Goal: Task Accomplishment & Management: Use online tool/utility

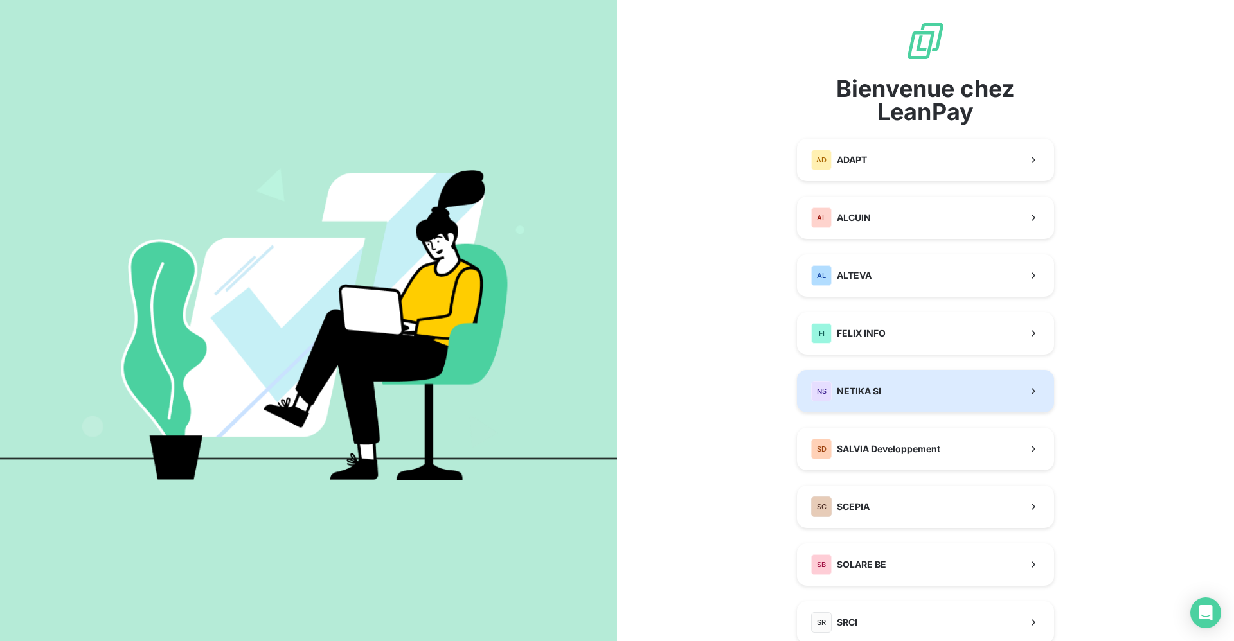
click at [841, 402] on button "NS NETIKA SI" at bounding box center [925, 391] width 257 height 42
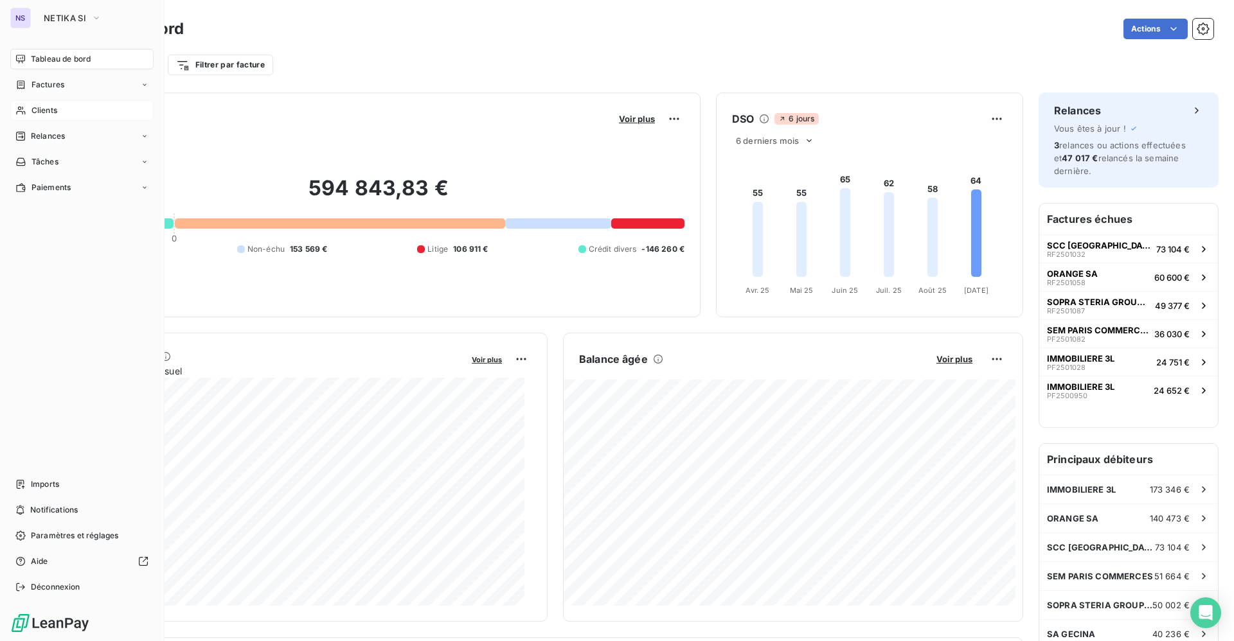
click at [52, 105] on span "Clients" at bounding box center [44, 111] width 26 height 12
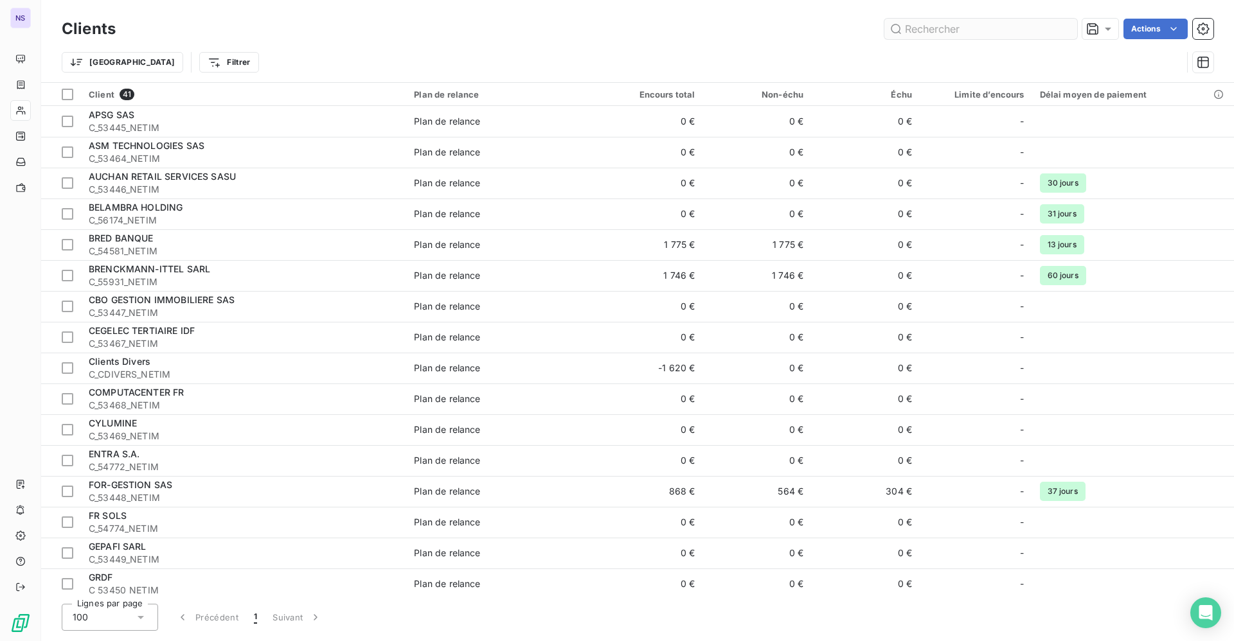
click at [936, 28] on input "text" at bounding box center [980, 29] width 193 height 21
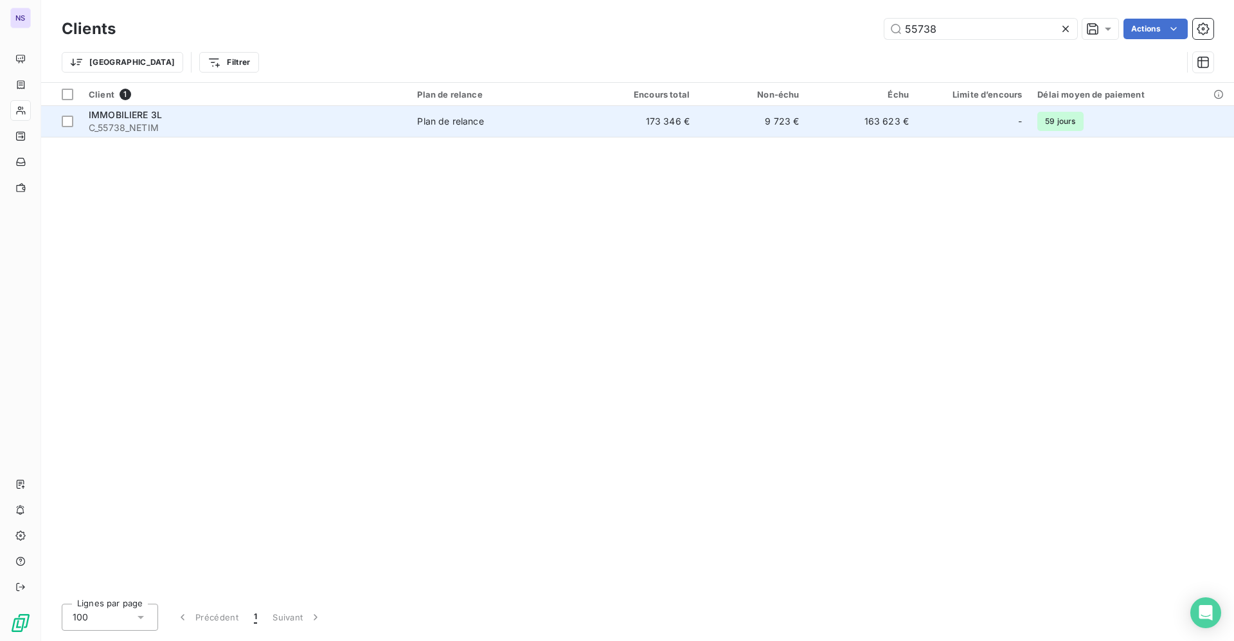
type input "55738"
click at [203, 125] on span "C_55738_NETIM" at bounding box center [245, 127] width 313 height 13
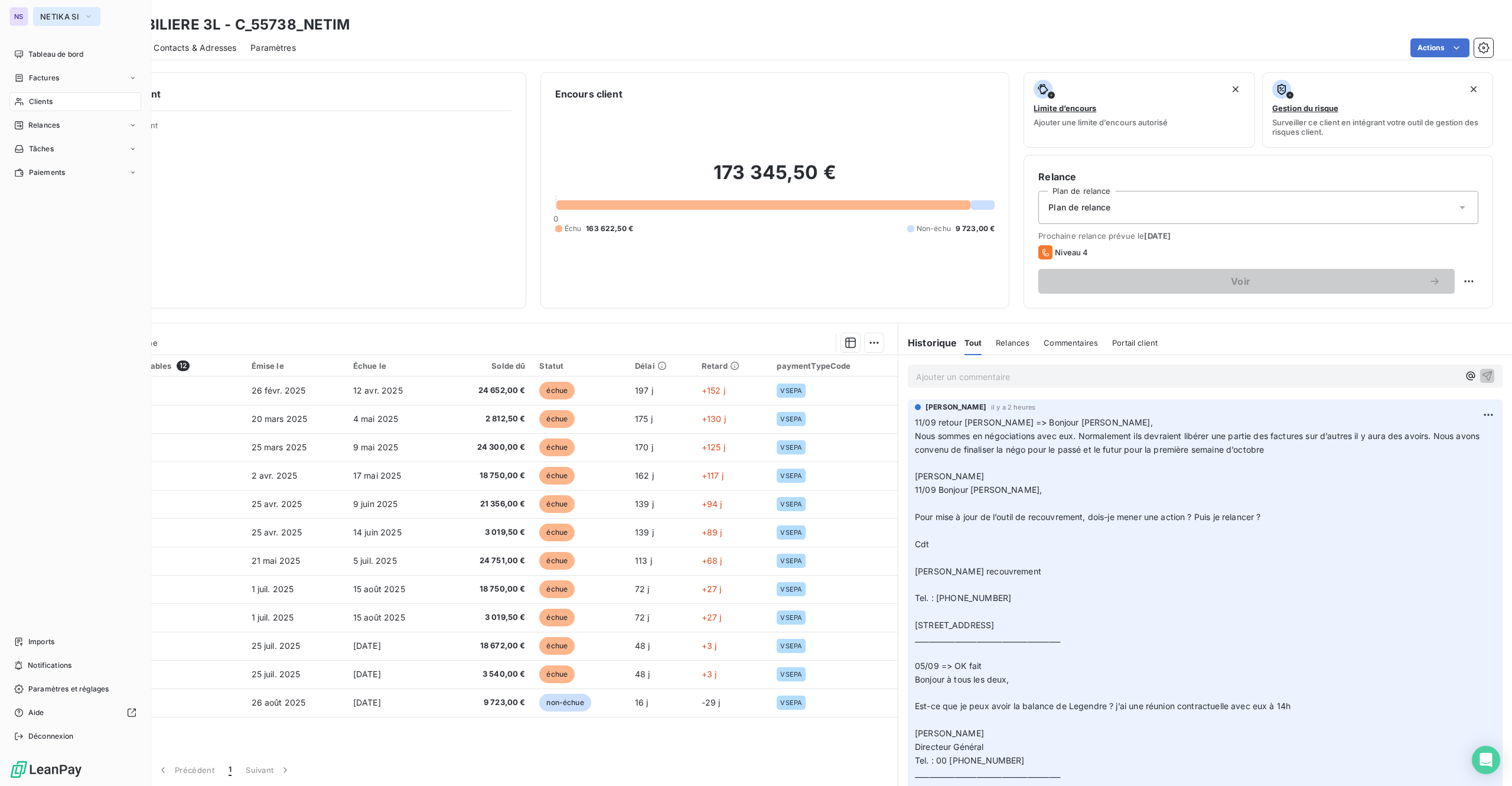
click at [52, 16] on span "NETIKA SI" at bounding box center [60, 17] width 39 height 9
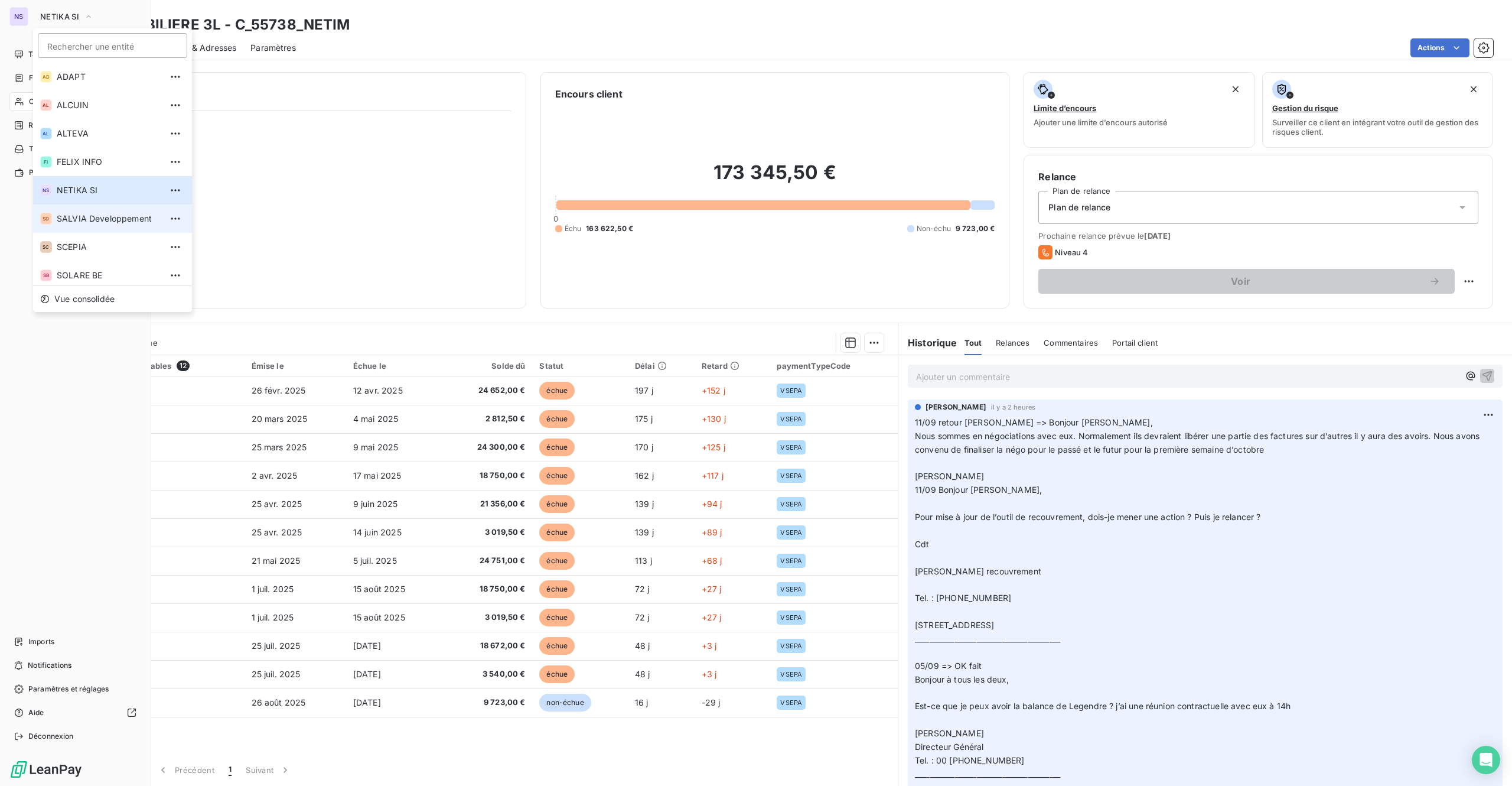
click at [67, 219] on span "SALVIA Developpement" at bounding box center [109, 218] width 105 height 12
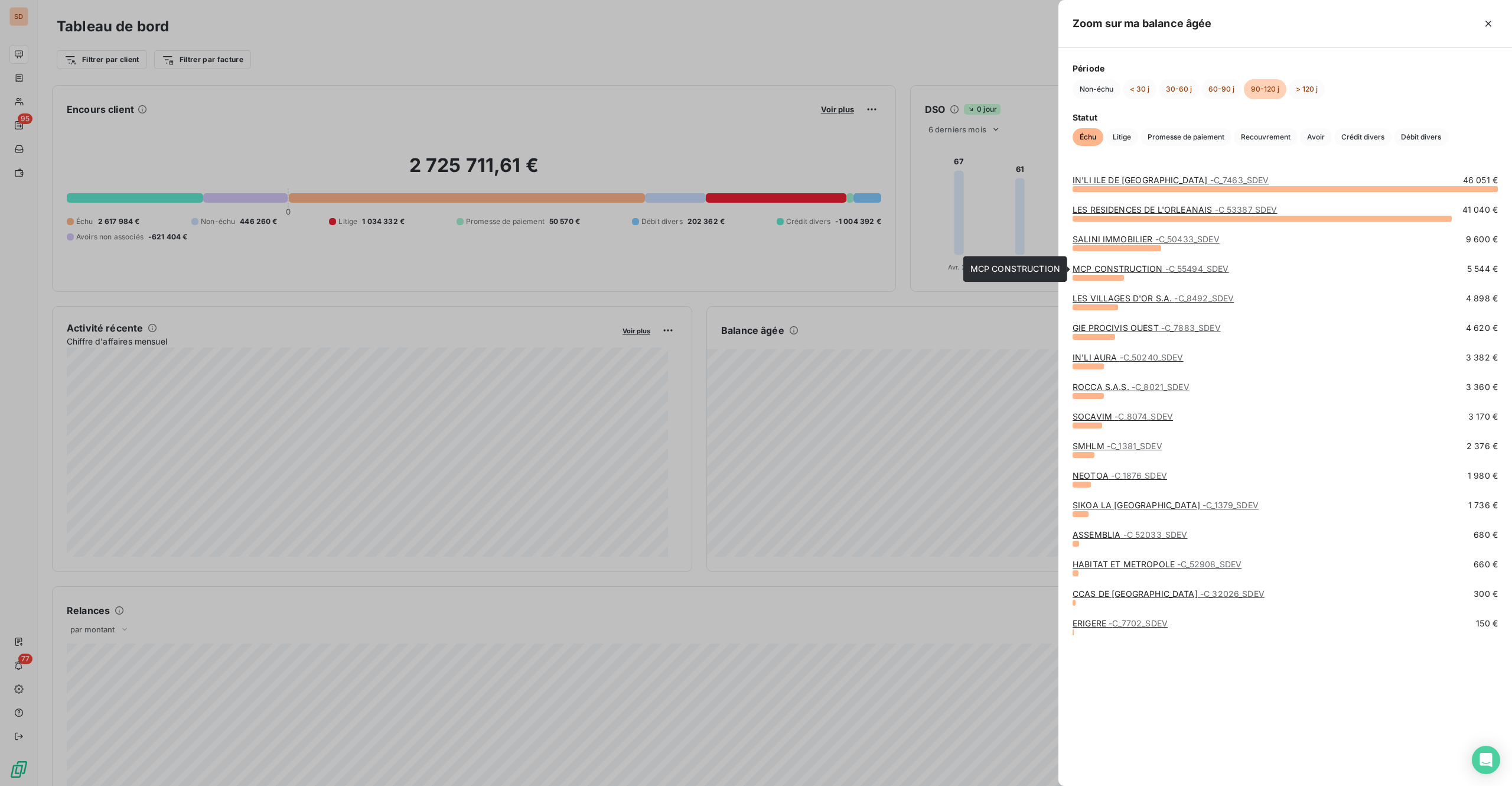
click at [1119, 271] on link "MCP CONSTRUCTION - C_55494_SDEV" at bounding box center [1151, 268] width 156 height 10
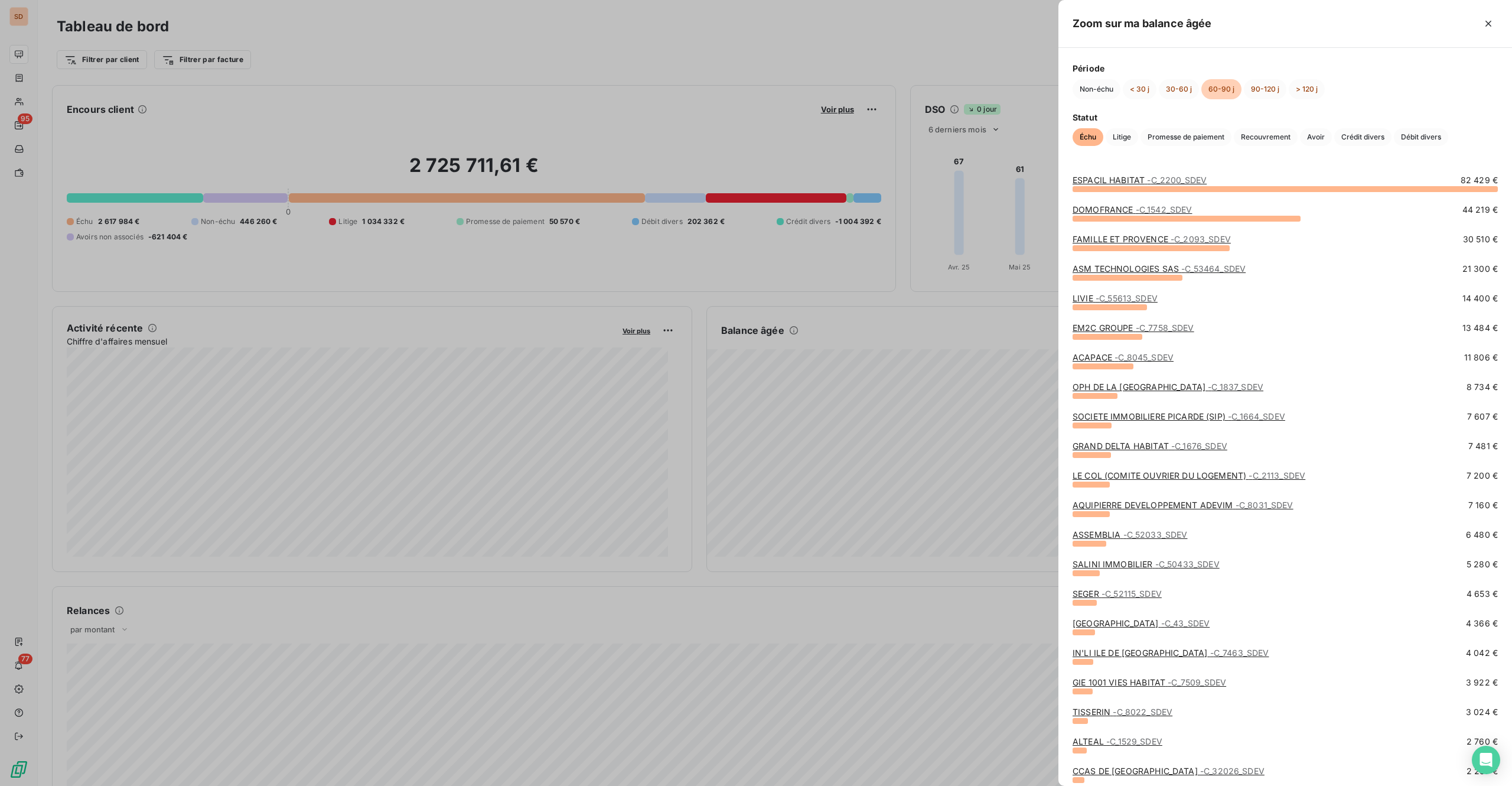
click at [1133, 210] on span "- C_1542_SDEV" at bounding box center [1165, 209] width 57 height 10
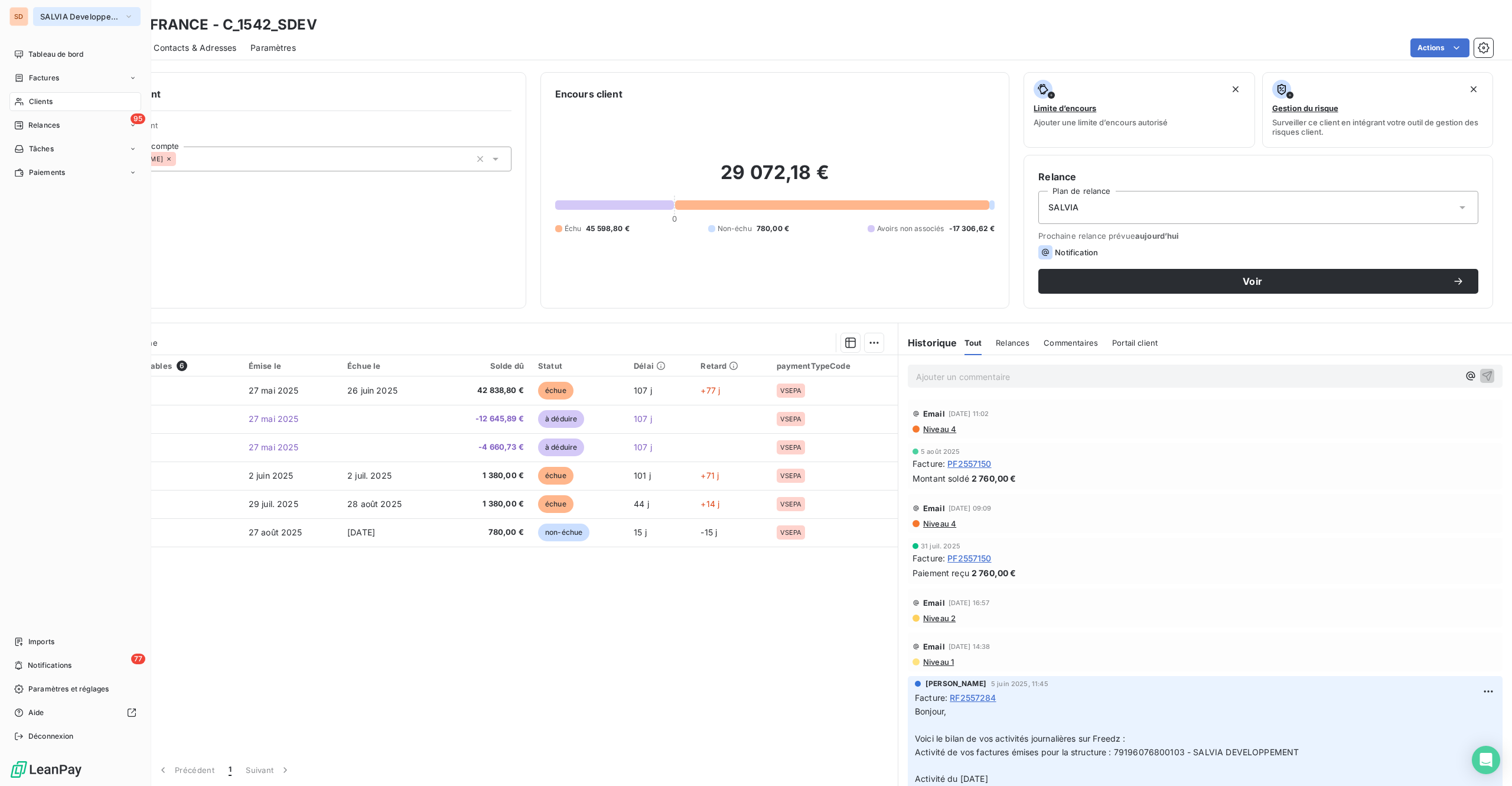
click at [63, 14] on span "SALVIA Developpement" at bounding box center [80, 17] width 79 height 9
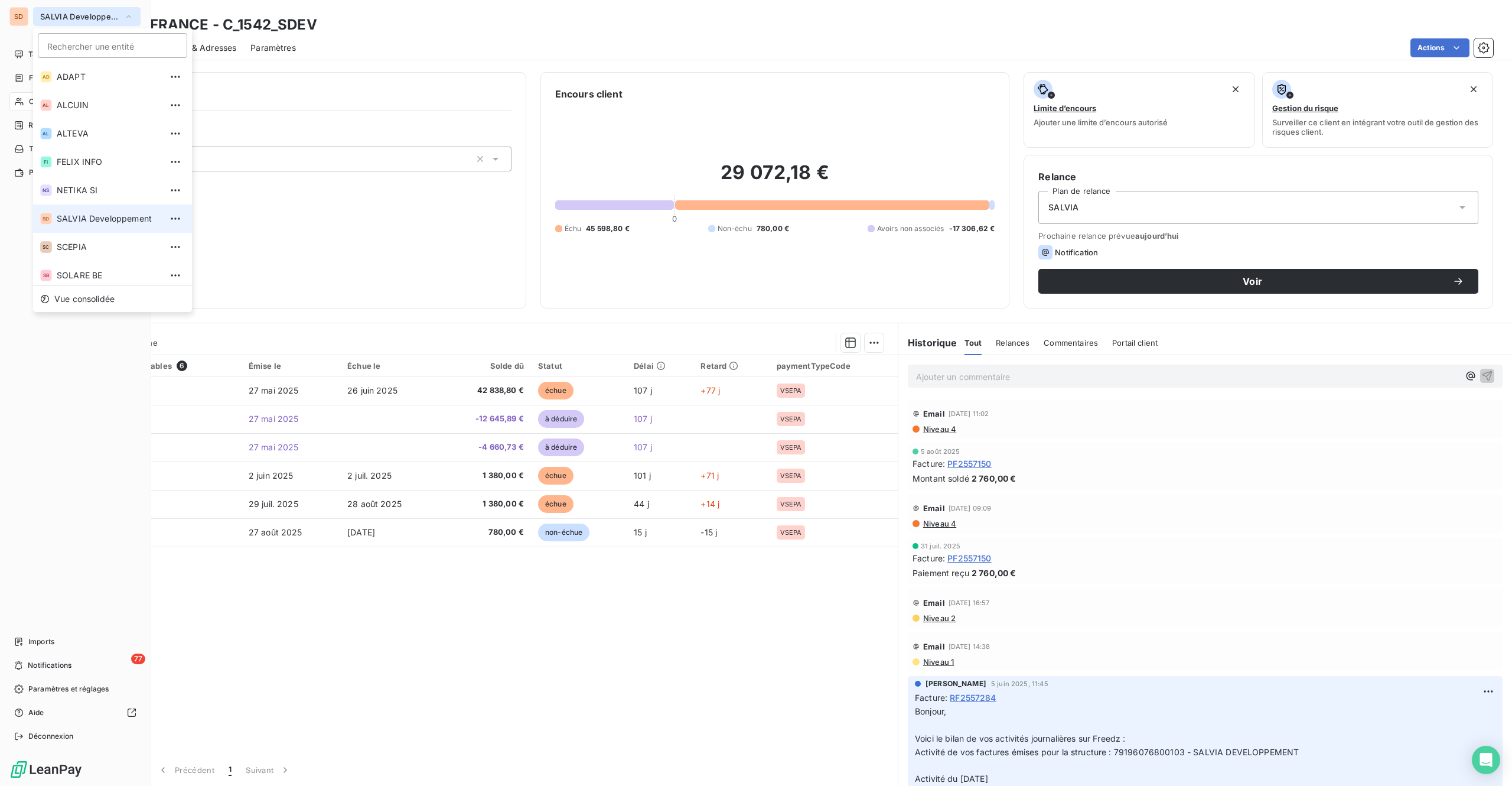
click at [63, 14] on span "SALVIA Developpement" at bounding box center [80, 17] width 79 height 9
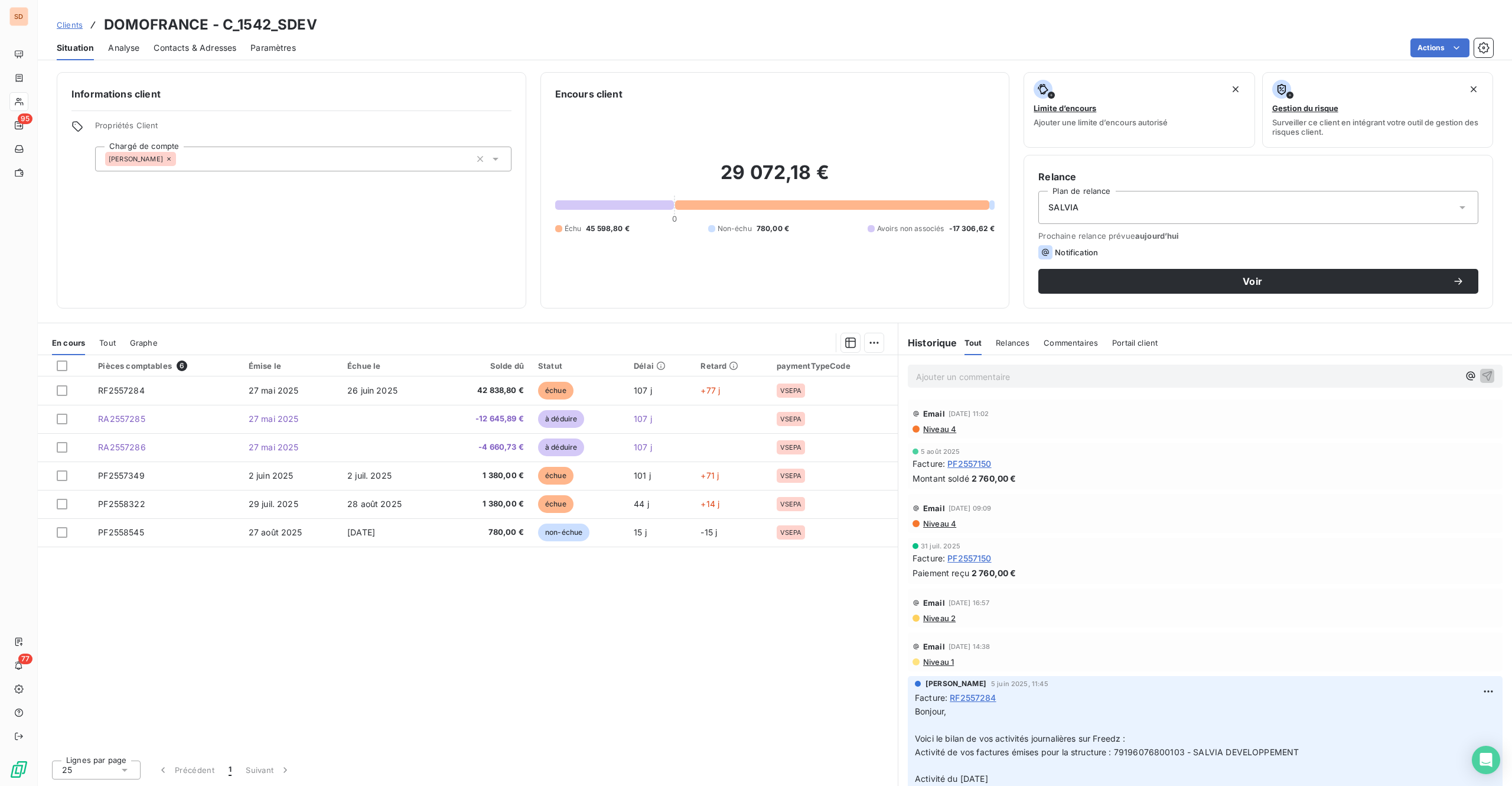
drag, startPoint x: 625, startPoint y: 611, endPoint x: 731, endPoint y: 689, distance: 131.6
click at [633, 589] on div "Pièces comptables 6 Émise le Échue le Solde dû Statut Délai Retard paymentTypeC…" at bounding box center [468, 552] width 860 height 395
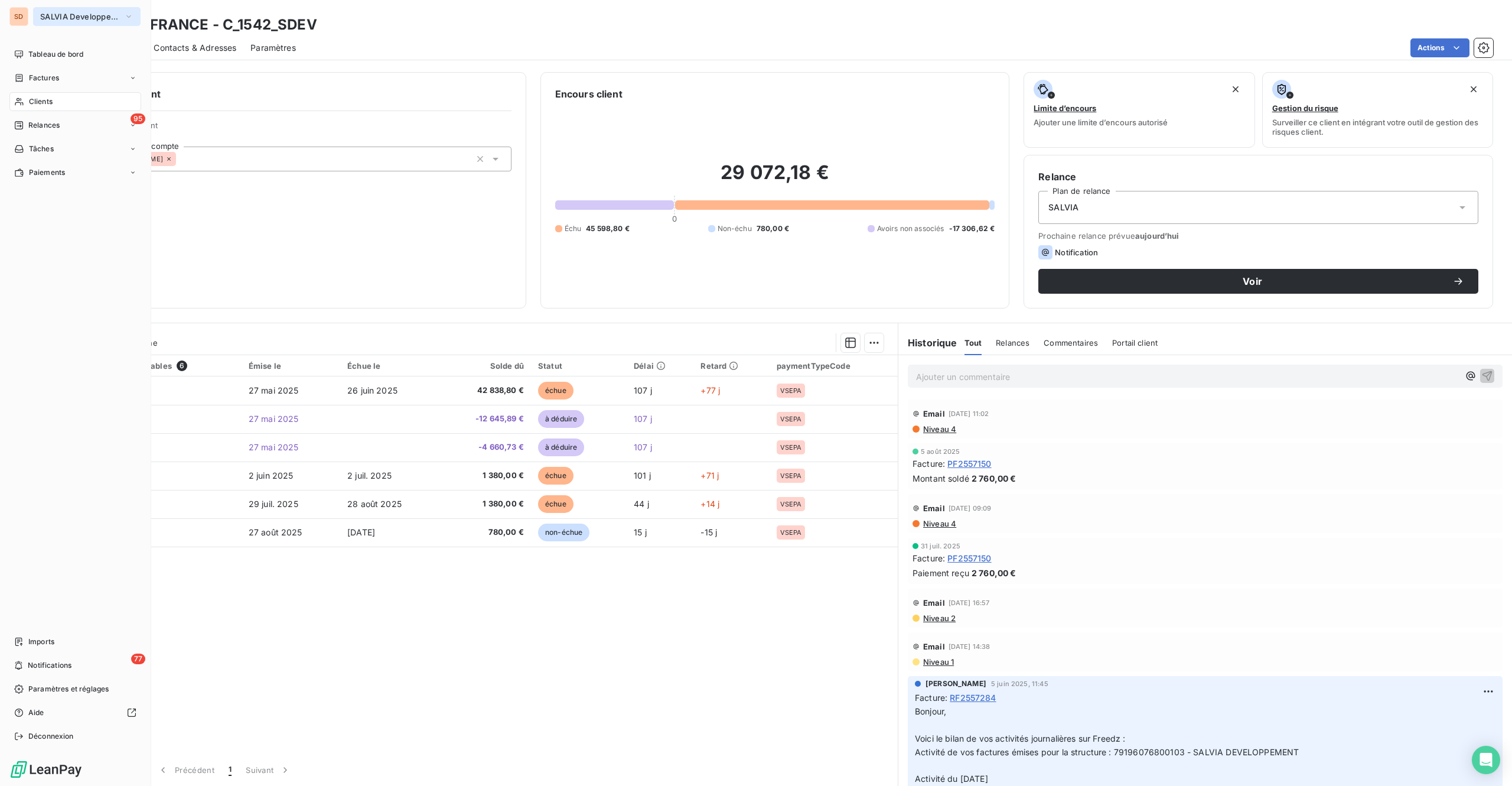
click at [61, 16] on span "SALVIA Developpement" at bounding box center [80, 17] width 79 height 9
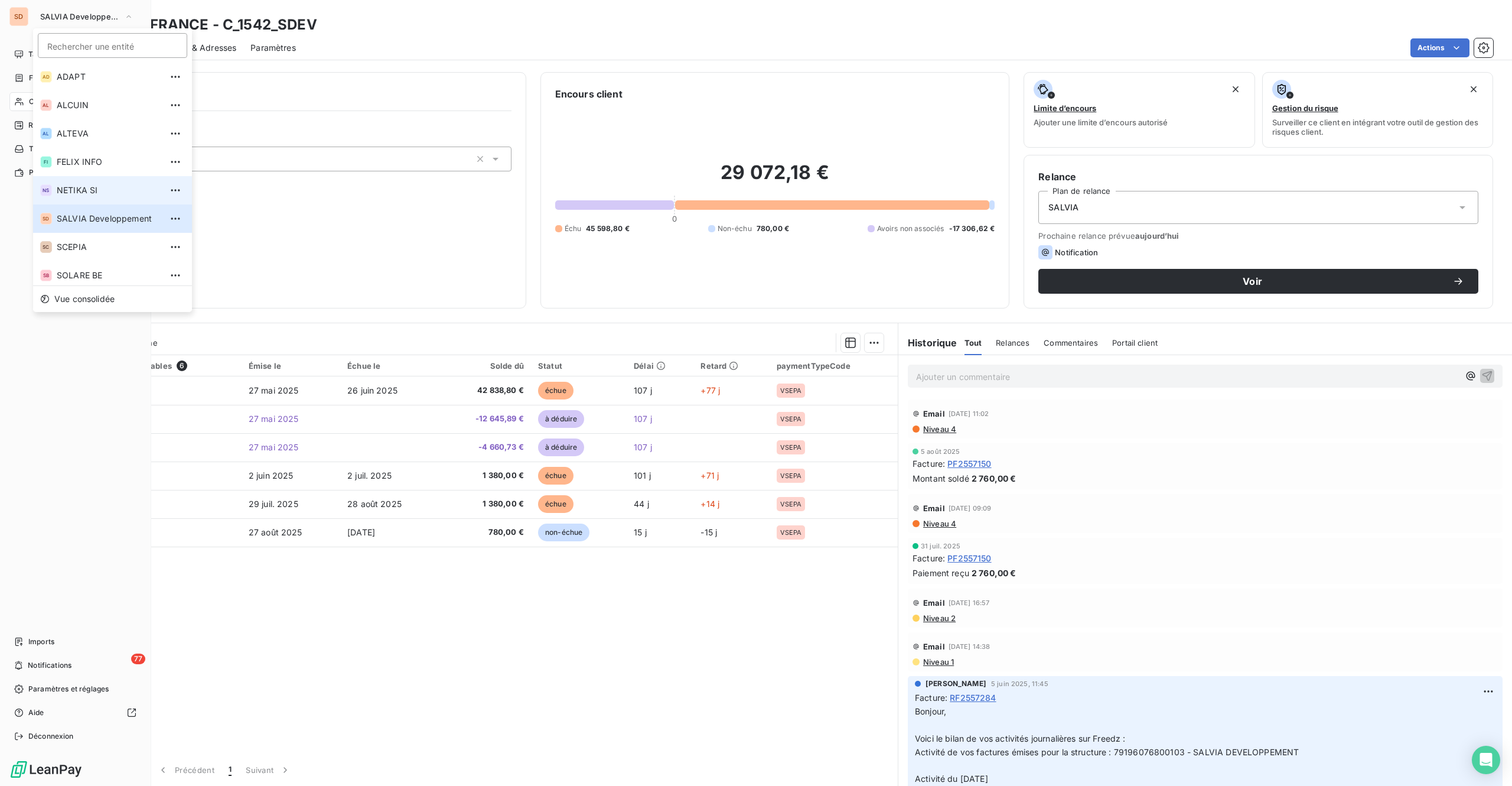
click at [79, 198] on li "NS NETIKA SI" at bounding box center [112, 190] width 159 height 28
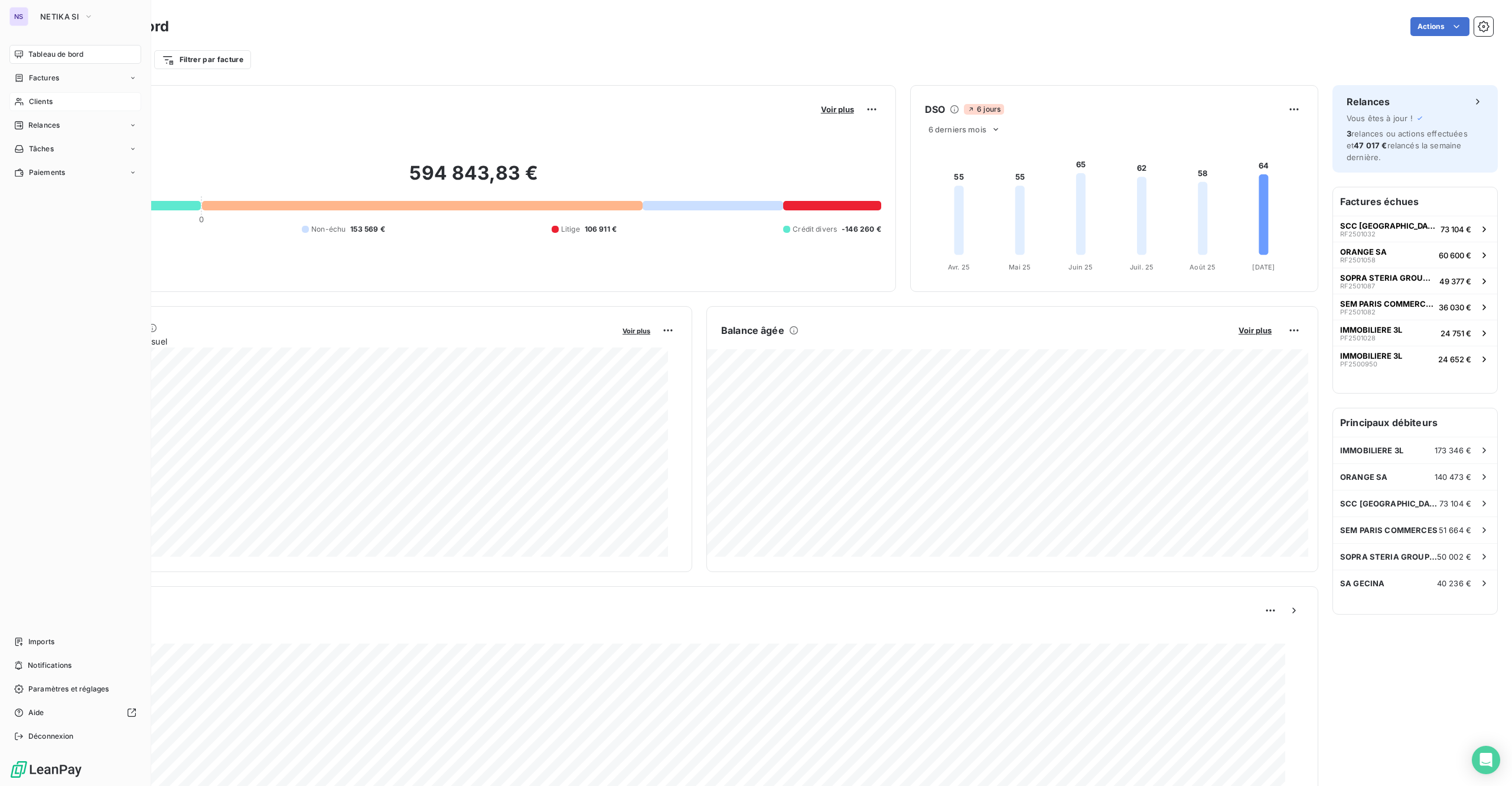
click at [41, 98] on span "Clients" at bounding box center [40, 102] width 24 height 11
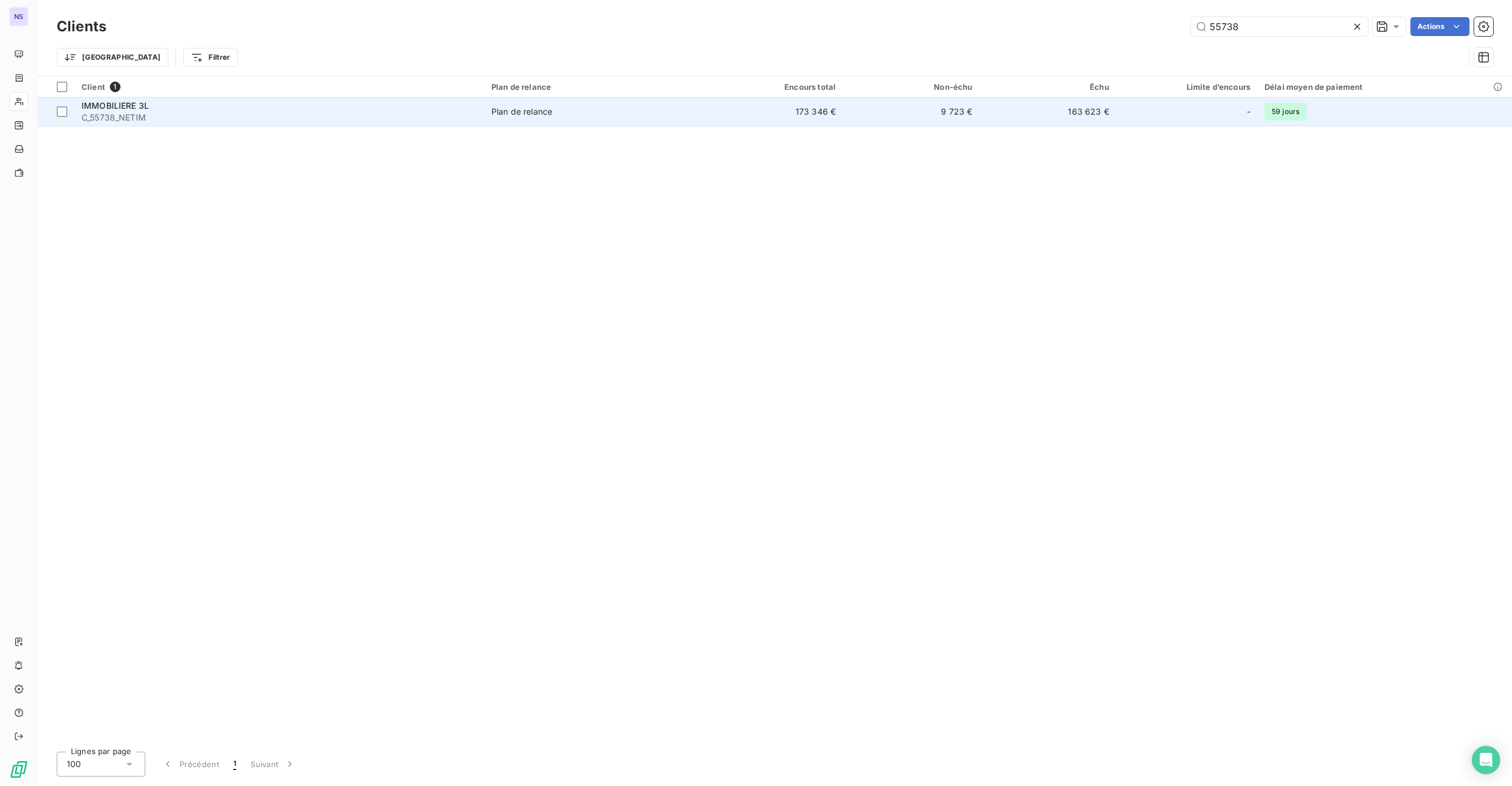
click at [424, 120] on span "C_55738_NETIM" at bounding box center [279, 117] width 396 height 12
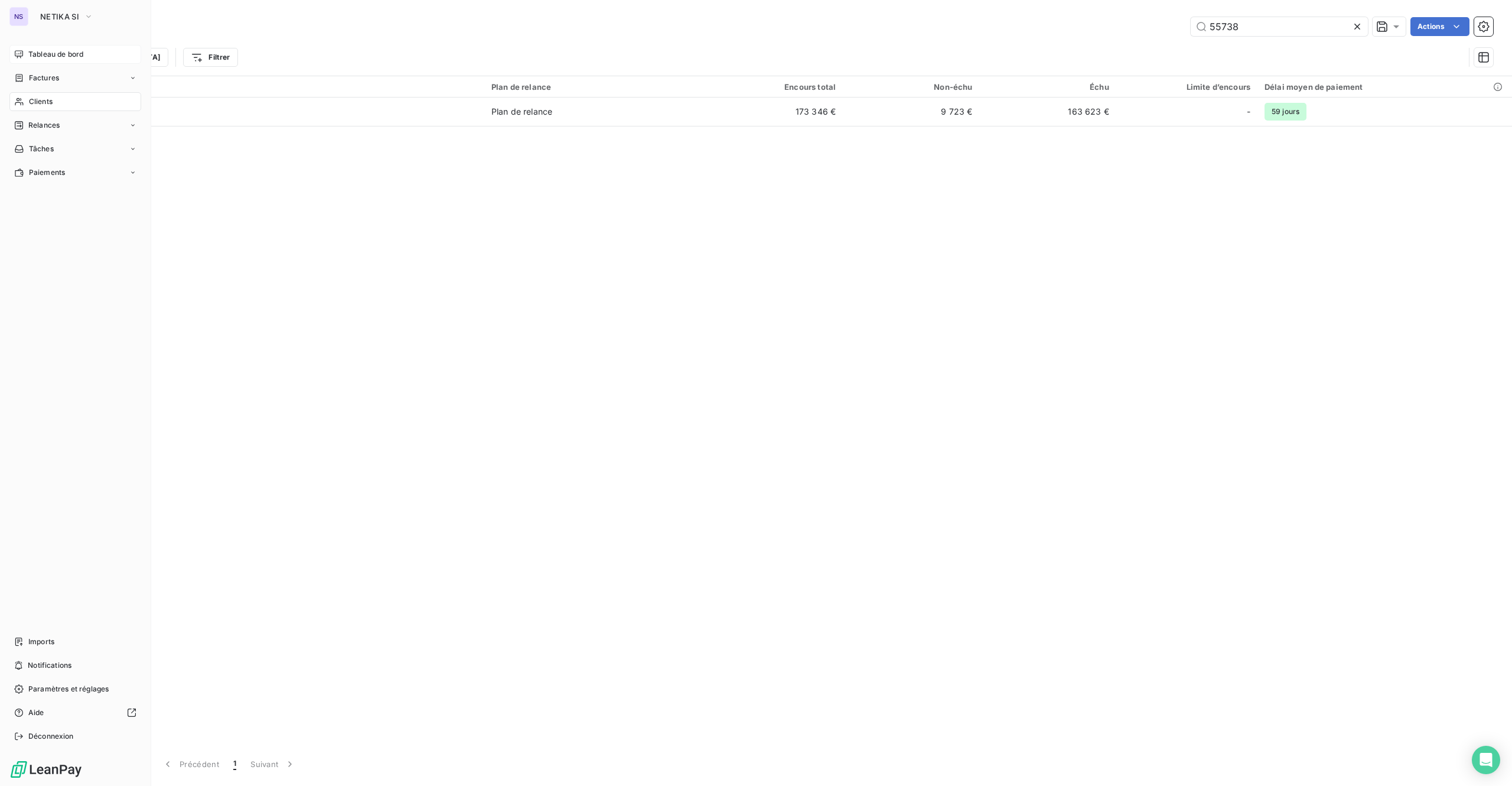
click at [58, 51] on span "Tableau de bord" at bounding box center [56, 54] width 55 height 11
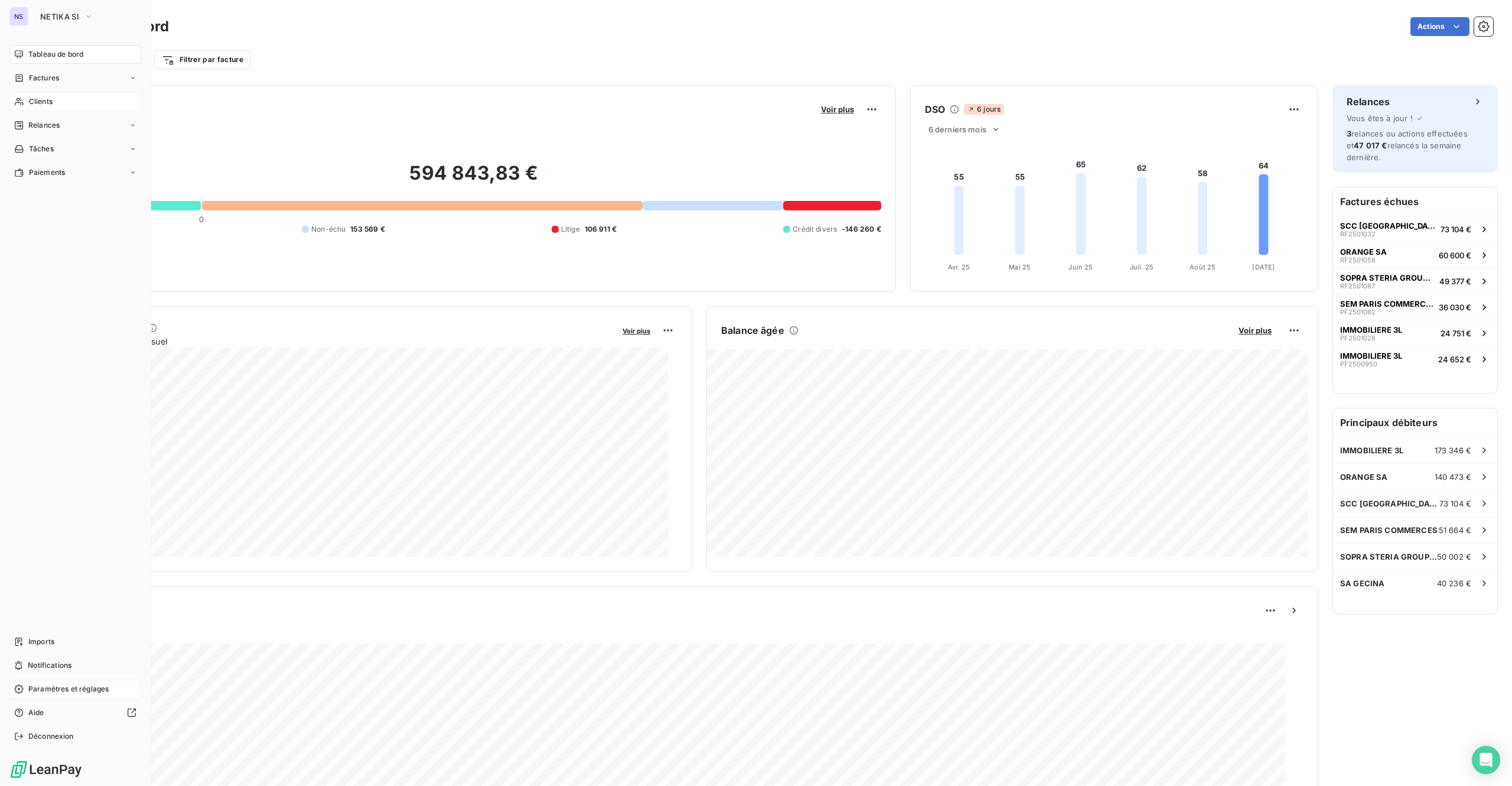
click at [62, 589] on span "Paramètres et réglages" at bounding box center [68, 689] width 80 height 11
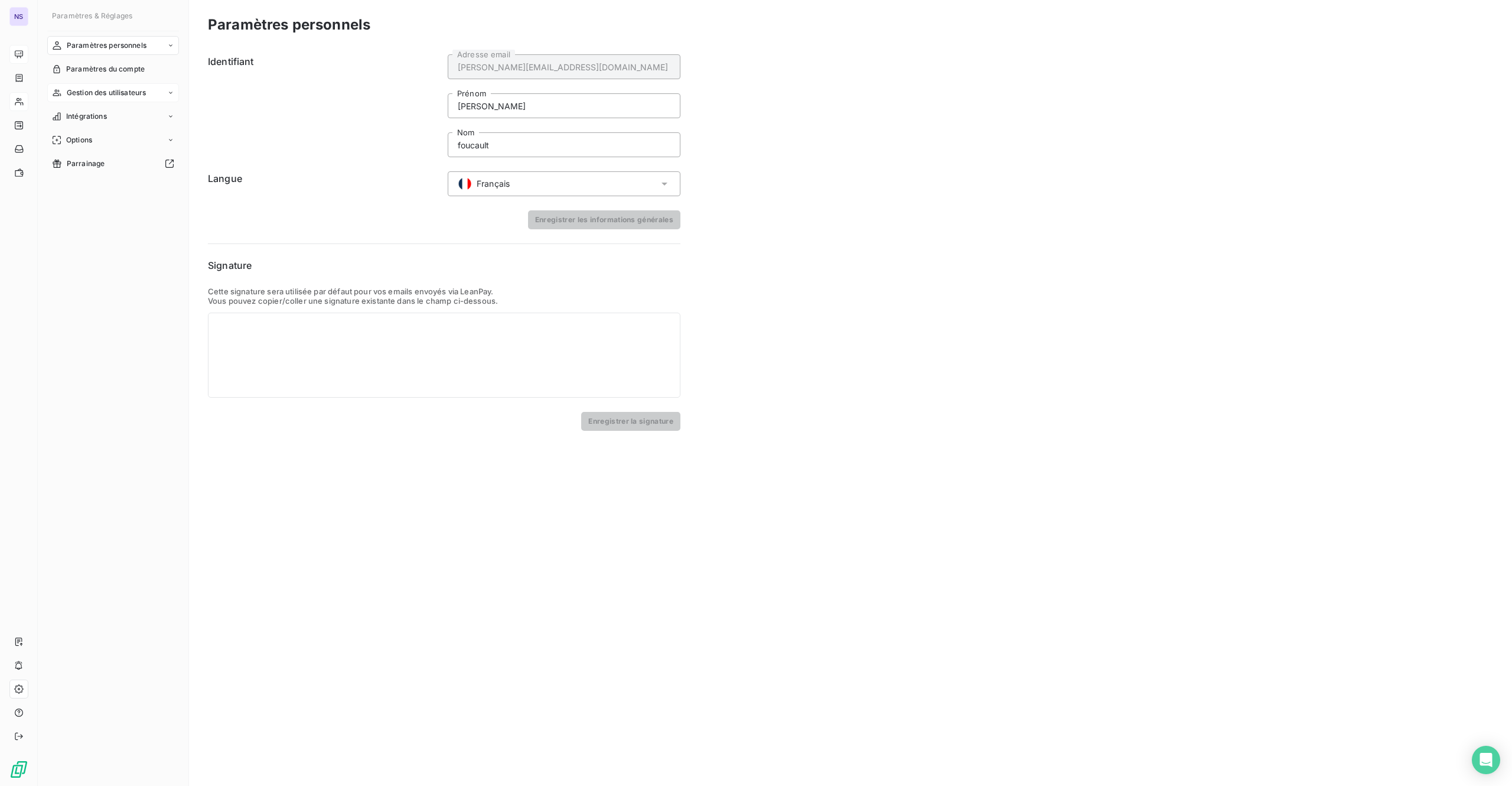
click at [85, 90] on span "Gestion des utilisateurs" at bounding box center [107, 93] width 80 height 11
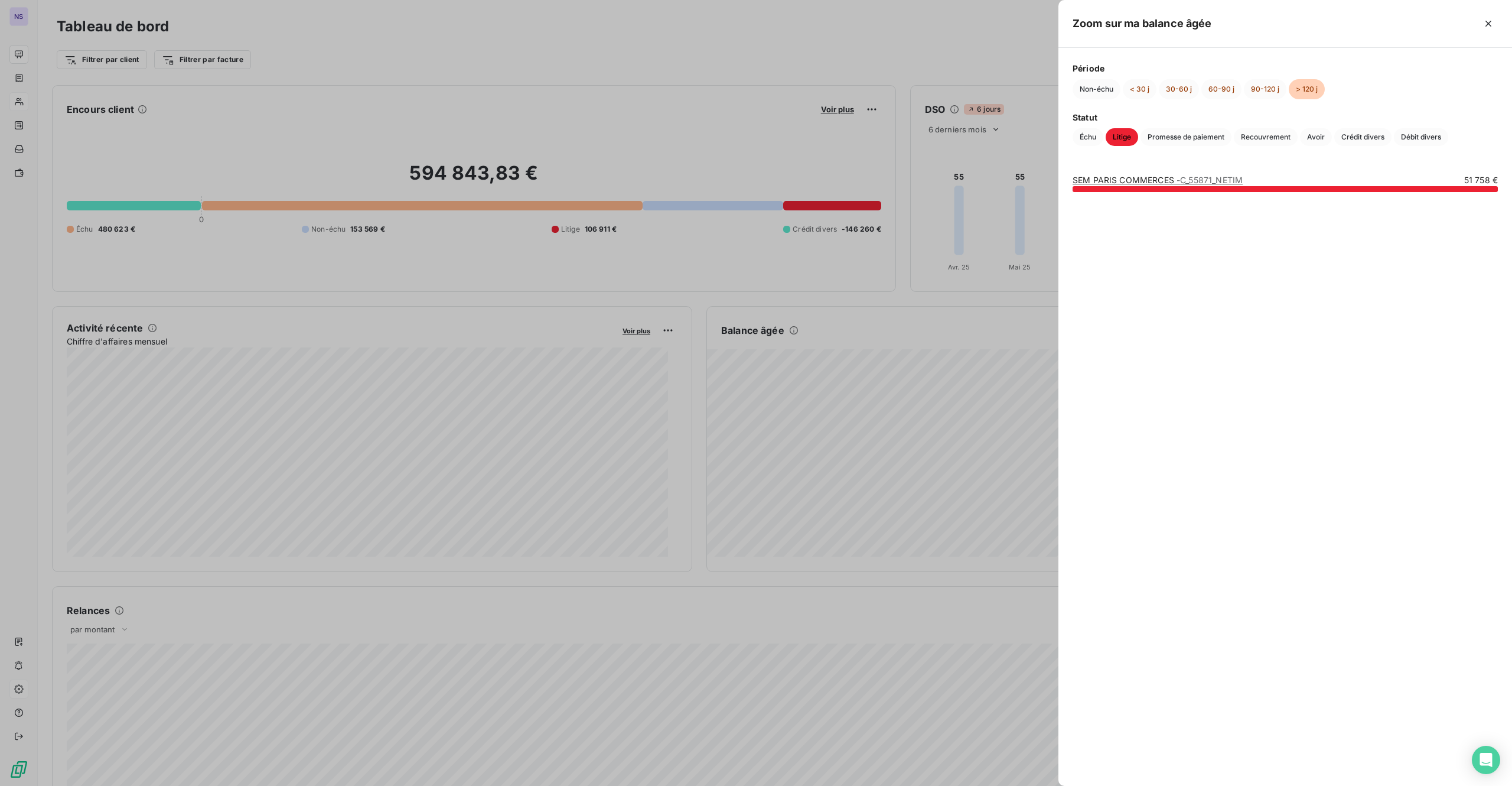
click at [46, 62] on div at bounding box center [756, 393] width 1512 height 786
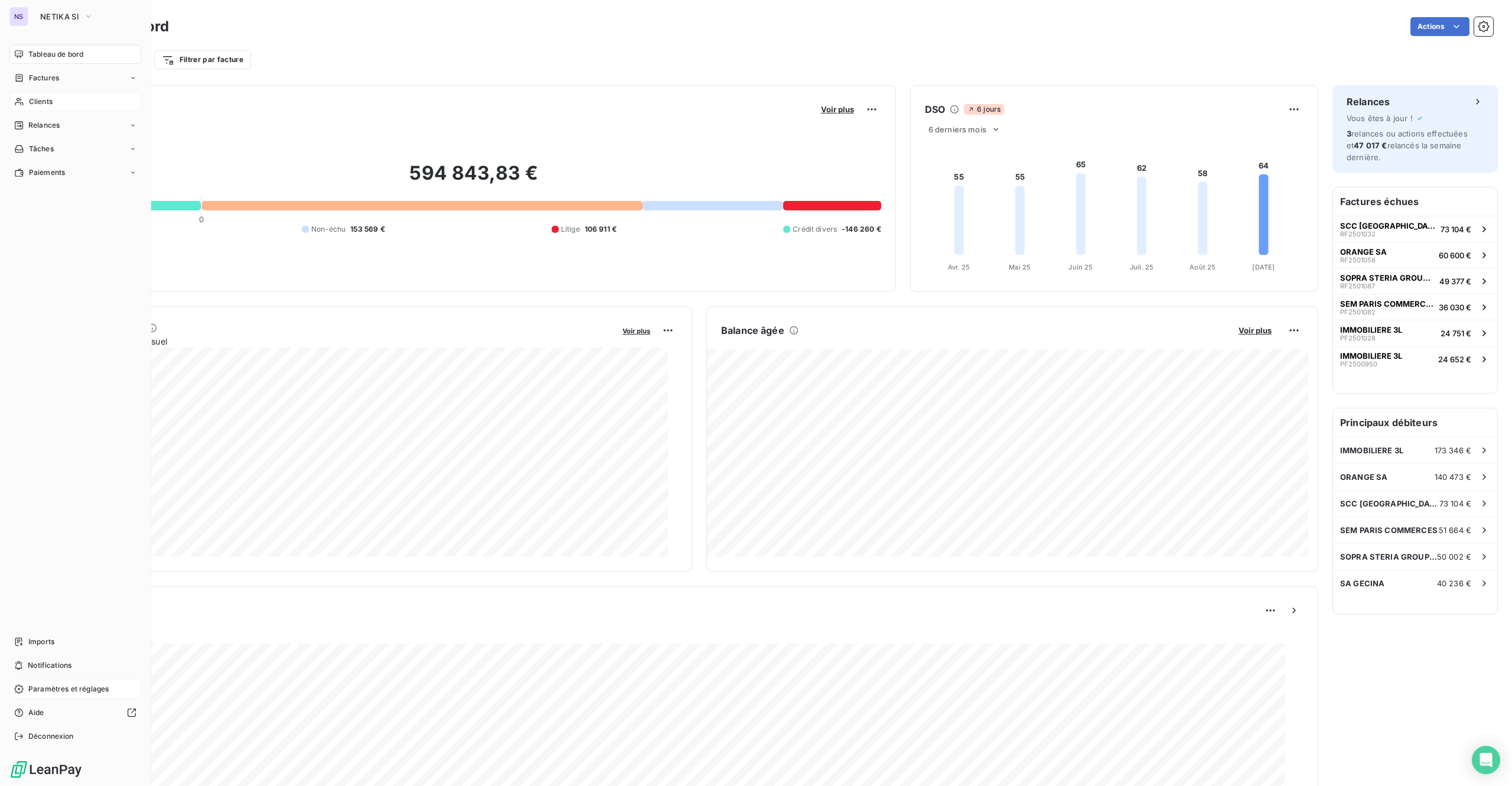
click at [34, 57] on span "Tableau de bord" at bounding box center [56, 54] width 55 height 11
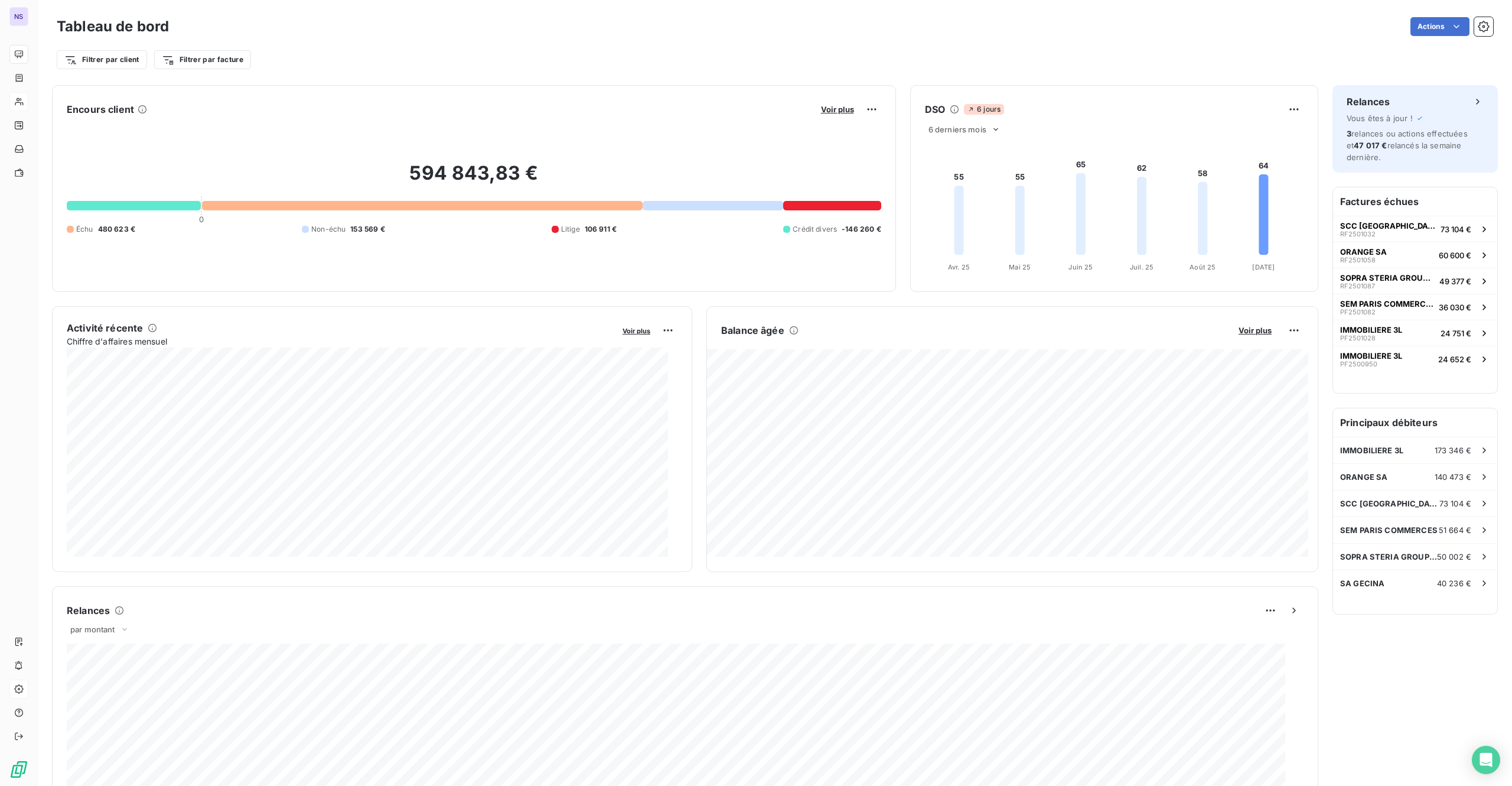
click at [612, 49] on div "Filtrer par client Filtrer par facture" at bounding box center [775, 60] width 1437 height 22
click at [1133, 330] on html "NS Tableau de bord Actions Filtrer par client Filtrer par facture Encours clien…" at bounding box center [756, 393] width 1512 height 786
click at [1133, 359] on div "Exporter" at bounding box center [1247, 357] width 66 height 19
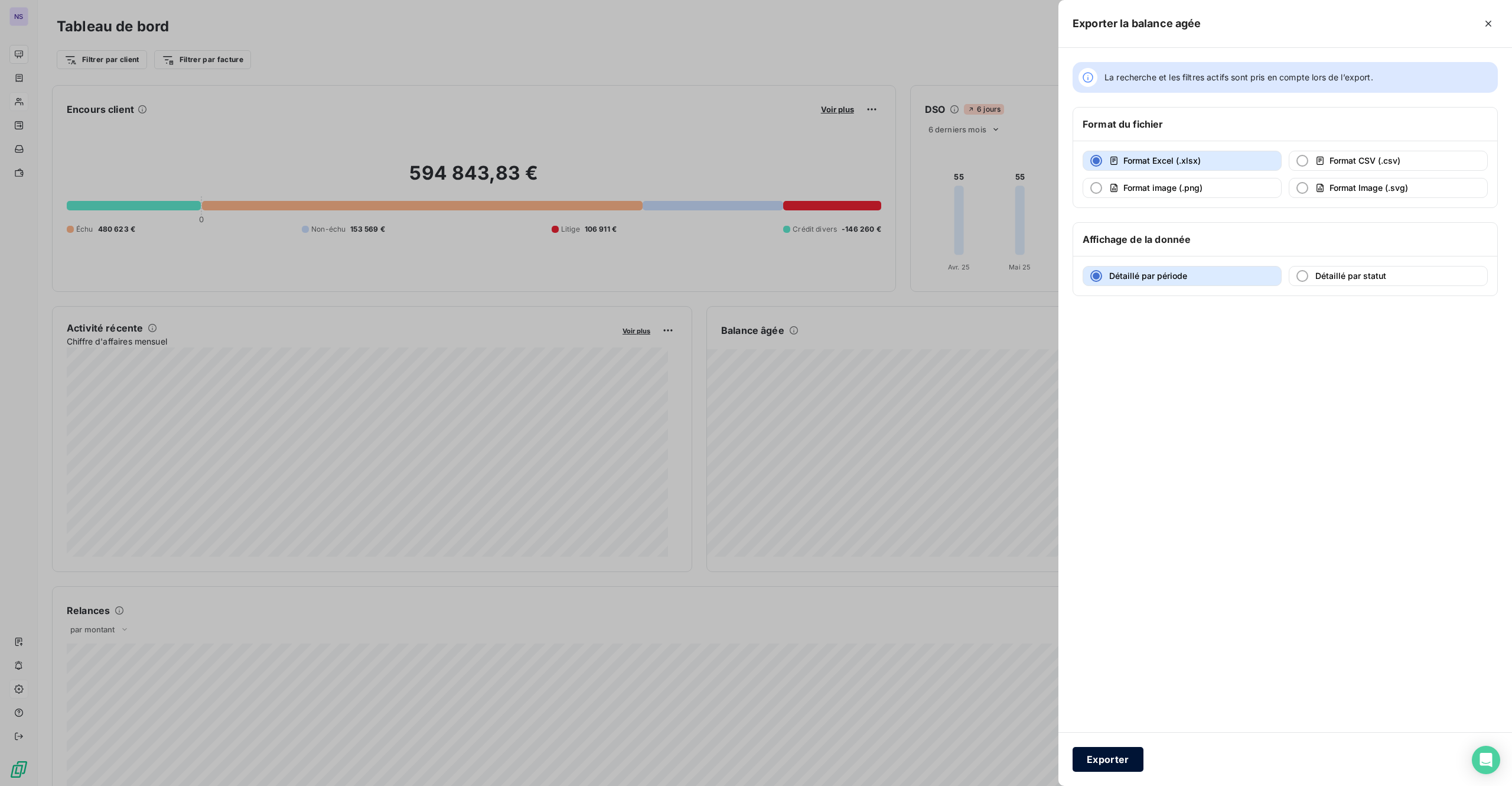
click at [1108, 589] on button "Exporter" at bounding box center [1108, 758] width 71 height 25
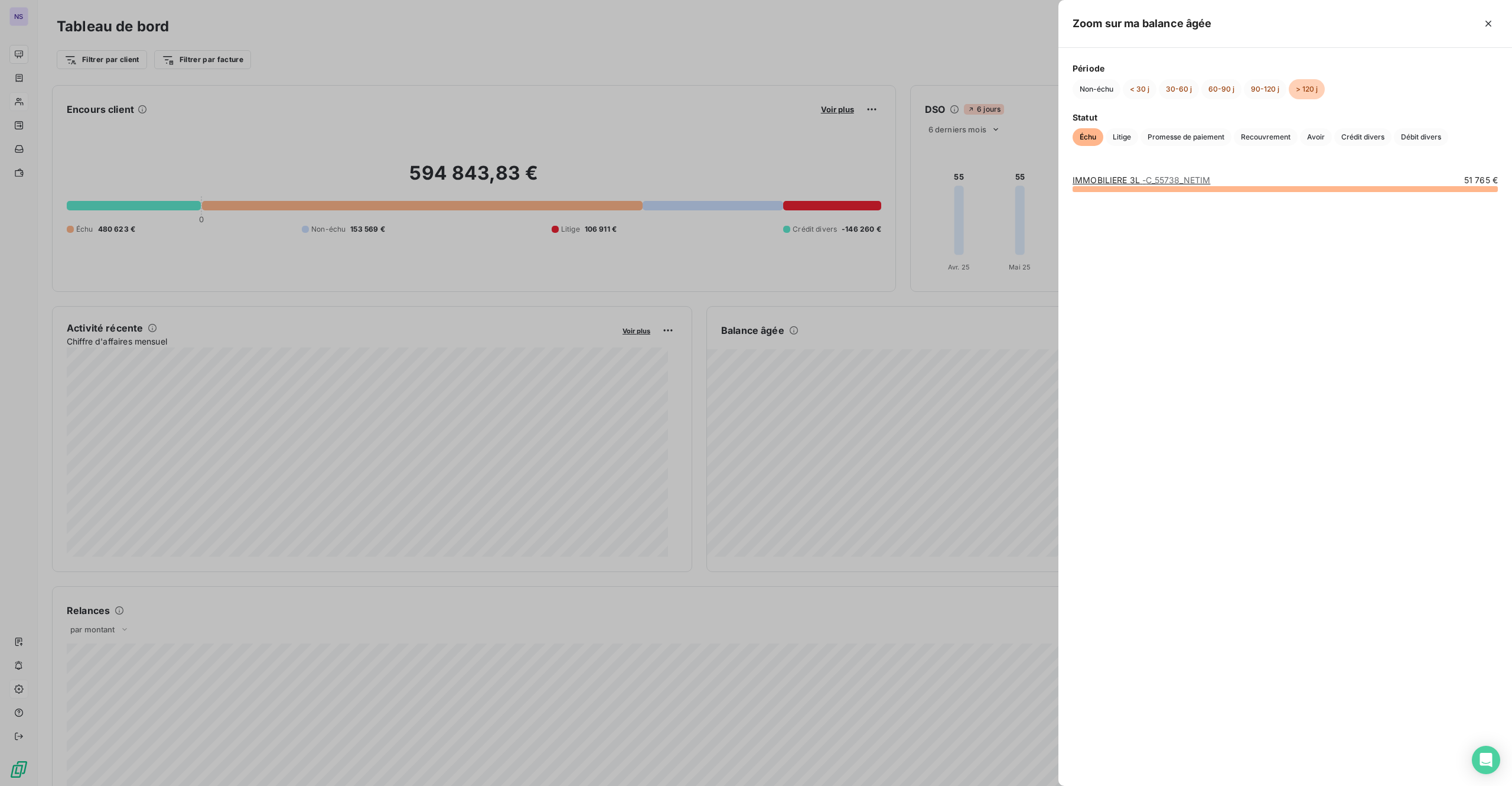
click at [882, 360] on div at bounding box center [756, 393] width 1512 height 786
click at [1133, 23] on icon "button" at bounding box center [1488, 23] width 12 height 12
click at [1133, 443] on div "IMMOBILIERE 3L - C_55738_NETIM 51 765 €" at bounding box center [1286, 473] width 454 height 626
click at [1133, 21] on icon "button" at bounding box center [1488, 23] width 12 height 12
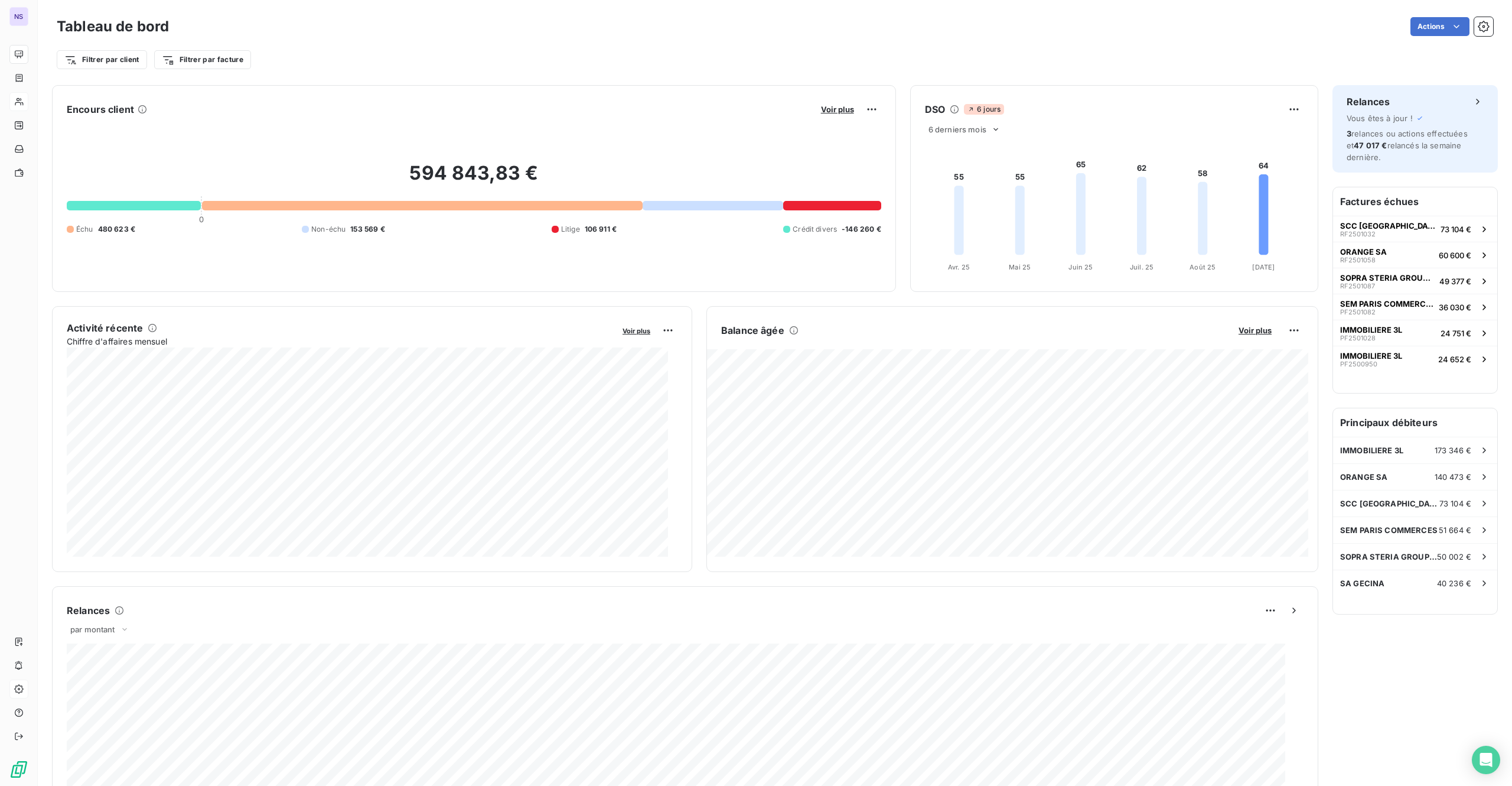
click at [580, 49] on div "Filtrer par client Filtrer par facture" at bounding box center [775, 60] width 1437 height 22
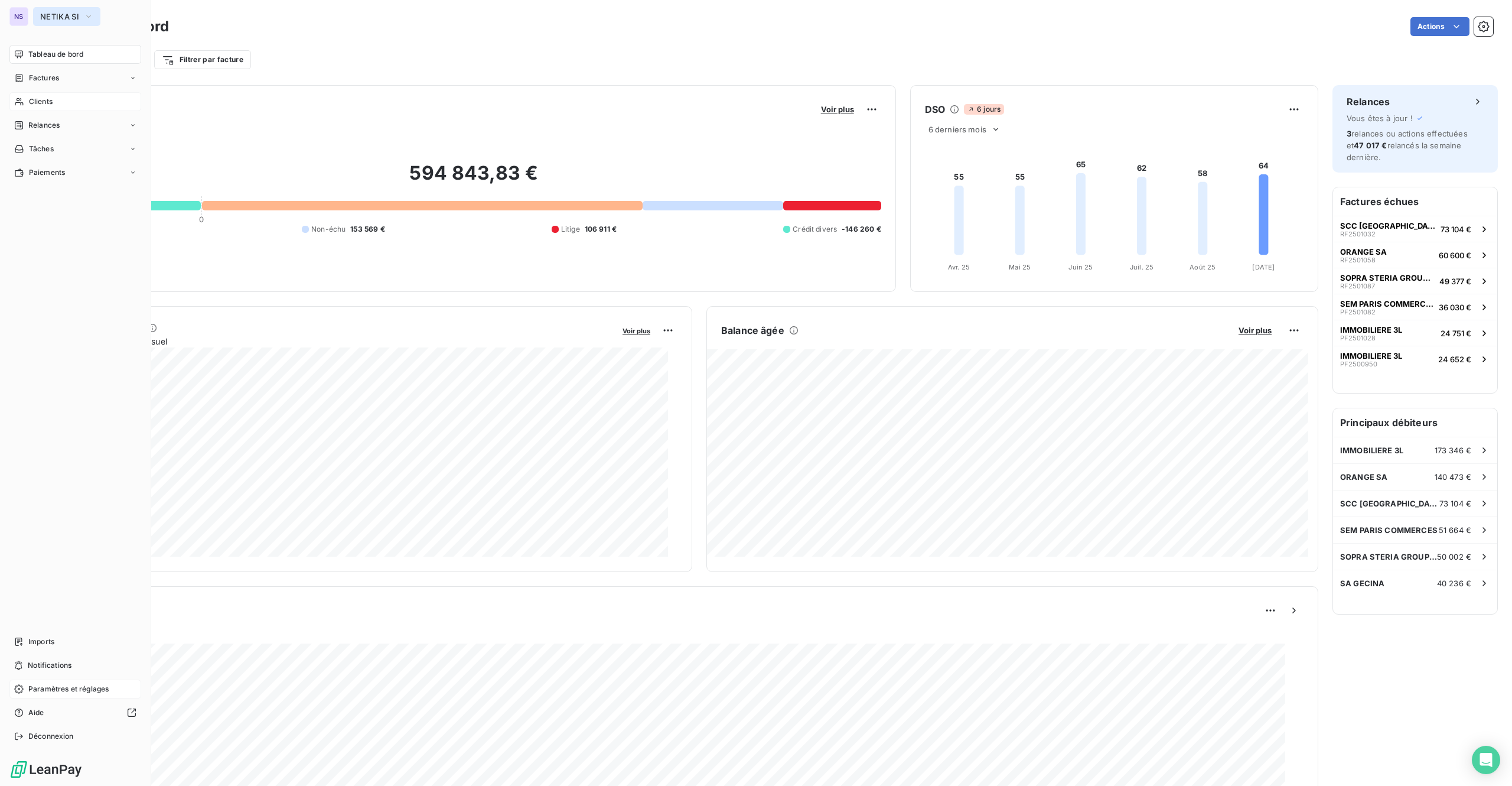
click at [51, 14] on span "NETIKA SI" at bounding box center [60, 17] width 39 height 9
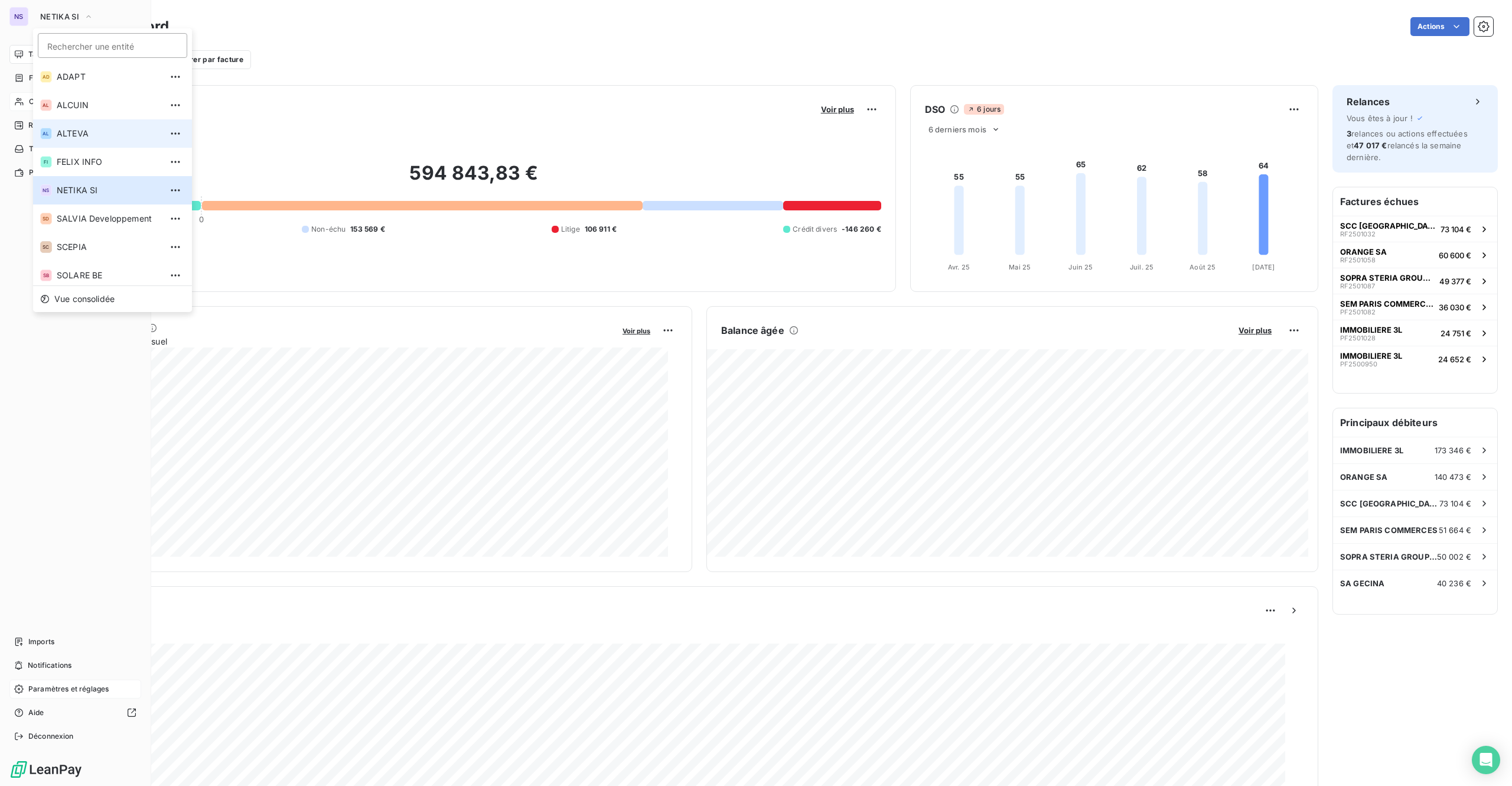
click at [66, 133] on span "ALTEVA" at bounding box center [109, 133] width 105 height 12
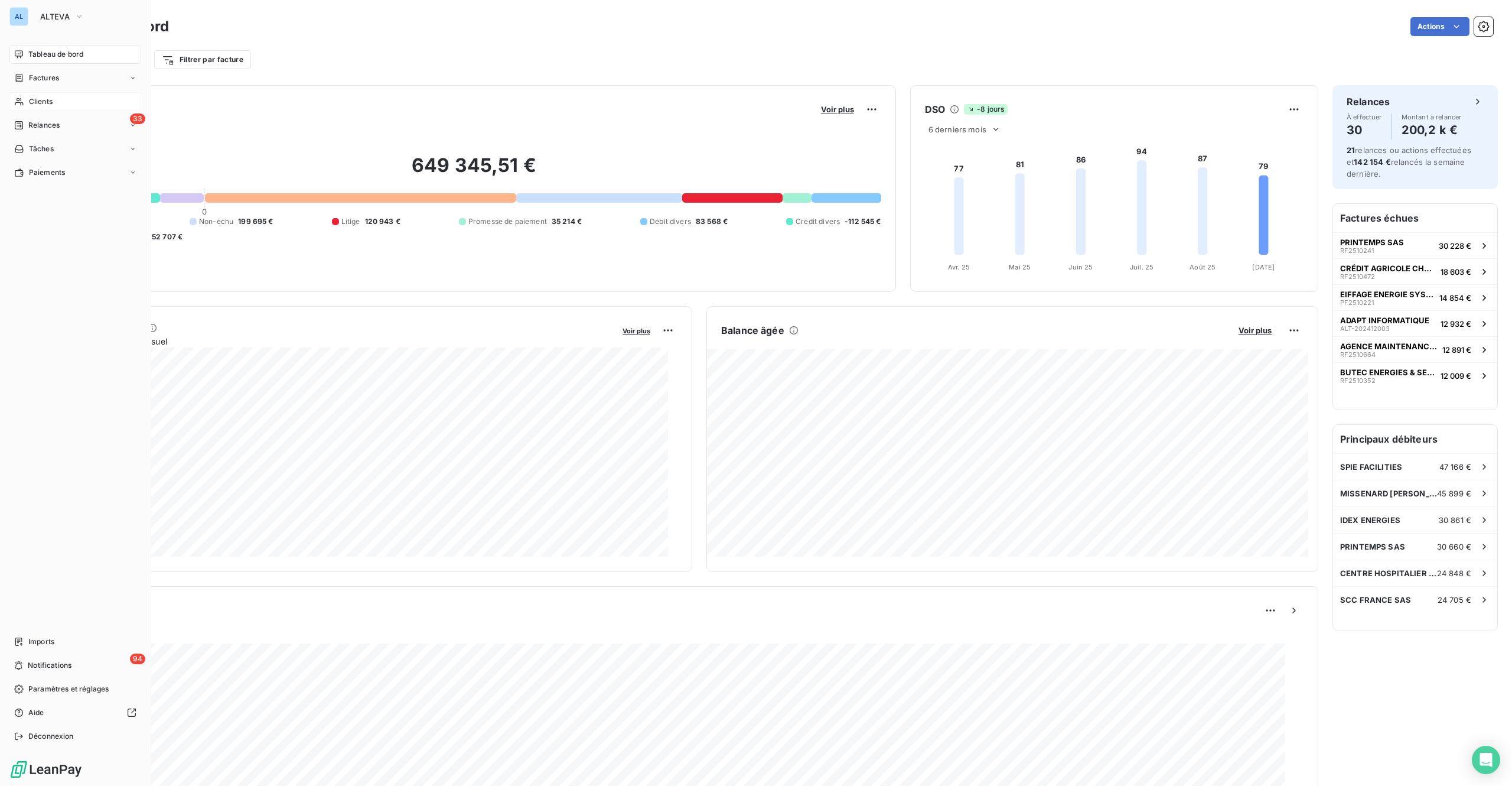
click at [46, 95] on div "Clients" at bounding box center [74, 101] width 131 height 19
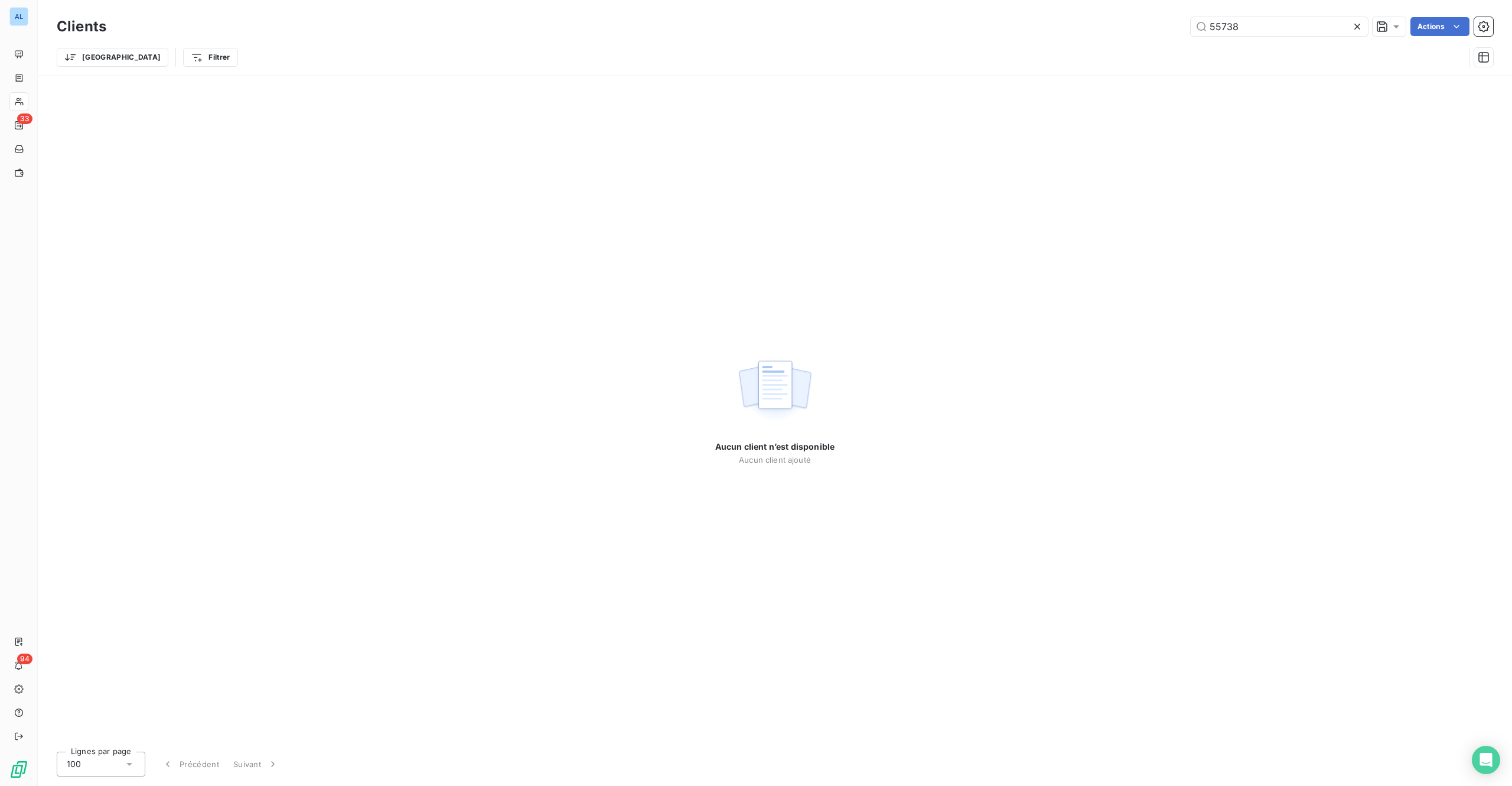
drag, startPoint x: 1161, startPoint y: 26, endPoint x: 1047, endPoint y: 26, distance: 114.0
click at [1063, 26] on div "55738 Actions" at bounding box center [807, 27] width 1373 height 19
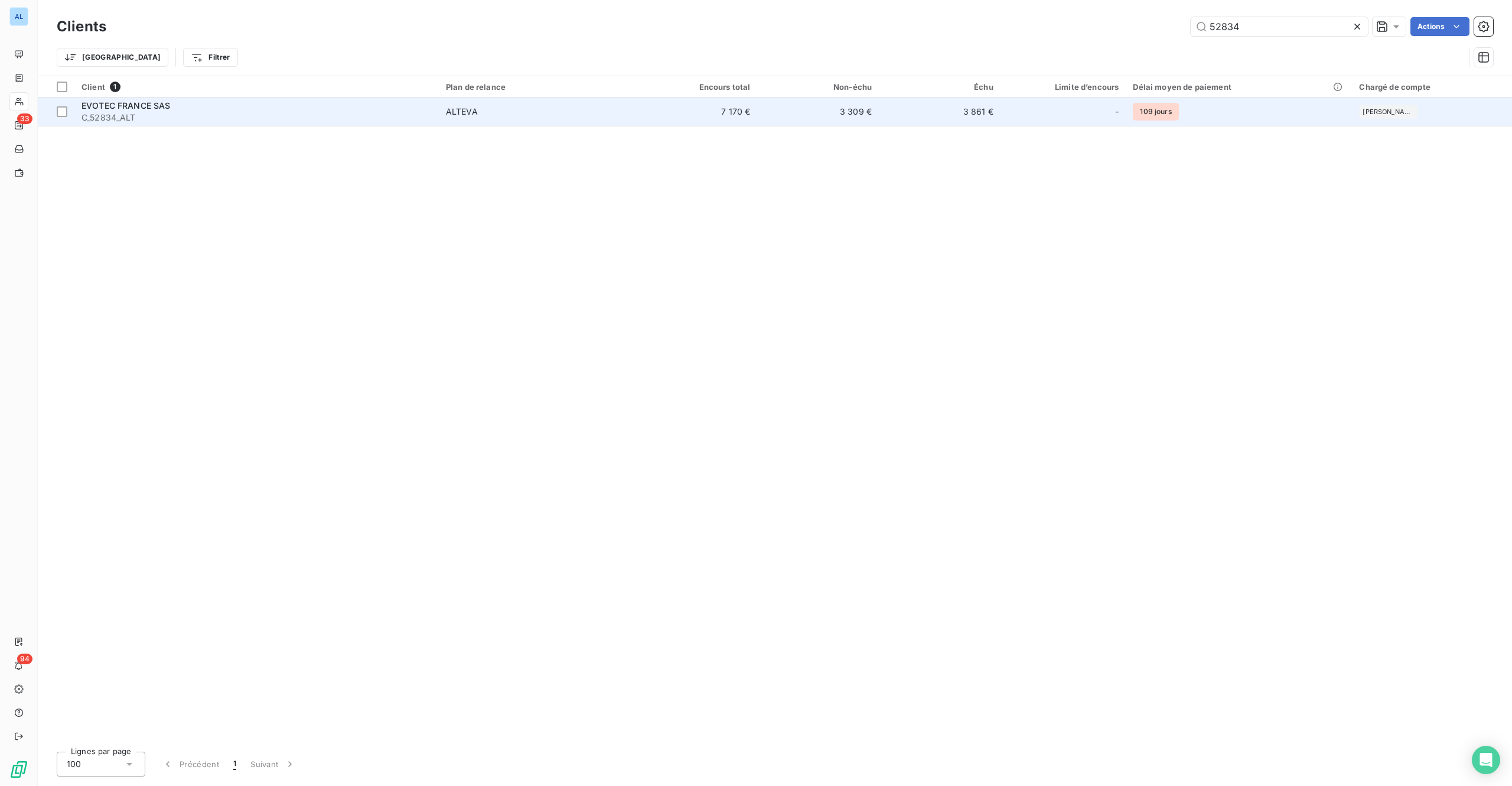
type input "52834"
click at [183, 105] on div "EVOTEC FRANCE SAS" at bounding box center [256, 106] width 350 height 12
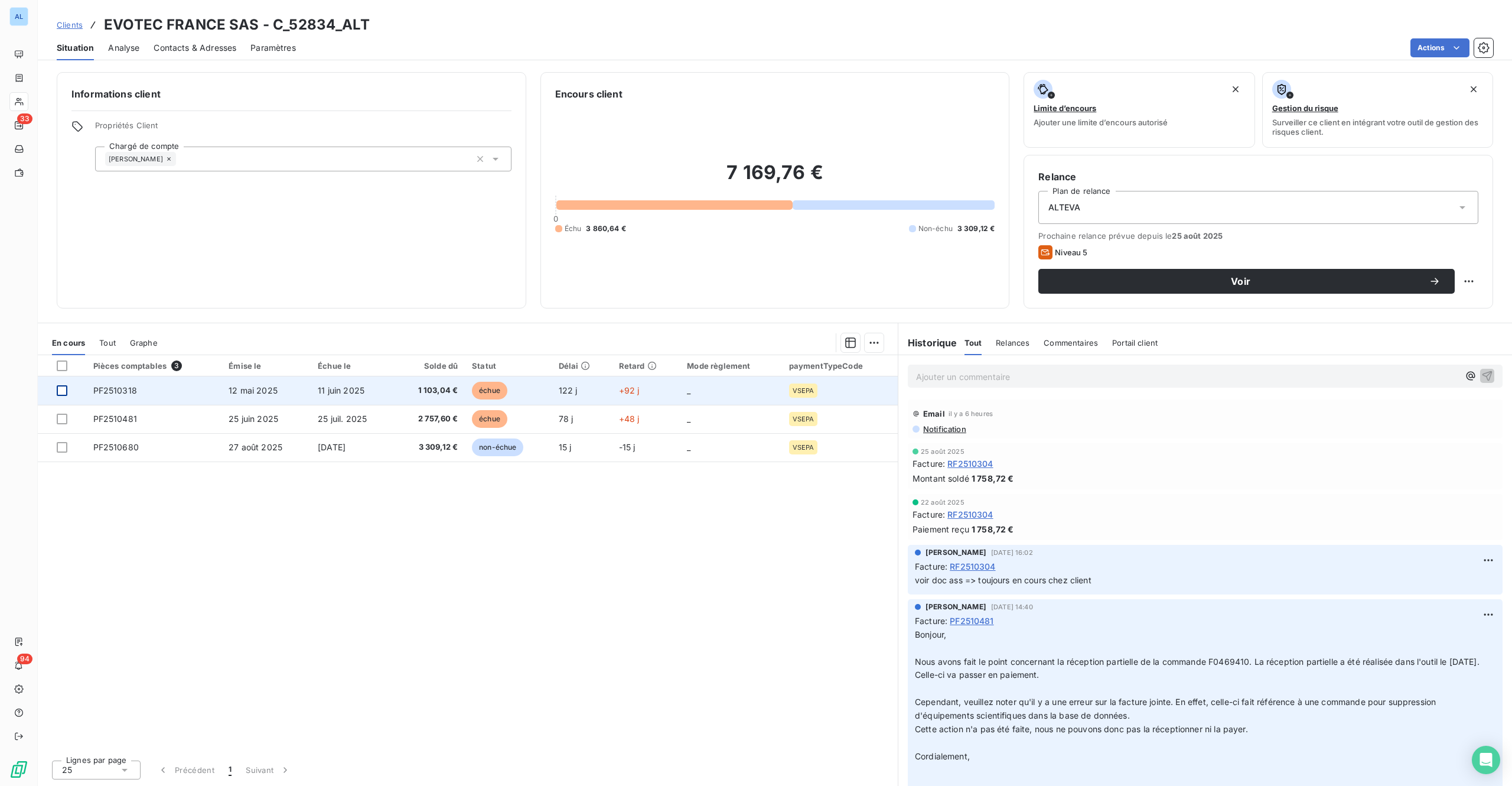
click at [59, 396] on div at bounding box center [63, 391] width 11 height 11
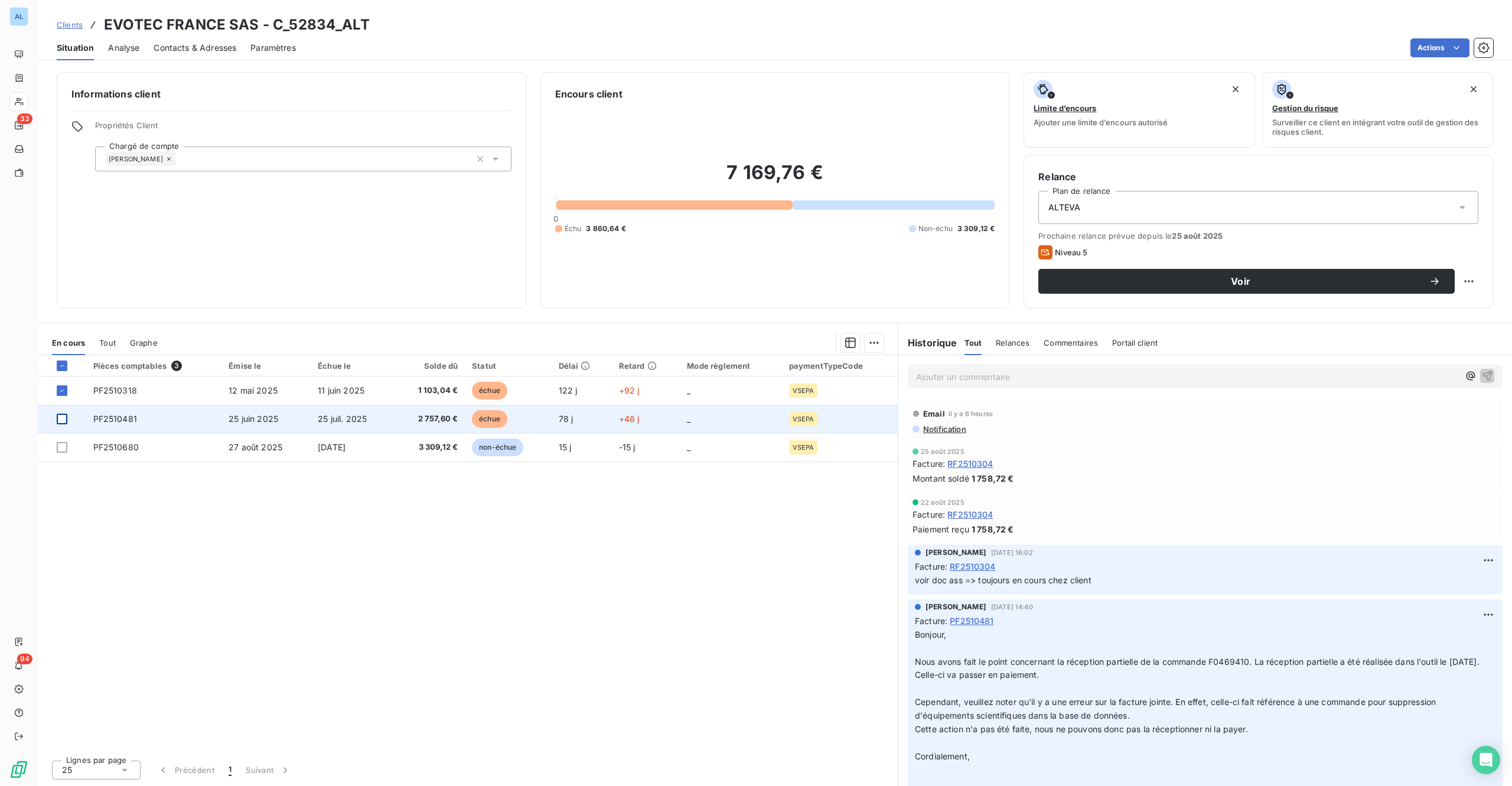
click at [66, 417] on div at bounding box center [63, 419] width 11 height 11
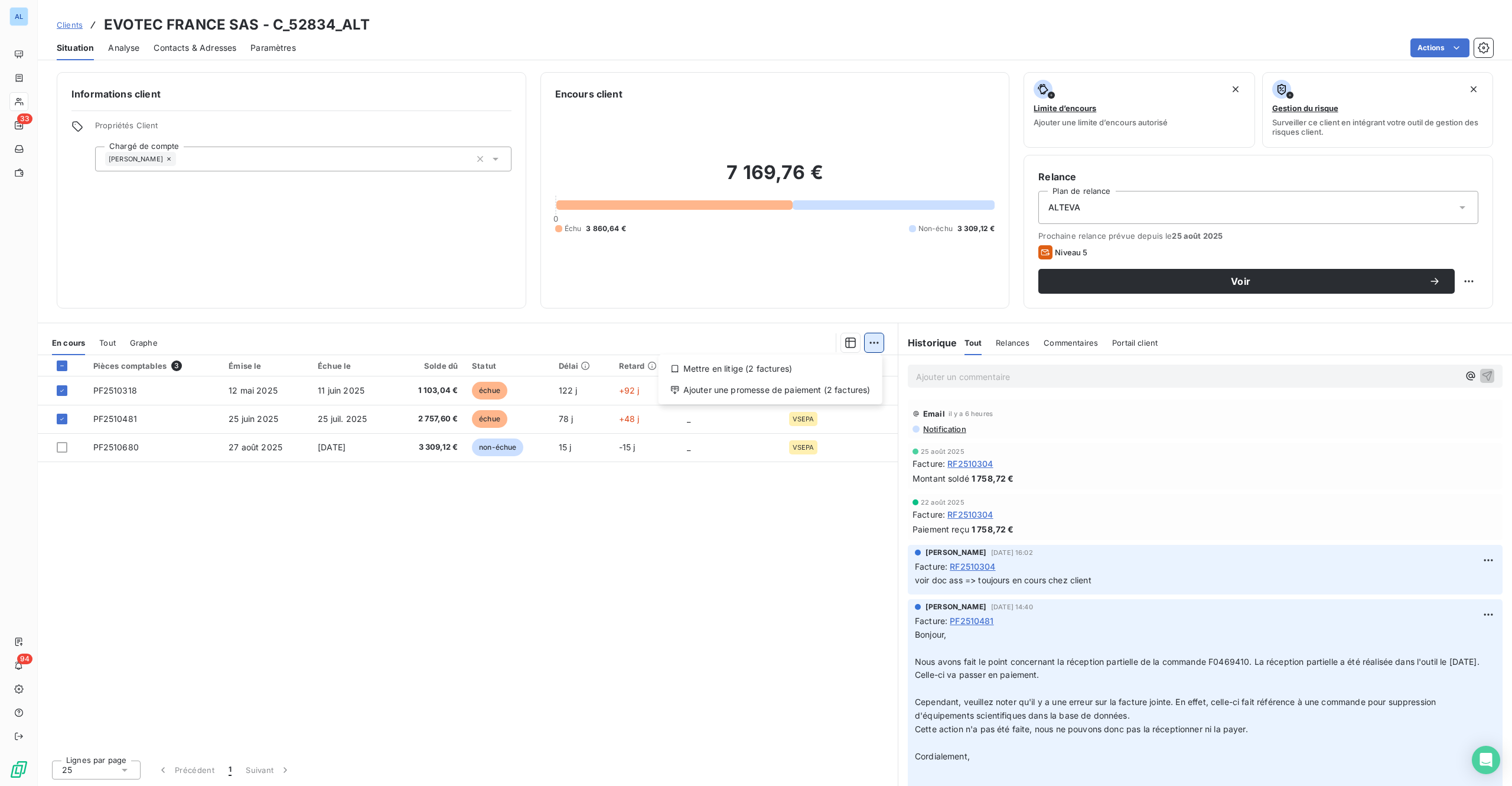
click at [870, 340] on html "AL 33 94 Clients EVOTEC FRANCE SAS - C_52834_ALT Situation Analyse Contacts & A…" at bounding box center [756, 393] width 1512 height 786
click at [715, 368] on div "Mettre en litige (2 factures)" at bounding box center [770, 369] width 214 height 19
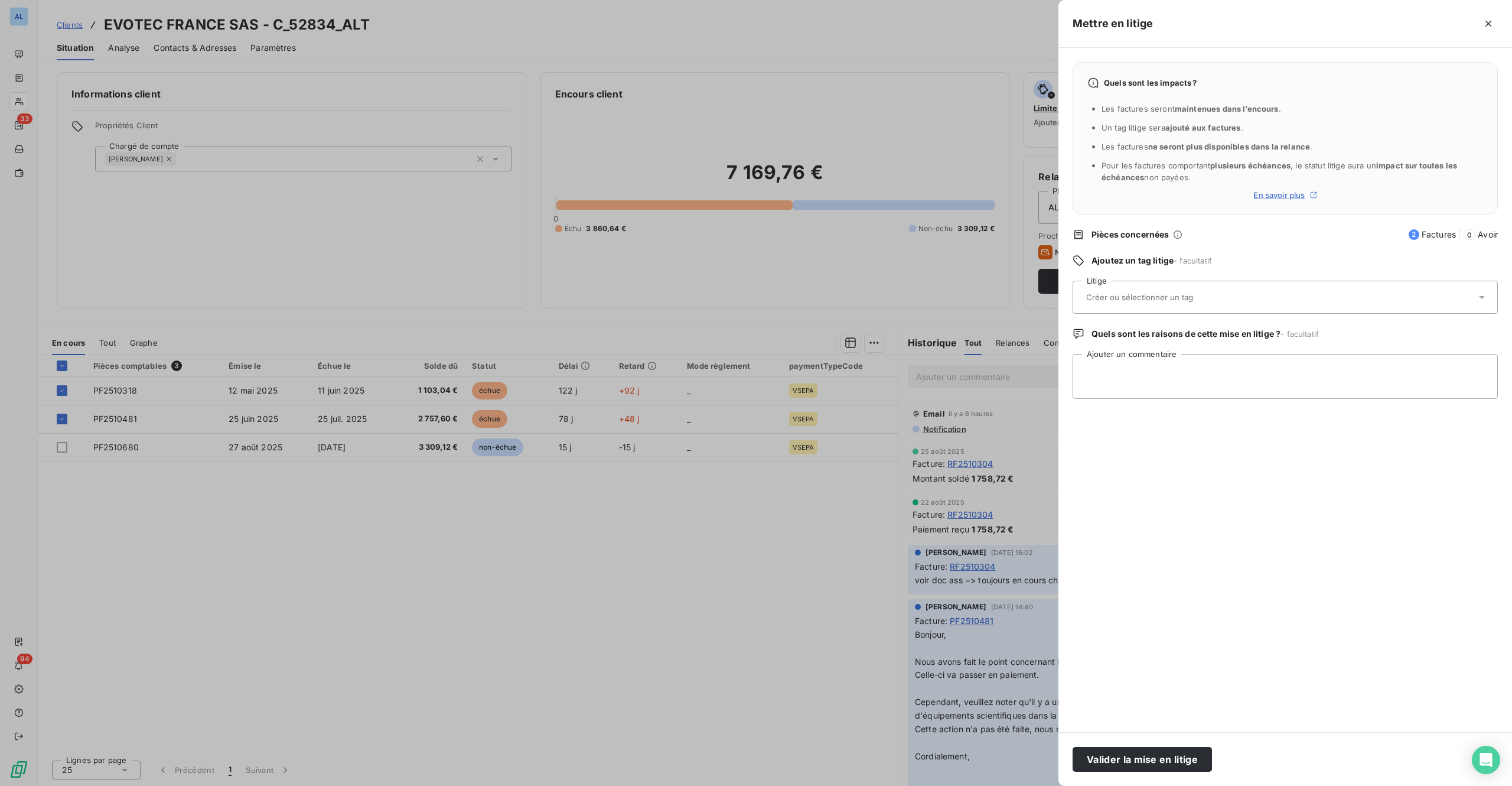
click at [1116, 307] on div at bounding box center [1279, 297] width 393 height 25
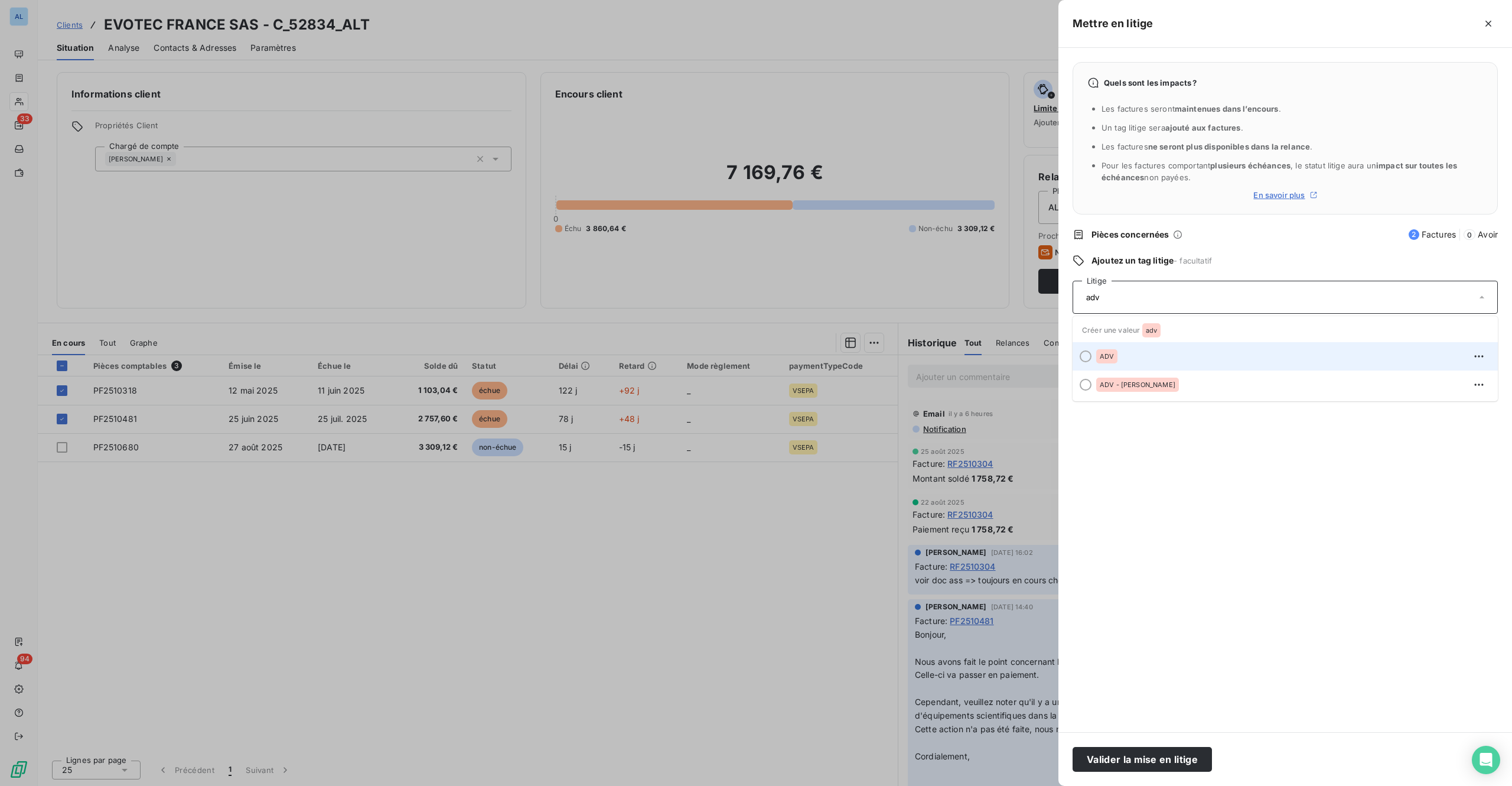
type input "adv"
click at [1106, 355] on span "ADV" at bounding box center [1107, 357] width 14 height 7
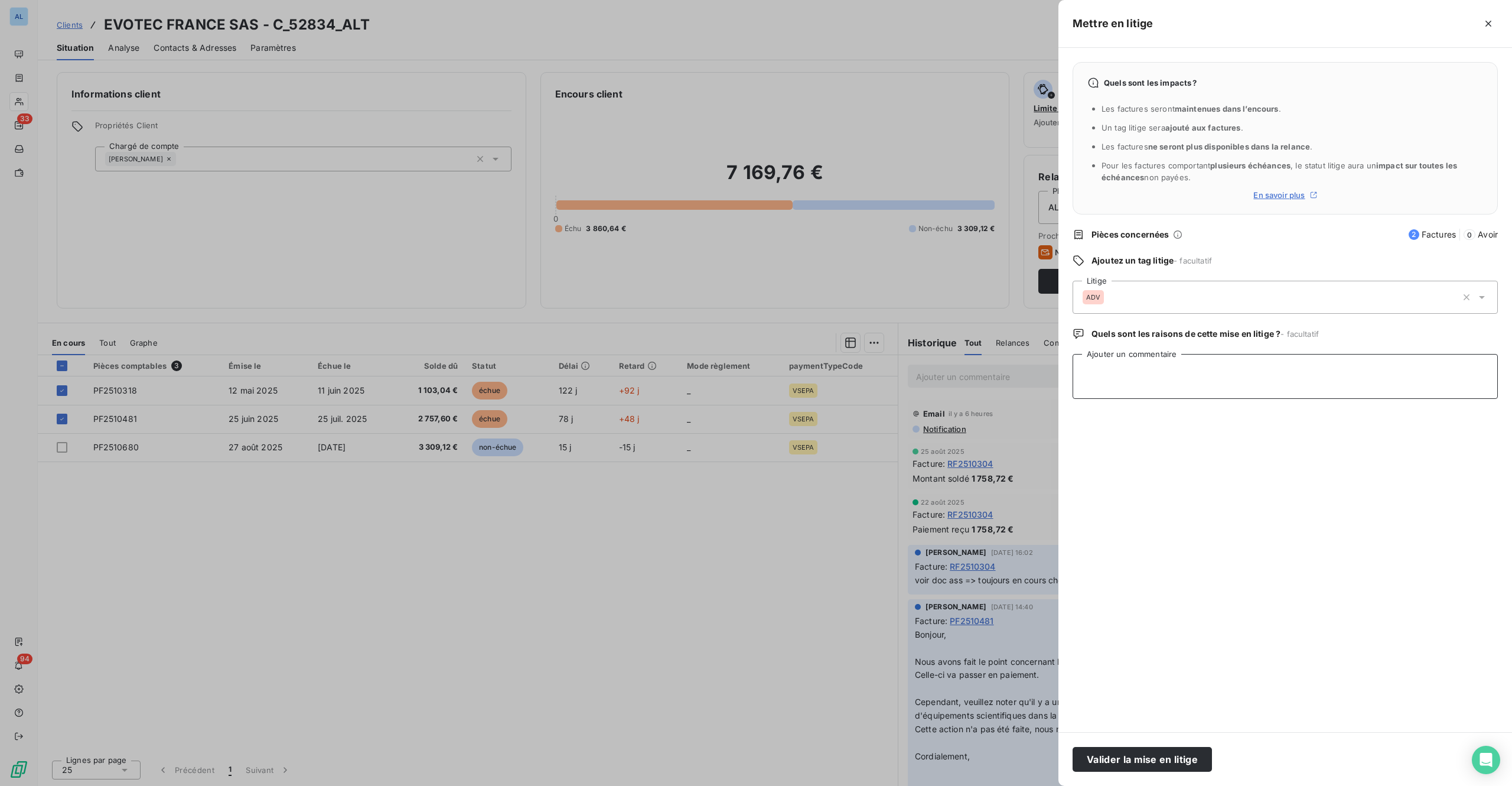
click at [1104, 372] on textarea "Ajouter un commentaire" at bounding box center [1285, 376] width 426 height 45
paste textarea "[PERSON_NAME] prendre en compte la réponse faite dans l'email joint pour le tra…"
type textarea "[PERSON_NAME] prendre en compte la réponse faite dans l'email joint pour le tra…"
click at [1133, 589] on button "Valider la mise en litige" at bounding box center [1143, 758] width 140 height 25
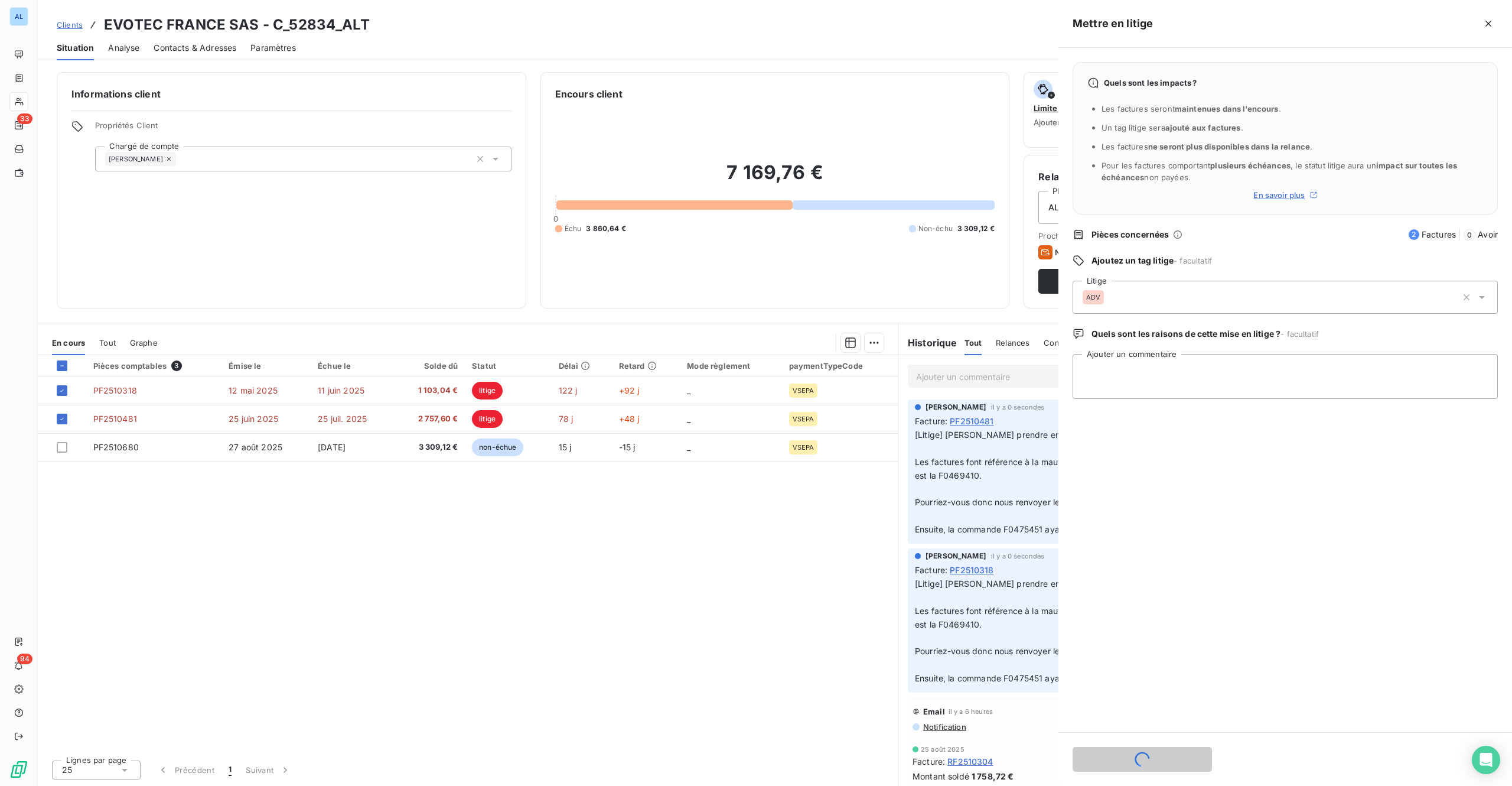
scroll to position [0, 0]
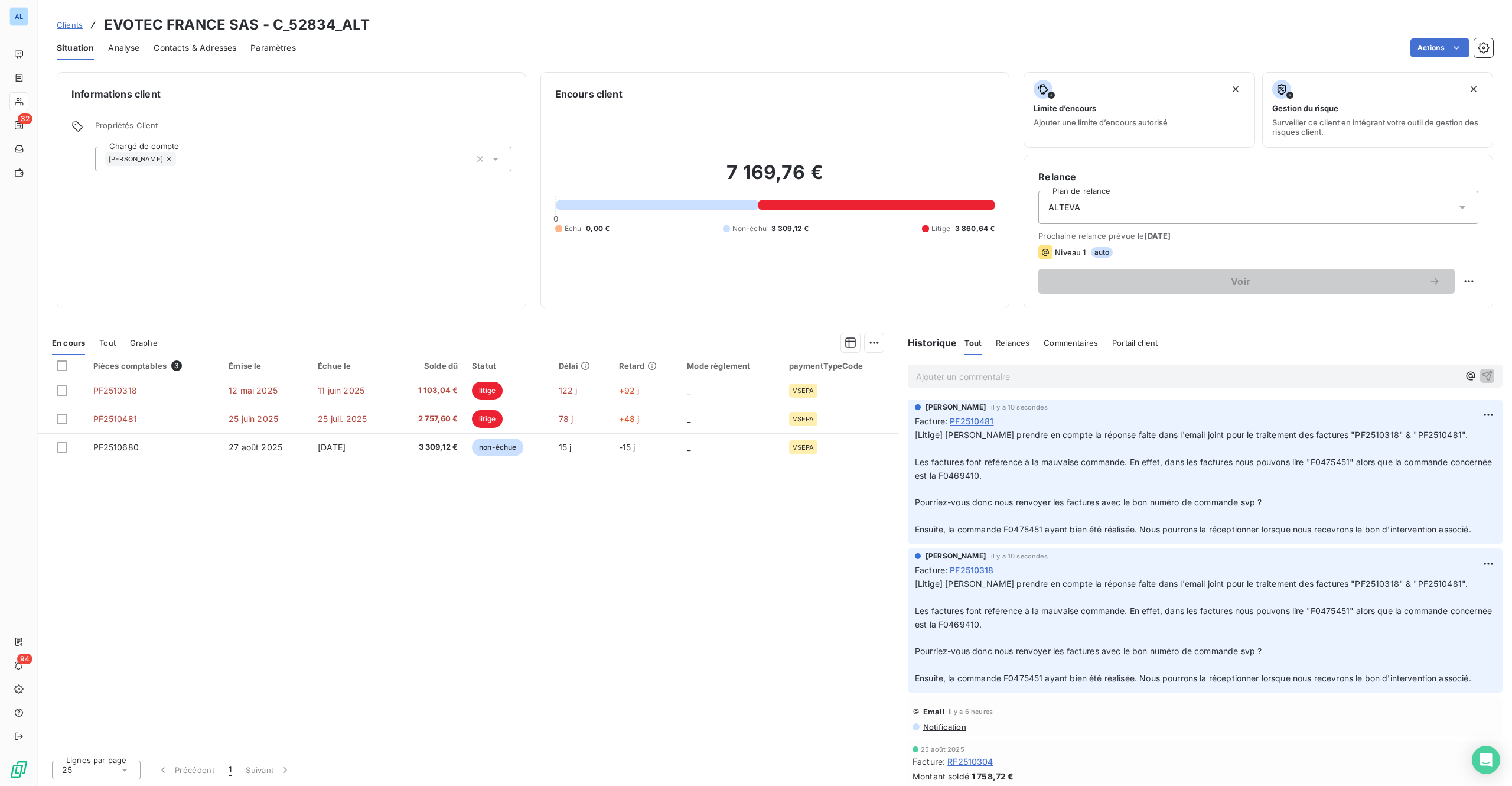
click at [227, 42] on span "Contacts & Adresses" at bounding box center [195, 48] width 83 height 12
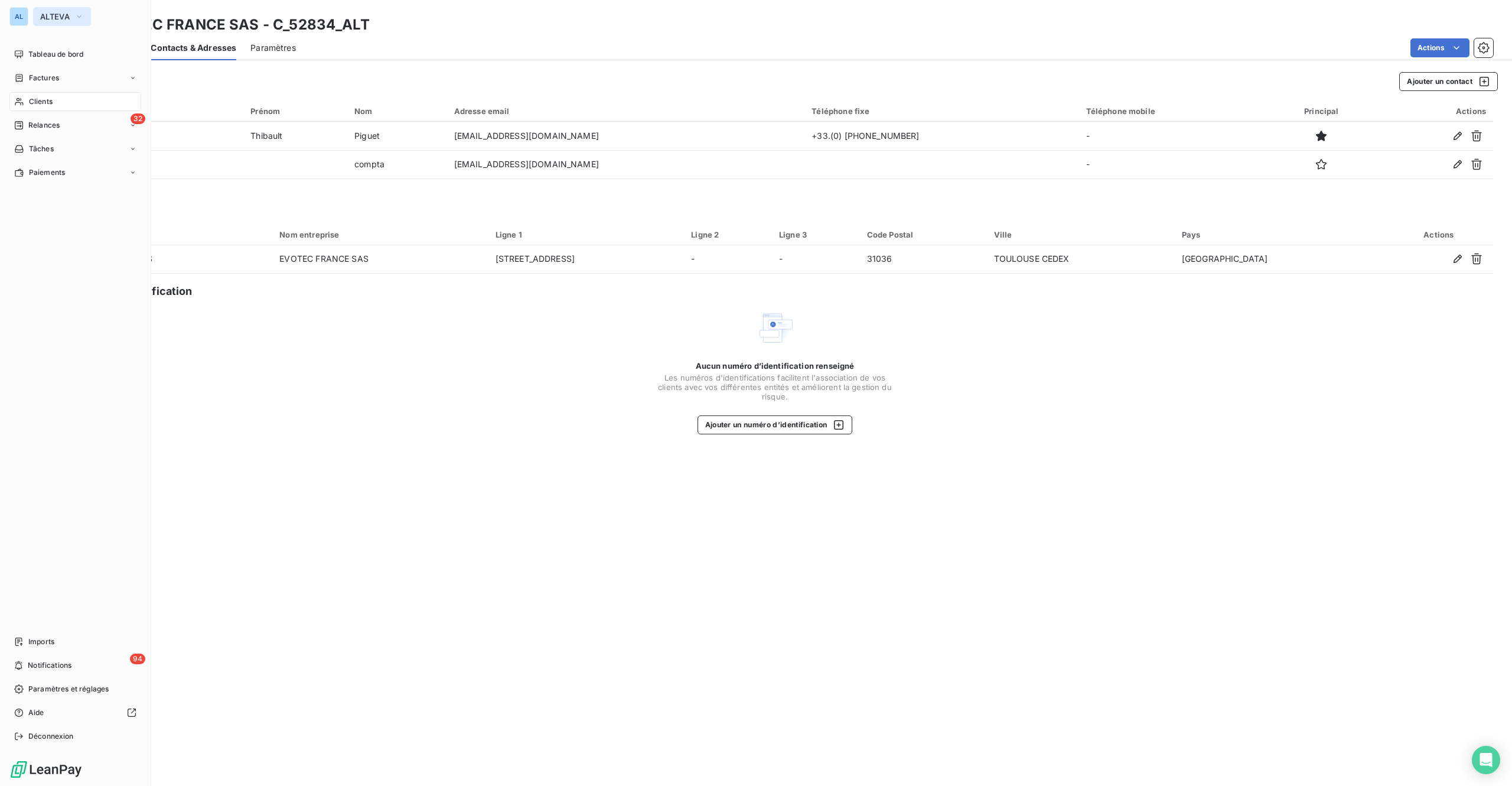
click at [59, 12] on span "ALTEVA" at bounding box center [55, 17] width 29 height 9
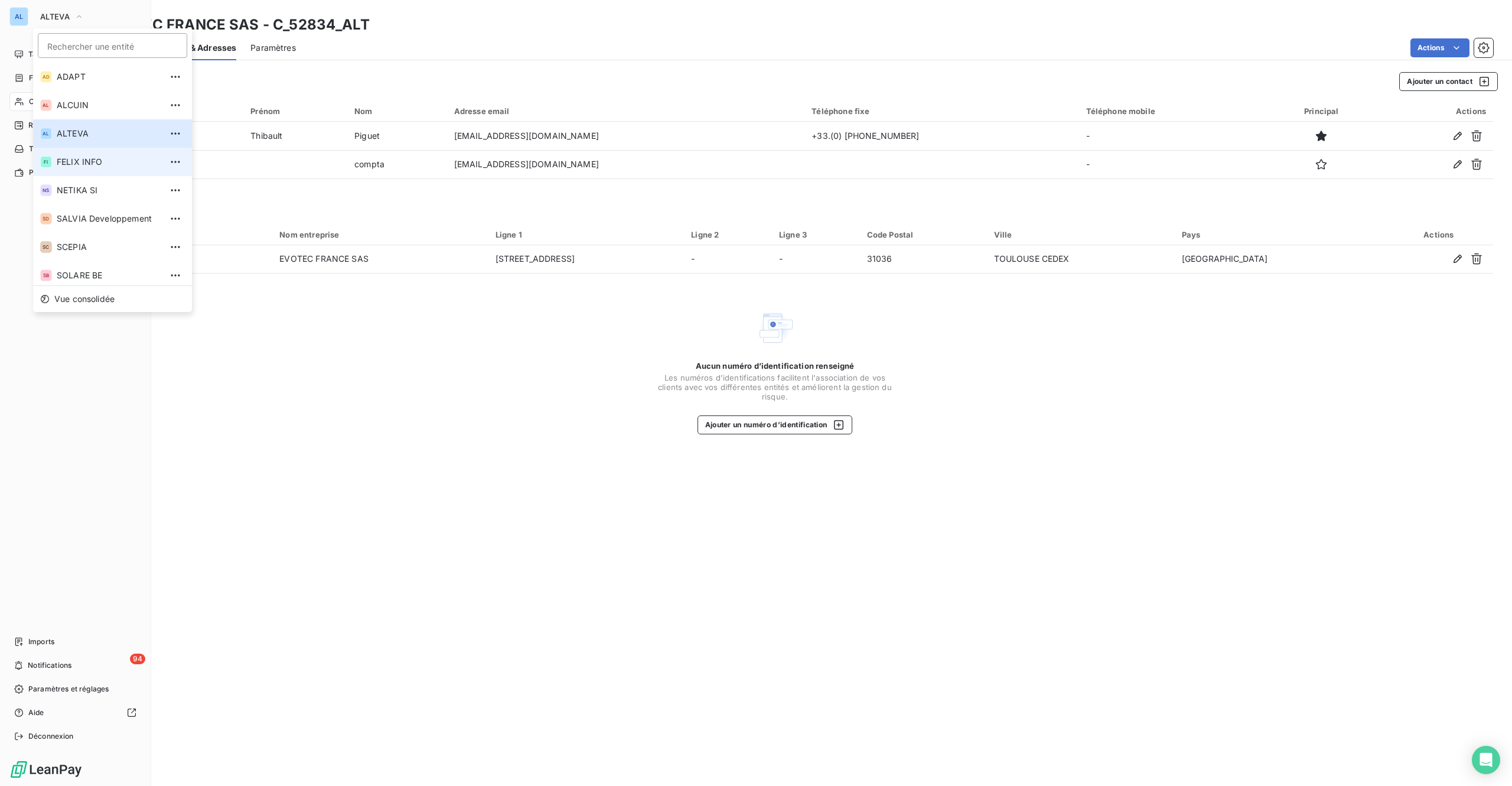
click at [65, 157] on span "FELIX INFO" at bounding box center [109, 162] width 105 height 12
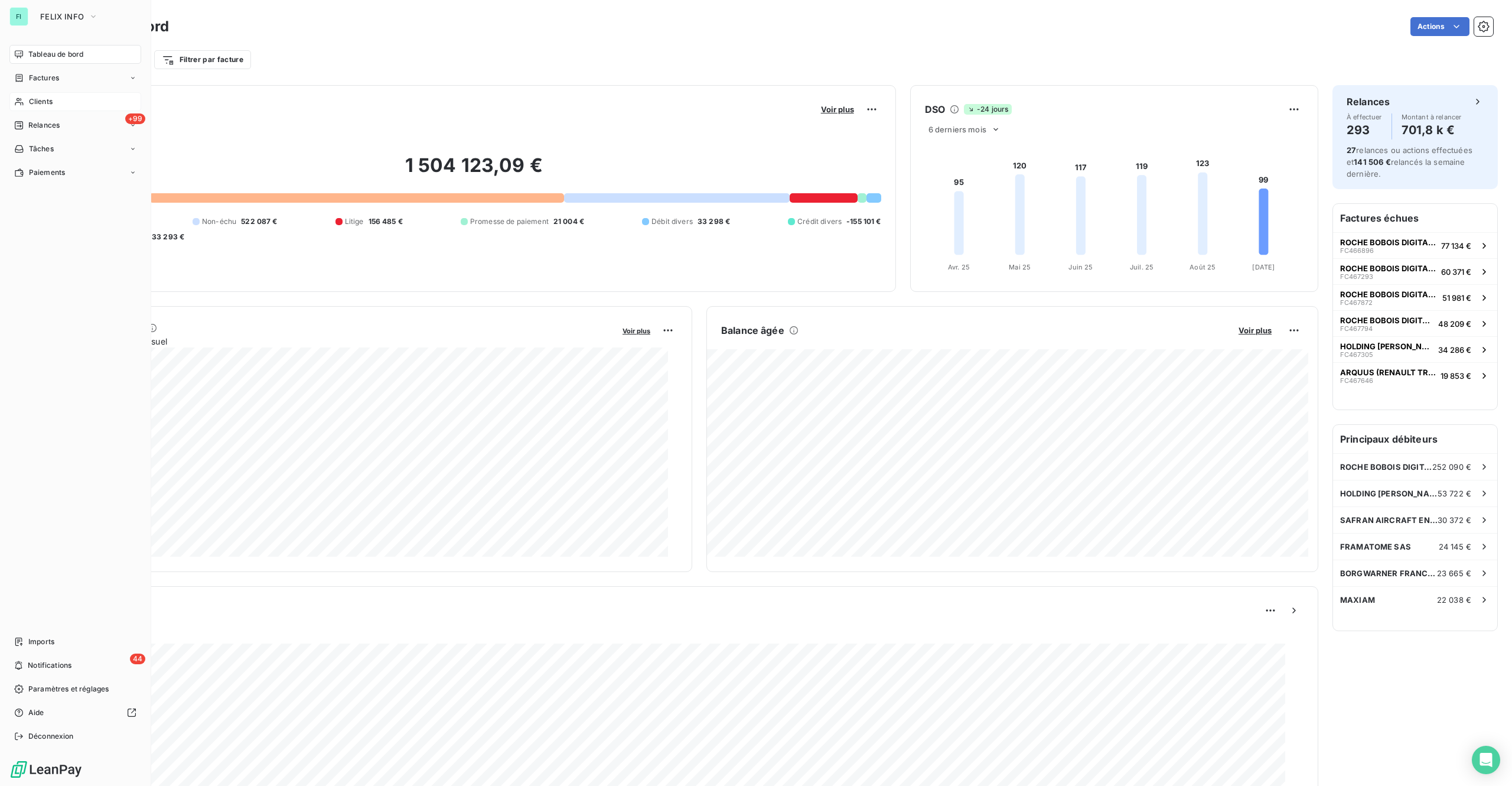
click at [48, 99] on span "Clients" at bounding box center [40, 102] width 24 height 11
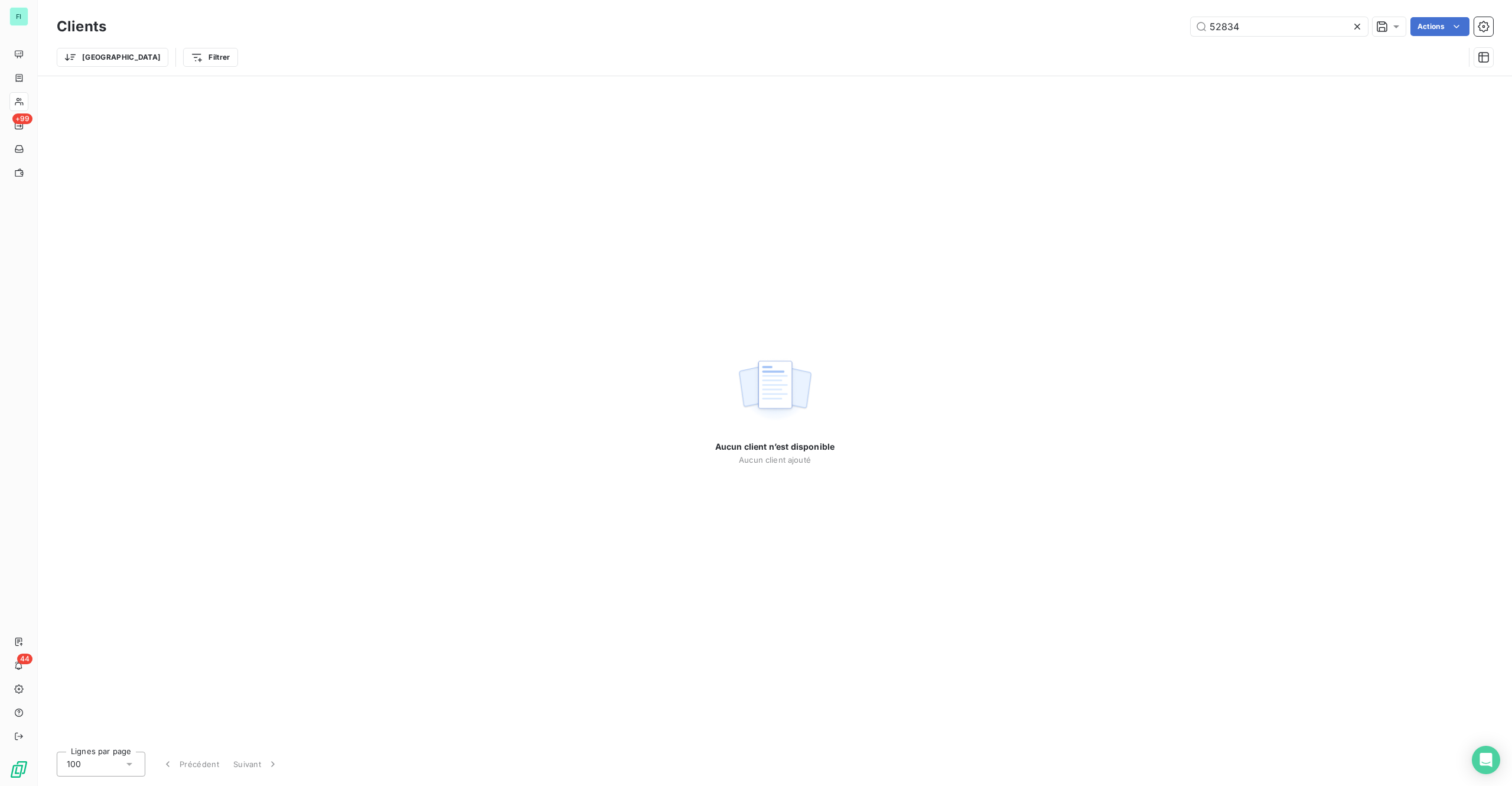
drag, startPoint x: 941, startPoint y: 21, endPoint x: 858, endPoint y: 21, distance: 83.0
click at [893, 21] on div "52834 Actions" at bounding box center [807, 27] width 1373 height 19
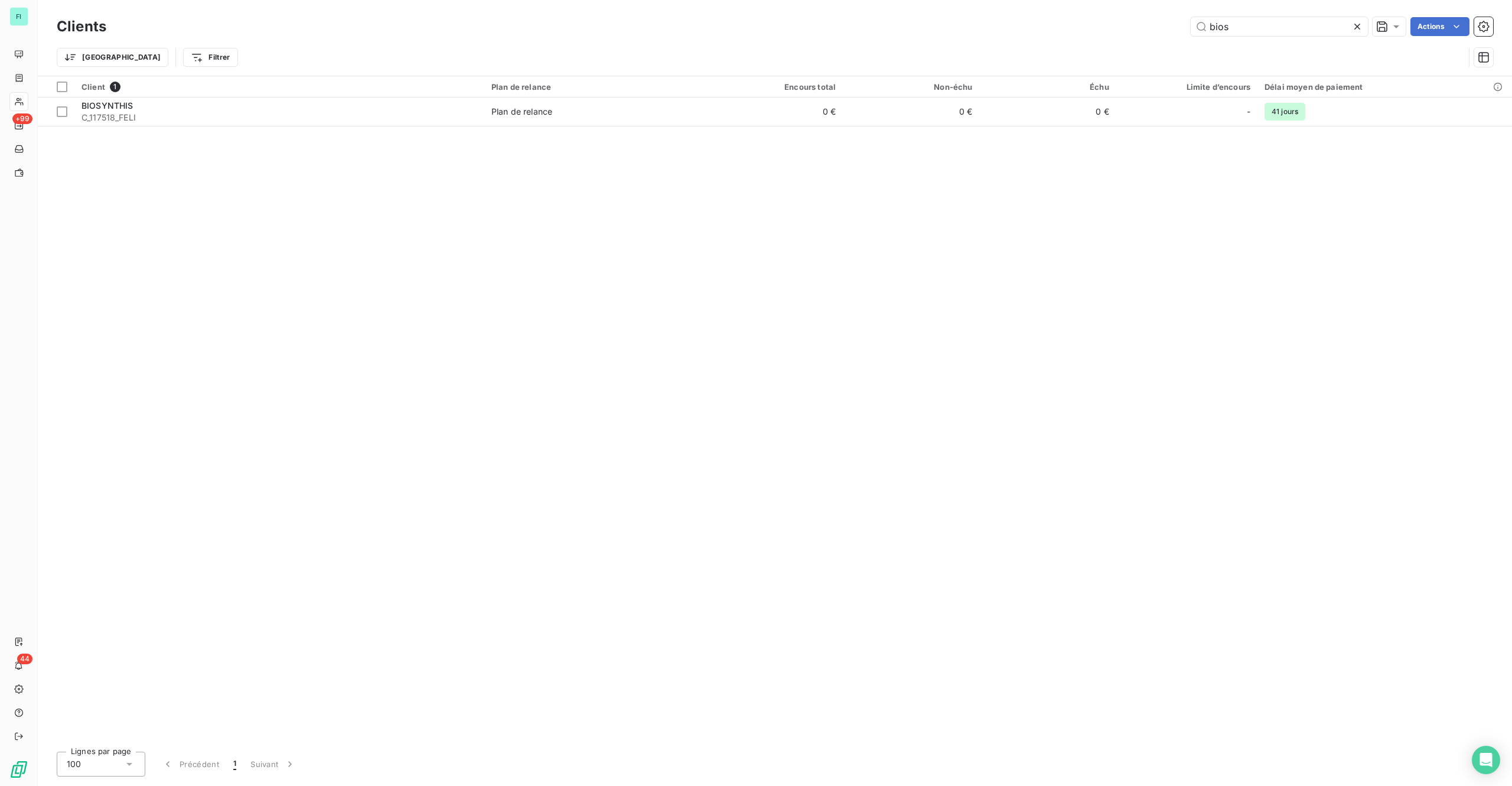
type input "bios"
click at [1133, 173] on div "Client 1 Plan de relance Encours total Non-échu Échu Limite d’encours Délai moy…" at bounding box center [775, 409] width 1474 height 666
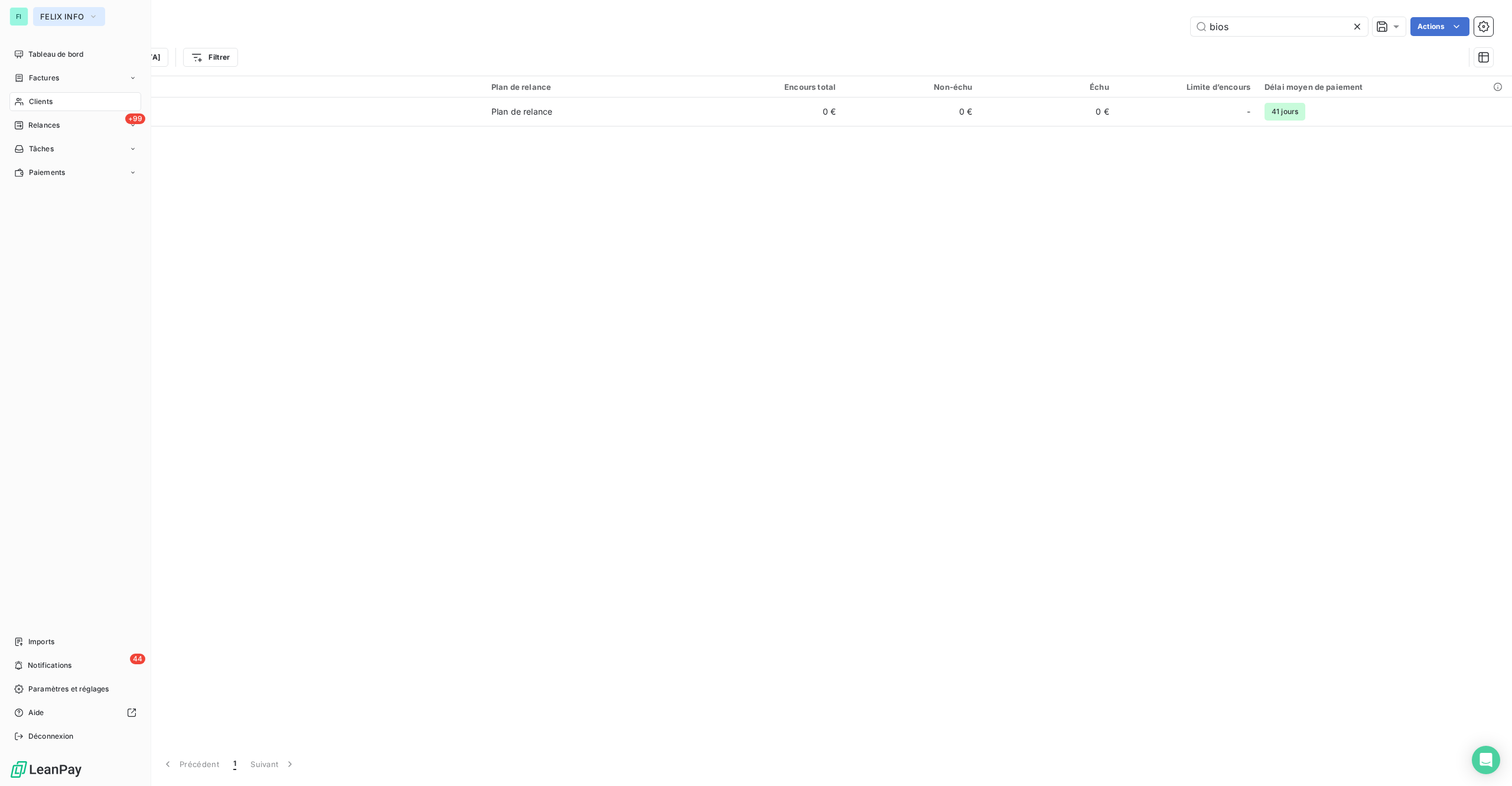
click at [47, 13] on span "FELIX INFO" at bounding box center [63, 17] width 44 height 9
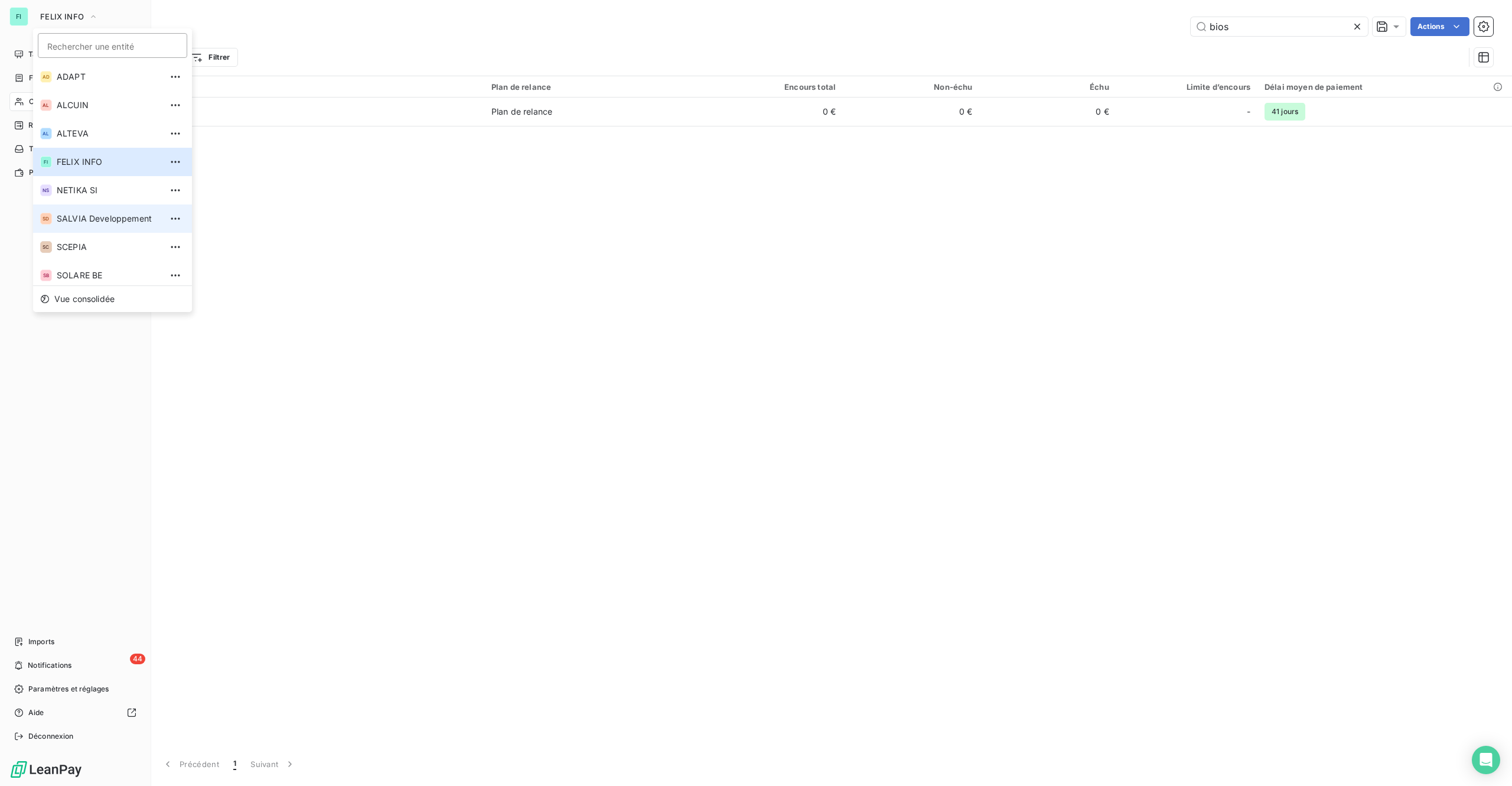
click at [80, 210] on li "SD SALVIA Developpement" at bounding box center [112, 218] width 159 height 28
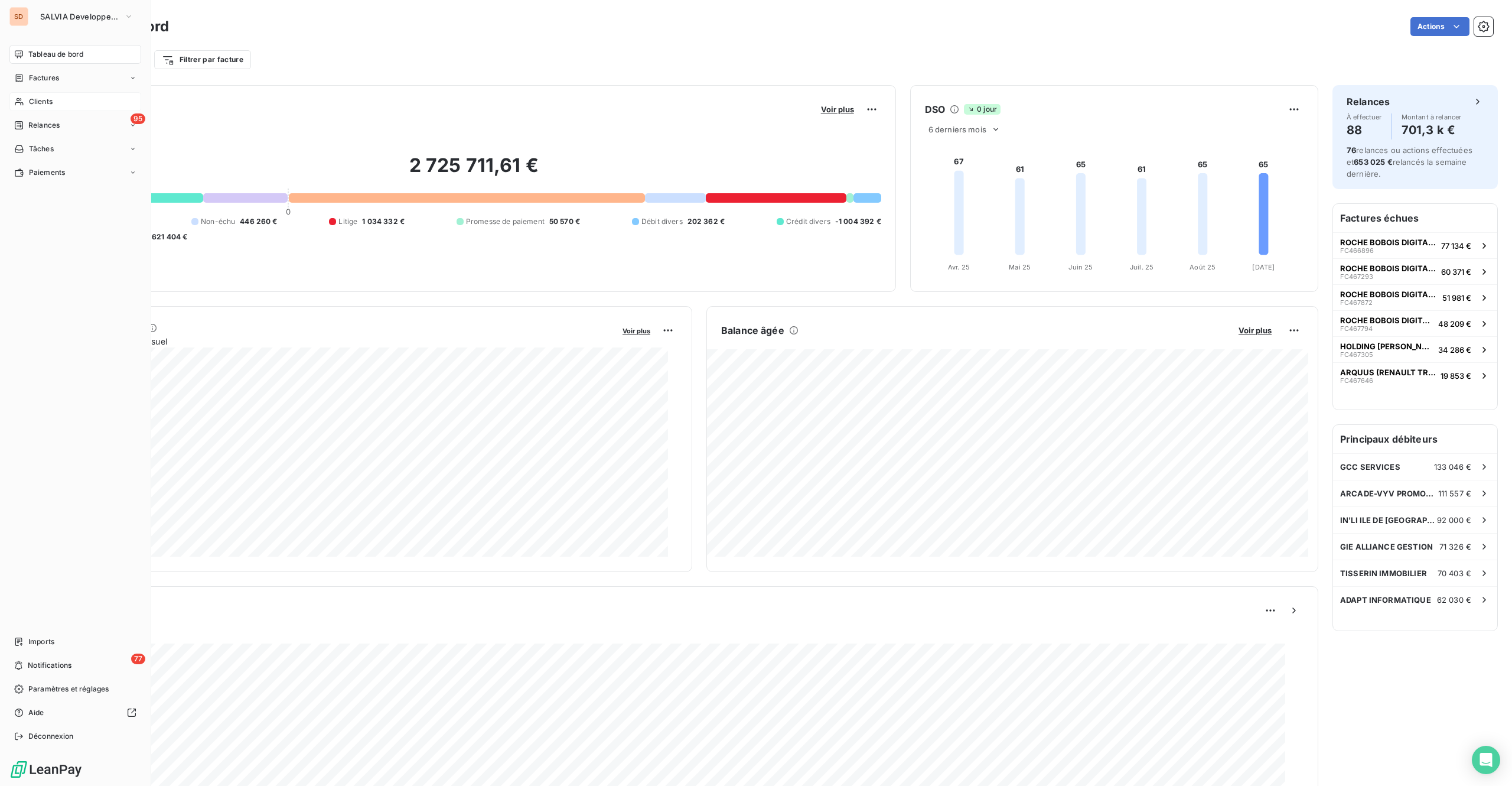
click at [46, 99] on span "Clients" at bounding box center [40, 102] width 24 height 11
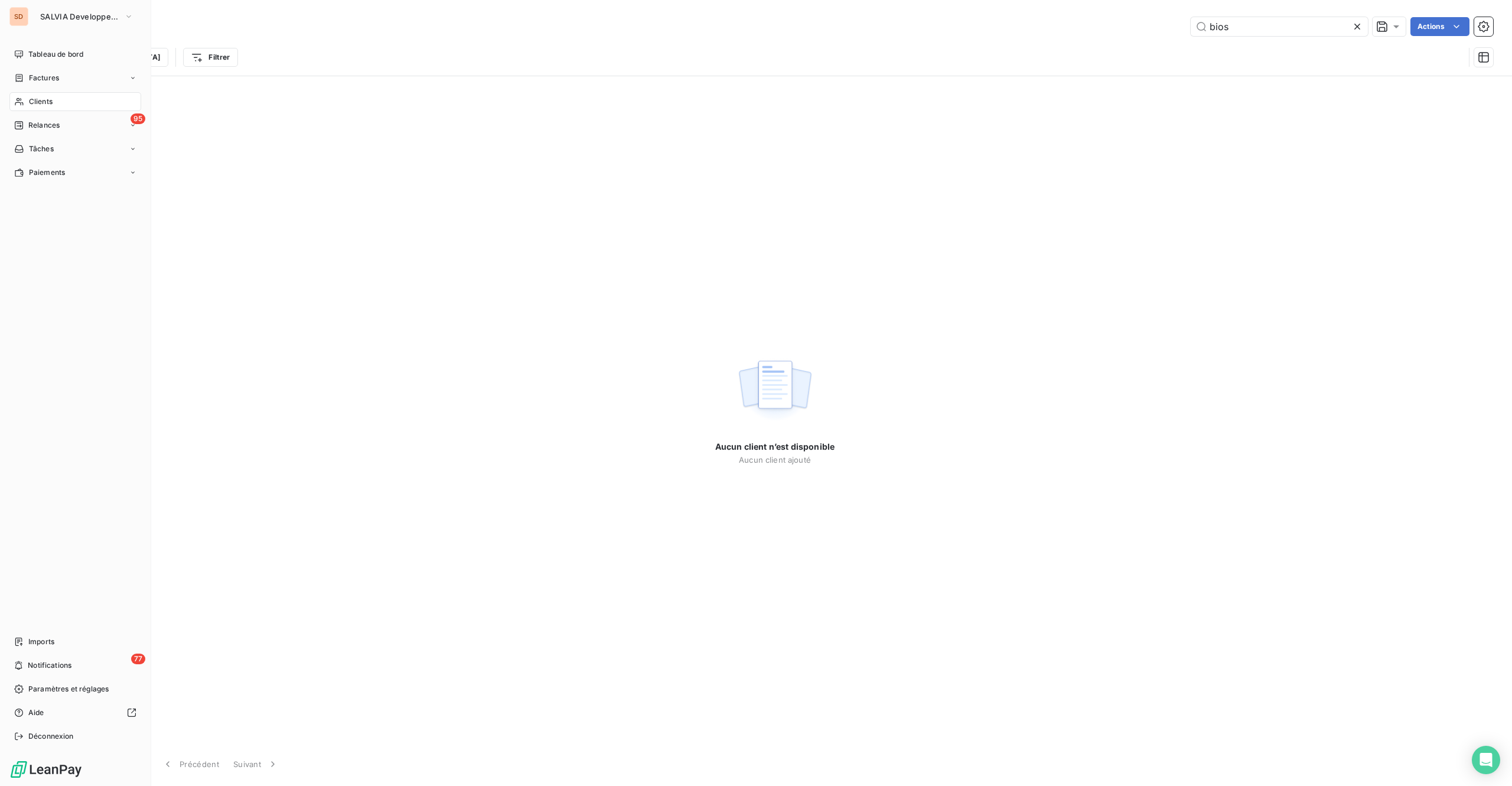
drag, startPoint x: 45, startPoint y: 97, endPoint x: 119, endPoint y: 99, distance: 74.0
click at [45, 97] on span "Clients" at bounding box center [40, 102] width 24 height 11
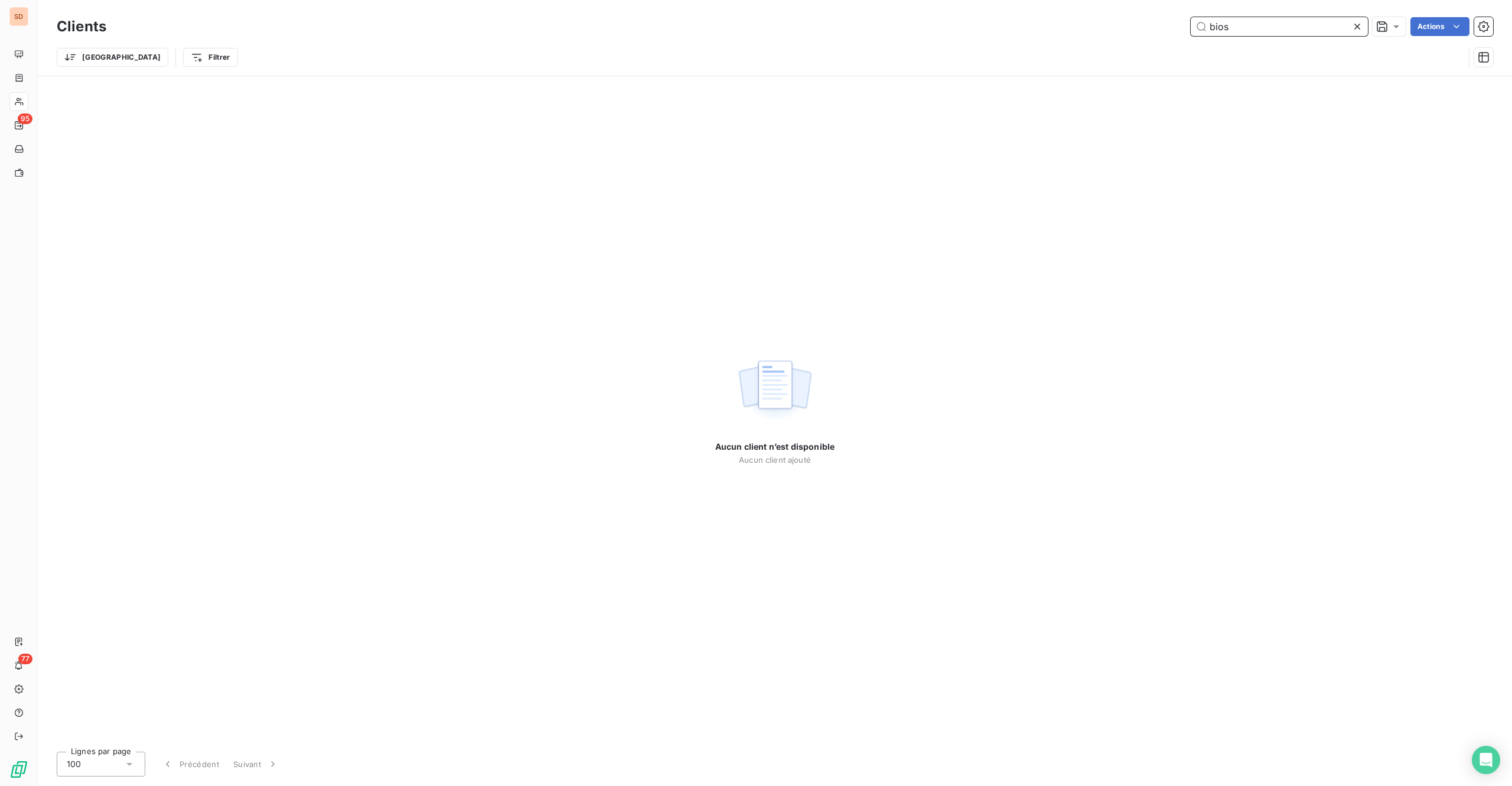
drag, startPoint x: 1262, startPoint y: 30, endPoint x: 965, endPoint y: 29, distance: 297.0
click at [1107, 28] on div "bios Actions" at bounding box center [807, 27] width 1373 height 19
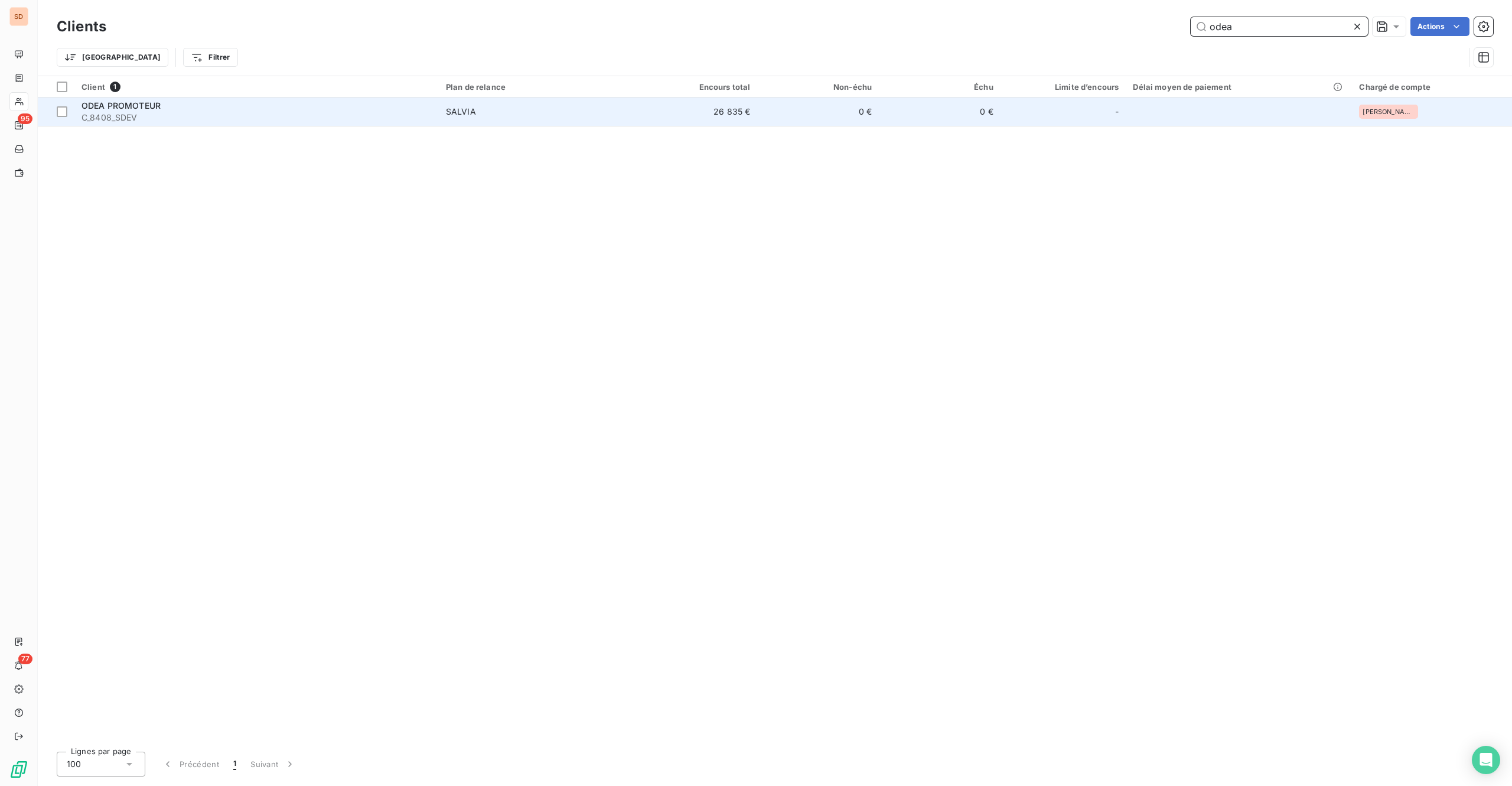
type input "odea"
click at [175, 108] on div "ODEA PROMOTEUR" at bounding box center [256, 106] width 350 height 12
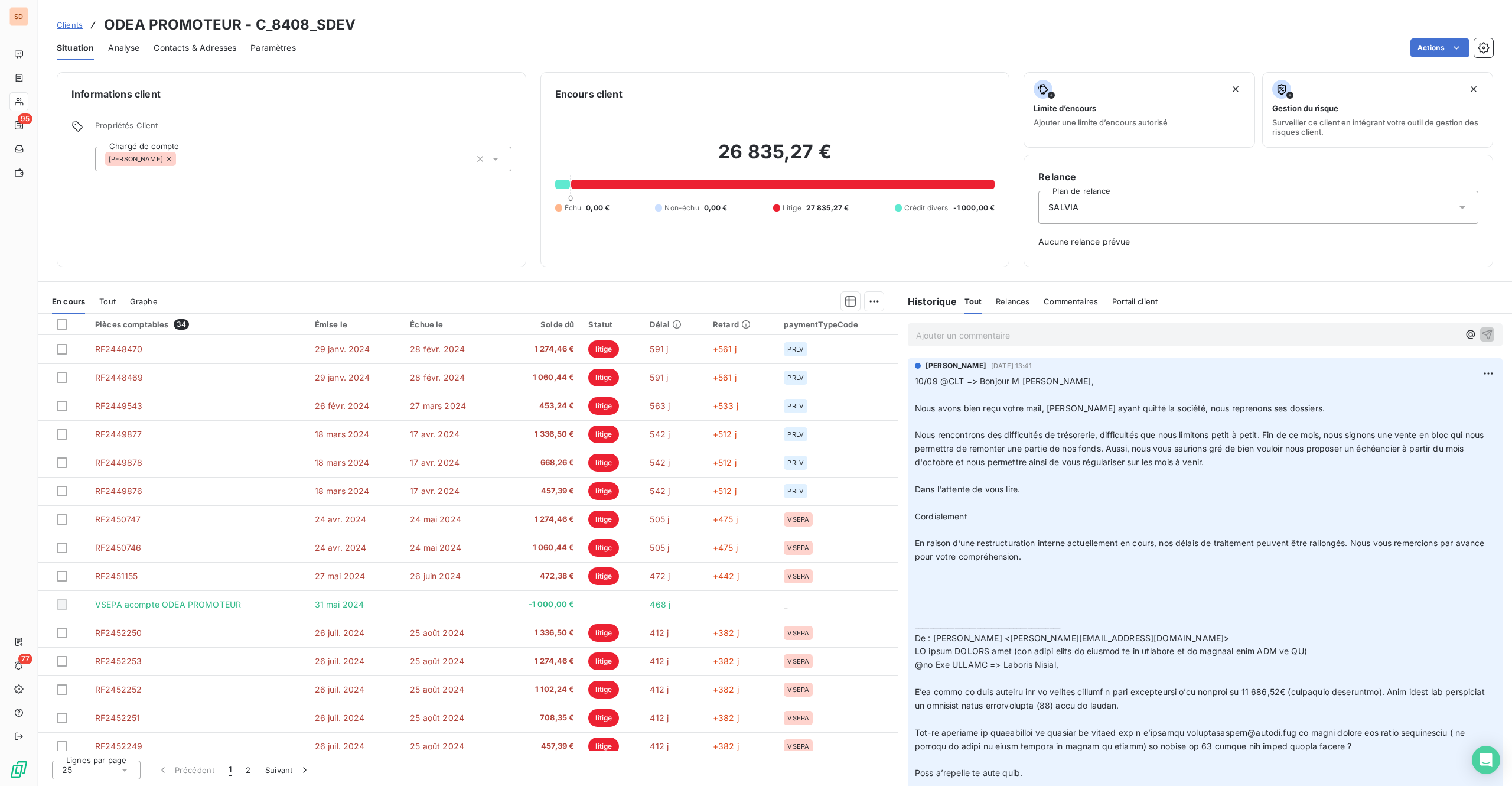
click at [210, 51] on span "Contacts & Adresses" at bounding box center [195, 48] width 83 height 12
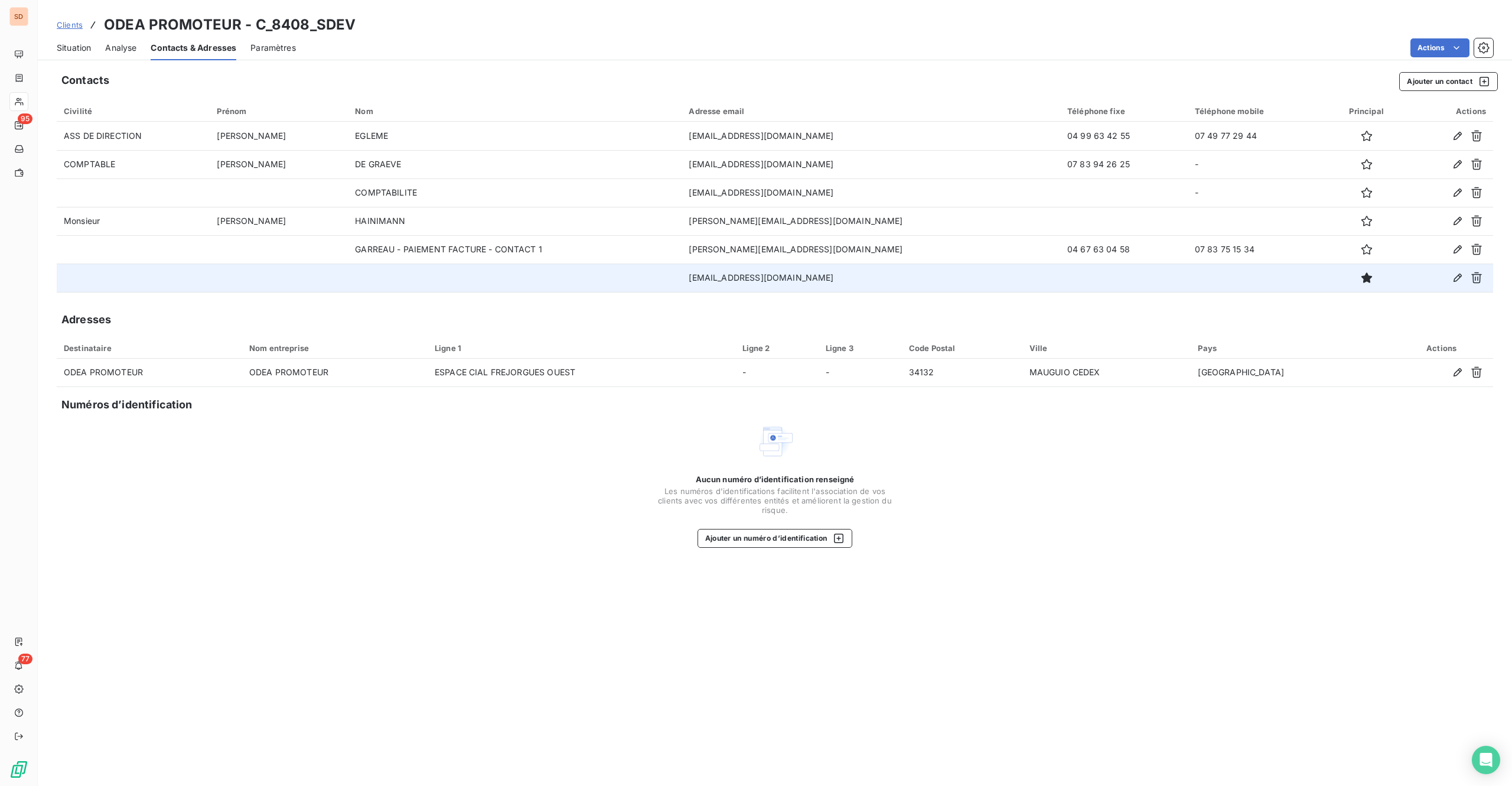
click at [732, 278] on td "[EMAIL_ADDRESS][DOMAIN_NAME]" at bounding box center [871, 278] width 379 height 28
drag, startPoint x: 728, startPoint y: 277, endPoint x: 877, endPoint y: 281, distance: 149.1
click at [877, 281] on td "[EMAIL_ADDRESS][DOMAIN_NAME]" at bounding box center [871, 278] width 379 height 28
copy td "[EMAIL_ADDRESS][DOMAIN_NAME]"
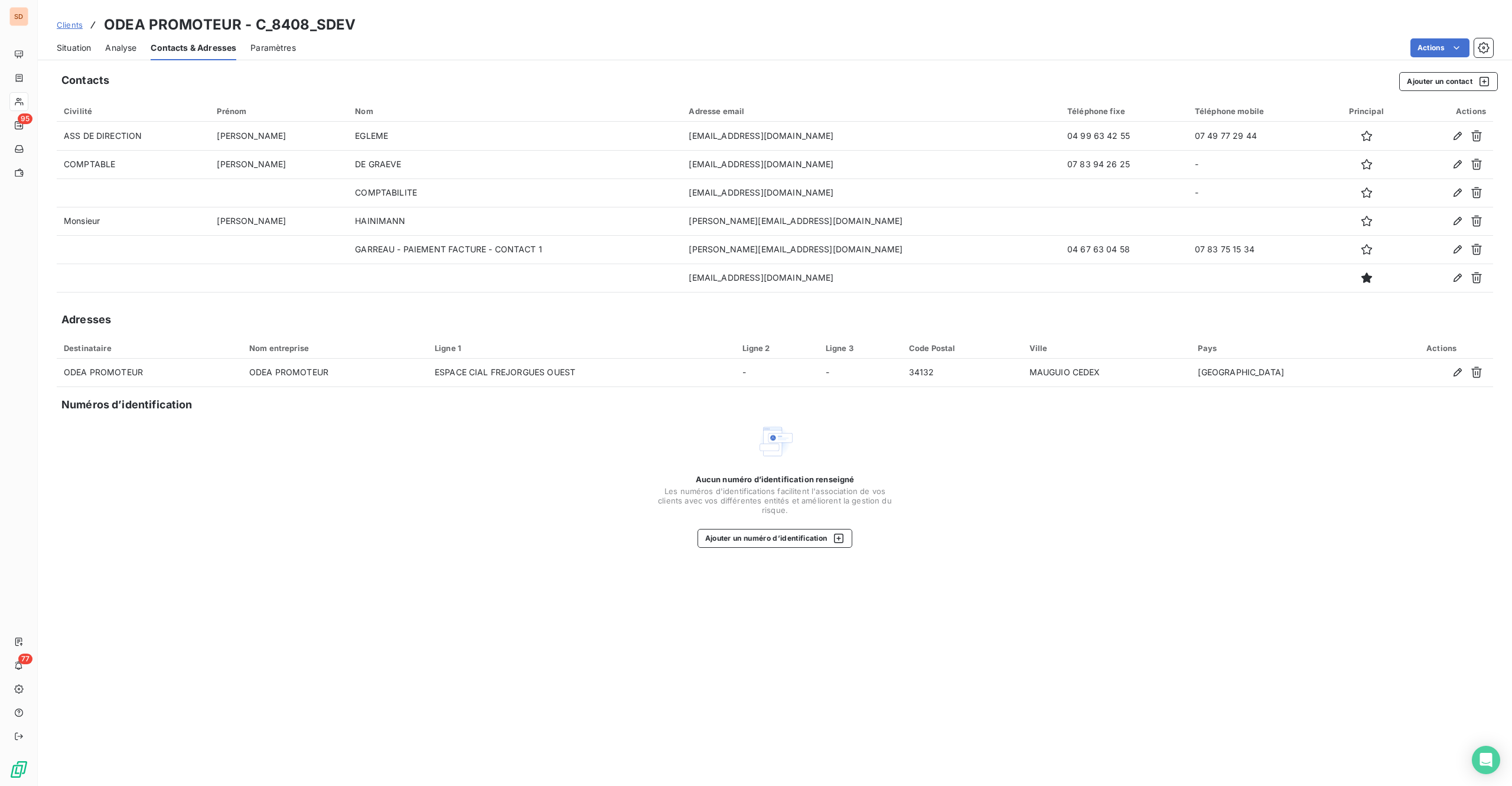
click at [339, 589] on div "Contacts Ajouter un contact Civilité Prénom Nom Adresse email Téléphone fixe Té…" at bounding box center [775, 426] width 1474 height 721
click at [82, 47] on span "Situation" at bounding box center [74, 48] width 34 height 12
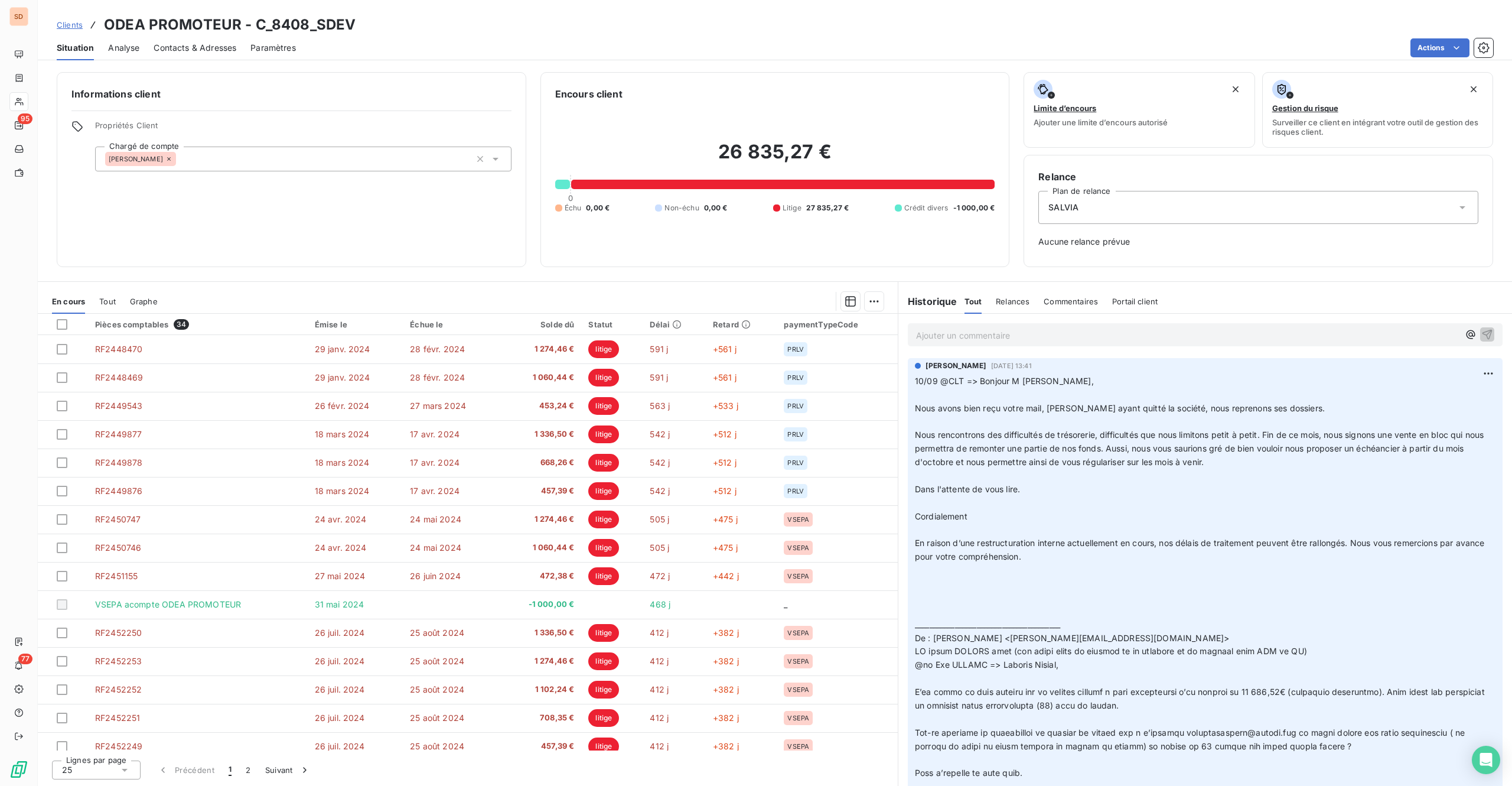
click at [201, 45] on span "Contacts & Adresses" at bounding box center [195, 48] width 83 height 12
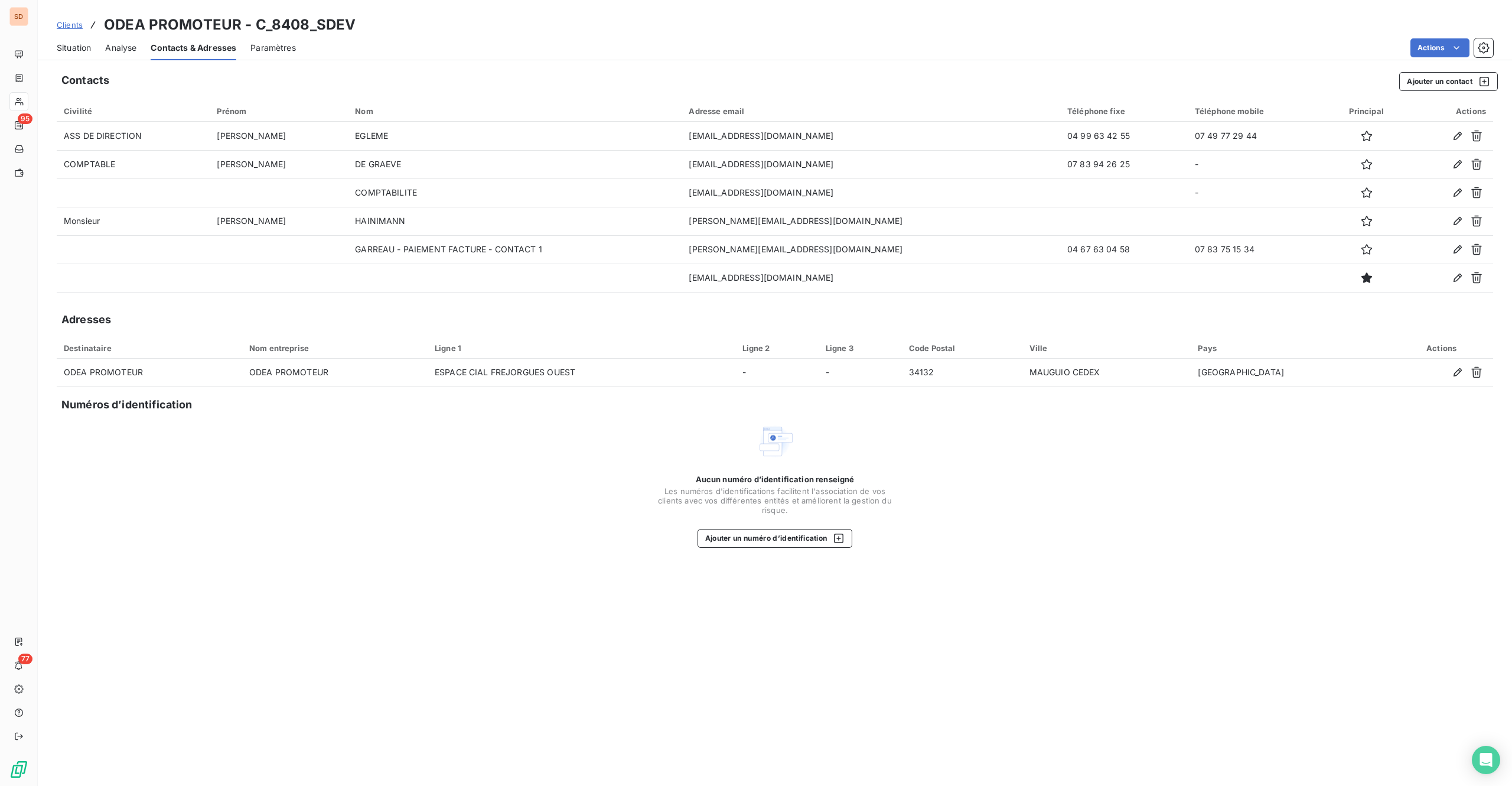
click at [61, 49] on span "Situation" at bounding box center [74, 48] width 34 height 12
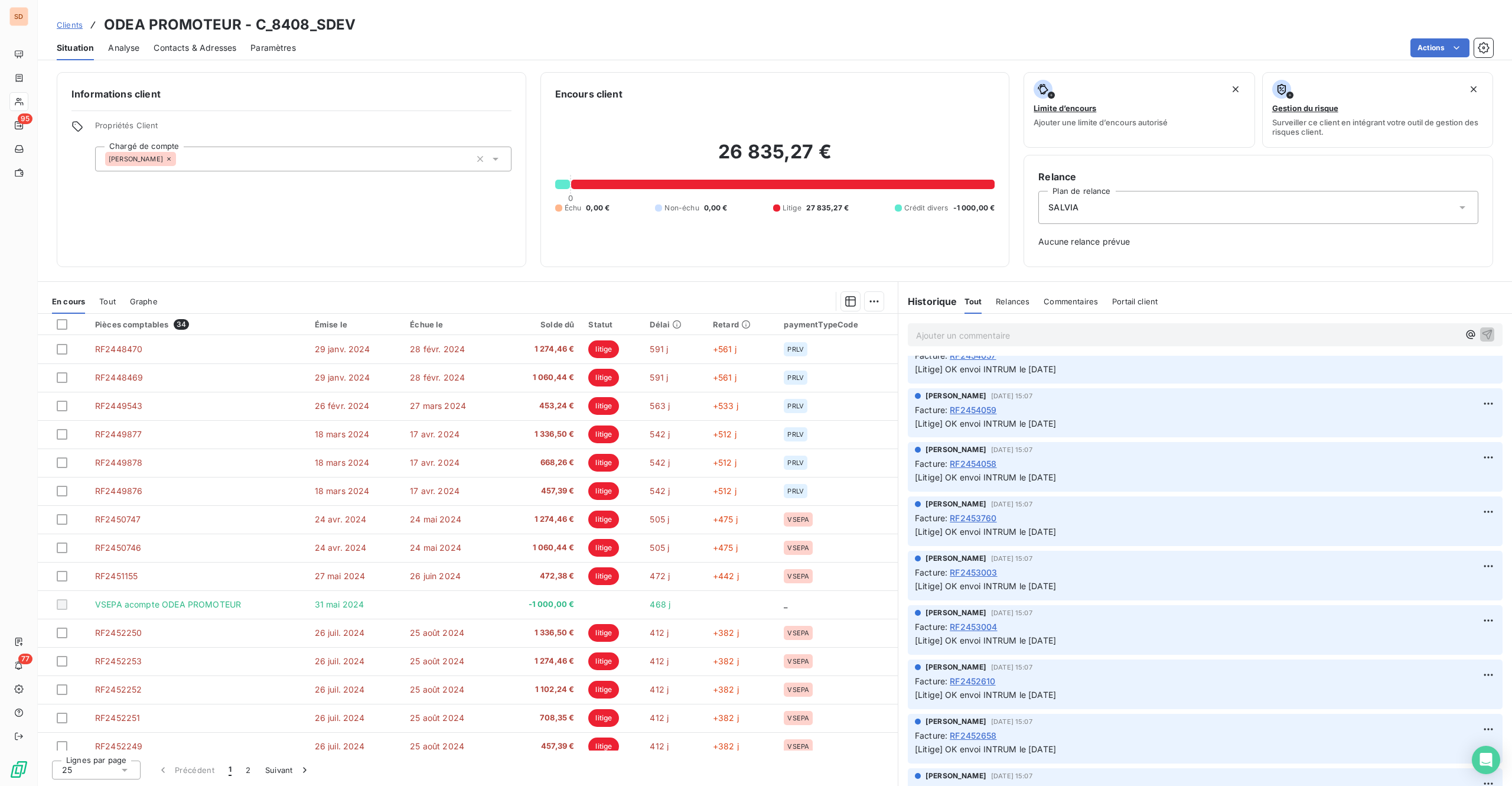
scroll to position [1181, 0]
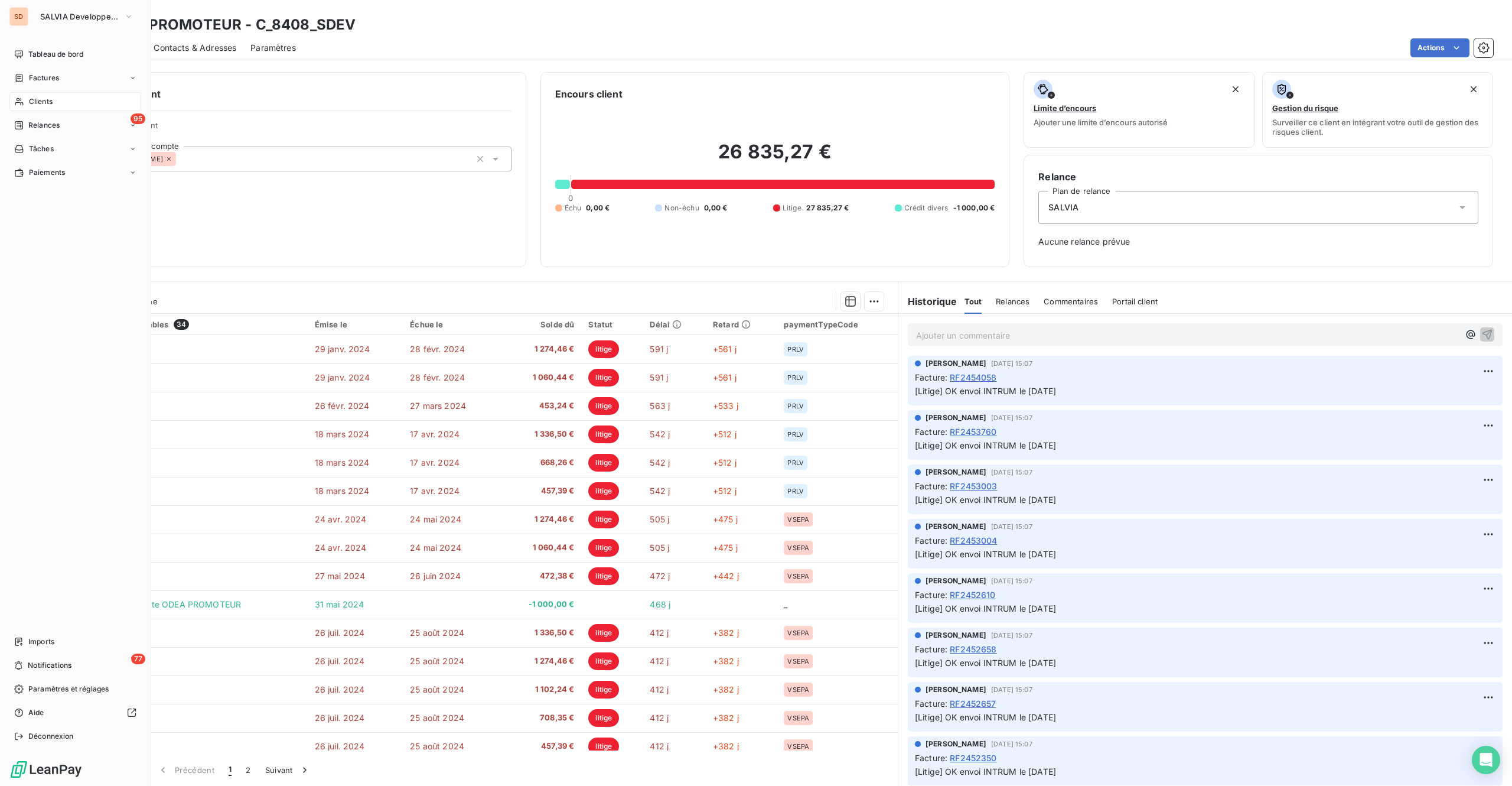
click at [45, 96] on div "Clients" at bounding box center [74, 101] width 131 height 19
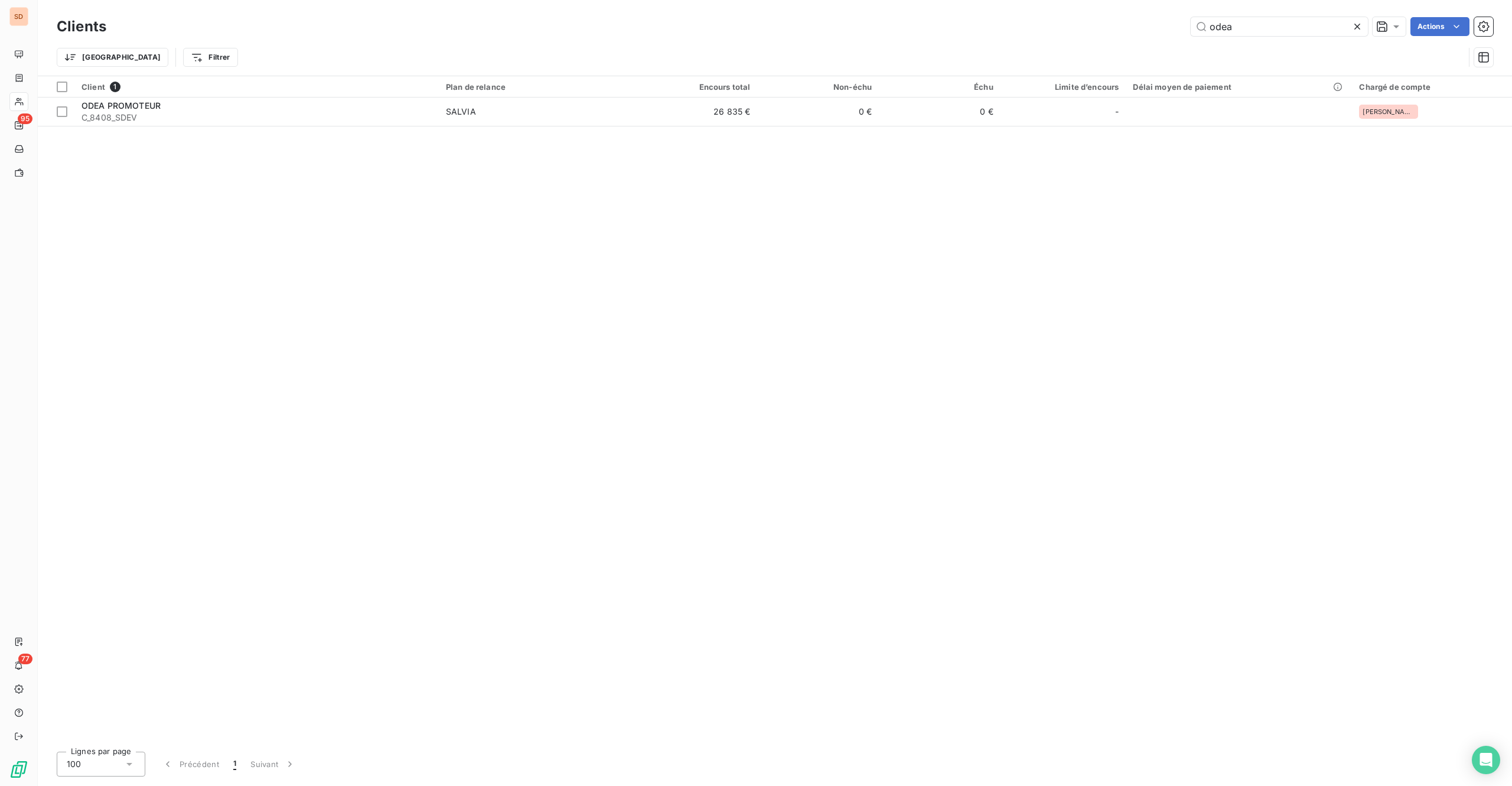
drag, startPoint x: 1247, startPoint y: 28, endPoint x: 873, endPoint y: 2, distance: 374.9
click at [984, 11] on div "Clients odea Actions Trier Filtrer" at bounding box center [775, 38] width 1474 height 75
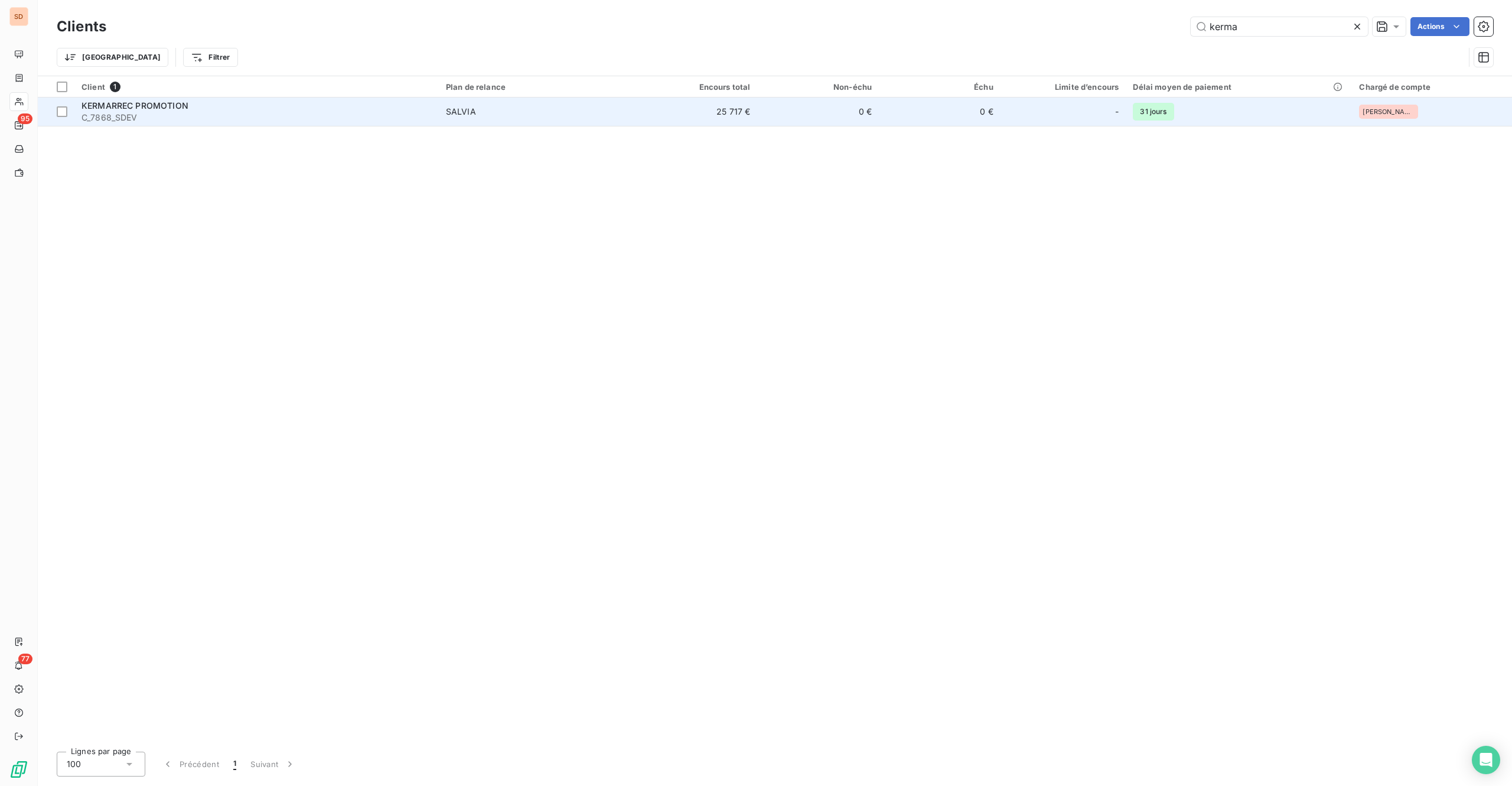
type input "kerma"
click at [201, 107] on div "KERMARREC PROMOTION" at bounding box center [256, 106] width 350 height 12
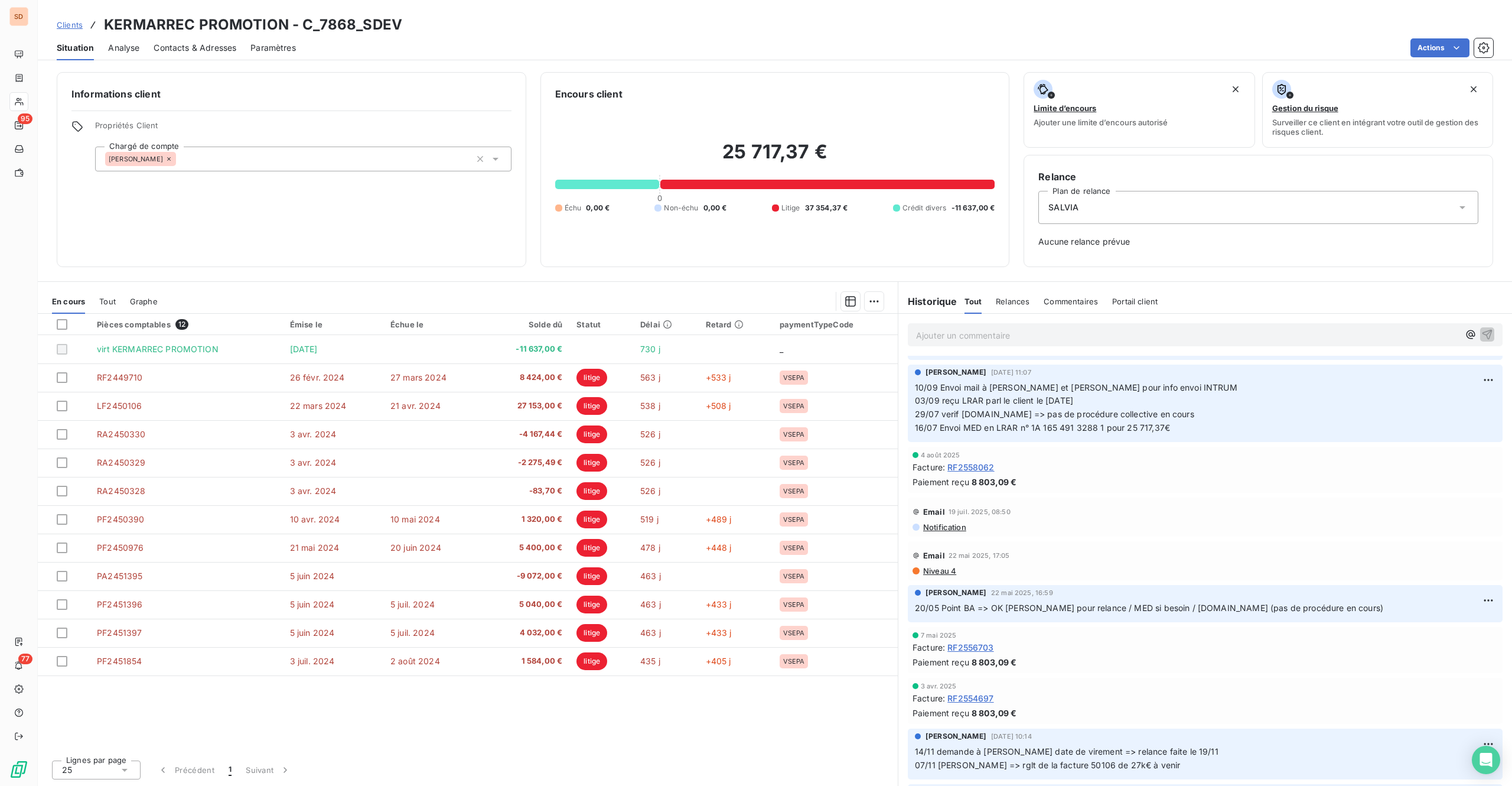
scroll to position [473, 0]
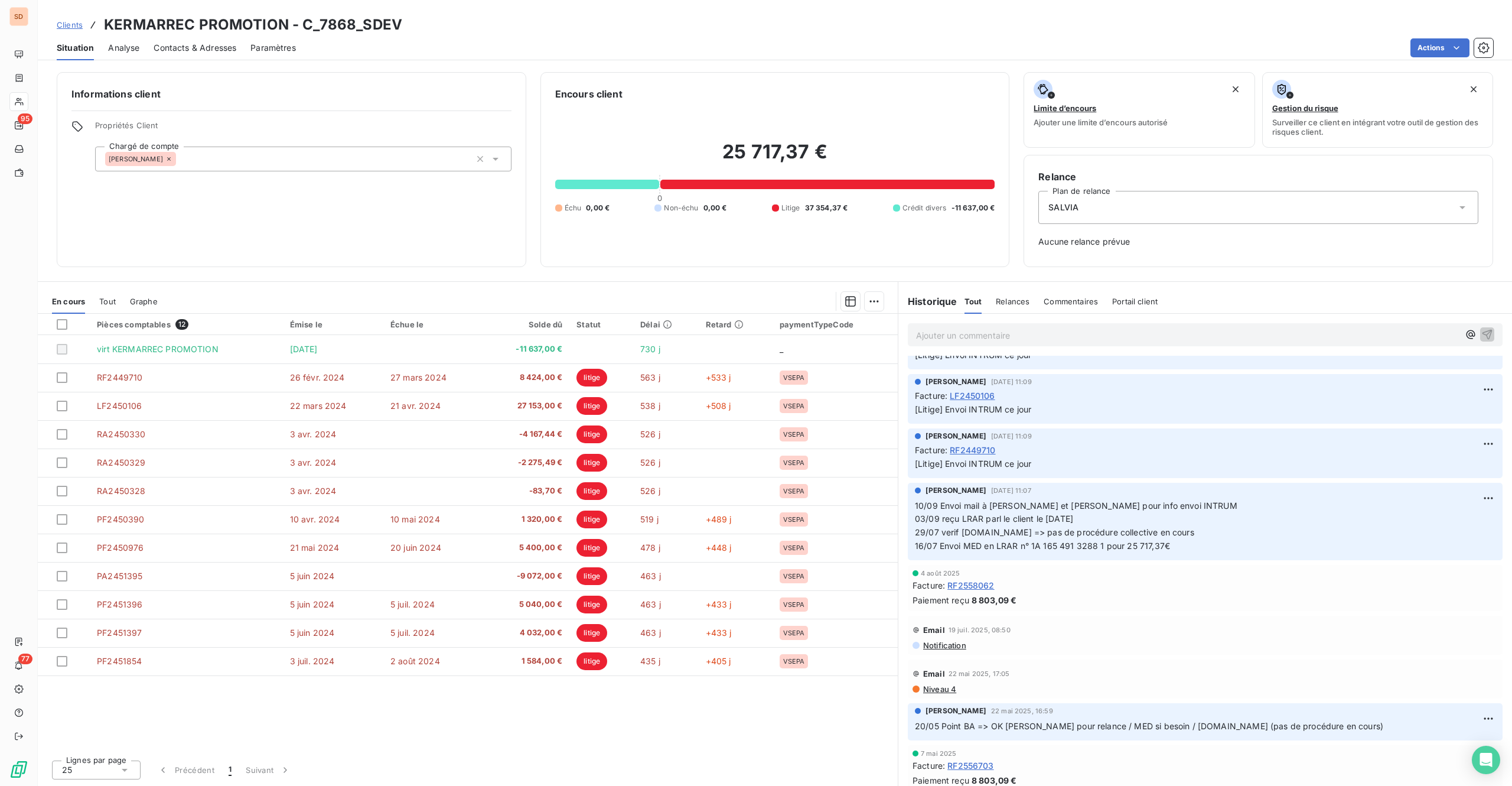
click at [980, 587] on span "RF2558062" at bounding box center [971, 585] width 47 height 12
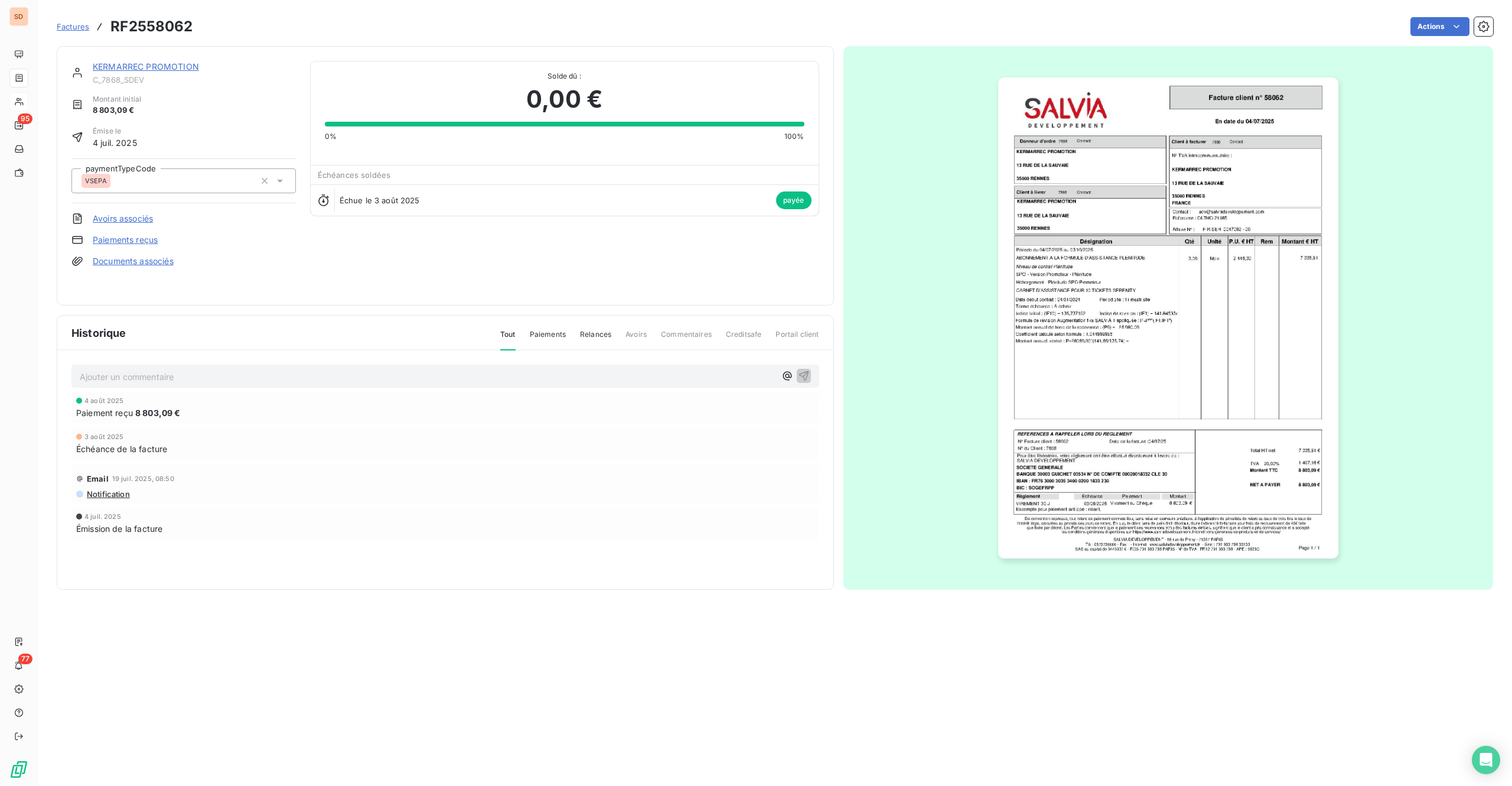
click at [1109, 285] on img "button" at bounding box center [1168, 317] width 340 height 481
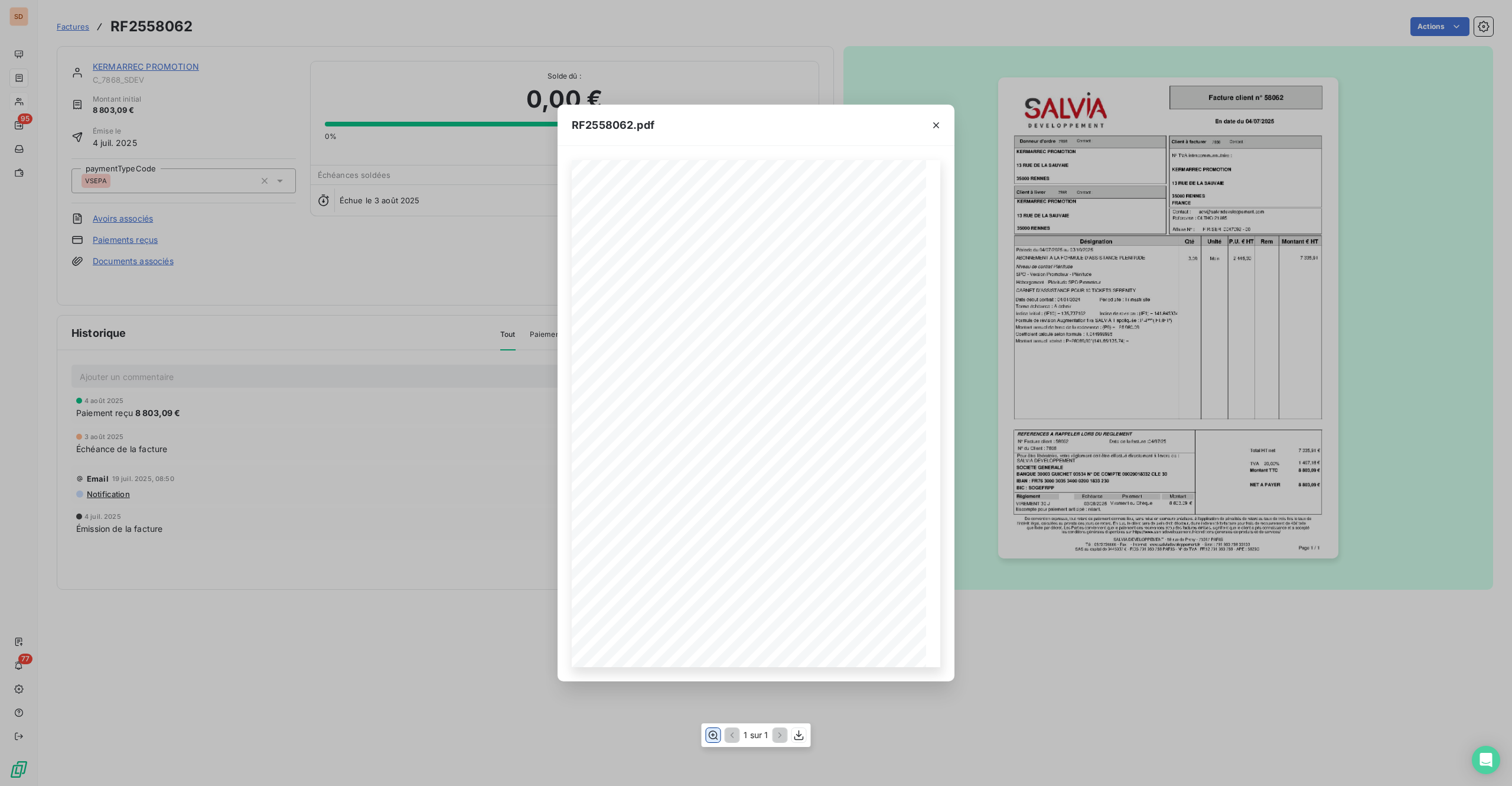
click at [708, 589] on icon "button" at bounding box center [712, 735] width 12 height 12
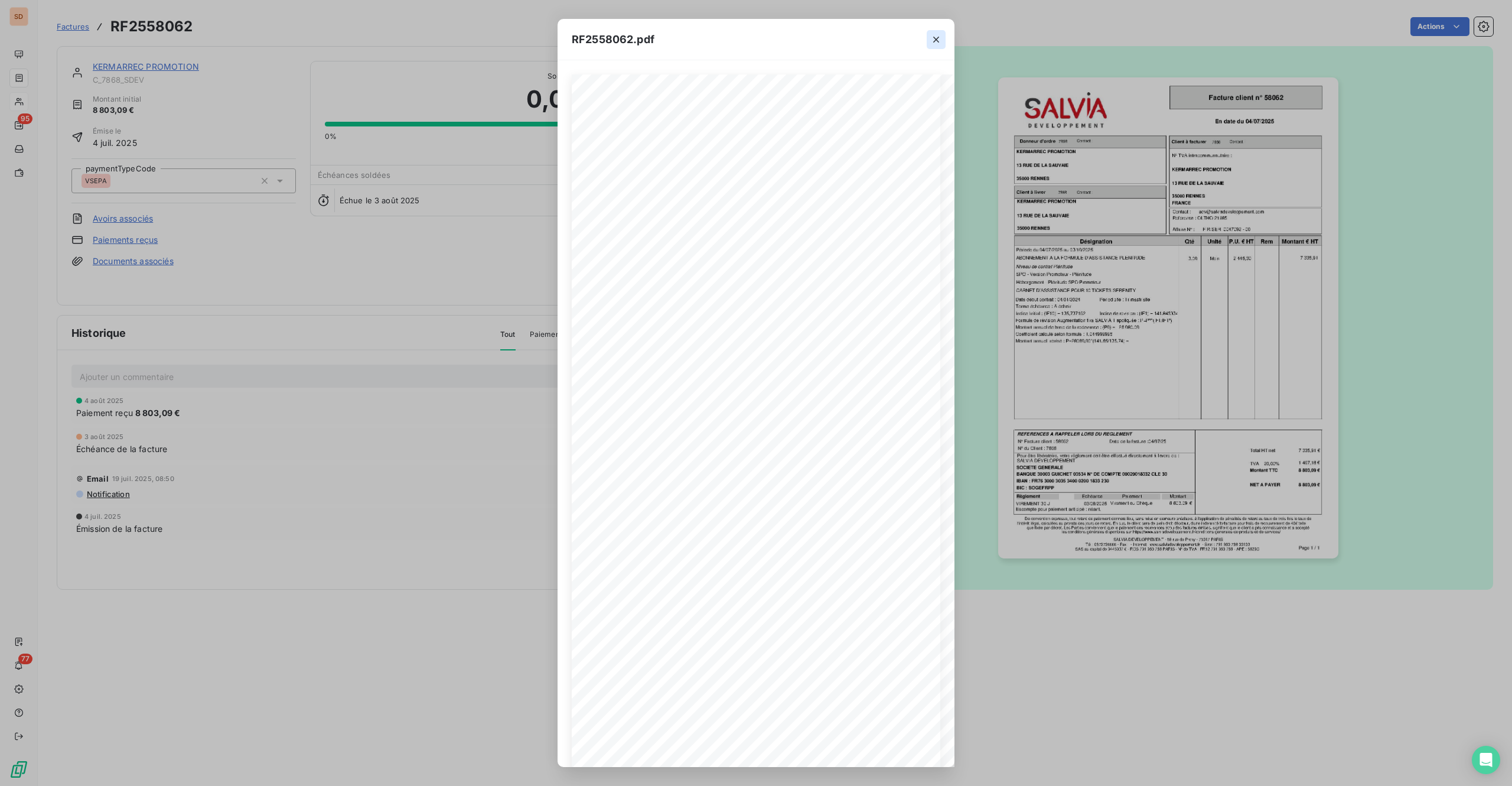
click at [932, 39] on icon "button" at bounding box center [936, 40] width 12 height 12
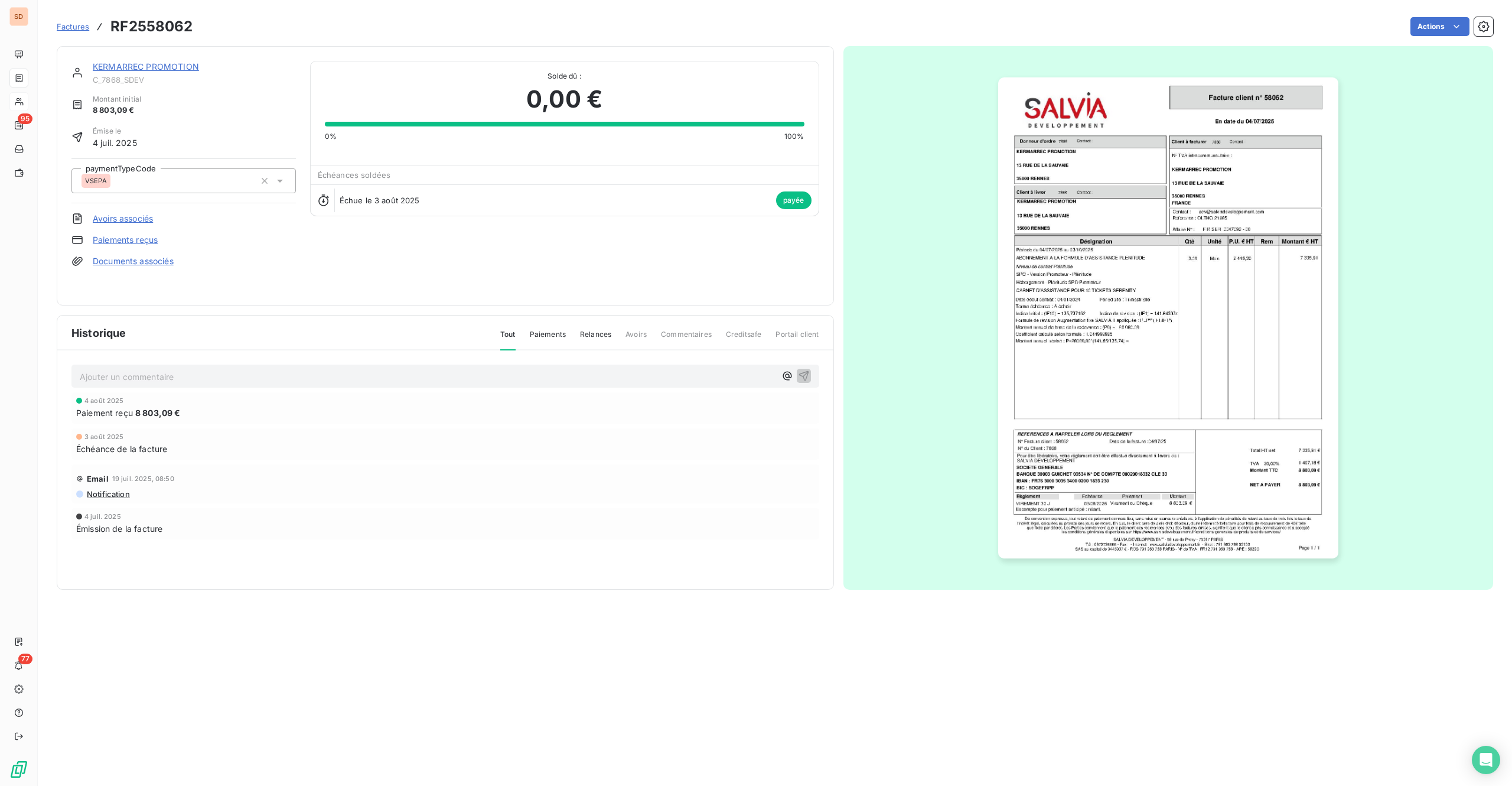
click at [148, 68] on link "KERMARREC PROMOTION" at bounding box center [146, 66] width 107 height 10
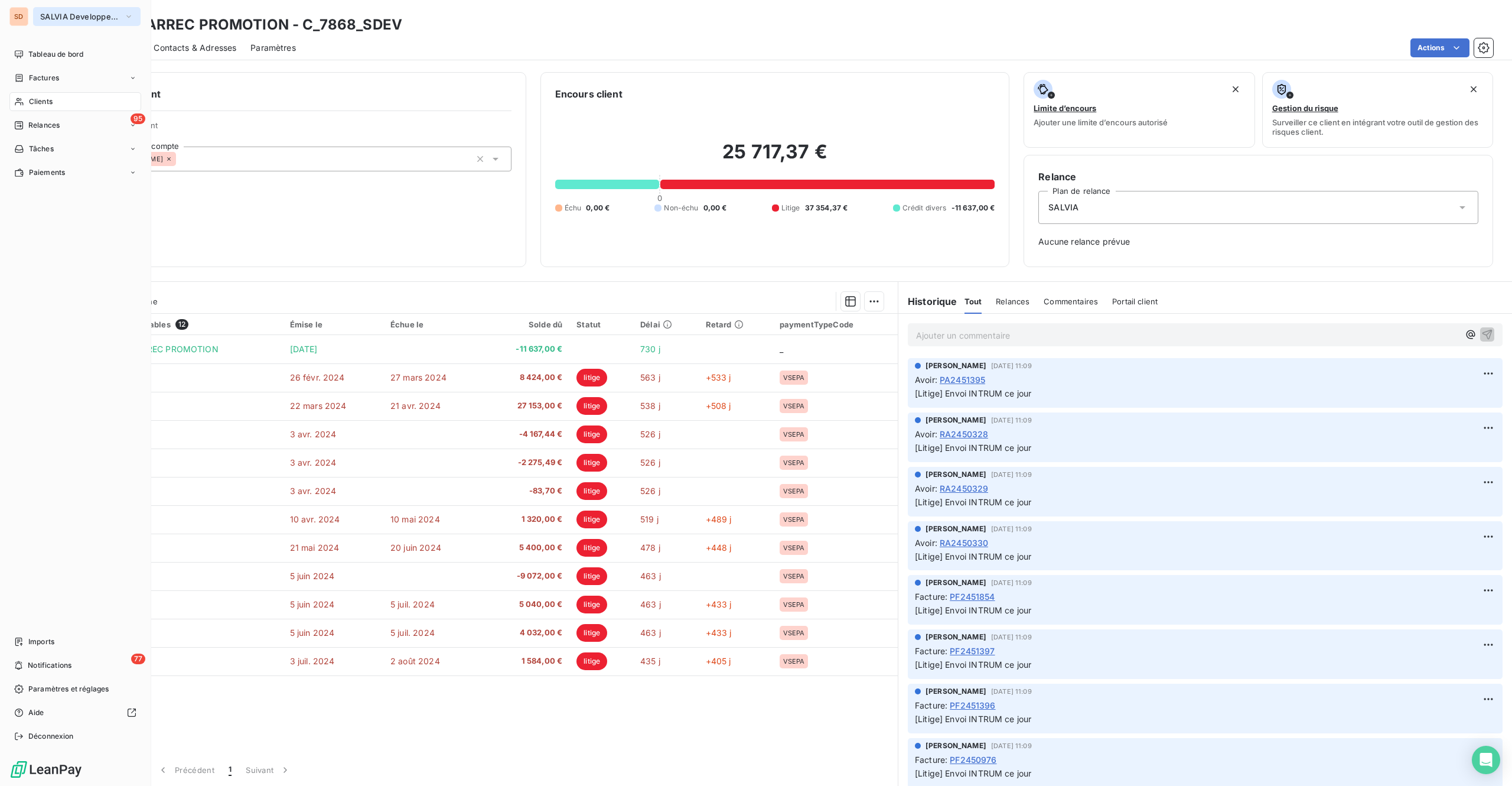
click at [46, 20] on span "SALVIA Developpement" at bounding box center [80, 17] width 79 height 9
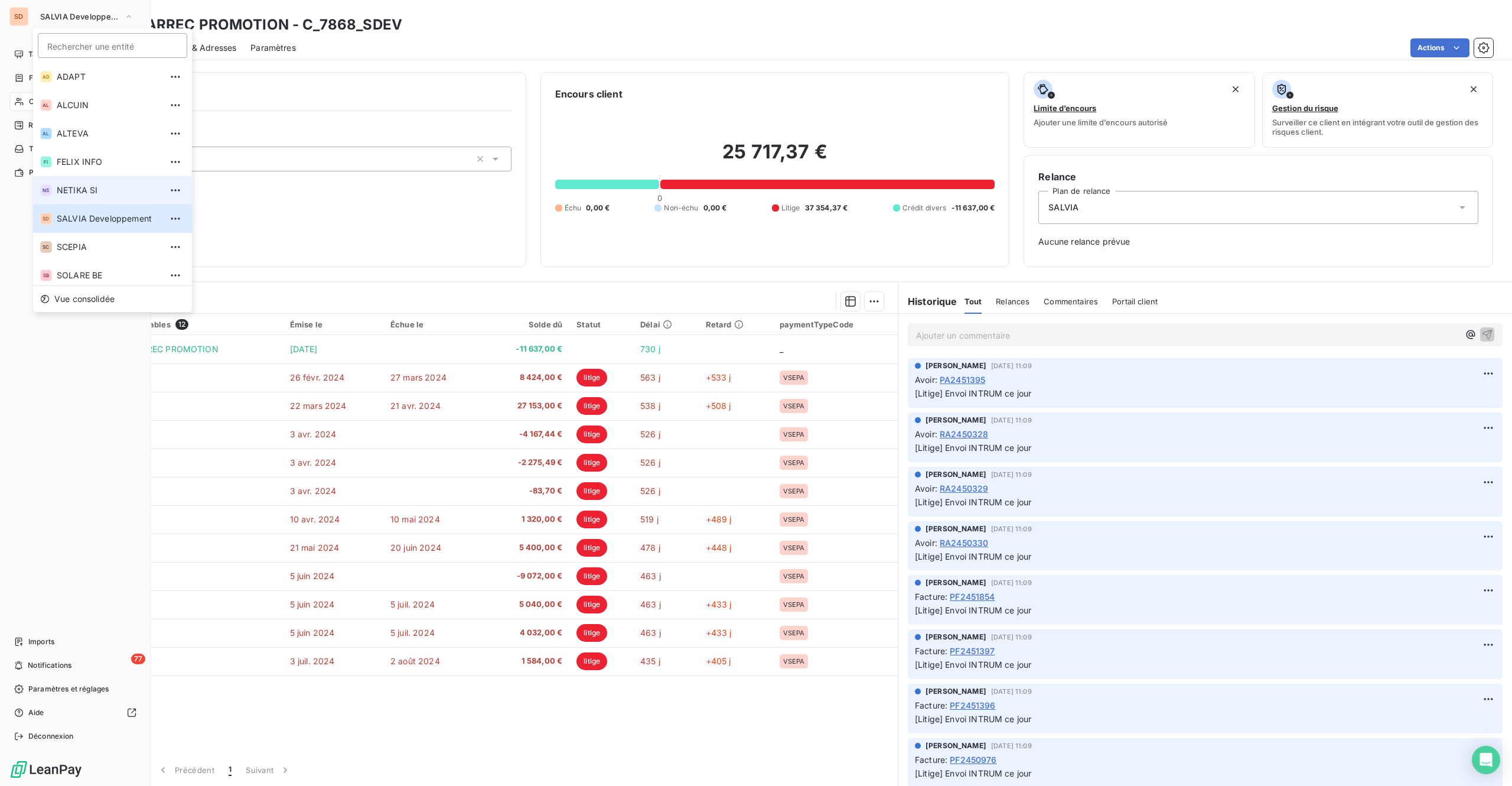
click at [84, 188] on span "NETIKA SI" at bounding box center [109, 190] width 105 height 12
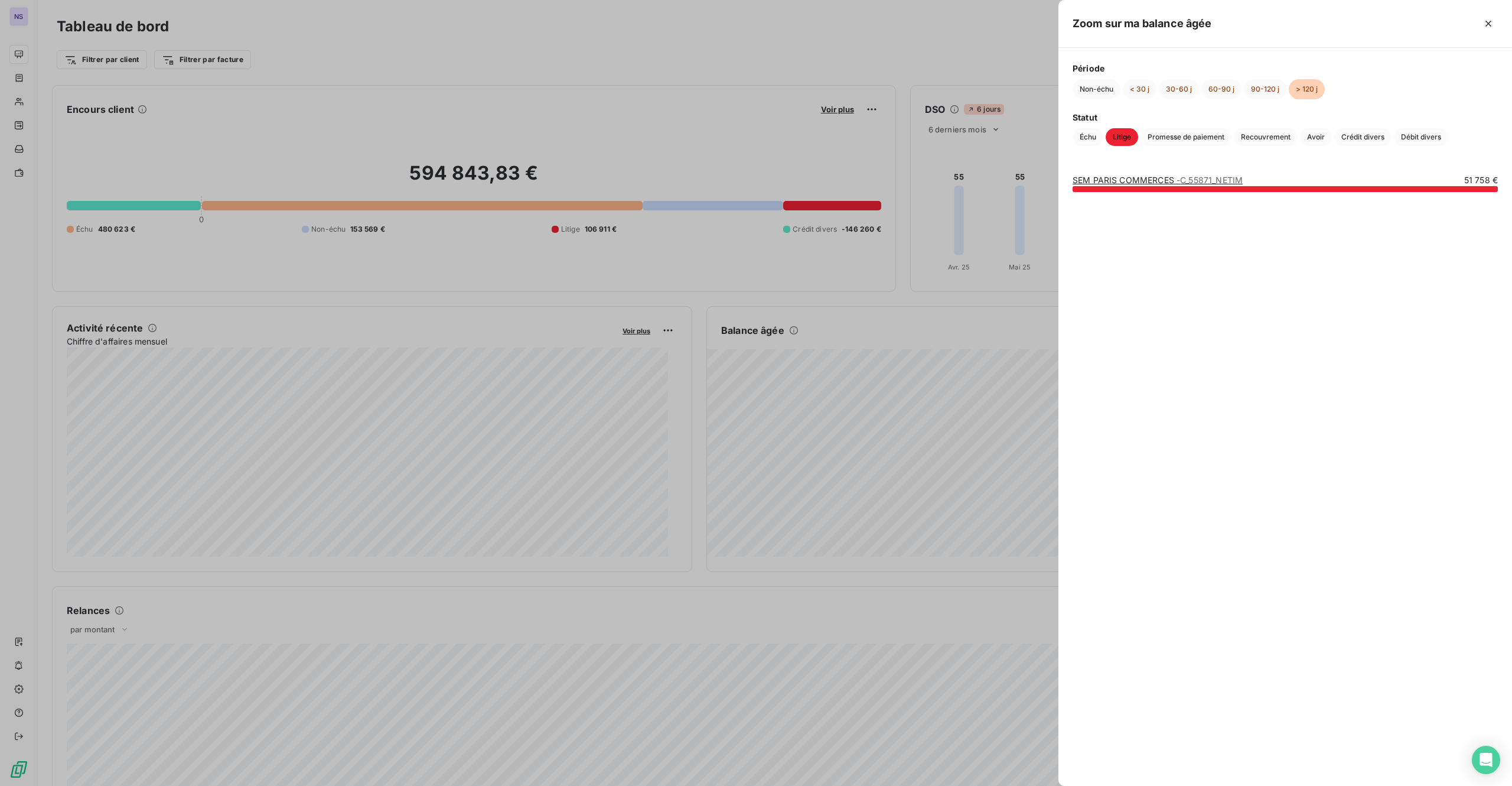
click at [1113, 179] on link "SEM PARIS COMMERCES - C_55871_NETIM" at bounding box center [1157, 179] width 170 height 10
click at [1133, 26] on icon "button" at bounding box center [1488, 23] width 12 height 12
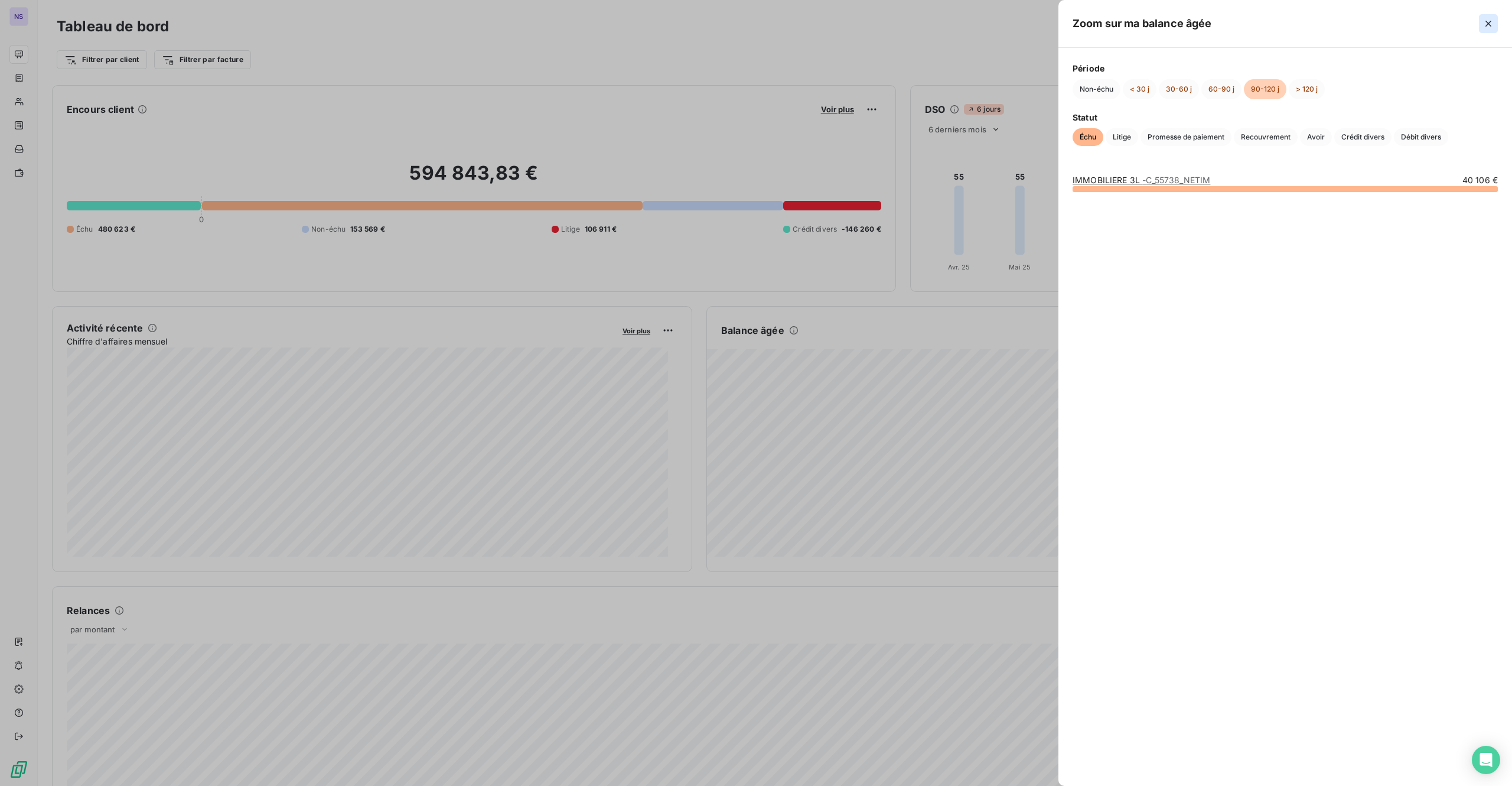
click at [1133, 20] on icon "button" at bounding box center [1488, 23] width 12 height 12
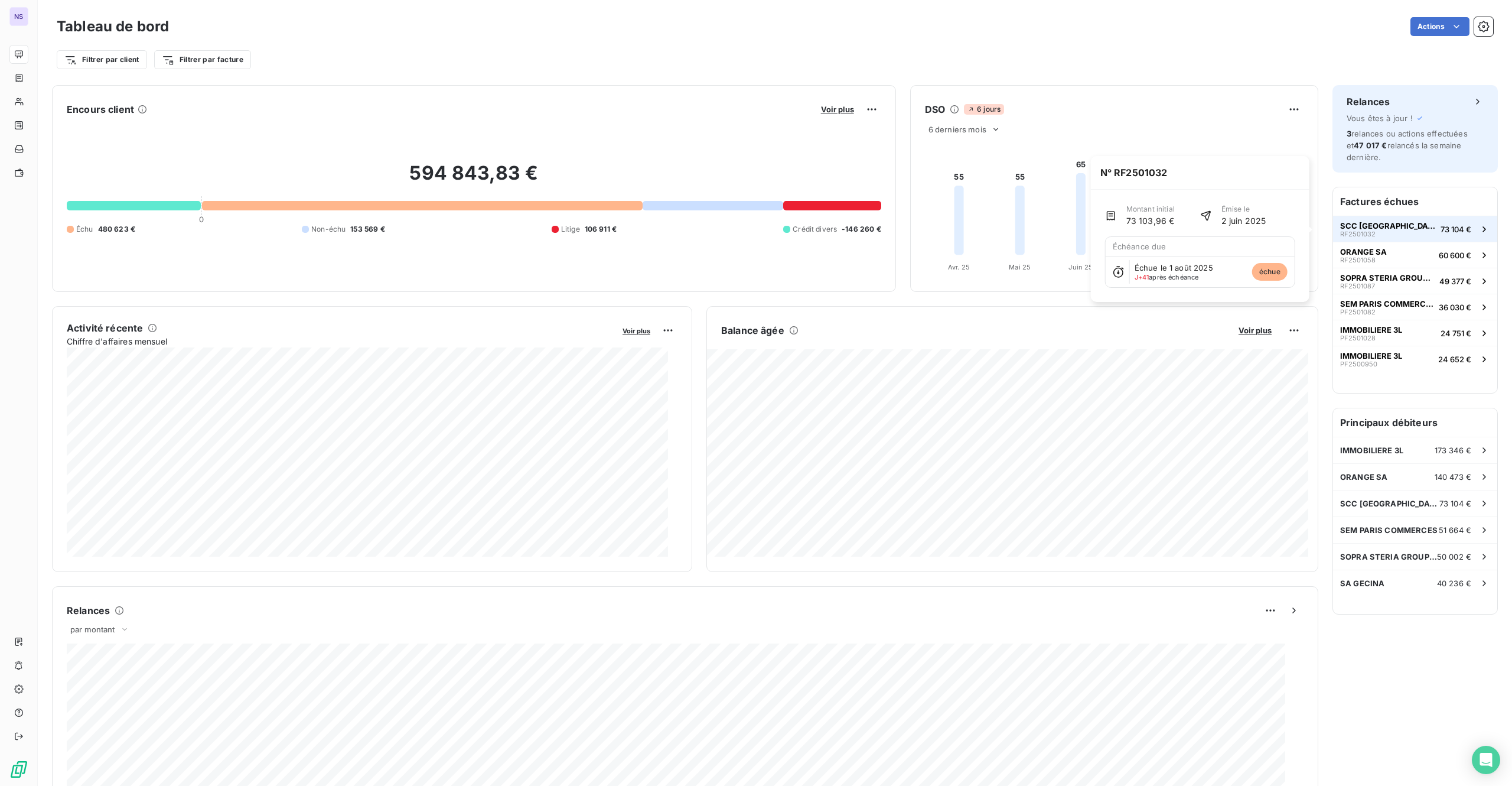
click at [1133, 228] on span "SCC [GEOGRAPHIC_DATA]" at bounding box center [1388, 225] width 96 height 9
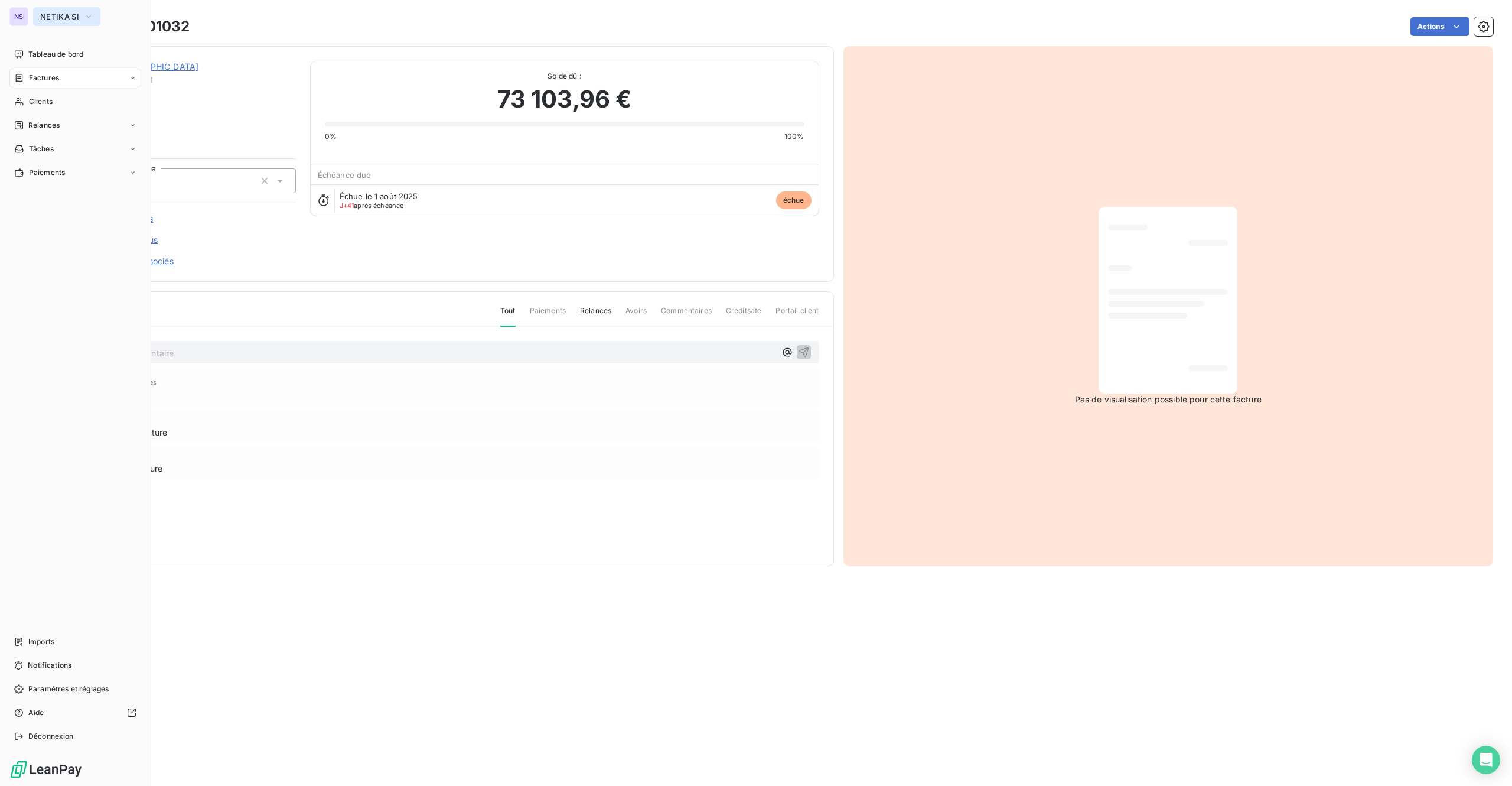
click at [46, 12] on span "NETIKA SI" at bounding box center [60, 17] width 39 height 9
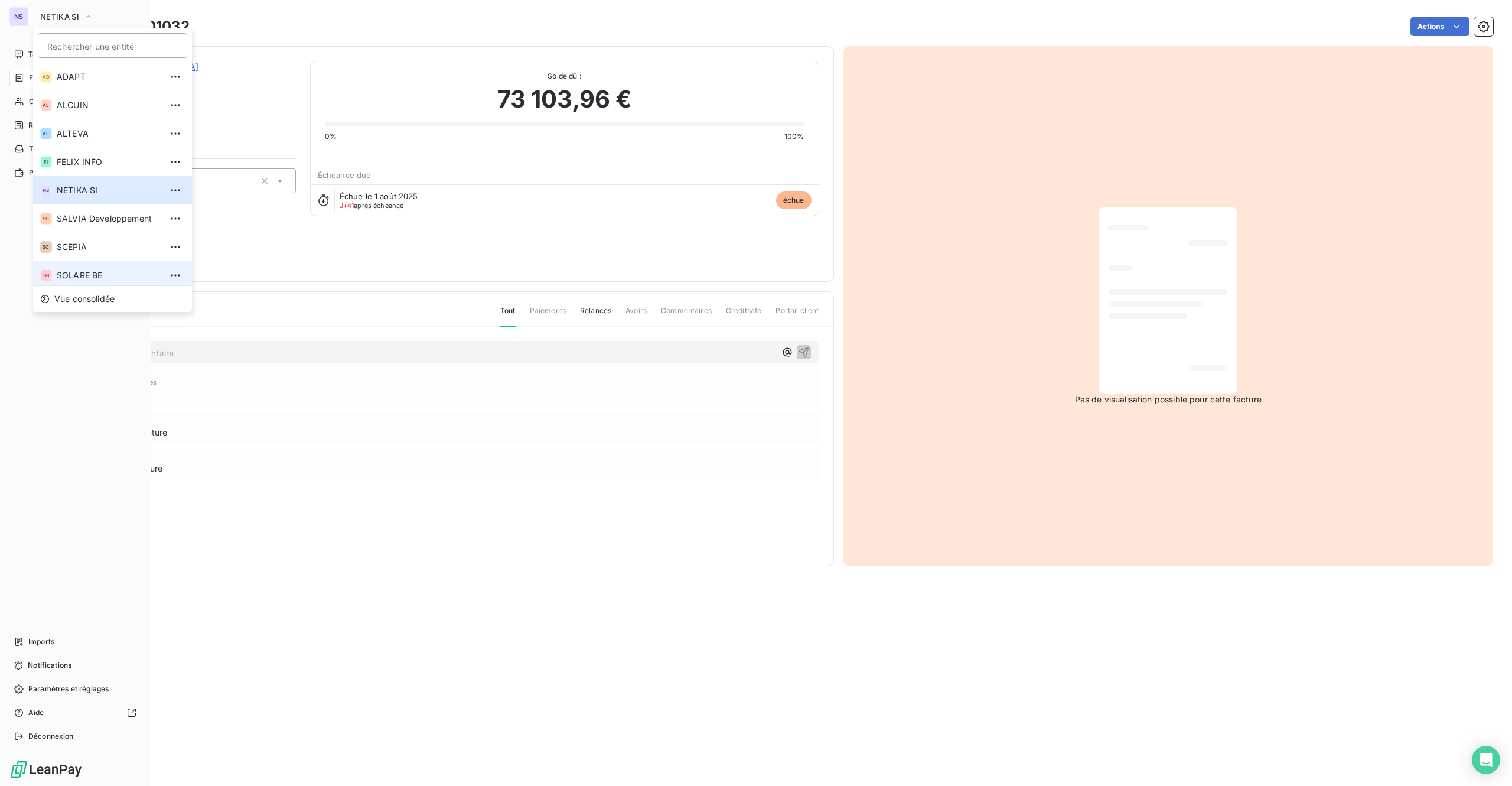
click at [64, 276] on span "SOLARE BE" at bounding box center [109, 275] width 105 height 12
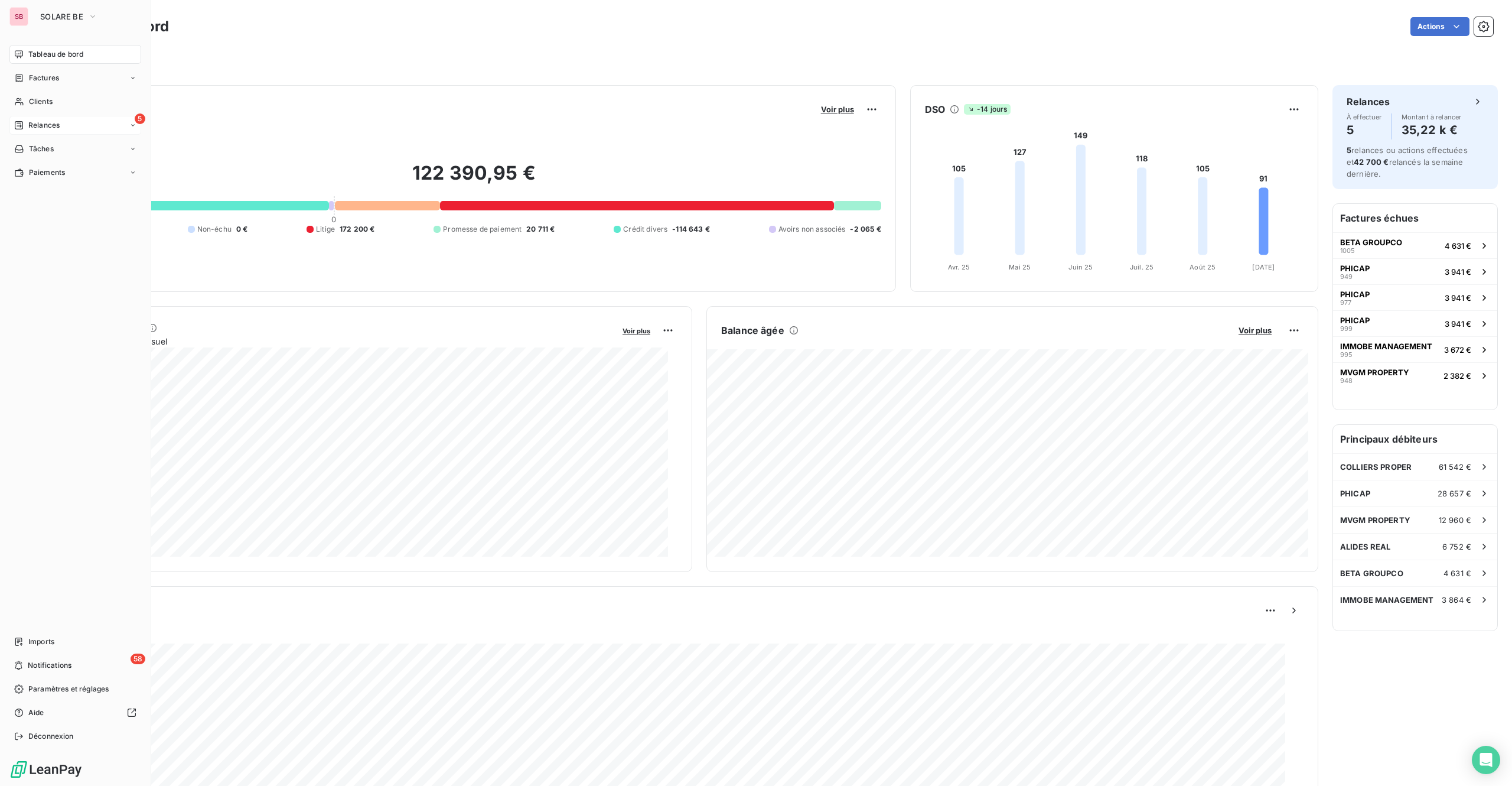
click at [46, 118] on div "5 Relances" at bounding box center [74, 125] width 131 height 19
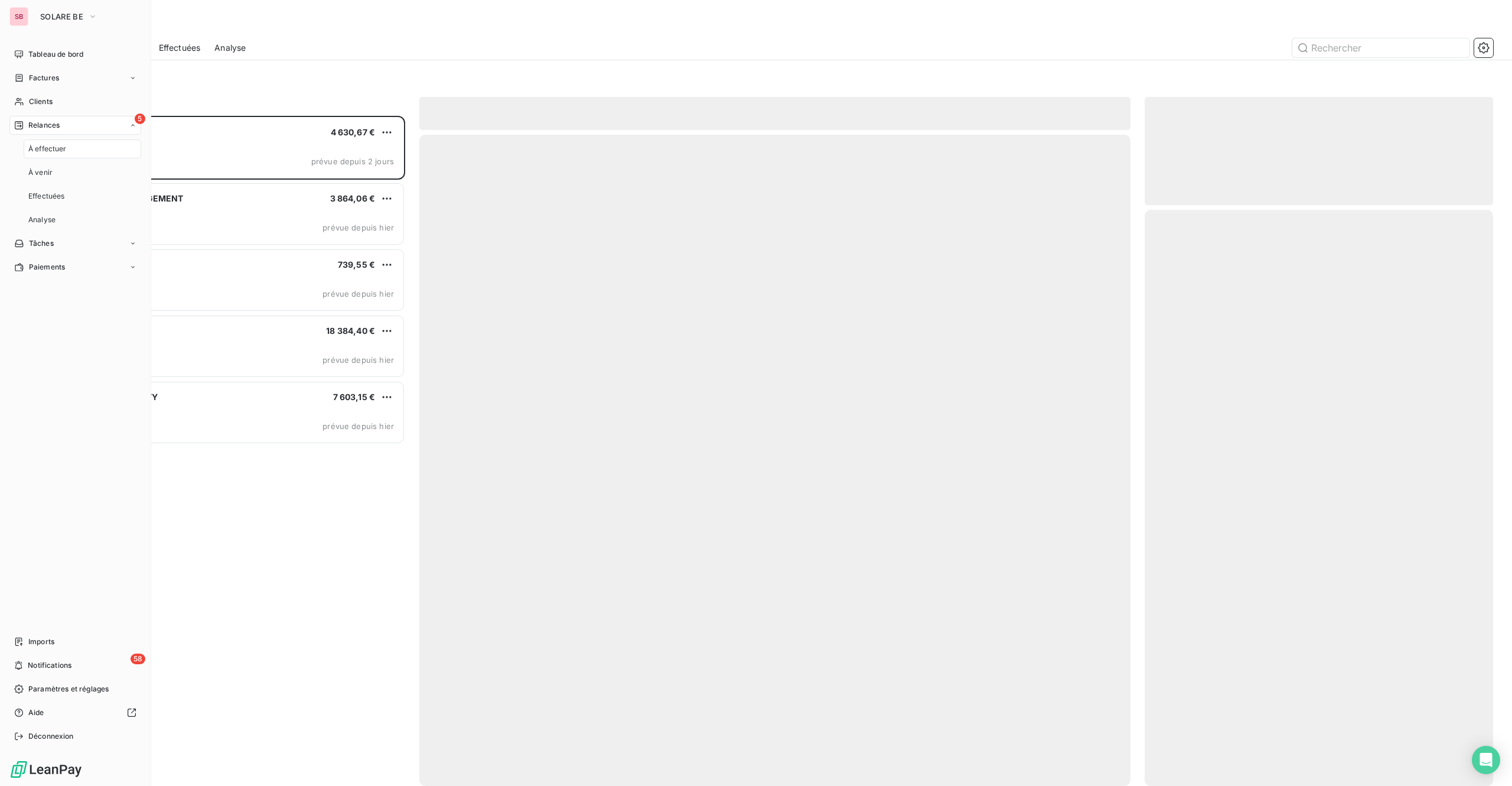
scroll to position [653, 330]
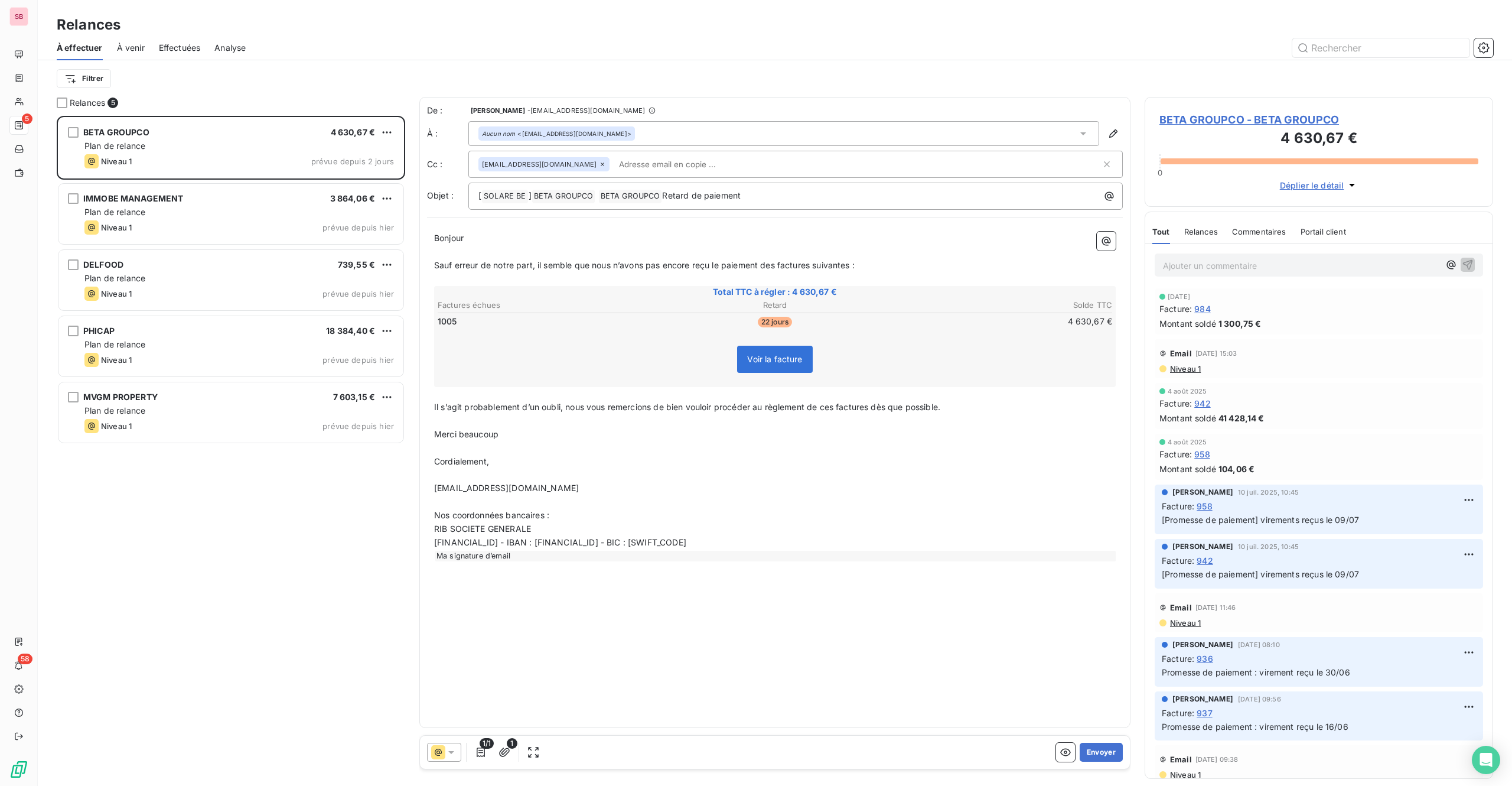
click at [1133, 113] on span "BETA GROUPCO - BETA GROUPCO" at bounding box center [1319, 119] width 319 height 16
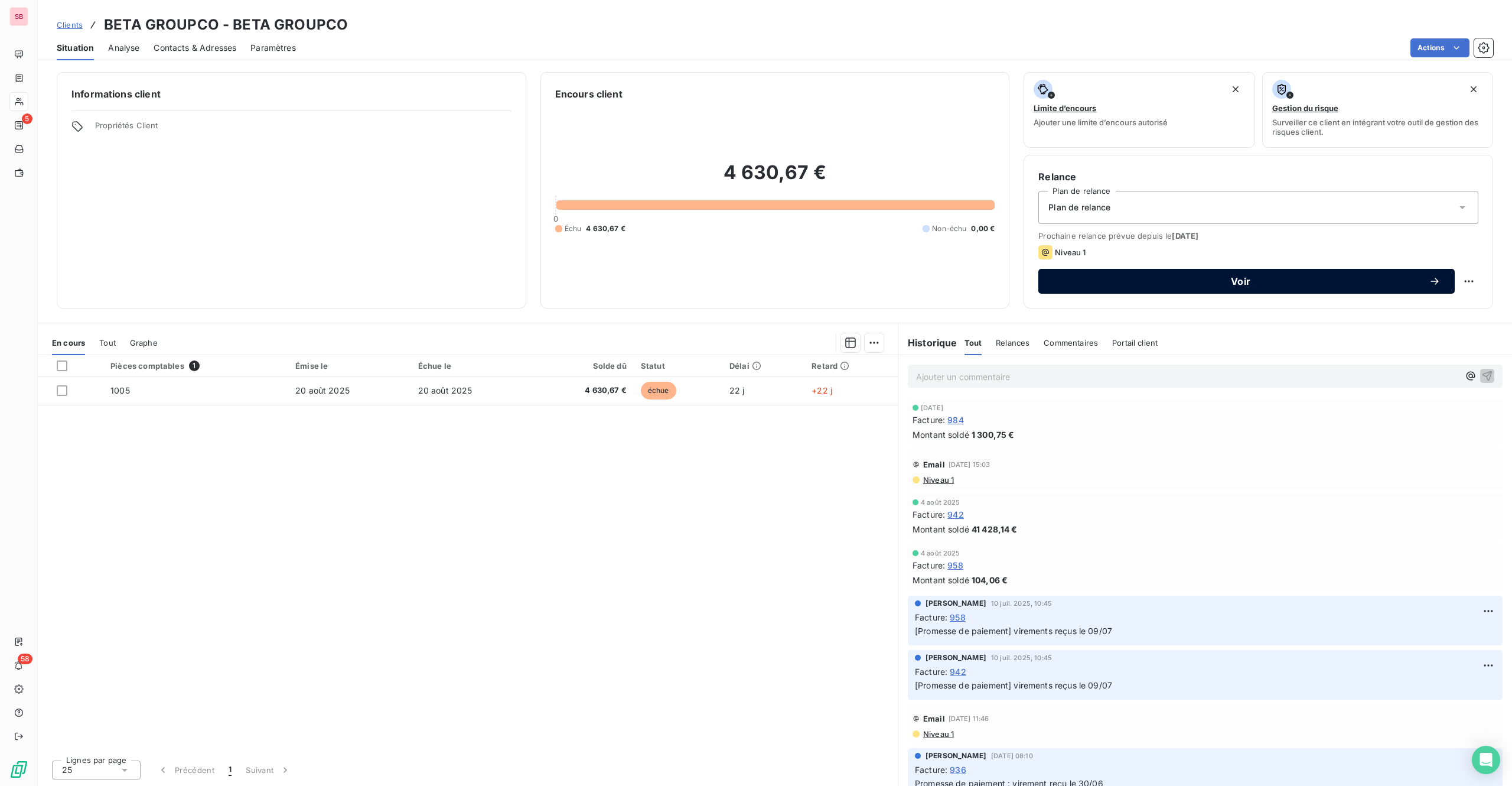
click at [1133, 278] on span "Voir" at bounding box center [1240, 281] width 376 height 9
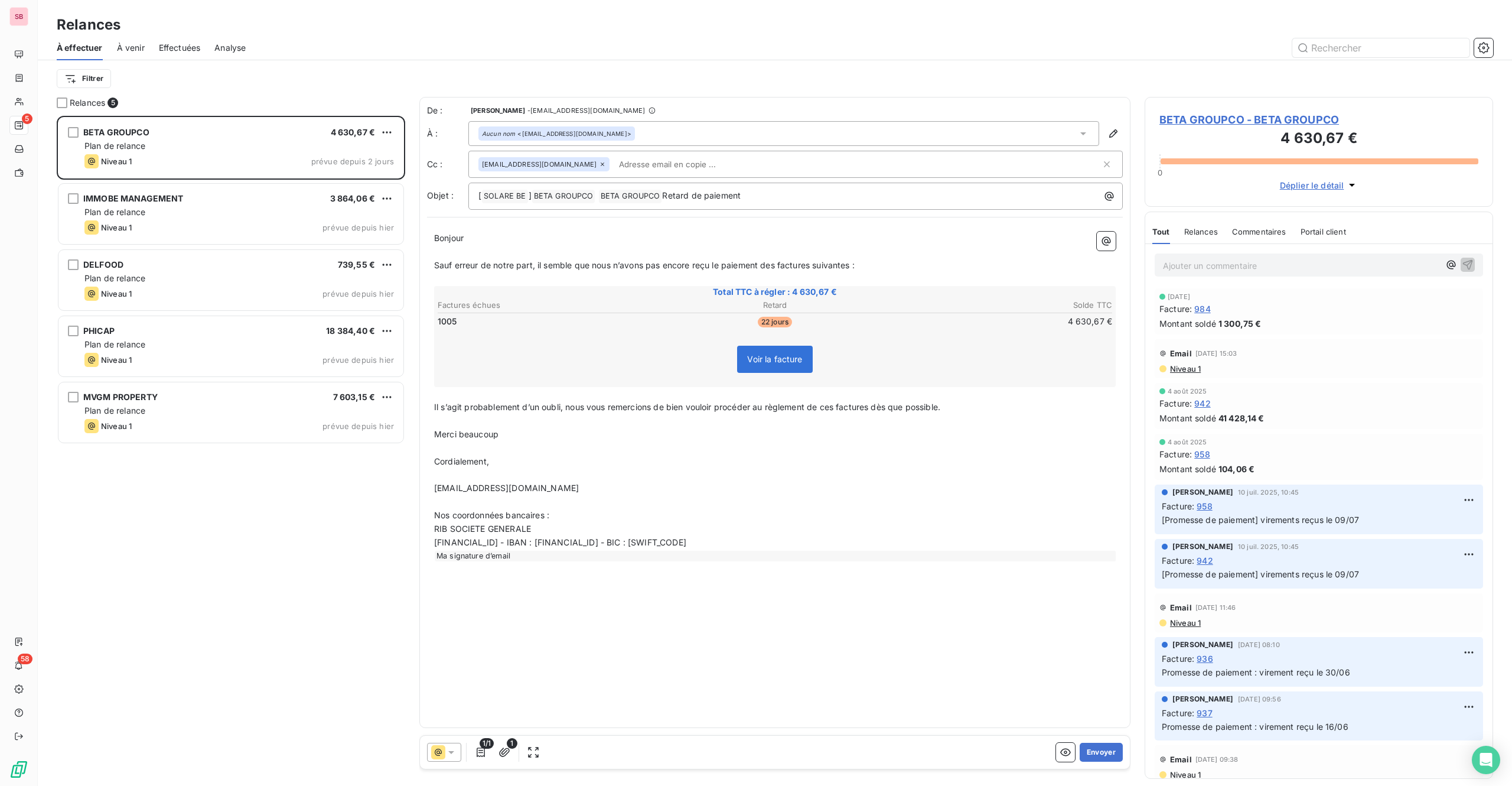
scroll to position [653, 330]
click at [1100, 589] on button "Envoyer" at bounding box center [1101, 752] width 43 height 19
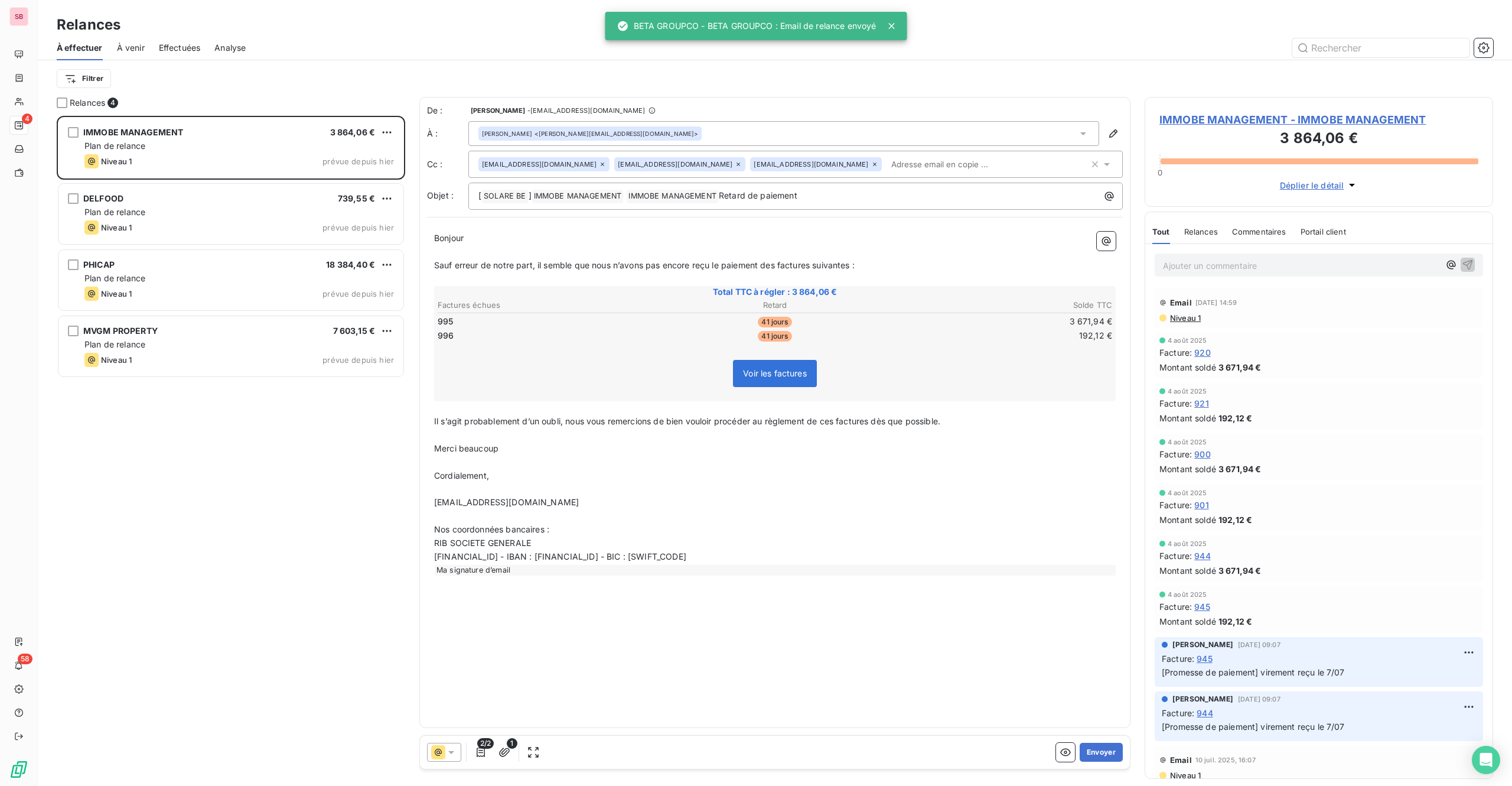
click at [1133, 113] on span "IMMOBE MANAGEMENT - IMMOBE MANAGEMENT" at bounding box center [1319, 119] width 319 height 16
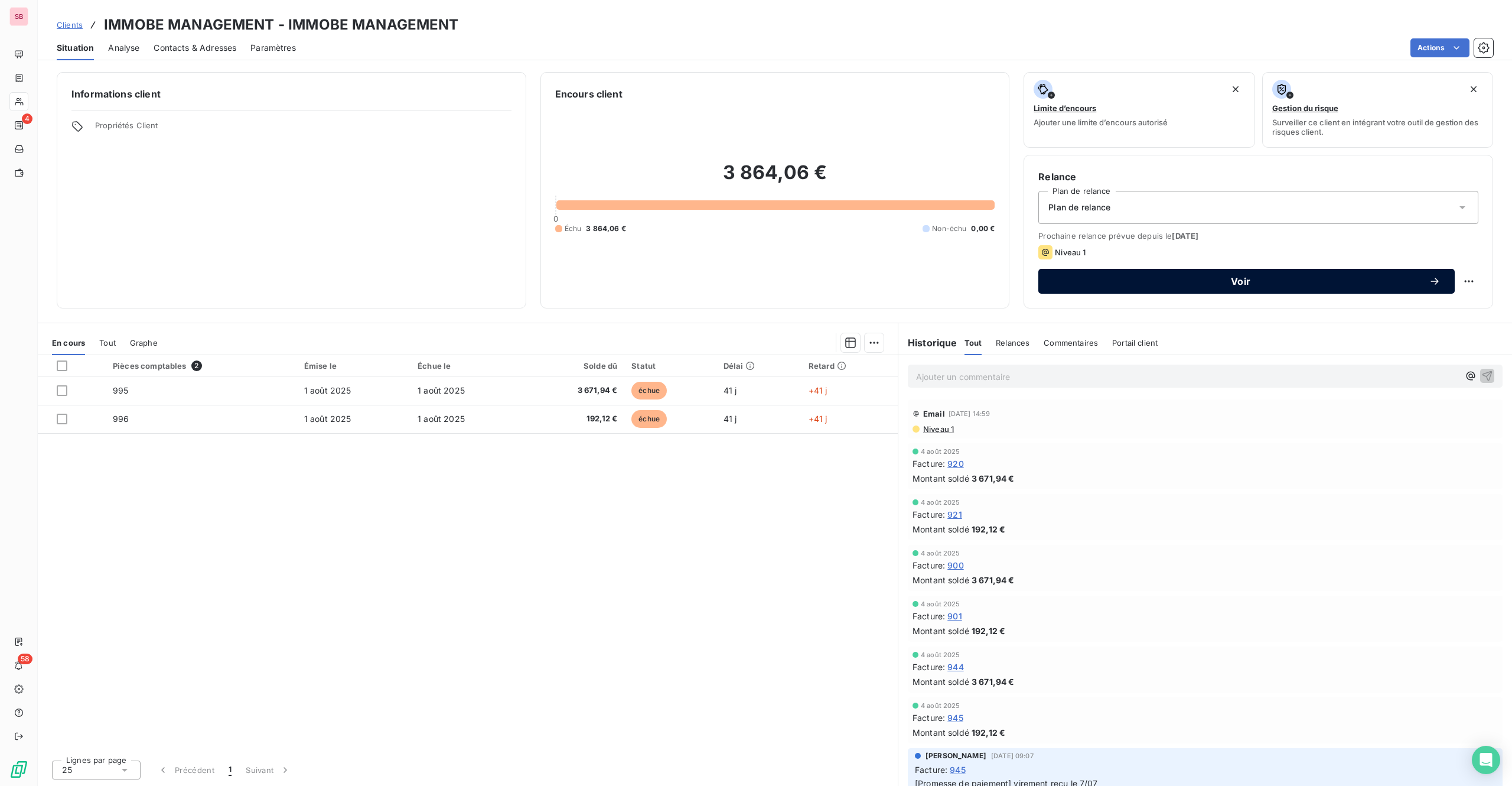
click at [1133, 275] on div "Voir" at bounding box center [1246, 280] width 388 height 12
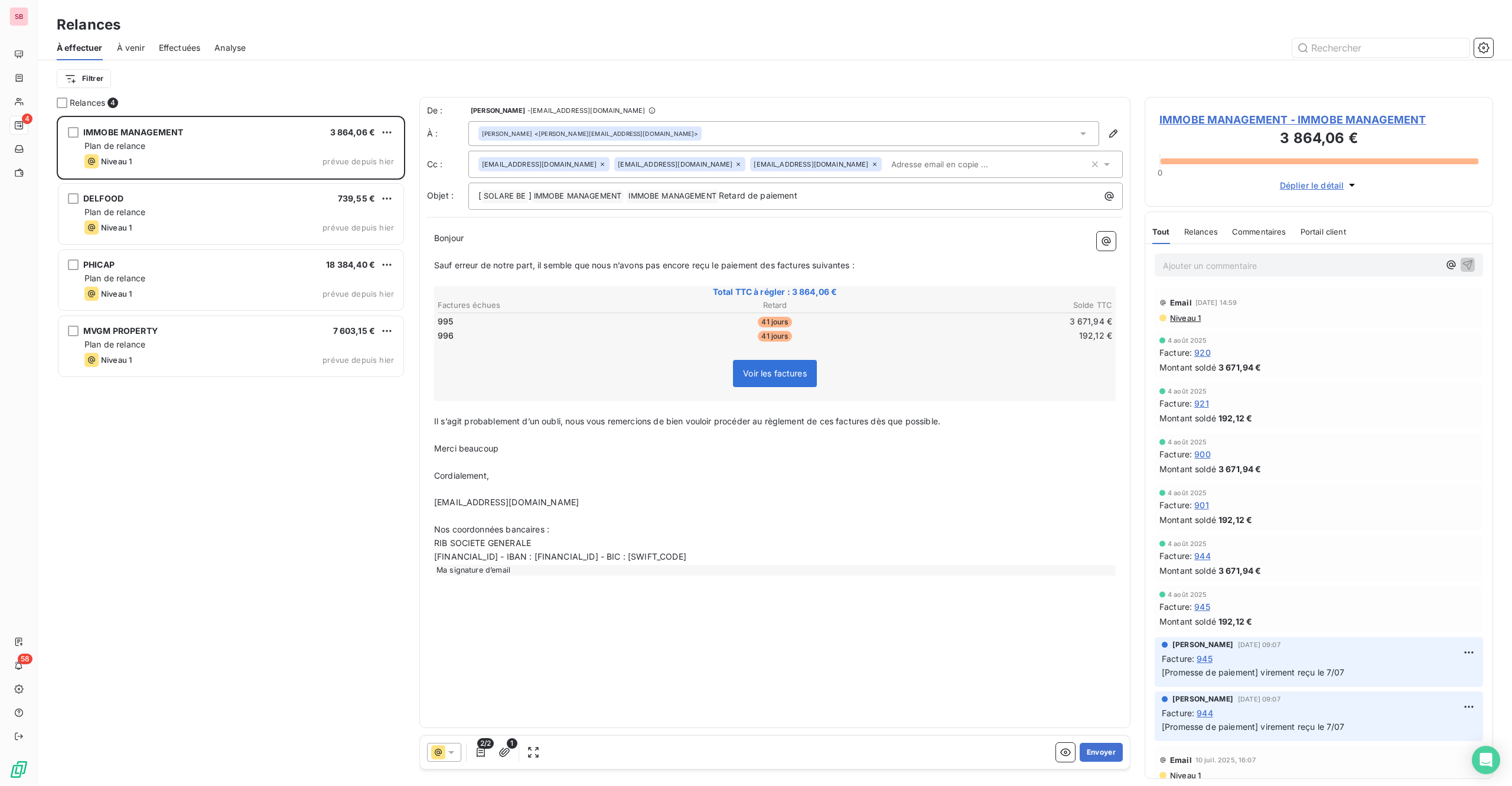
scroll to position [653, 330]
click at [1097, 589] on button "Envoyer" at bounding box center [1101, 752] width 43 height 19
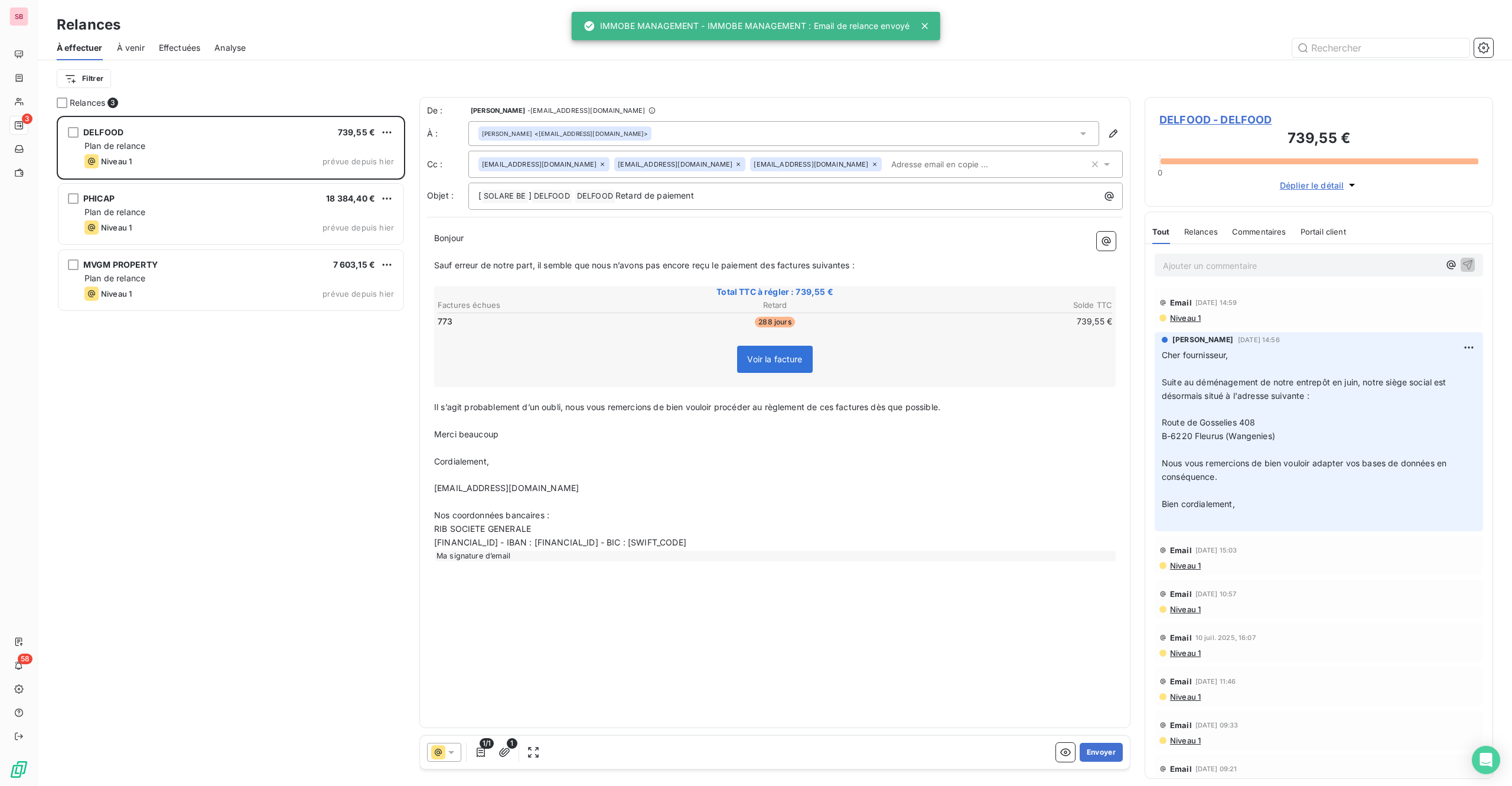
click at [1133, 121] on span "DELFOOD - DELFOOD" at bounding box center [1319, 119] width 319 height 16
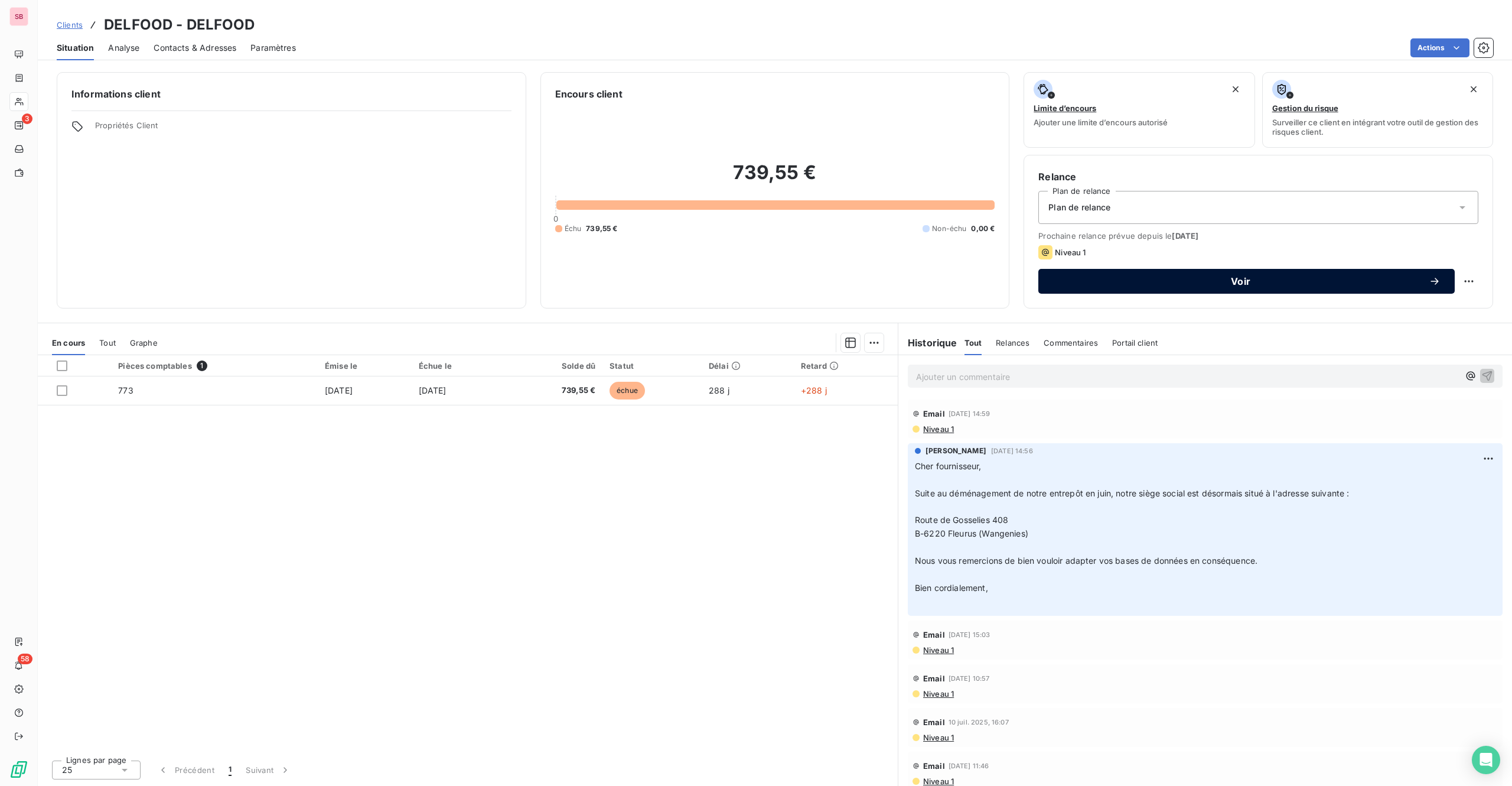
click at [1133, 286] on div "Voir" at bounding box center [1246, 280] width 388 height 12
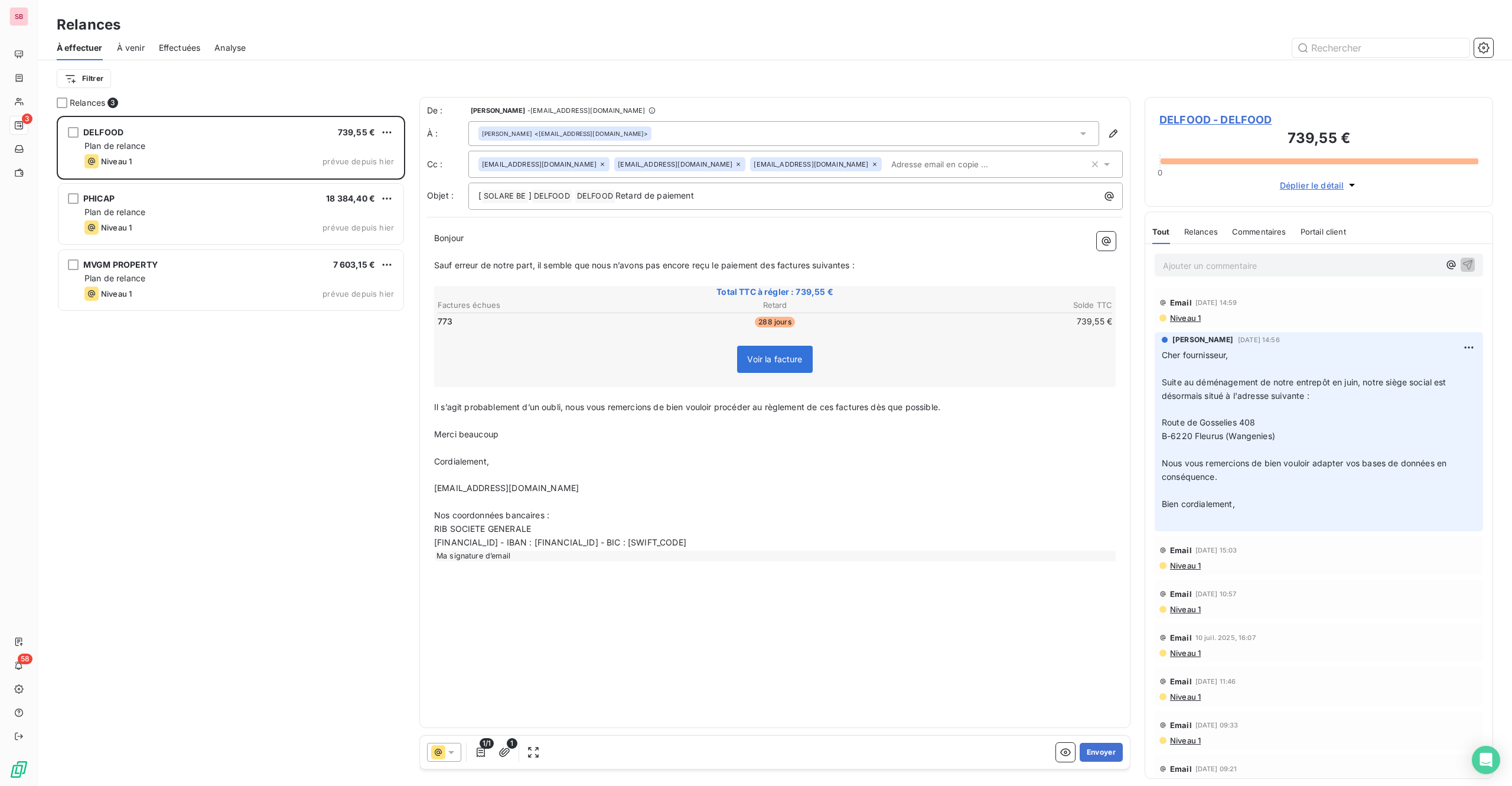
scroll to position [653, 330]
click at [1107, 589] on button "Envoyer" at bounding box center [1101, 752] width 43 height 19
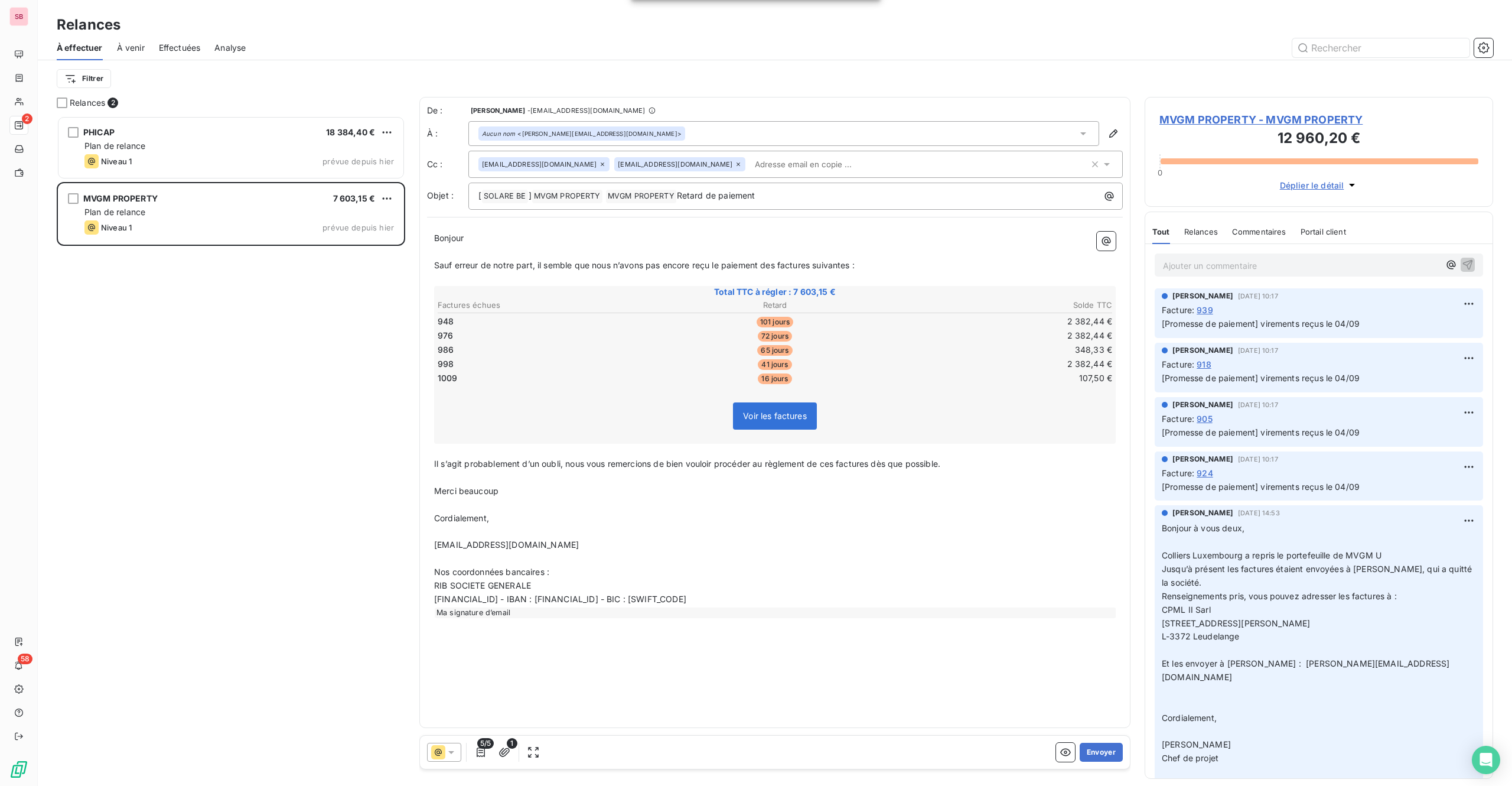
click at [1133, 120] on span "MVGM PROPERTY - MVGM PROPERTY" at bounding box center [1319, 119] width 319 height 16
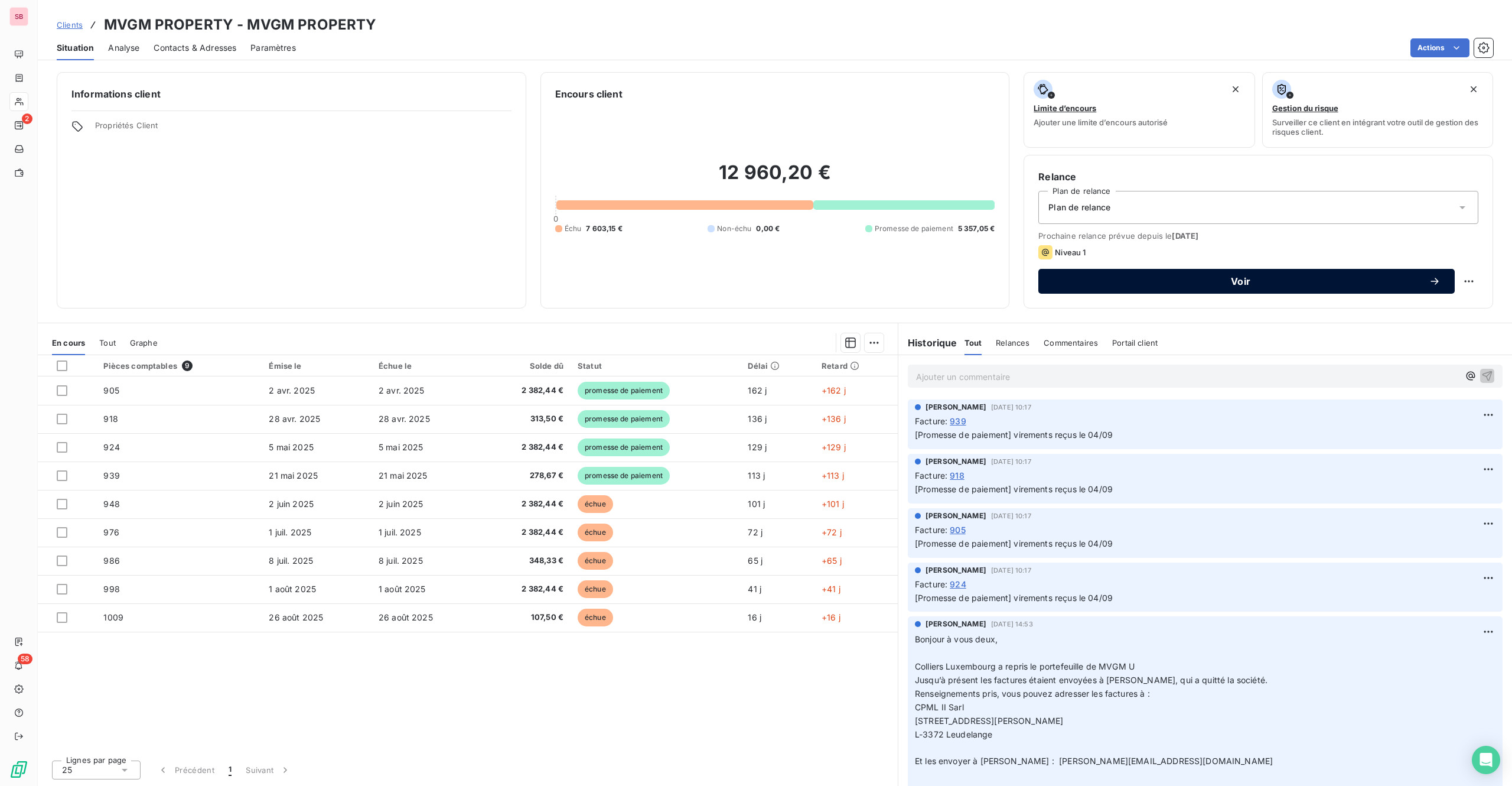
click at [1133, 282] on span "Voir" at bounding box center [1240, 281] width 376 height 9
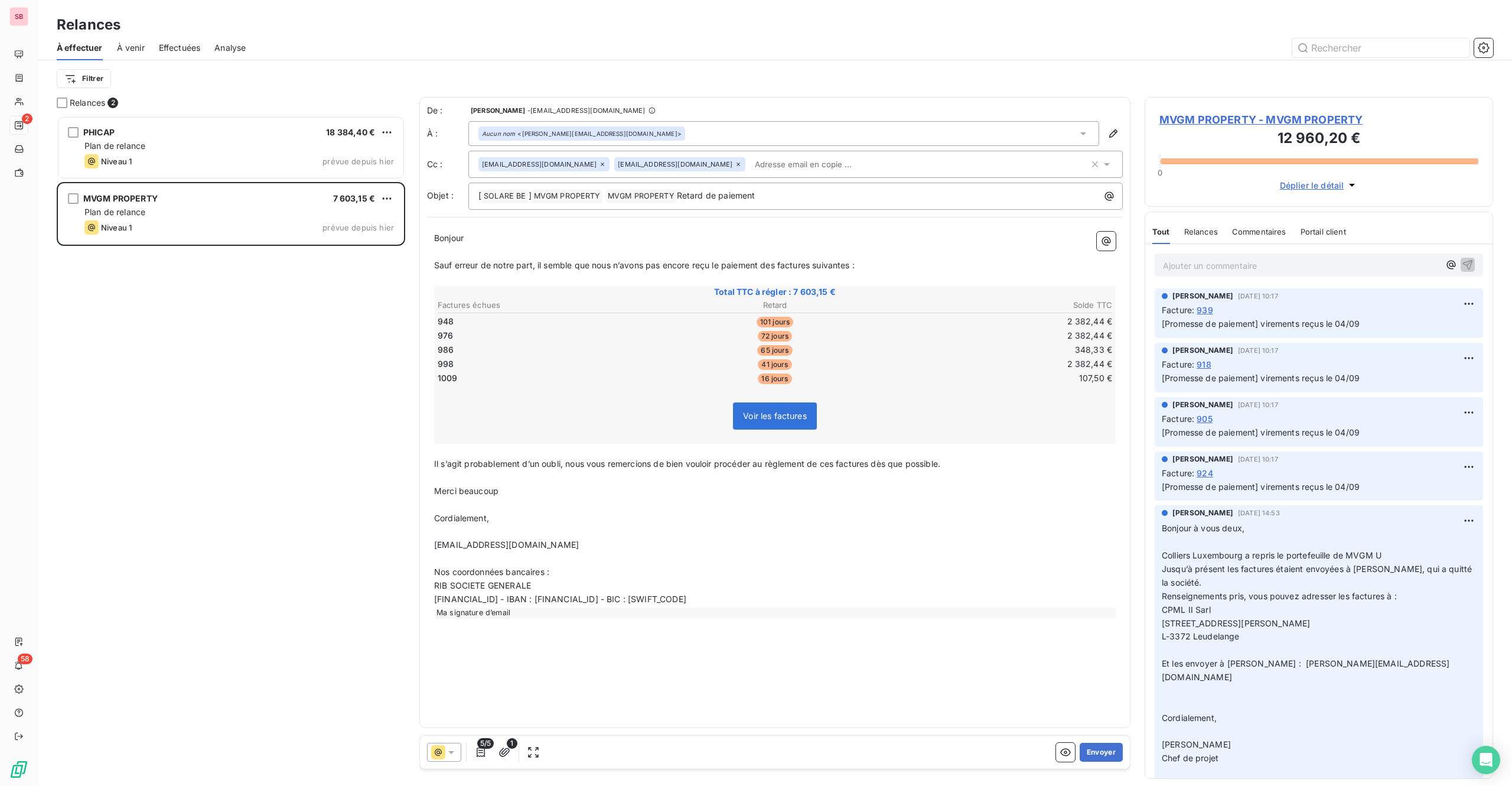
scroll to position [653, 330]
click at [1097, 589] on button "Envoyer" at bounding box center [1101, 752] width 43 height 19
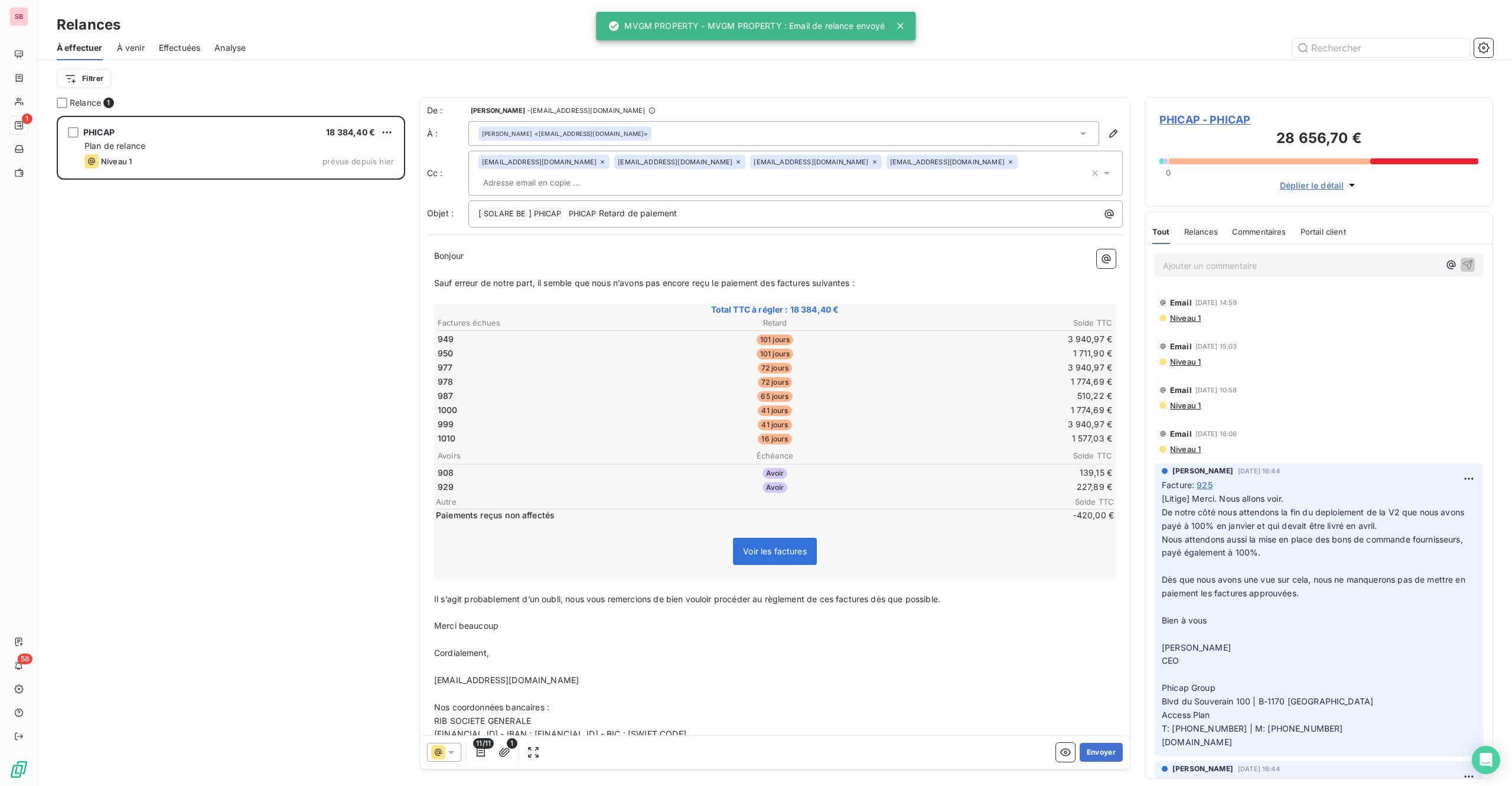
click at [1133, 120] on span "PHICAP - PHICAP" at bounding box center [1319, 119] width 319 height 16
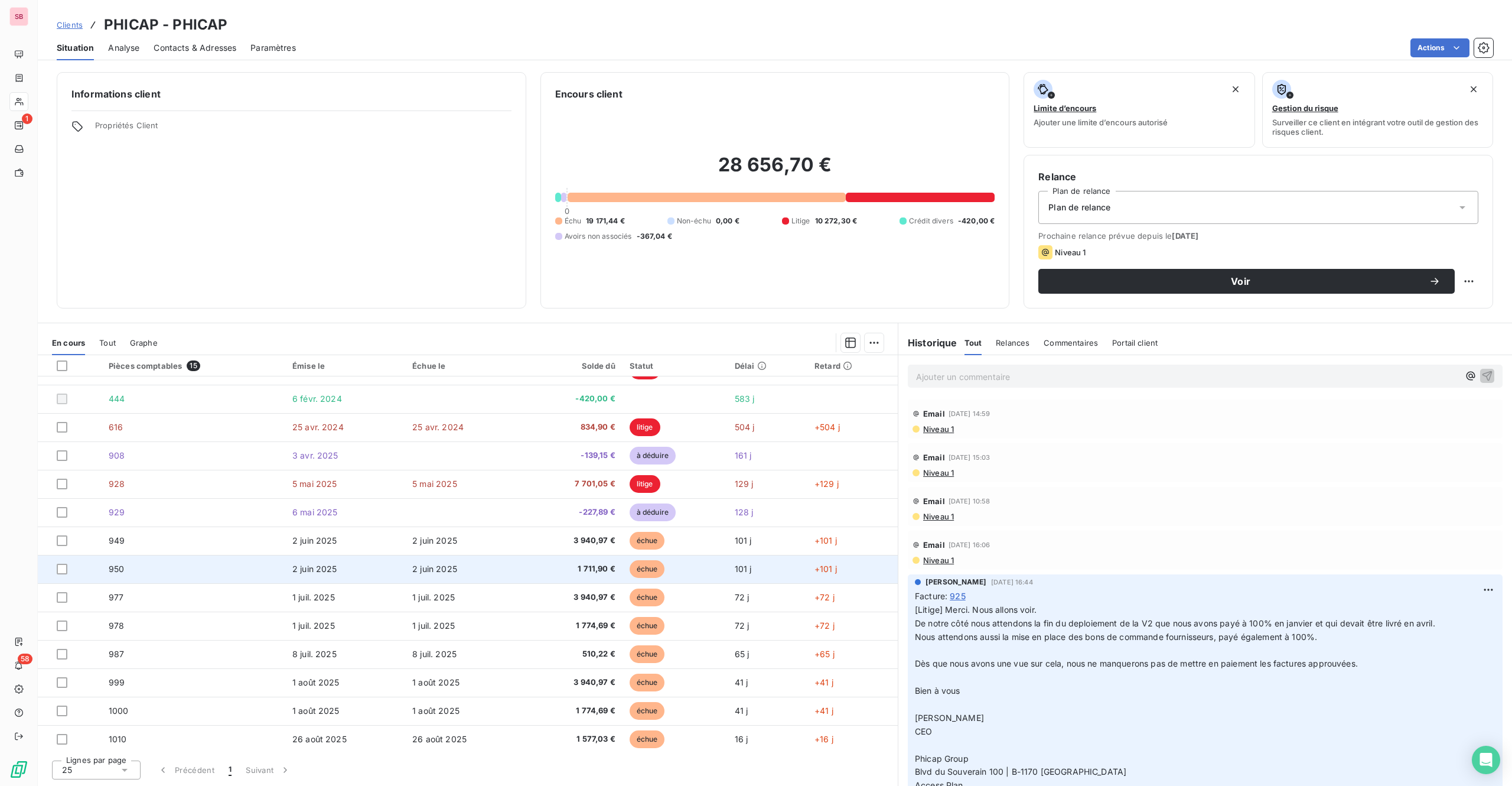
scroll to position [52, 0]
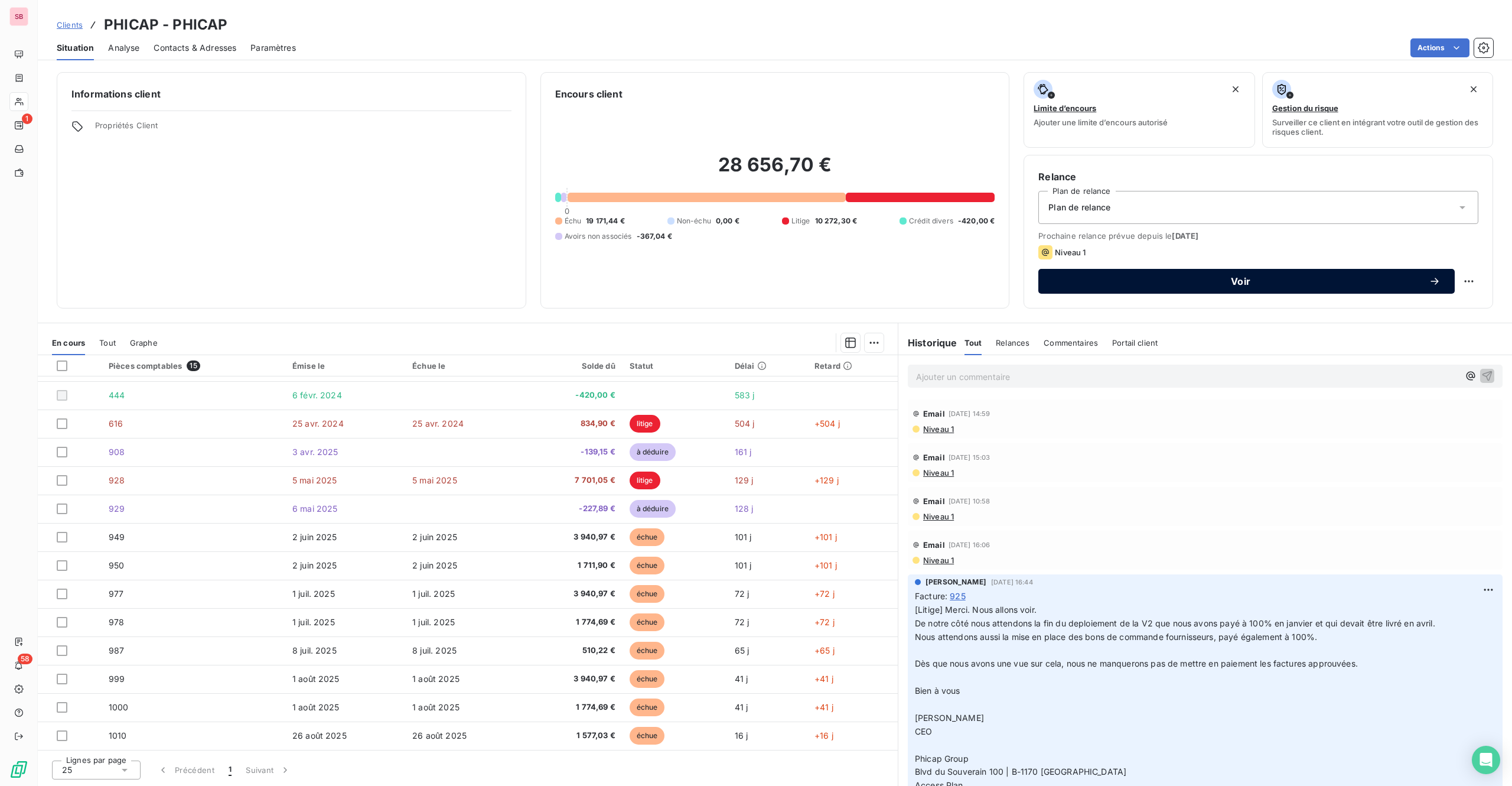
click at [1133, 277] on span "Voir" at bounding box center [1240, 281] width 376 height 9
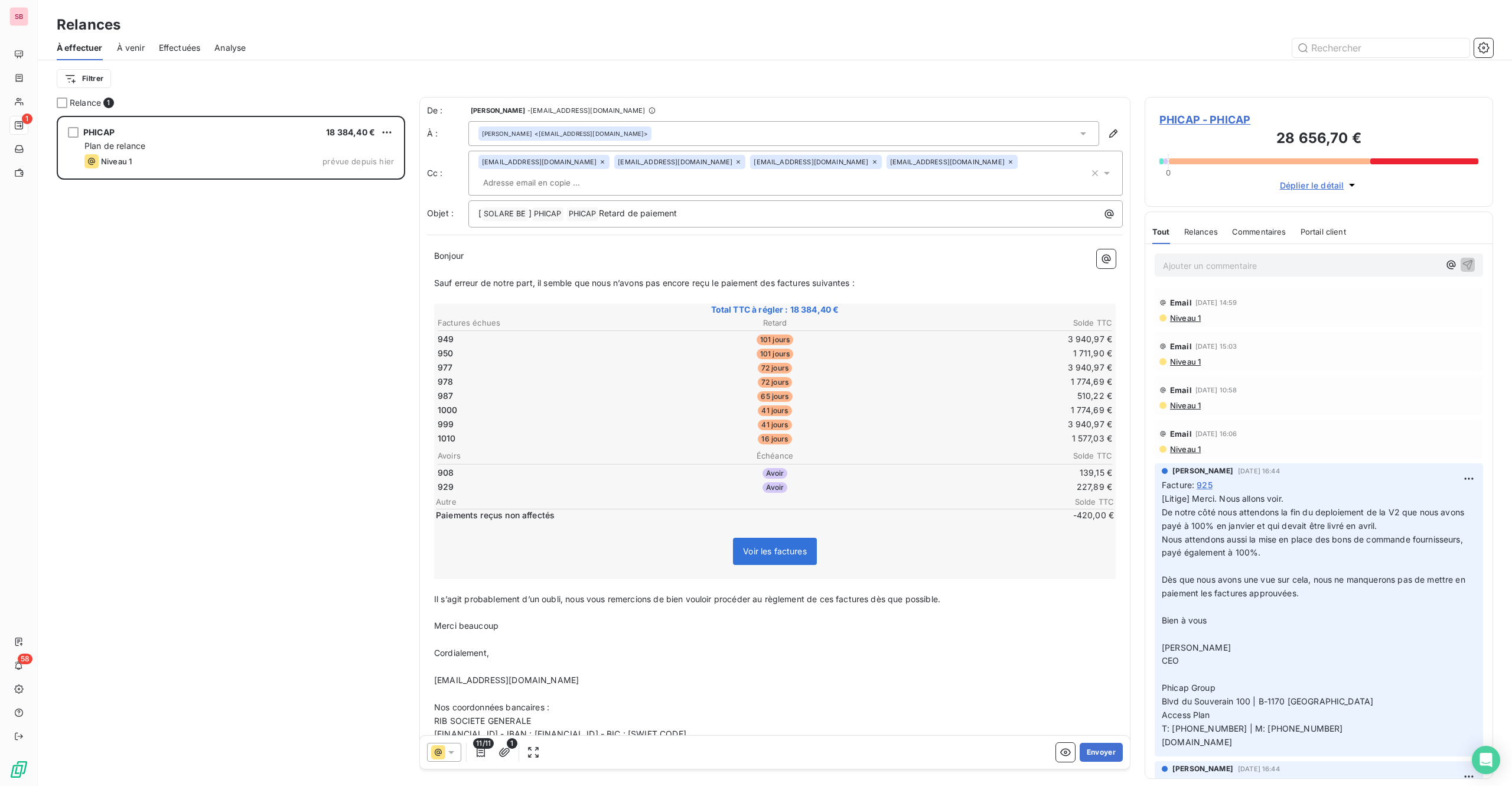
scroll to position [653, 330]
click at [1088, 589] on button "Envoyer" at bounding box center [1101, 752] width 43 height 19
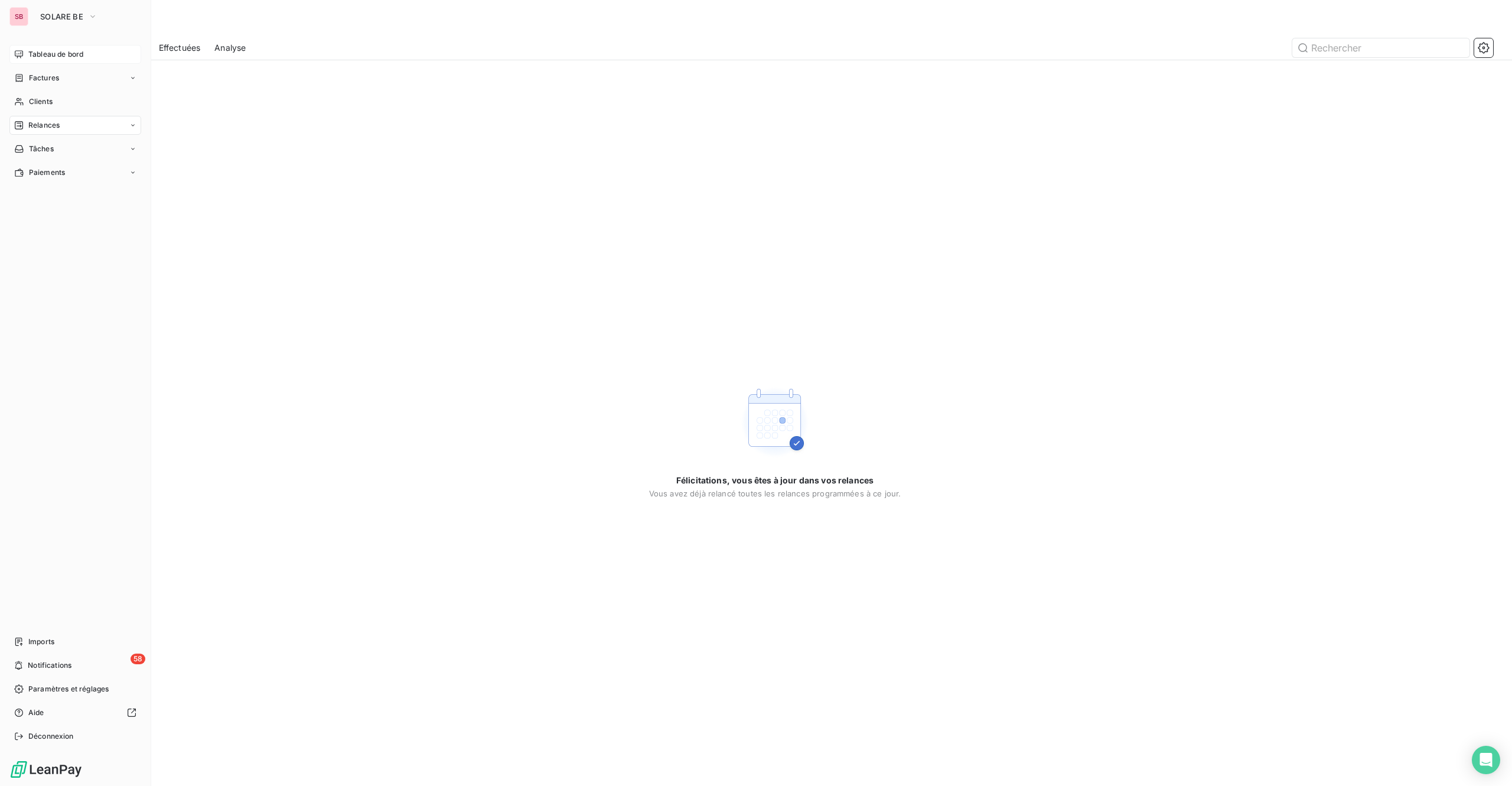
click at [57, 50] on span "Tableau de bord" at bounding box center [56, 54] width 55 height 11
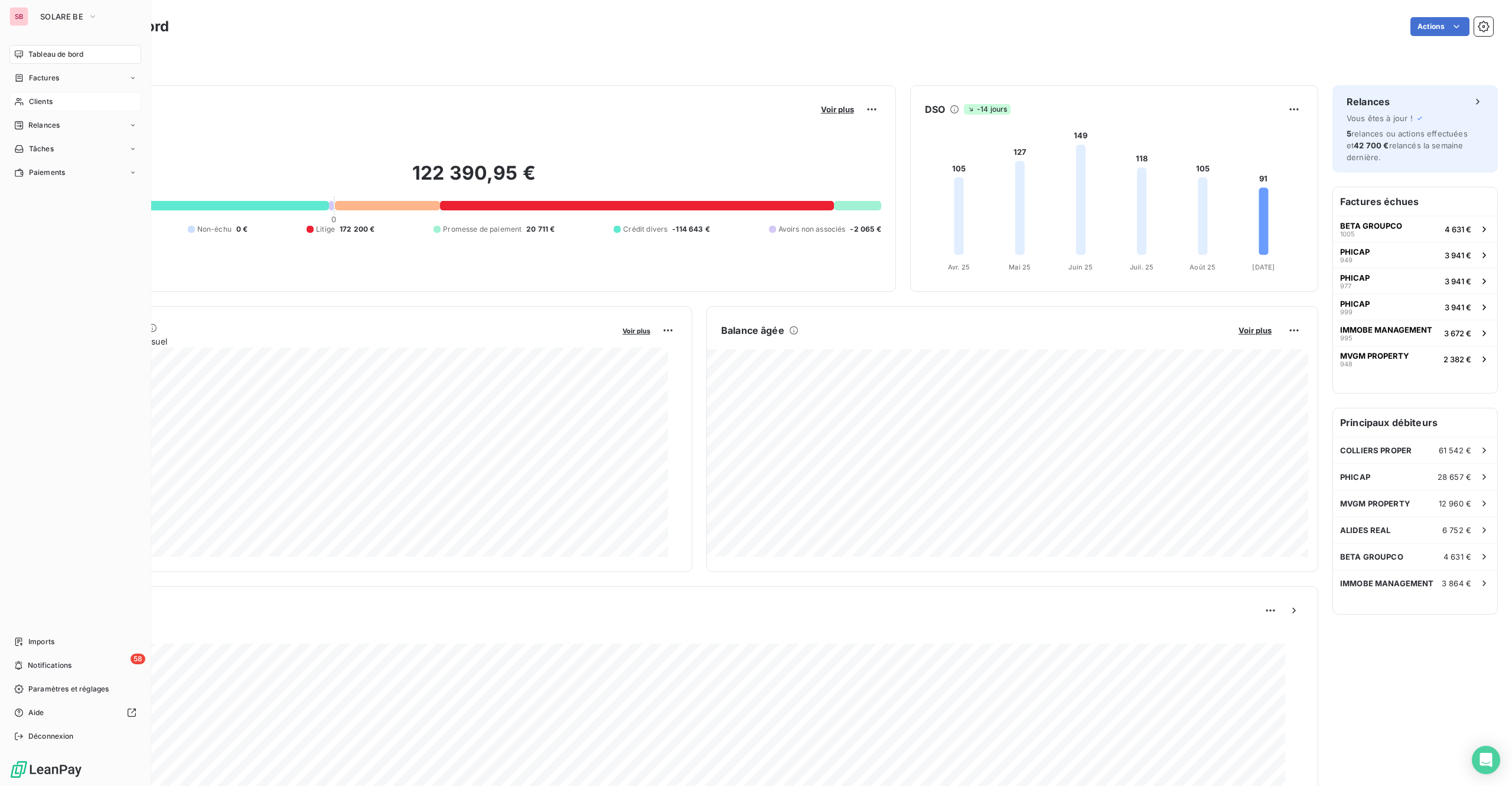
click at [42, 98] on span "Clients" at bounding box center [40, 102] width 24 height 11
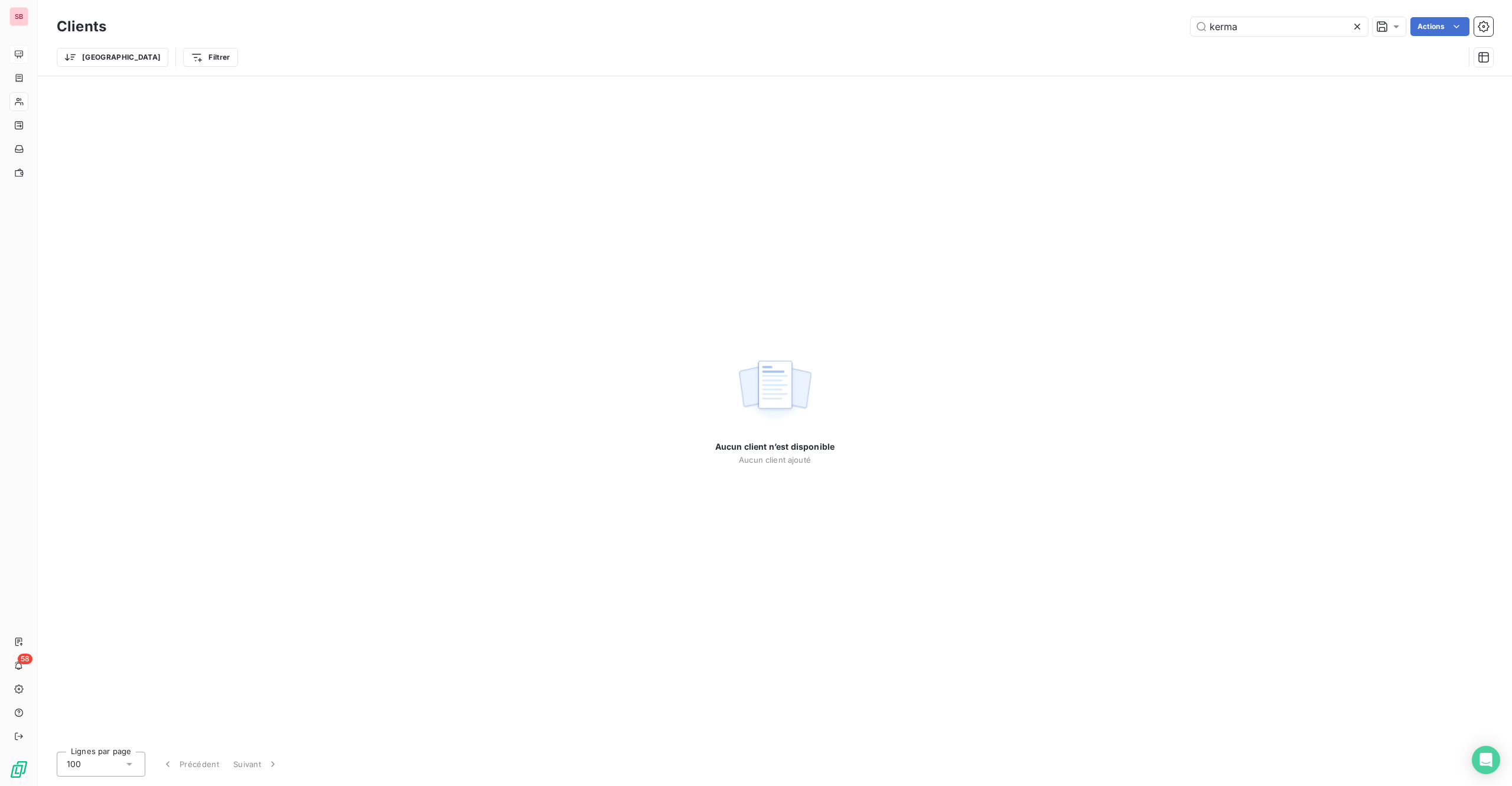
drag, startPoint x: 1257, startPoint y: 29, endPoint x: 754, endPoint y: 8, distance: 503.4
click at [893, 17] on div "kerma Actions" at bounding box center [807, 27] width 1373 height 19
type input "50038"
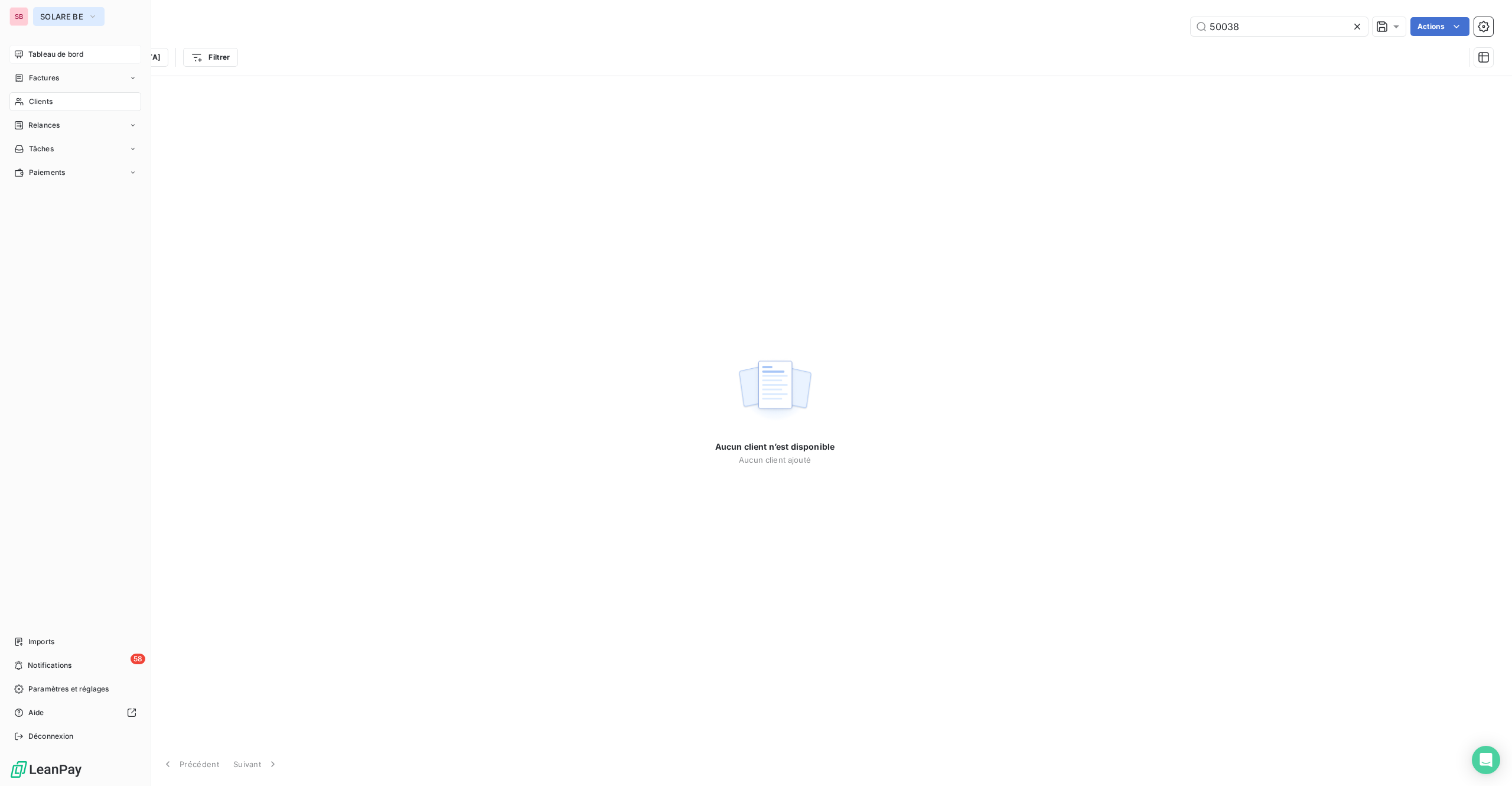
click at [48, 12] on span "SOLARE BE" at bounding box center [62, 17] width 43 height 9
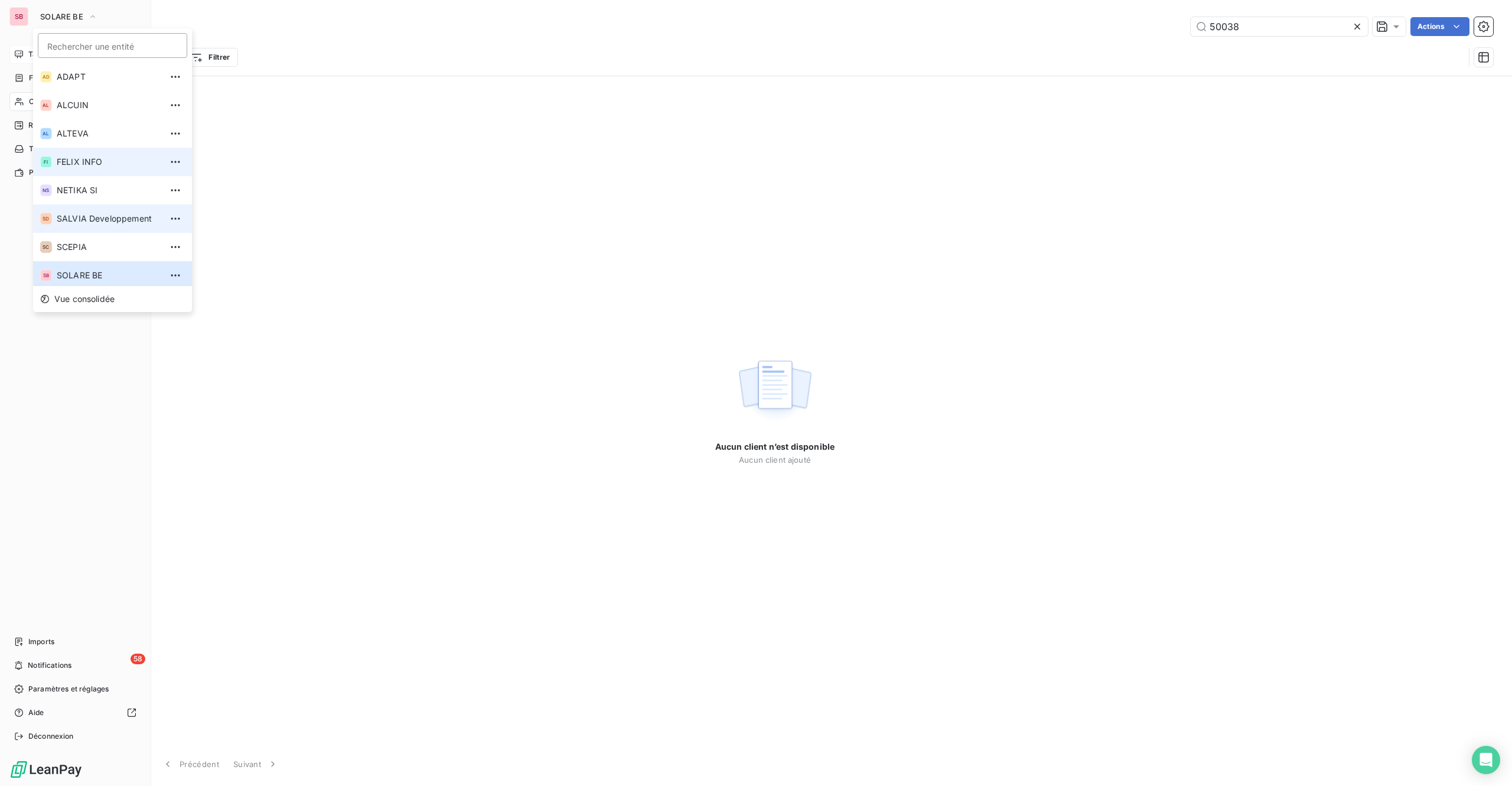
scroll to position [5, 0]
click at [76, 210] on span "SALVIA Developpement" at bounding box center [109, 213] width 105 height 12
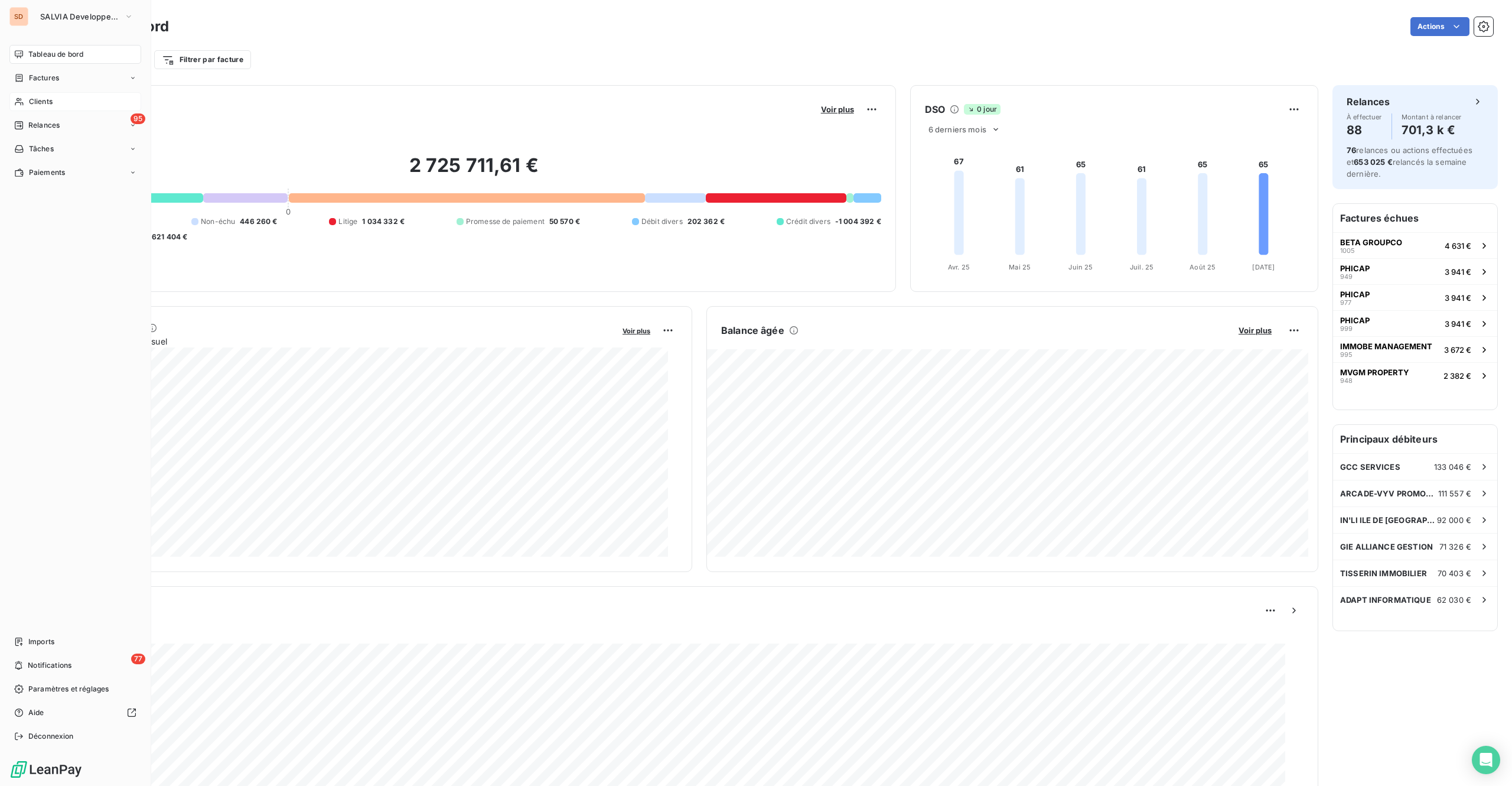
click at [45, 99] on span "Clients" at bounding box center [40, 102] width 24 height 11
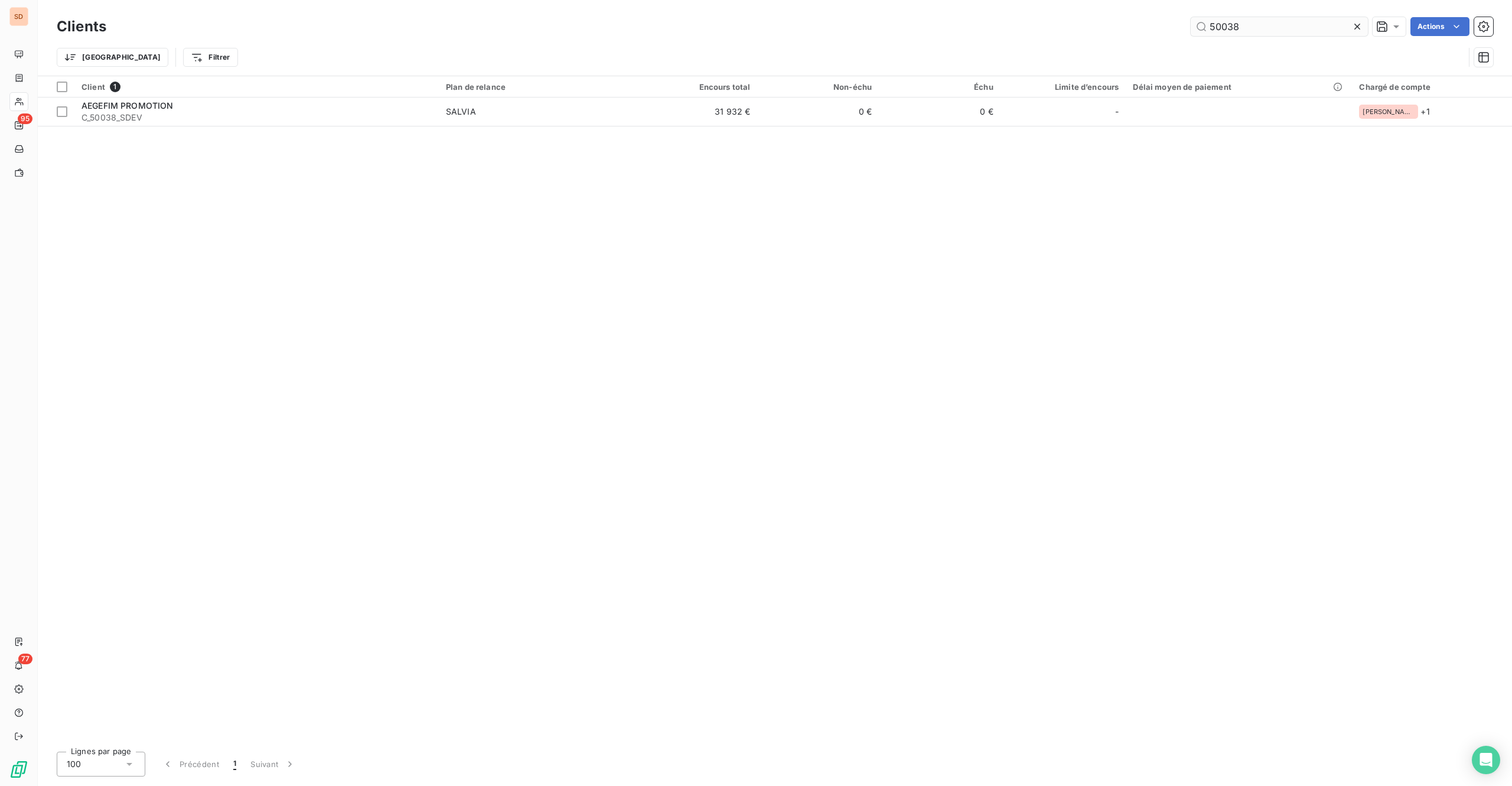
click at [1133, 26] on input "50038" at bounding box center [1279, 27] width 177 height 19
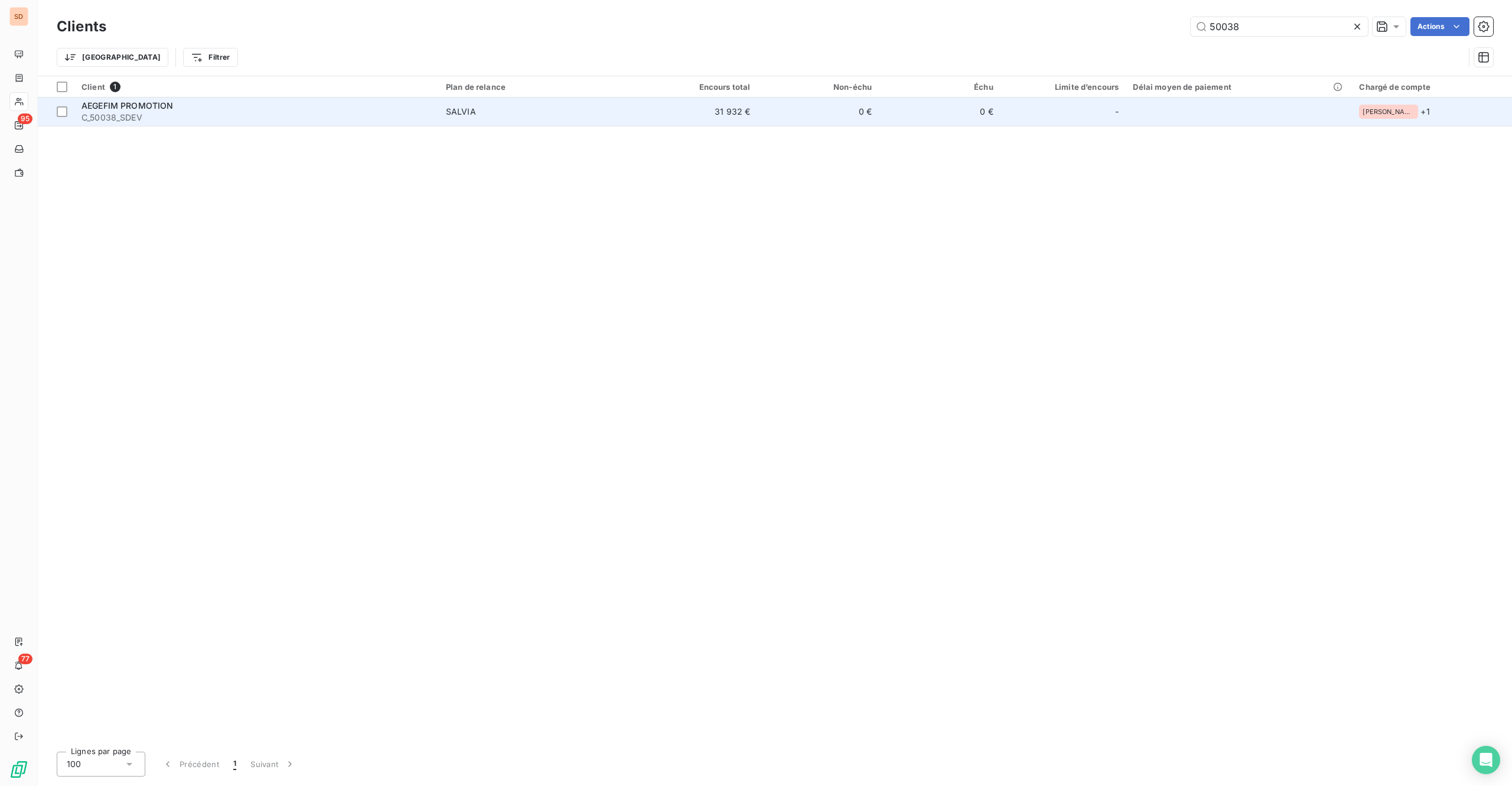
click at [457, 106] on div "SALVIA" at bounding box center [460, 111] width 30 height 12
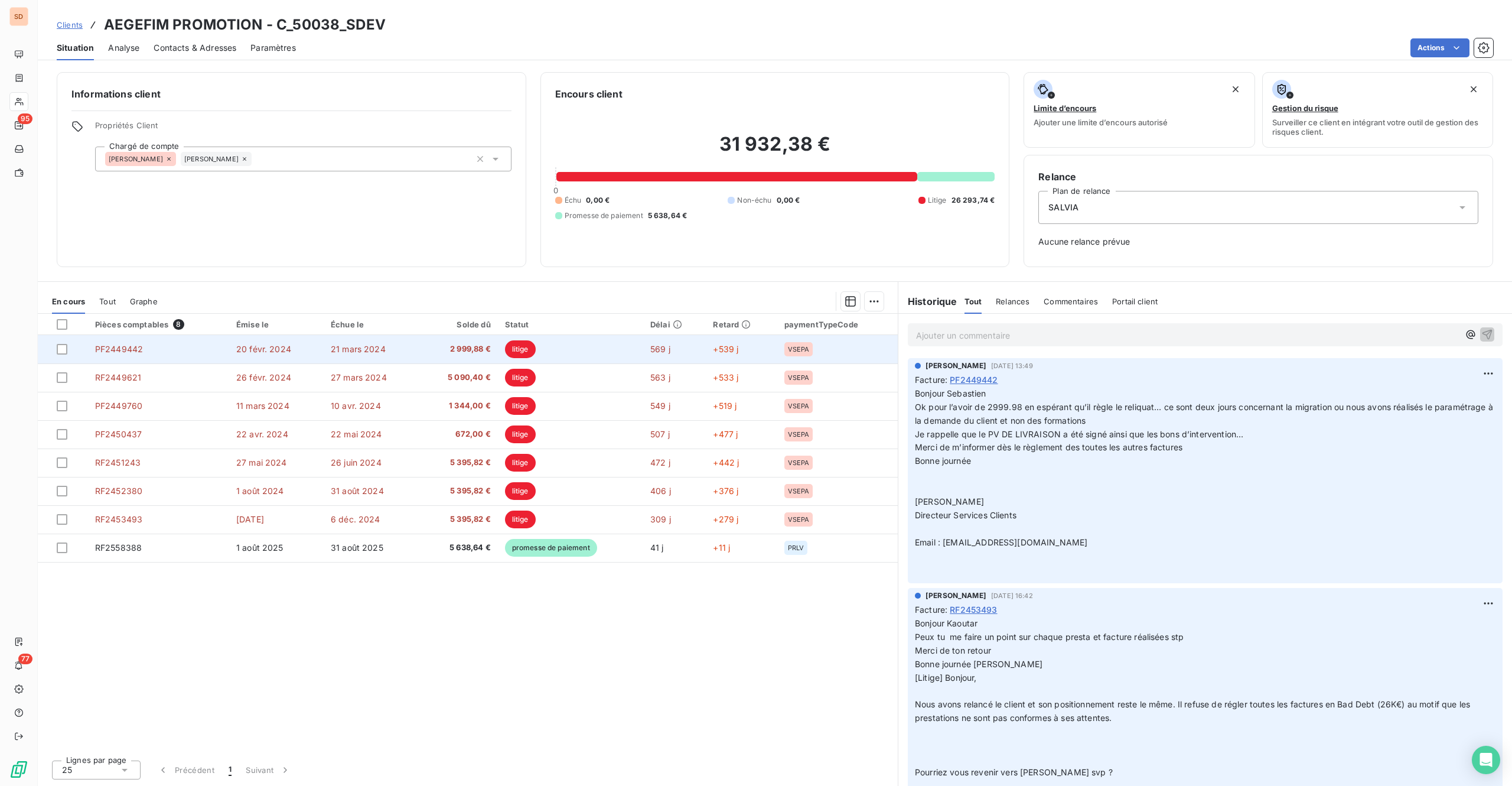
click at [469, 345] on span "2 999,88 €" at bounding box center [459, 348] width 63 height 12
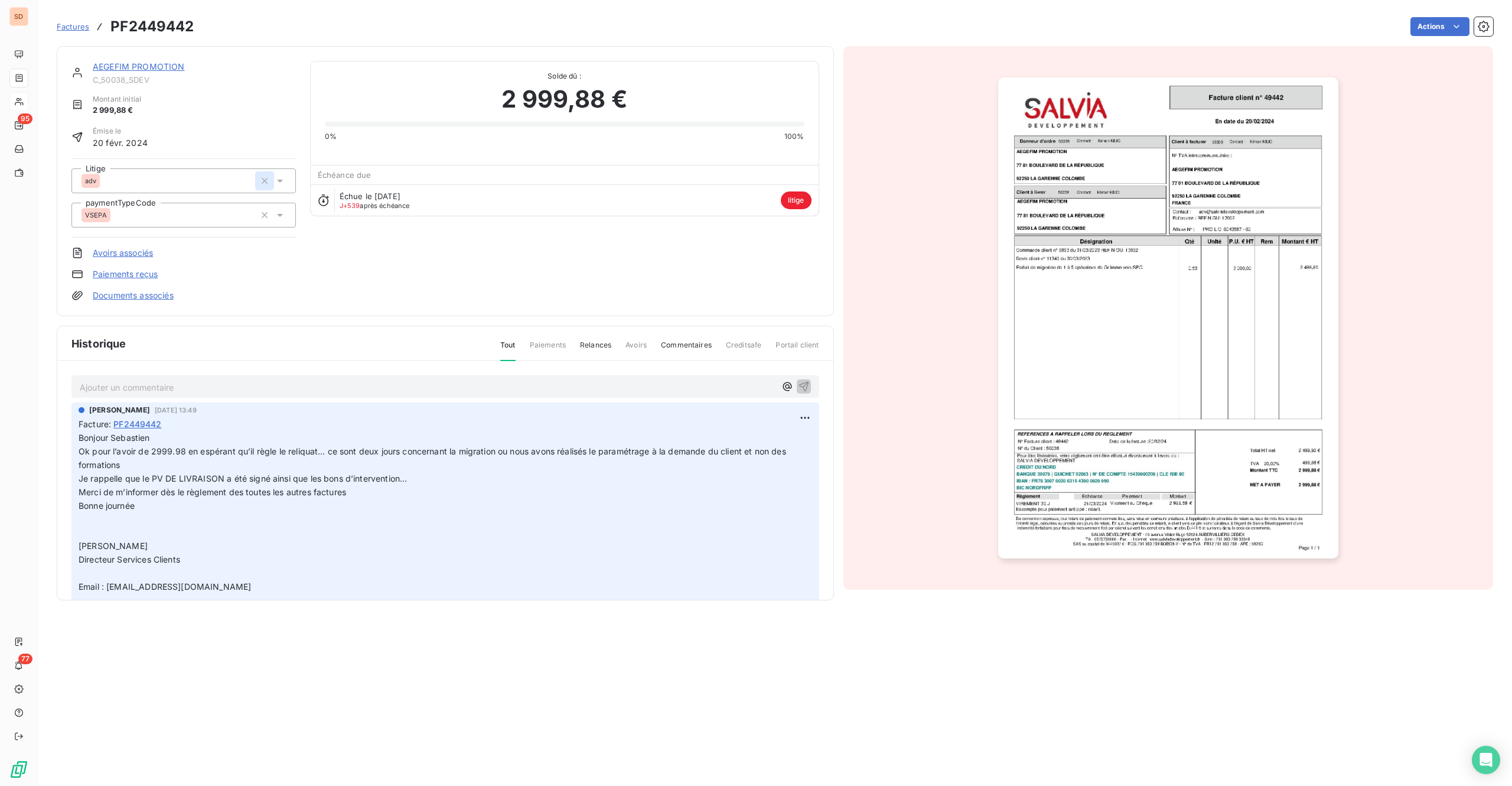
click at [265, 179] on icon "button" at bounding box center [265, 180] width 6 height 6
click at [222, 182] on div at bounding box center [178, 180] width 193 height 16
type input "exr"
click at [117, 233] on div "EXR" at bounding box center [190, 235] width 191 height 19
click at [159, 380] on p "Ajouter un commentaire ﻿" at bounding box center [427, 387] width 696 height 15
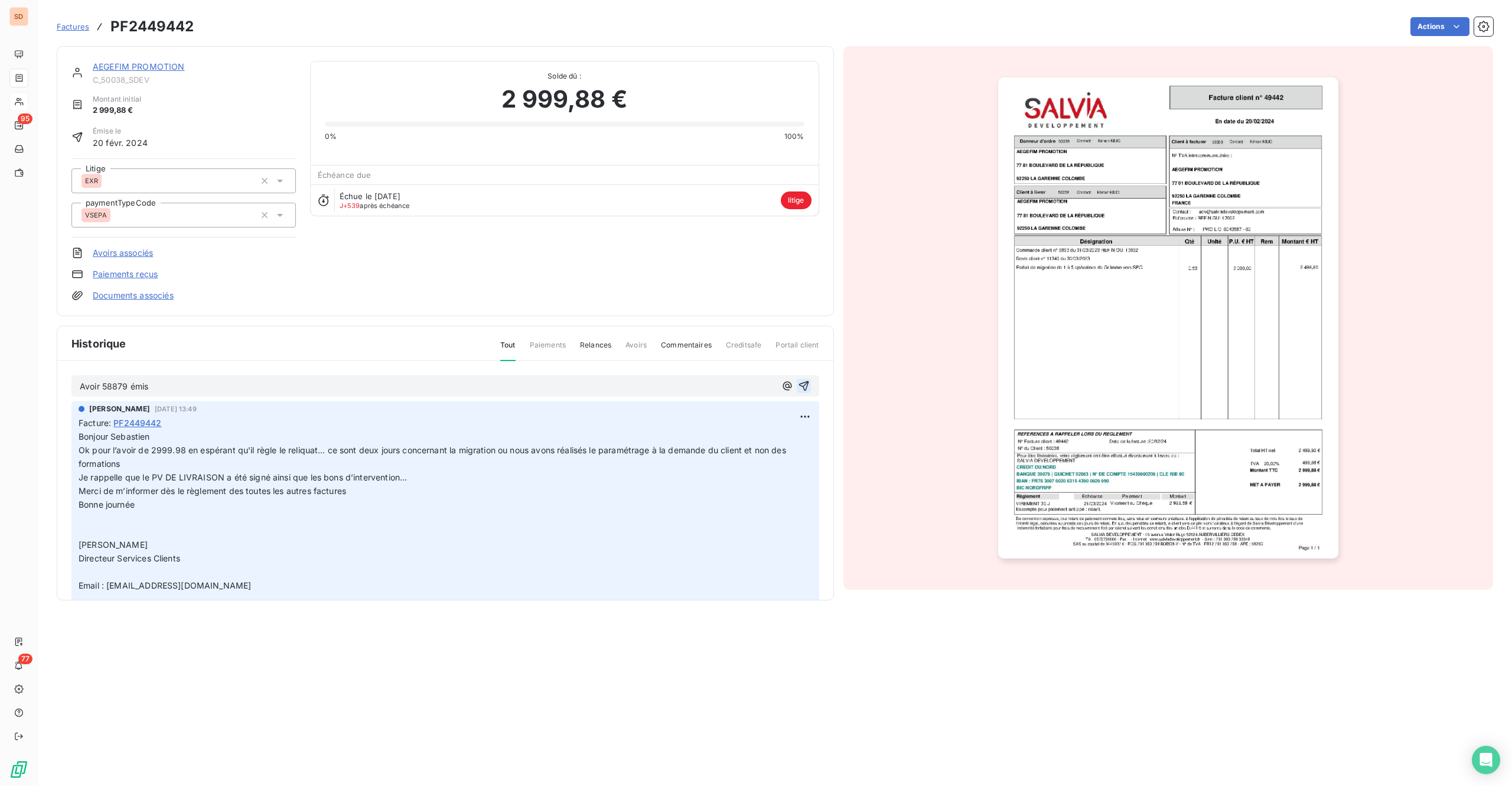
click at [799, 382] on icon "button" at bounding box center [803, 386] width 10 height 10
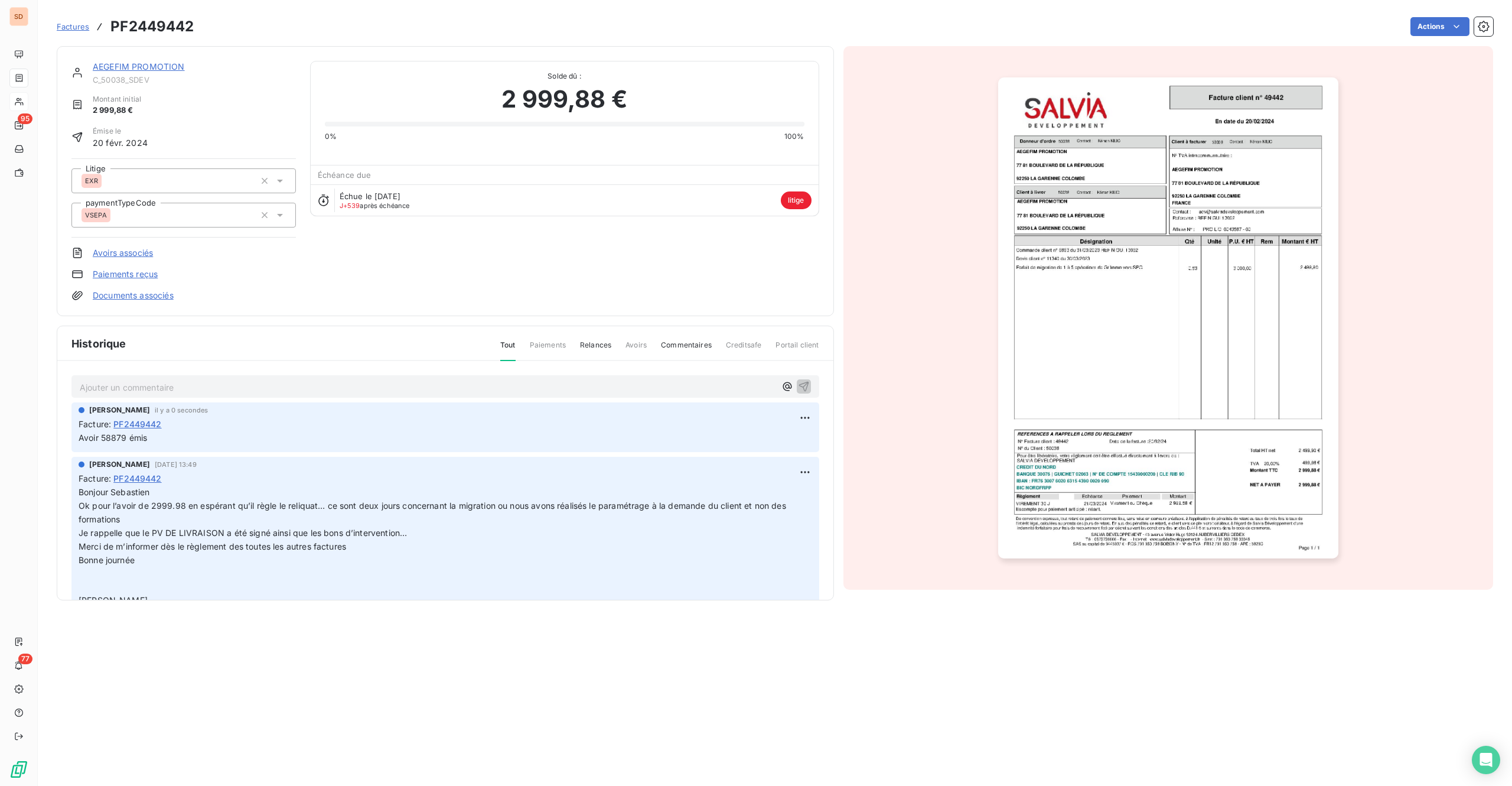
click at [141, 69] on link "AEGEFIM PROMOTION" at bounding box center [139, 66] width 92 height 10
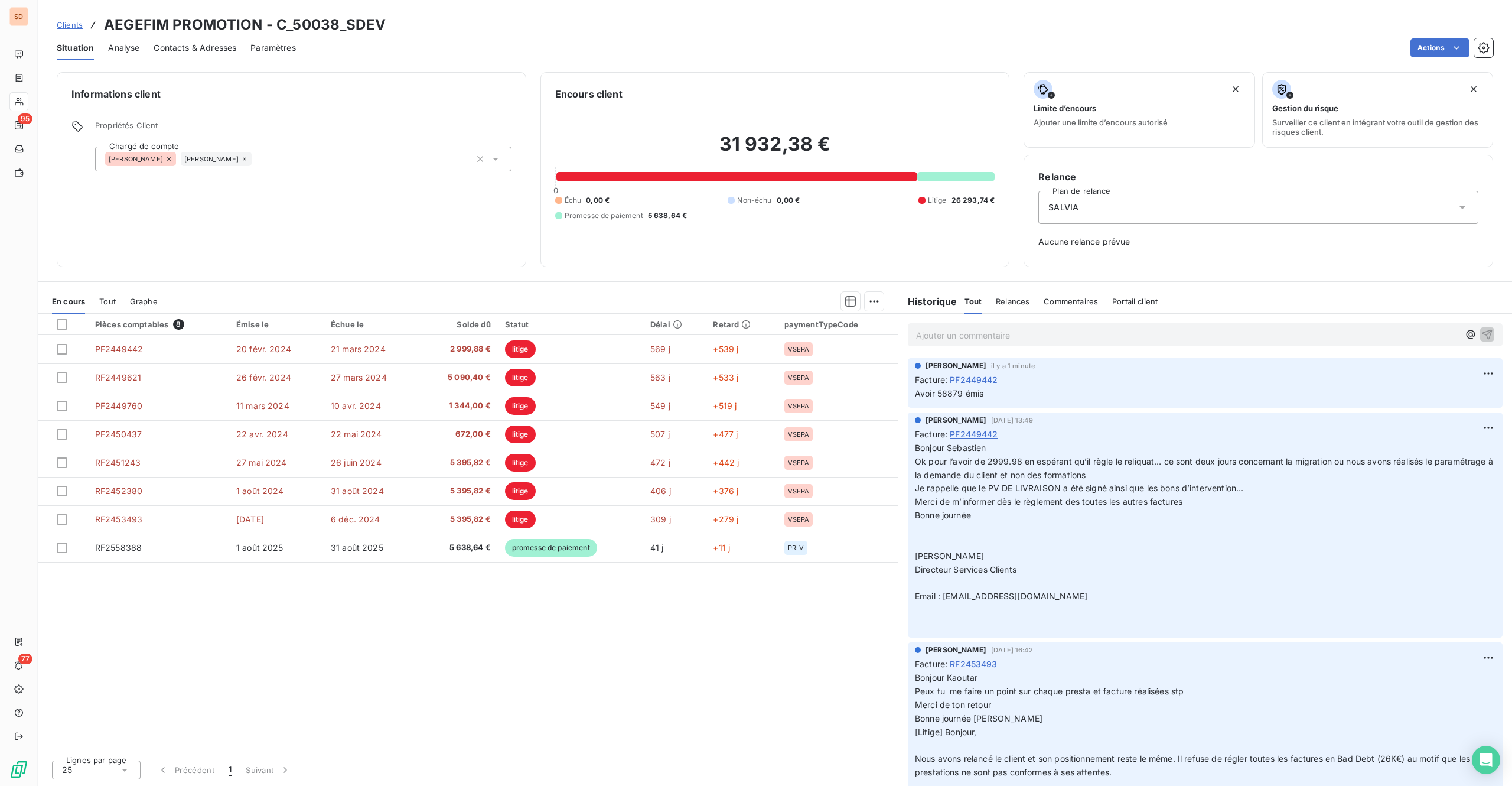
click at [210, 52] on span "Contacts & Adresses" at bounding box center [195, 48] width 83 height 12
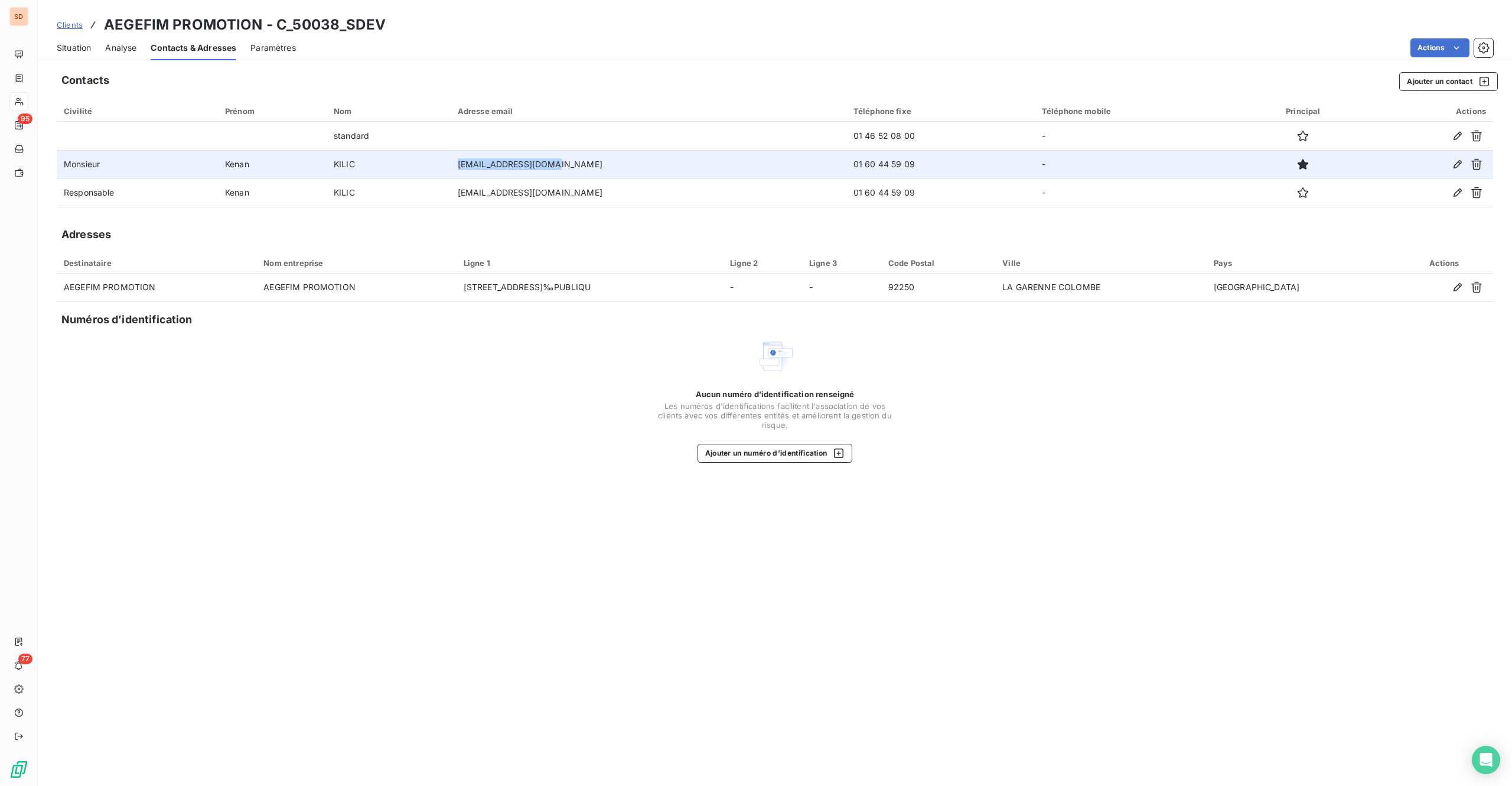
drag, startPoint x: 514, startPoint y: 162, endPoint x: 603, endPoint y: 162, distance: 89.0
click at [603, 162] on td "[EMAIL_ADDRESS][DOMAIN_NAME]" at bounding box center [648, 164] width 396 height 28
copy td "[EMAIL_ADDRESS][DOMAIN_NAME]"
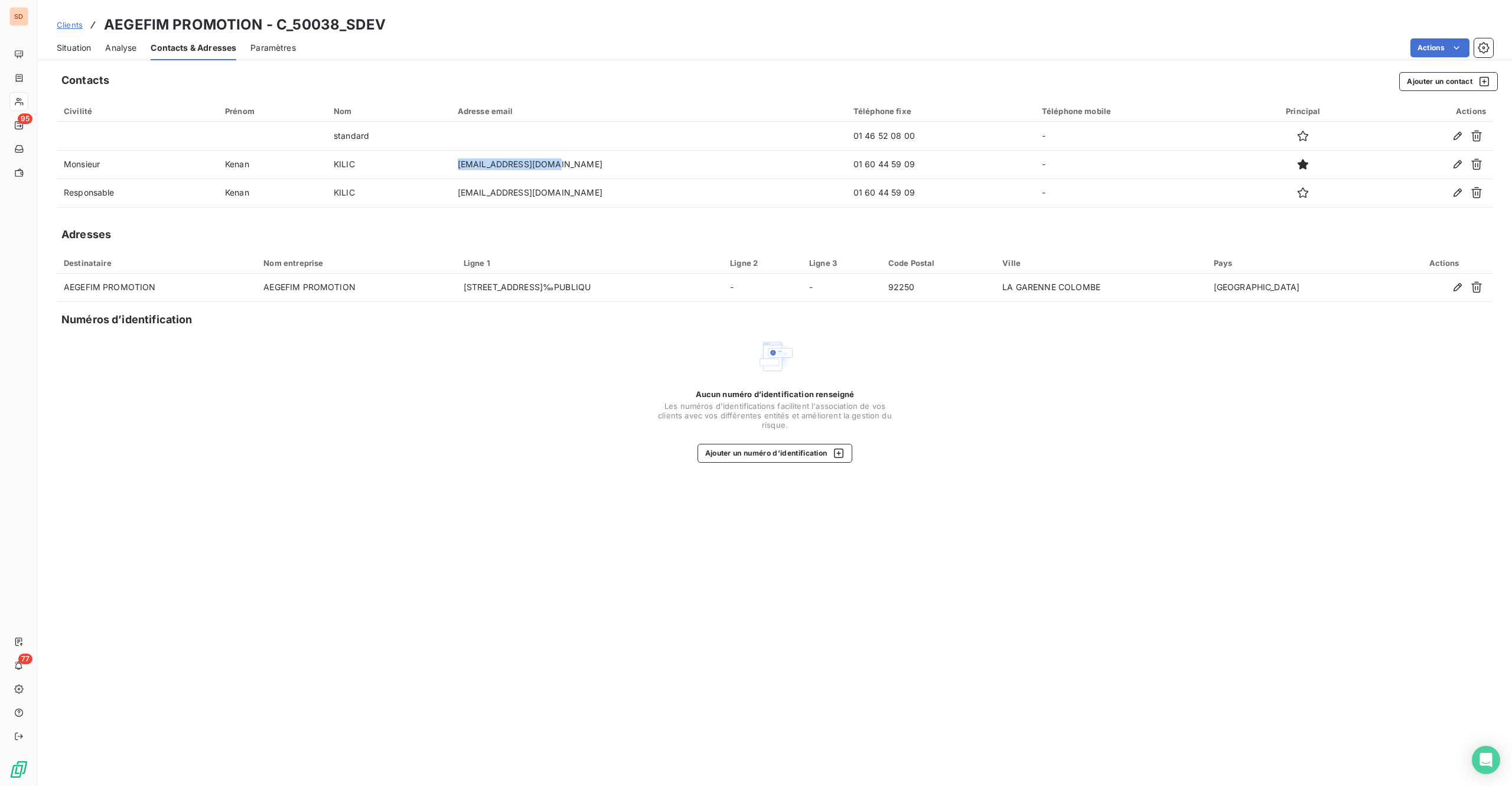
click at [79, 44] on span "Situation" at bounding box center [74, 48] width 34 height 12
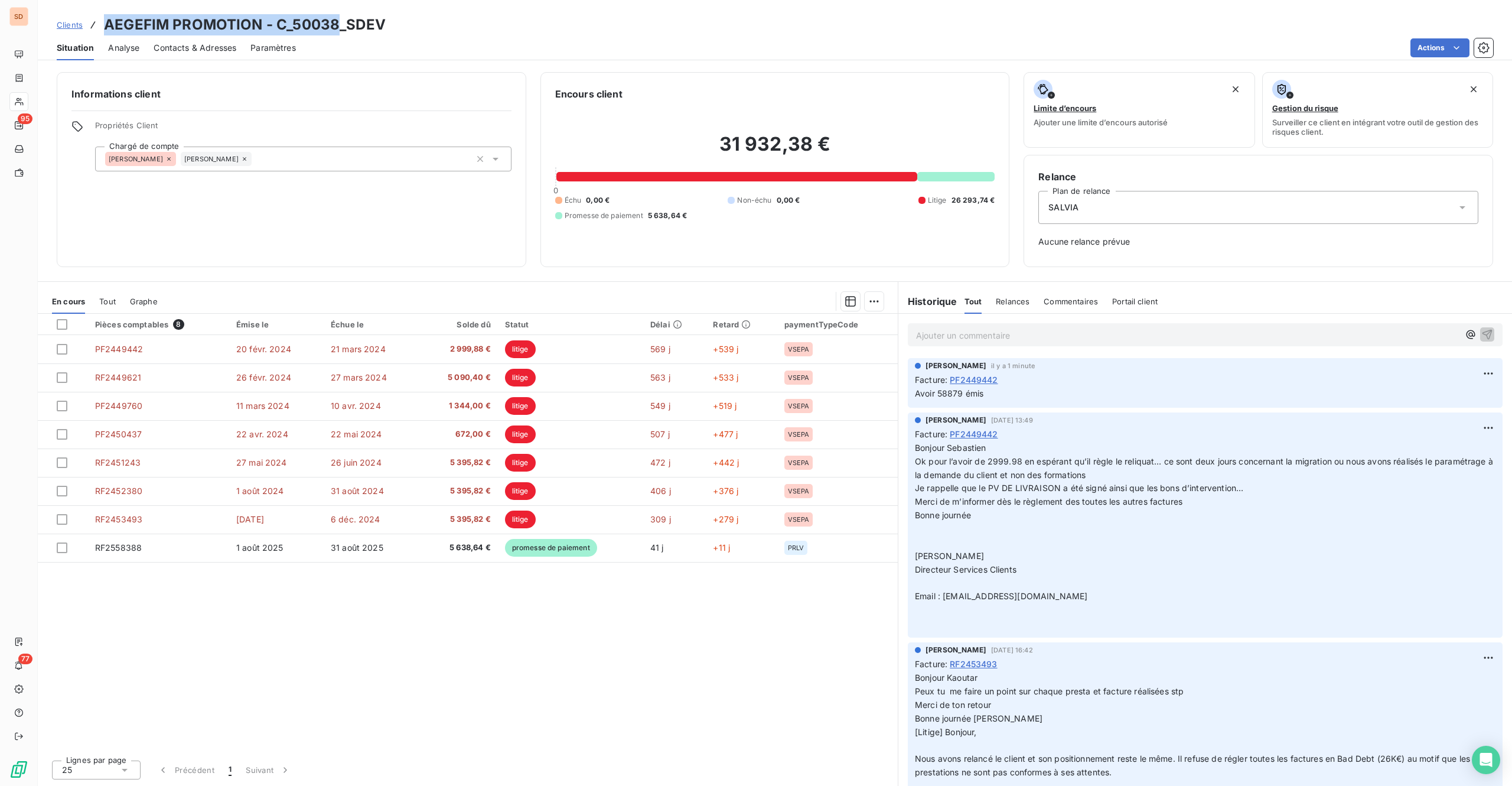
drag, startPoint x: 105, startPoint y: 29, endPoint x: 335, endPoint y: 28, distance: 230.0
click at [335, 28] on h3 "AEGEFIM PROMOTION - C_50038_SDEV" at bounding box center [244, 24] width 282 height 21
copy h3 "AEGEFIM PROMOTION - C_50038"
click at [210, 47] on span "Contacts & Adresses" at bounding box center [195, 48] width 83 height 12
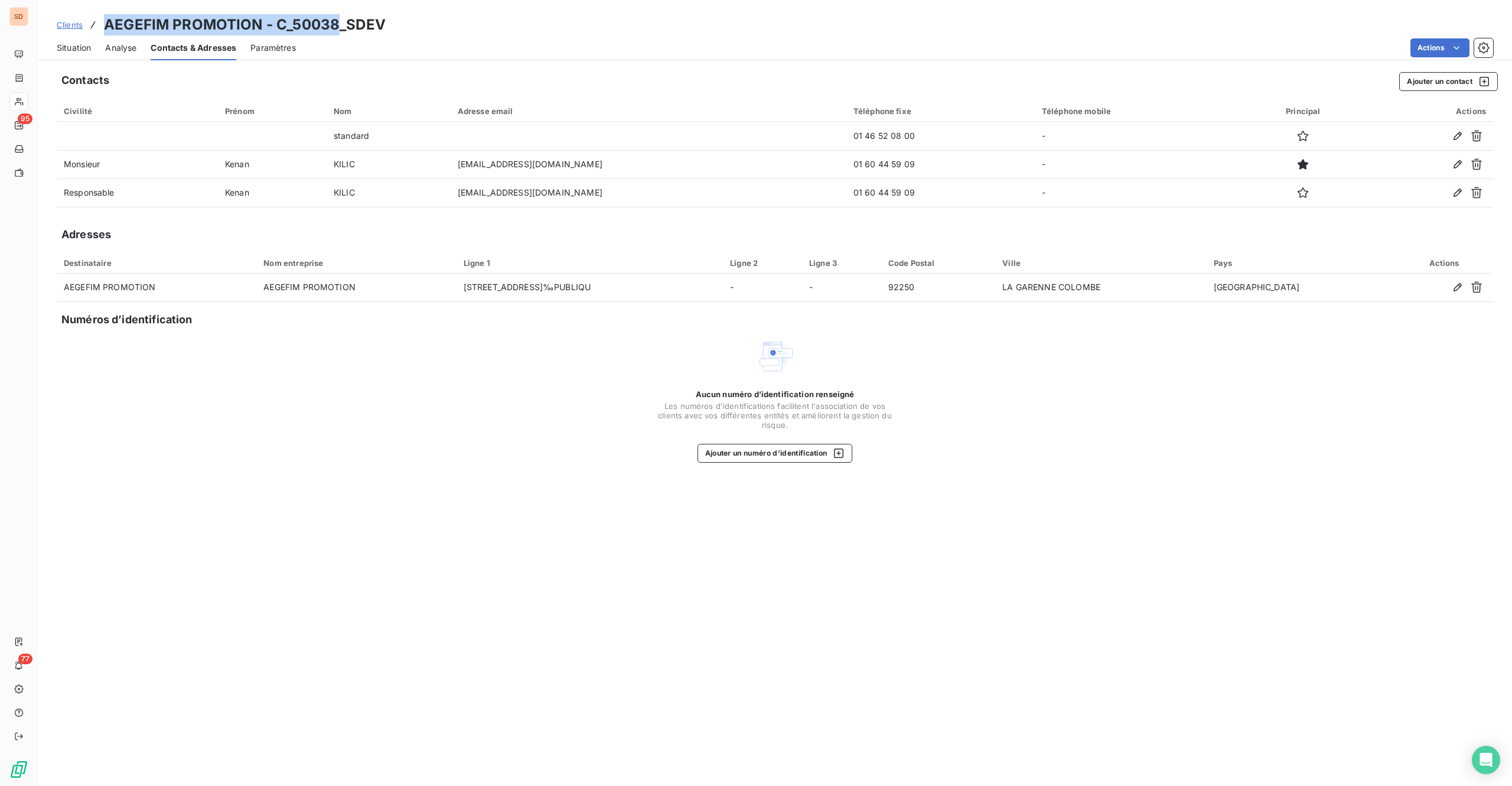
click at [72, 52] on div "Situation" at bounding box center [74, 48] width 34 height 25
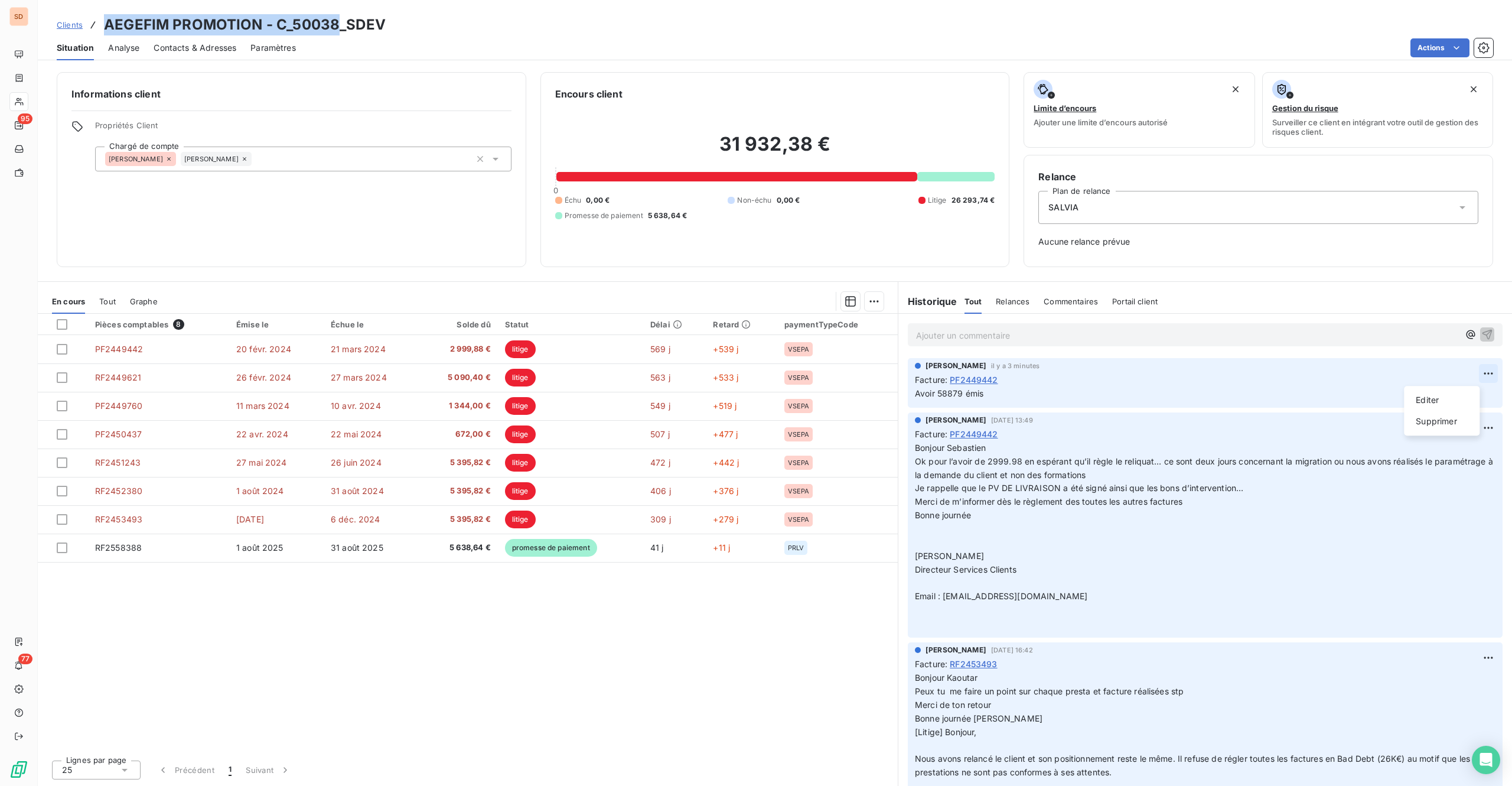
click at [1133, 373] on html "SD 95 77 Clients AEGEFIM PROMOTION - C_50038_SDEV Situation Analyse Contacts & …" at bounding box center [756, 393] width 1512 height 786
drag, startPoint x: 1439, startPoint y: 401, endPoint x: 1427, endPoint y: 401, distance: 12.0
click at [1133, 401] on div "Editer" at bounding box center [1442, 400] width 66 height 19
click at [1028, 393] on p "Avoir 58879 émis" at bounding box center [1198, 393] width 564 height 14
click at [999, 398] on span "Avoir 58879 émis => OK [PERSON_NAME]" at bounding box center [999, 393] width 168 height 10
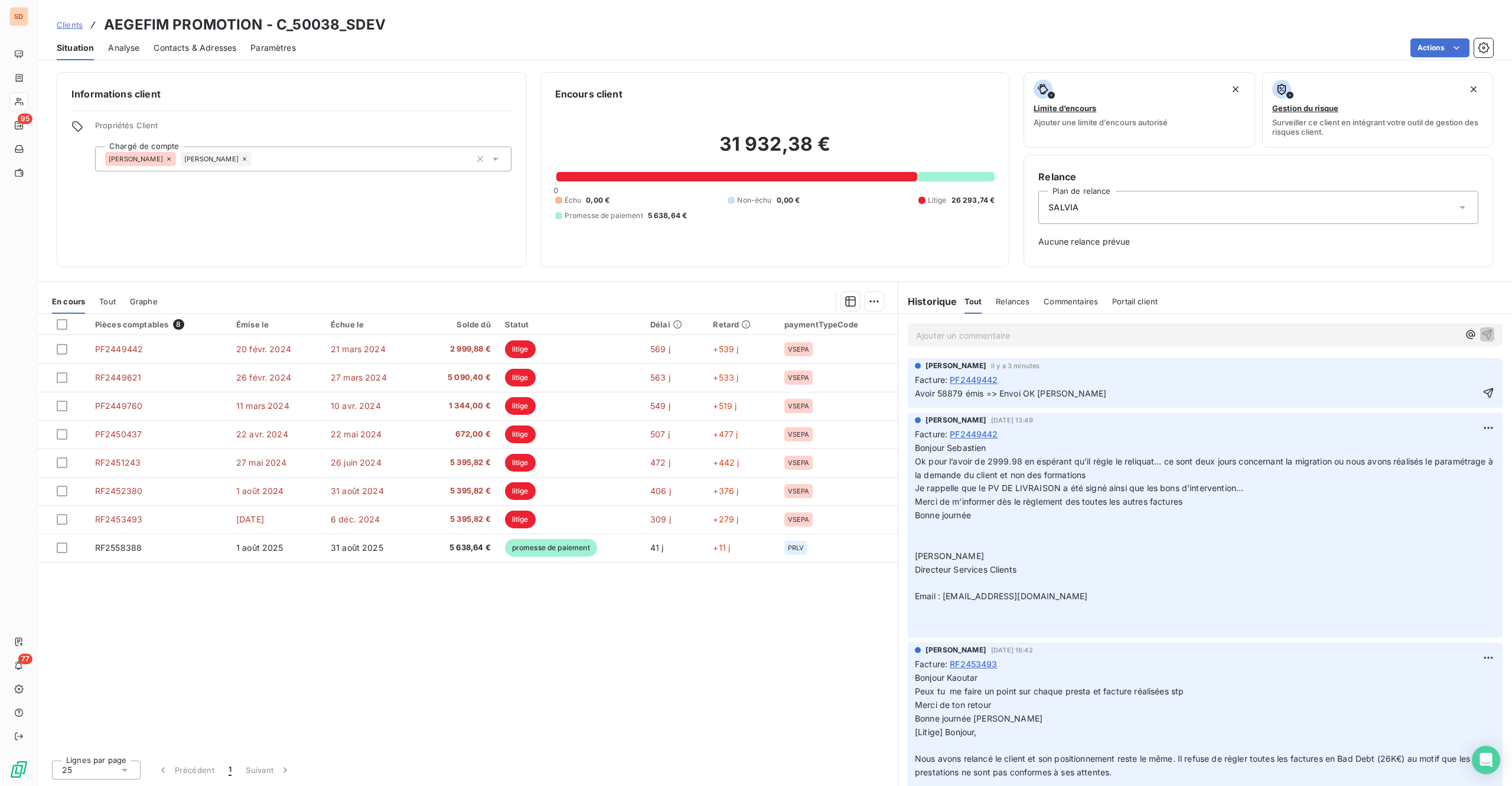
click at [1039, 399] on p "Avoir 58879 émis => Envoi OK [PERSON_NAME]" at bounding box center [1198, 393] width 564 height 14
click at [1133, 392] on icon "button" at bounding box center [1488, 393] width 12 height 12
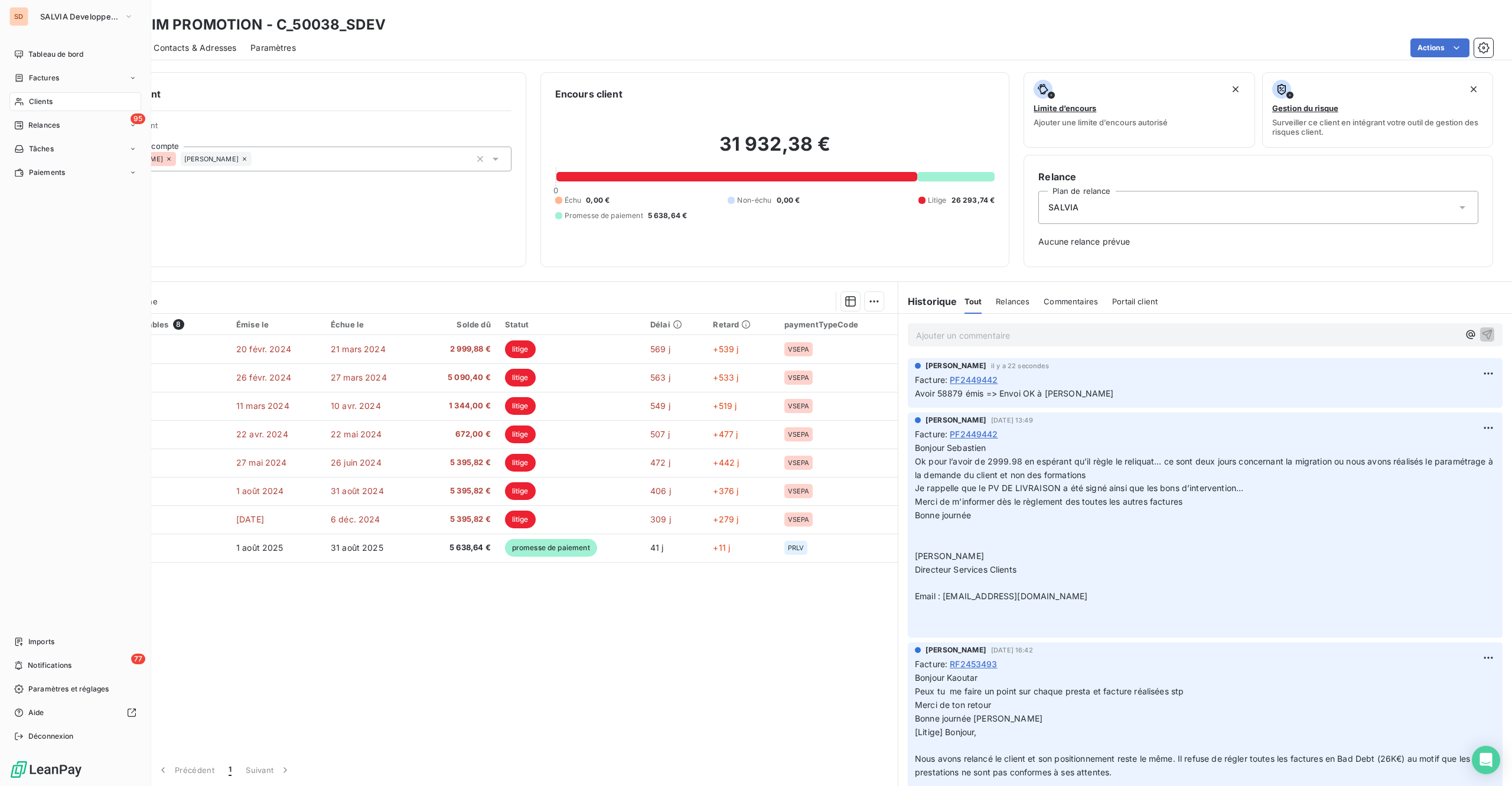
click at [52, 102] on span "Clients" at bounding box center [40, 102] width 24 height 11
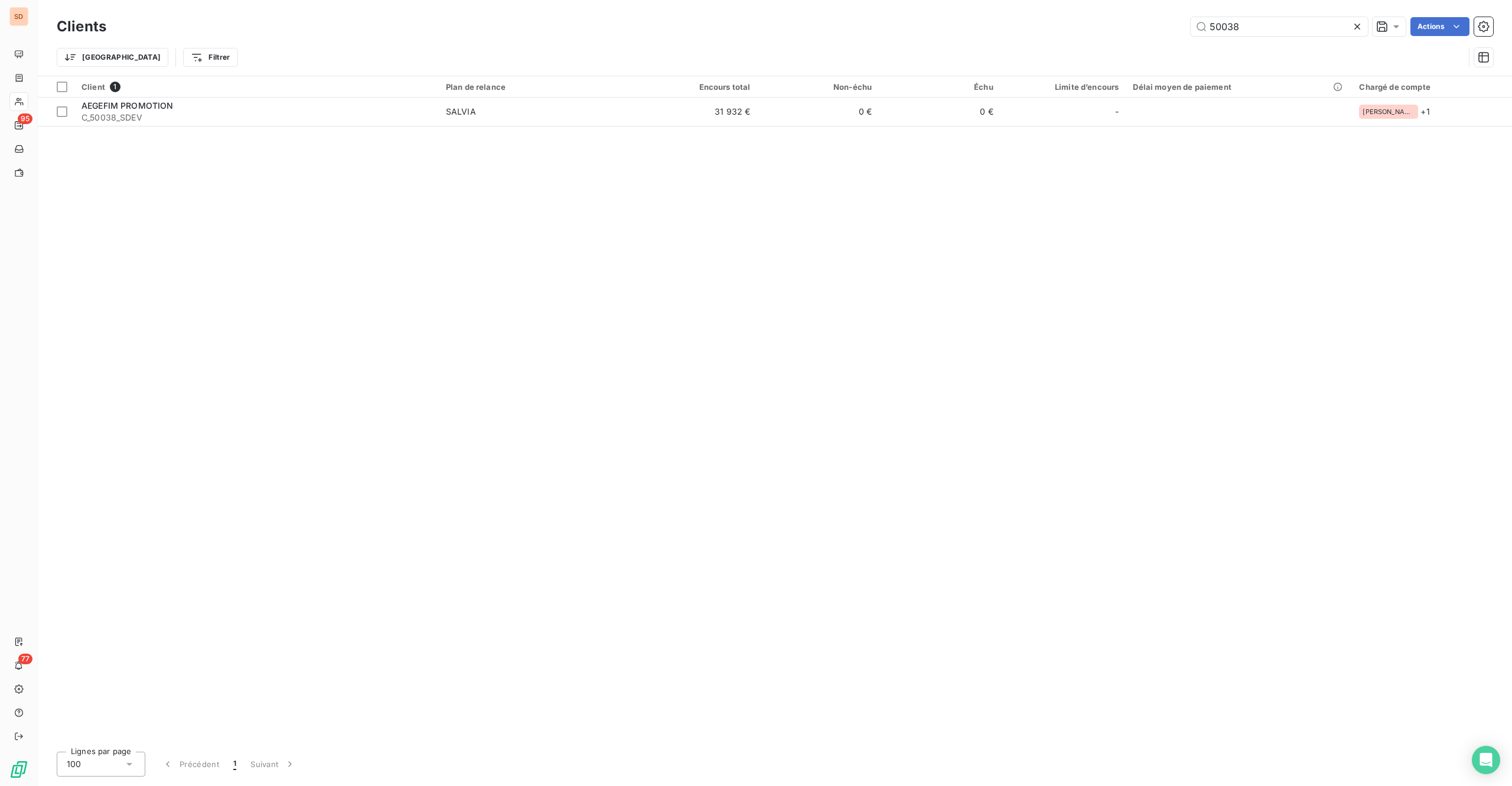
drag, startPoint x: 1216, startPoint y: 23, endPoint x: 932, endPoint y: 28, distance: 284.0
click at [1019, 25] on div "50038 Actions" at bounding box center [807, 27] width 1373 height 19
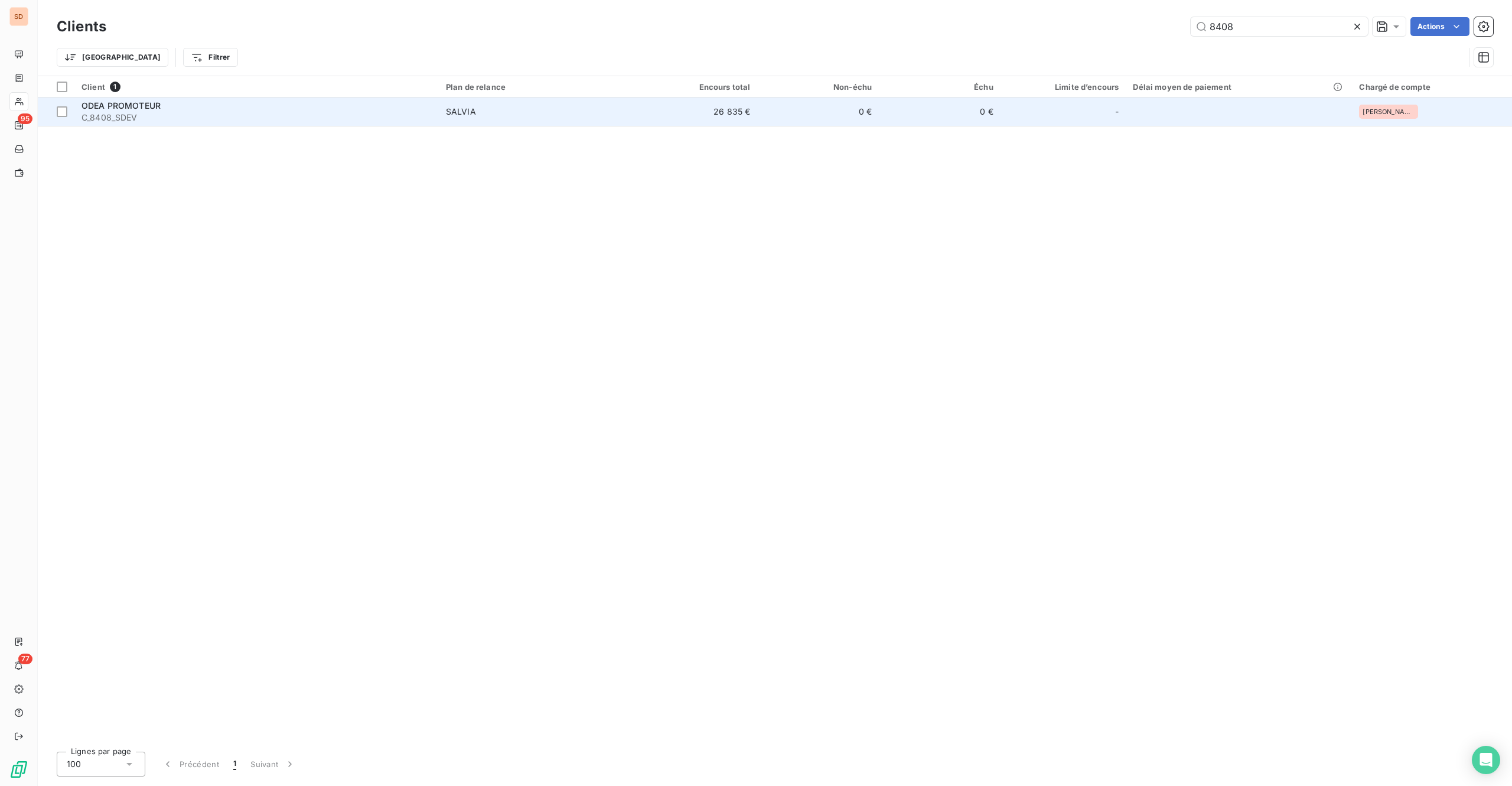
type input "8408"
click at [249, 104] on div "ODEA PROMOTEUR" at bounding box center [256, 106] width 350 height 12
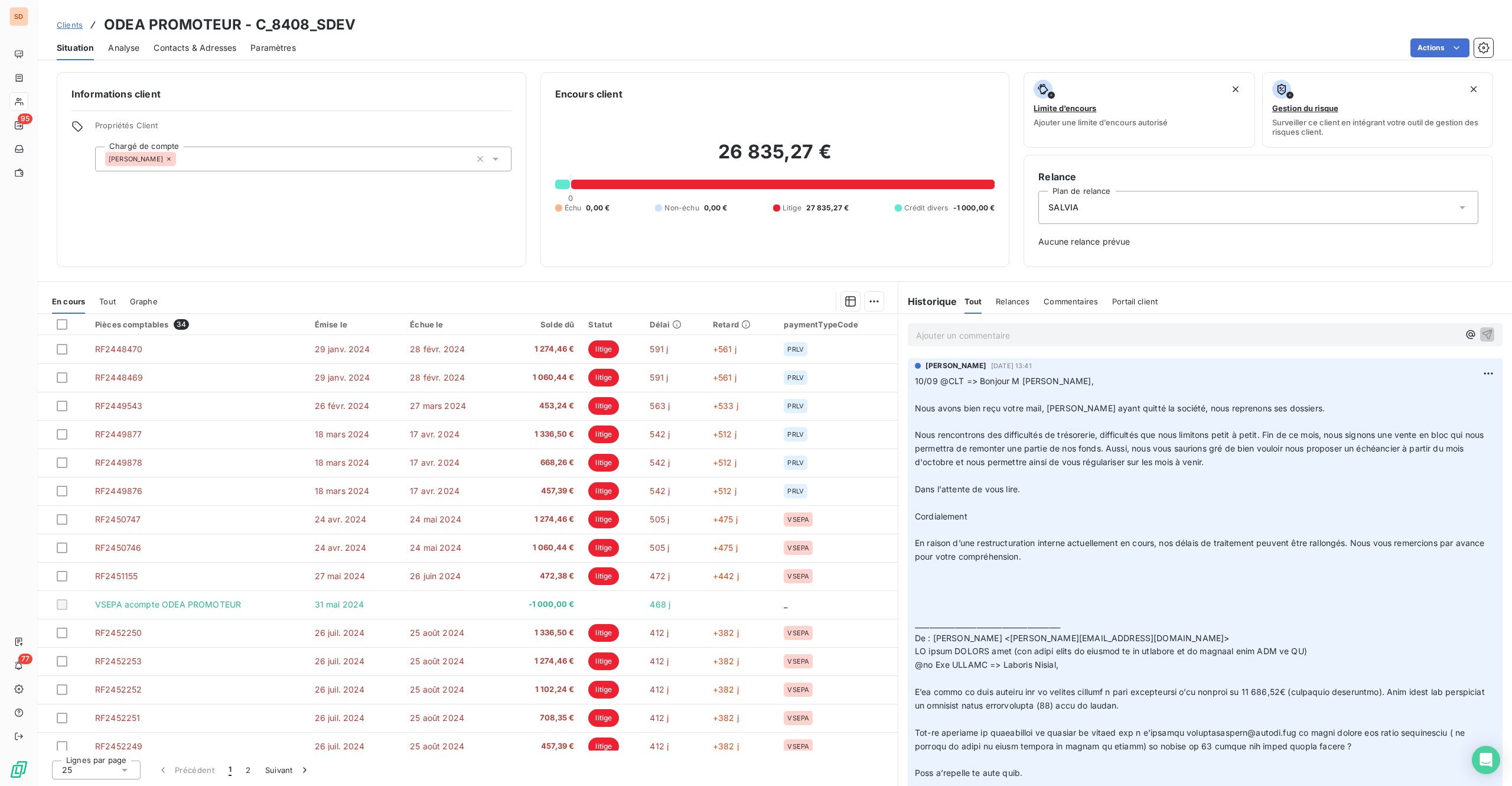
click at [204, 40] on div "Contacts & Adresses" at bounding box center [195, 48] width 83 height 25
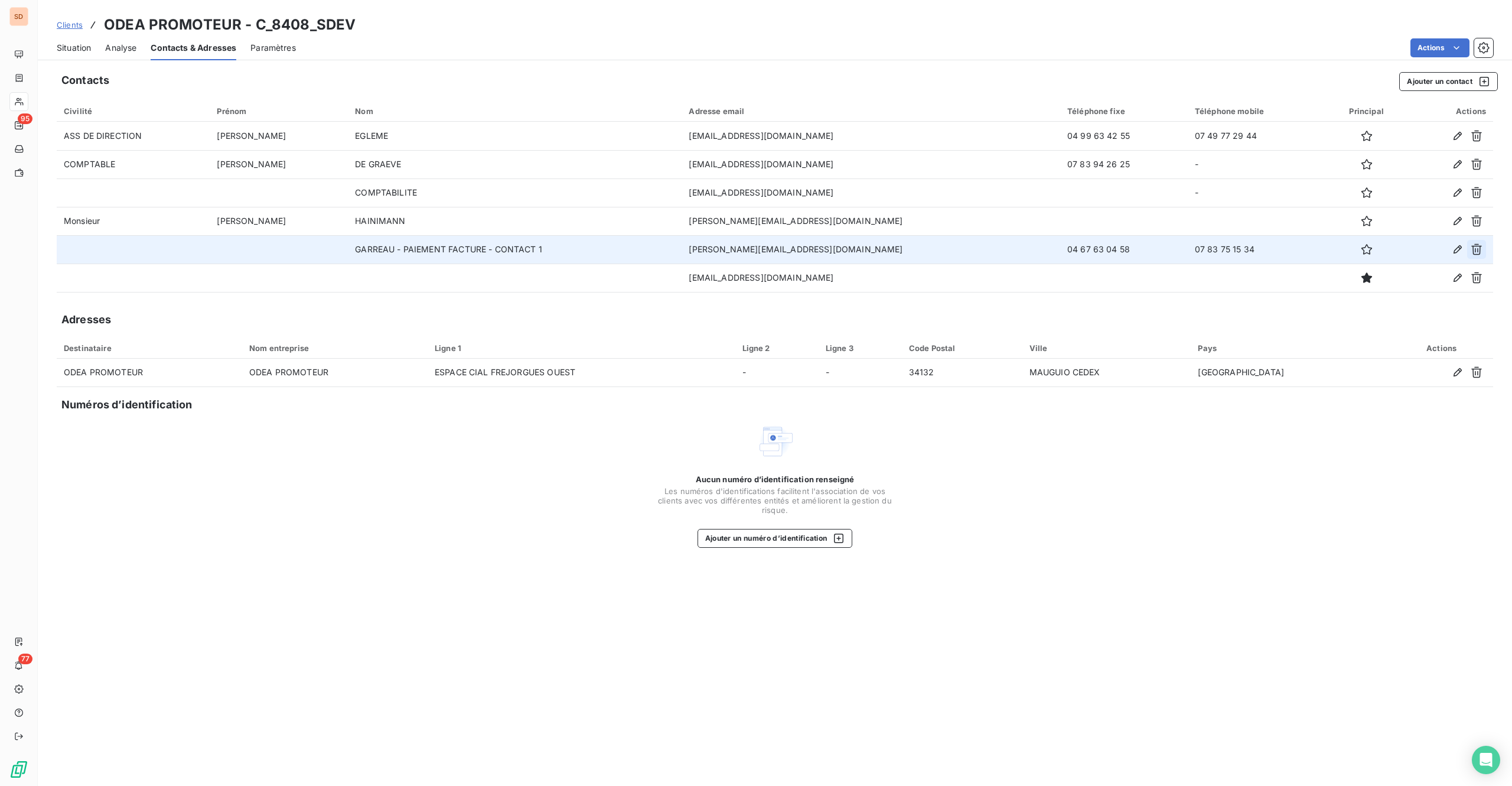
click at [1133, 245] on icon "button" at bounding box center [1477, 249] width 11 height 11
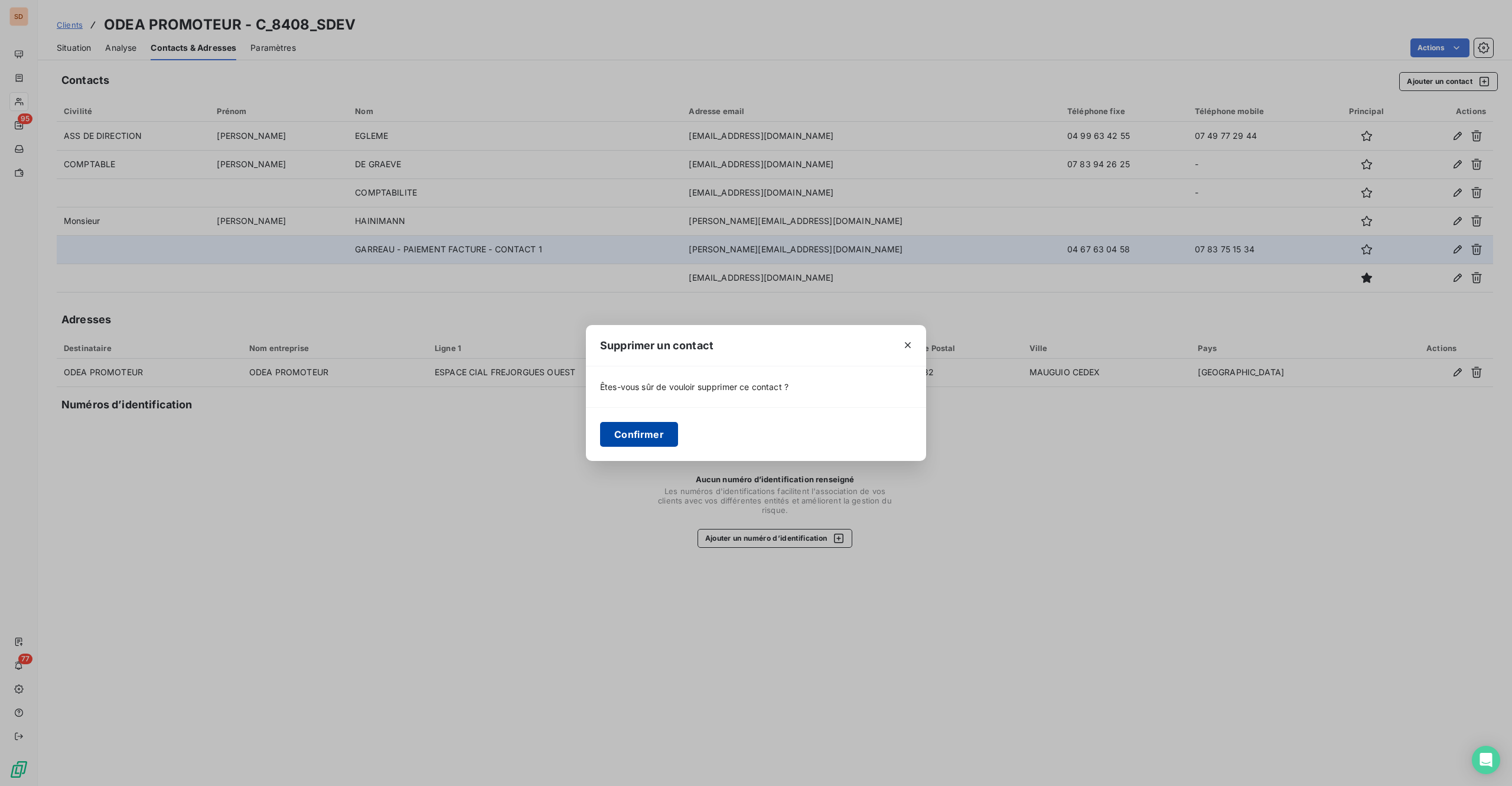
click at [657, 429] on button "Confirmer" at bounding box center [639, 434] width 78 height 25
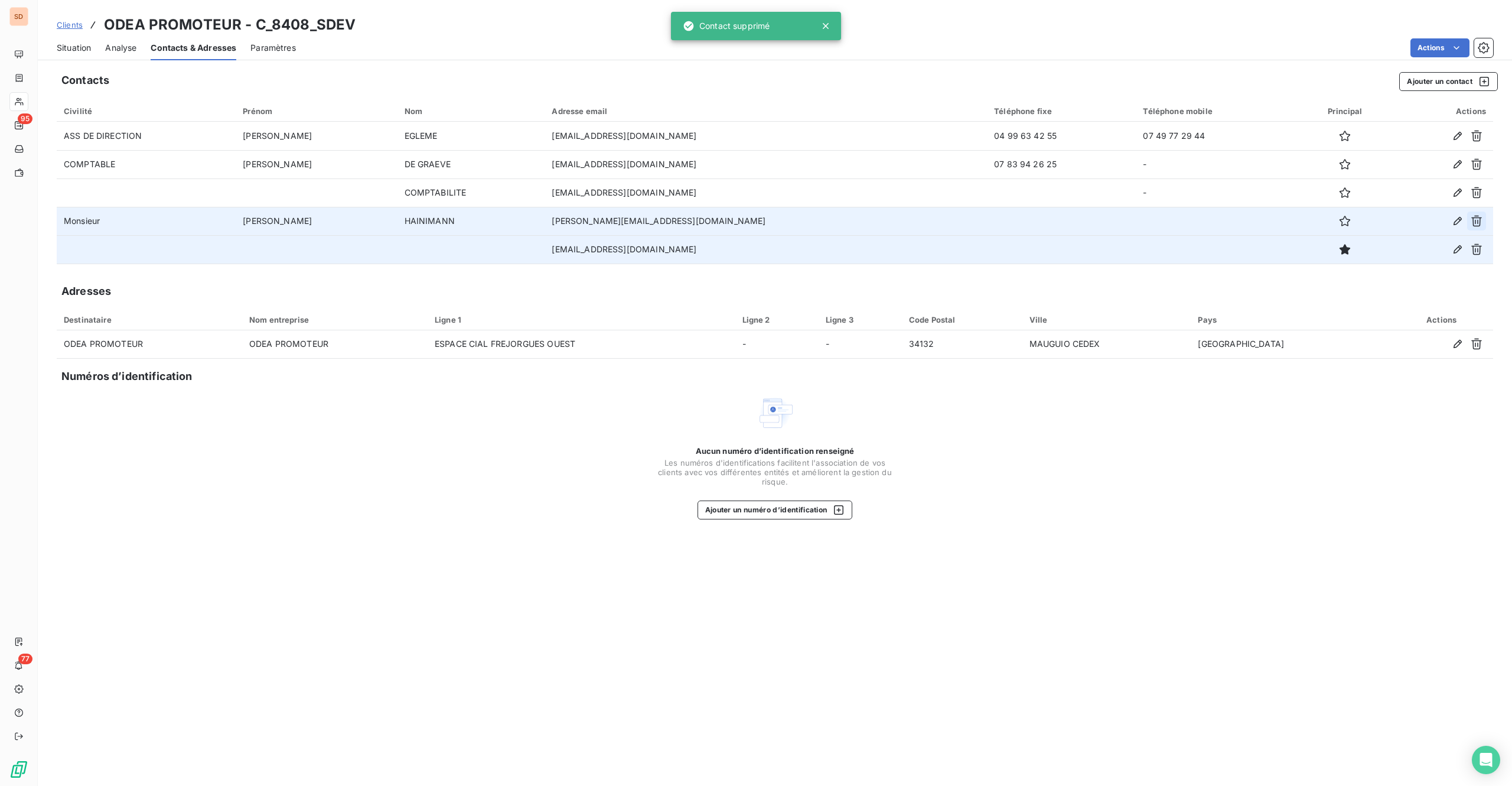
click at [1133, 216] on icon "button" at bounding box center [1476, 221] width 12 height 12
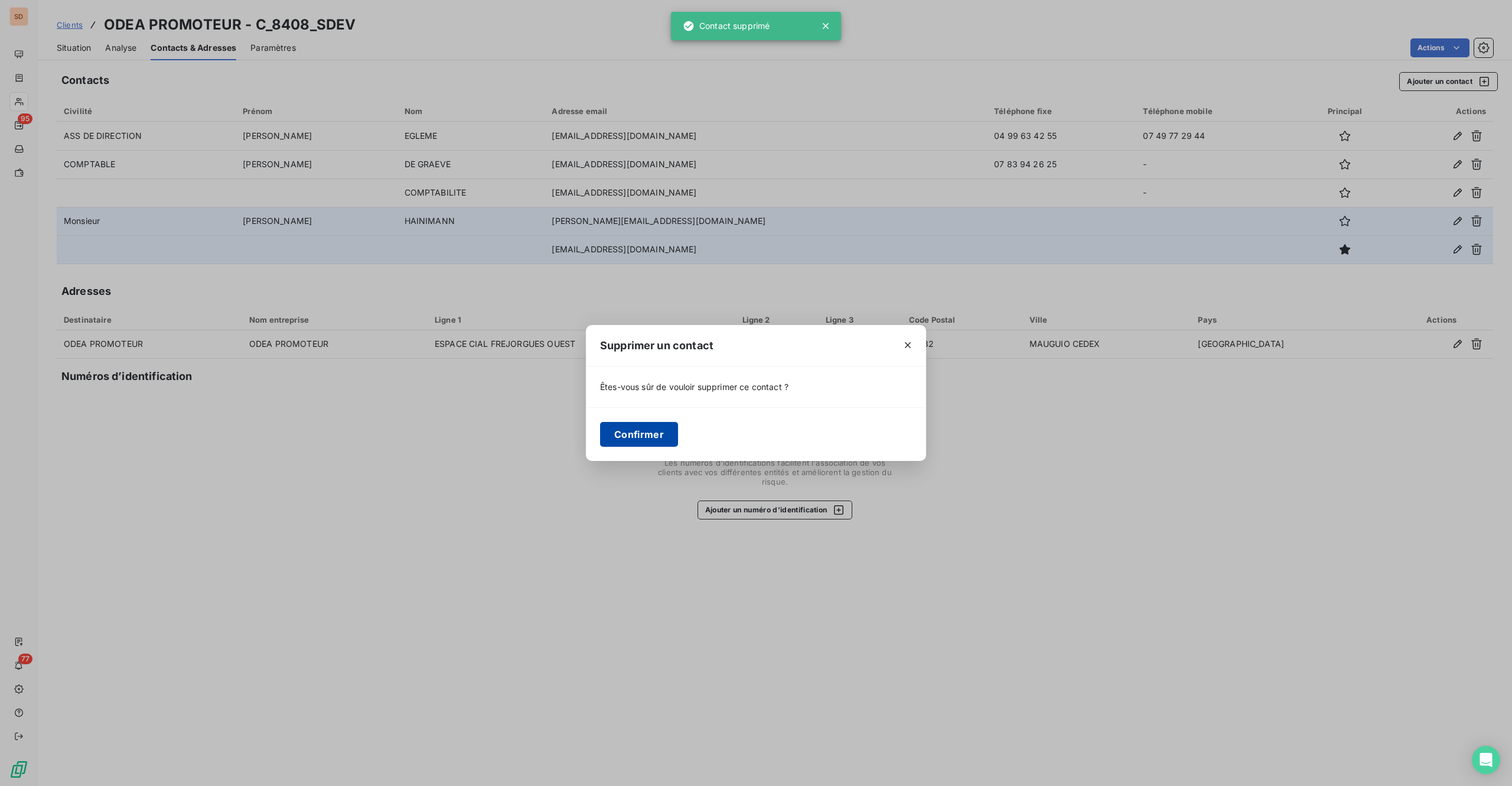
click at [616, 432] on button "Confirmer" at bounding box center [639, 434] width 78 height 25
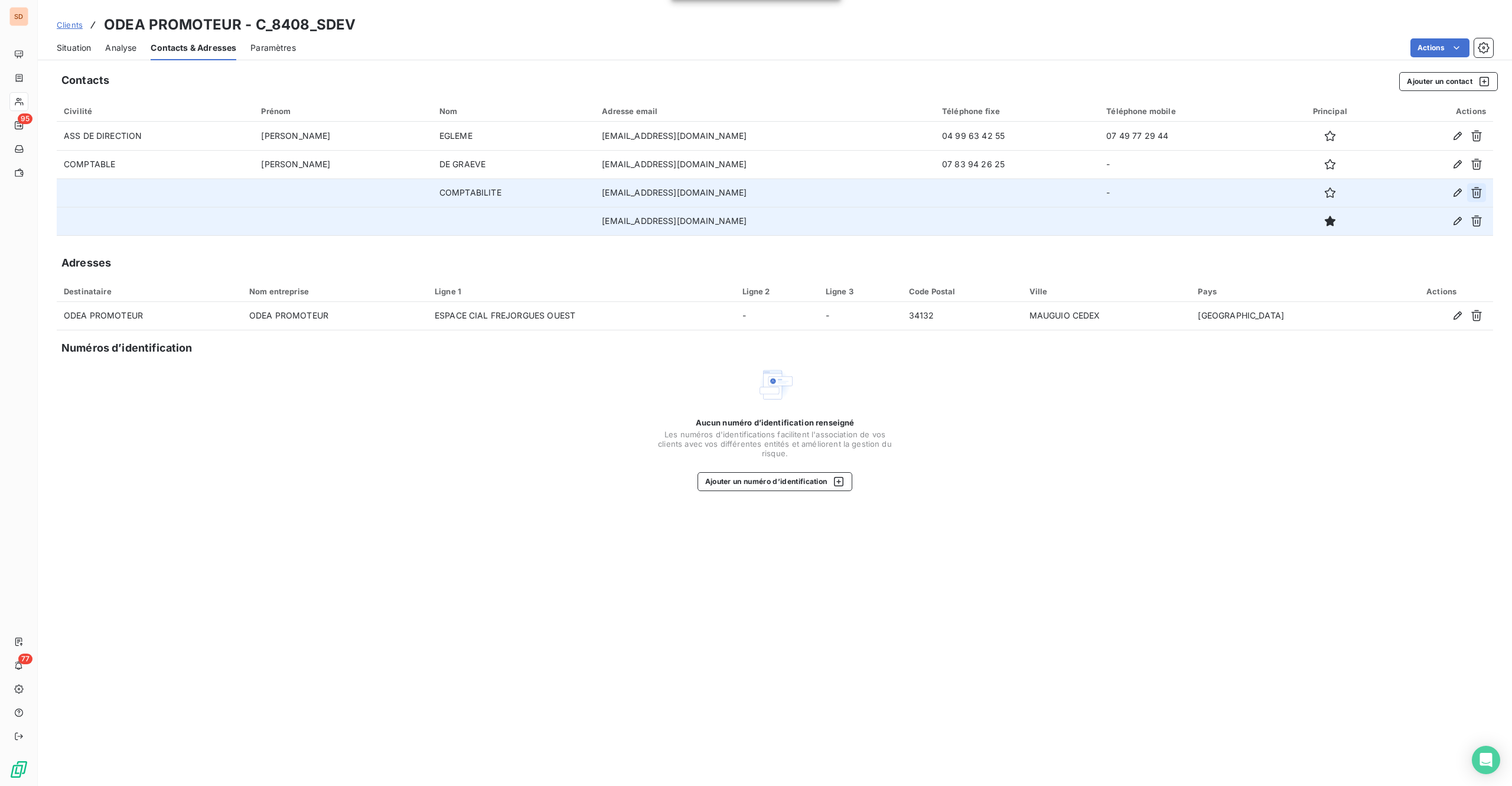
click at [1133, 188] on icon "button" at bounding box center [1476, 192] width 12 height 12
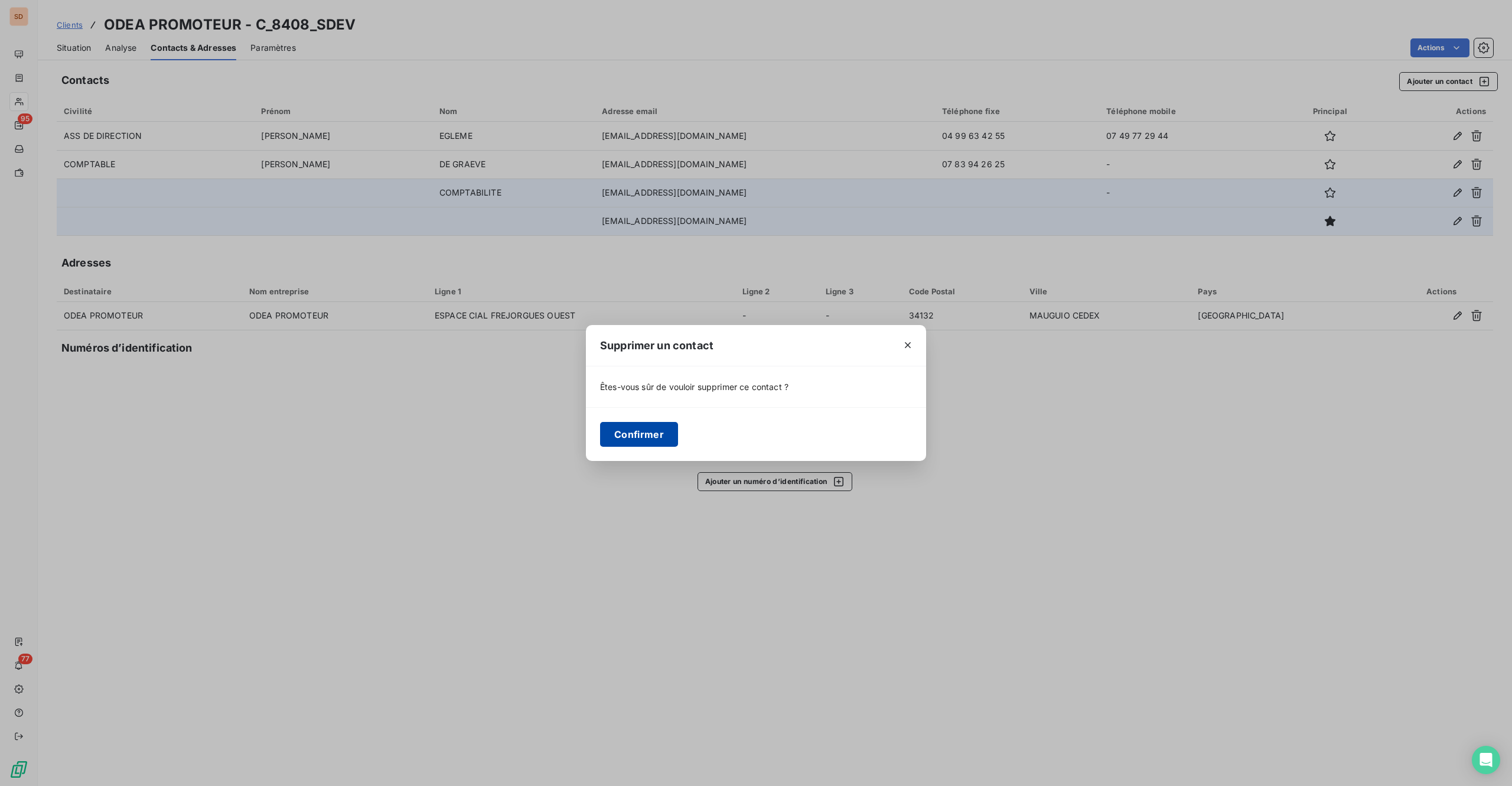
click at [634, 436] on button "Confirmer" at bounding box center [639, 434] width 78 height 25
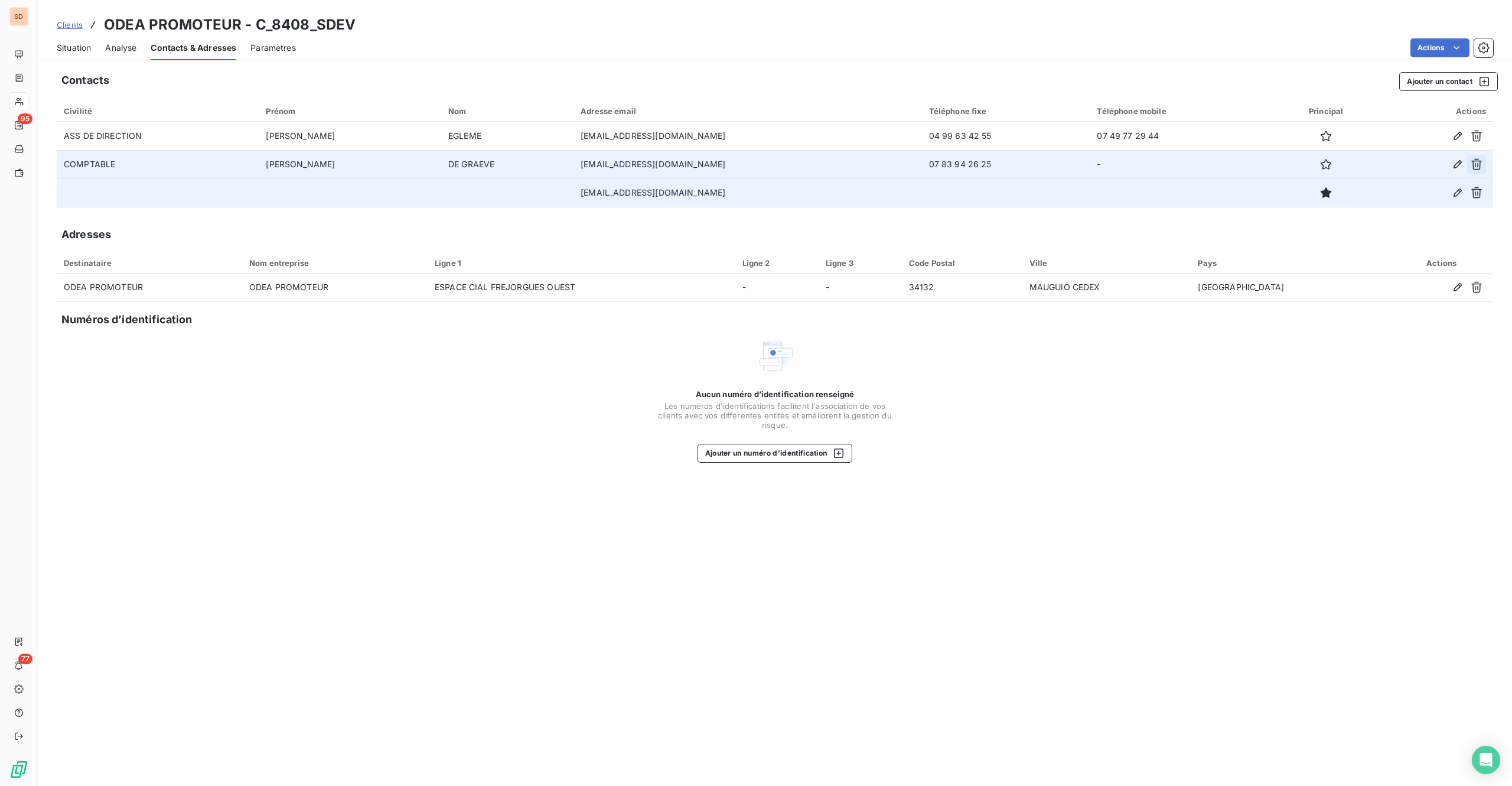
click at [1133, 158] on icon "button" at bounding box center [1476, 164] width 12 height 12
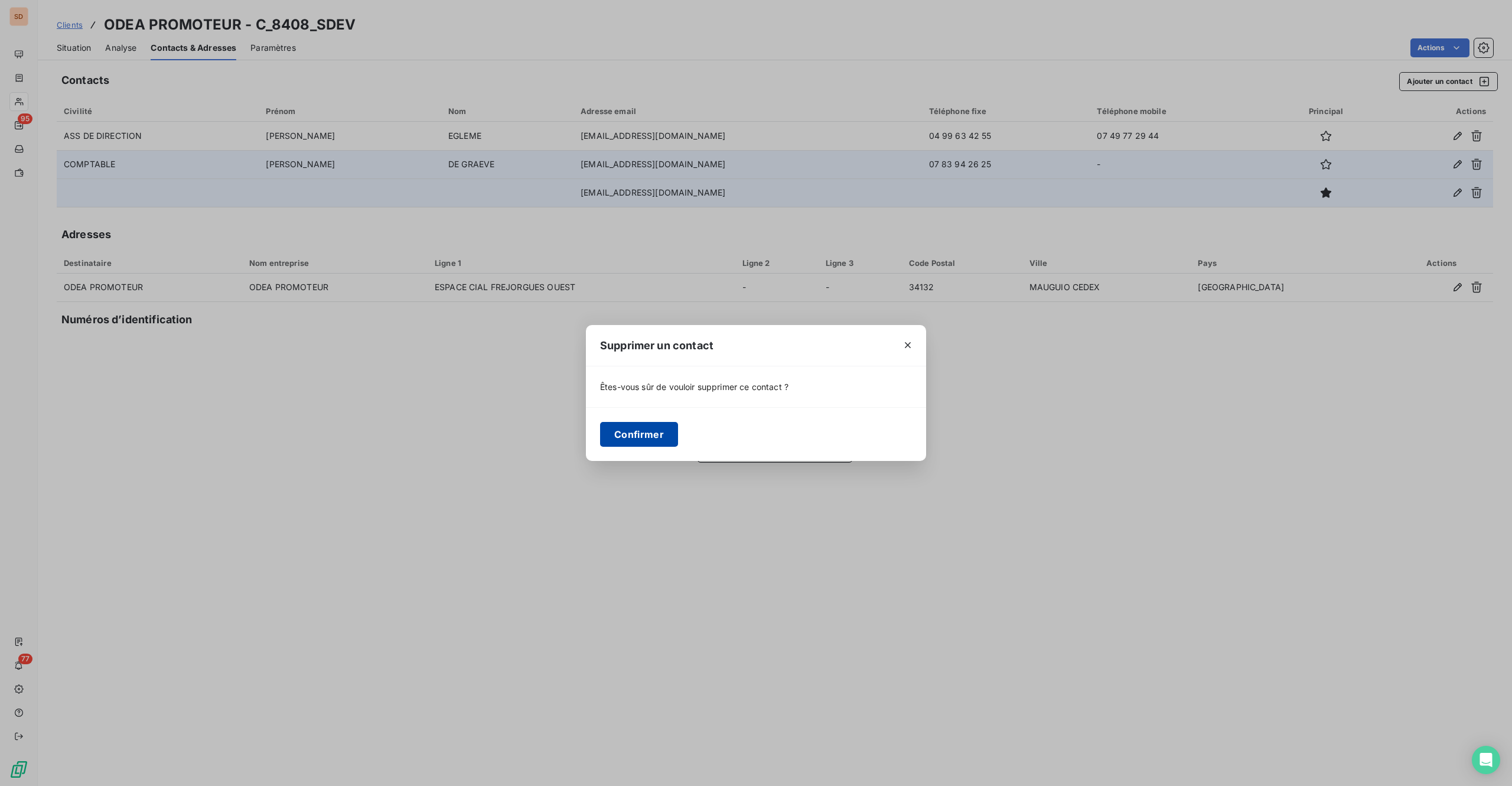
click at [620, 439] on button "Confirmer" at bounding box center [639, 434] width 78 height 25
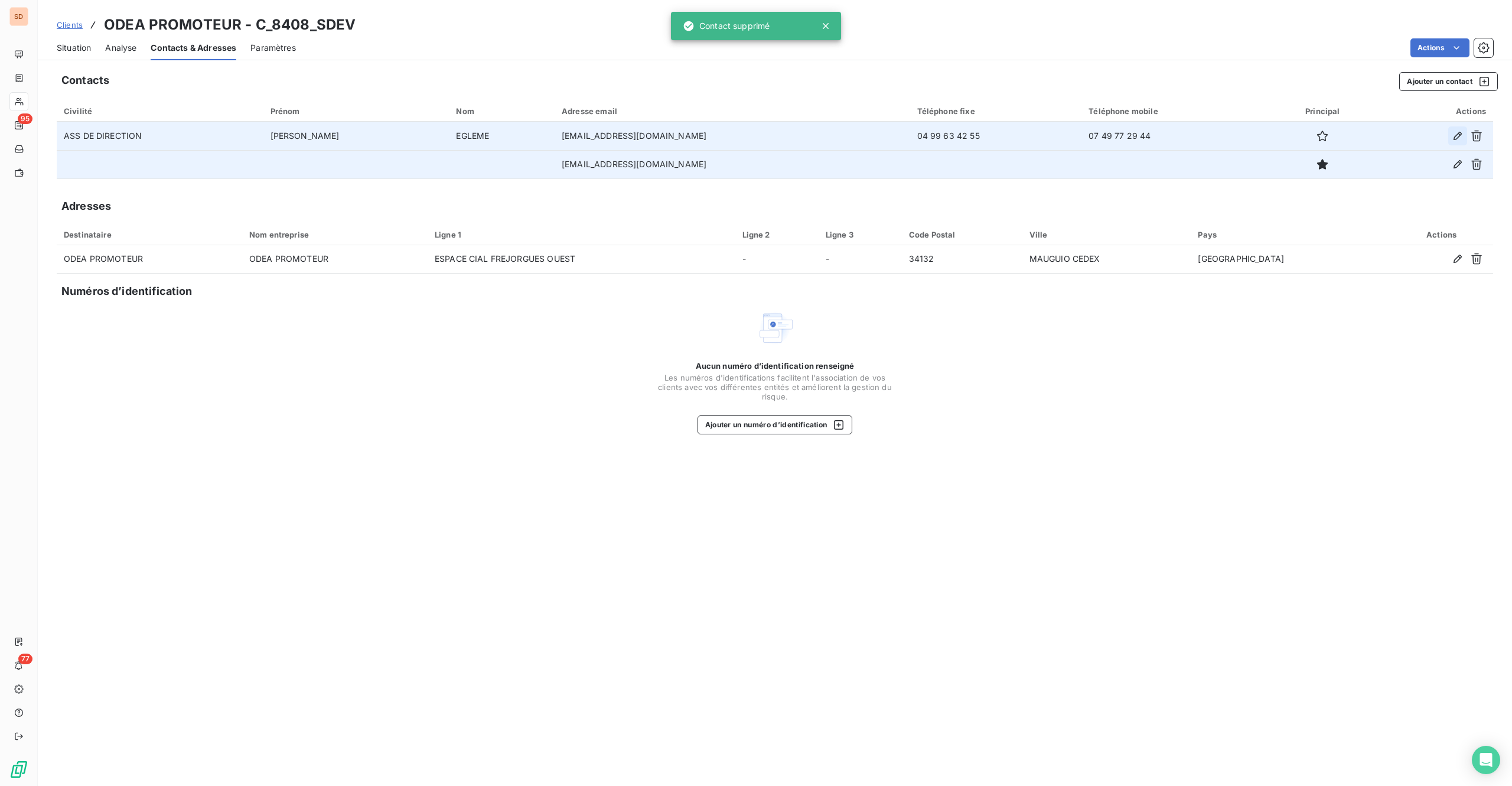
click at [1133, 132] on icon "button" at bounding box center [1458, 135] width 12 height 12
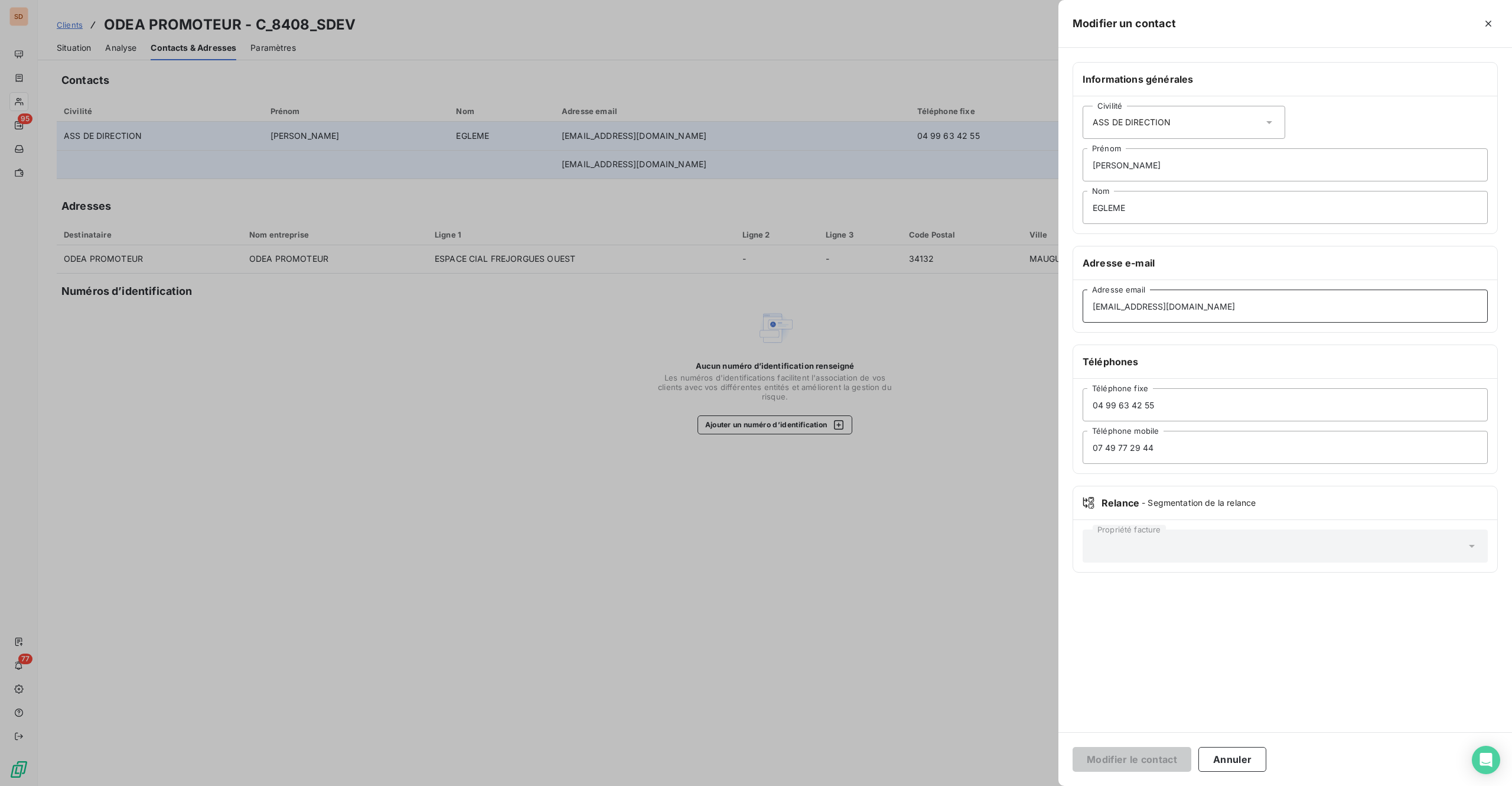
drag, startPoint x: 1116, startPoint y: 311, endPoint x: 1026, endPoint y: 311, distance: 90.0
click at [1026, 589] on div "Modifier un contact Informations générales Civilité ASS DE DIRECTION [PERSON_NA…" at bounding box center [756, 786] width 1512 height 0
paste input "•"
drag, startPoint x: 1114, startPoint y: 310, endPoint x: 1036, endPoint y: 309, distance: 78.0
click at [1036, 589] on div "Modifier un contact Informations générales Civilité ASS DE DIRECTION [PERSON_NA…" at bounding box center [756, 786] width 1512 height 0
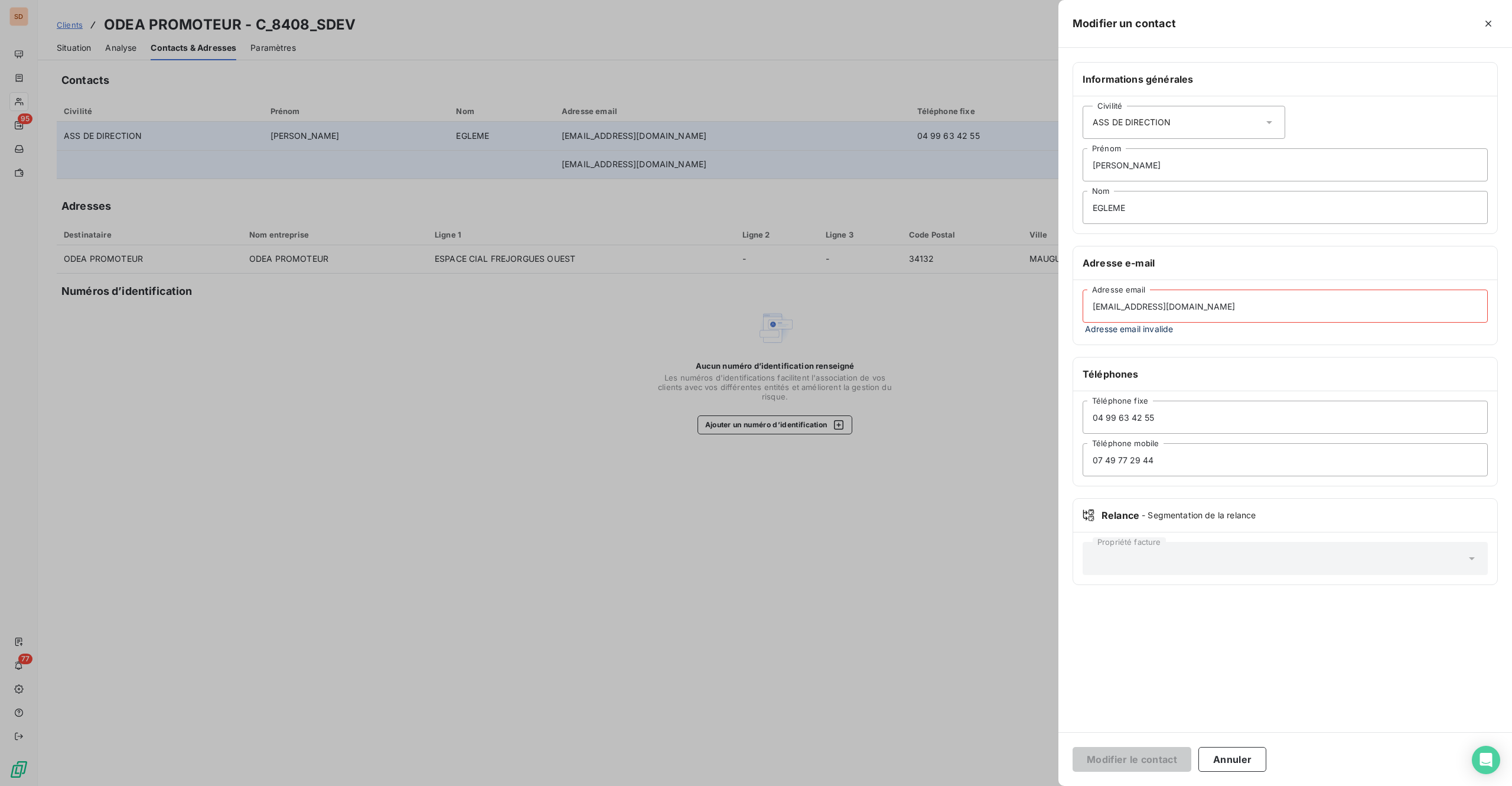
type input "[EMAIL_ADDRESS][DOMAIN_NAME]"
click at [1133, 589] on button "Modifier le contact" at bounding box center [1131, 758] width 119 height 25
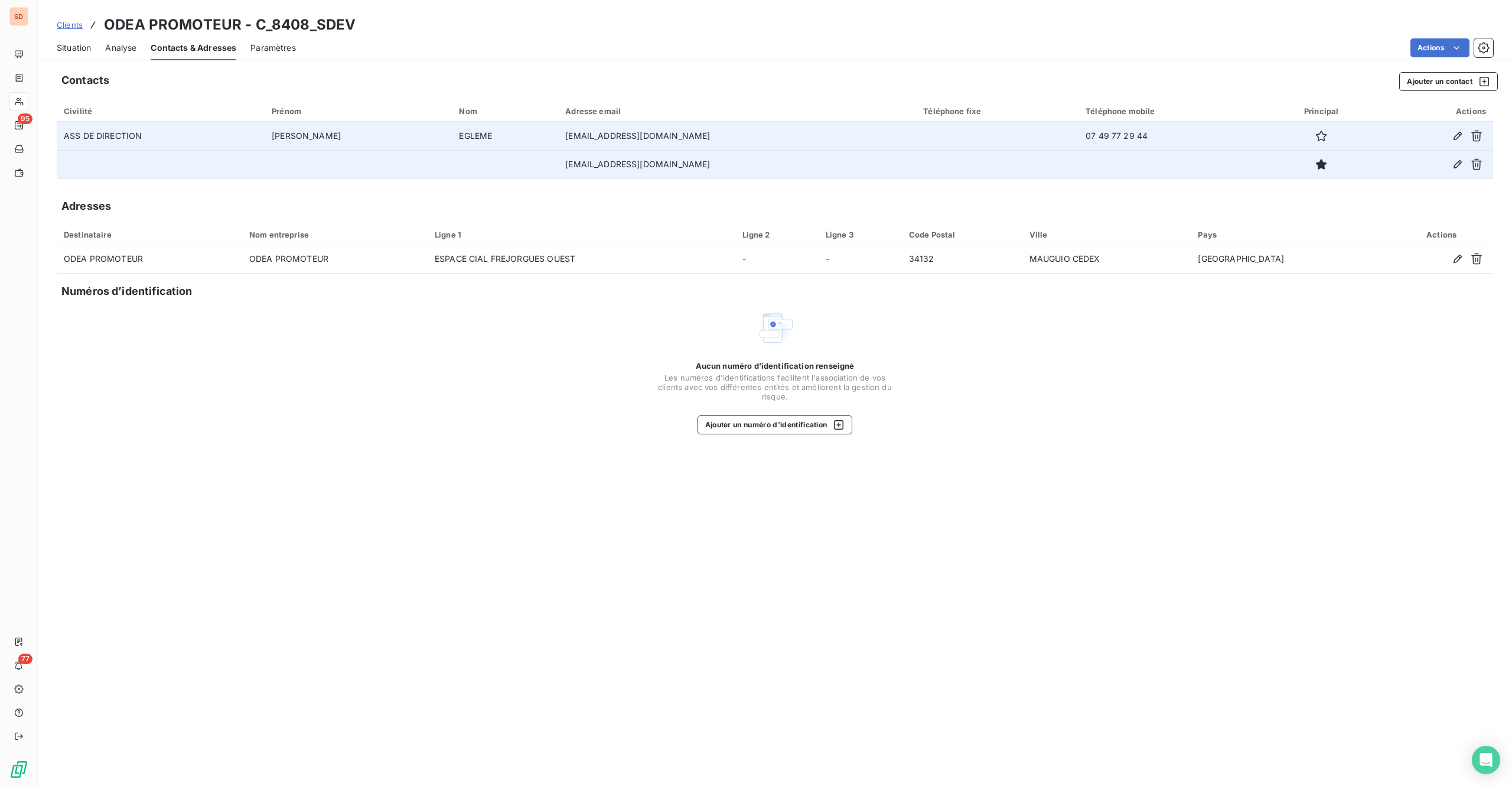
click at [84, 44] on span "Situation" at bounding box center [74, 48] width 34 height 12
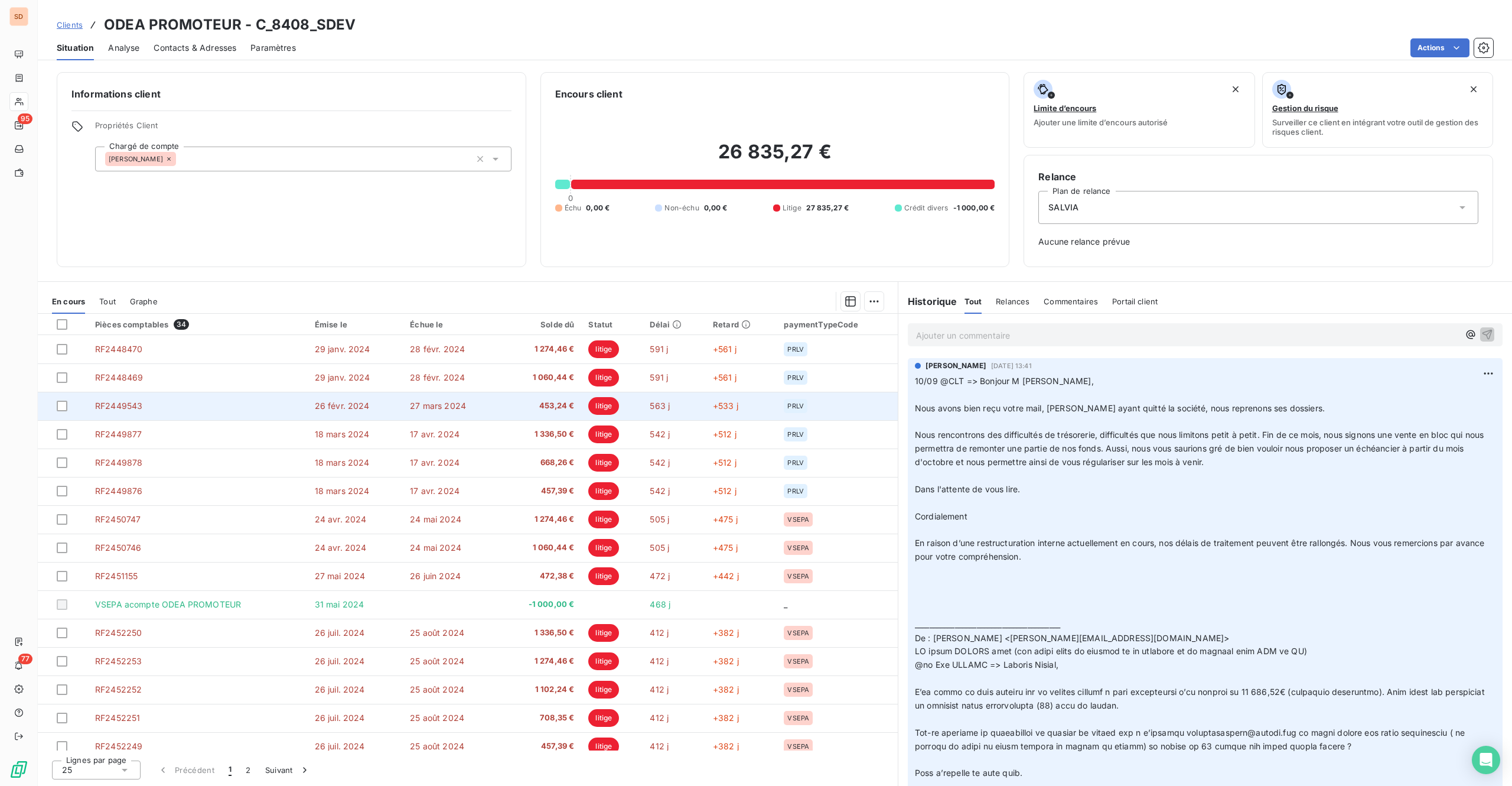
click at [967, 339] on p "Ajouter un commentaire ﻿" at bounding box center [1188, 336] width 543 height 15
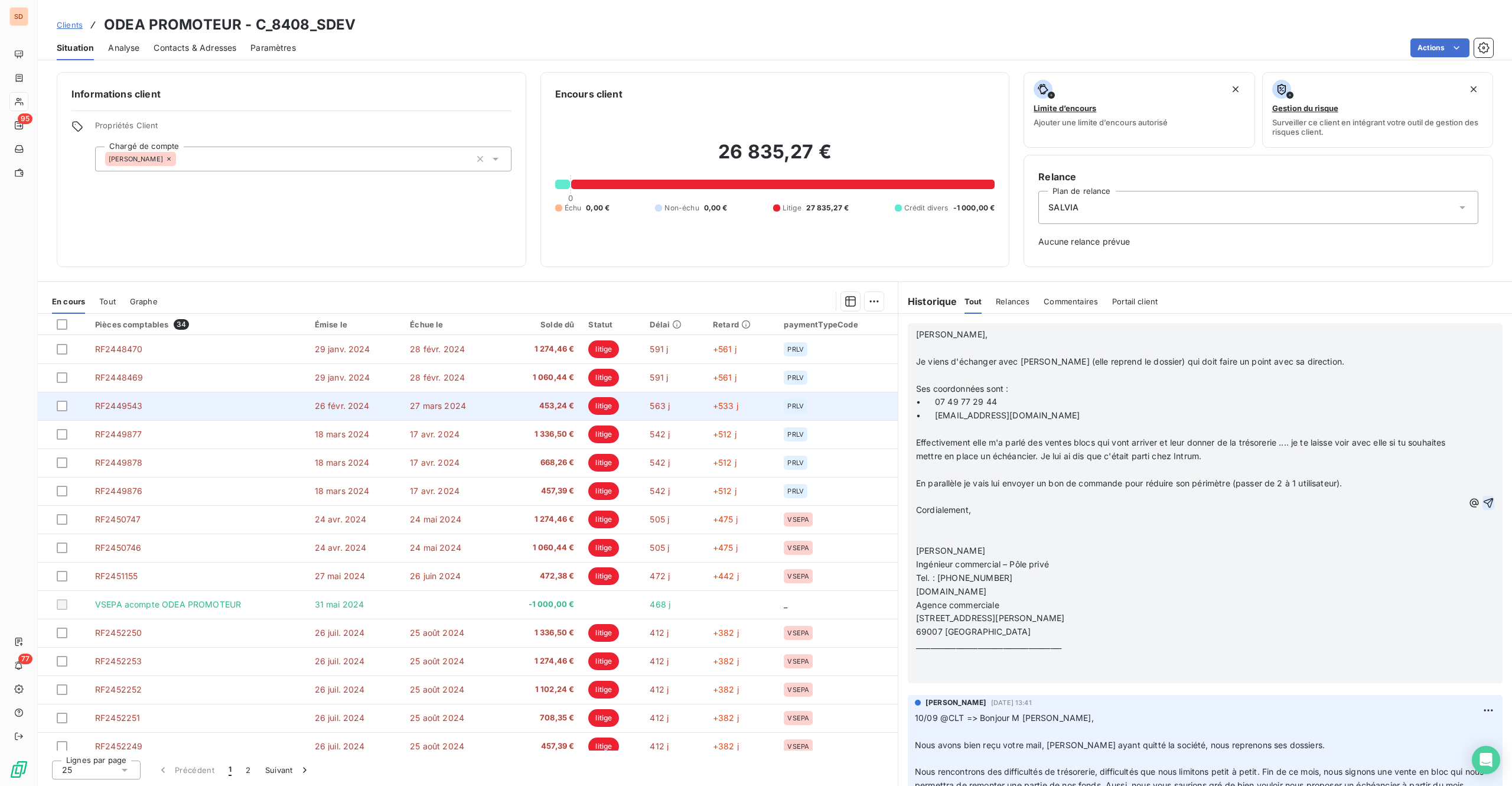
click at [1133, 504] on icon "button" at bounding box center [1488, 503] width 10 height 10
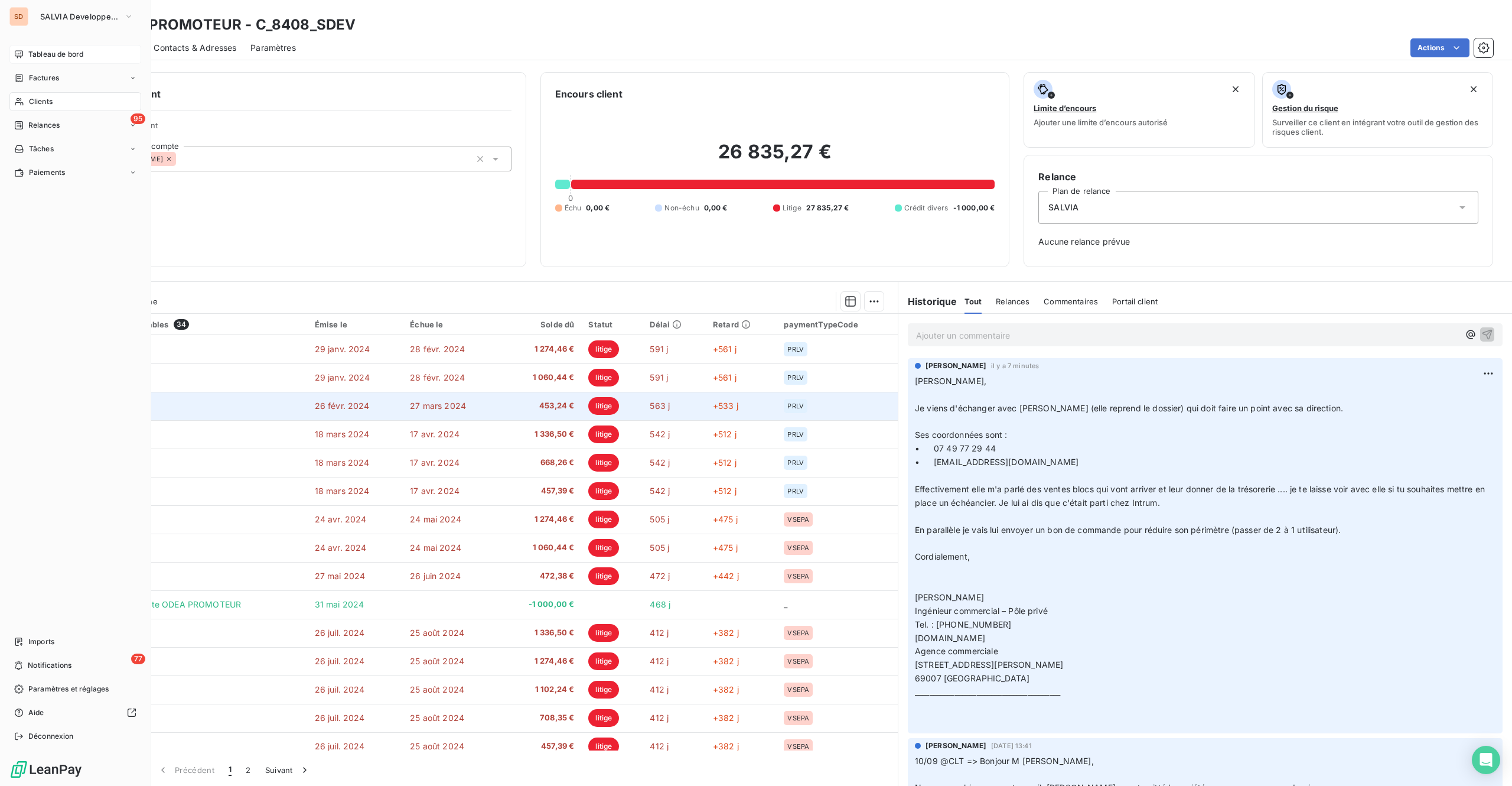
click at [28, 51] on div "Tableau de bord" at bounding box center [74, 54] width 131 height 19
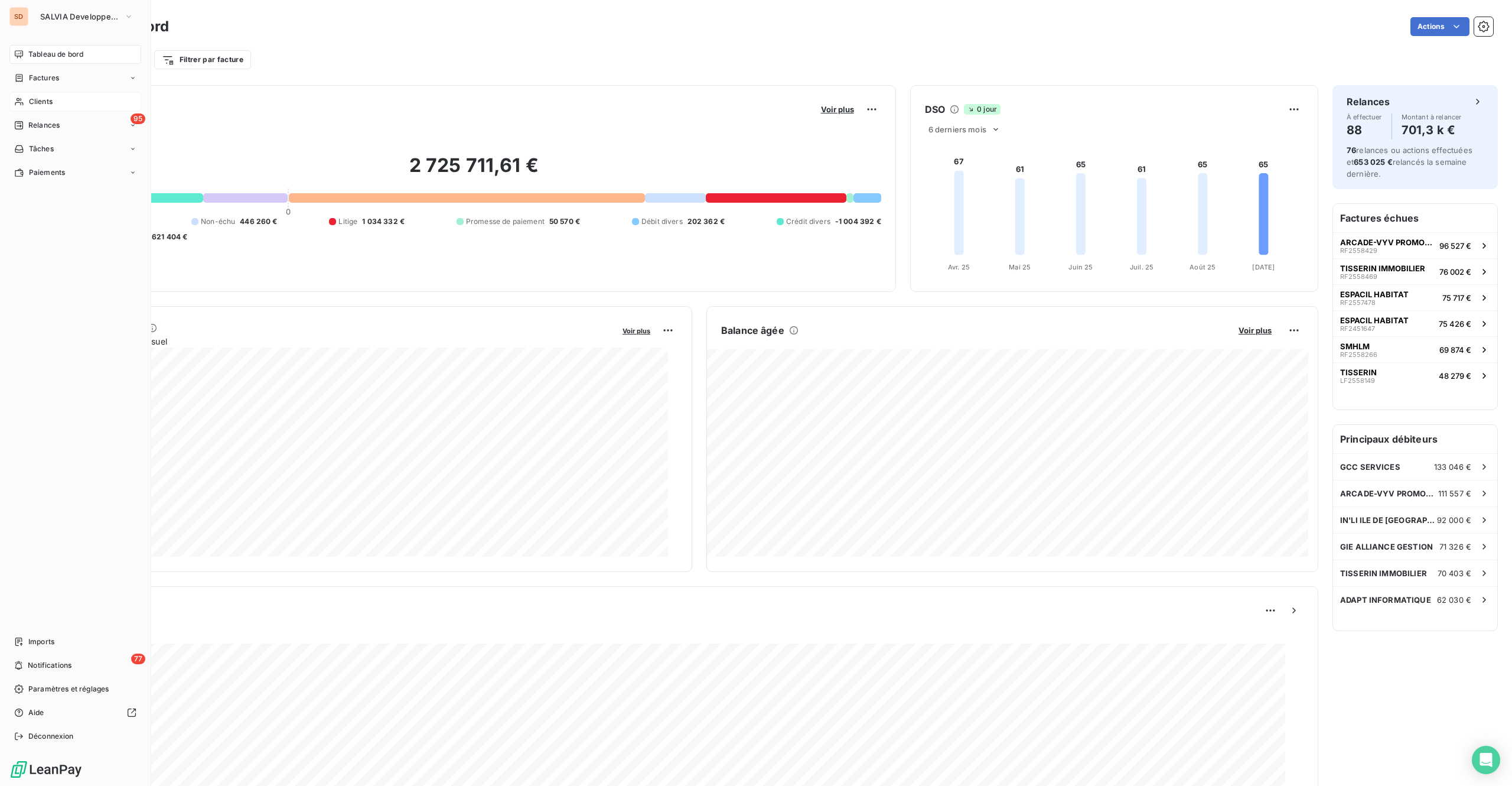
click at [29, 17] on div "SD SALVIA Developpement" at bounding box center [74, 17] width 131 height 19
click at [3, 14] on div "SD SALVIA Developpement Tableau de bord Factures Clients 95 Relances Tâches Pai…" at bounding box center [75, 393] width 152 height 786
click at [16, 14] on div "SD" at bounding box center [18, 17] width 19 height 19
click at [61, 18] on span "SALVIA Developpement" at bounding box center [80, 17] width 79 height 9
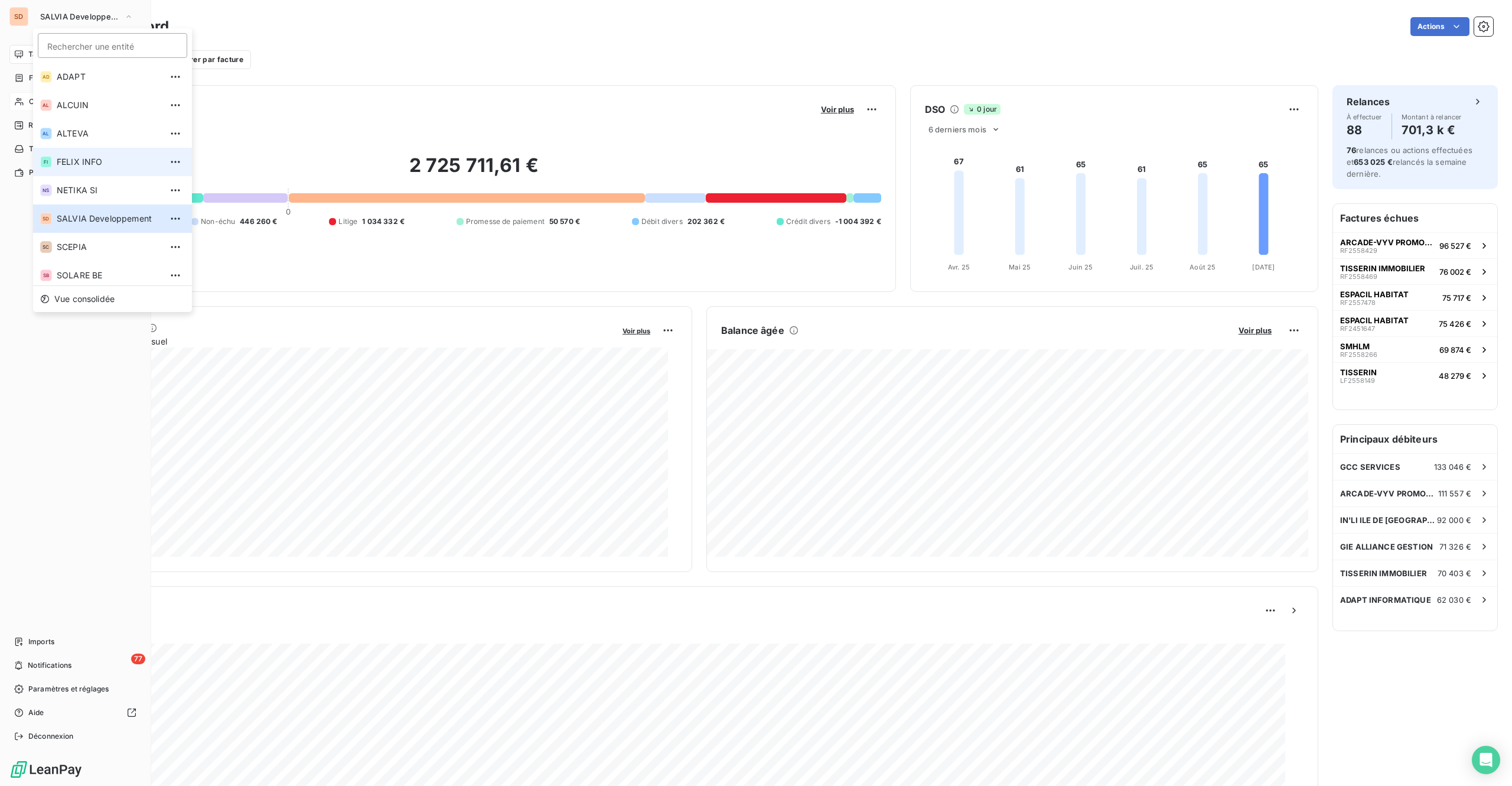
click at [70, 157] on span "FELIX INFO" at bounding box center [109, 162] width 105 height 12
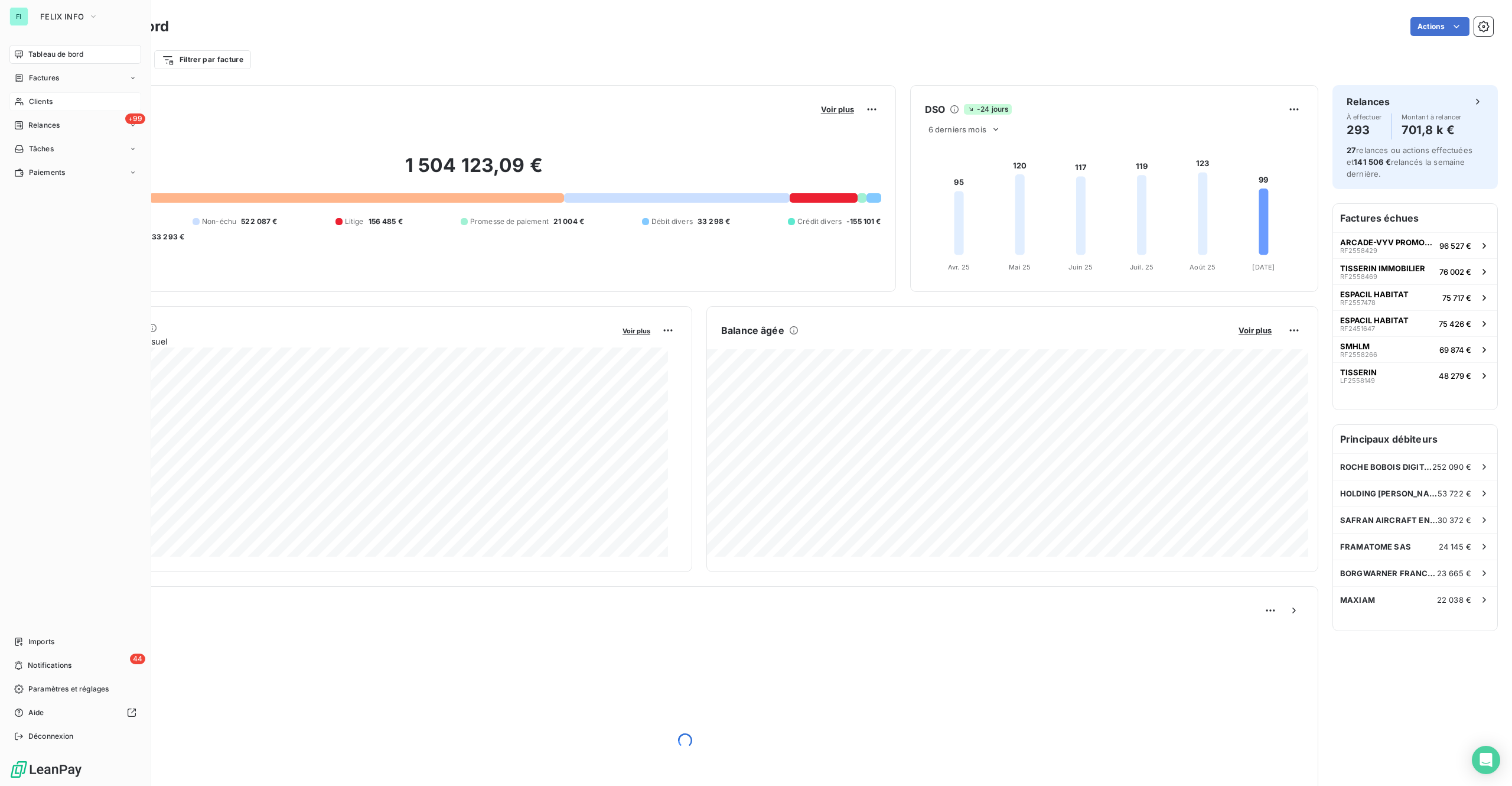
click at [38, 97] on span "Clients" at bounding box center [40, 102] width 24 height 11
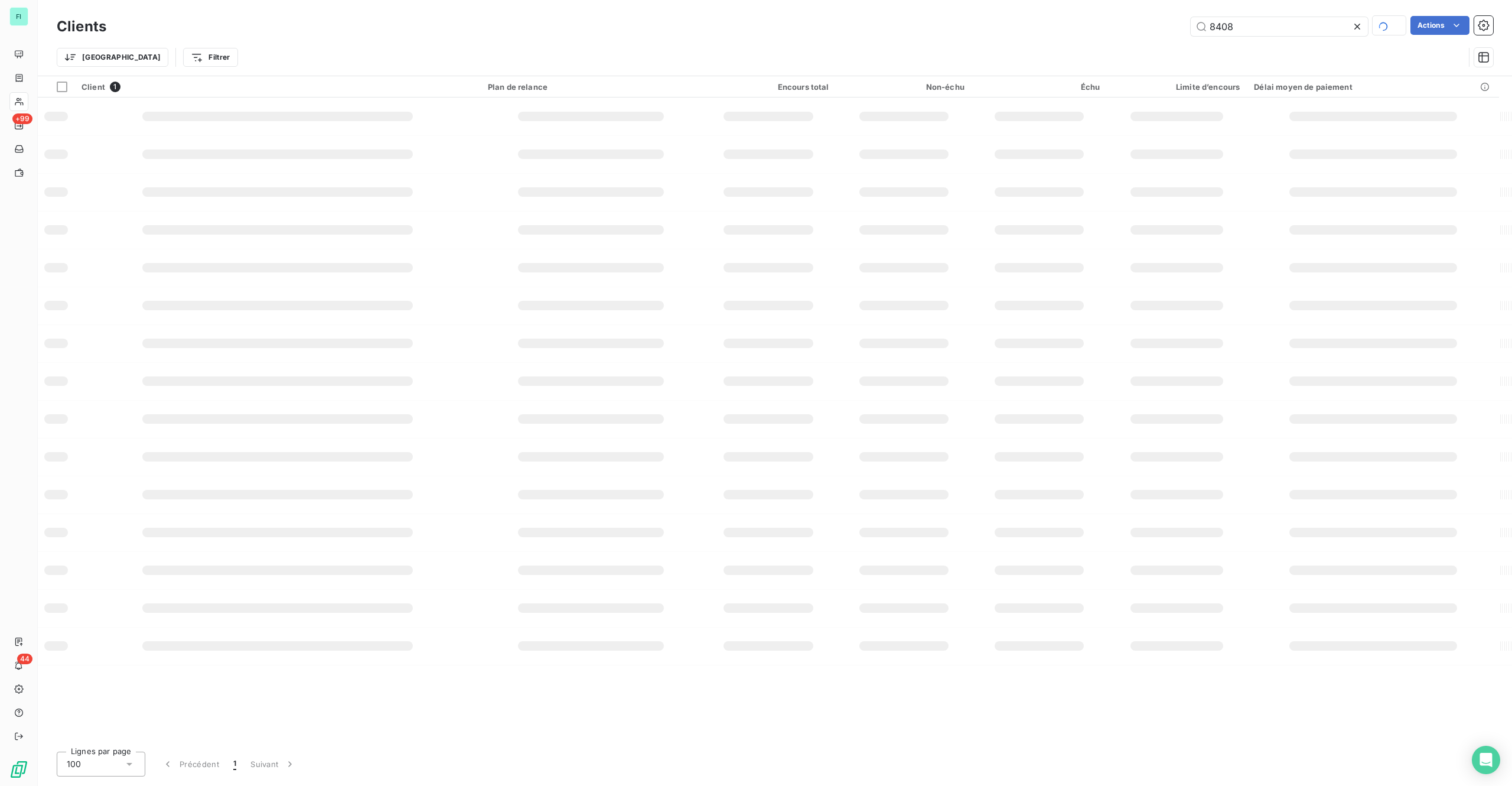
drag, startPoint x: 1237, startPoint y: 28, endPoint x: 880, endPoint y: 28, distance: 357.0
click at [1001, 28] on div "8408 Actions" at bounding box center [807, 26] width 1373 height 20
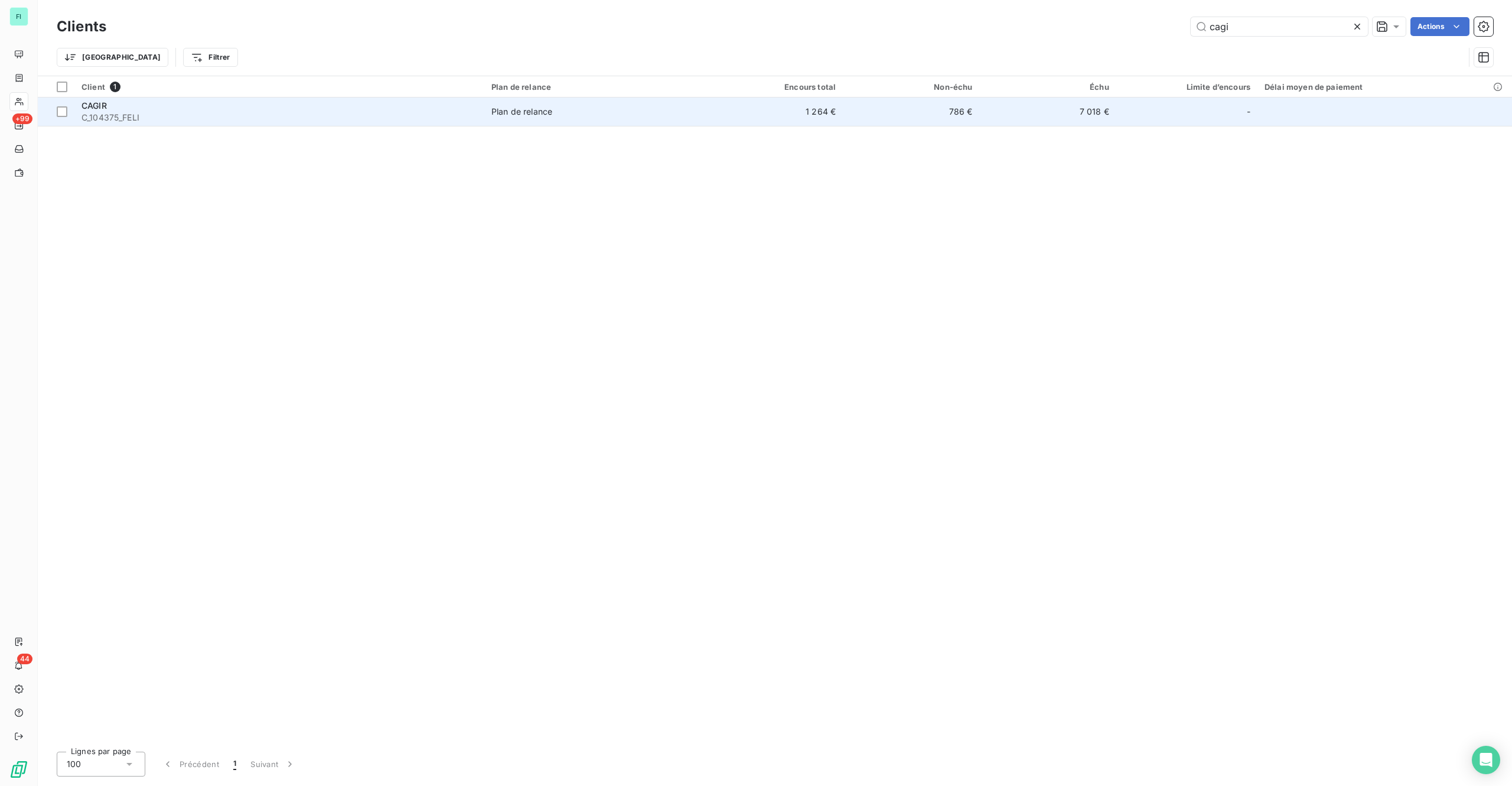
type input "cagi"
click at [111, 108] on div "CAGIR" at bounding box center [279, 106] width 396 height 12
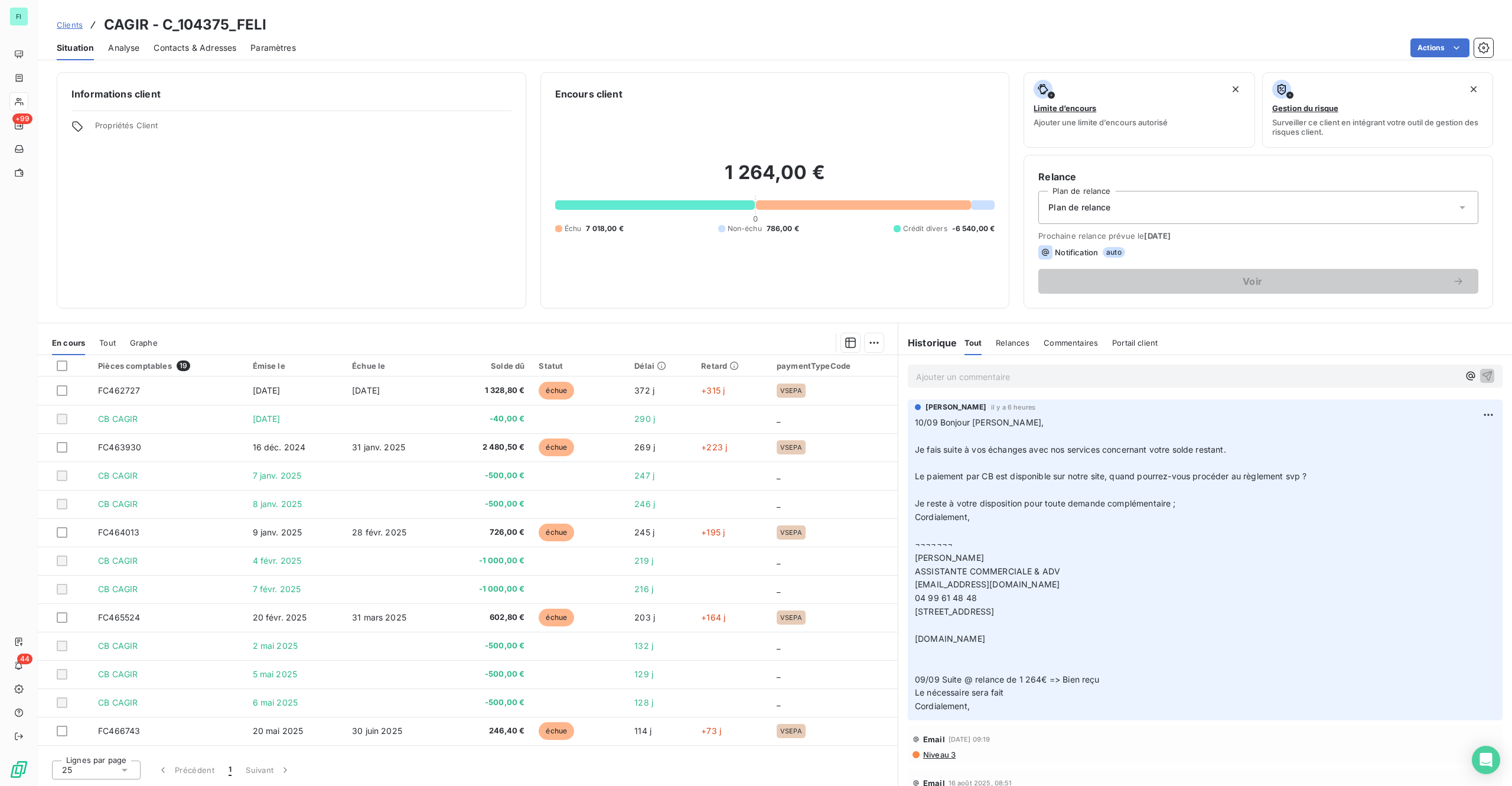
click at [934, 380] on p "Ajouter un commentaire ﻿" at bounding box center [1188, 377] width 543 height 15
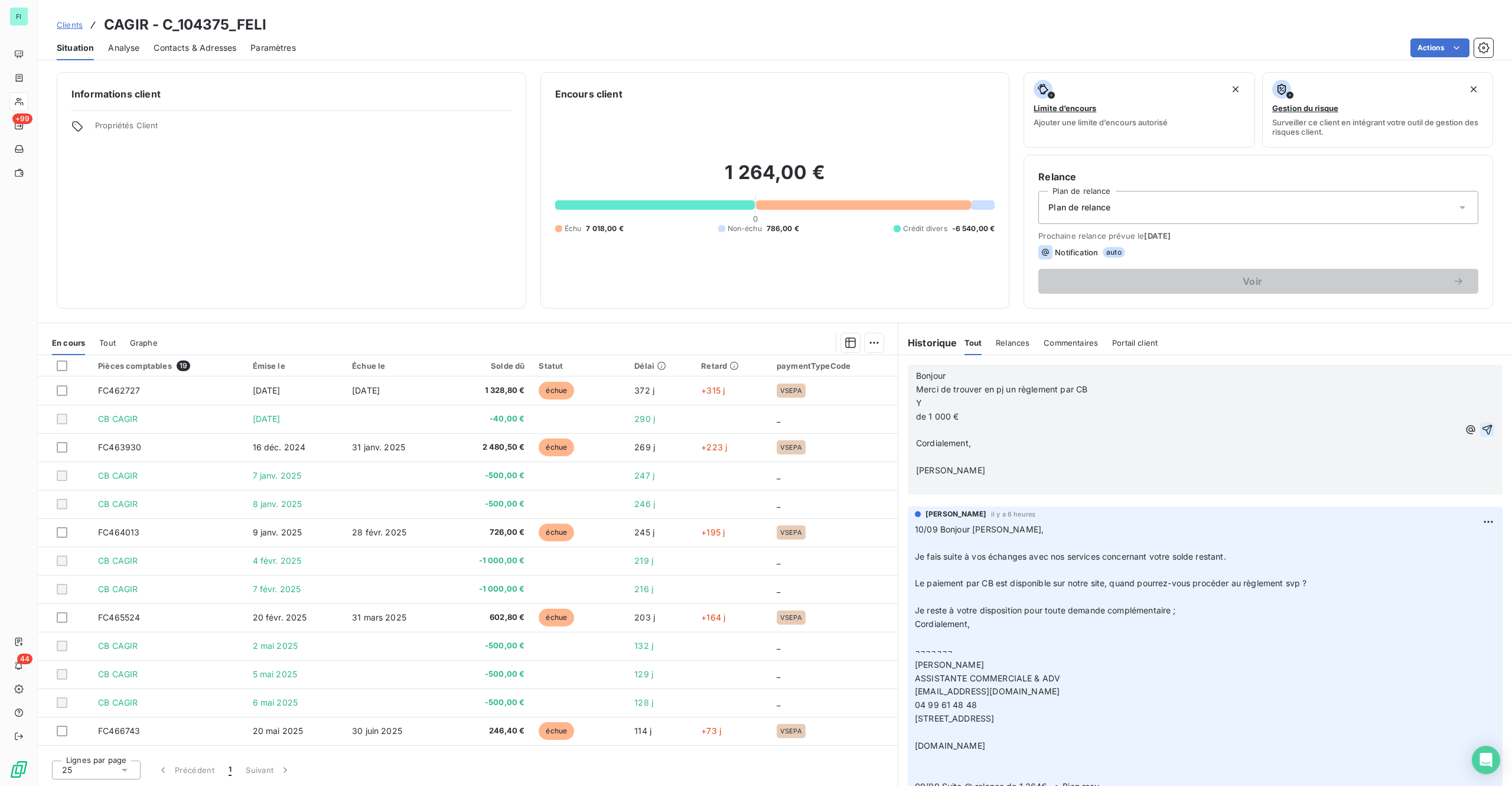
click at [1133, 427] on icon "button" at bounding box center [1487, 429] width 12 height 12
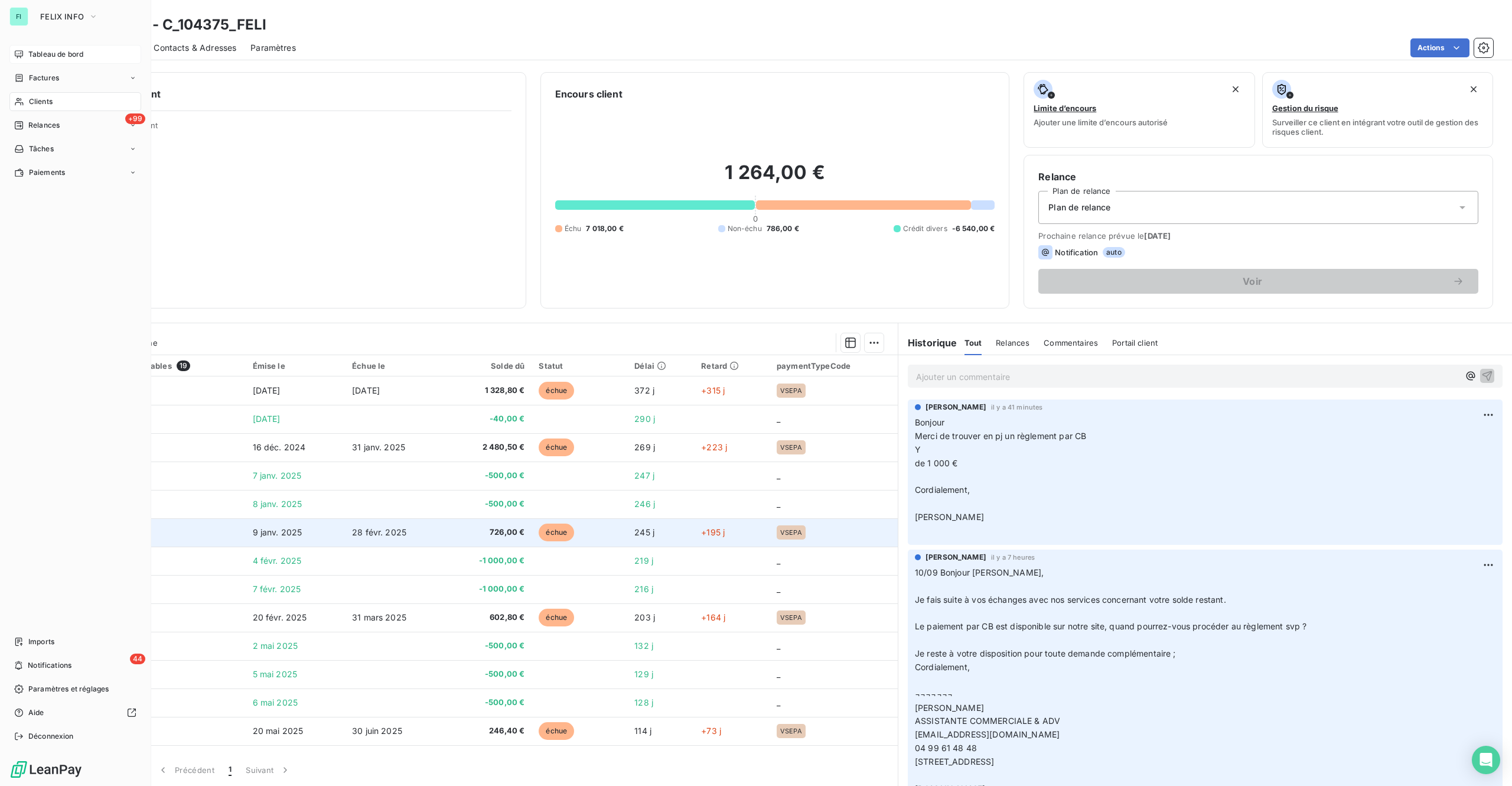
click at [34, 47] on div "Tableau de bord" at bounding box center [74, 54] width 131 height 19
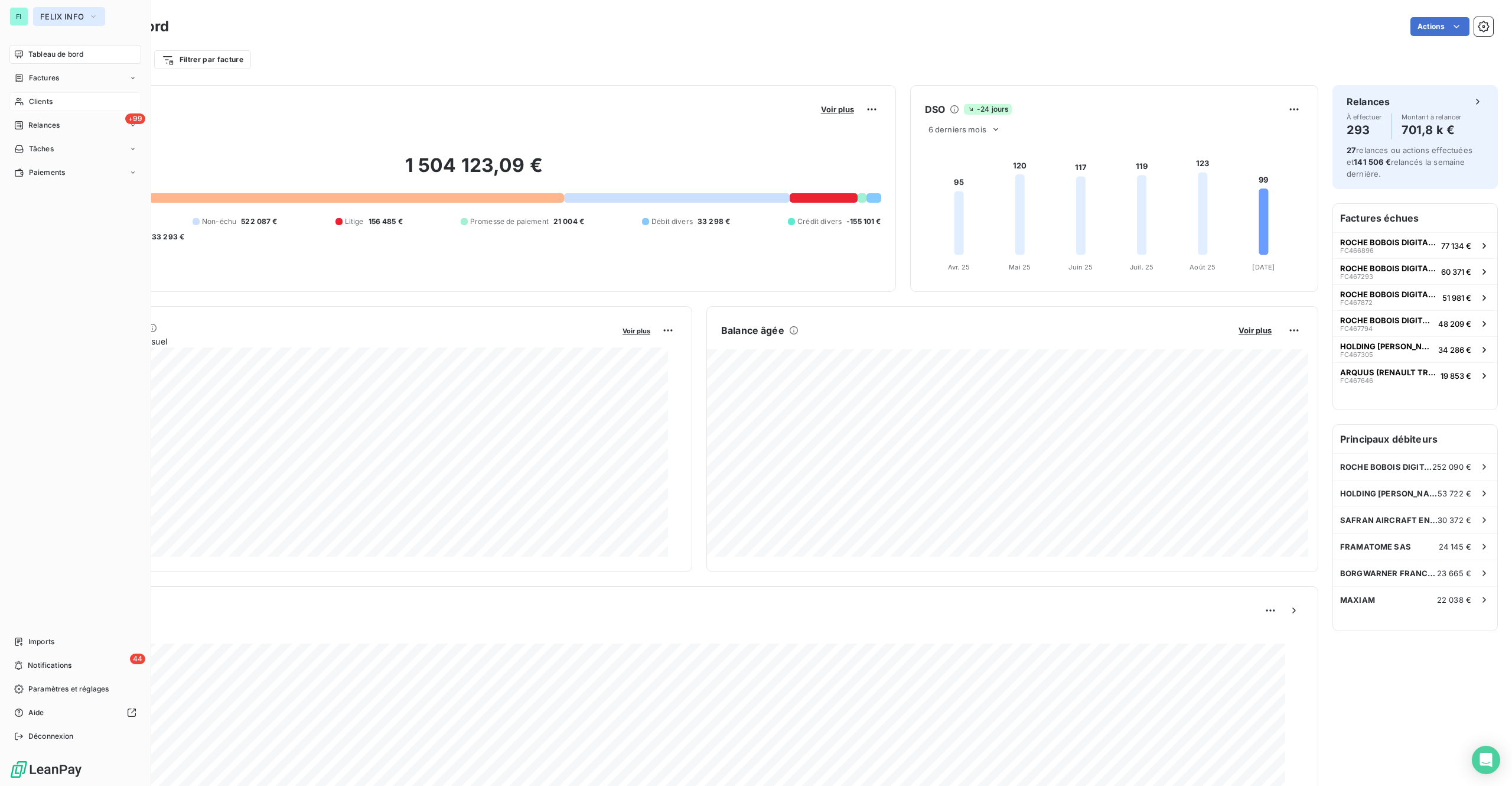
click at [37, 17] on button "FELIX INFO" at bounding box center [69, 17] width 72 height 19
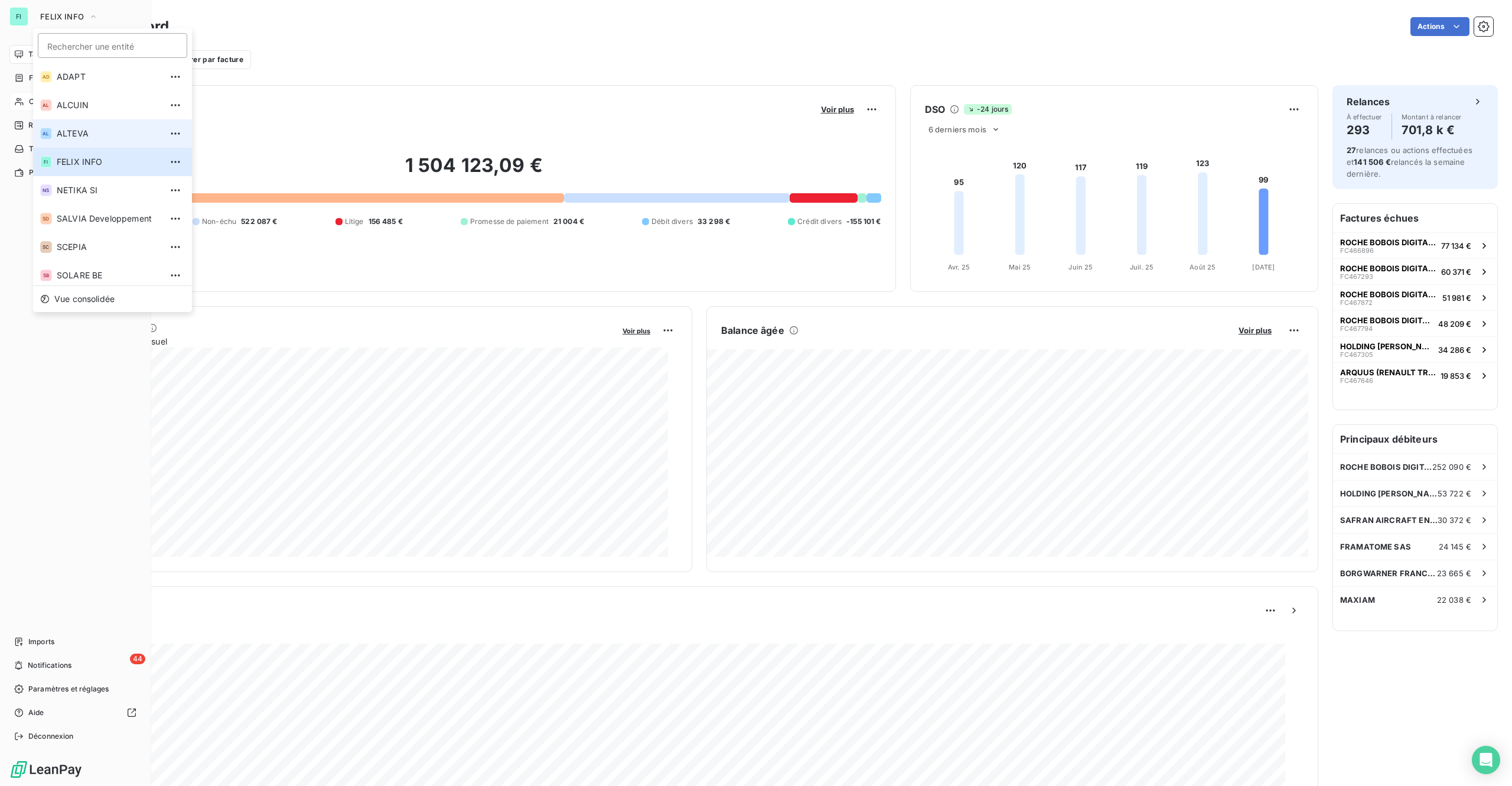
click at [54, 139] on li "AL ALTEVA" at bounding box center [112, 133] width 159 height 28
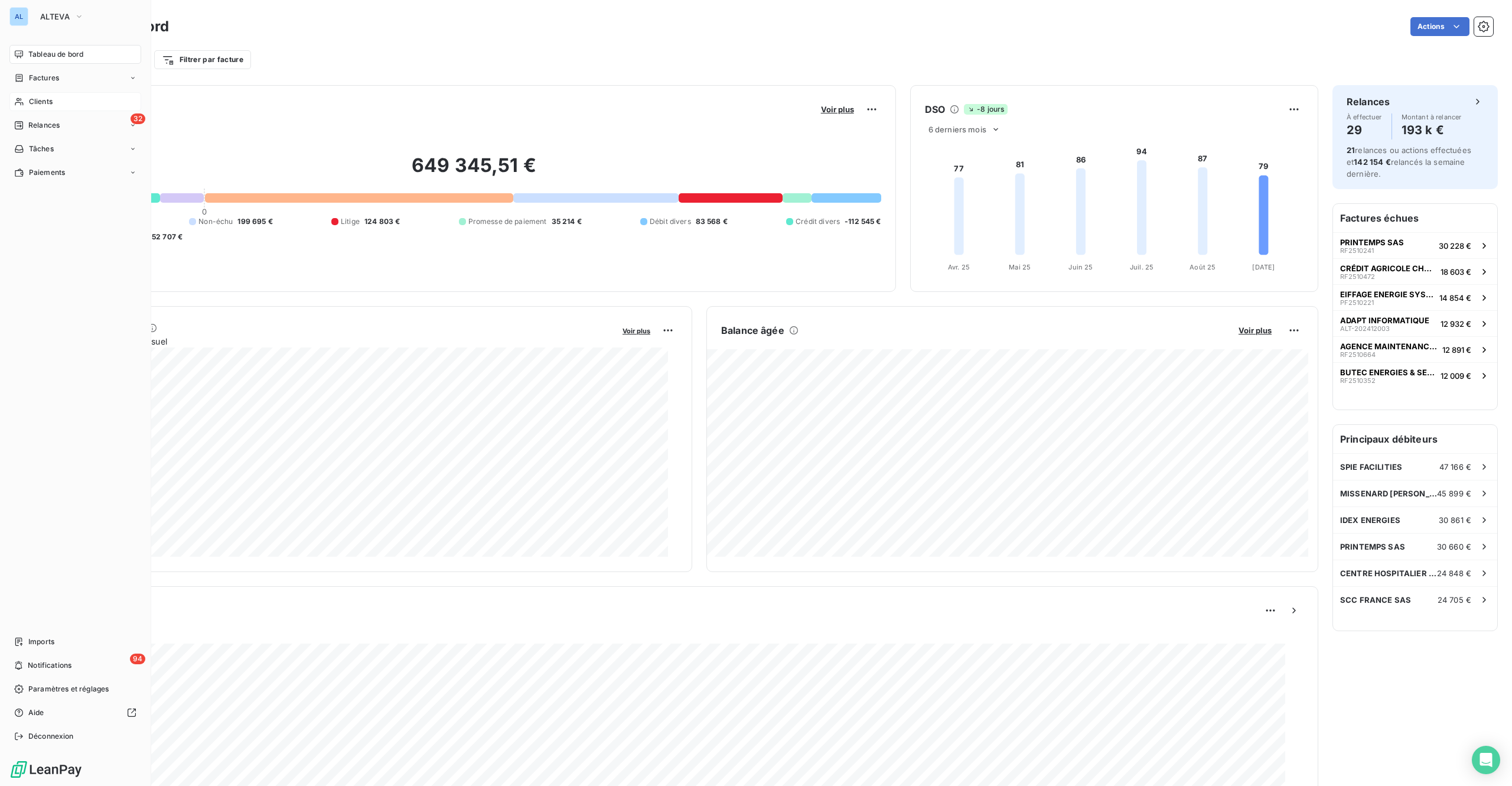
click at [50, 98] on span "Clients" at bounding box center [40, 102] width 24 height 11
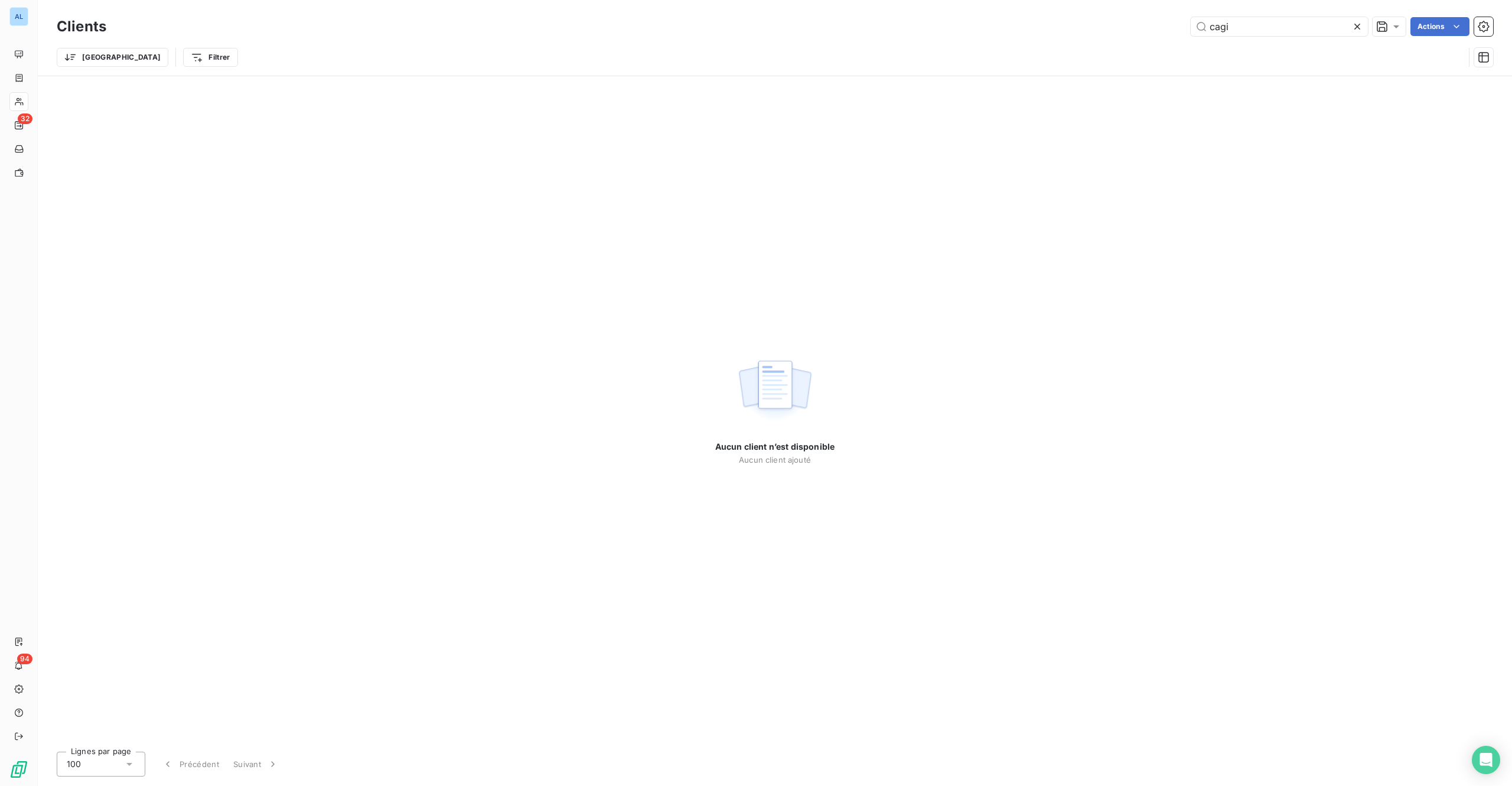
drag, startPoint x: 1268, startPoint y: 28, endPoint x: 821, endPoint y: 47, distance: 447.4
click at [904, 47] on div "Clients cagi Actions Trier Filtrer" at bounding box center [775, 44] width 1437 height 62
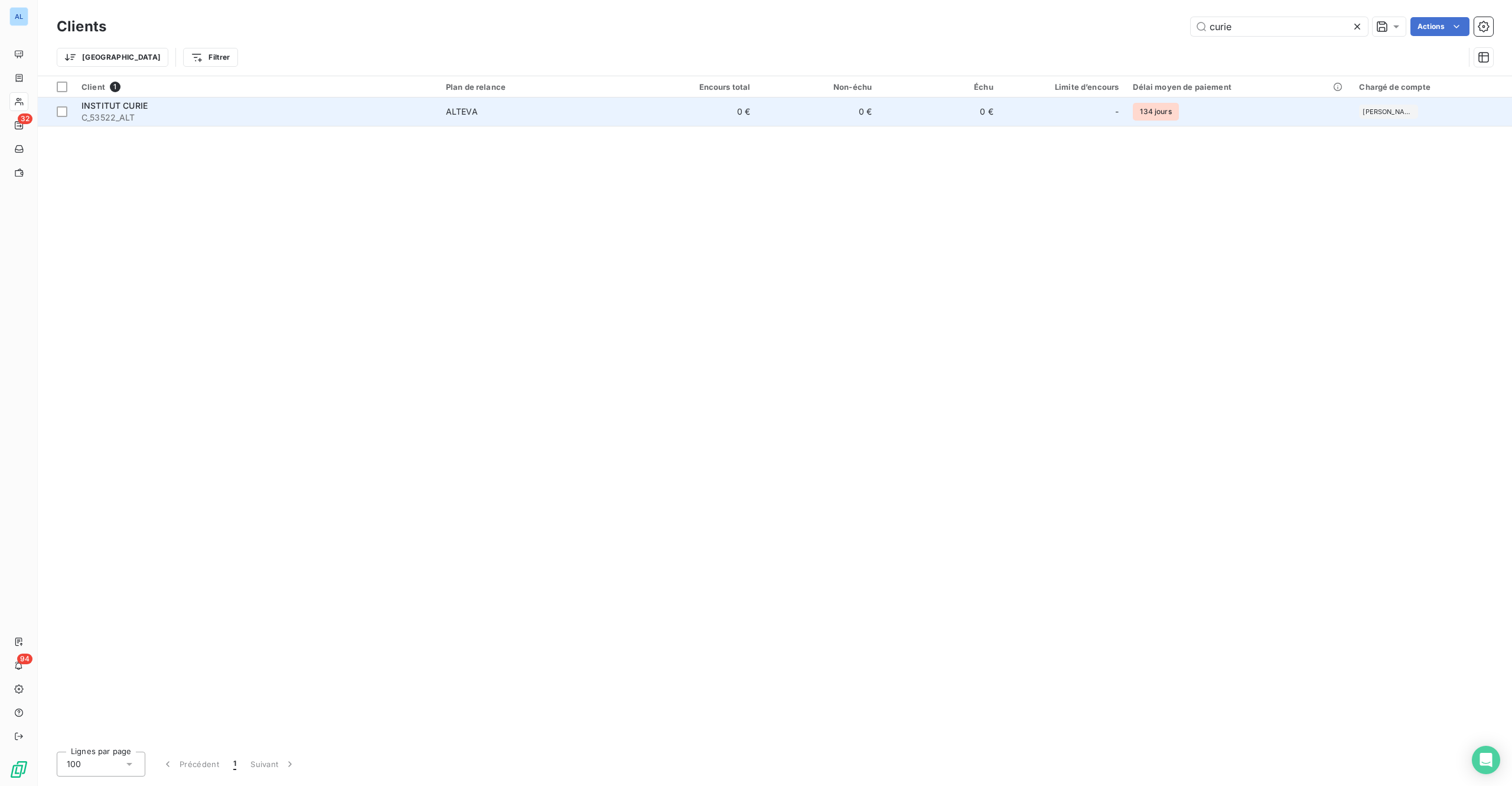
type input "curie"
click at [475, 108] on div "ALTEVA" at bounding box center [461, 111] width 32 height 12
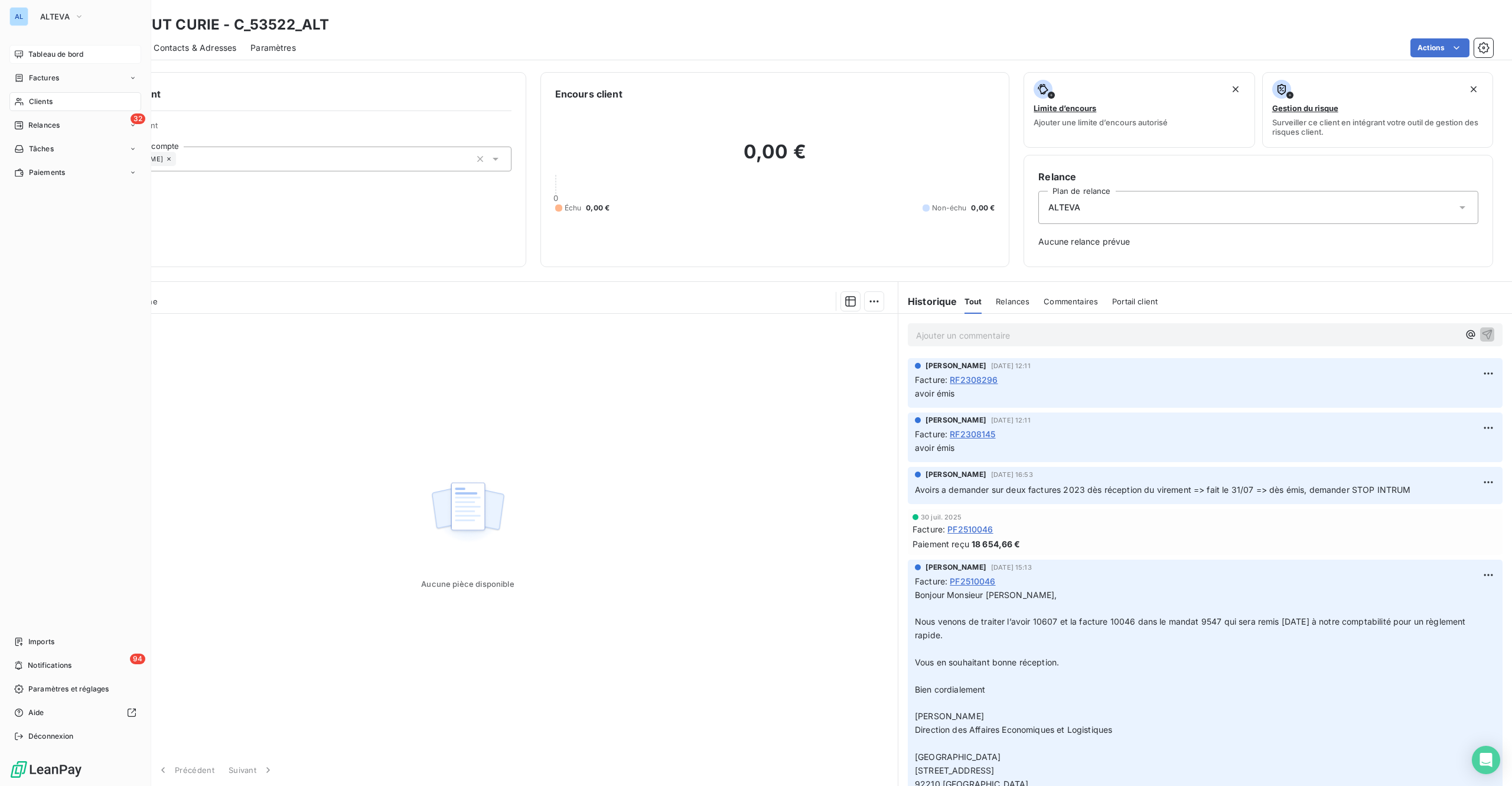
click at [43, 51] on span "Tableau de bord" at bounding box center [56, 54] width 55 height 11
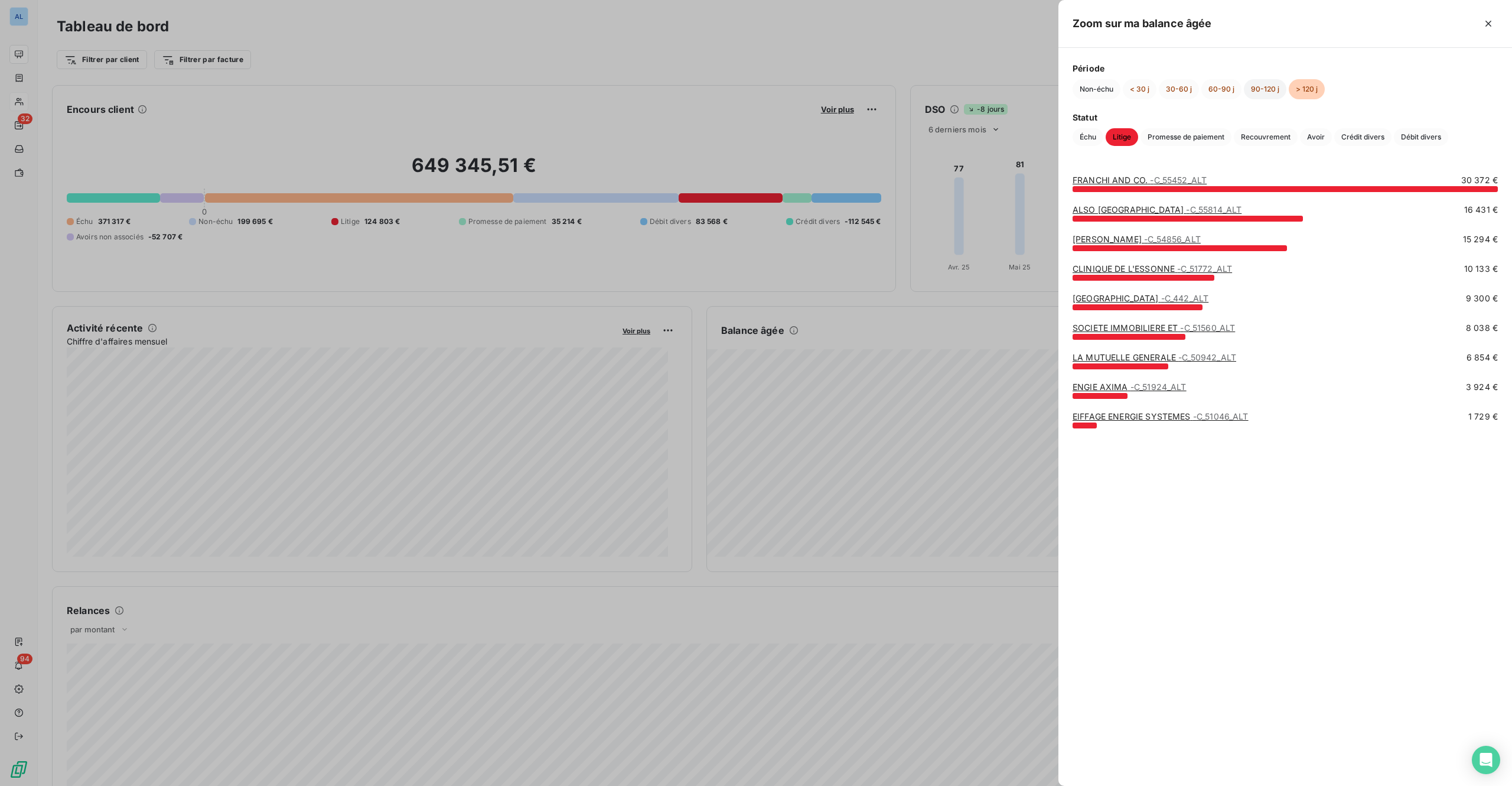
click at [1133, 95] on button "90-120 j" at bounding box center [1265, 89] width 42 height 20
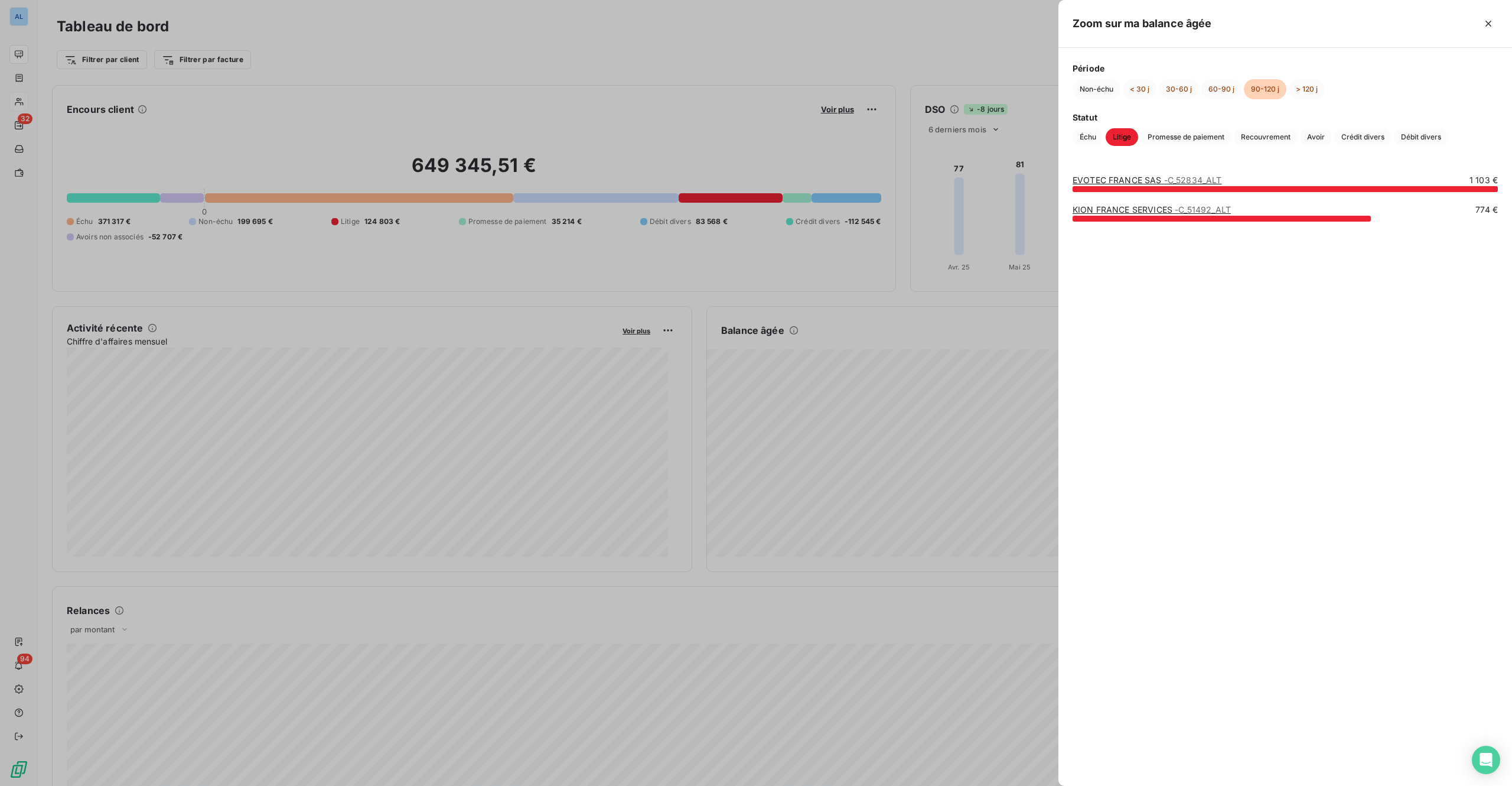
click at [1133, 179] on link "EVOTEC FRANCE SAS - C_52834_ALT" at bounding box center [1147, 179] width 150 height 10
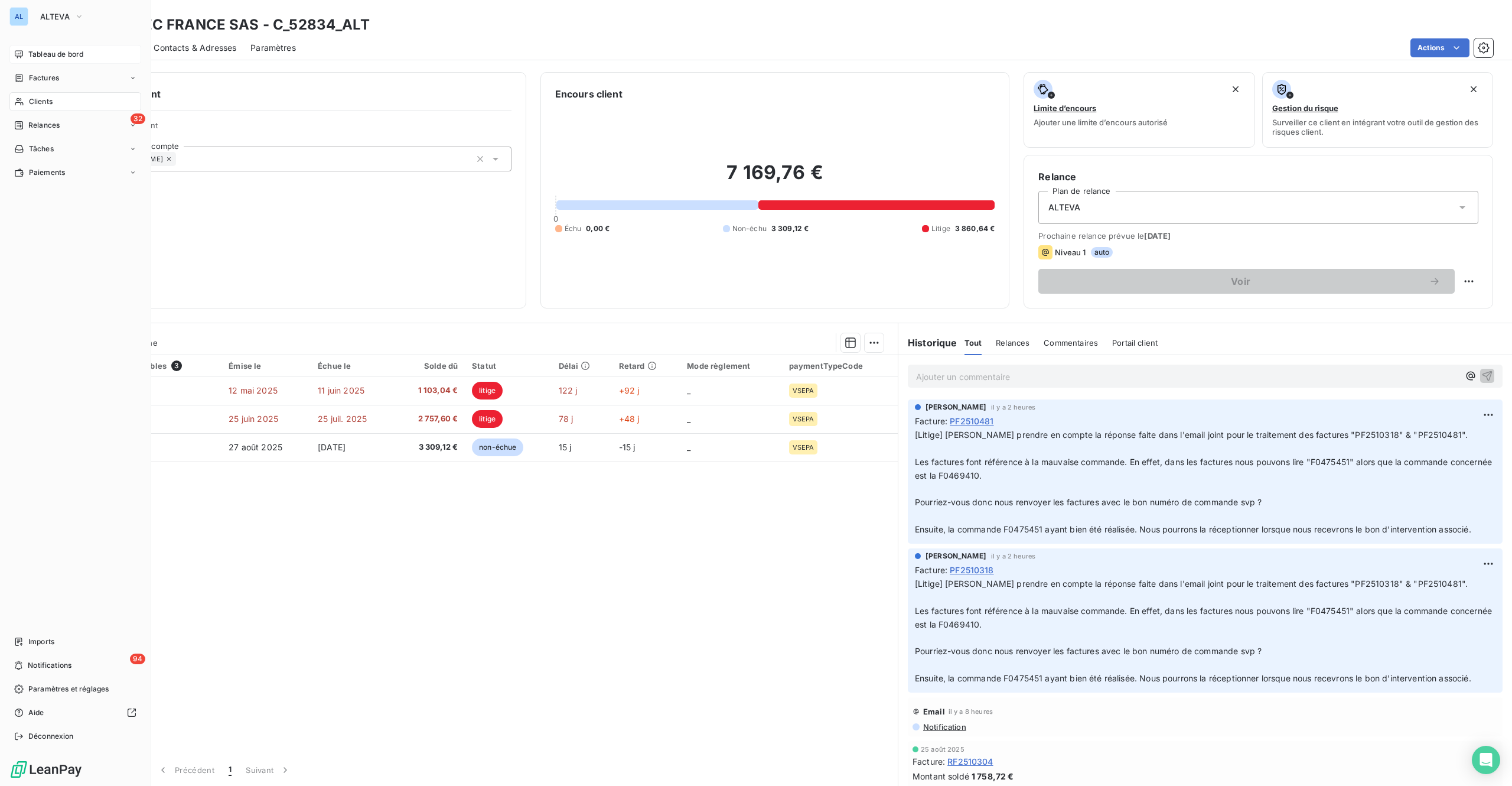
click at [52, 65] on nav "Tableau de bord Factures Clients 32 Relances Tâches Paiements" at bounding box center [74, 113] width 131 height 137
click at [78, 51] on span "Tableau de bord" at bounding box center [56, 54] width 55 height 11
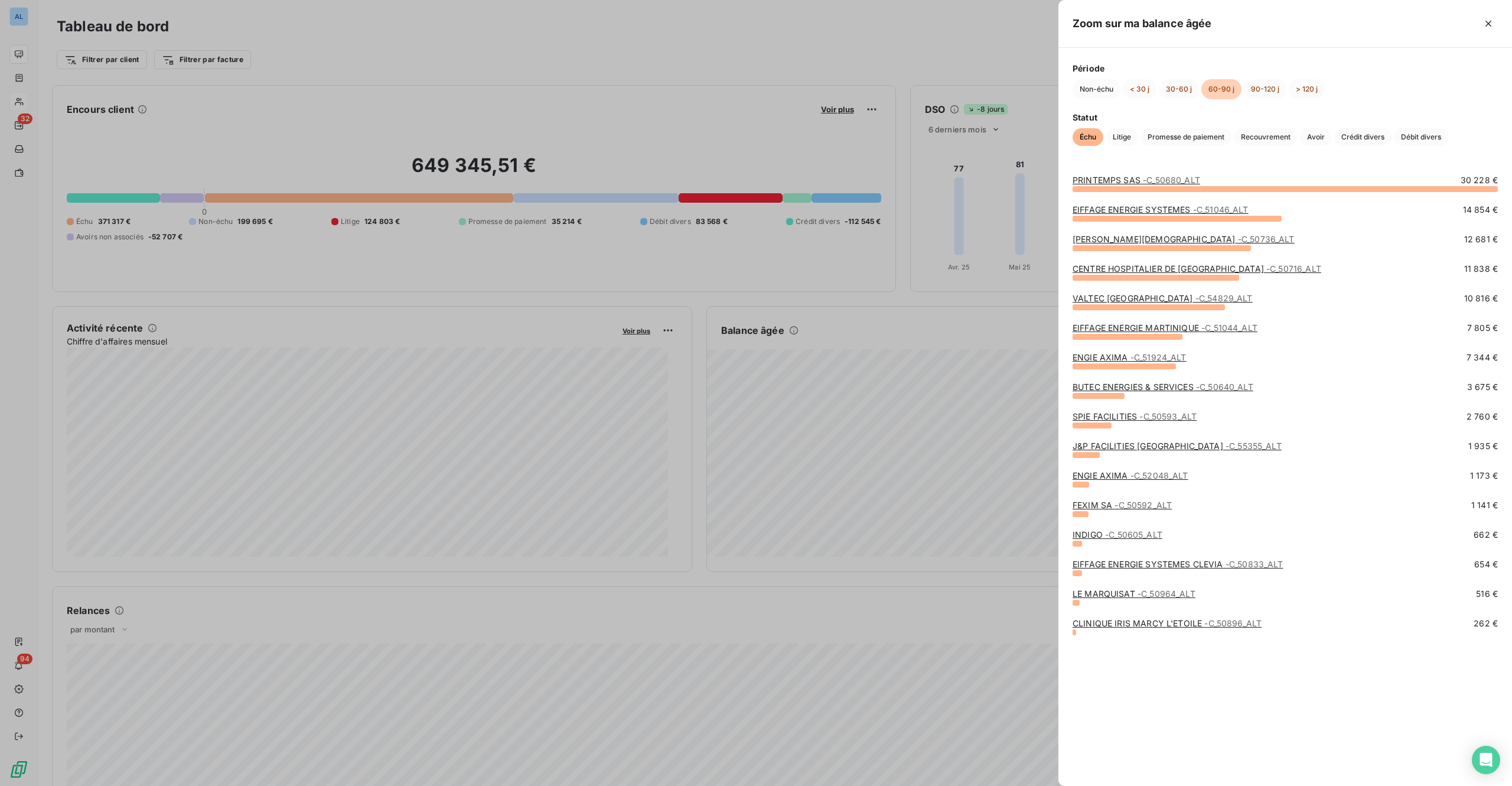
click at [1128, 184] on link "PRINTEMPS SAS - C_50680_ALT" at bounding box center [1136, 179] width 128 height 10
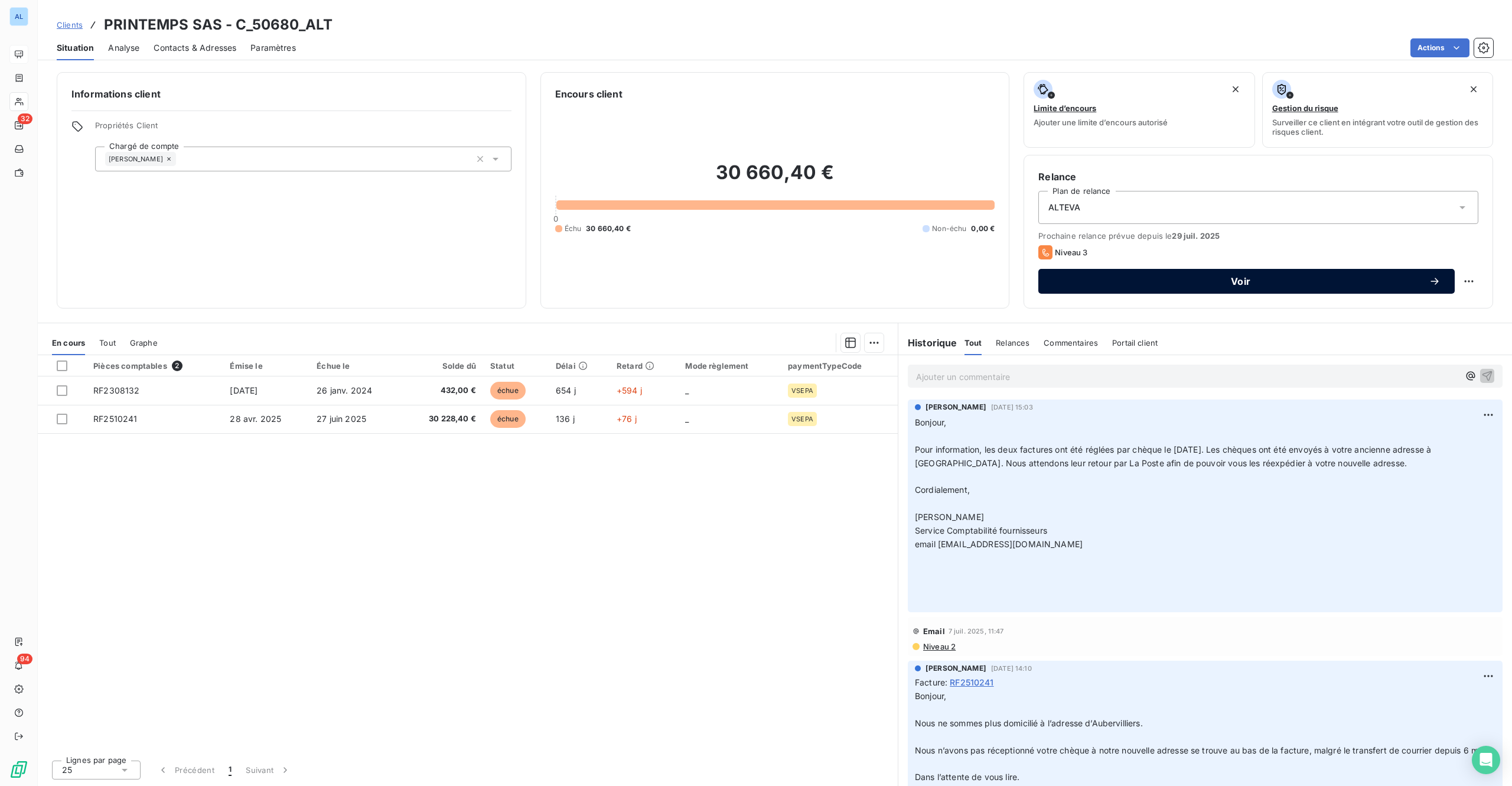
click at [1133, 283] on span "Voir" at bounding box center [1240, 281] width 376 height 9
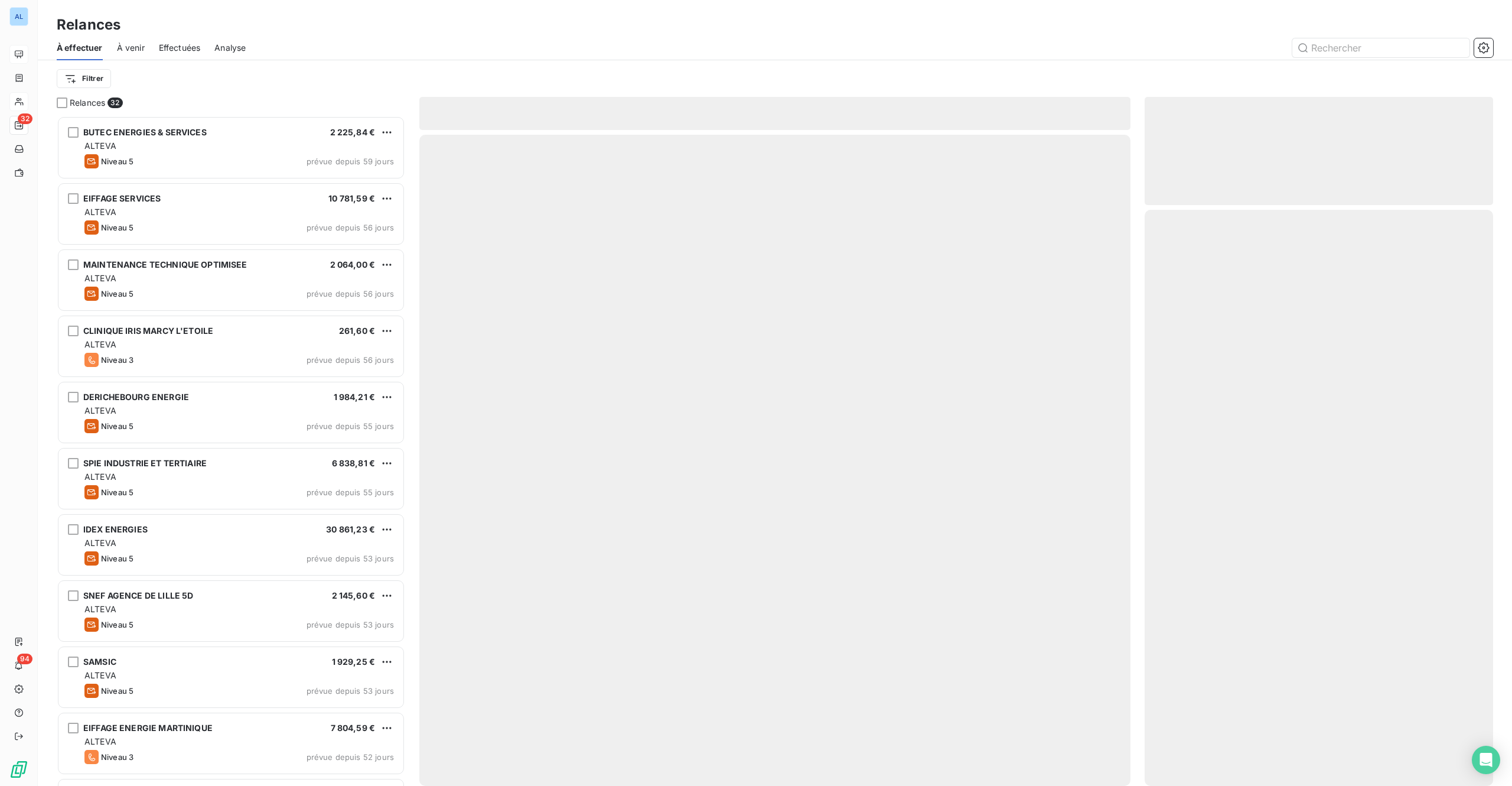
scroll to position [653, 330]
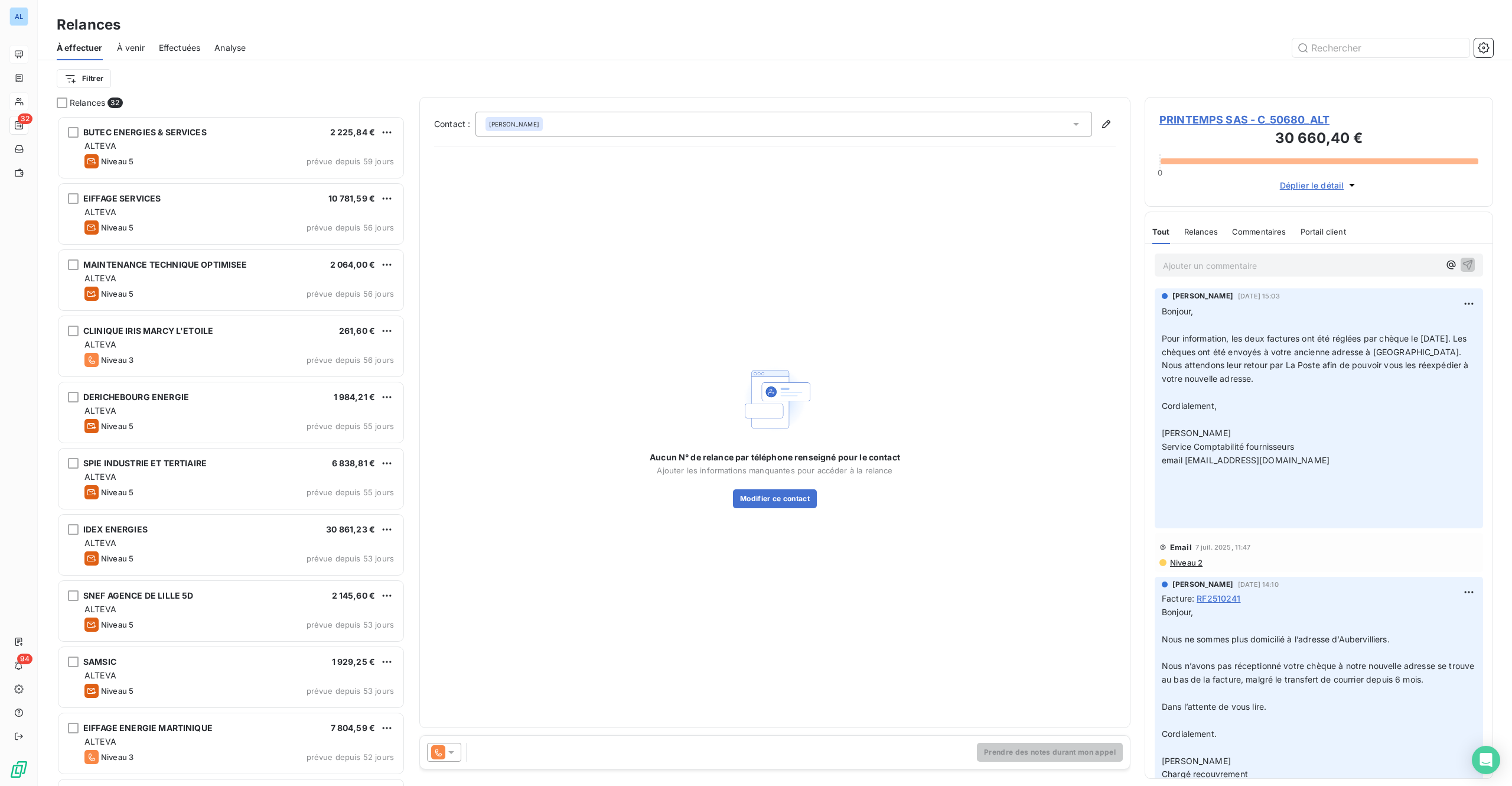
click at [449, 589] on icon at bounding box center [451, 752] width 12 height 12
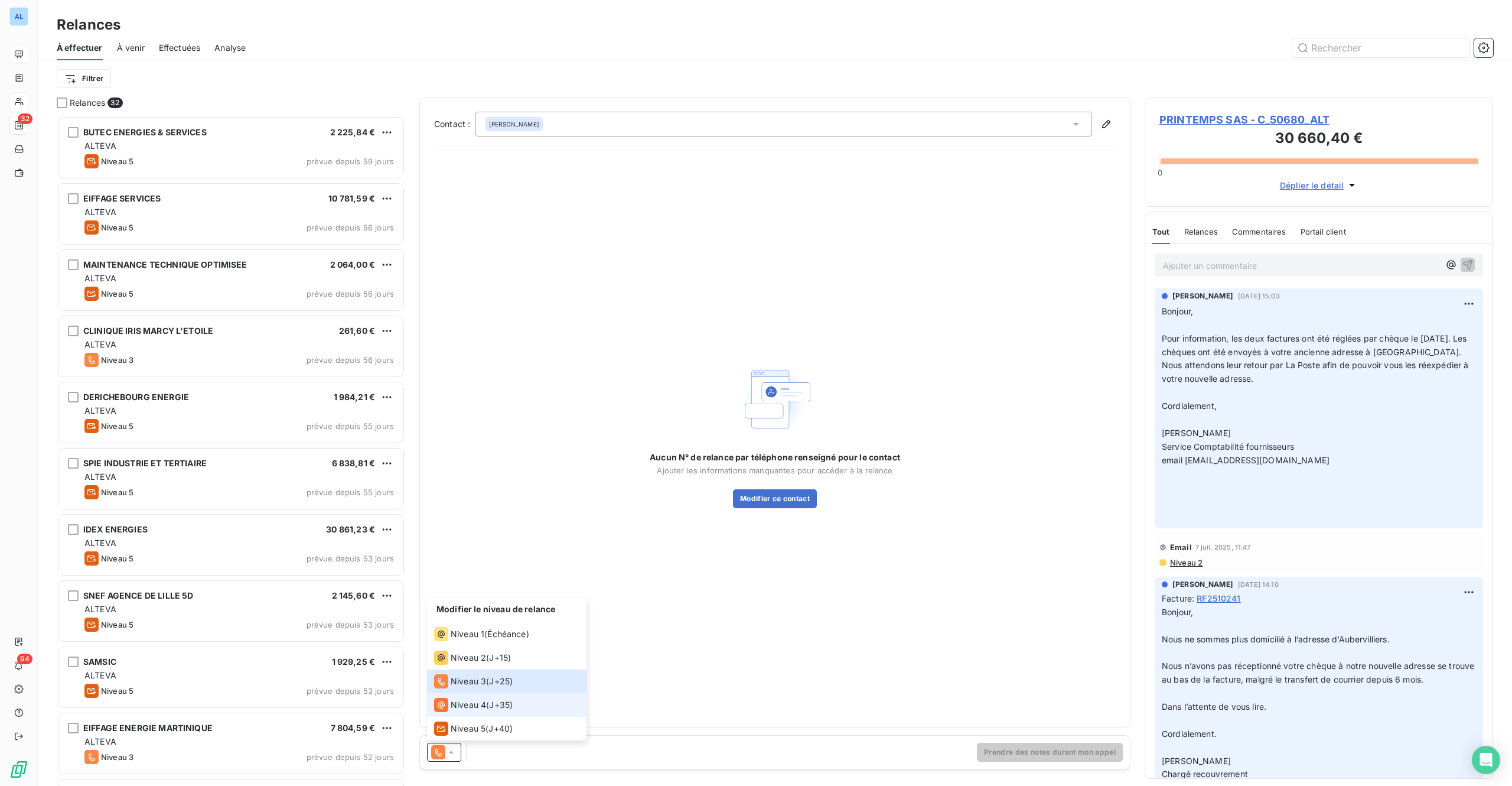
click at [464, 589] on li "Niveau 4 ( J+35 )" at bounding box center [507, 705] width 160 height 24
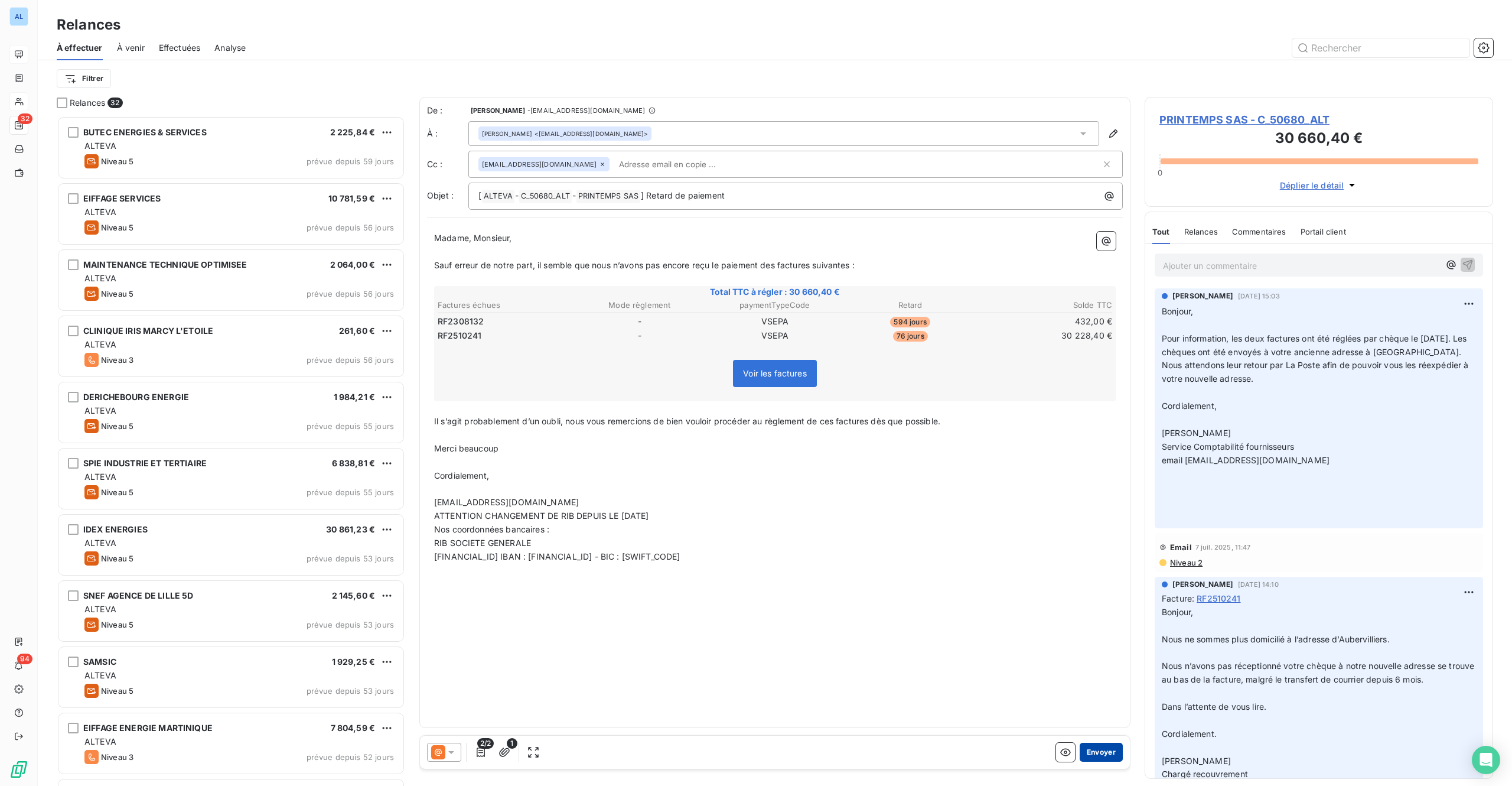
click at [1110, 589] on button "Envoyer" at bounding box center [1101, 752] width 43 height 19
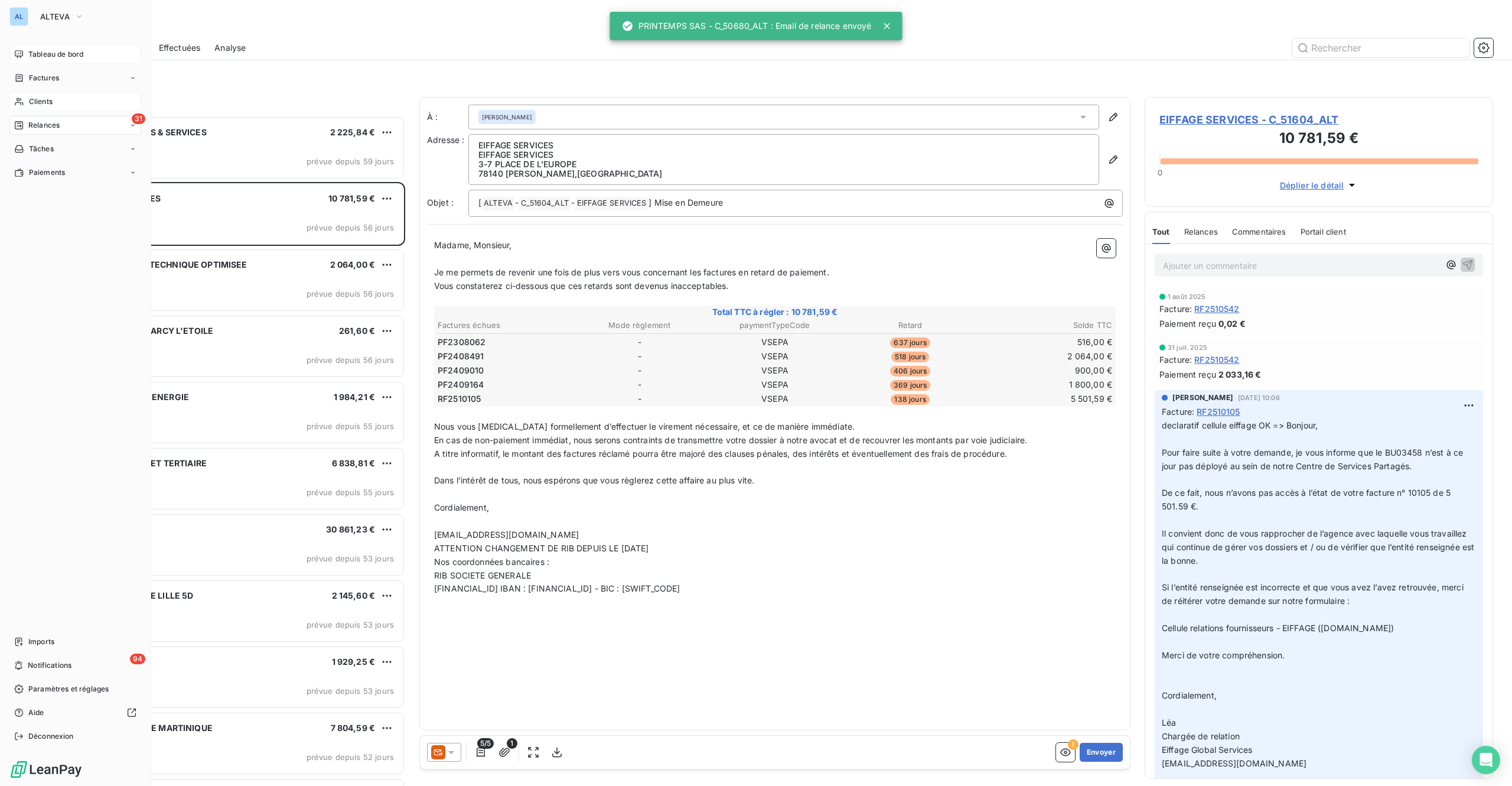
click at [49, 51] on span "Tableau de bord" at bounding box center [56, 54] width 55 height 11
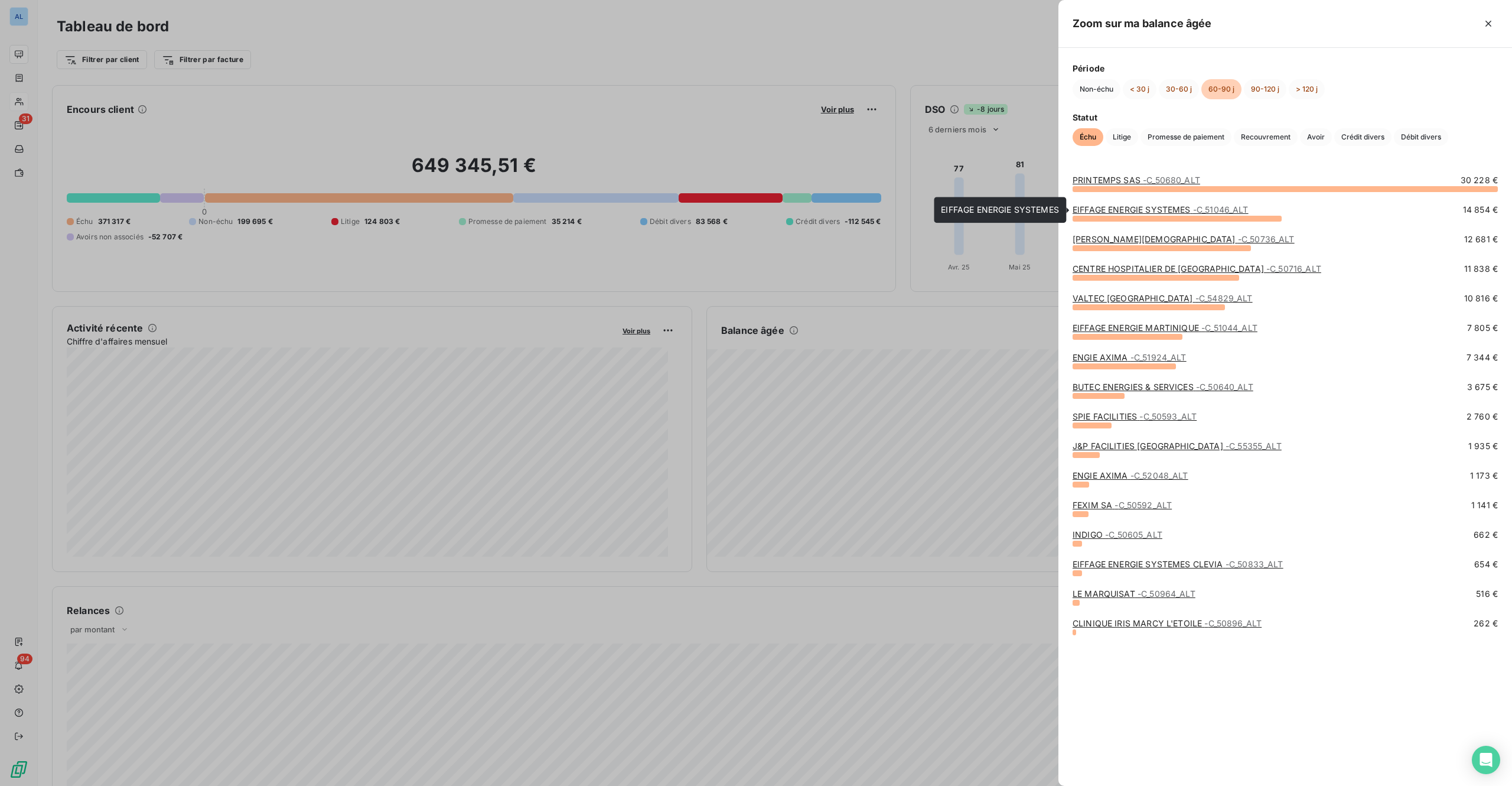
click at [1133, 210] on link "EIFFAGE ENERGIE SYSTEMES - C_51046_ALT" at bounding box center [1161, 209] width 176 height 10
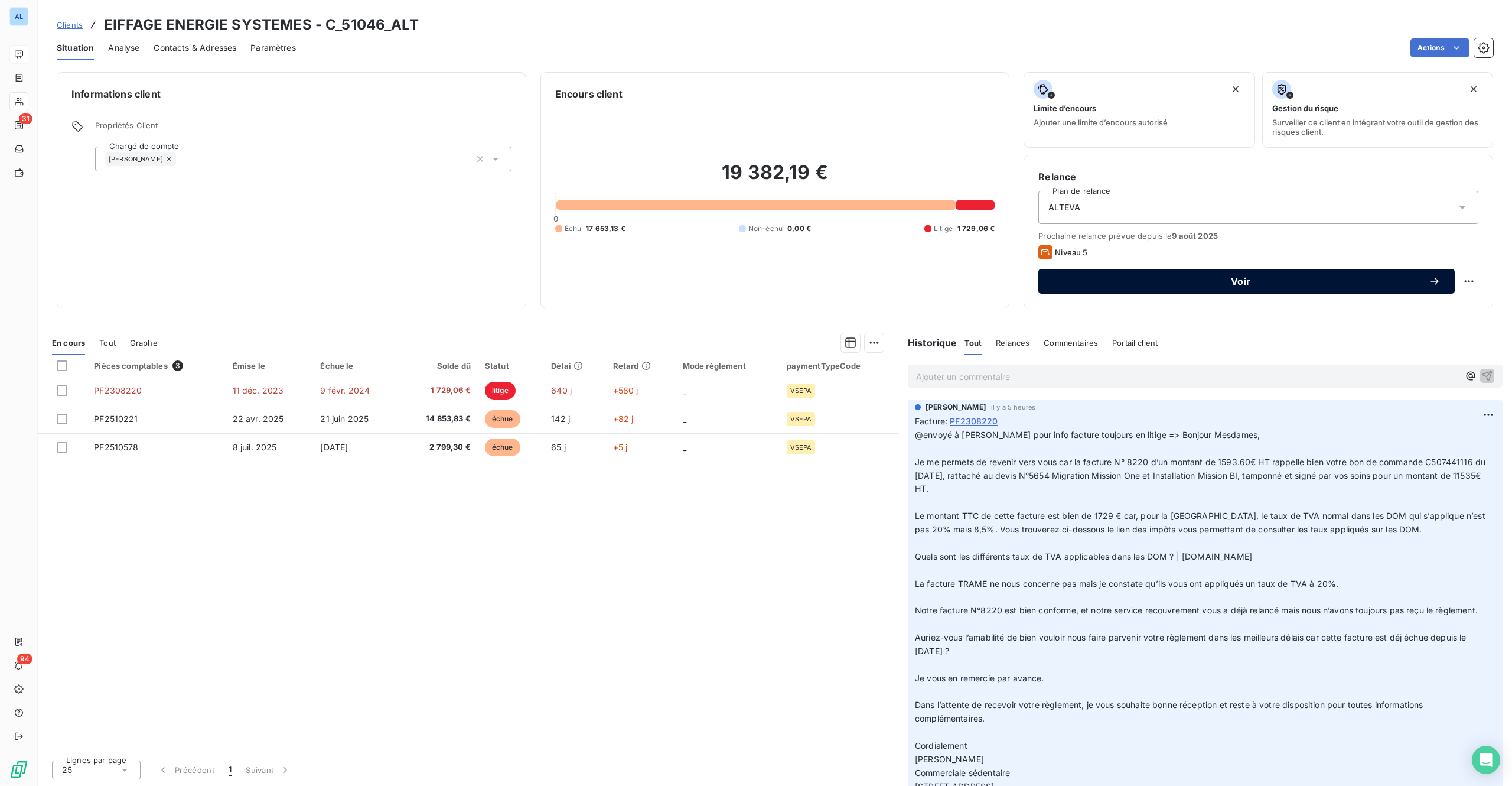
click at [1133, 283] on span "Voir" at bounding box center [1240, 281] width 376 height 9
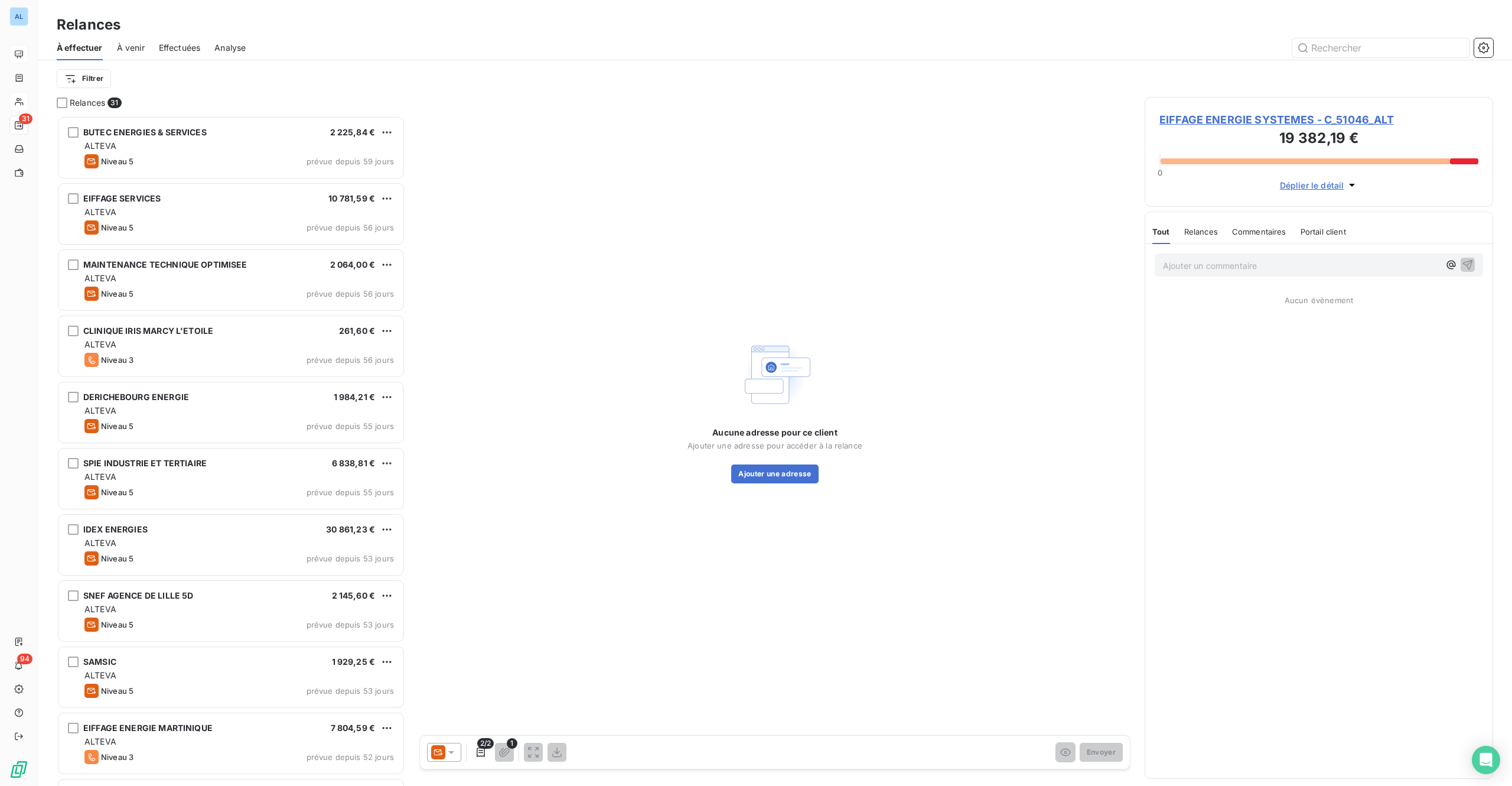
scroll to position [653, 330]
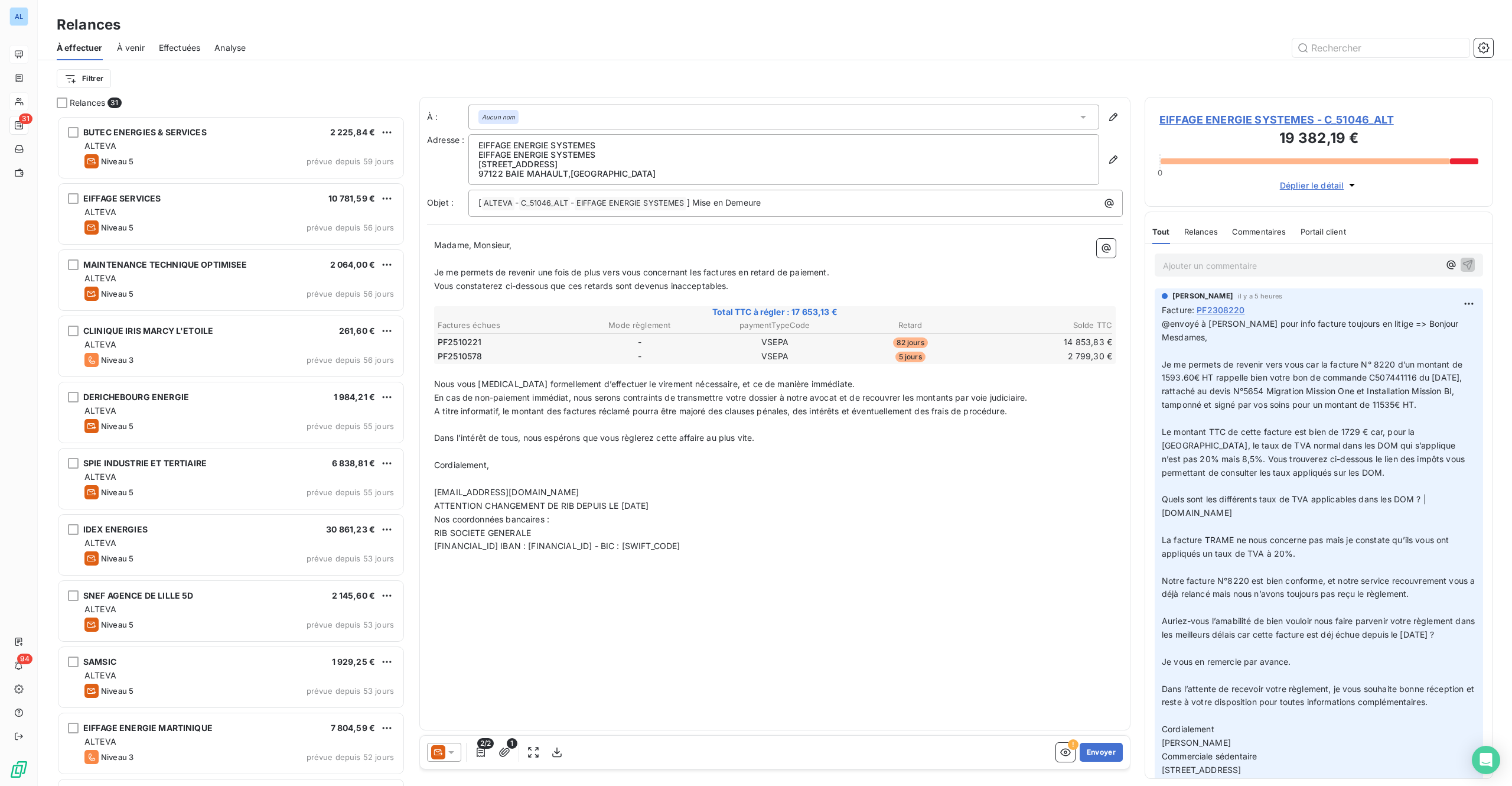
click at [452, 589] on icon at bounding box center [451, 752] width 6 height 3
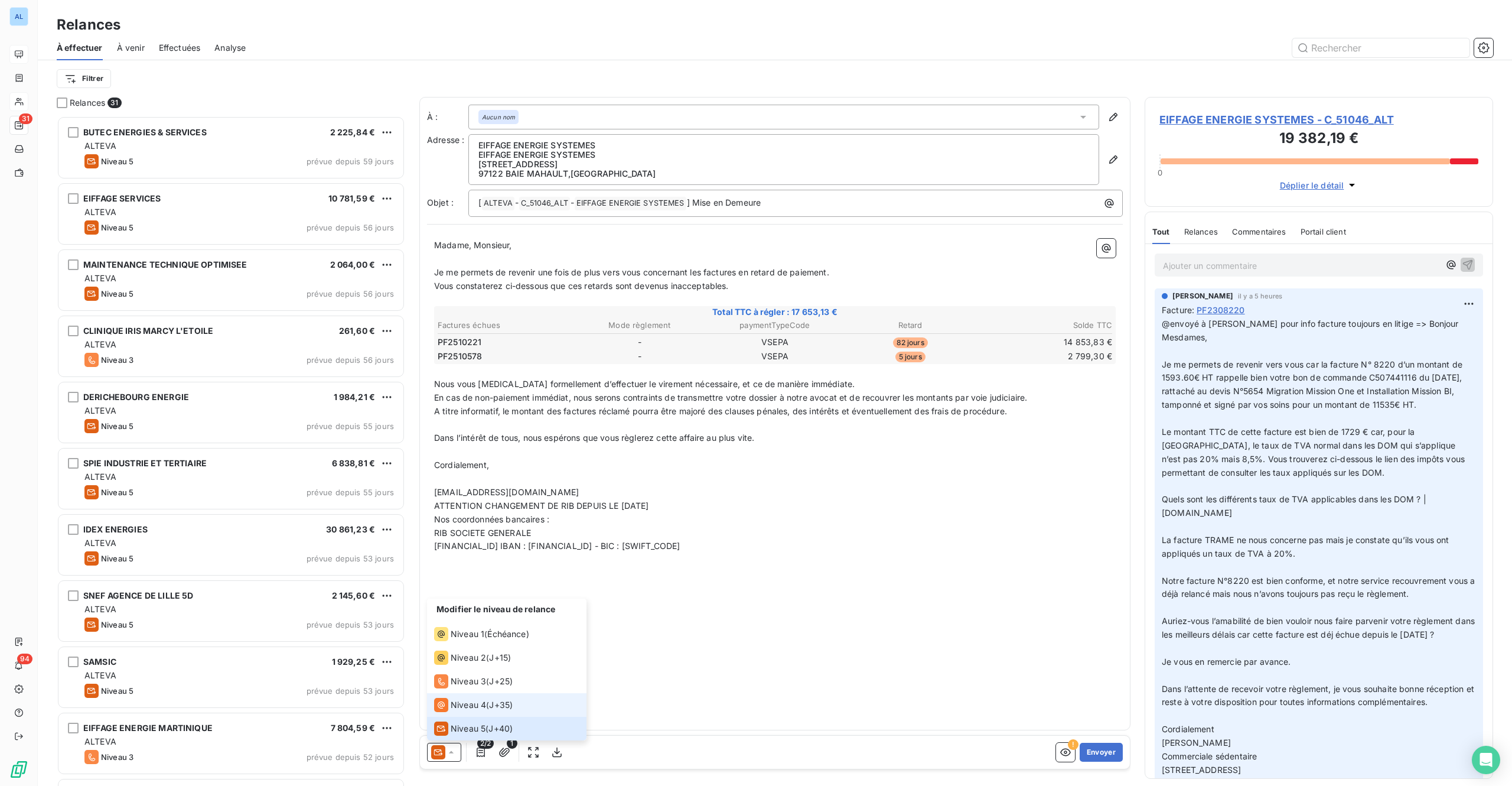
click at [459, 589] on span "Niveau 4" at bounding box center [468, 704] width 36 height 12
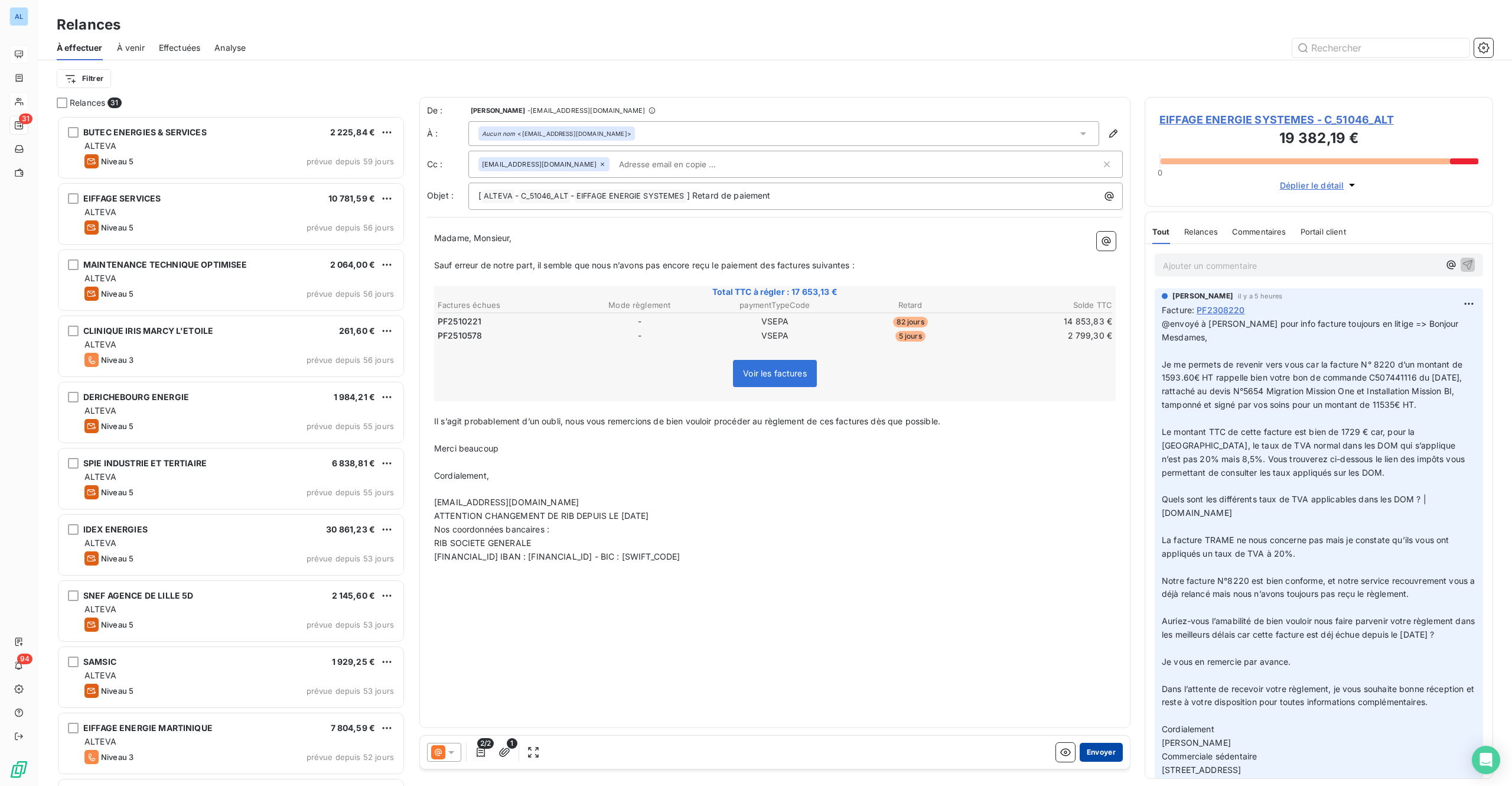
click at [1104, 589] on button "Envoyer" at bounding box center [1101, 752] width 43 height 19
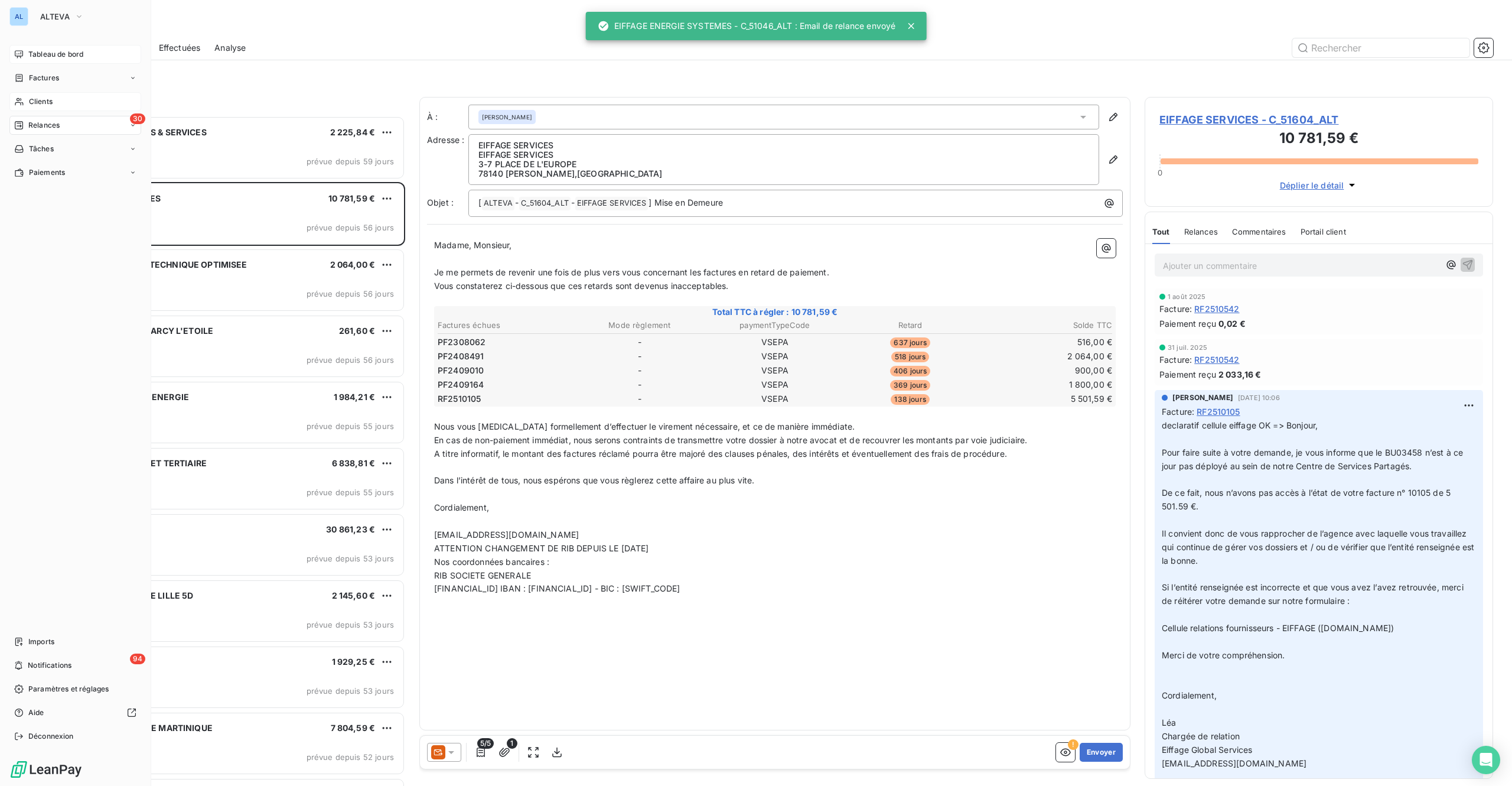
click at [33, 50] on span "Tableau de bord" at bounding box center [56, 54] width 55 height 11
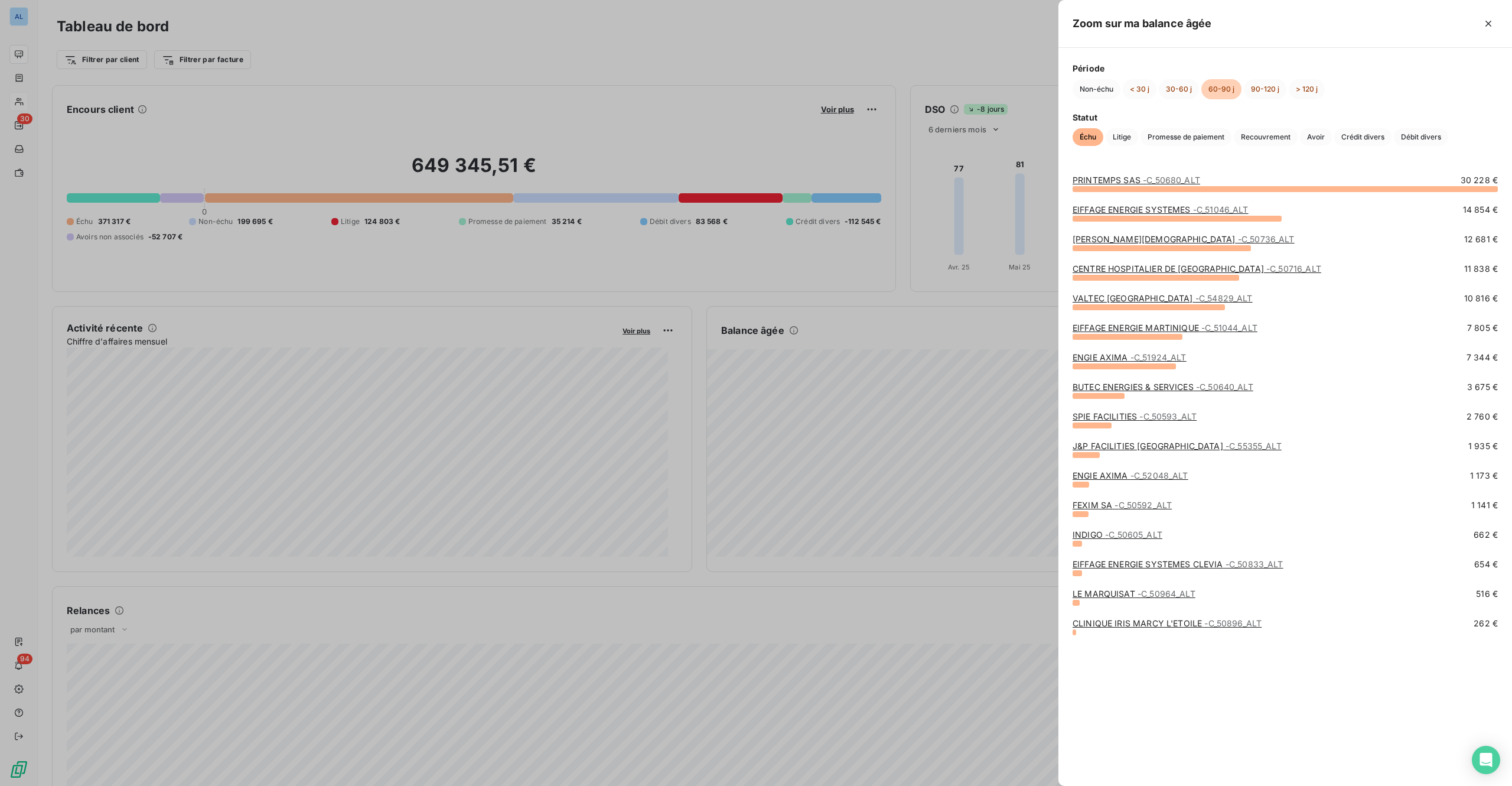
click at [1115, 240] on link "[PERSON_NAME] - C_50736_ALT" at bounding box center [1184, 239] width 222 height 10
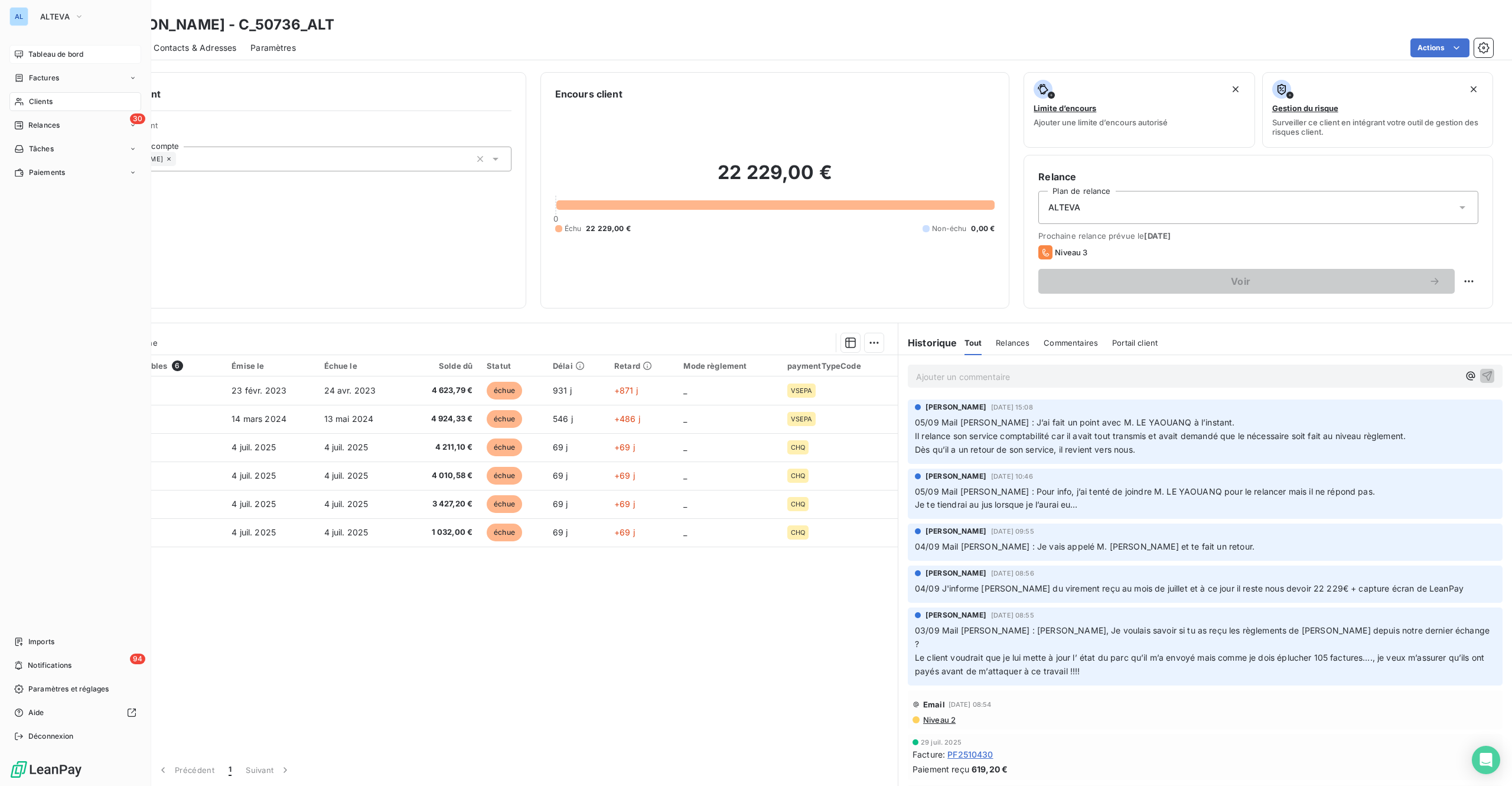
click at [49, 52] on span "Tableau de bord" at bounding box center [56, 54] width 55 height 11
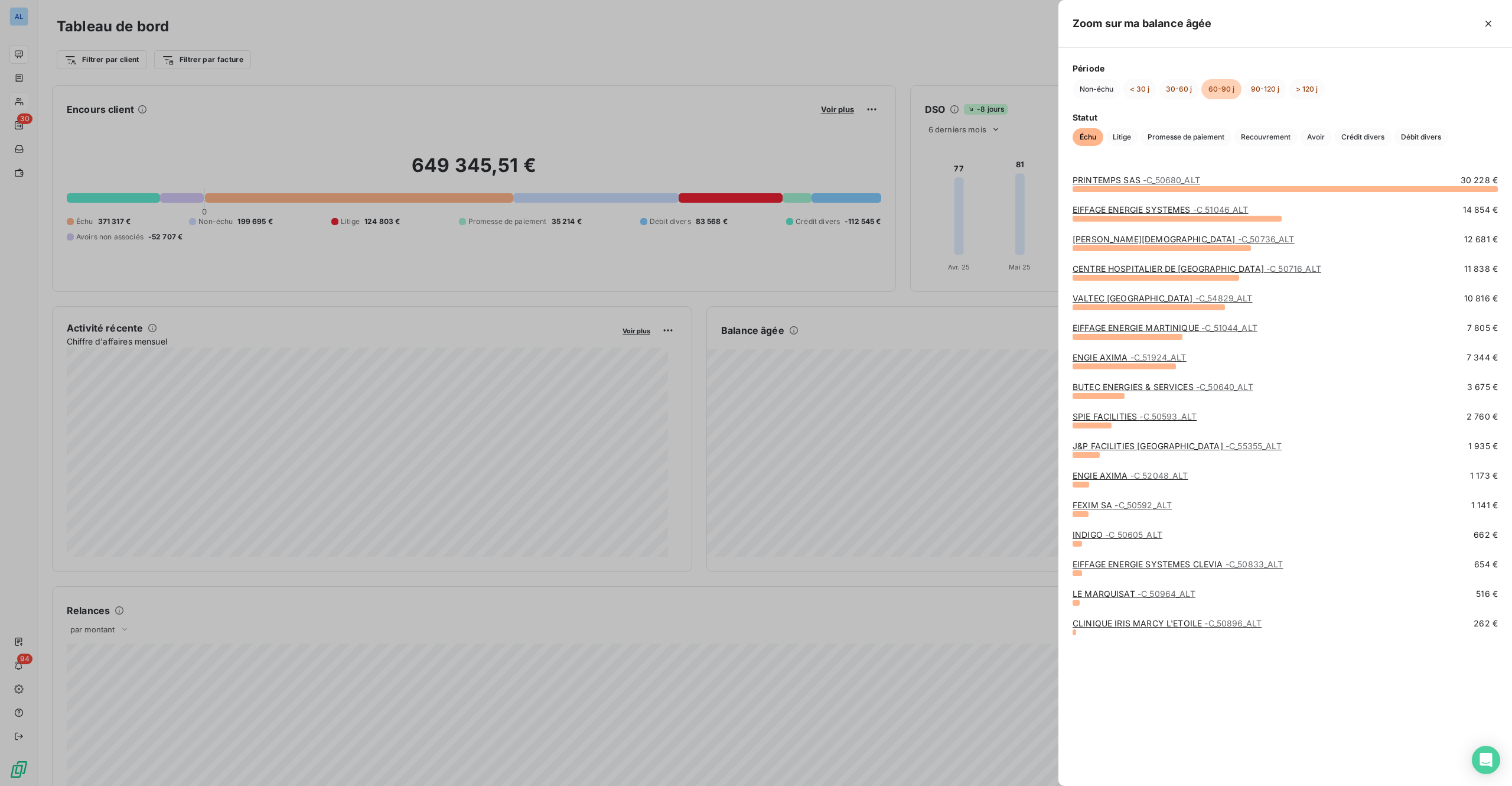
click at [1133, 267] on link "CENTRE HOSPITALIER DE [GEOGRAPHIC_DATA] - C_50716_ALT" at bounding box center [1197, 268] width 249 height 10
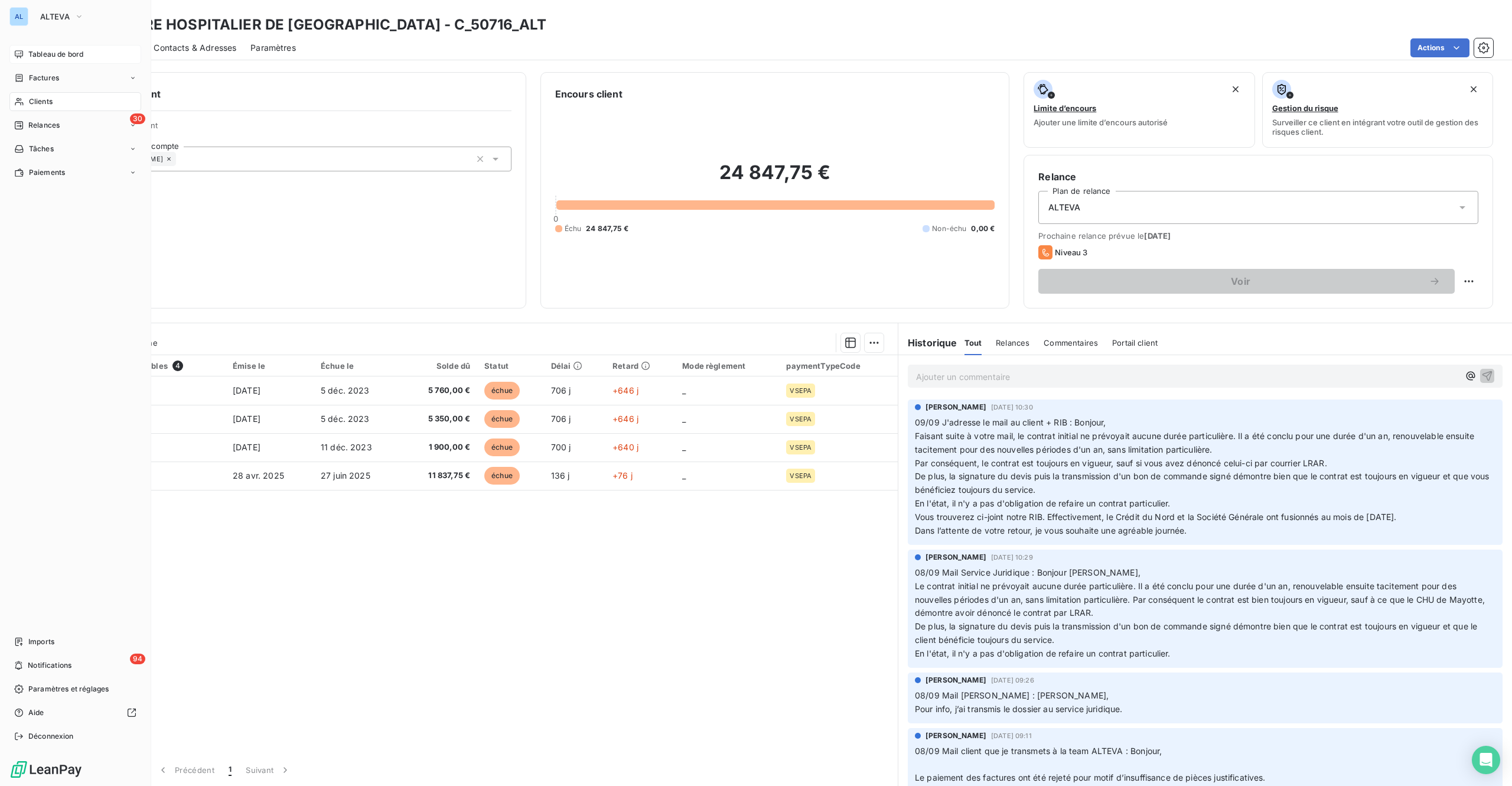
click at [51, 55] on span "Tableau de bord" at bounding box center [56, 54] width 55 height 11
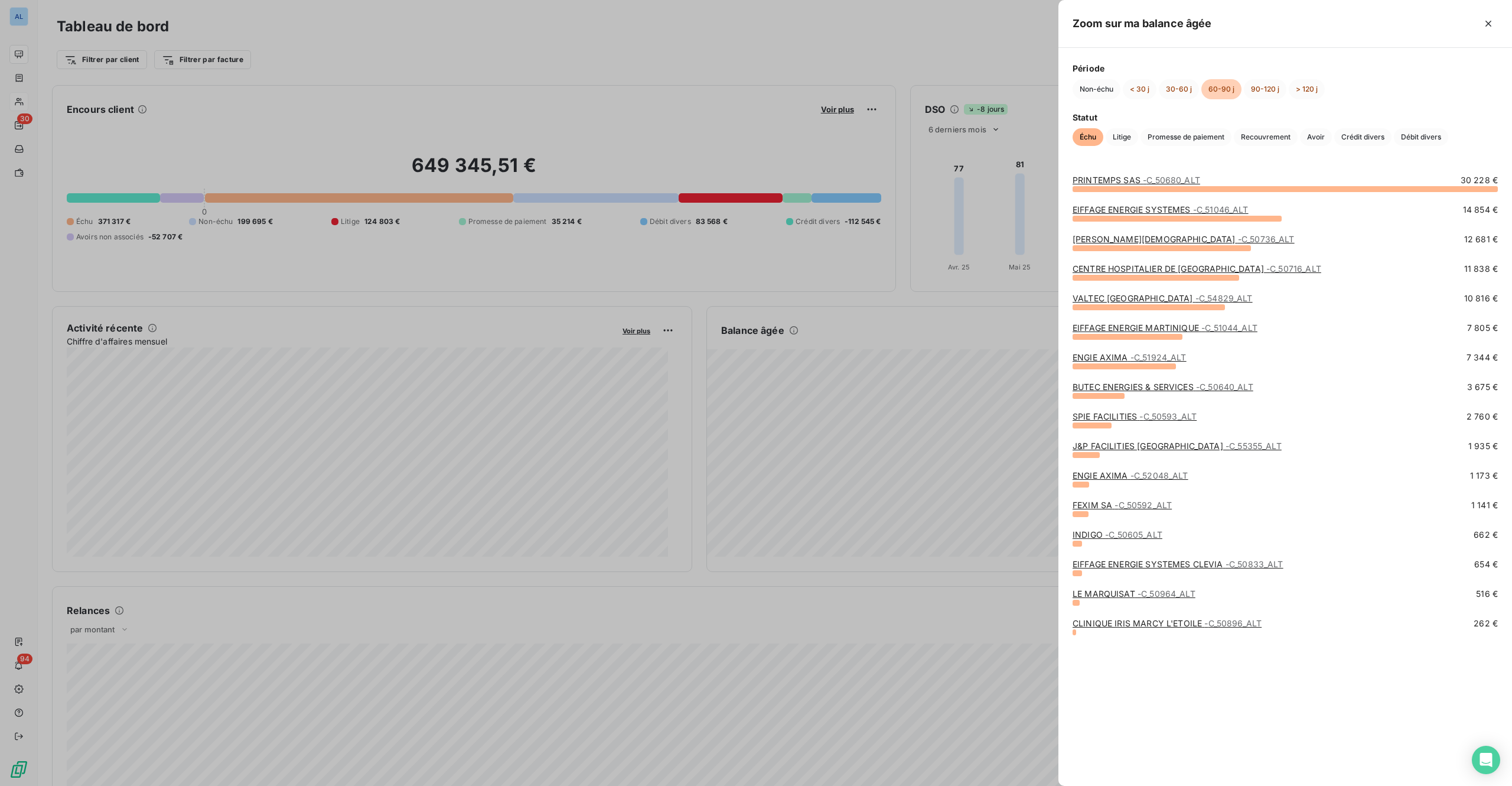
click at [1119, 299] on link "VALTEC FRANCE - C_54829_ALT" at bounding box center [1163, 298] width 180 height 10
click at [1133, 326] on link "EIFFAGE ENERGIE MARTINIQUE - C_51044_ALT" at bounding box center [1165, 327] width 185 height 10
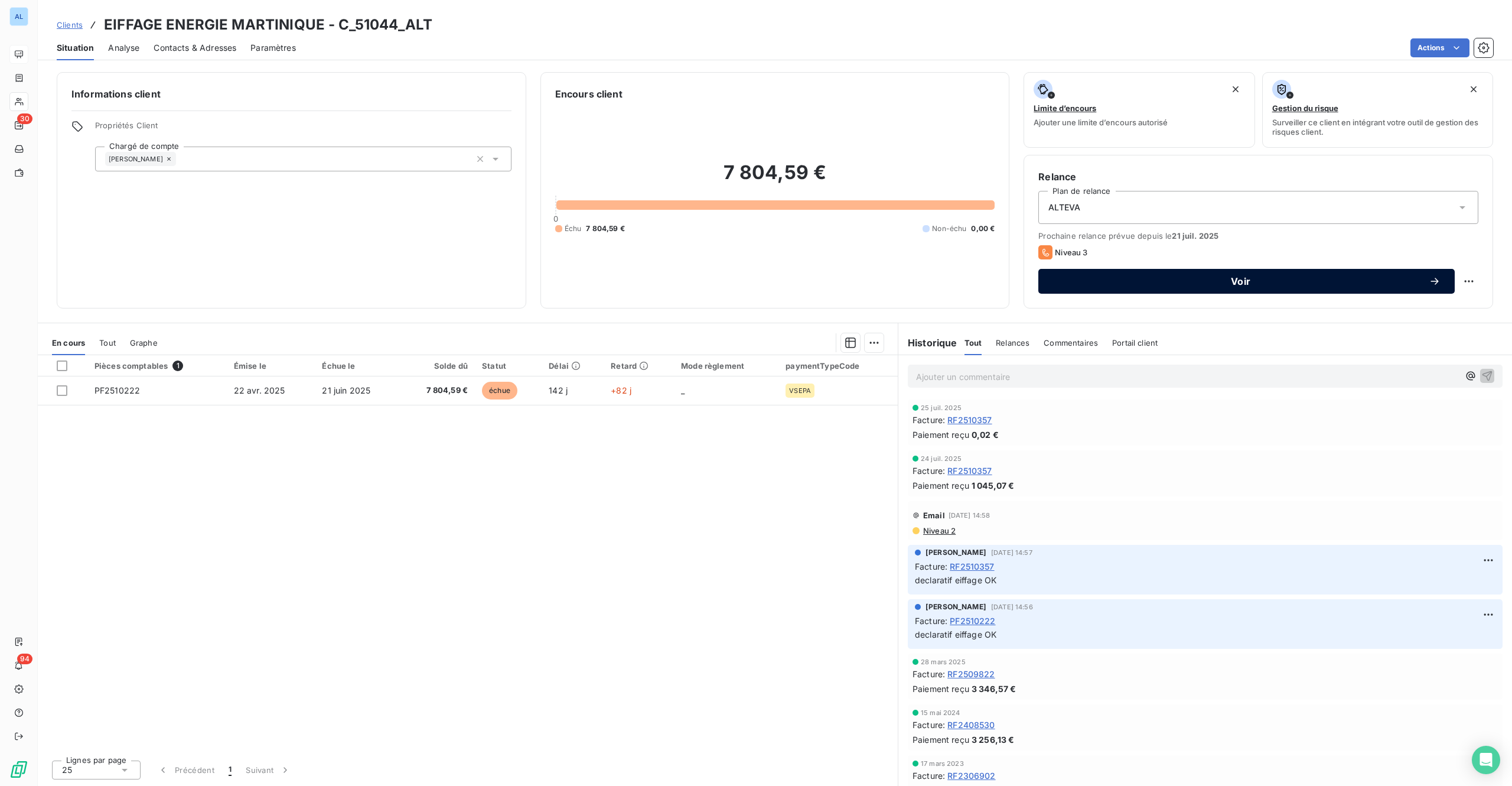
click at [1133, 285] on span "Voir" at bounding box center [1240, 281] width 376 height 9
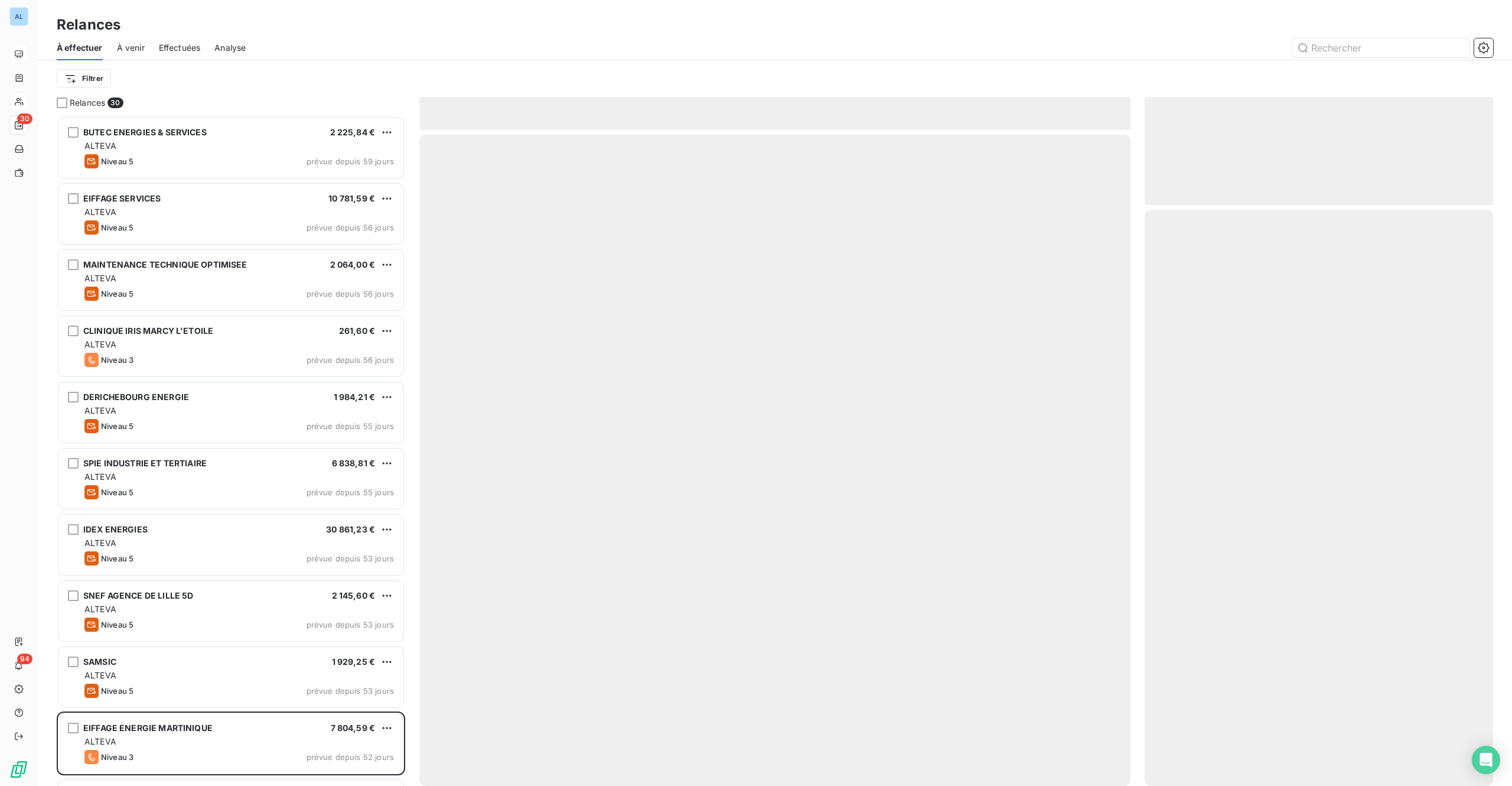
scroll to position [653, 330]
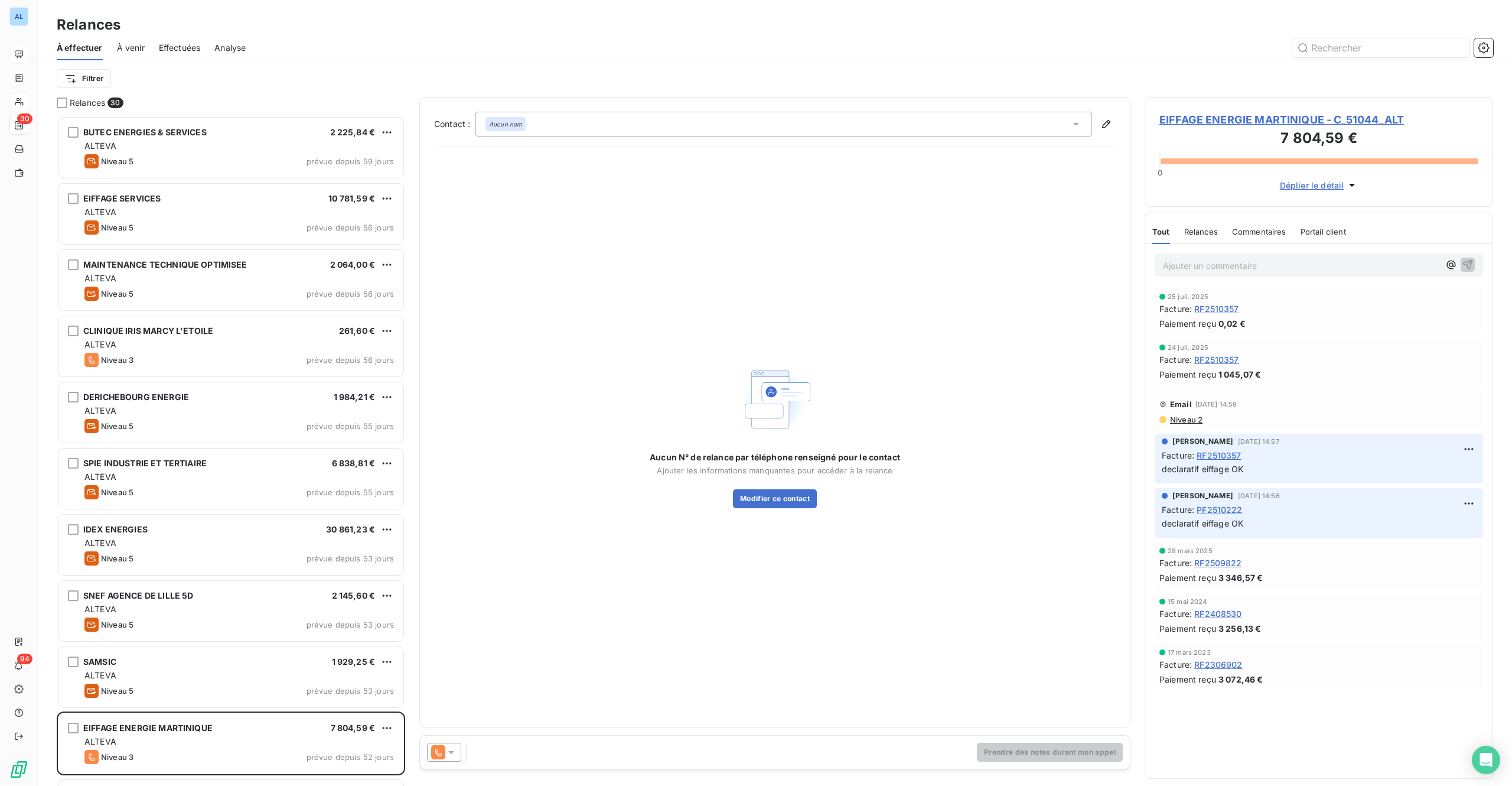
click at [448, 589] on icon at bounding box center [451, 752] width 12 height 12
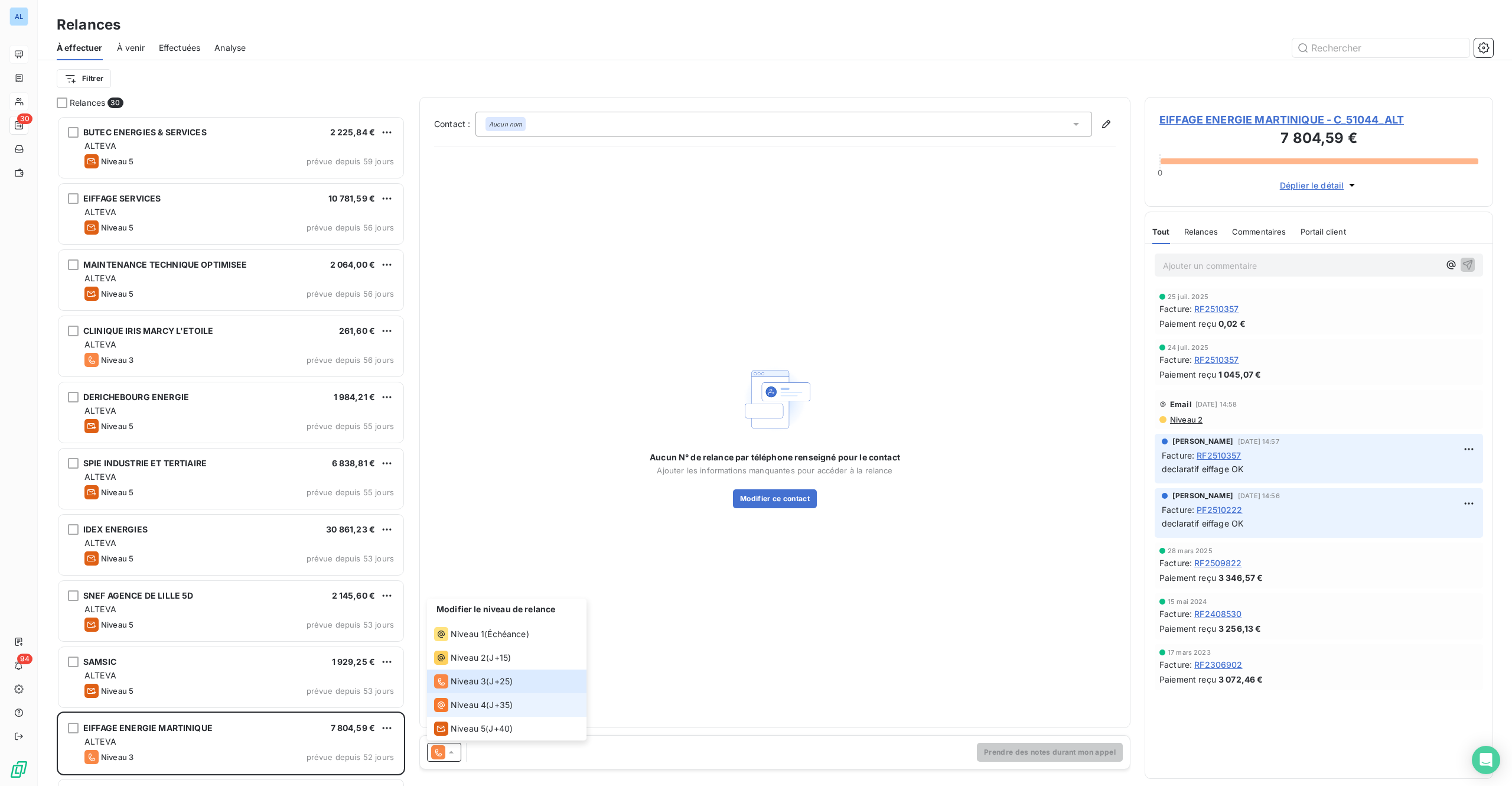
click at [459, 589] on span "Niveau 4" at bounding box center [468, 704] width 36 height 12
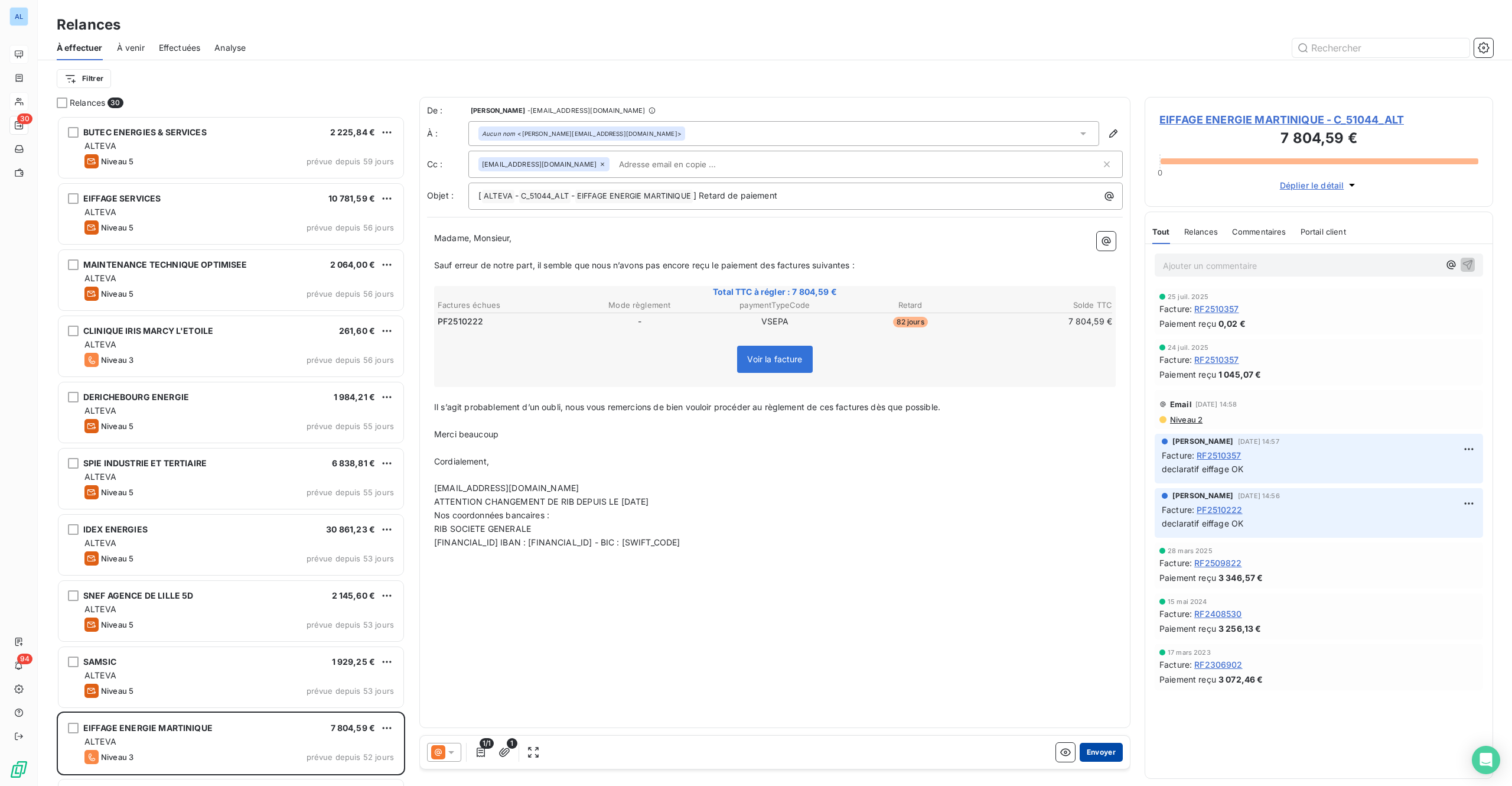
click at [1099, 589] on button "Envoyer" at bounding box center [1101, 752] width 43 height 19
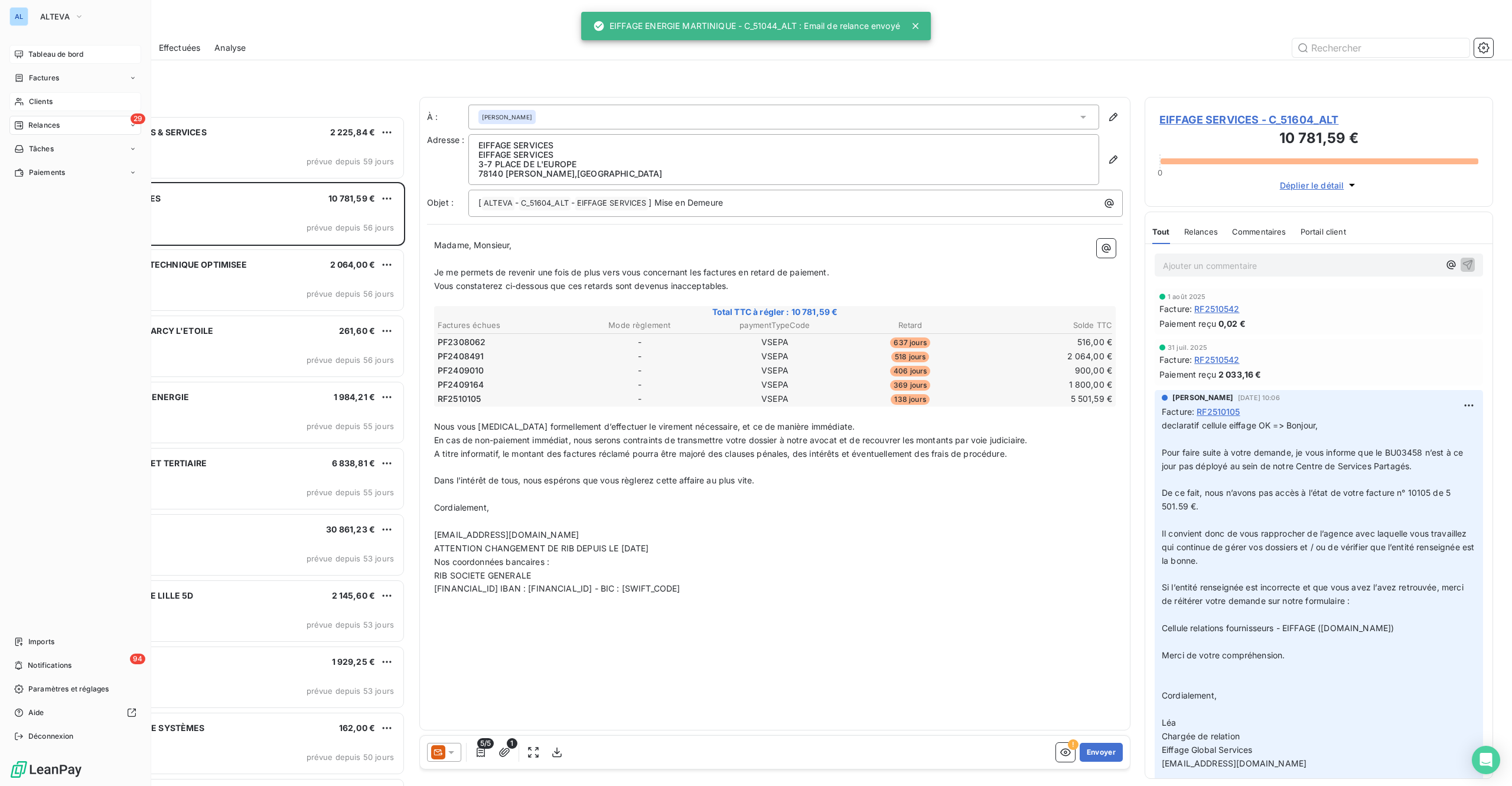
click at [52, 51] on span "Tableau de bord" at bounding box center [56, 54] width 55 height 11
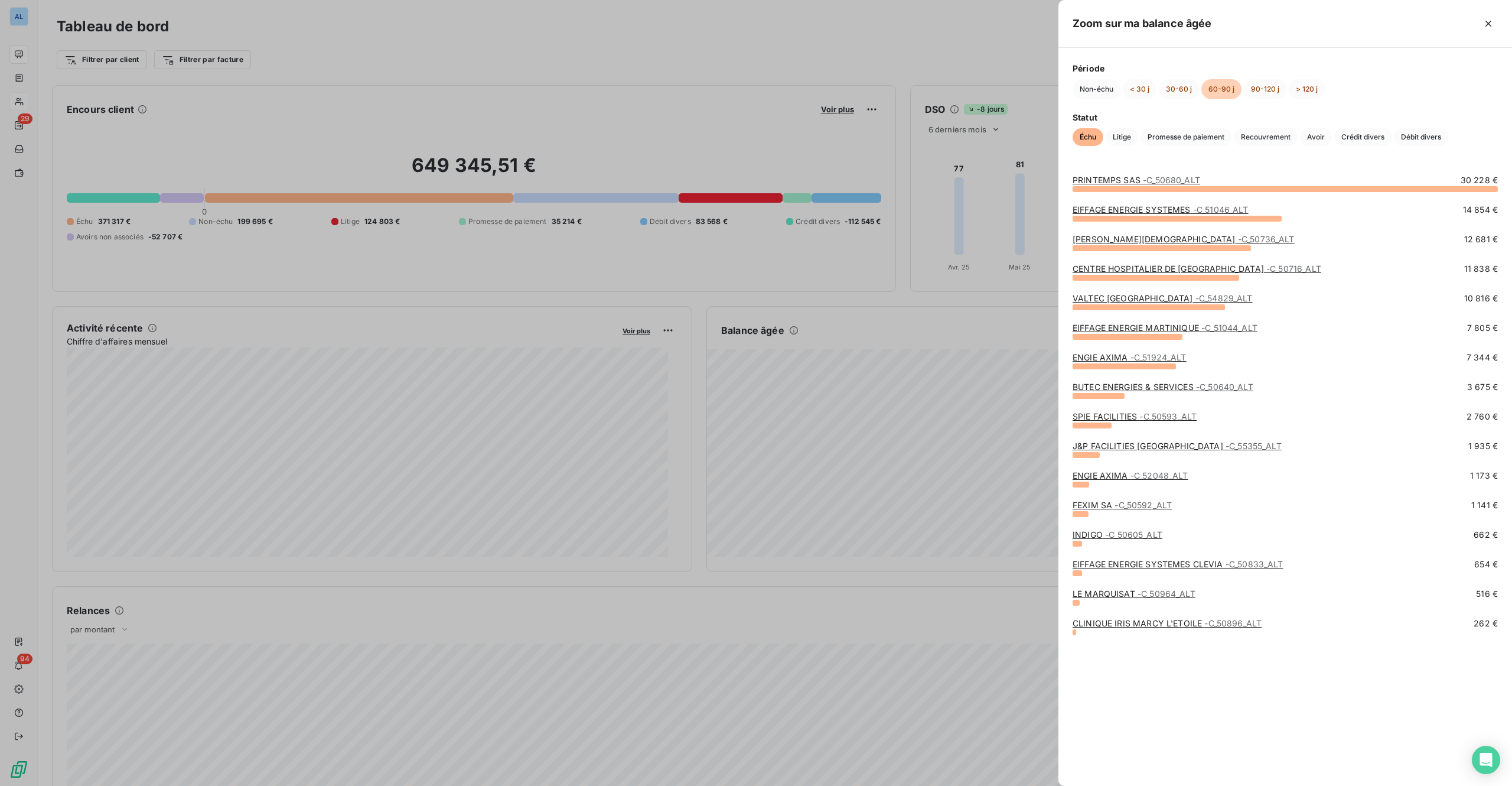
click at [1132, 359] on span "- C_51924_ALT" at bounding box center [1158, 357] width 56 height 10
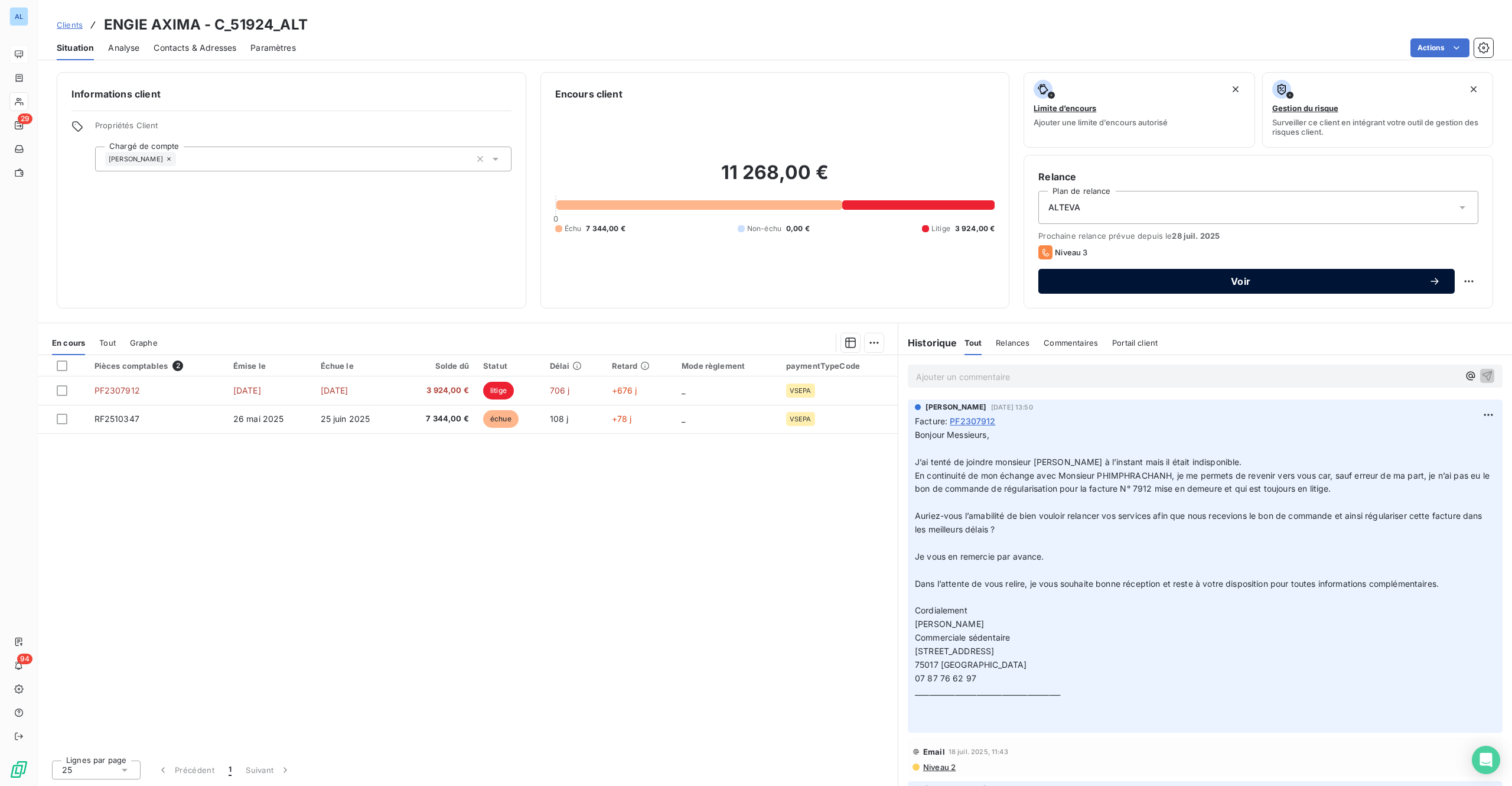
click at [1133, 277] on span "Voir" at bounding box center [1240, 281] width 376 height 9
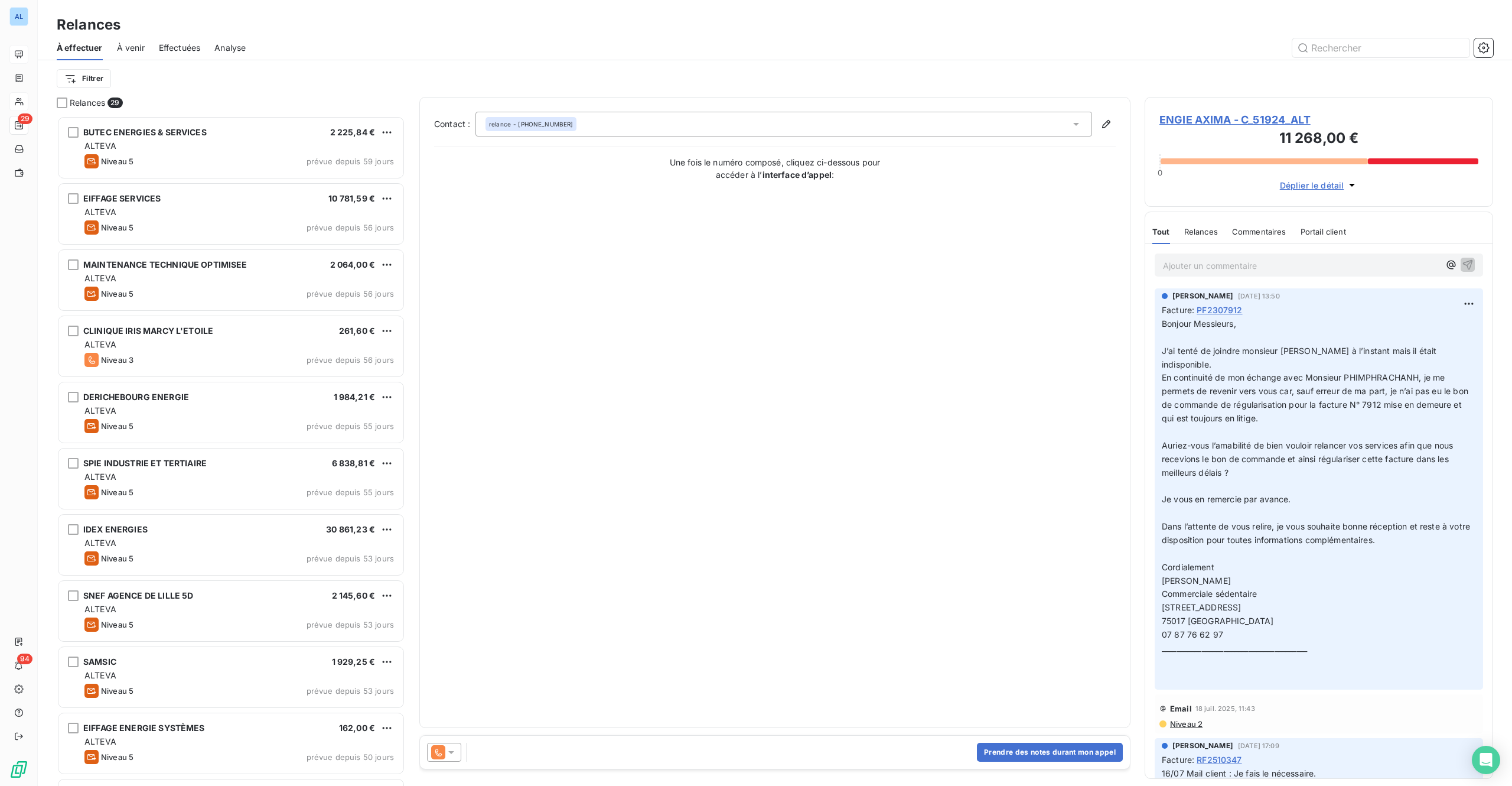
scroll to position [653, 330]
click at [452, 589] on div at bounding box center [444, 752] width 34 height 19
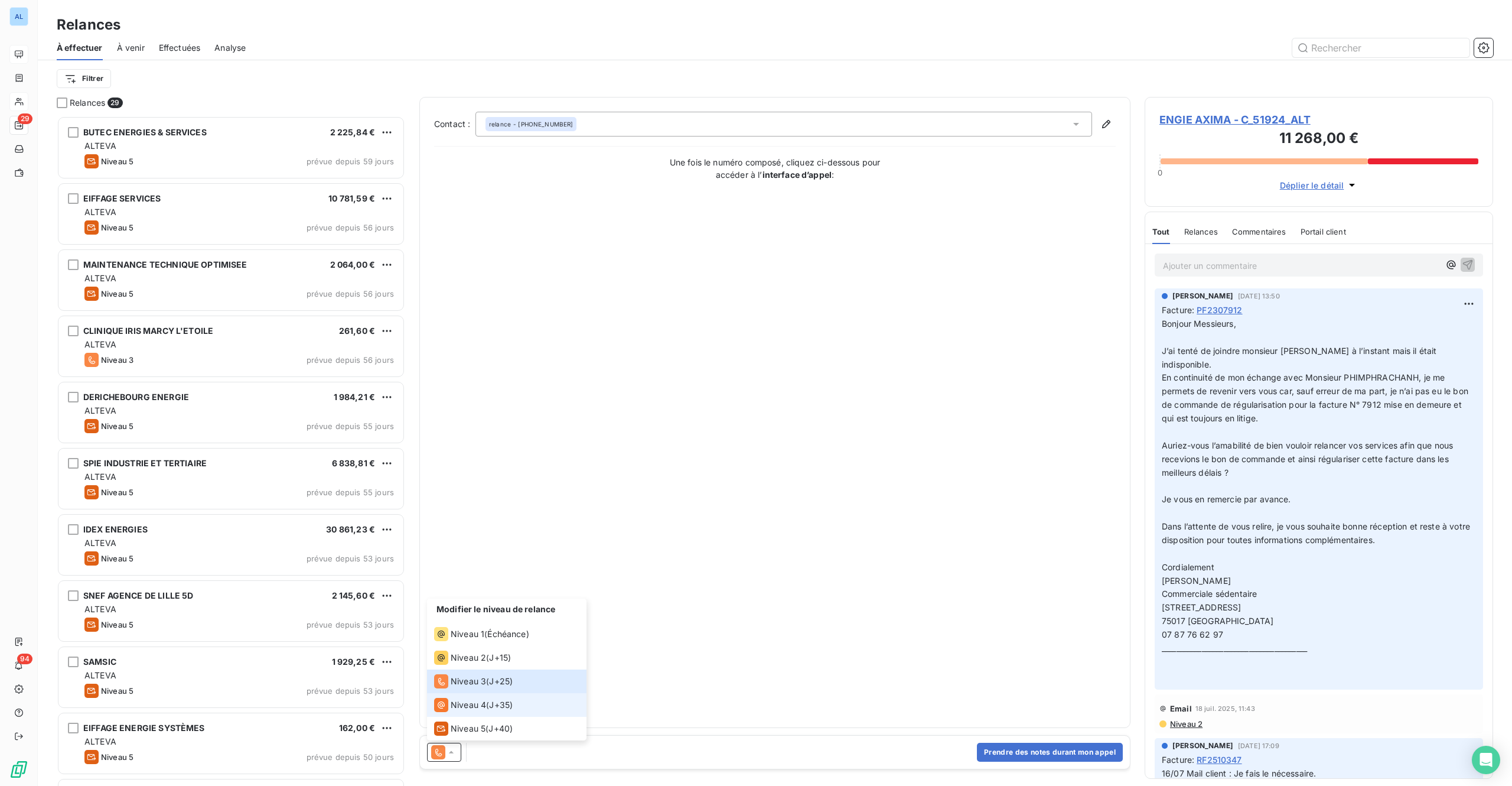
click at [460, 589] on span "Niveau 4" at bounding box center [468, 704] width 36 height 12
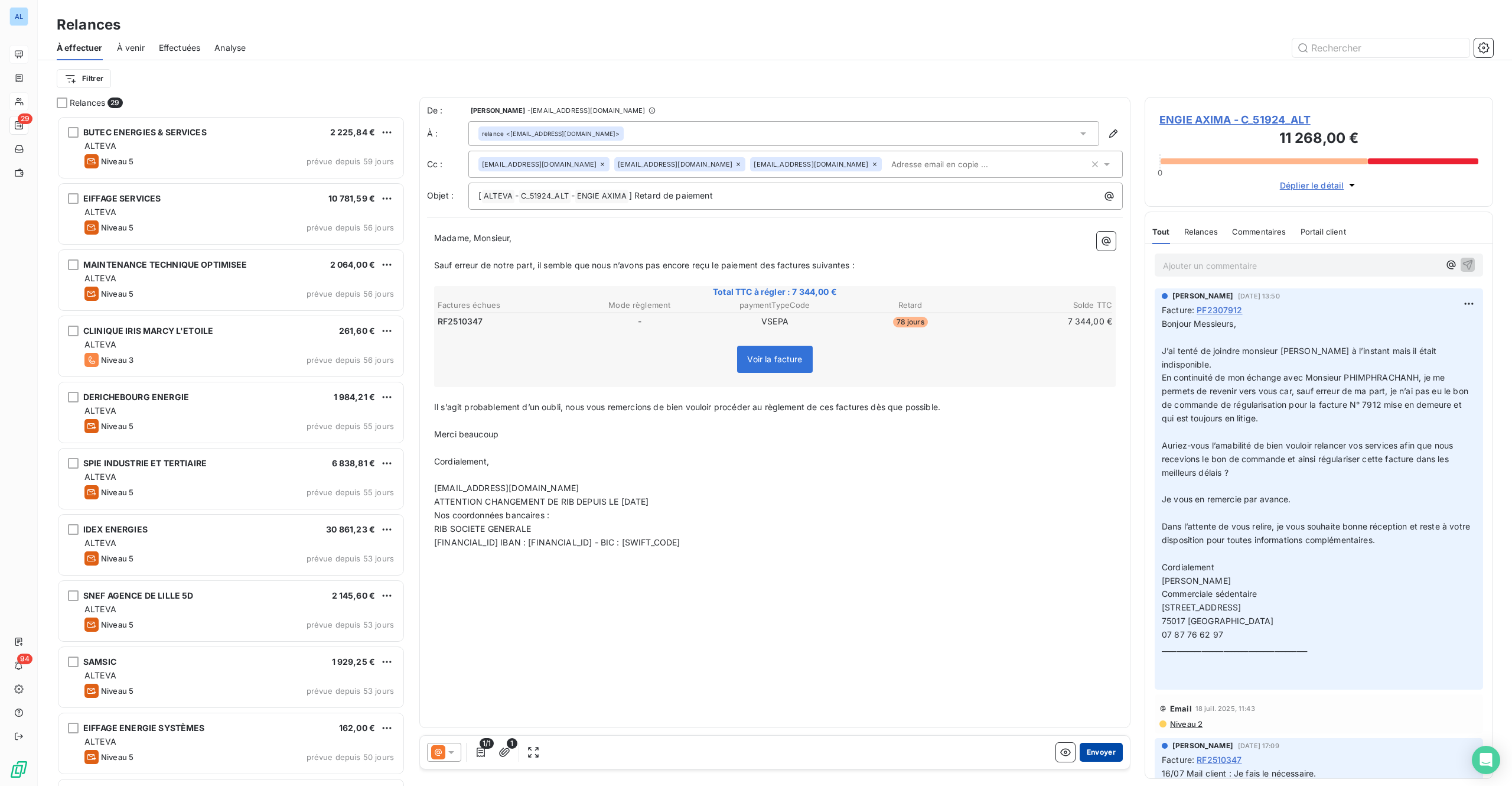
click at [1104, 589] on button "Envoyer" at bounding box center [1101, 752] width 43 height 19
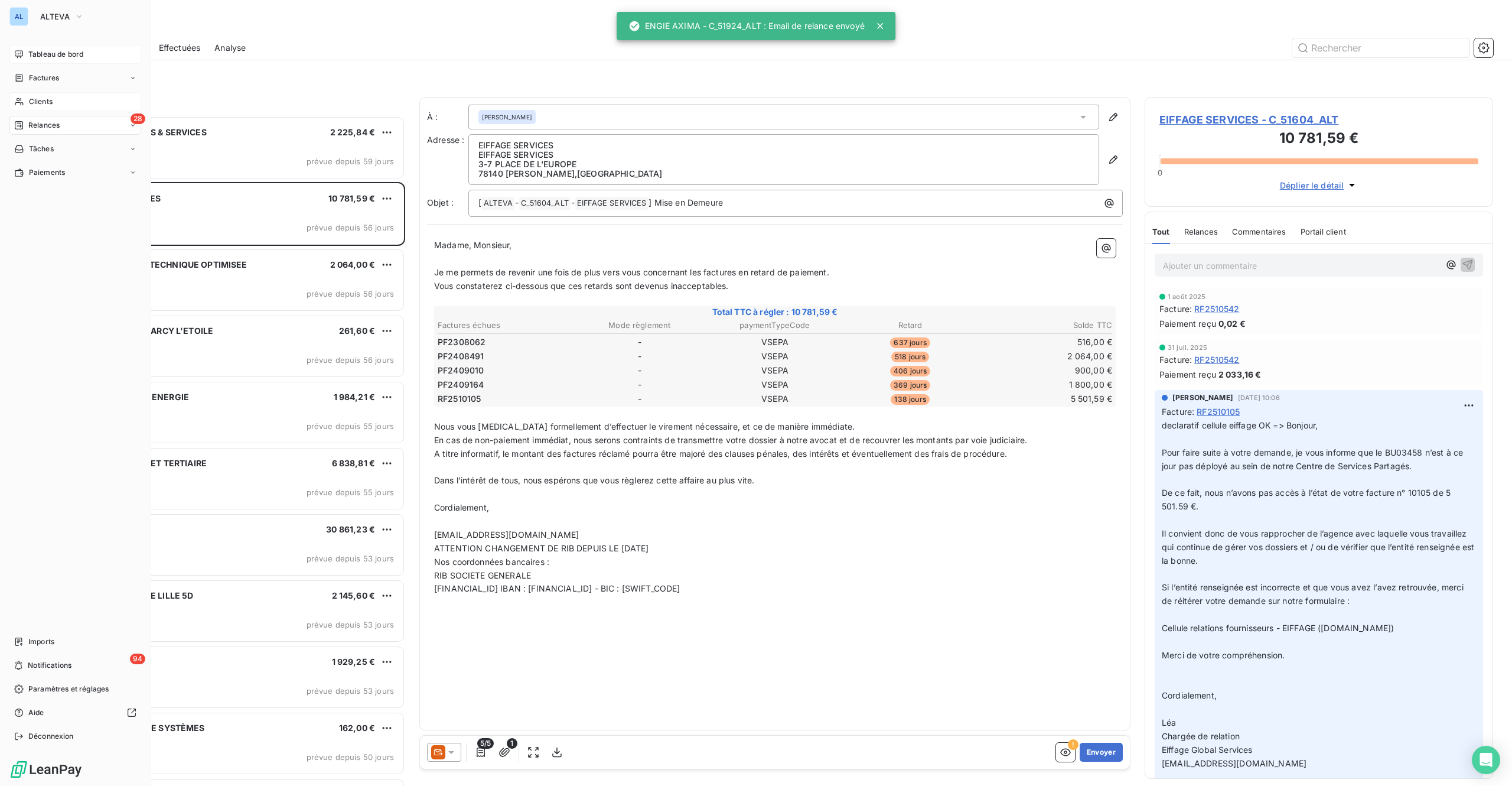
click at [33, 54] on span "Tableau de bord" at bounding box center [56, 54] width 55 height 11
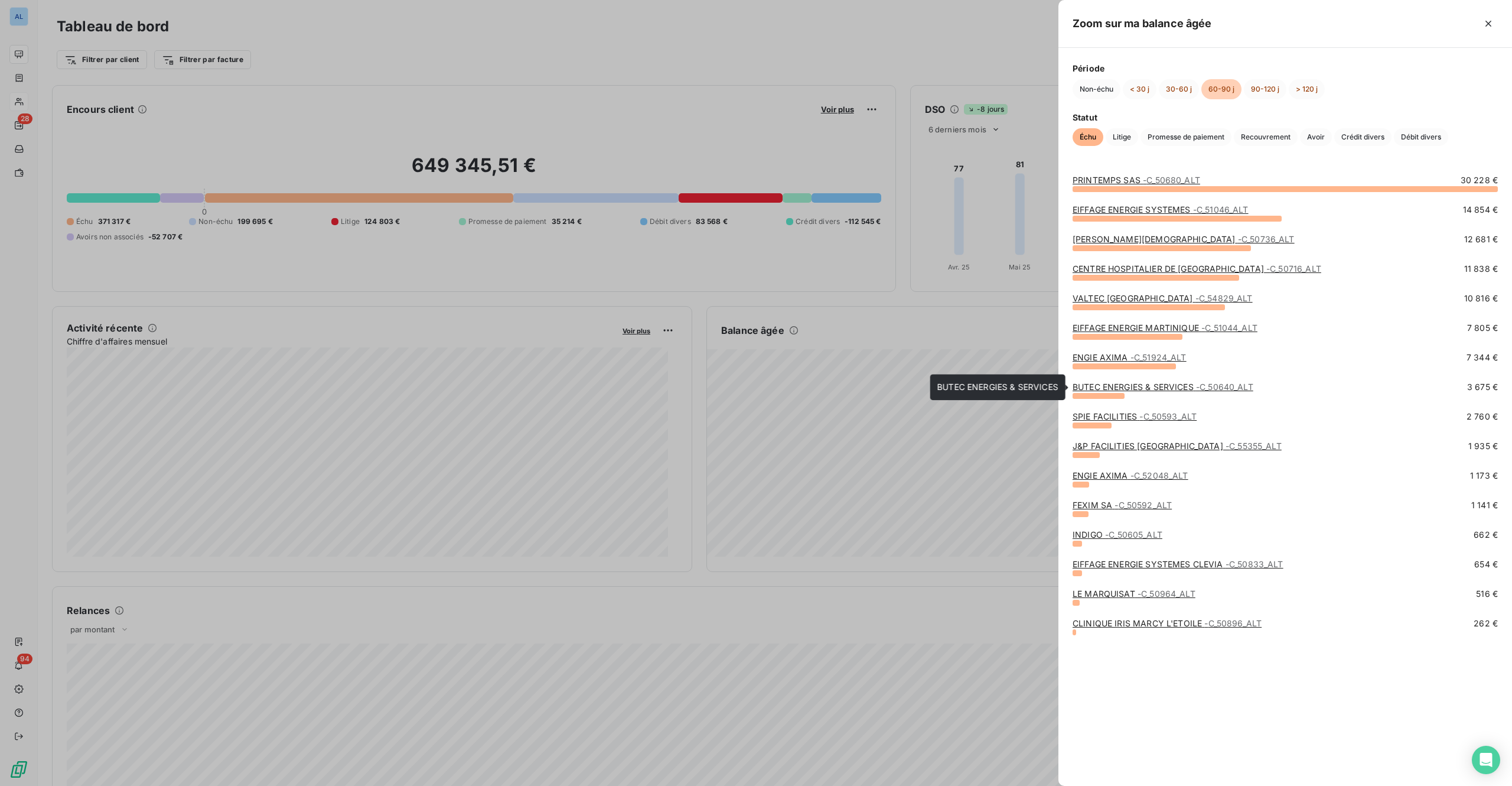
click at [1133, 390] on link "BUTEC ENERGIES & SERVICES - C_50640_ALT" at bounding box center [1163, 386] width 181 height 10
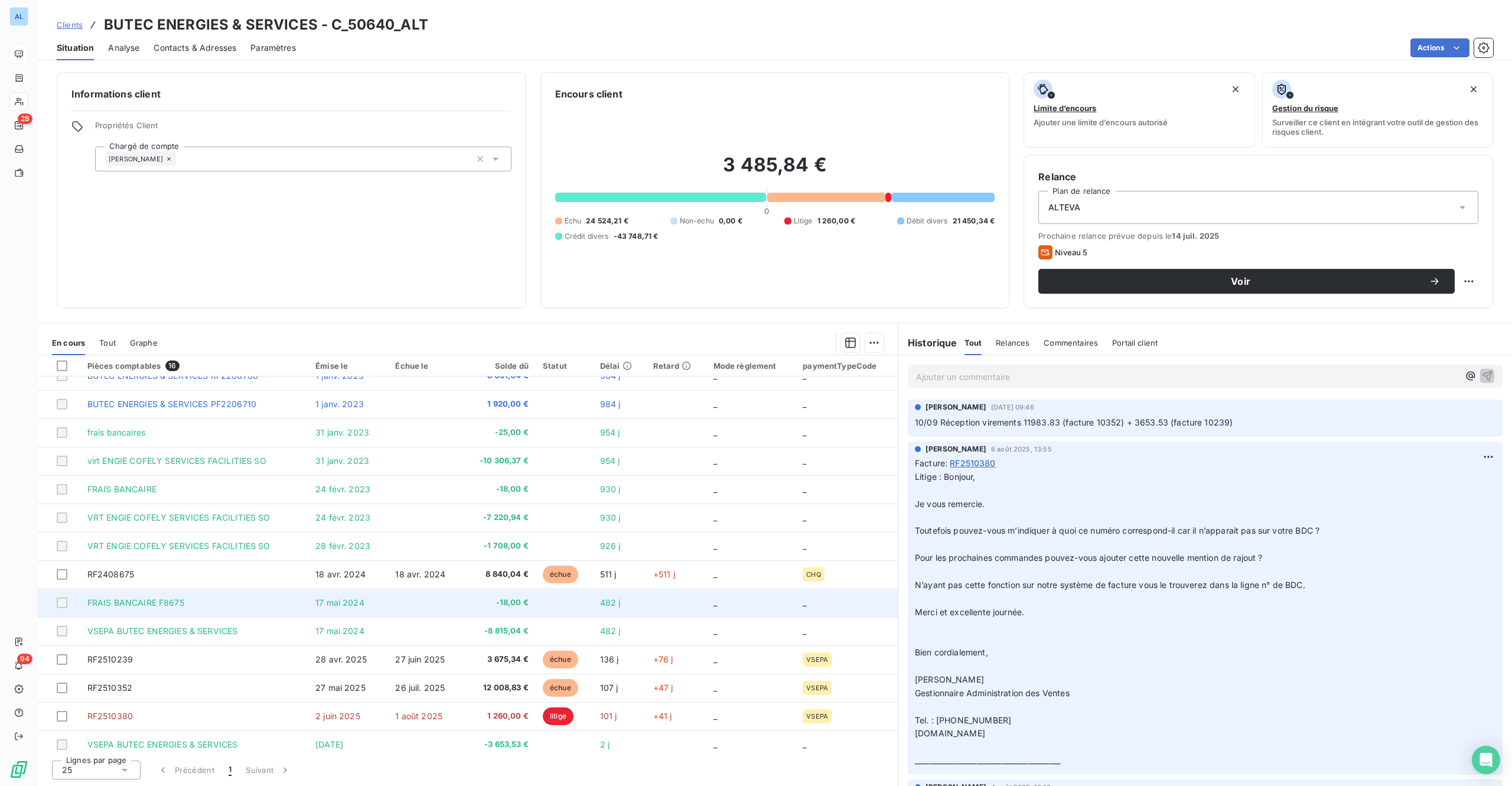
scroll to position [80, 0]
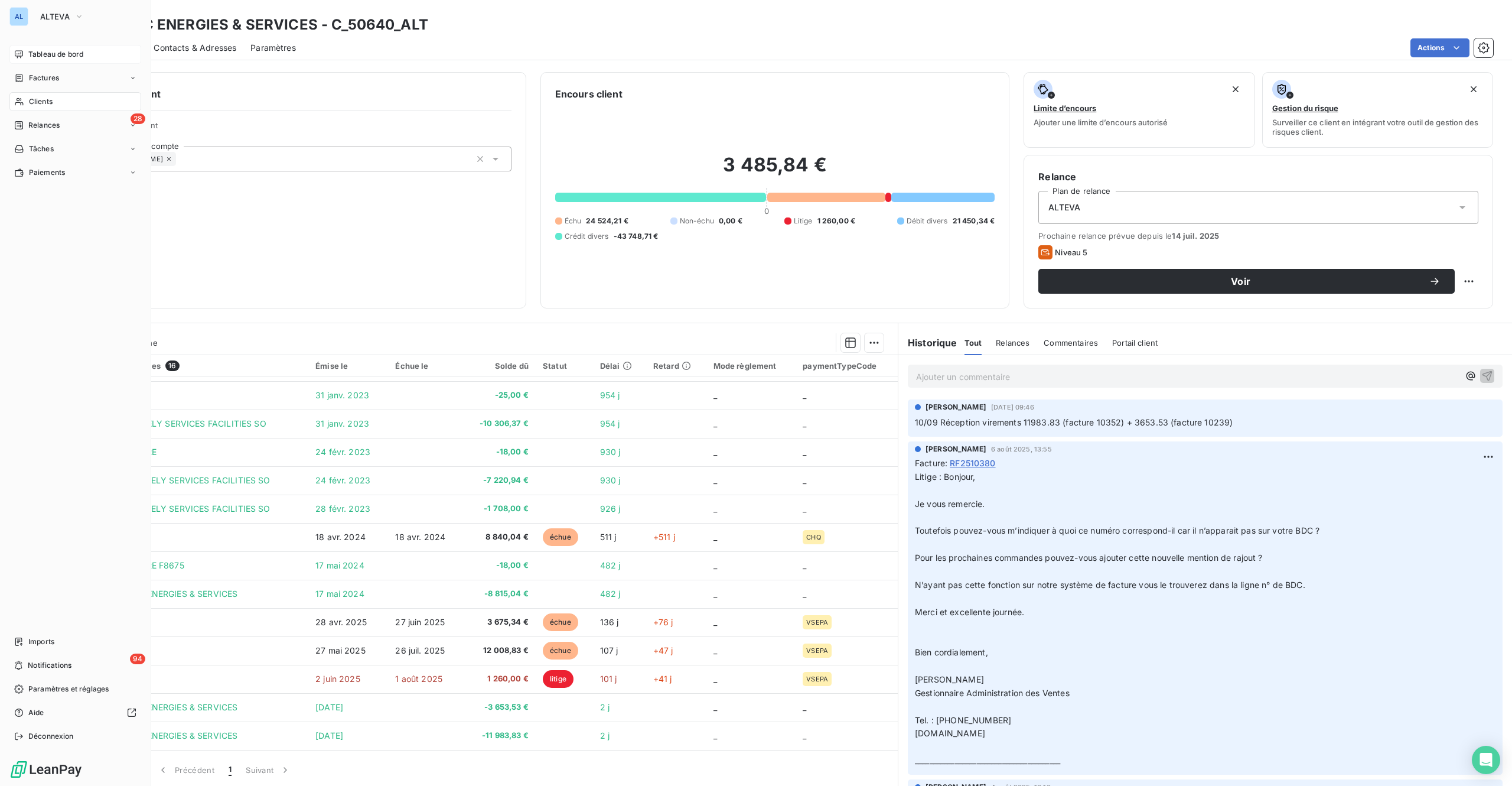
click at [31, 45] on div "Tableau de bord" at bounding box center [74, 54] width 131 height 19
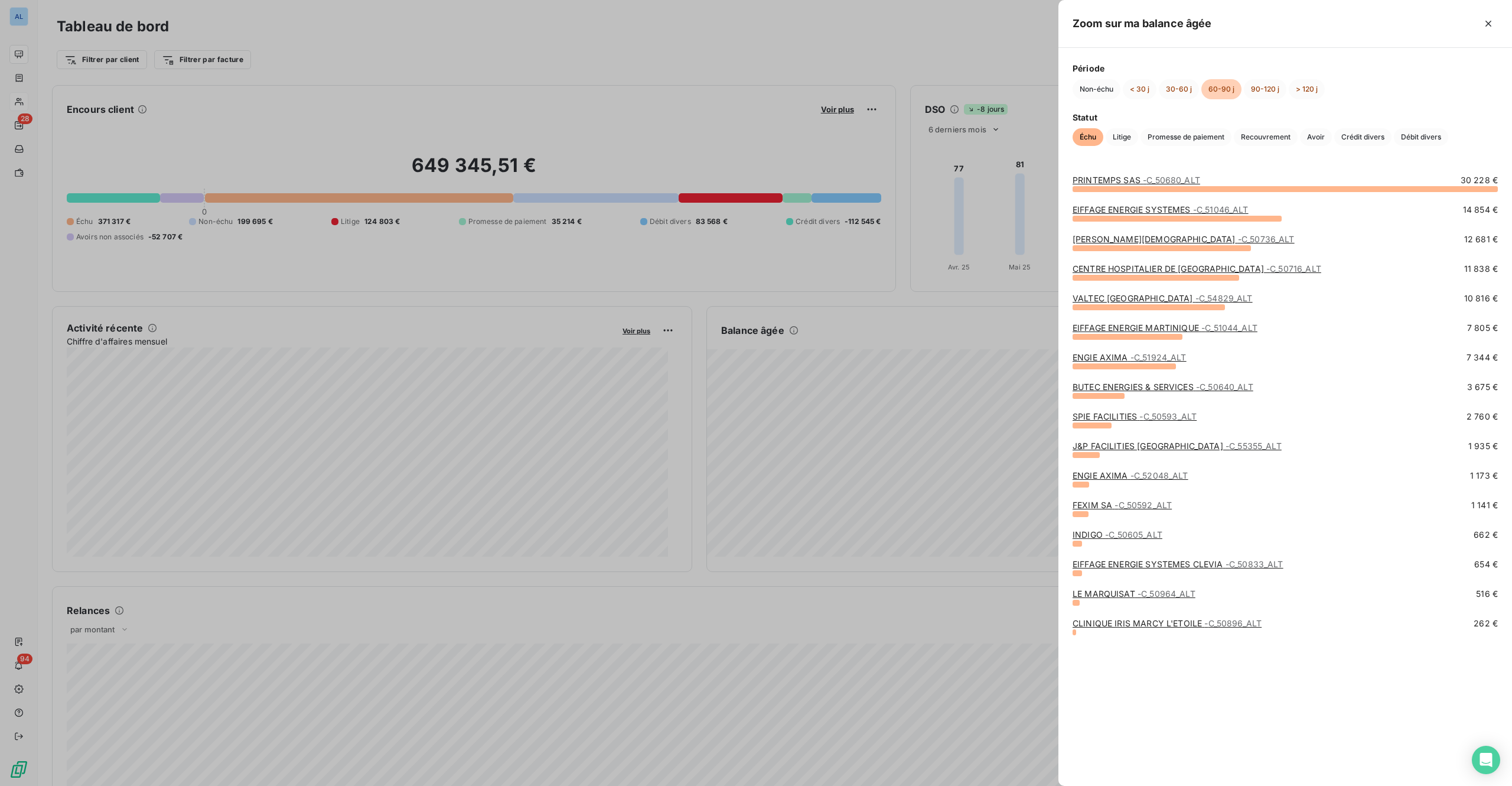
click at [1094, 479] on link "ENGIE AXIMA - C_52048_ALT" at bounding box center [1131, 475] width 116 height 10
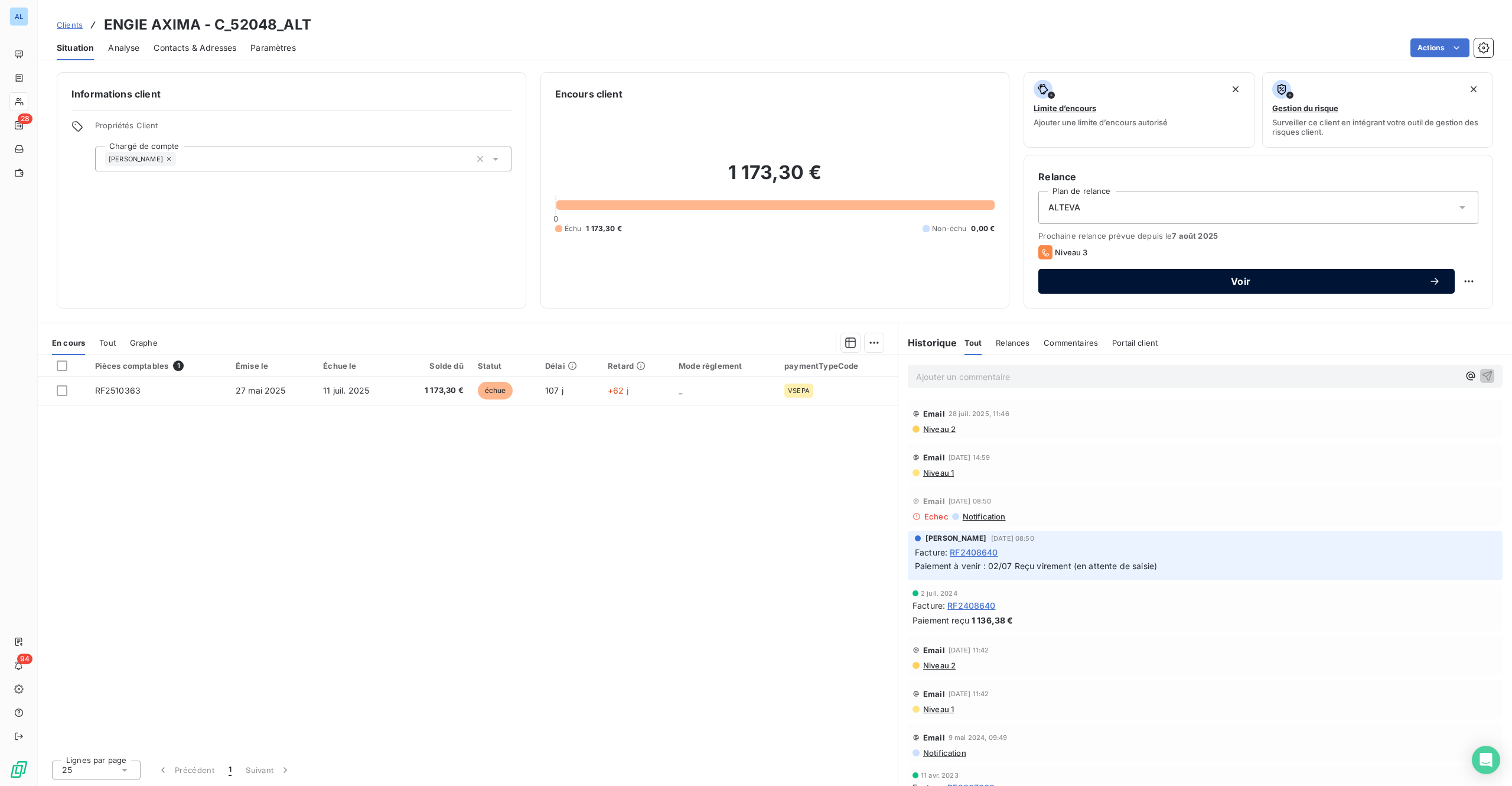
click at [1133, 280] on span "Voir" at bounding box center [1240, 281] width 376 height 9
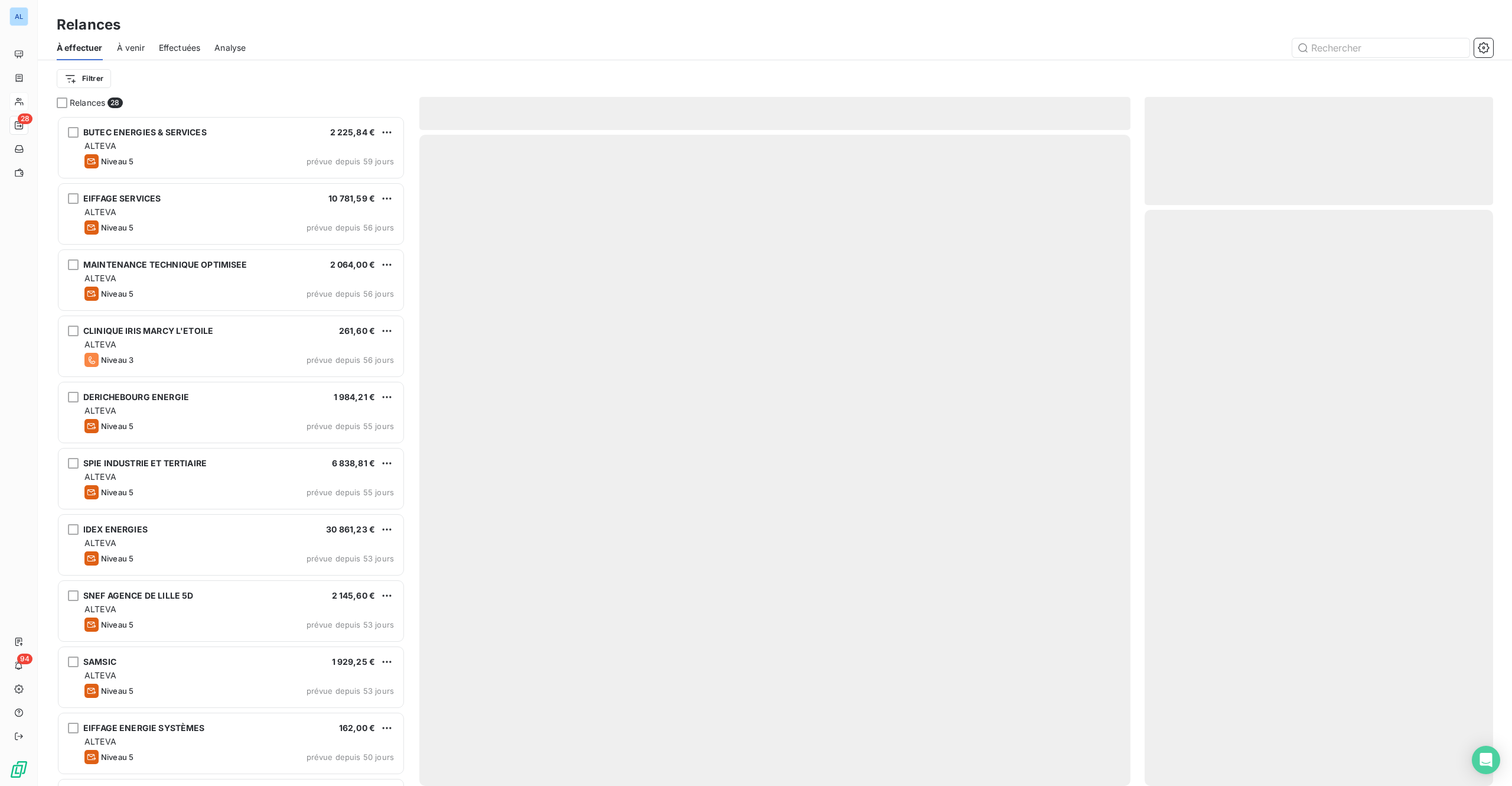
scroll to position [653, 330]
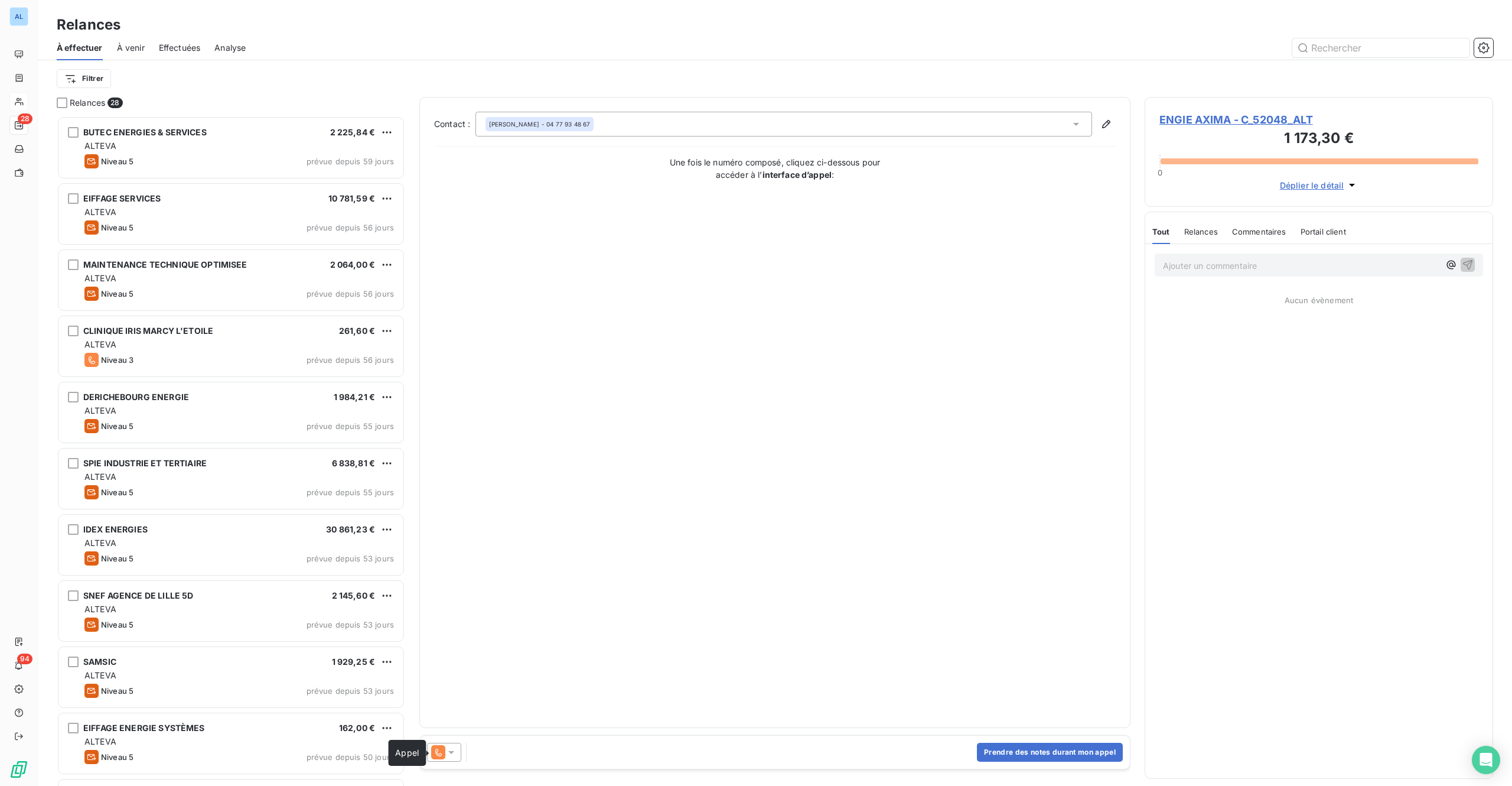
click at [442, 589] on icon at bounding box center [438, 751] width 14 height 14
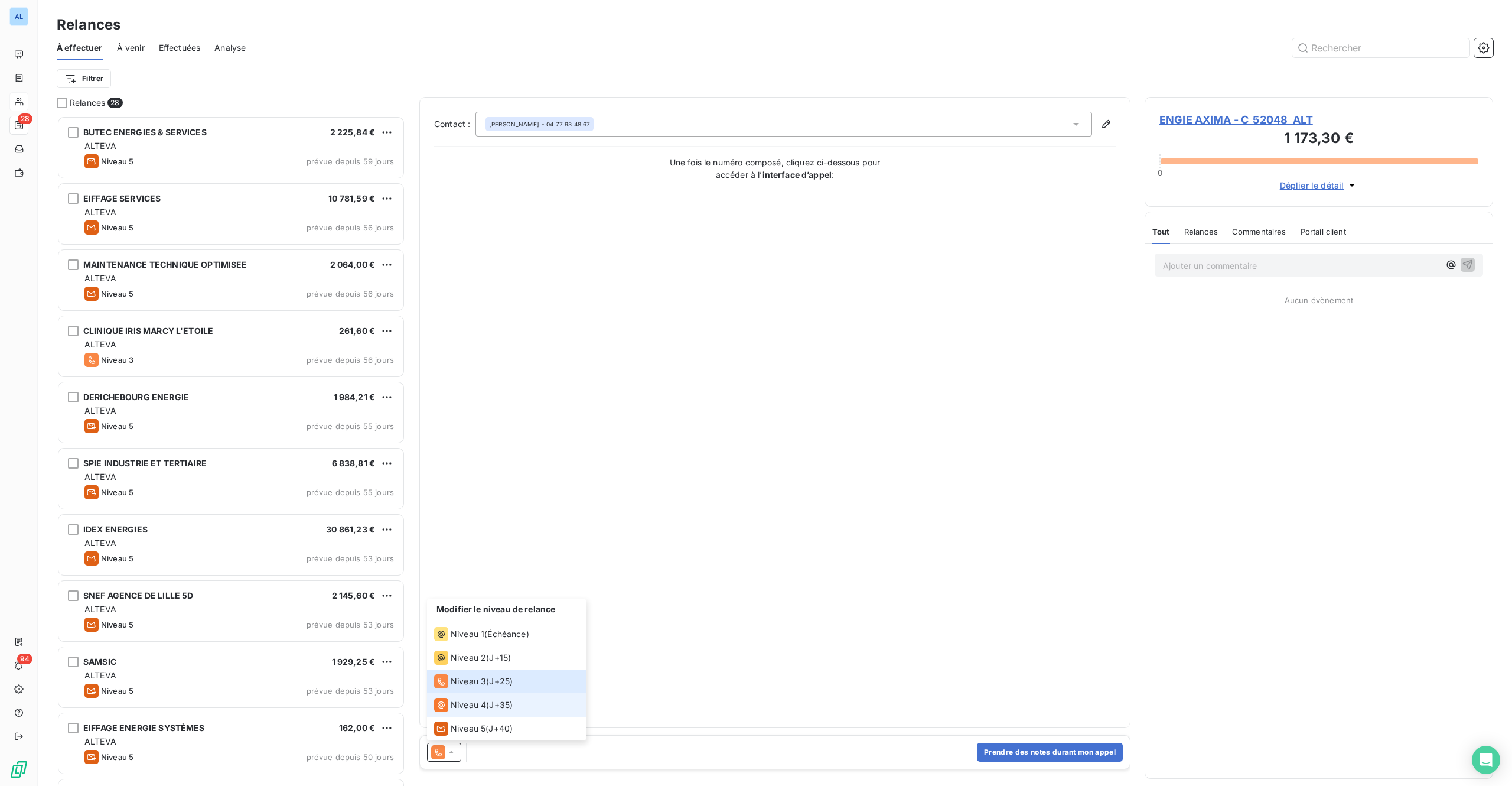
click at [459, 589] on li "Niveau 4 ( J+35 )" at bounding box center [507, 705] width 160 height 24
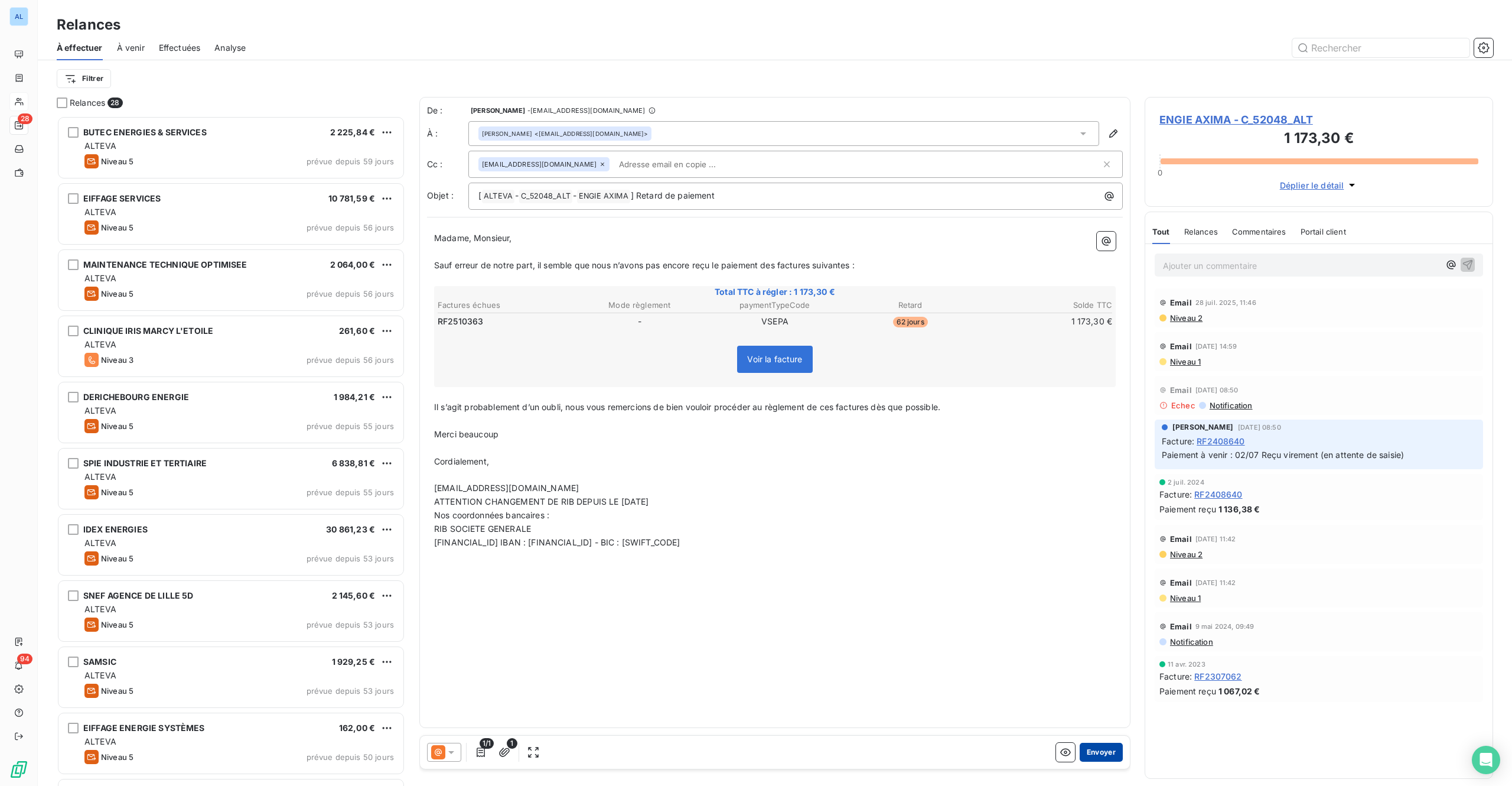
click at [1090, 589] on button "Envoyer" at bounding box center [1101, 752] width 43 height 19
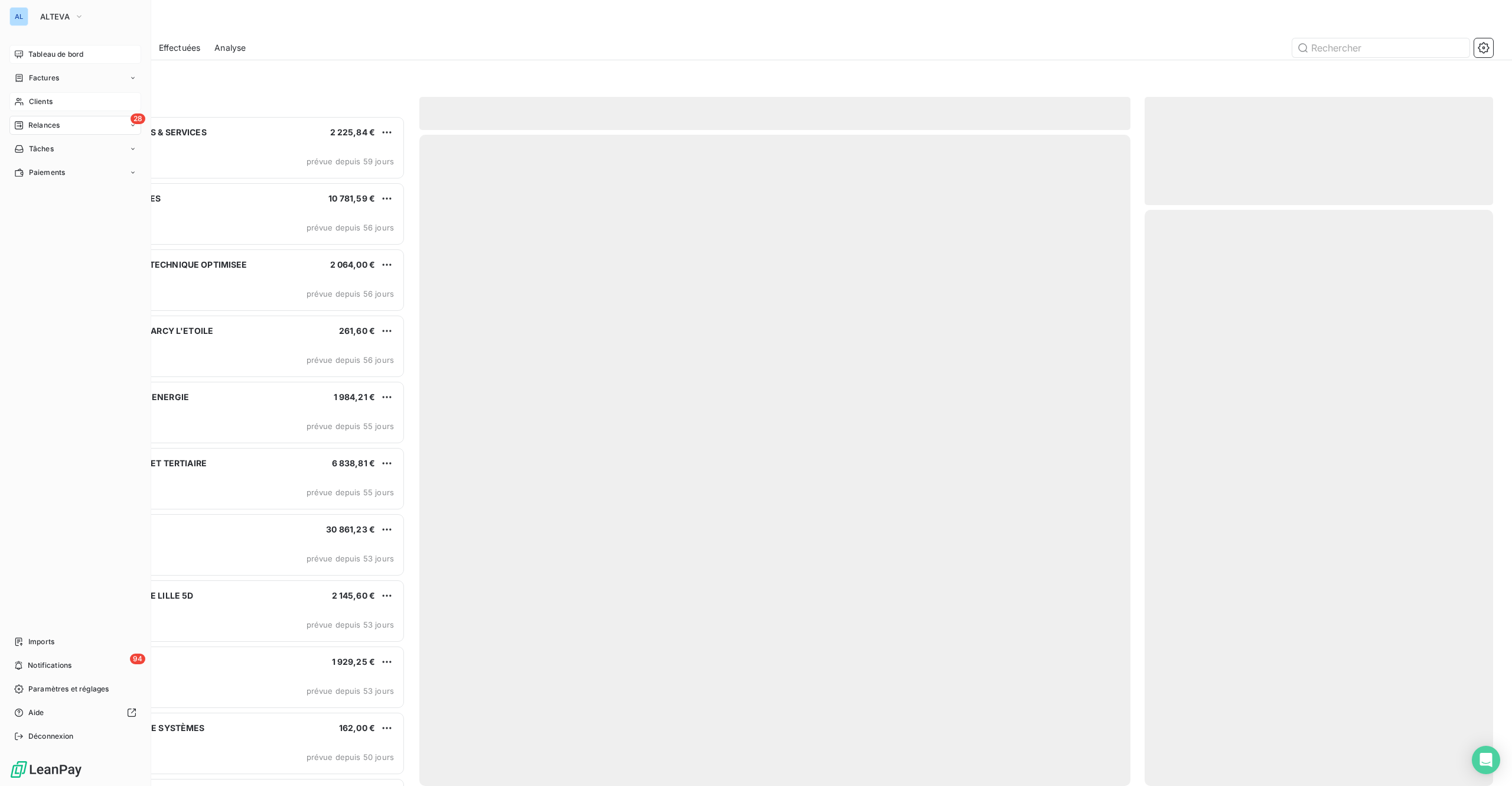
click at [34, 47] on div "Tableau de bord" at bounding box center [74, 54] width 131 height 19
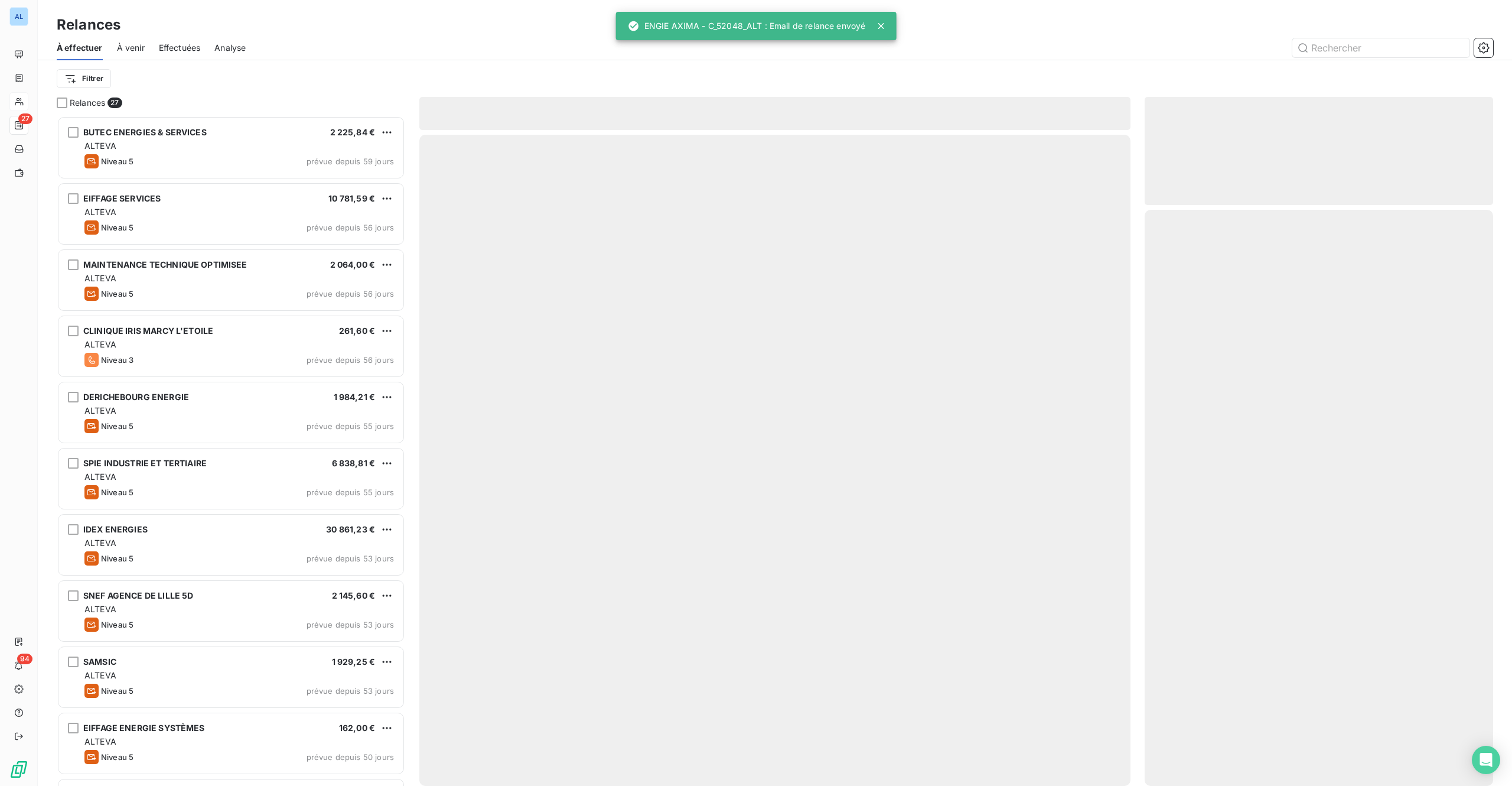
scroll to position [653, 330]
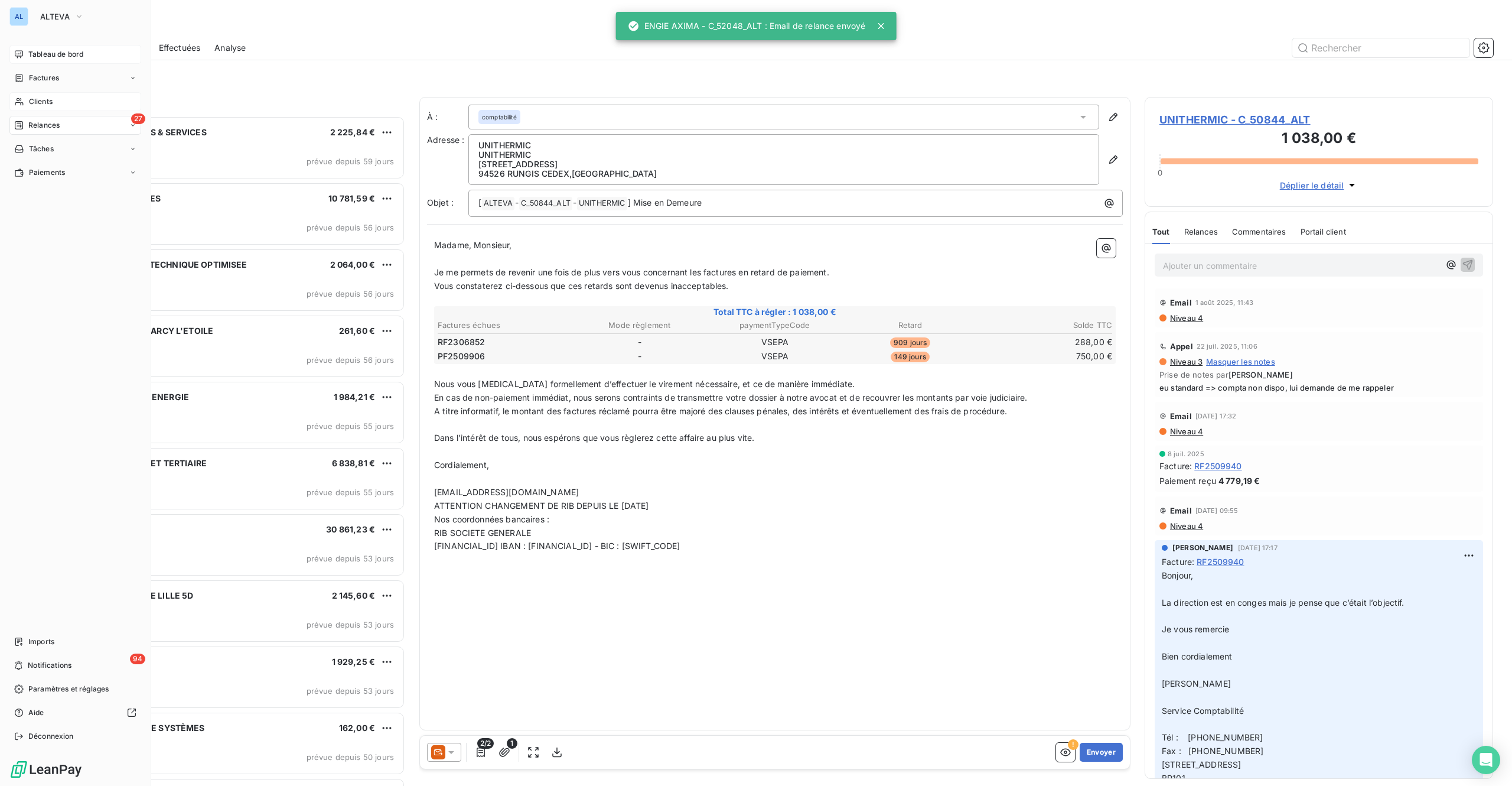
click at [30, 51] on span "Tableau de bord" at bounding box center [56, 54] width 55 height 11
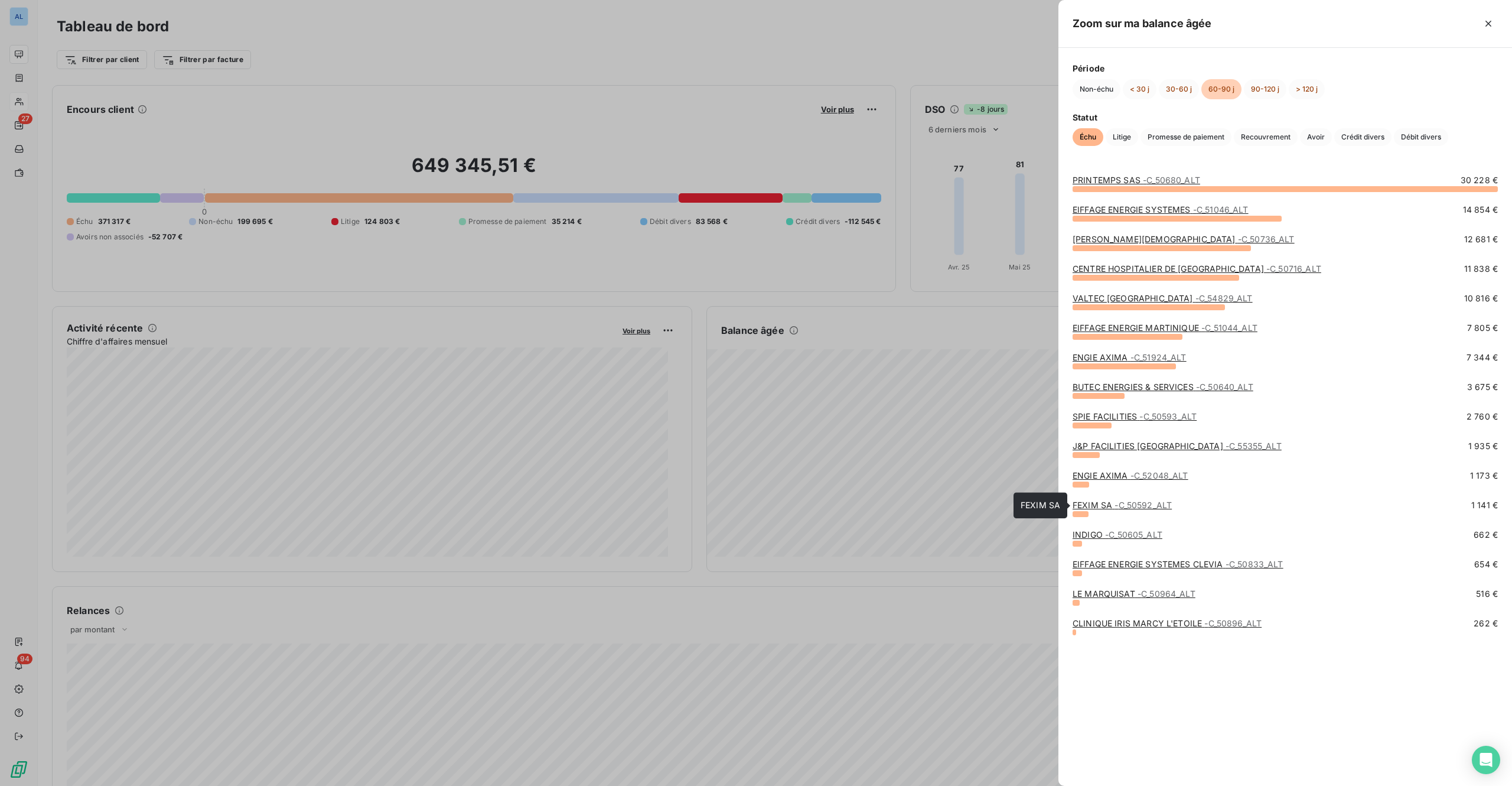
click at [1119, 508] on span "- C_50592_ALT" at bounding box center [1143, 505] width 57 height 10
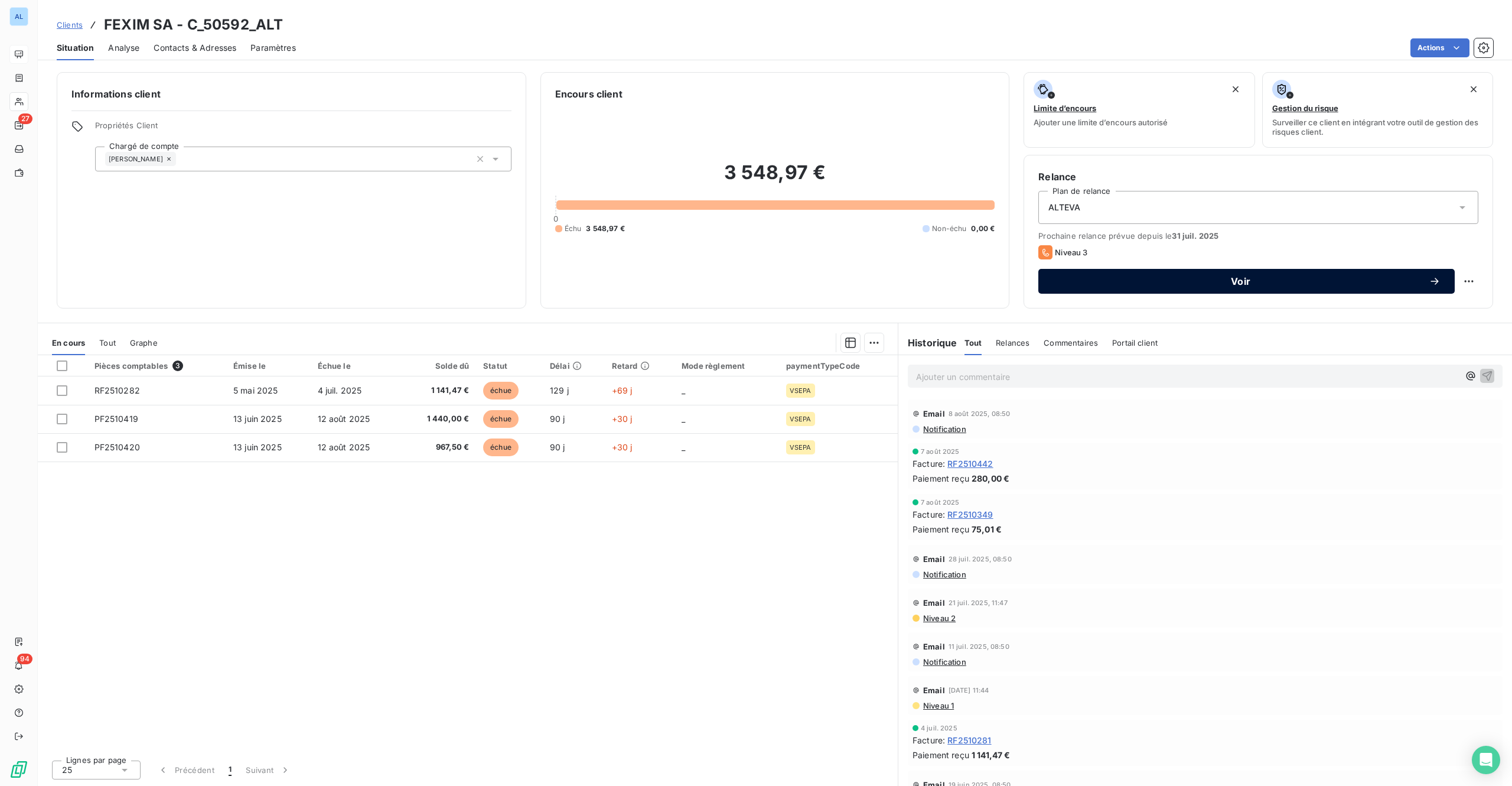
click at [1133, 279] on span "Voir" at bounding box center [1240, 281] width 376 height 9
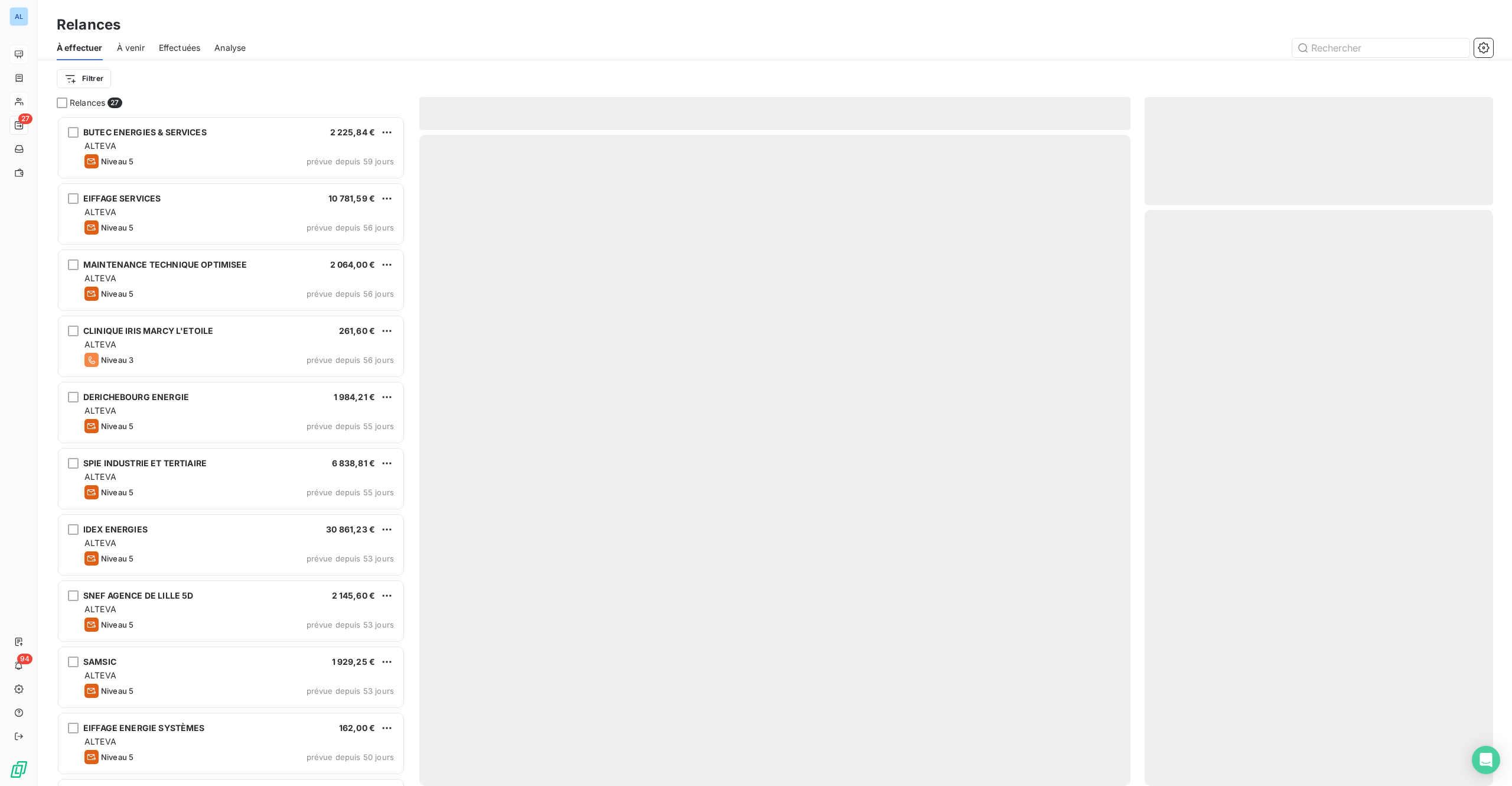
scroll to position [653, 330]
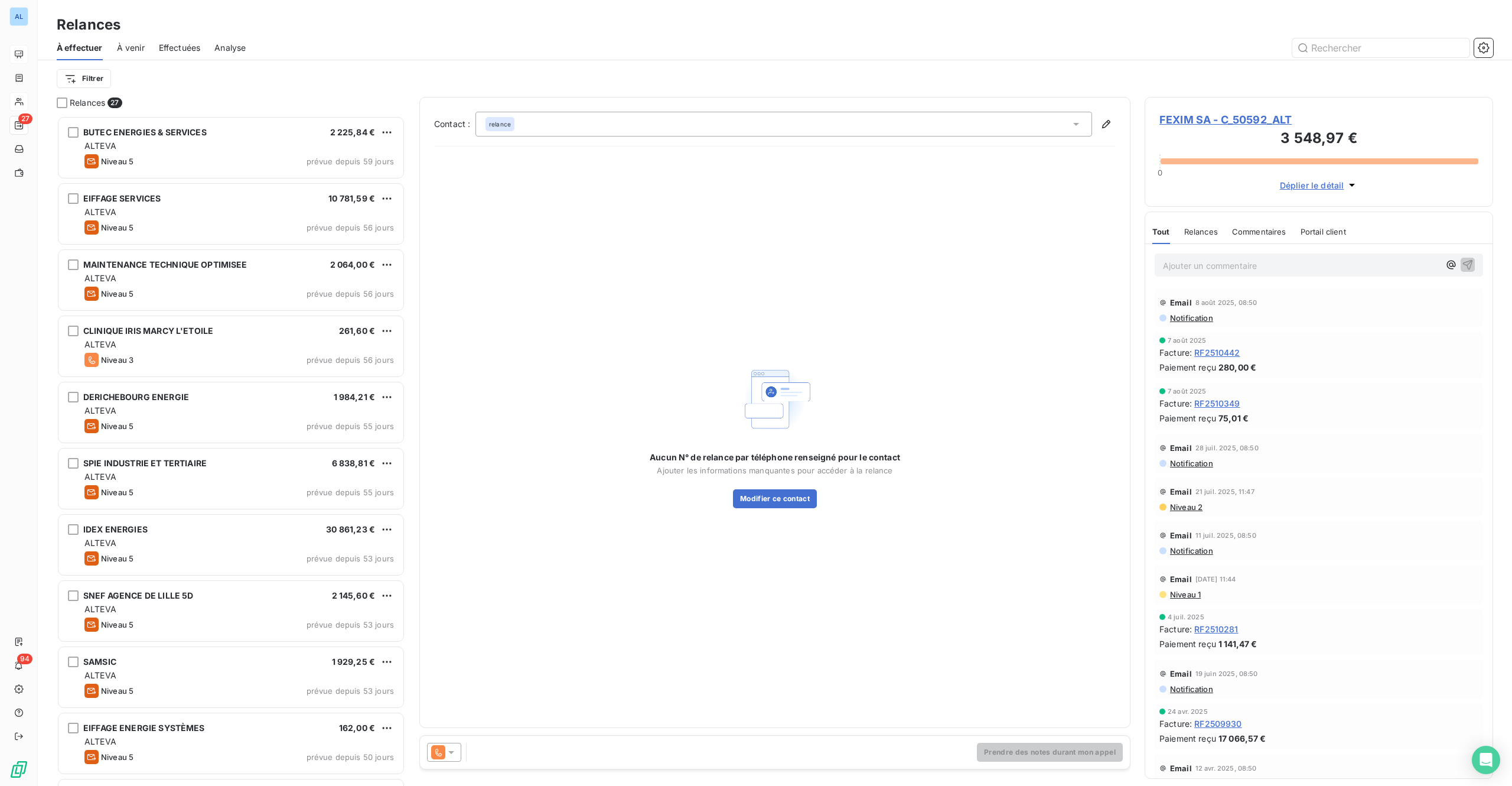
click at [452, 589] on icon at bounding box center [451, 752] width 12 height 12
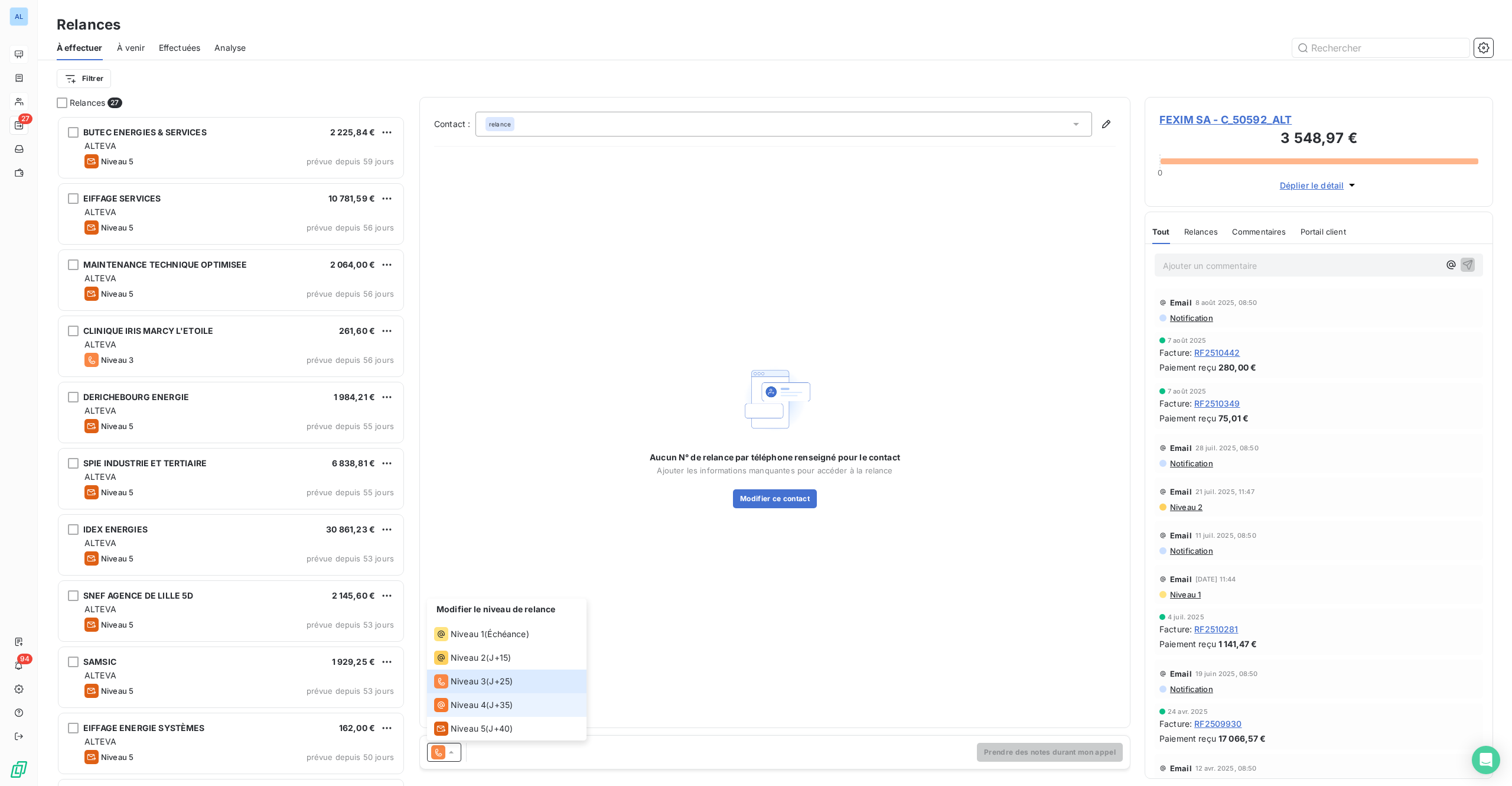
click at [449, 589] on div "Niveau 4" at bounding box center [460, 704] width 52 height 14
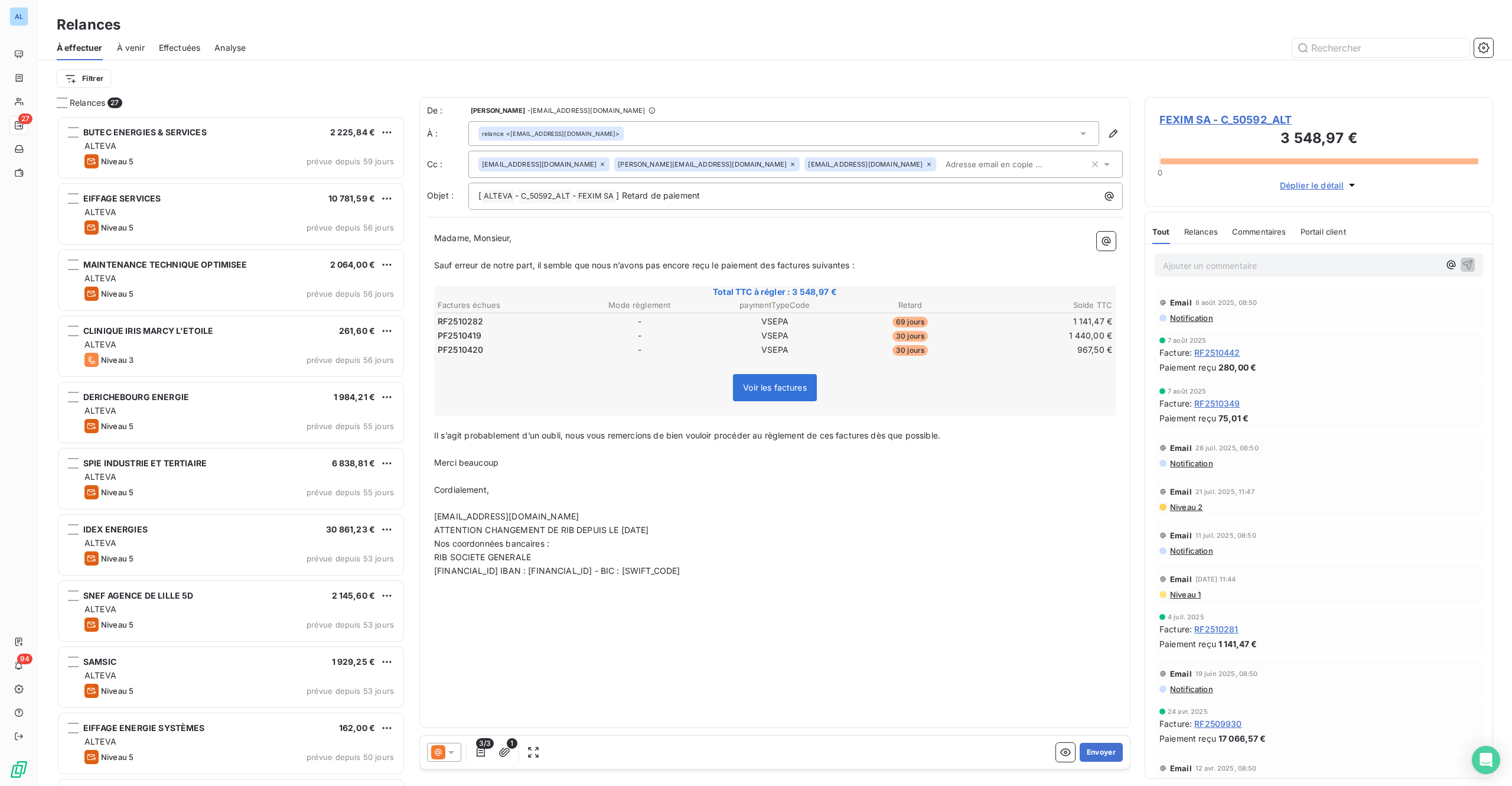
scroll to position [653, 330]
click at [1110, 744] on button "Envoyer" at bounding box center [1101, 752] width 43 height 19
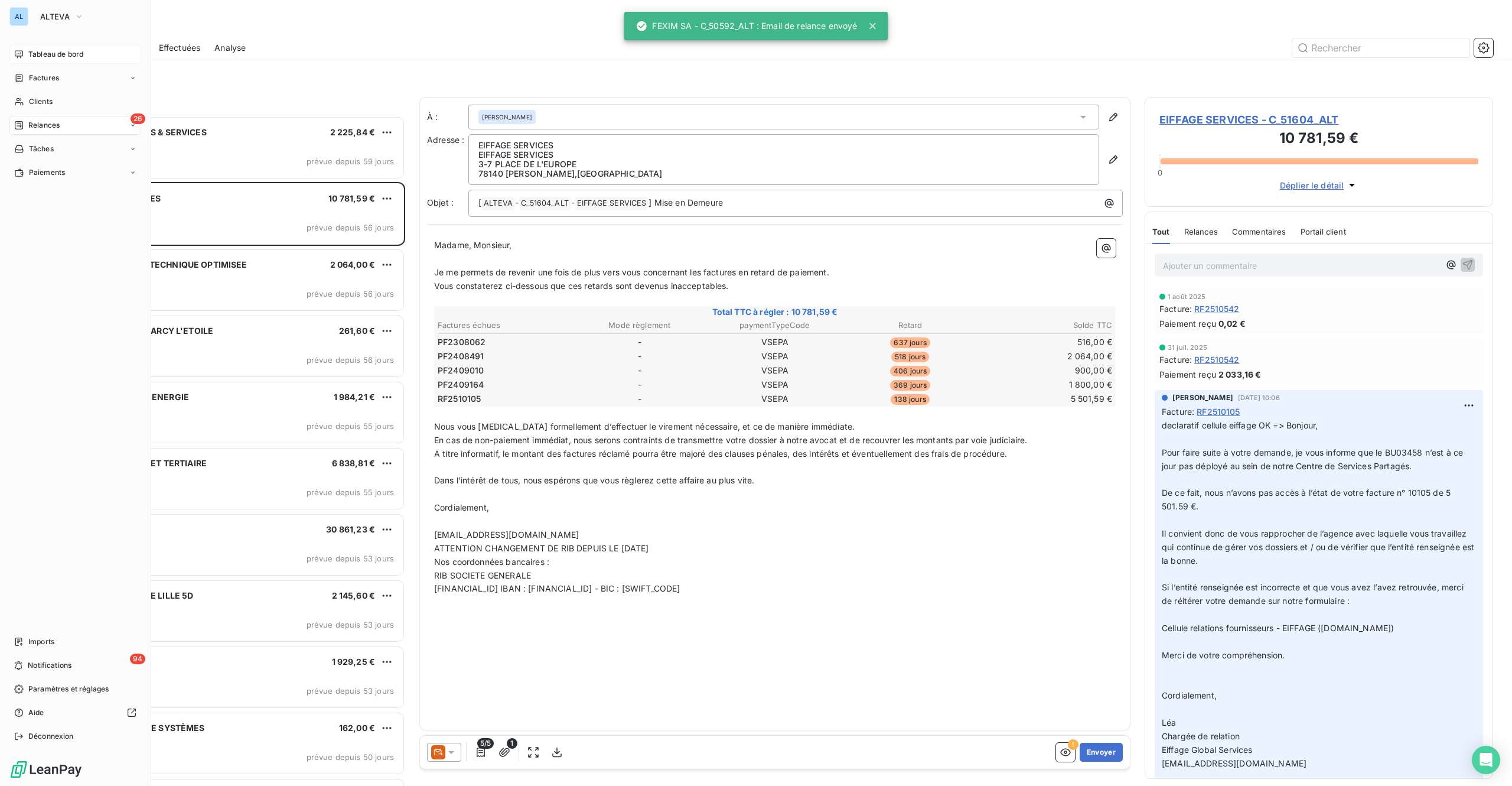
click at [36, 51] on span "Tableau de bord" at bounding box center [56, 54] width 55 height 11
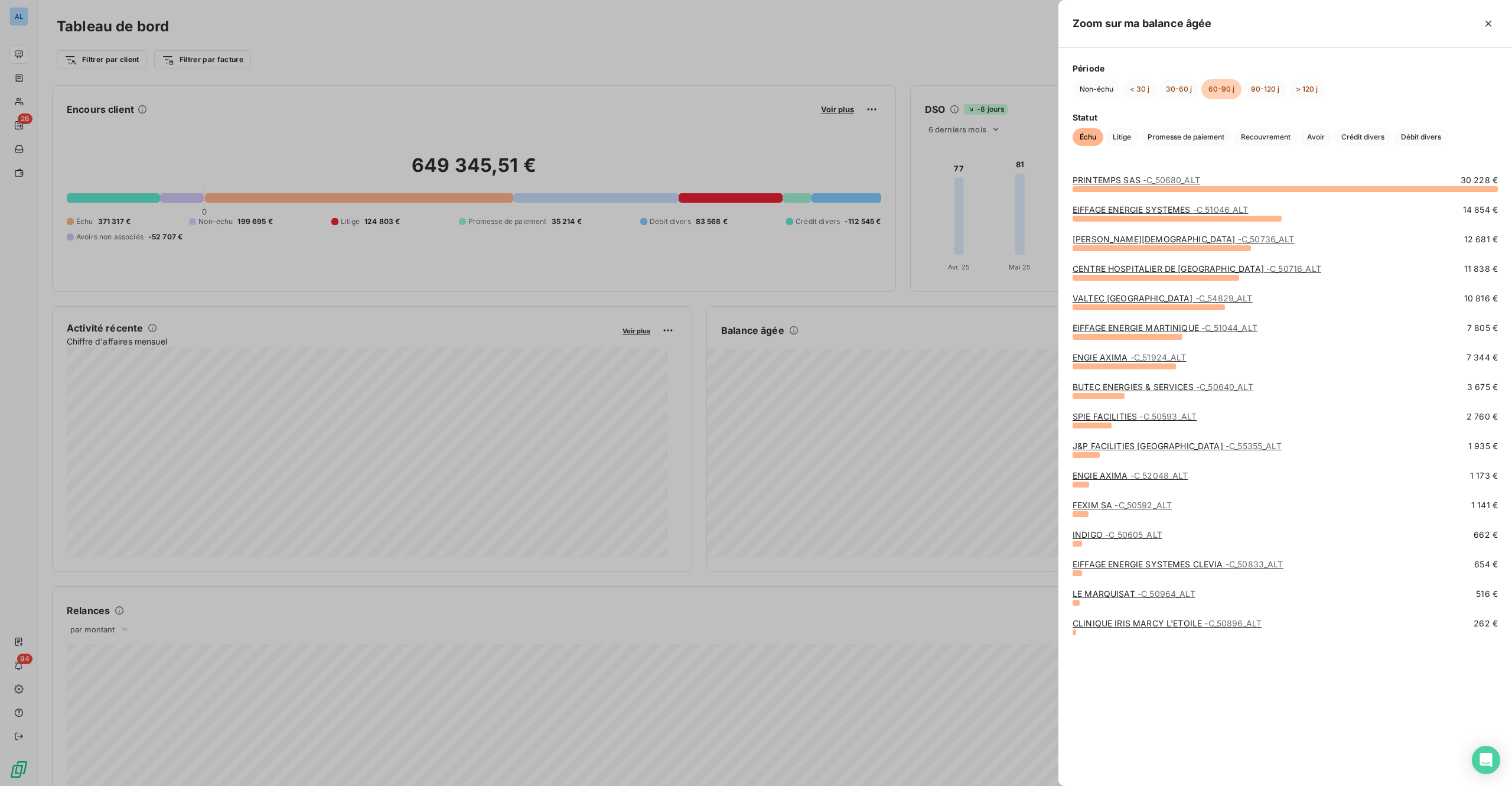
click at [1119, 596] on link "LE MARQUISAT - C_50964_ALT" at bounding box center [1134, 593] width 123 height 10
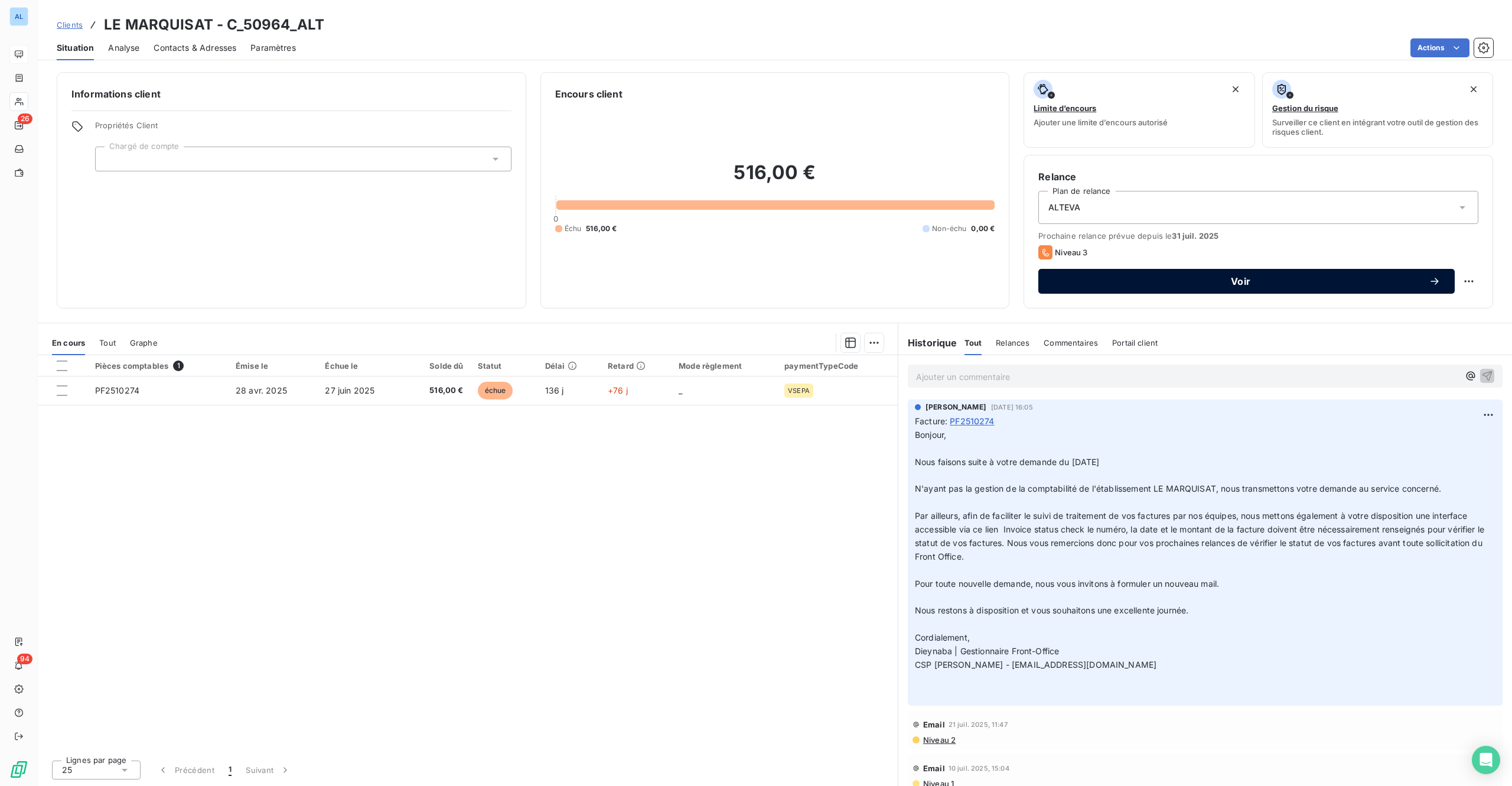
click at [1241, 277] on span "Voir" at bounding box center [1240, 281] width 376 height 9
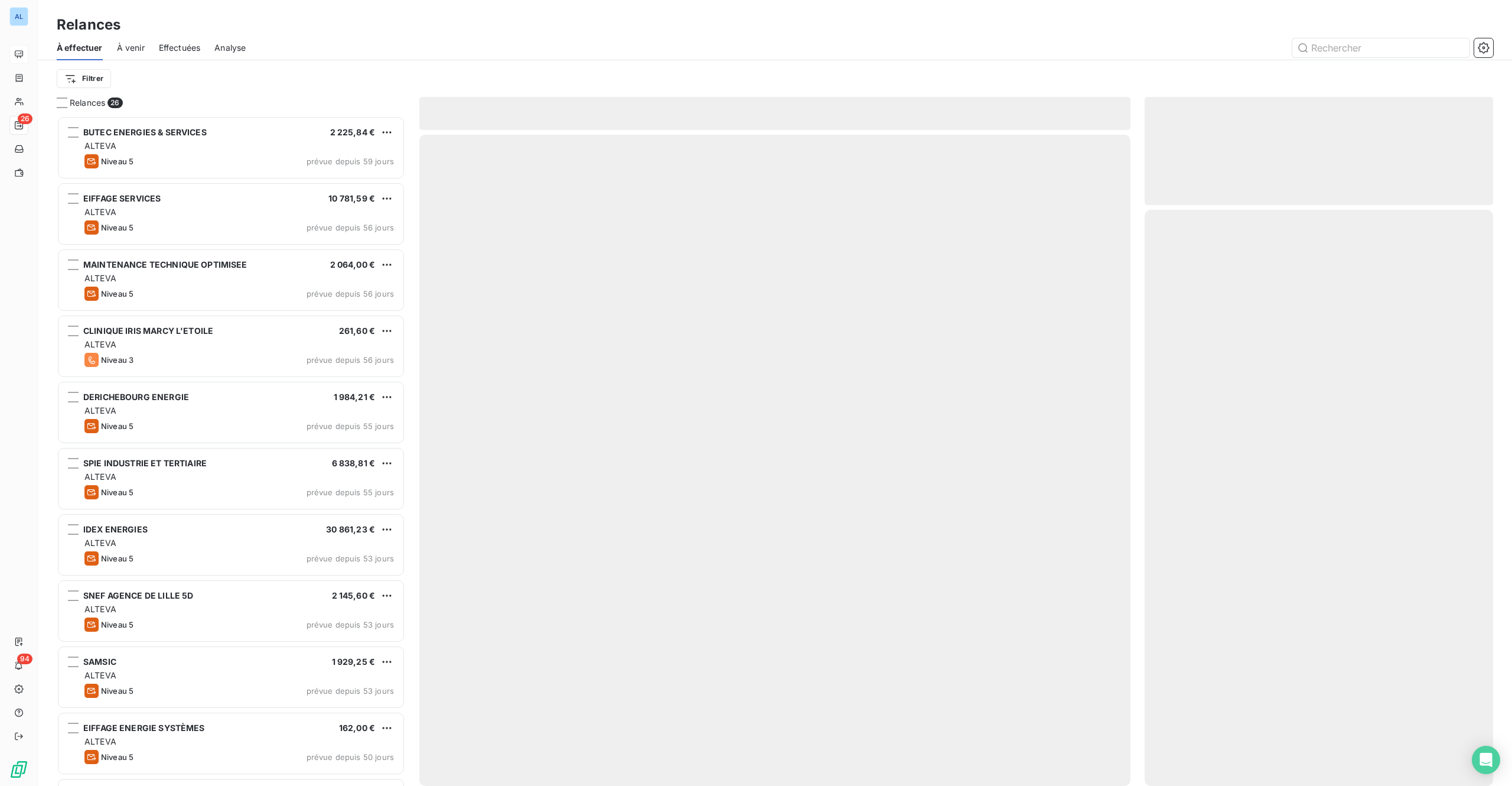
scroll to position [653, 330]
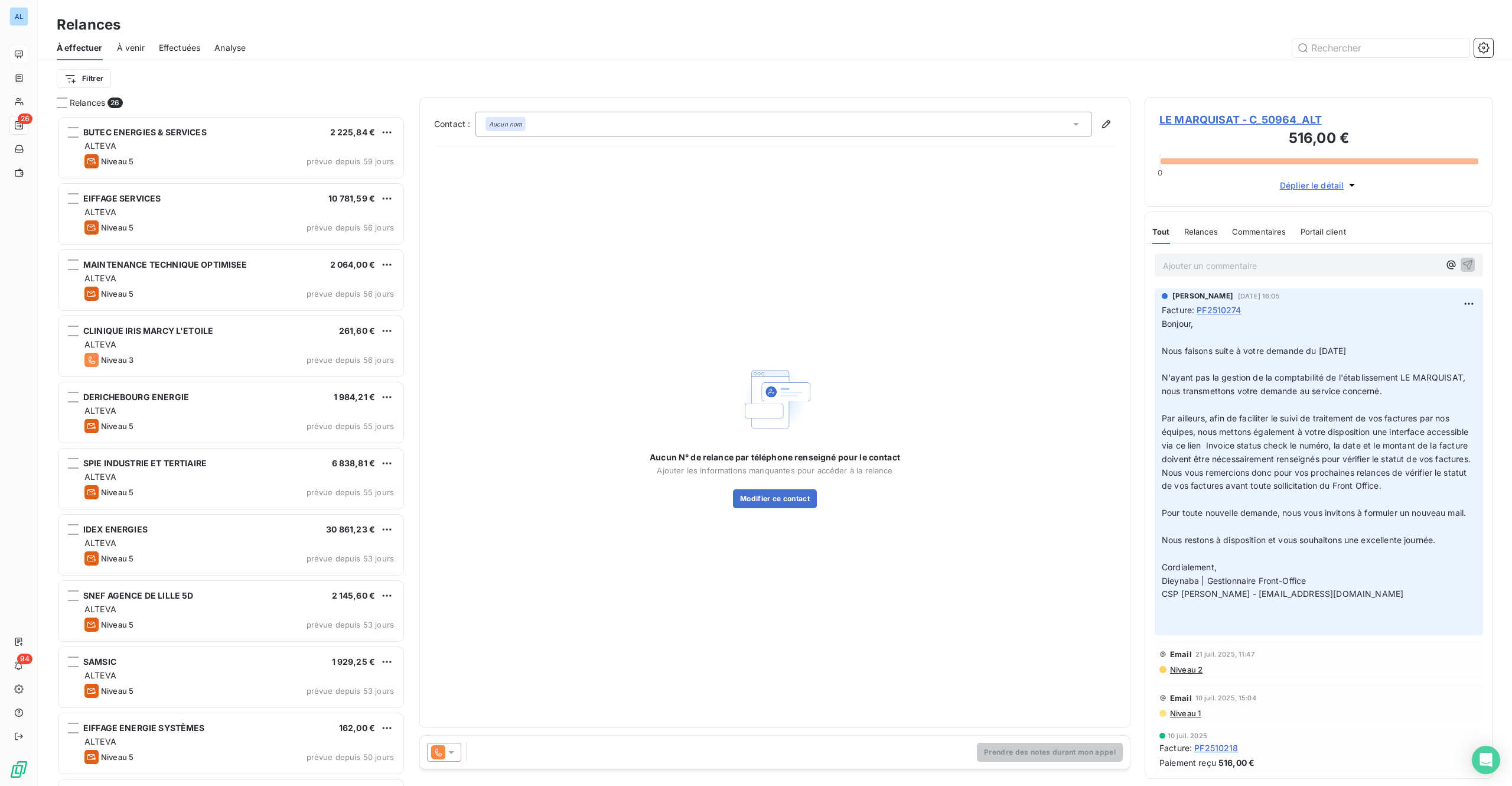
click at [452, 749] on icon at bounding box center [451, 752] width 12 height 12
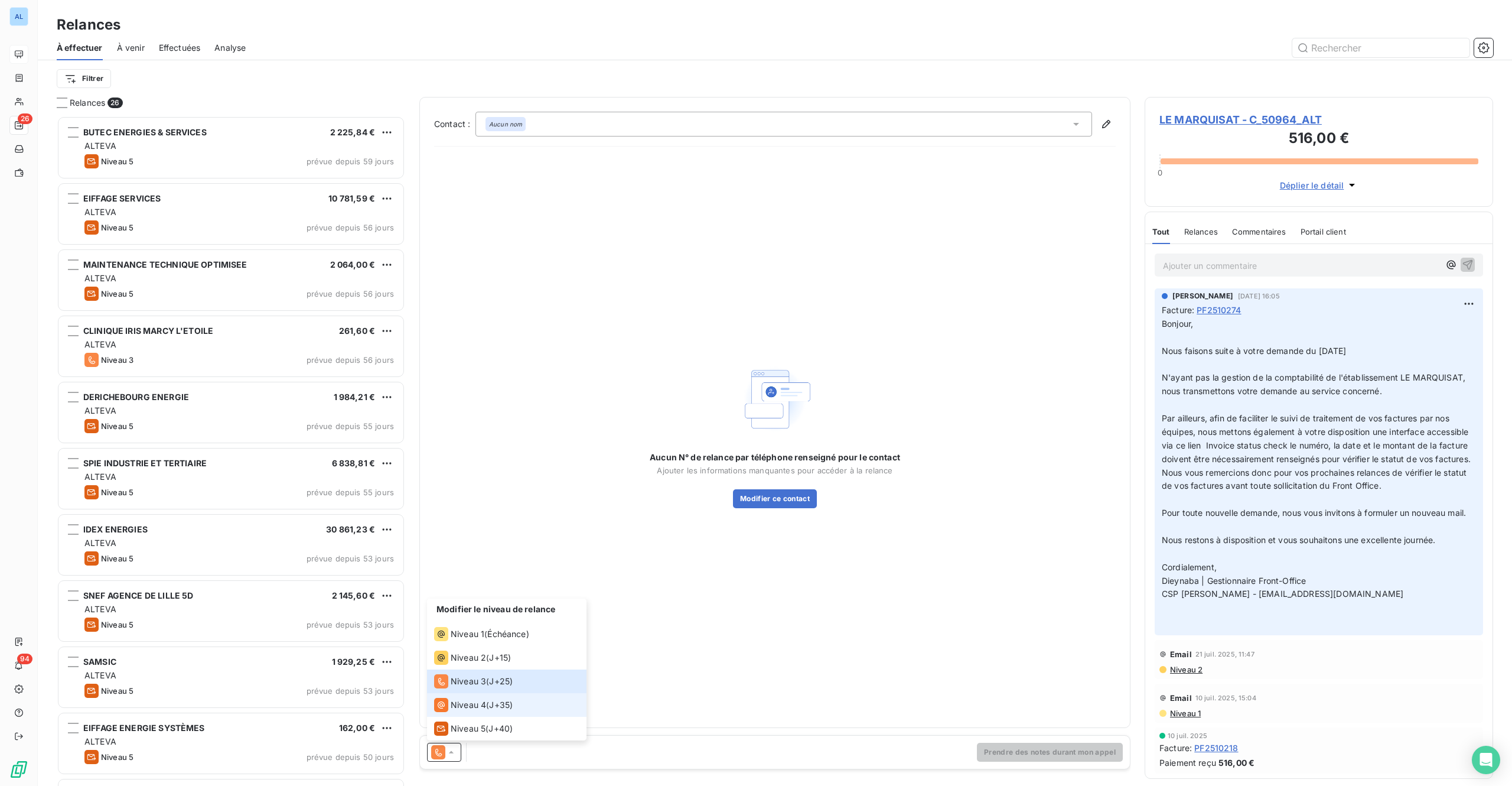
click at [459, 701] on span "Niveau 4" at bounding box center [468, 704] width 36 height 12
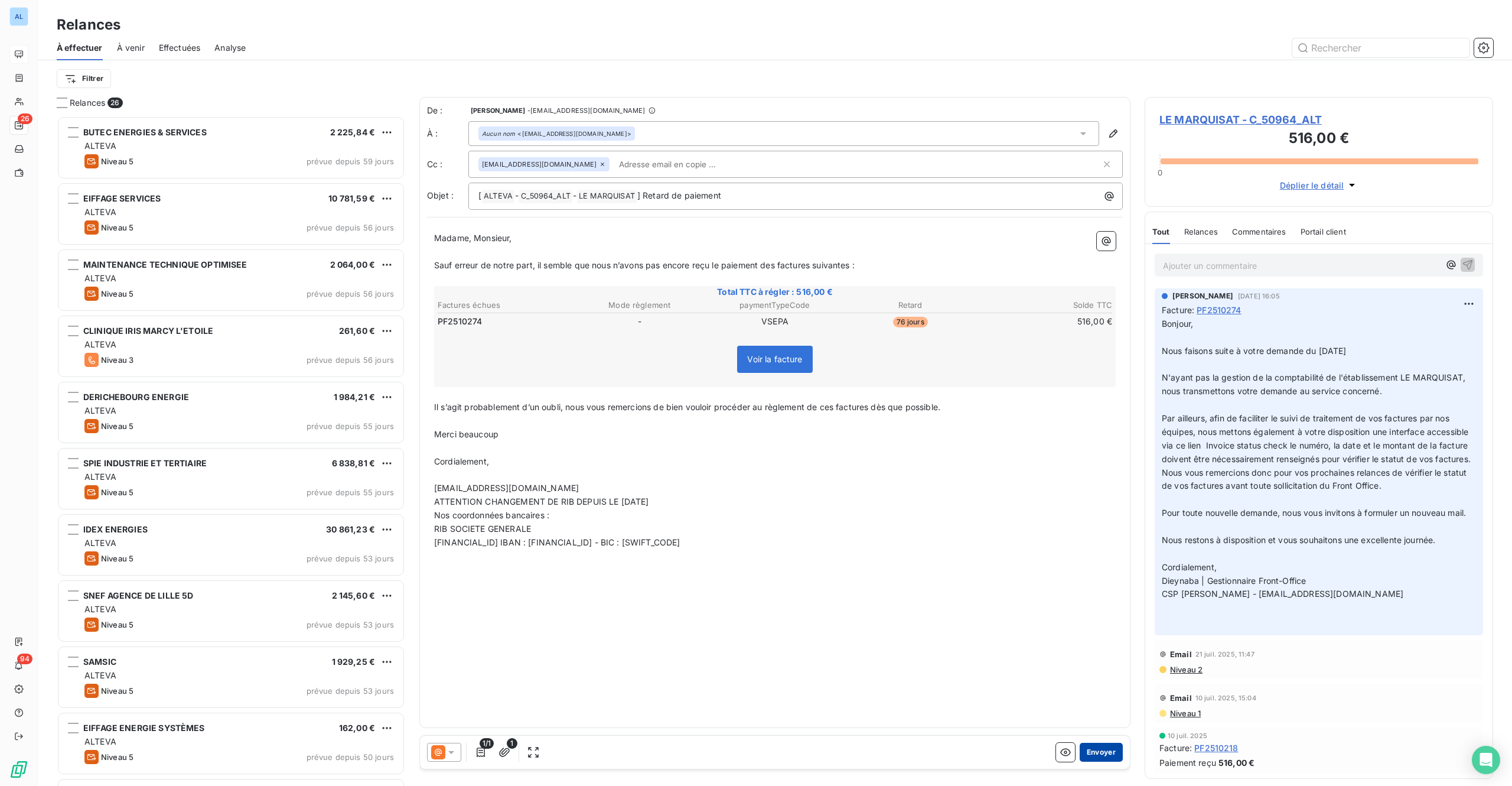
click at [1108, 751] on button "Envoyer" at bounding box center [1101, 752] width 43 height 19
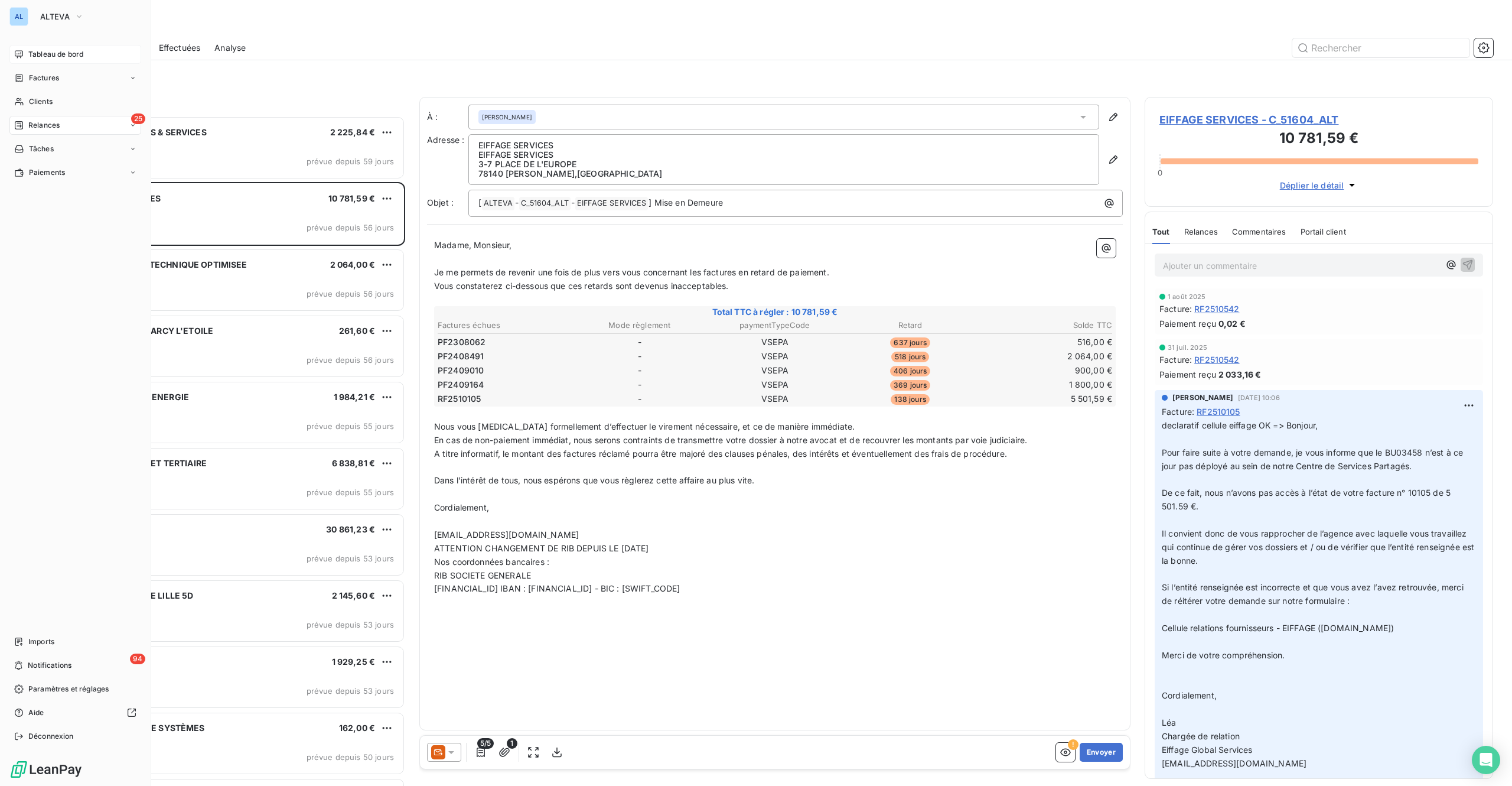
click at [28, 51] on span "Tableau de bord" at bounding box center [56, 54] width 55 height 11
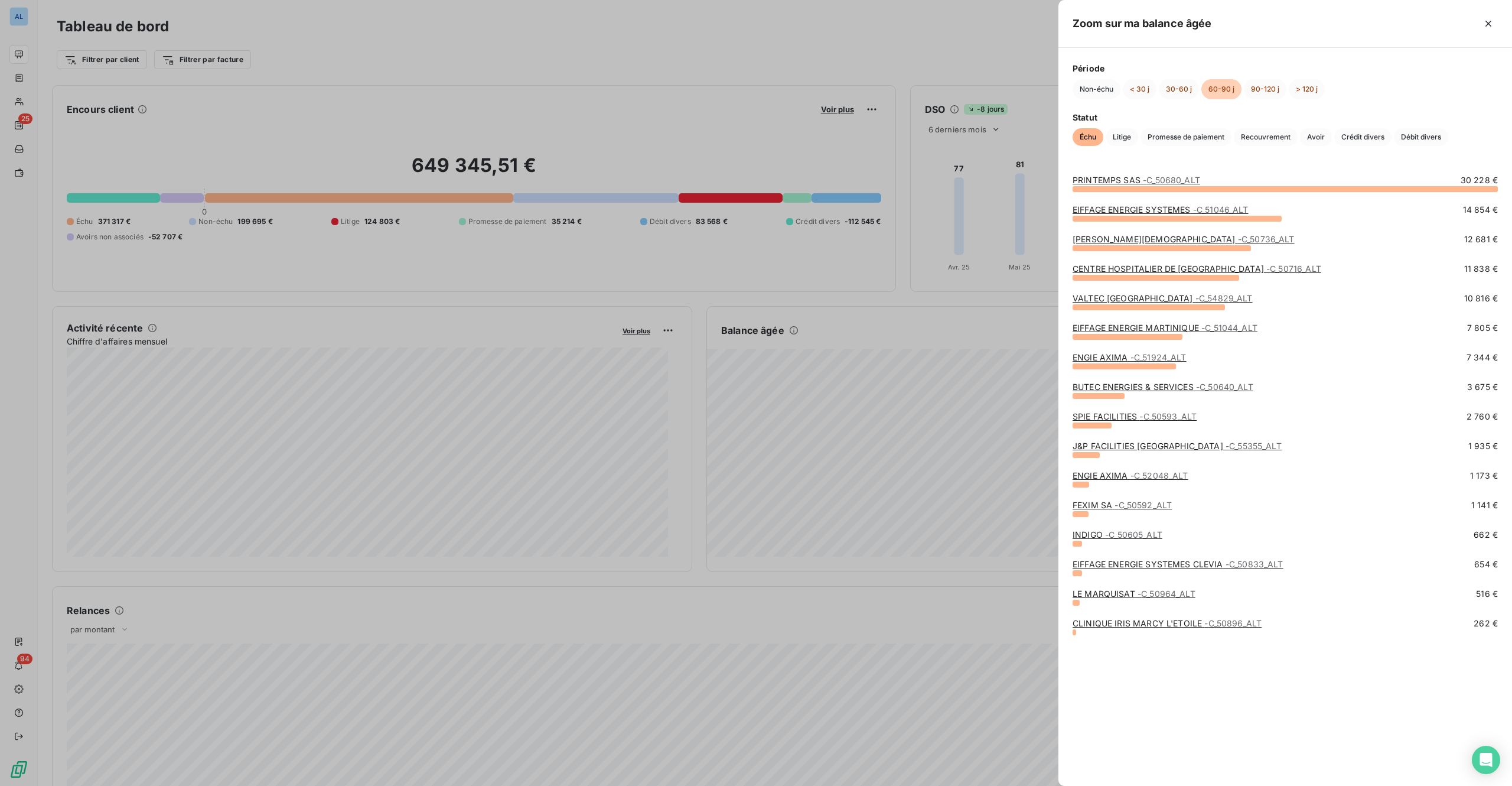
click at [1123, 592] on link "LE MARQUISAT - C_50964_ALT" at bounding box center [1134, 593] width 123 height 10
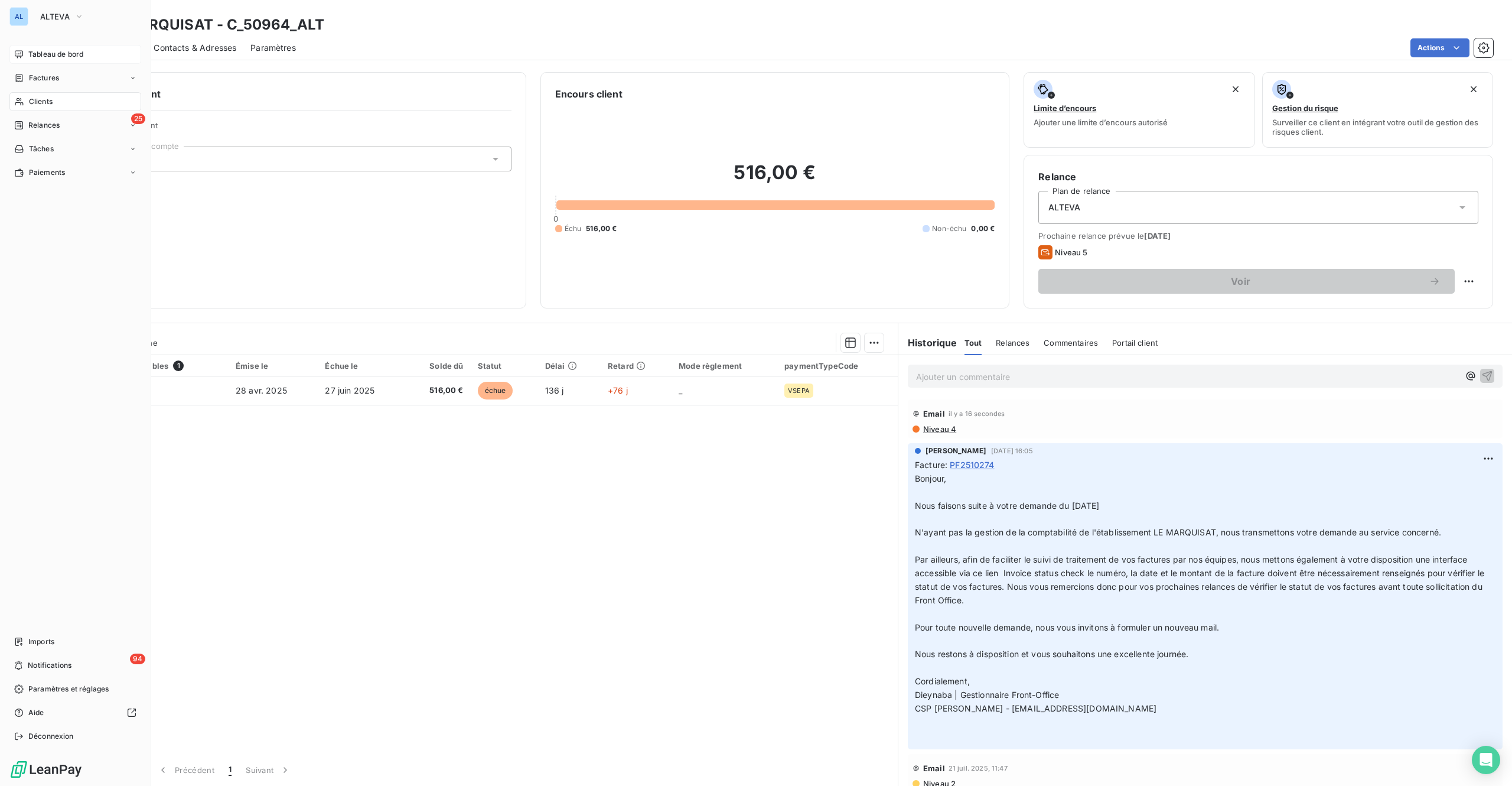
click at [72, 51] on span "Tableau de bord" at bounding box center [56, 54] width 55 height 11
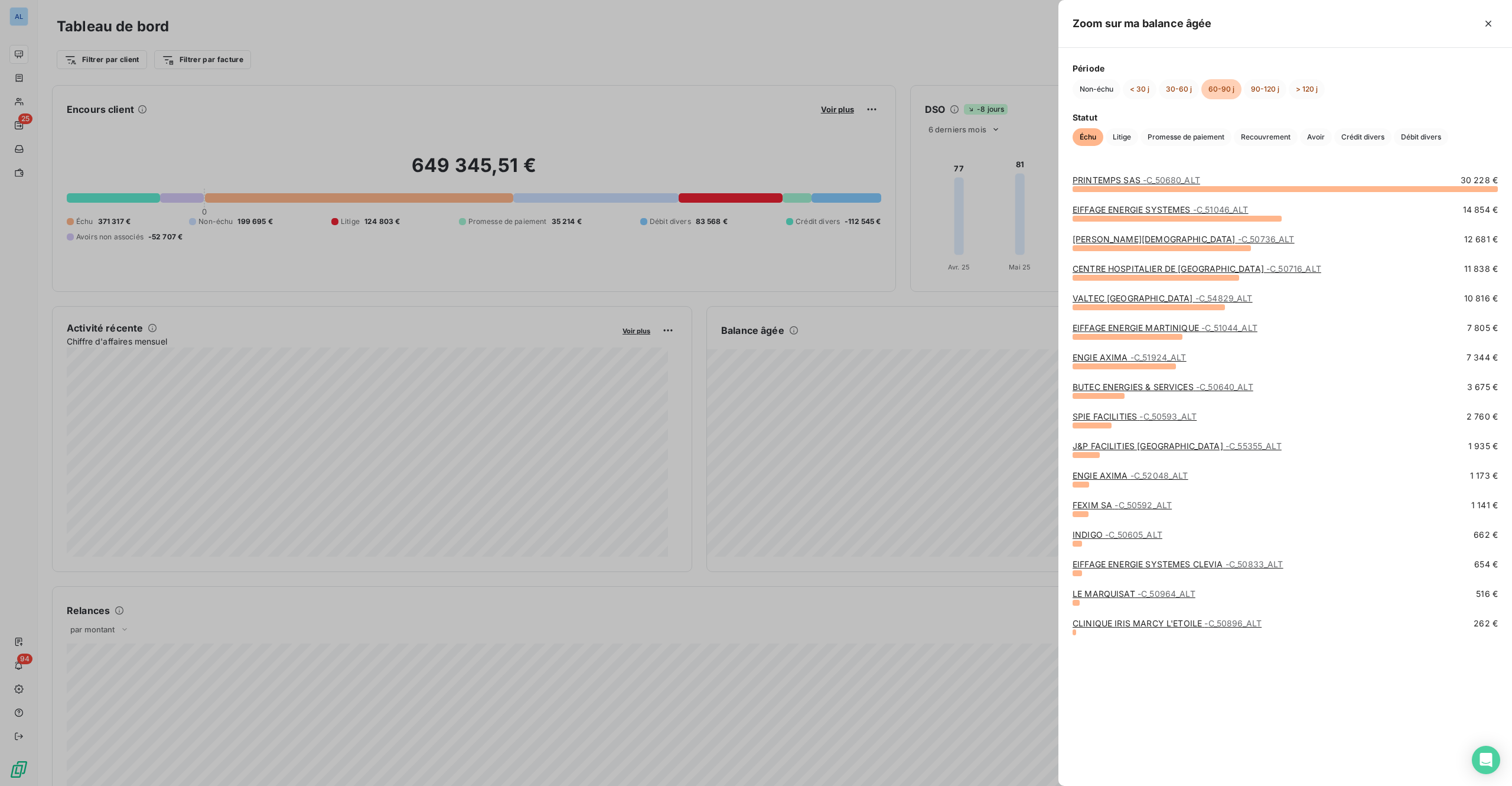
click at [1127, 623] on link "CLINIQUE IRIS MARCY L'ETOILE - C_50896_ALT" at bounding box center [1167, 622] width 189 height 10
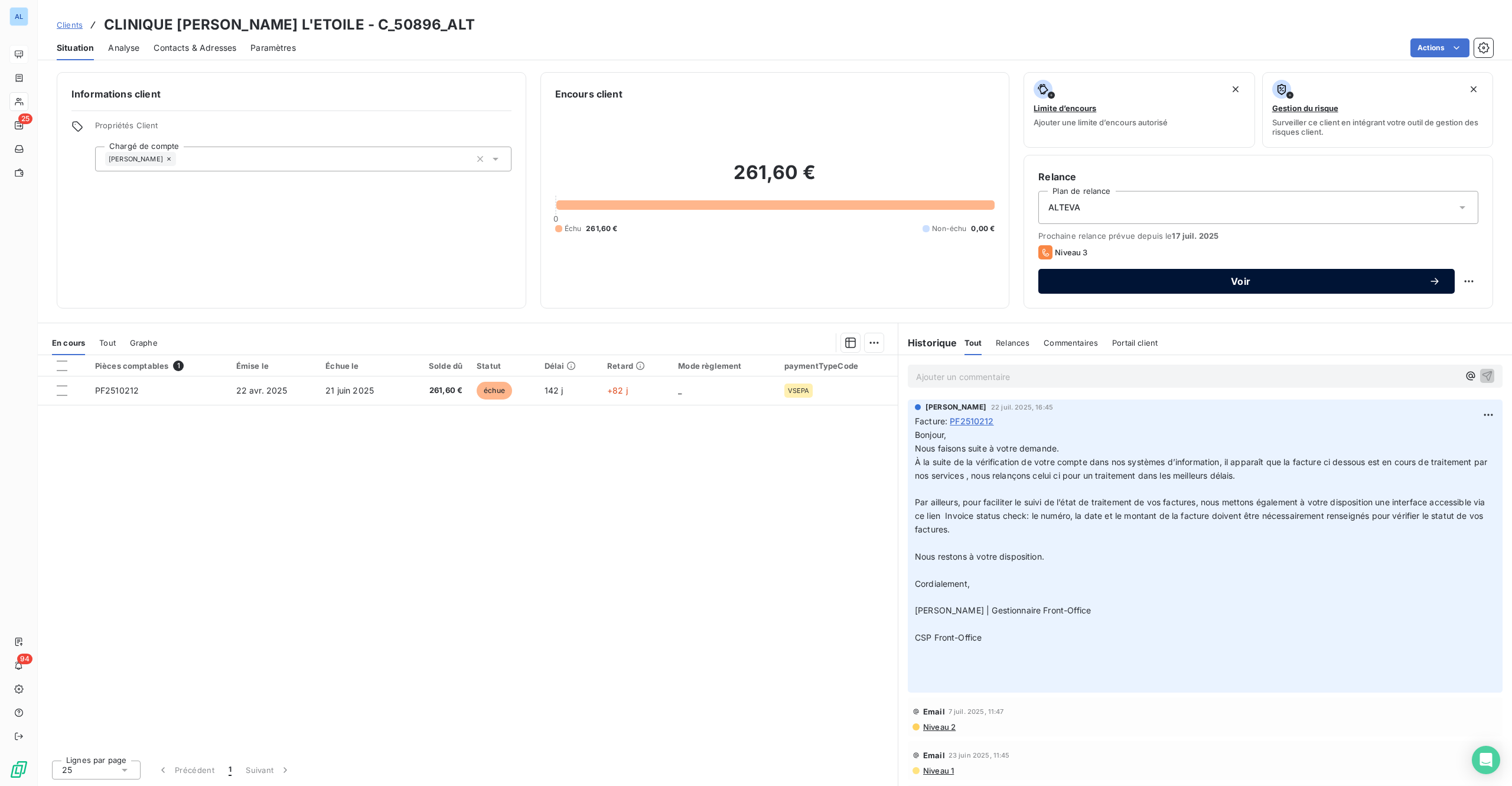
click at [1199, 280] on span "Voir" at bounding box center [1240, 281] width 376 height 9
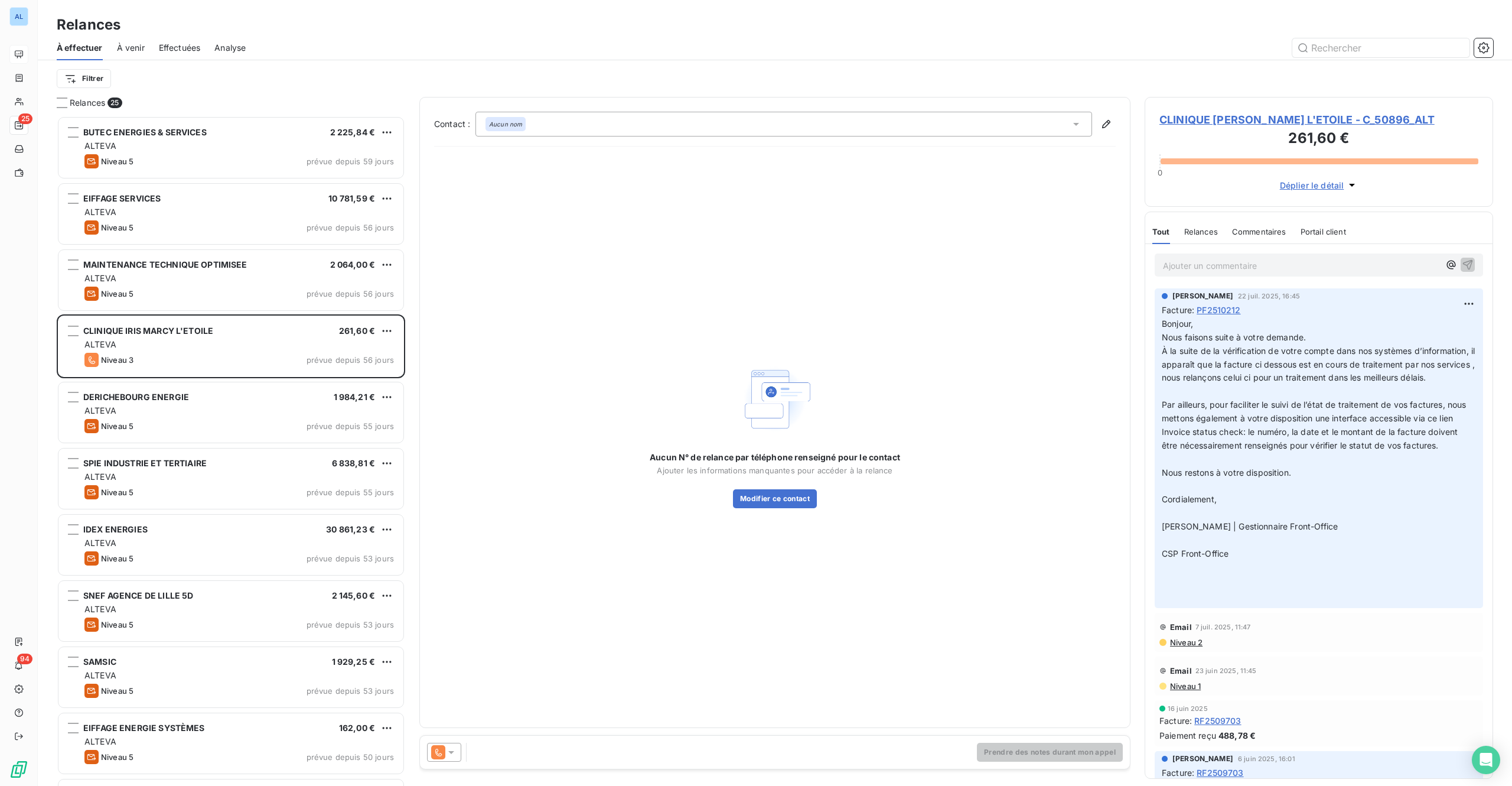
scroll to position [653, 330]
click at [455, 753] on icon at bounding box center [451, 752] width 12 height 12
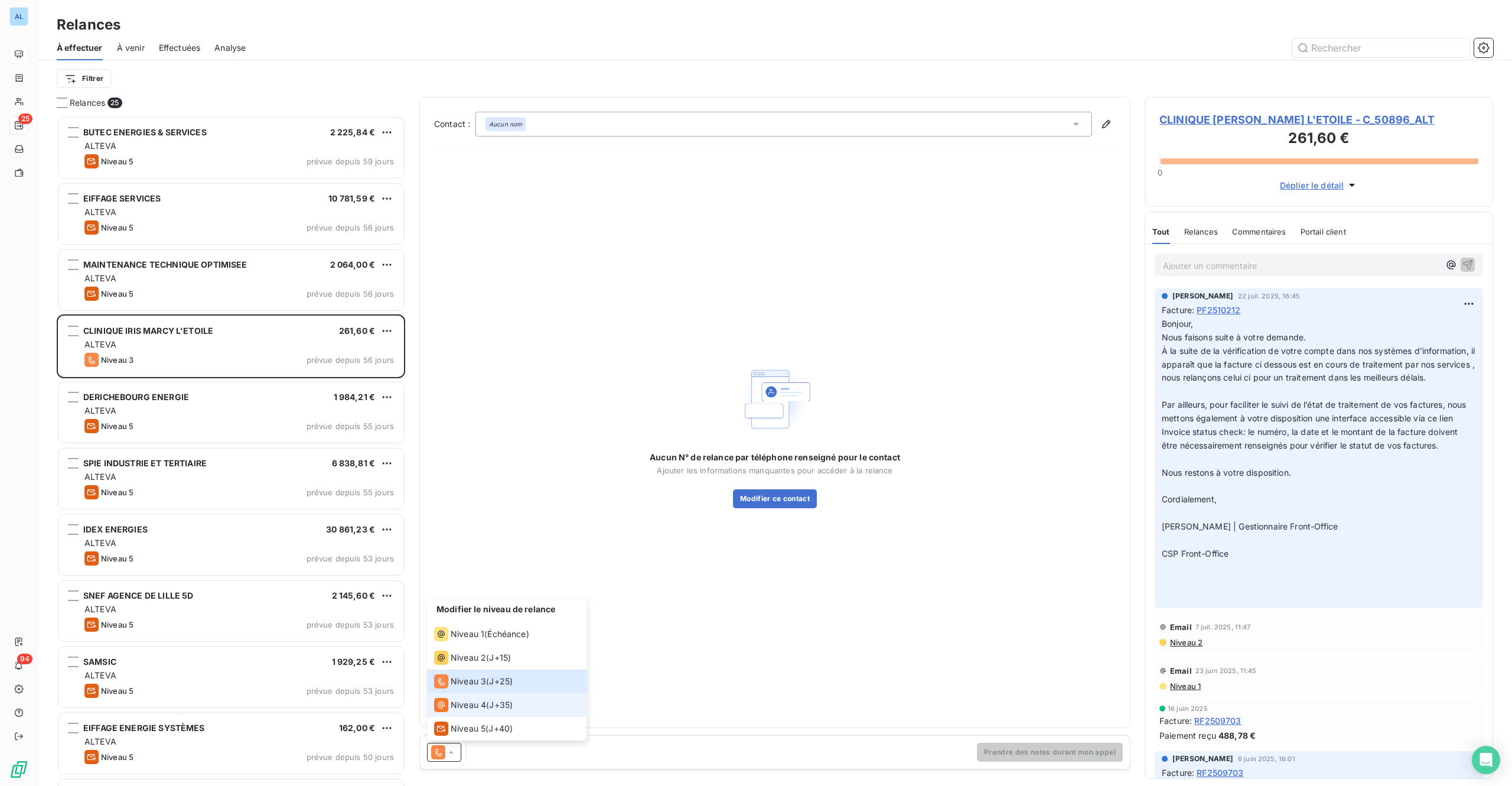
click at [455, 709] on span "Niveau 4" at bounding box center [468, 704] width 36 height 12
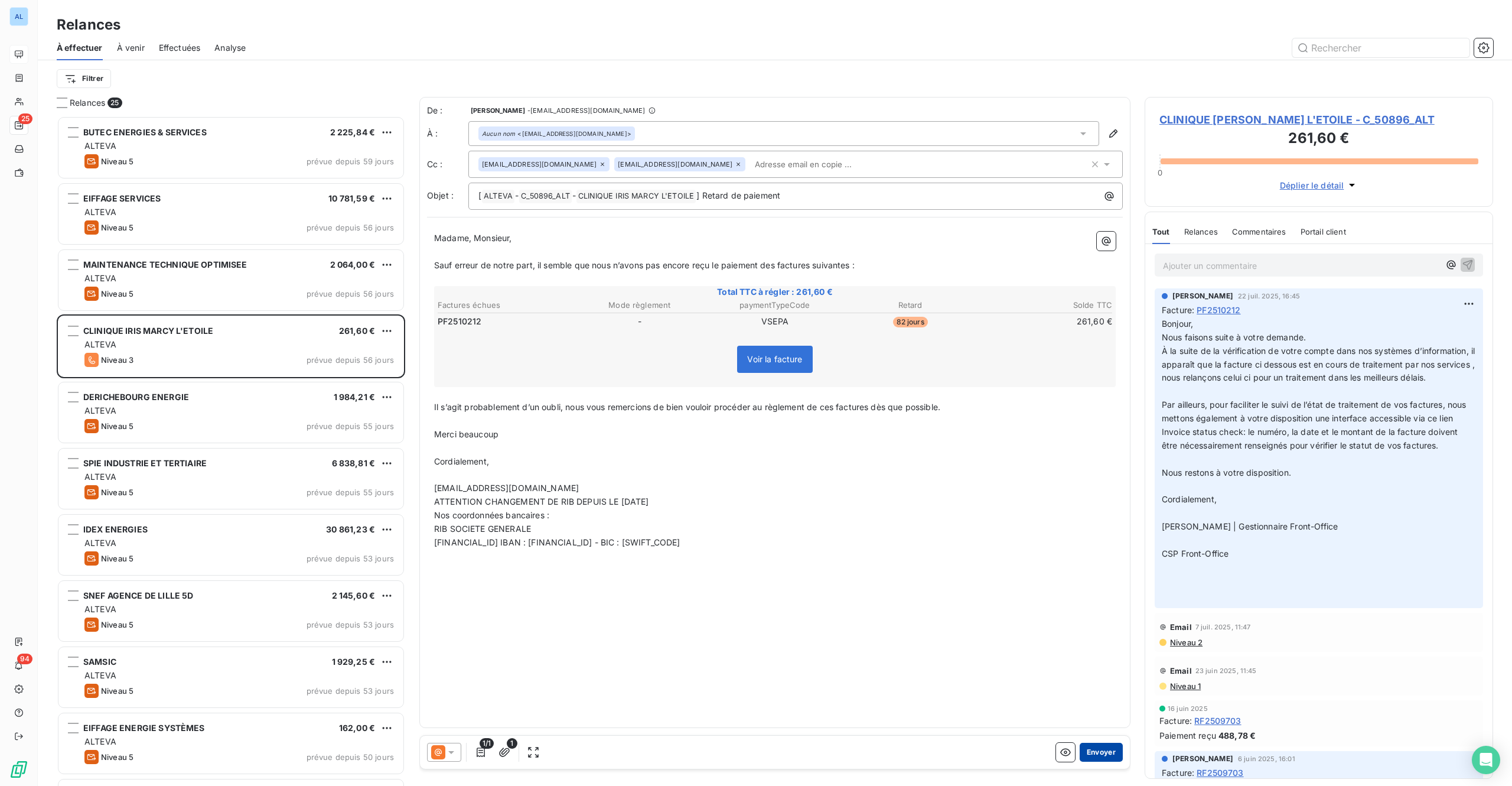
click at [1101, 753] on button "Envoyer" at bounding box center [1101, 752] width 43 height 19
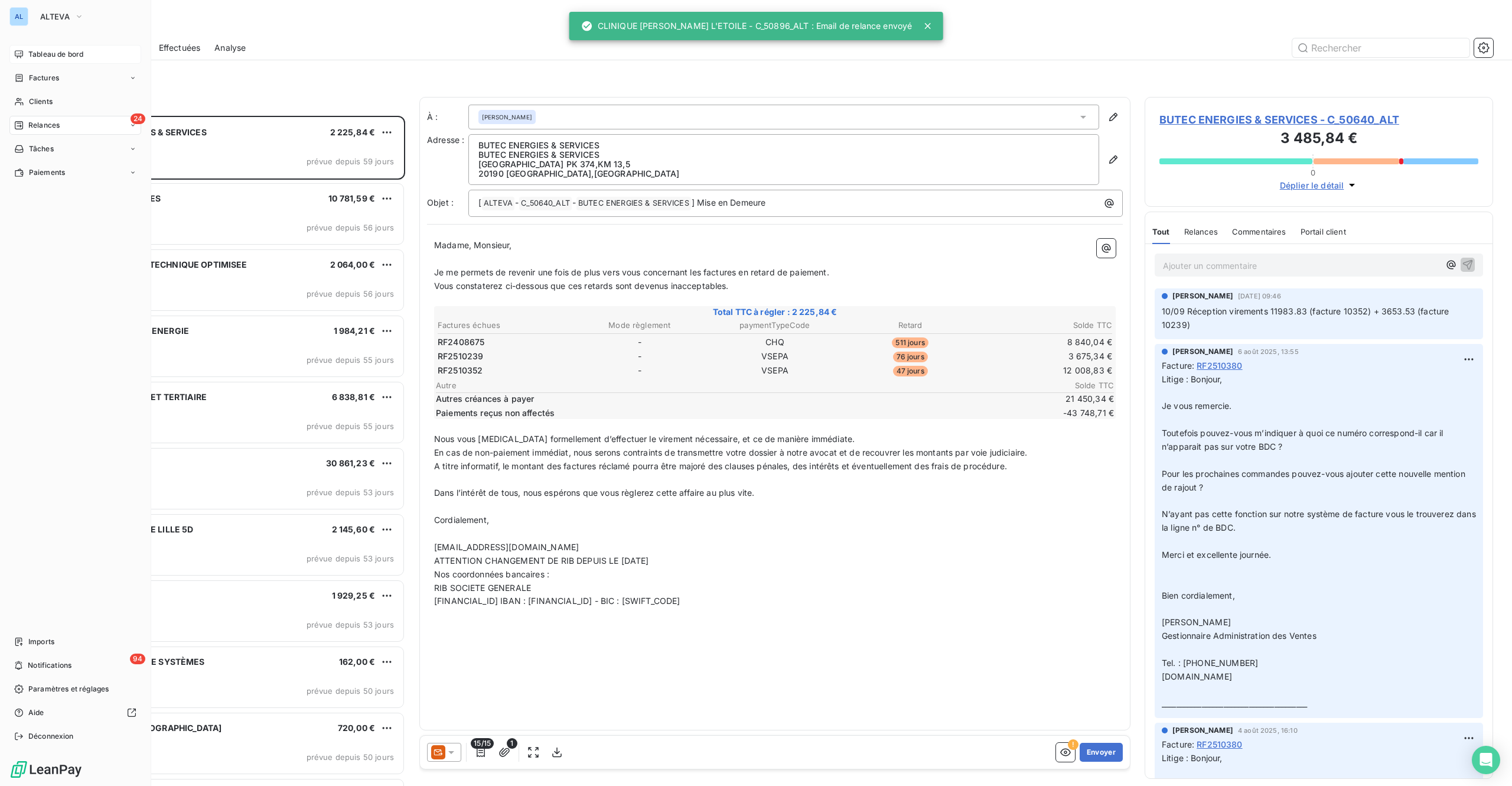
click at [26, 52] on div "Tableau de bord" at bounding box center [74, 54] width 131 height 19
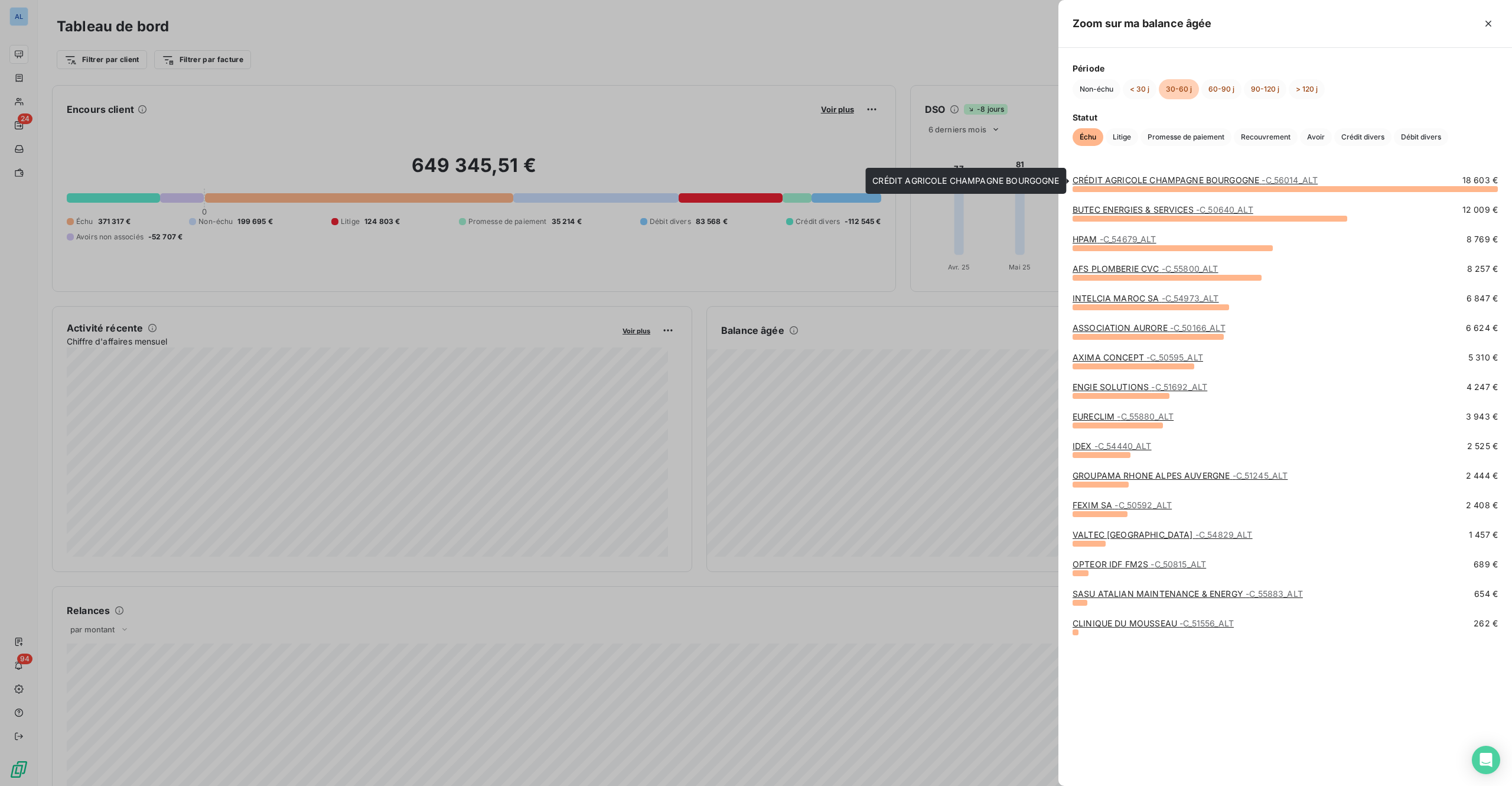
click at [1206, 177] on link "CRÉDIT AGRICOLE CHAMPAGNE BOURGOGNE - C_56014_ALT" at bounding box center [1195, 179] width 245 height 10
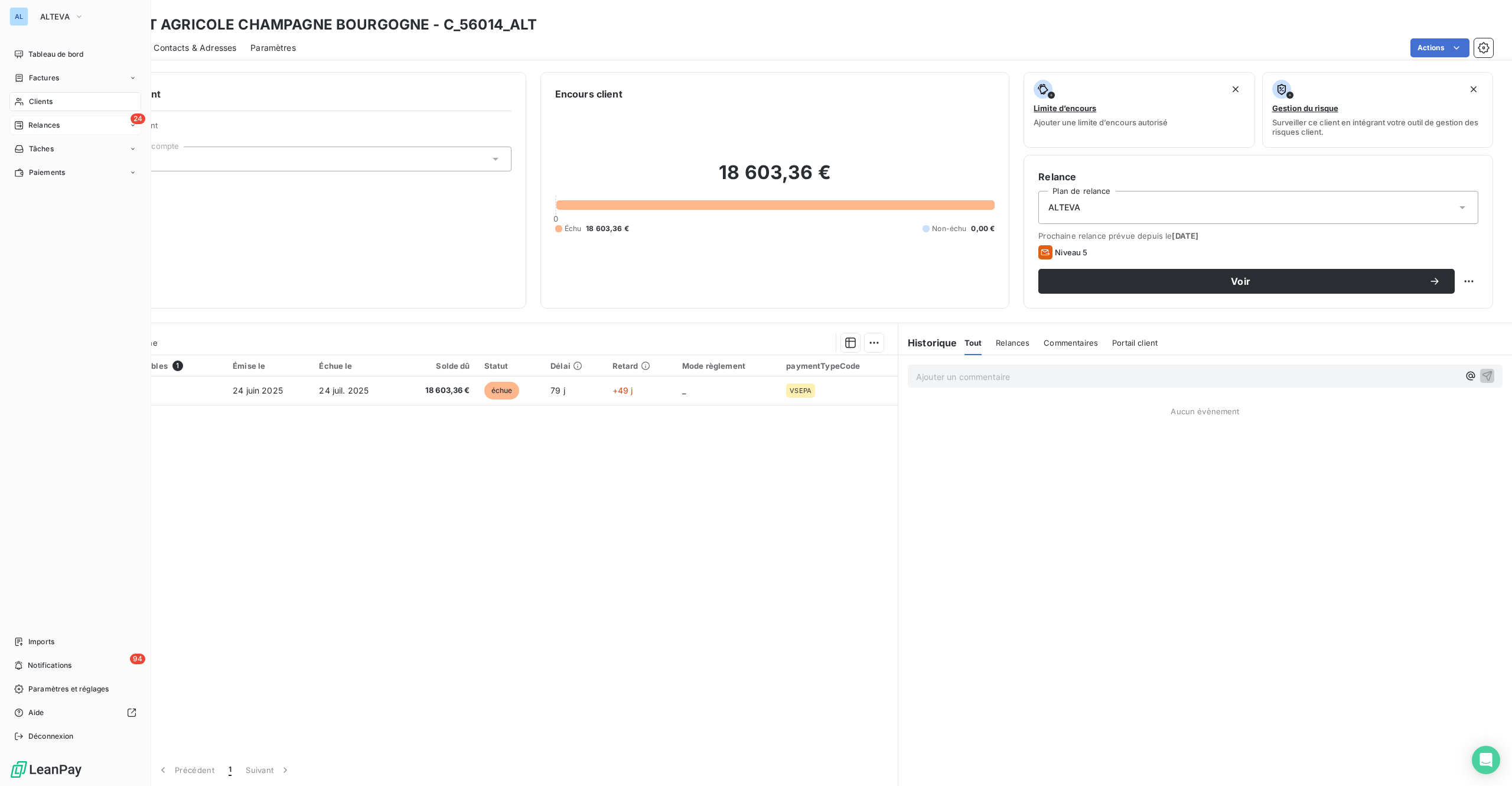
click at [43, 120] on span "Relances" at bounding box center [44, 125] width 31 height 11
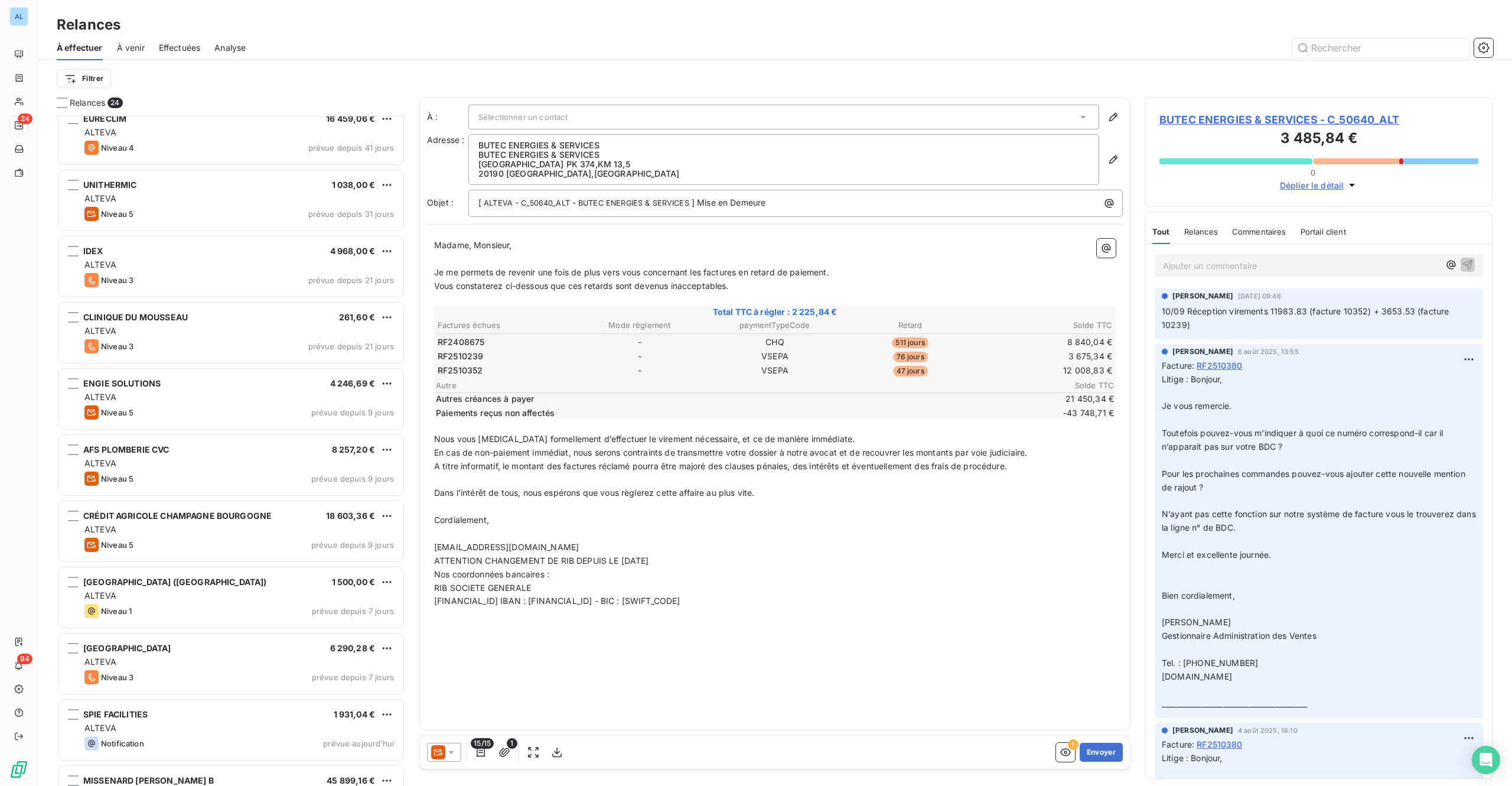
scroll to position [918, 0]
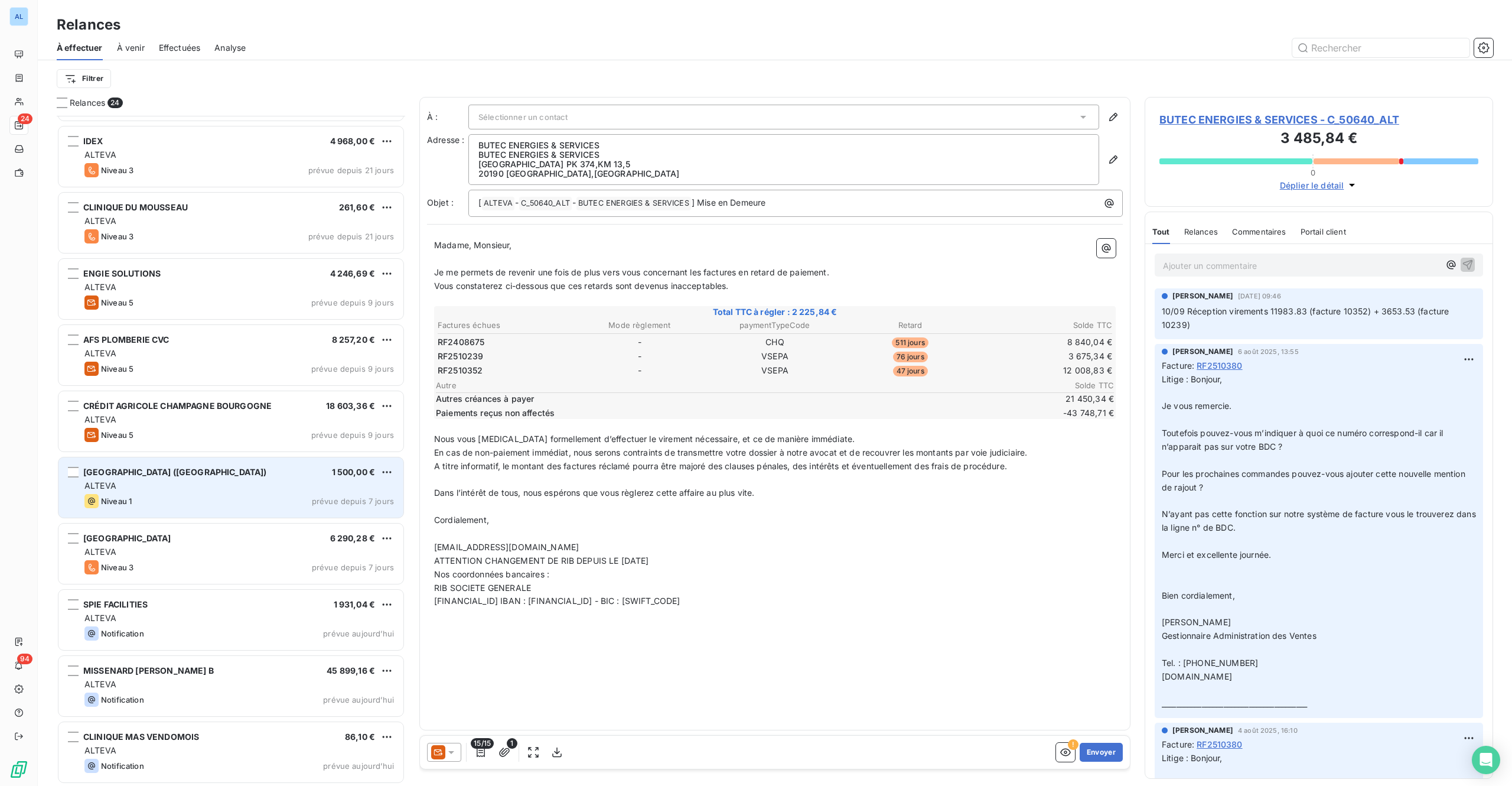
click at [115, 490] on span "ALTEVA" at bounding box center [100, 485] width 32 height 10
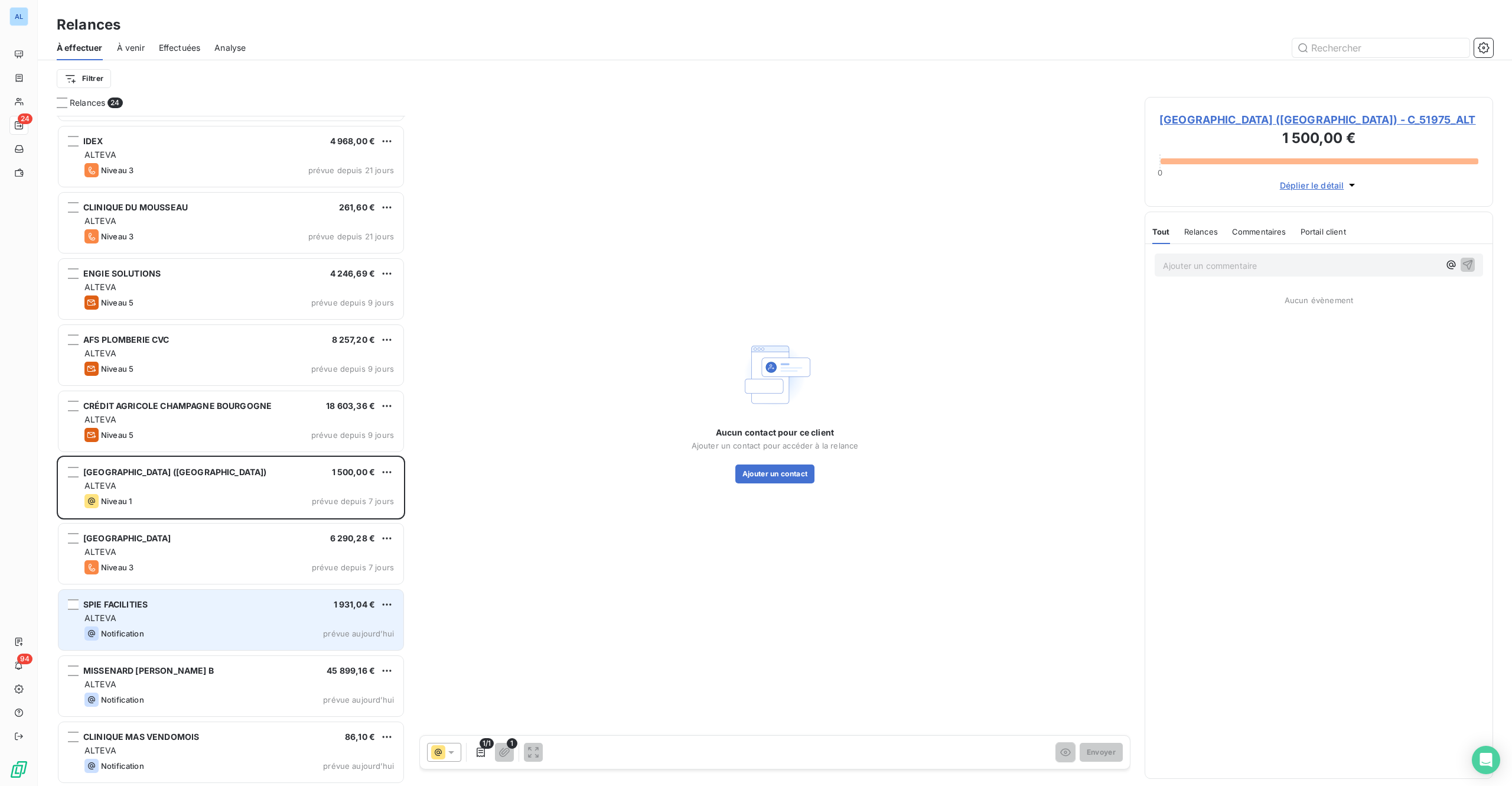
click at [169, 614] on div "ALTEVA" at bounding box center [239, 618] width 310 height 12
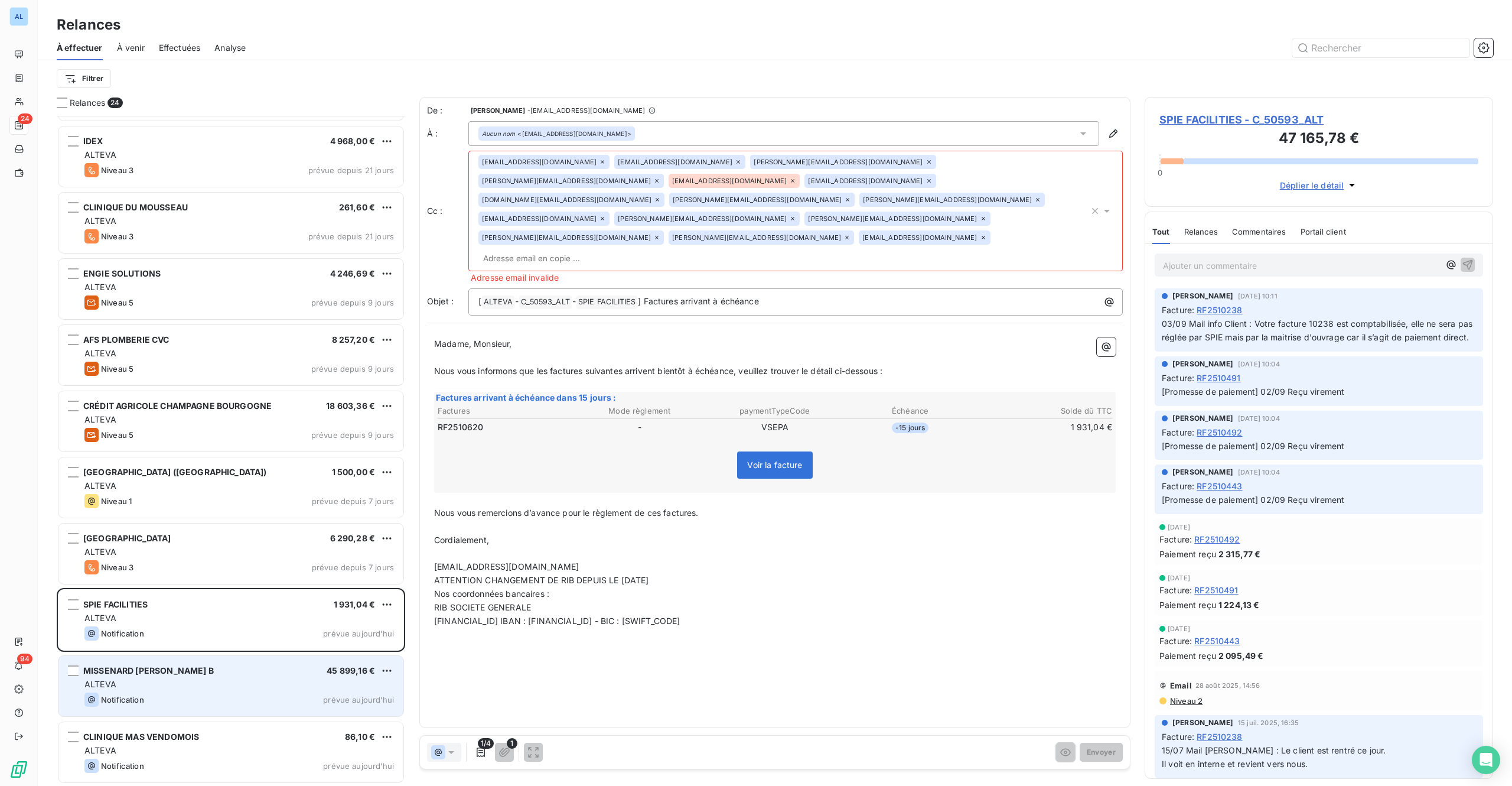
click at [196, 686] on div "ALTEVA" at bounding box center [239, 684] width 310 height 12
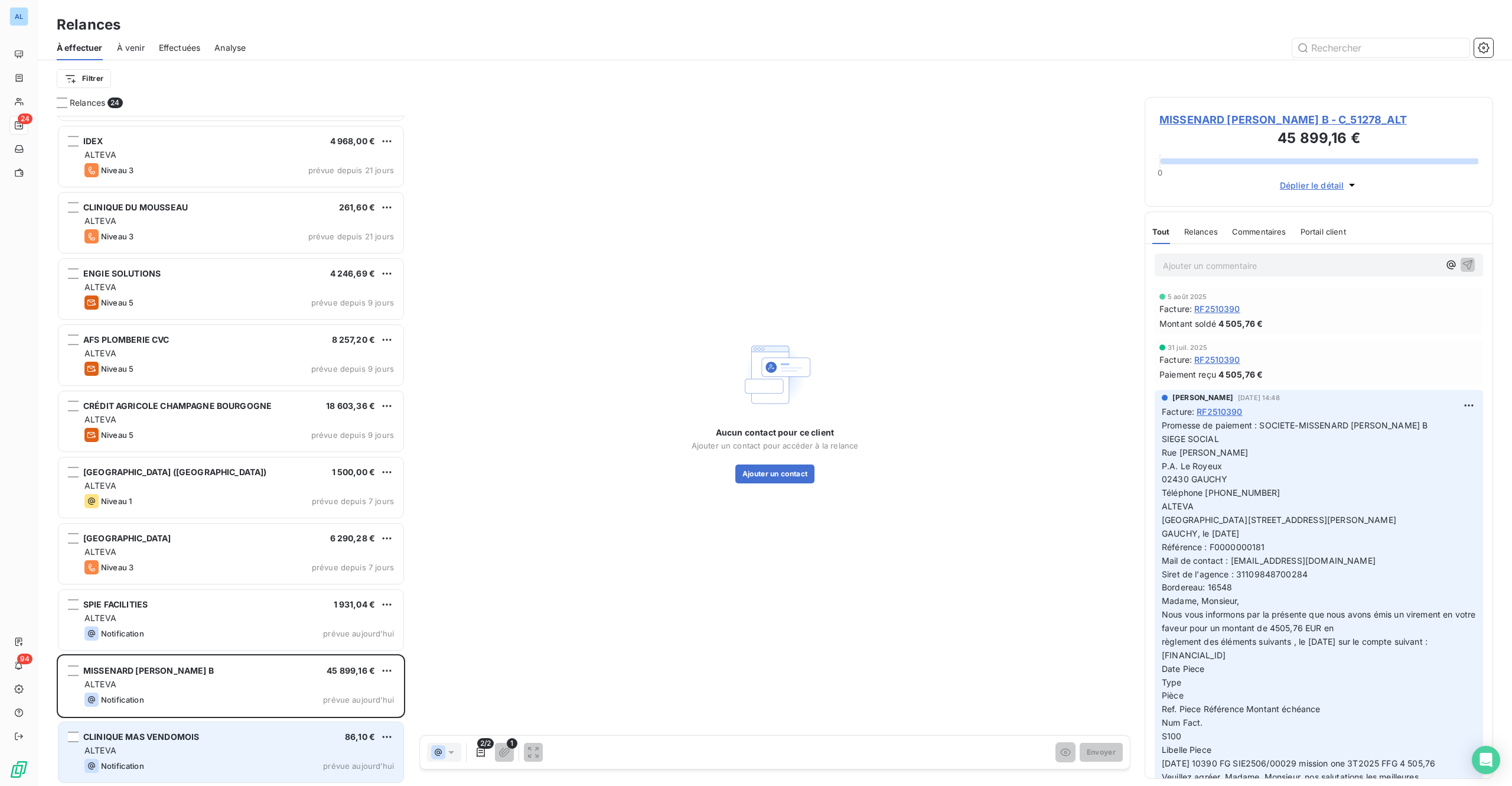
click at [161, 751] on div "ALTEVA" at bounding box center [239, 750] width 310 height 12
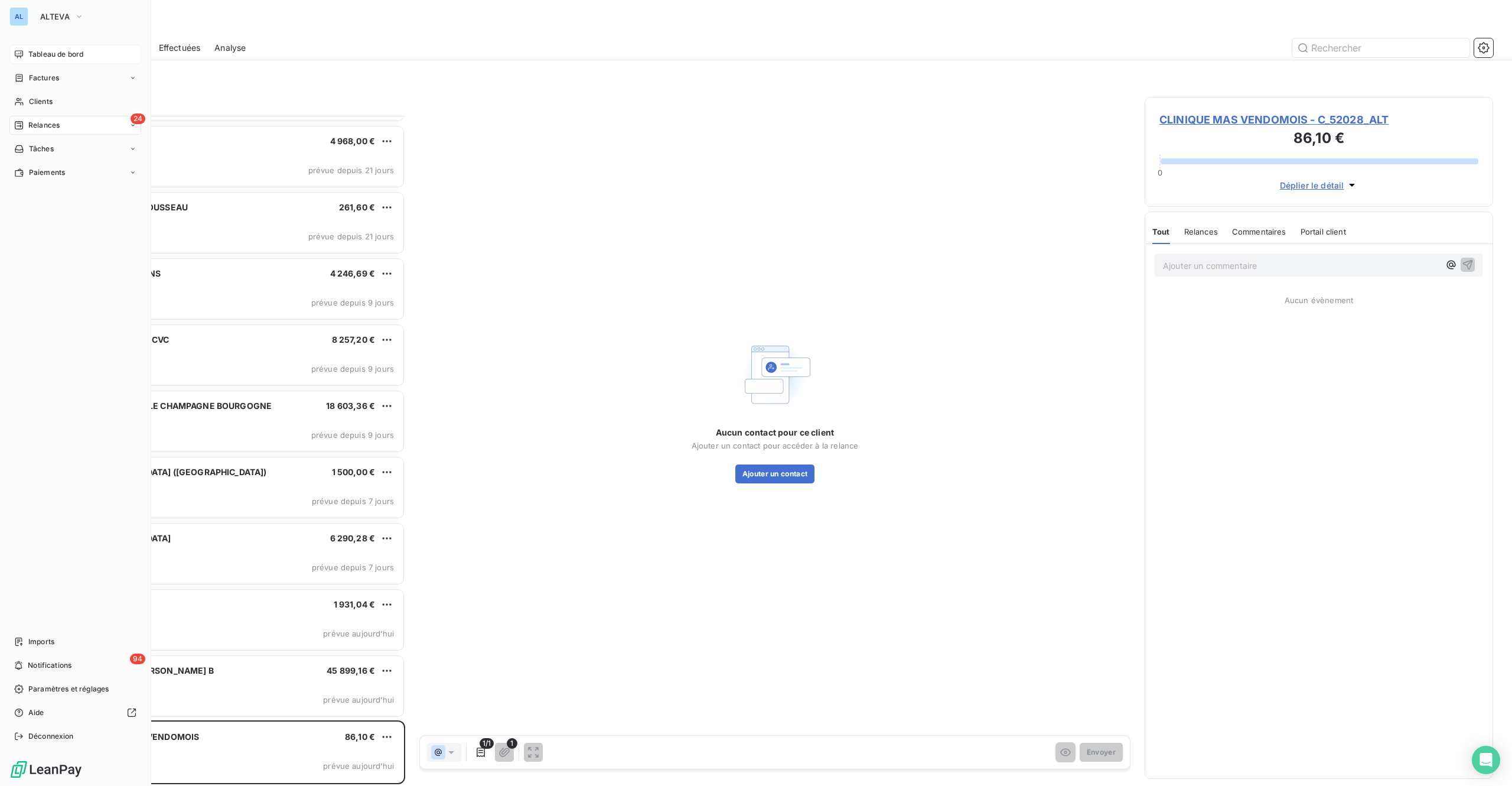
click at [44, 52] on span "Tableau de bord" at bounding box center [56, 54] width 55 height 11
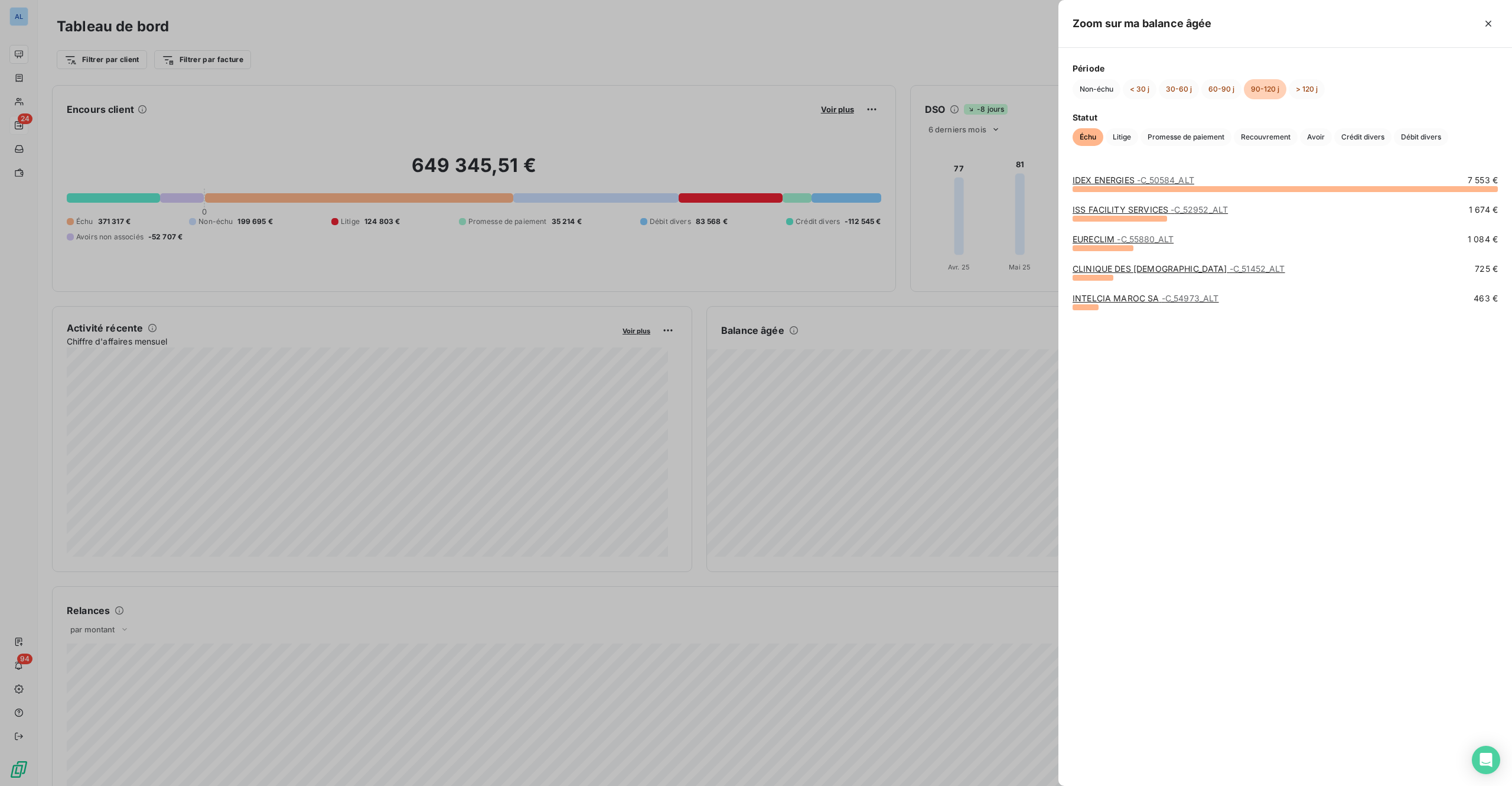
click at [1144, 179] on span "- C_50584_ALT" at bounding box center [1165, 179] width 57 height 10
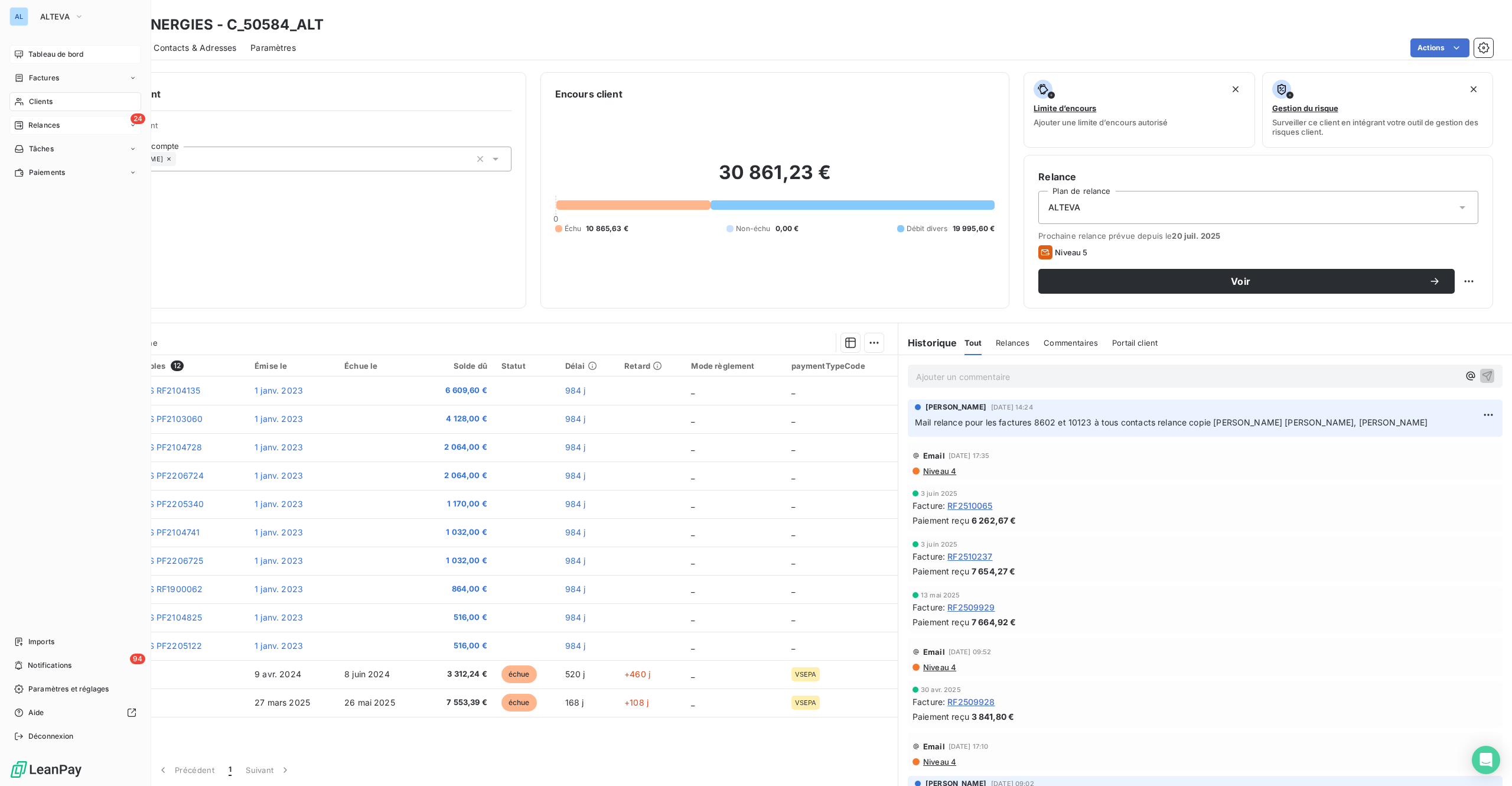
click at [39, 49] on span "Tableau de bord" at bounding box center [56, 54] width 55 height 11
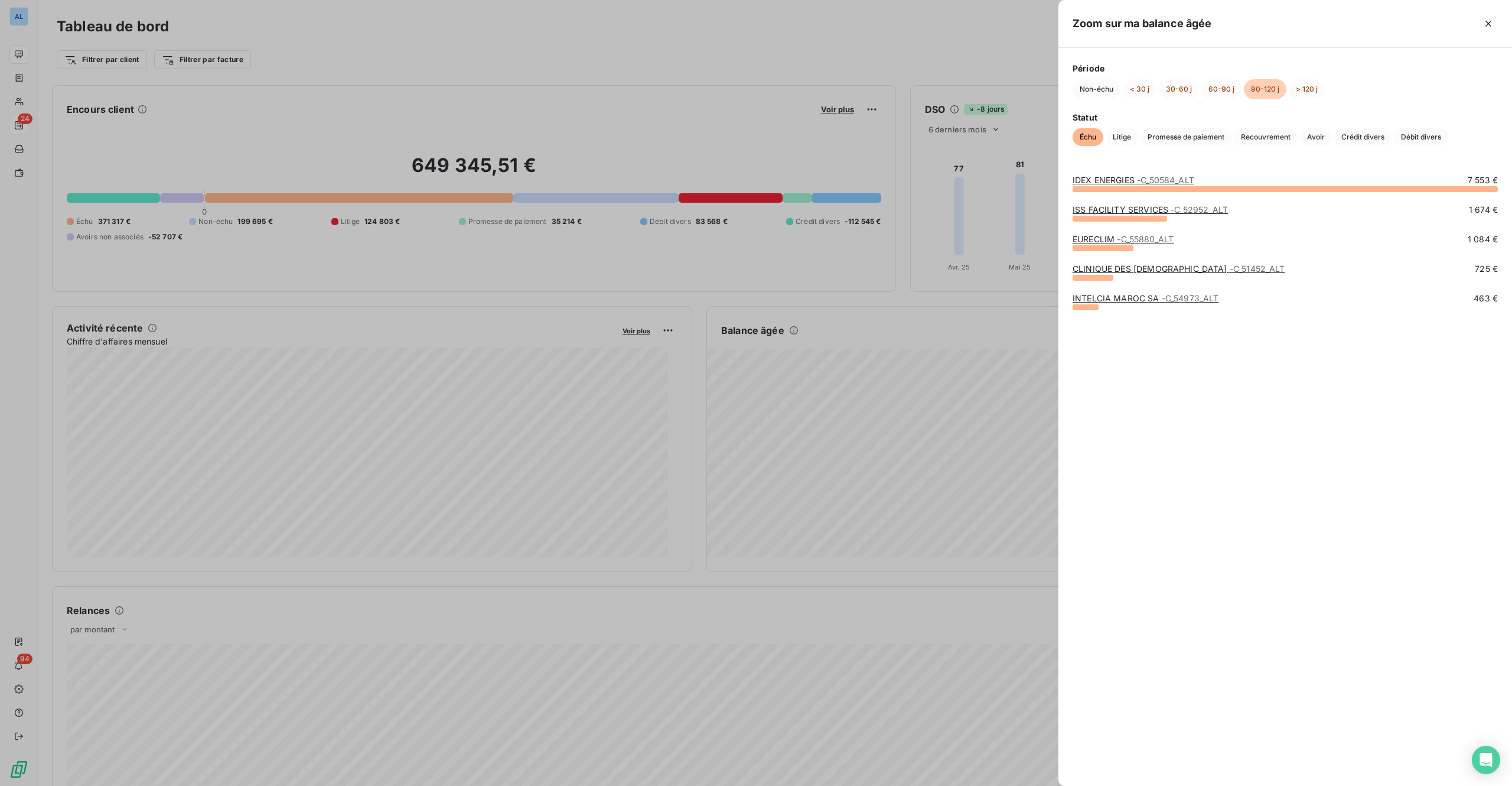
click at [1118, 210] on link "ISS FACILITY SERVICES - C_52952_ALT" at bounding box center [1150, 209] width 155 height 10
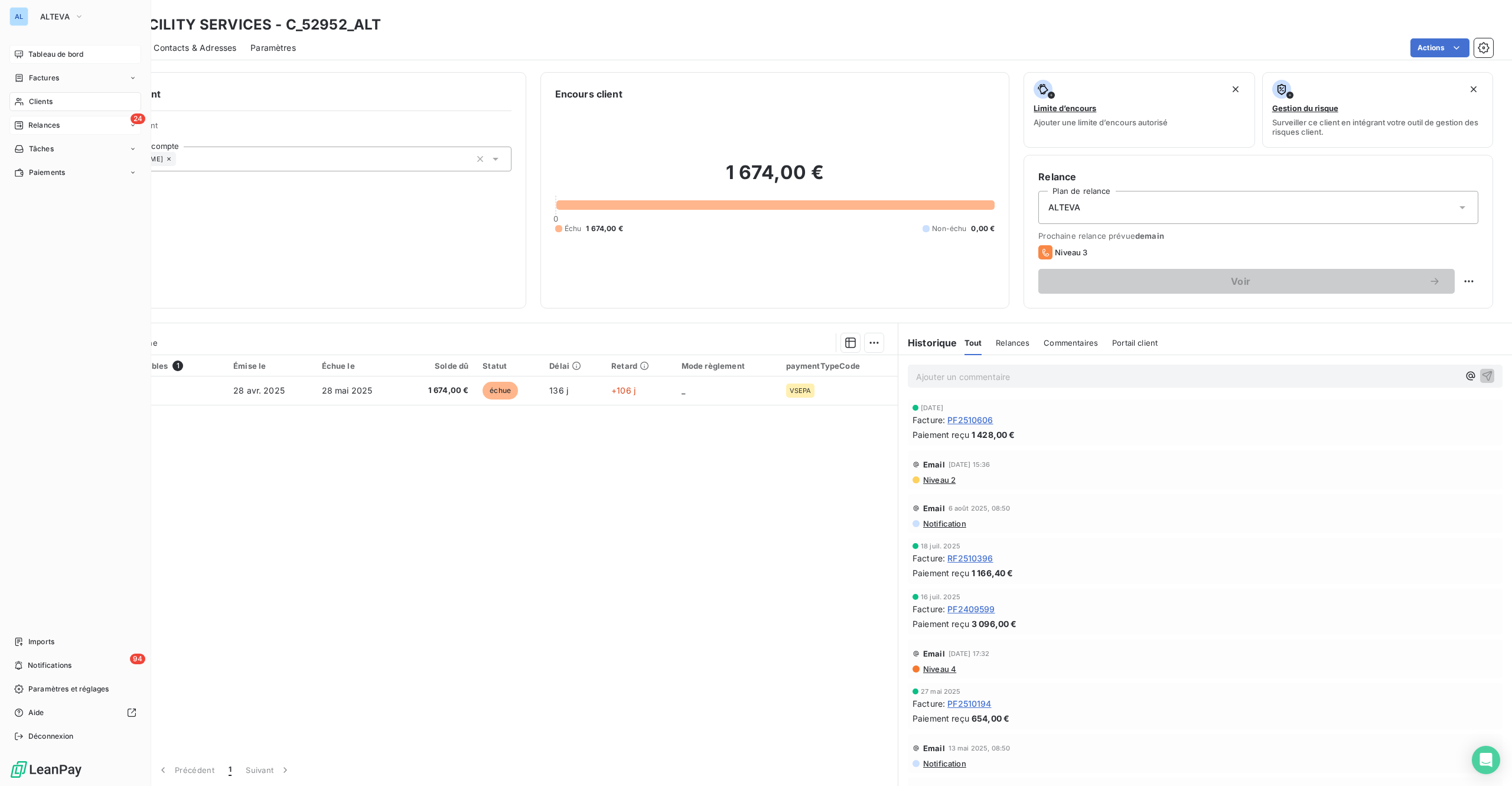
click at [51, 51] on span "Tableau de bord" at bounding box center [56, 54] width 55 height 11
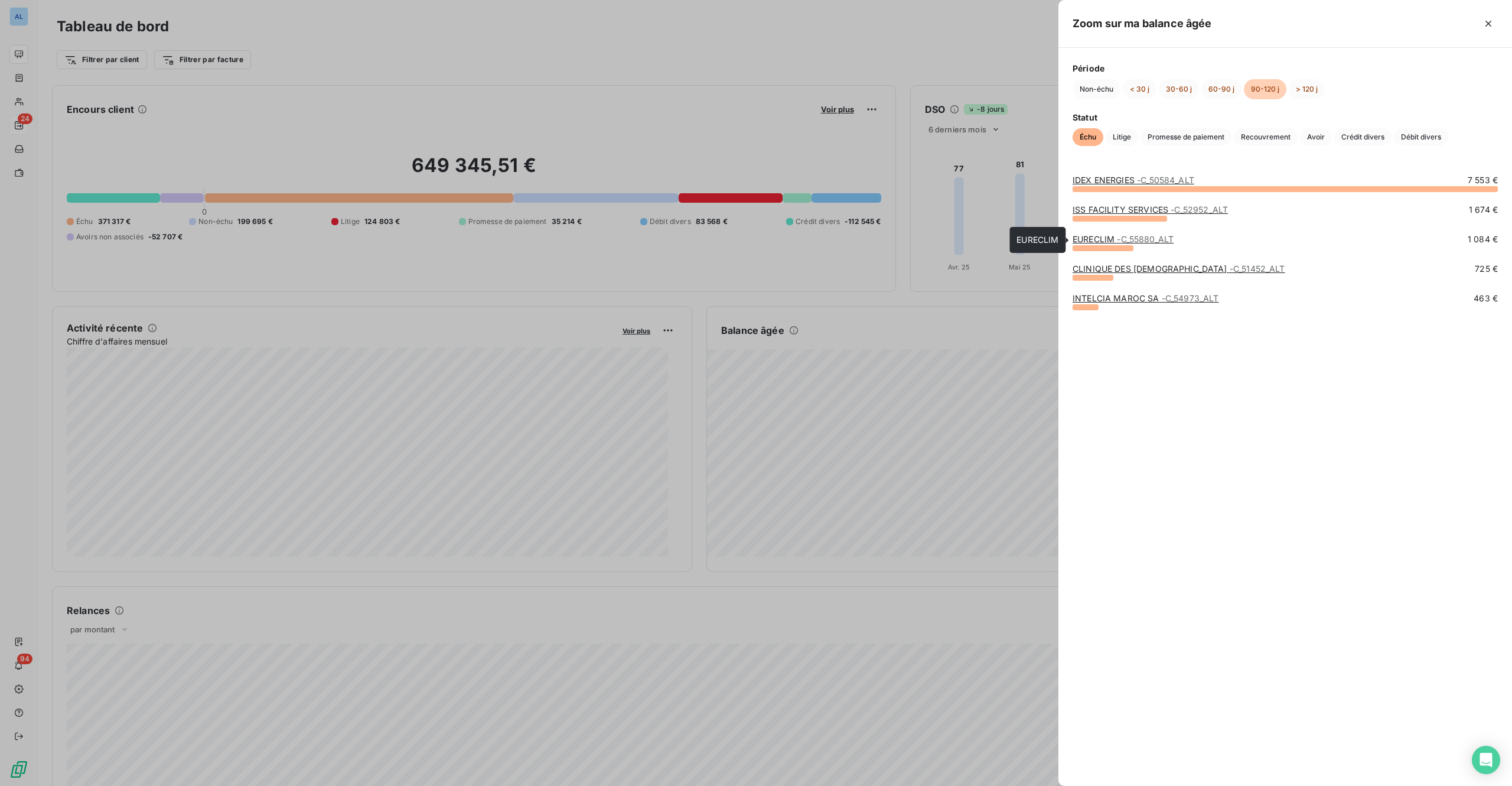
click at [1102, 243] on link "EURECLIM - C_55880_ALT" at bounding box center [1123, 239] width 101 height 10
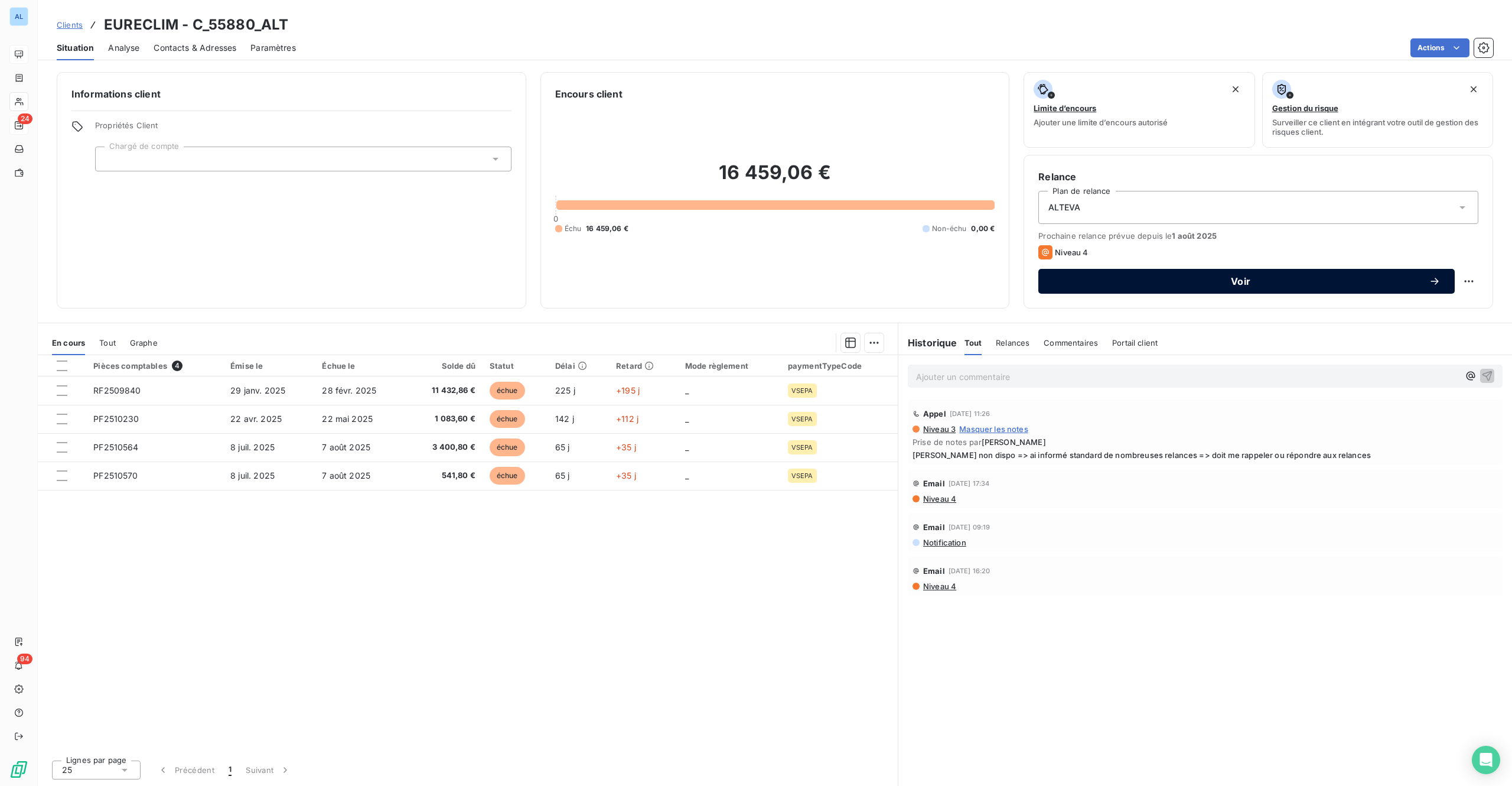
click at [1233, 279] on span "Voir" at bounding box center [1240, 281] width 376 height 9
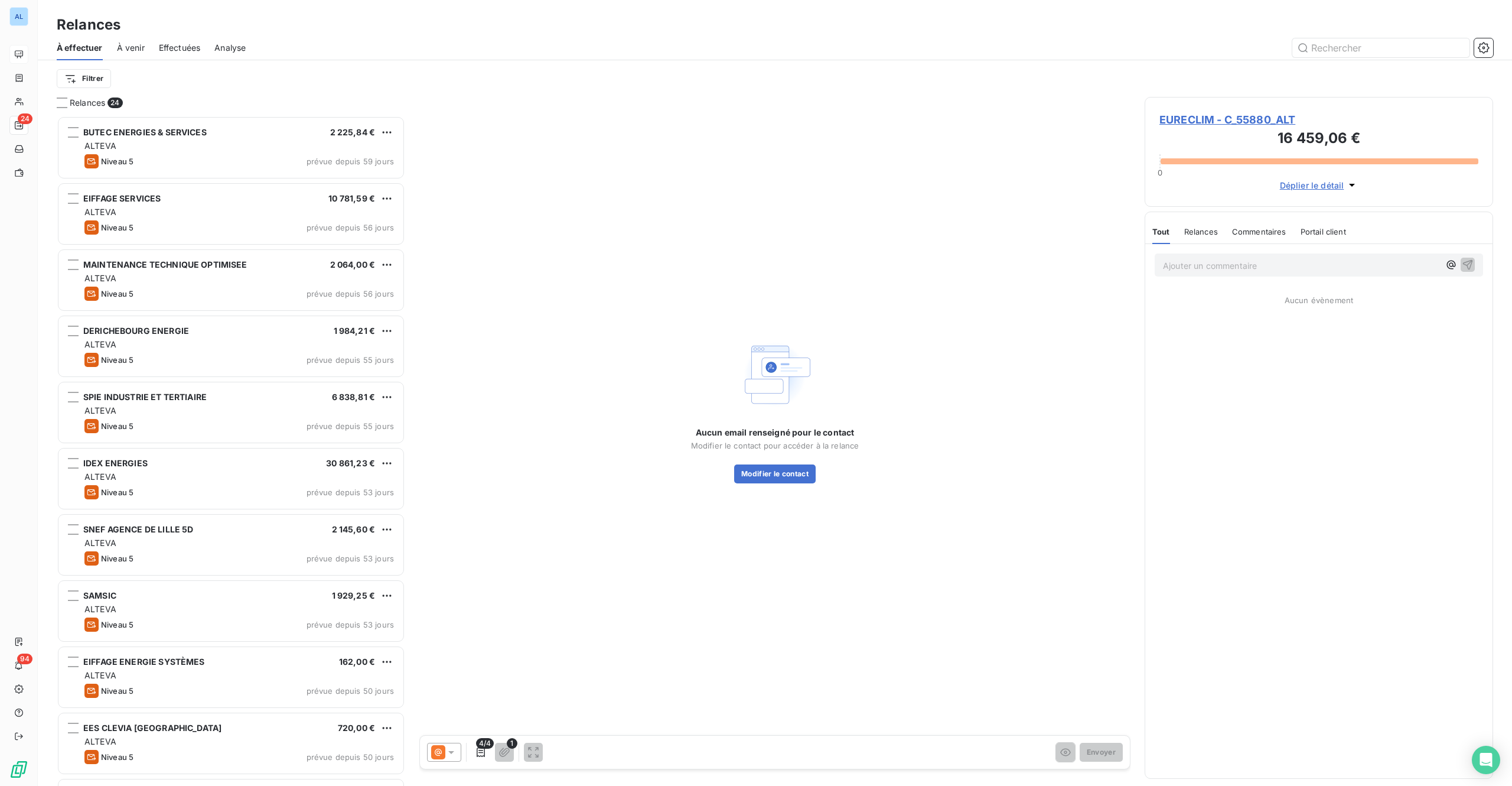
scroll to position [653, 330]
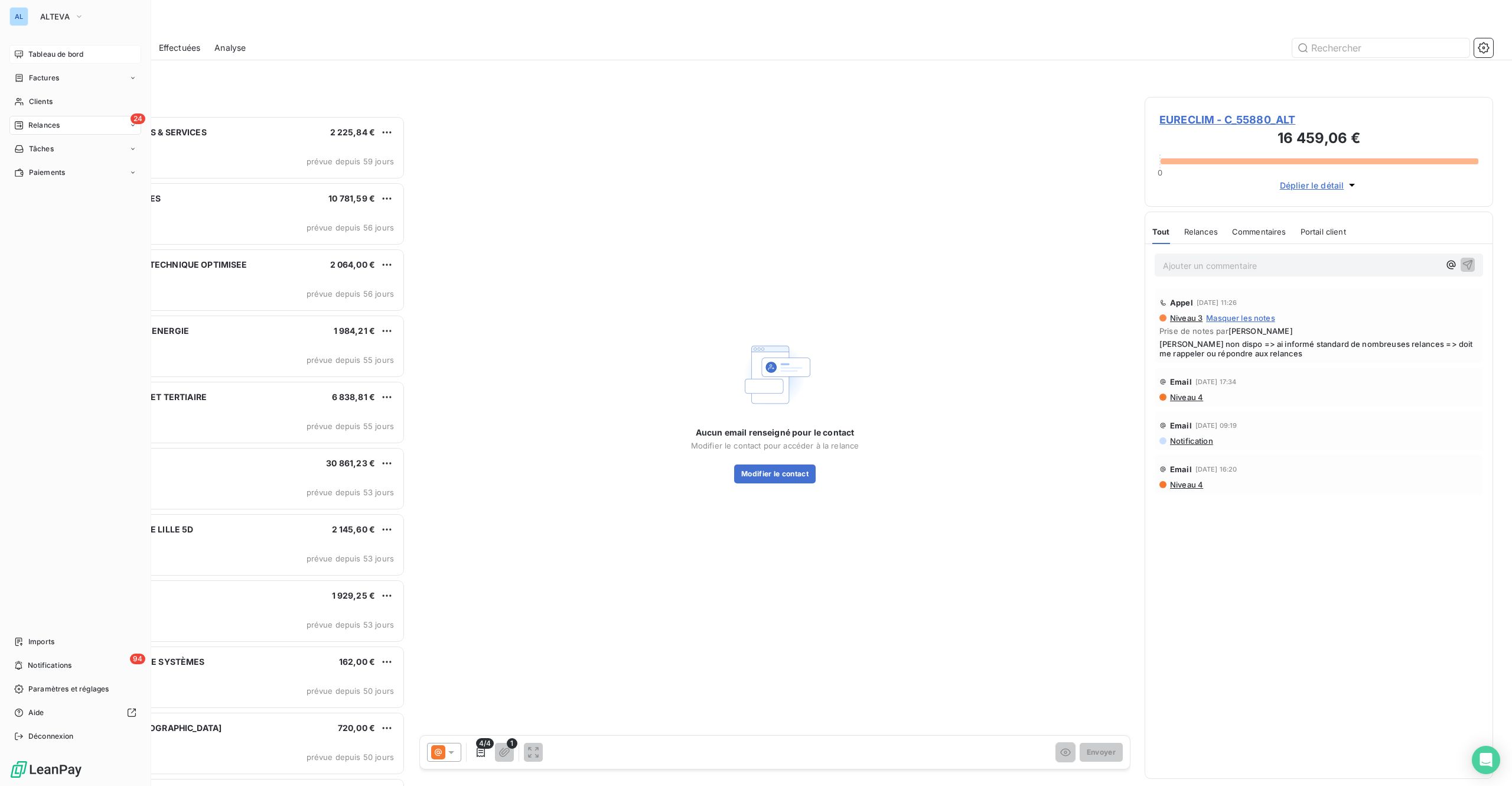
click at [32, 54] on span "Tableau de bord" at bounding box center [56, 54] width 55 height 11
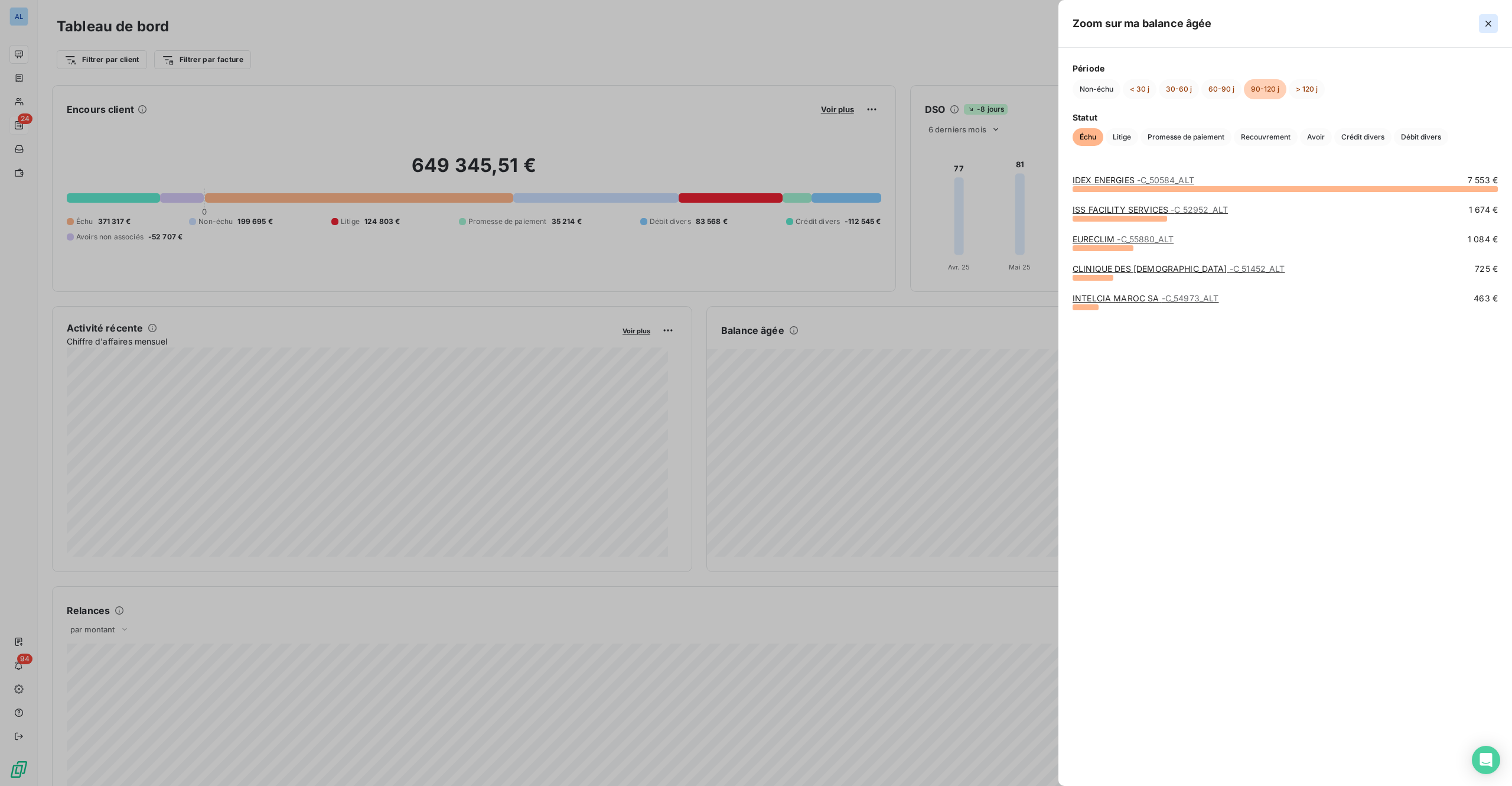
click at [1485, 24] on icon "button" at bounding box center [1488, 23] width 12 height 12
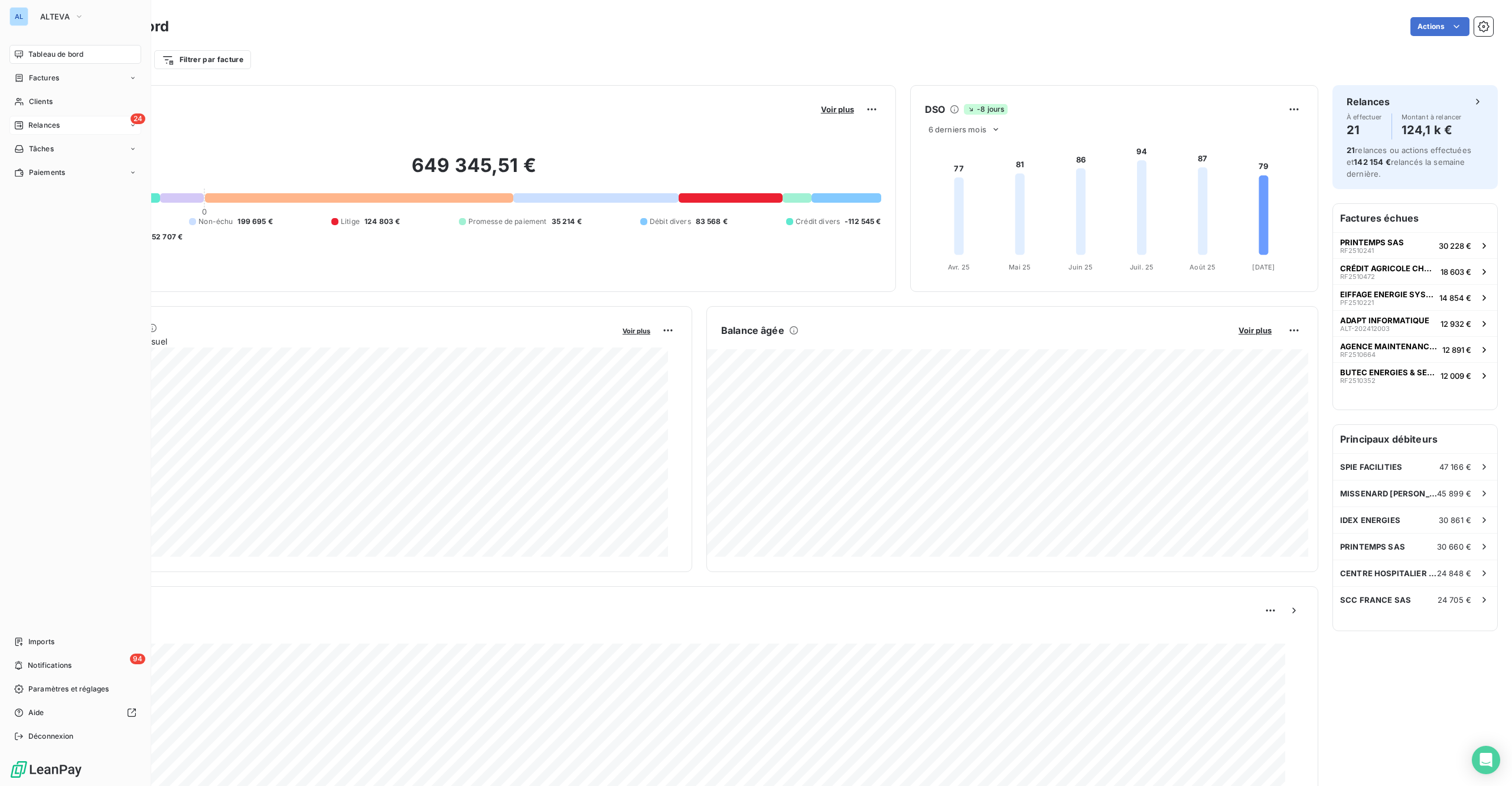
click at [24, 120] on div "Relances" at bounding box center [36, 125] width 45 height 11
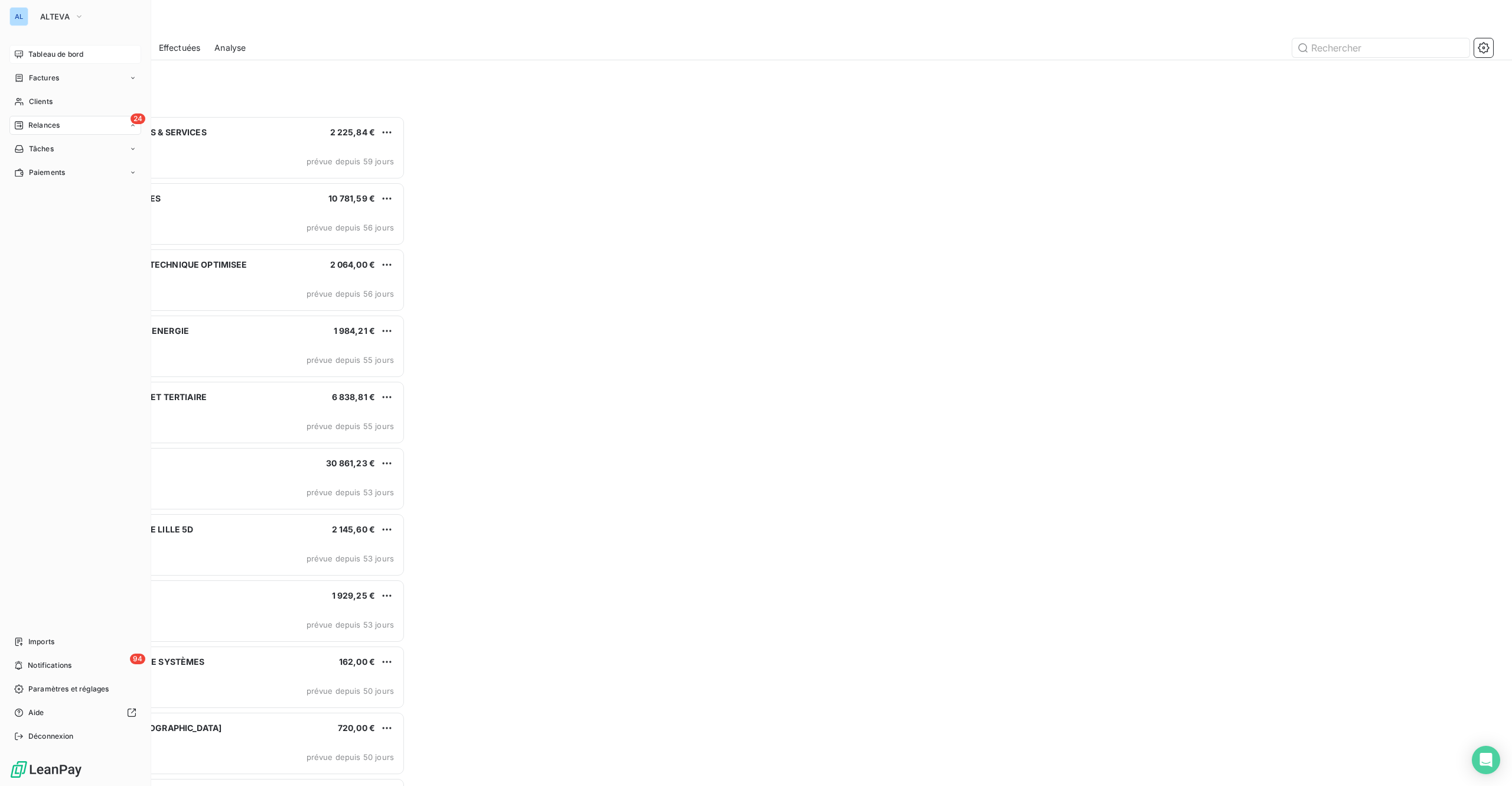
scroll to position [653, 330]
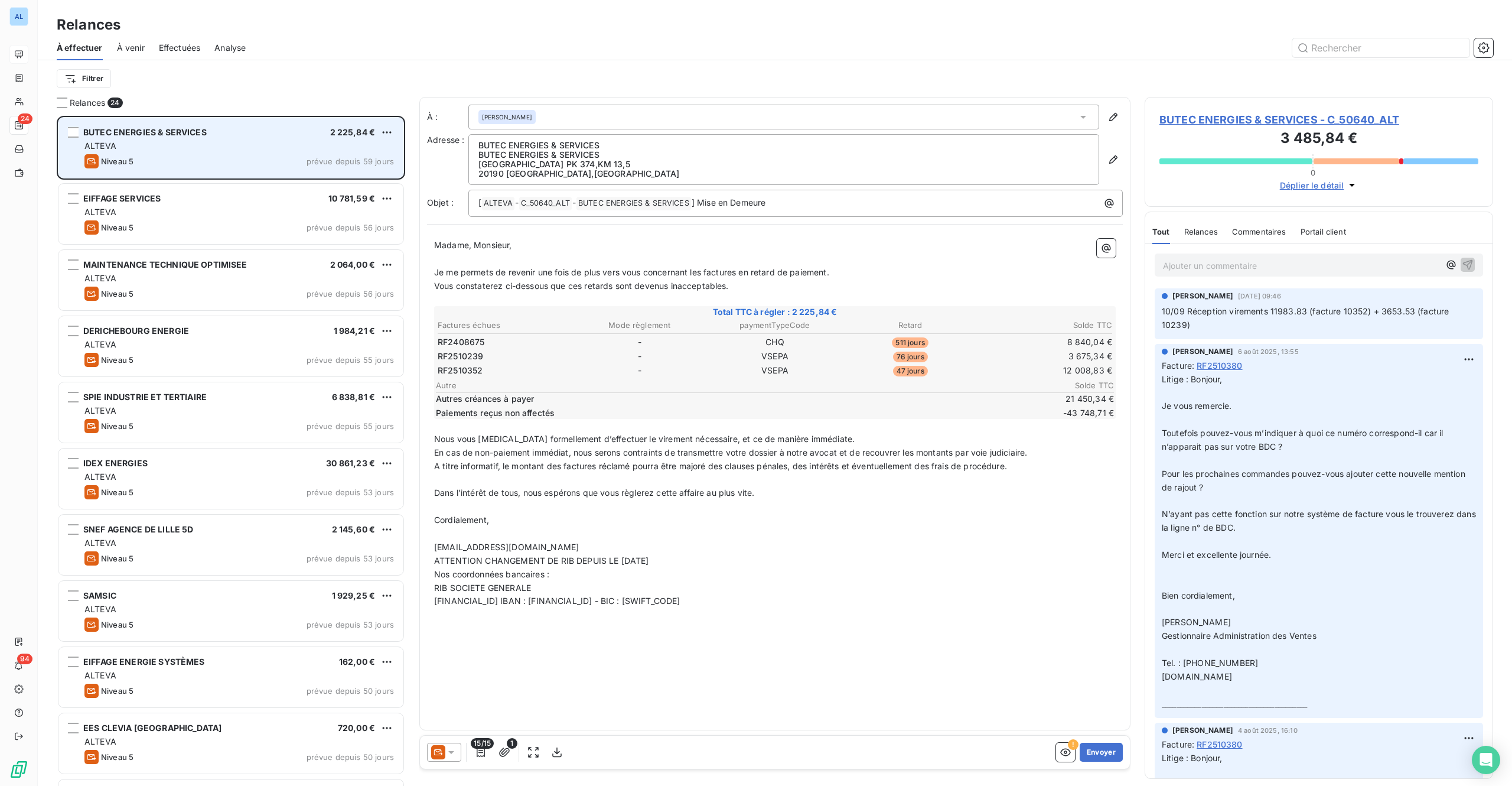
click at [206, 148] on div "ALTEVA" at bounding box center [239, 145] width 310 height 12
click at [133, 136] on span "BUTEC ENERGIES & SERVICES" at bounding box center [145, 131] width 123 height 10
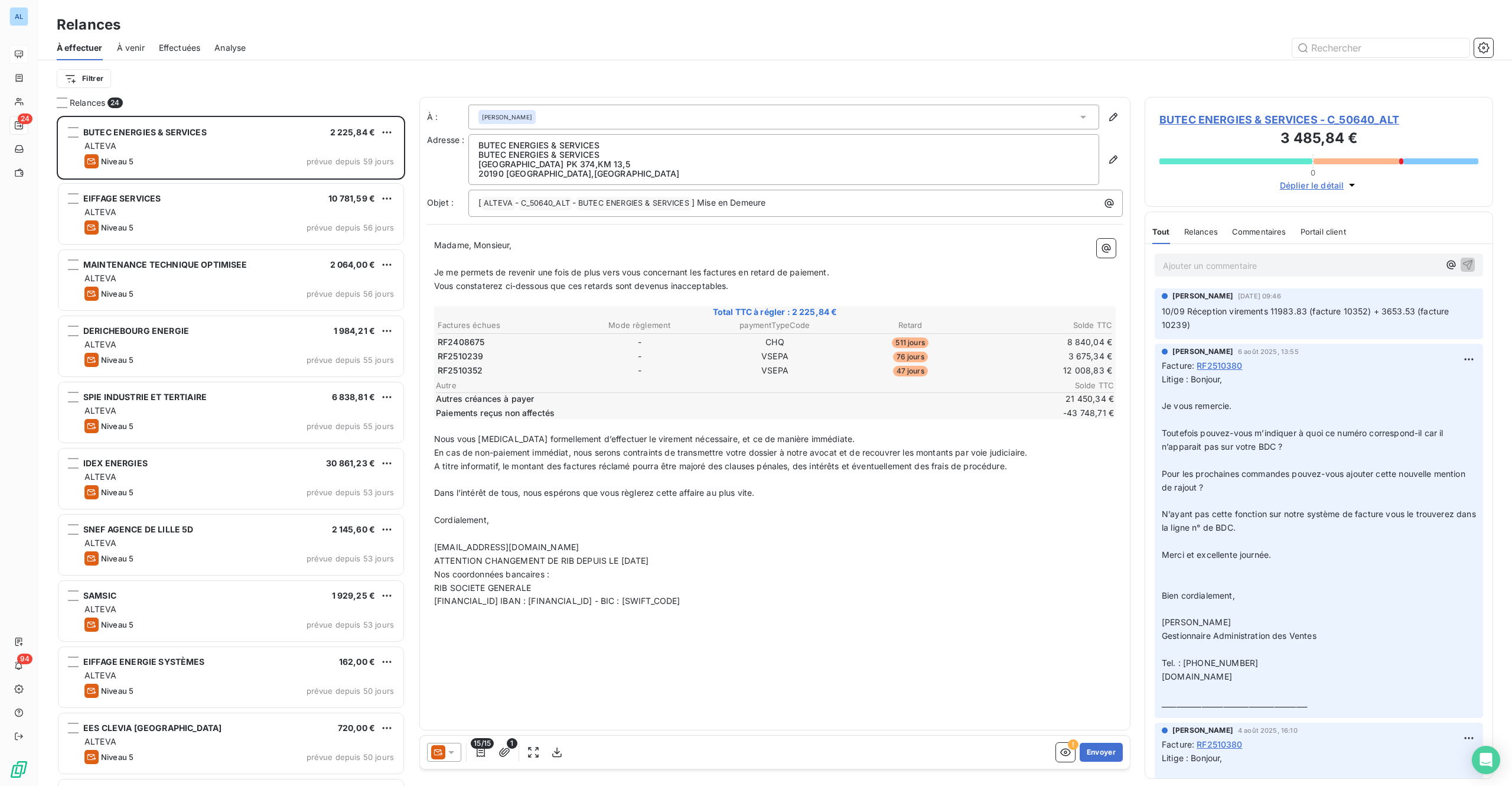
click at [1279, 119] on span "BUTEC ENERGIES & SERVICES - C_50640_ALT" at bounding box center [1319, 119] width 319 height 16
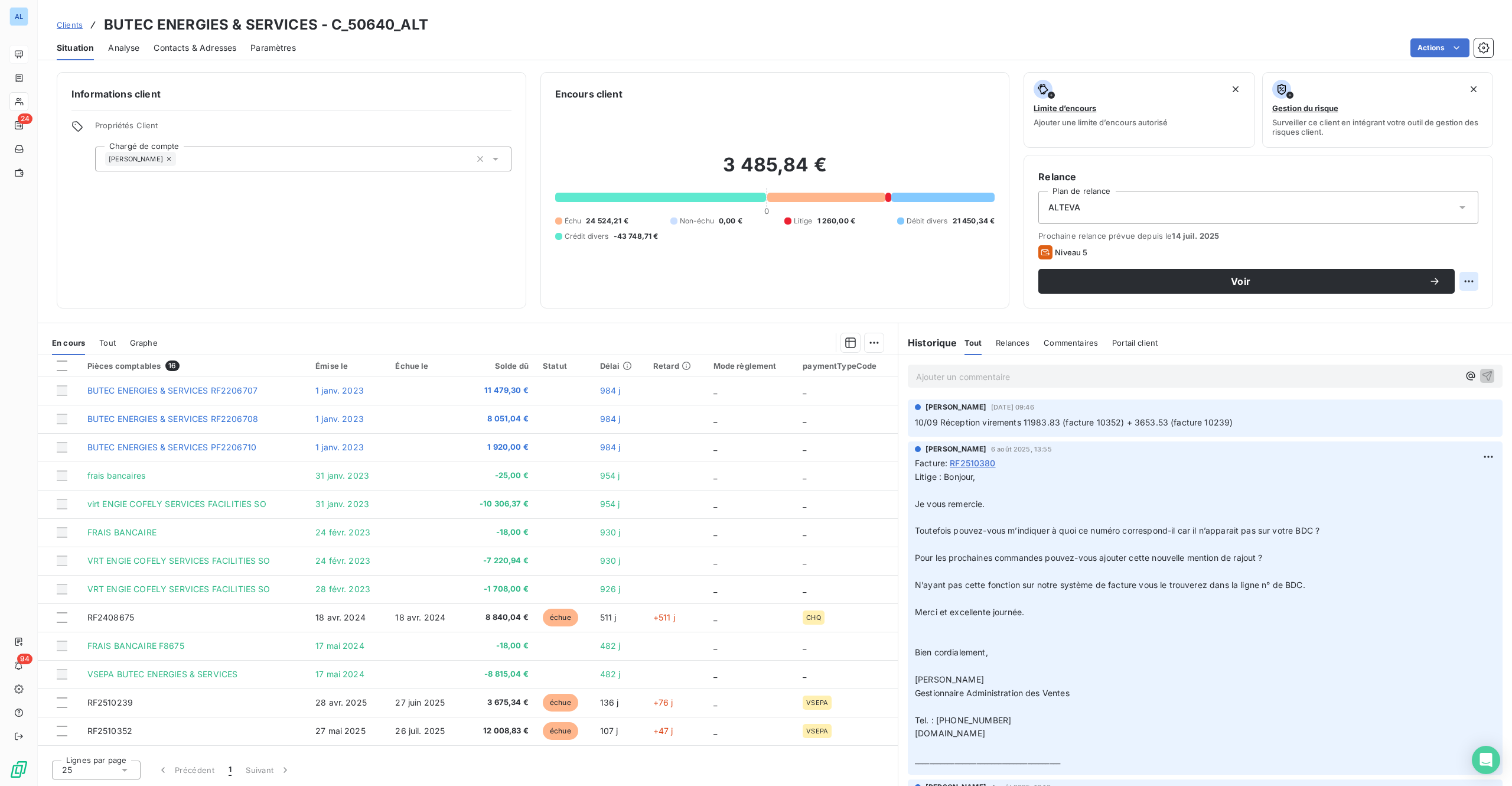
click at [1469, 279] on html "AL 24 94 Clients BUTEC ENERGIES & SERVICES - C_50640_ALT Situation Analyse Cont…" at bounding box center [756, 393] width 1512 height 786
click at [1428, 310] on div "Replanifier cette action" at bounding box center [1420, 307] width 106 height 19
select select "8"
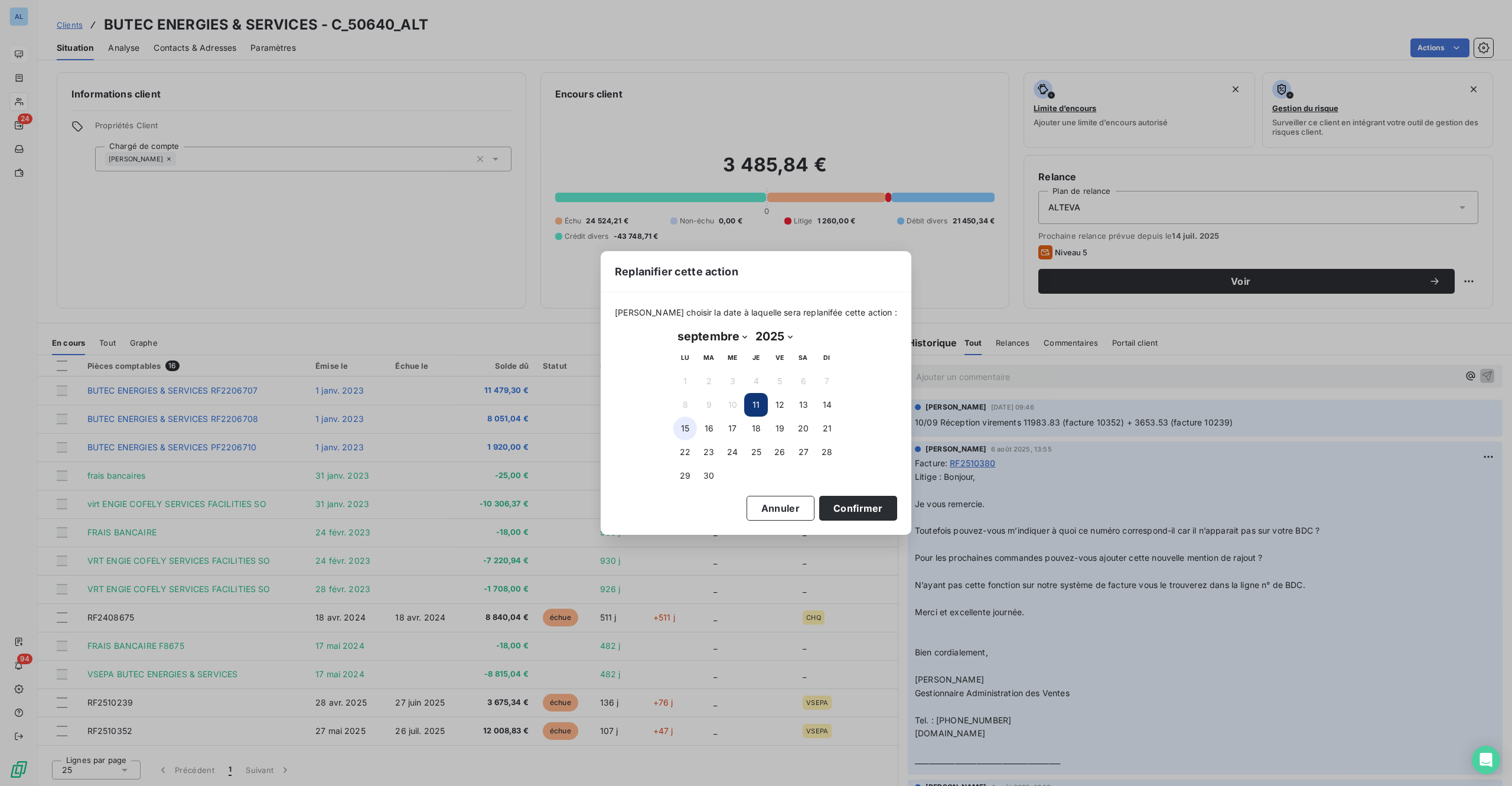
click at [679, 426] on button "15" at bounding box center [686, 428] width 24 height 24
click at [851, 507] on button "Confirmer" at bounding box center [858, 507] width 78 height 25
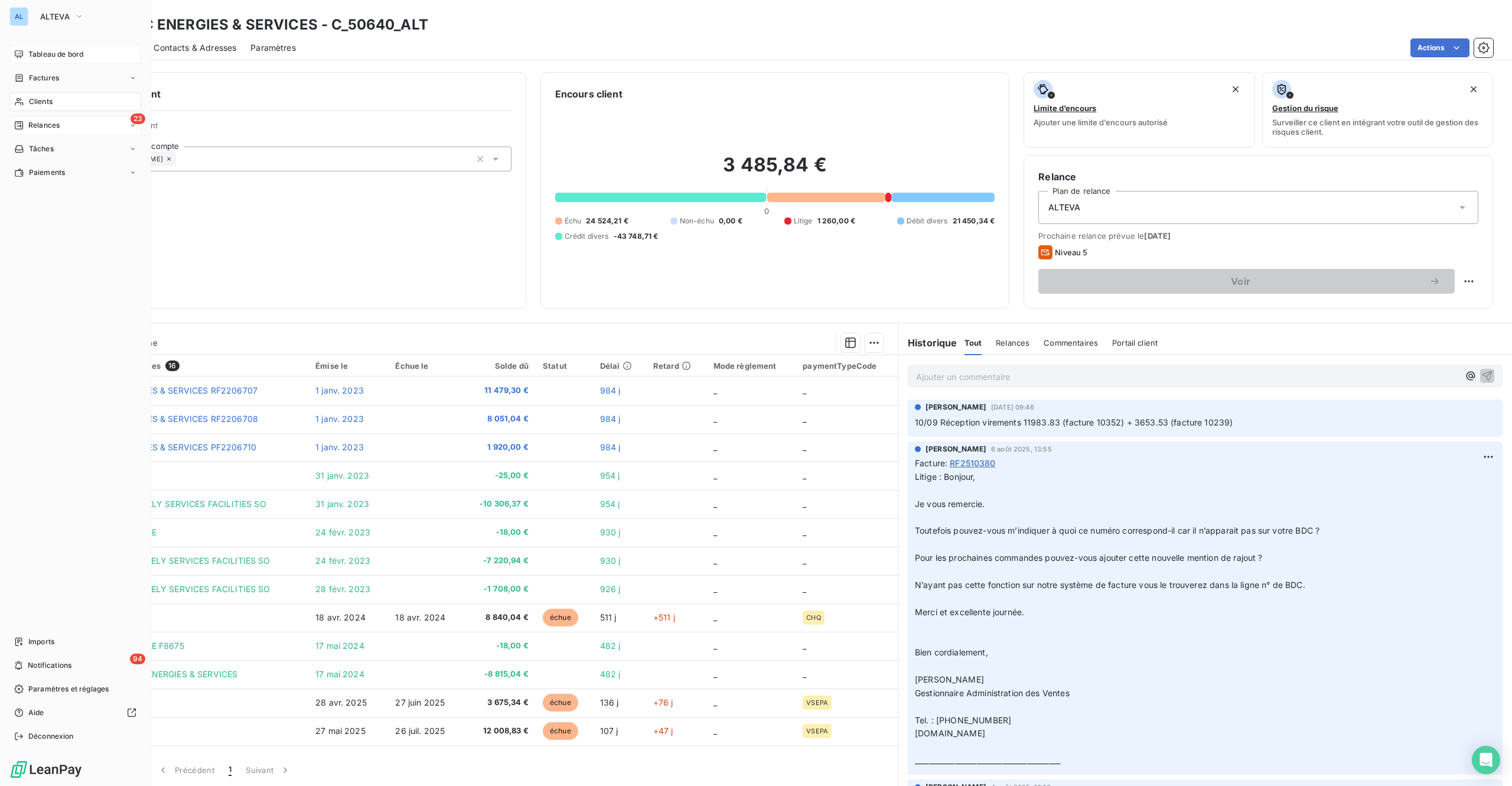
click at [42, 124] on span "Relances" at bounding box center [44, 125] width 31 height 11
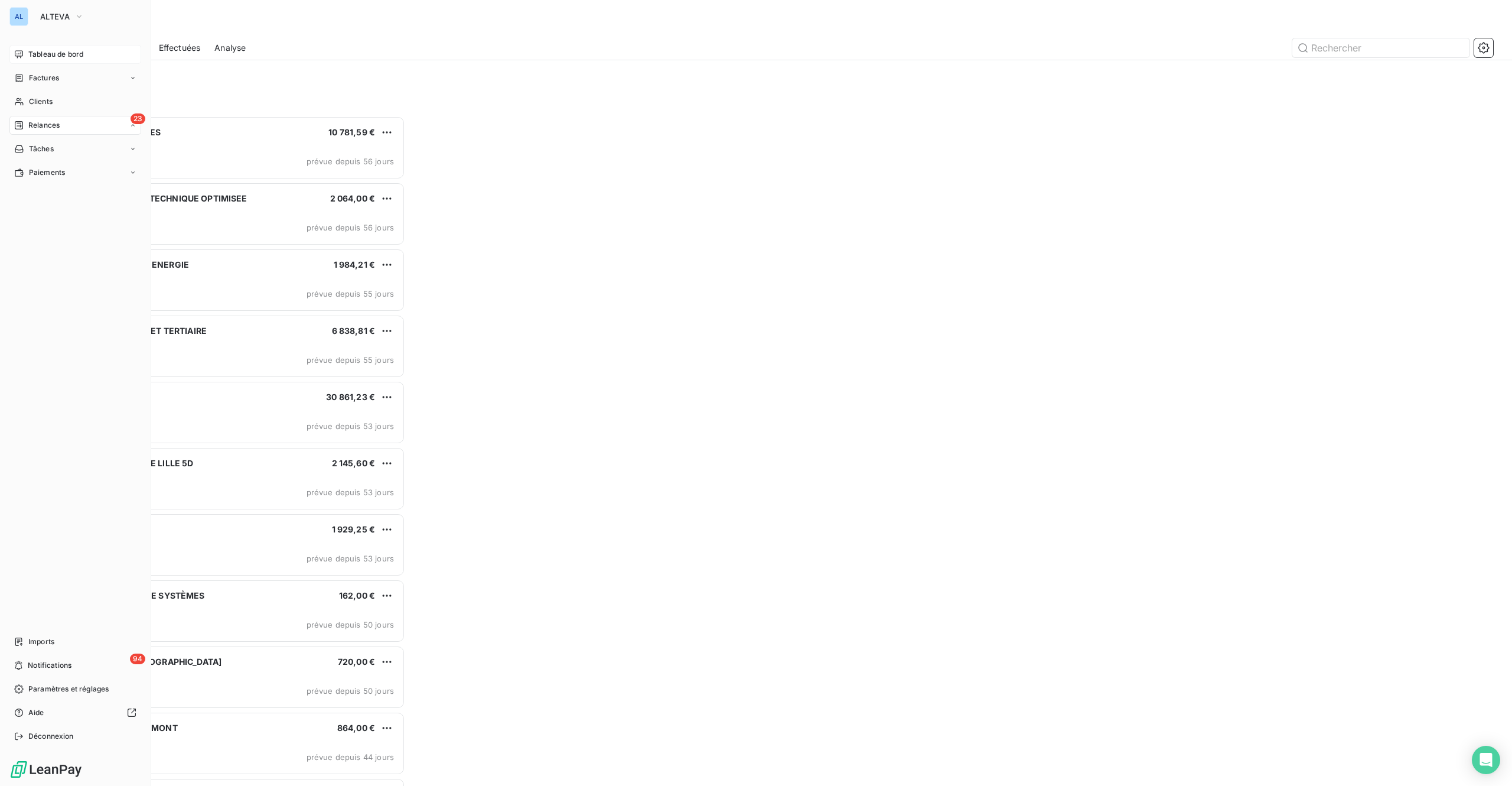
scroll to position [653, 330]
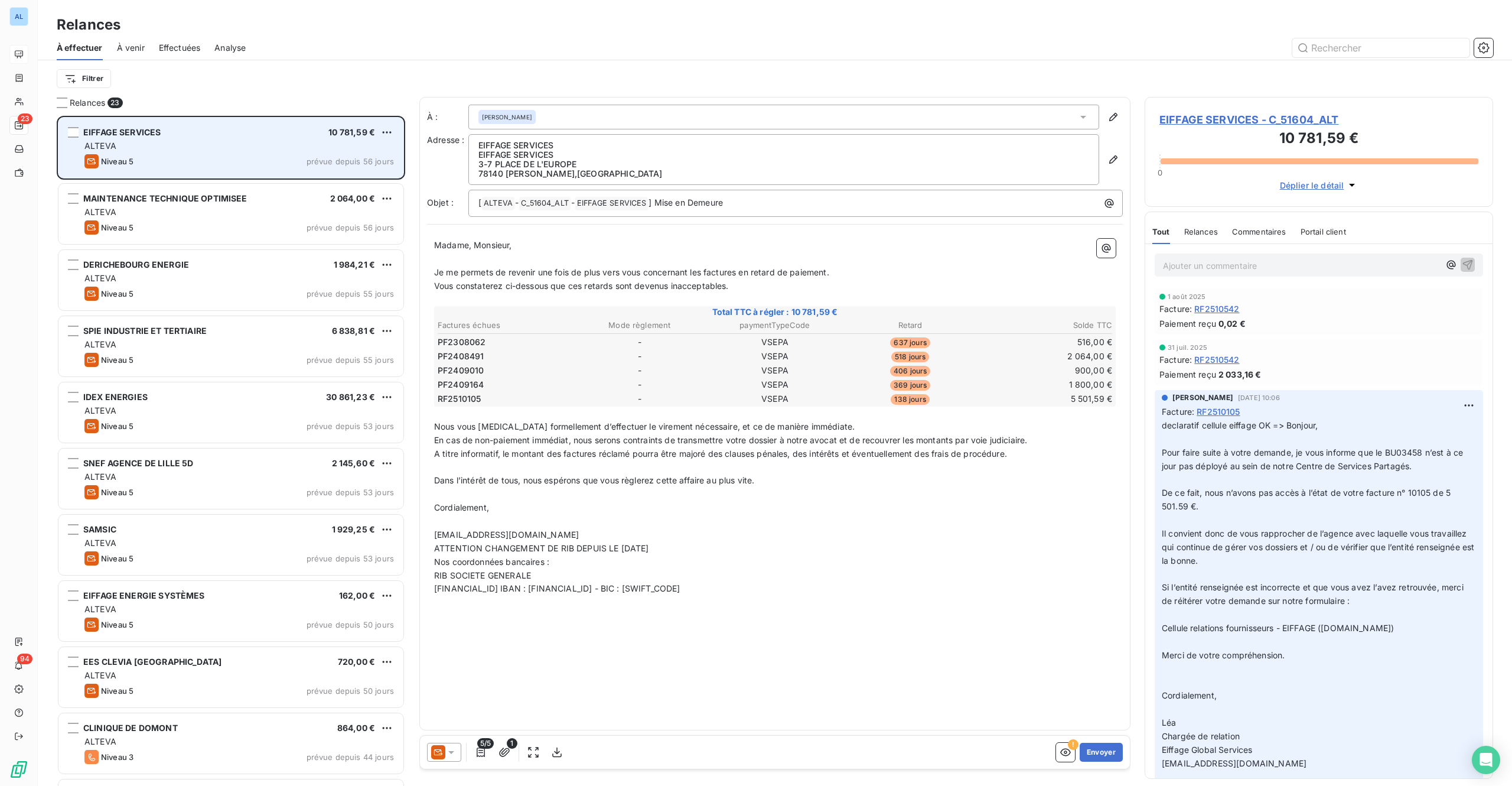
click at [206, 146] on div "ALTEVA" at bounding box center [239, 145] width 310 height 12
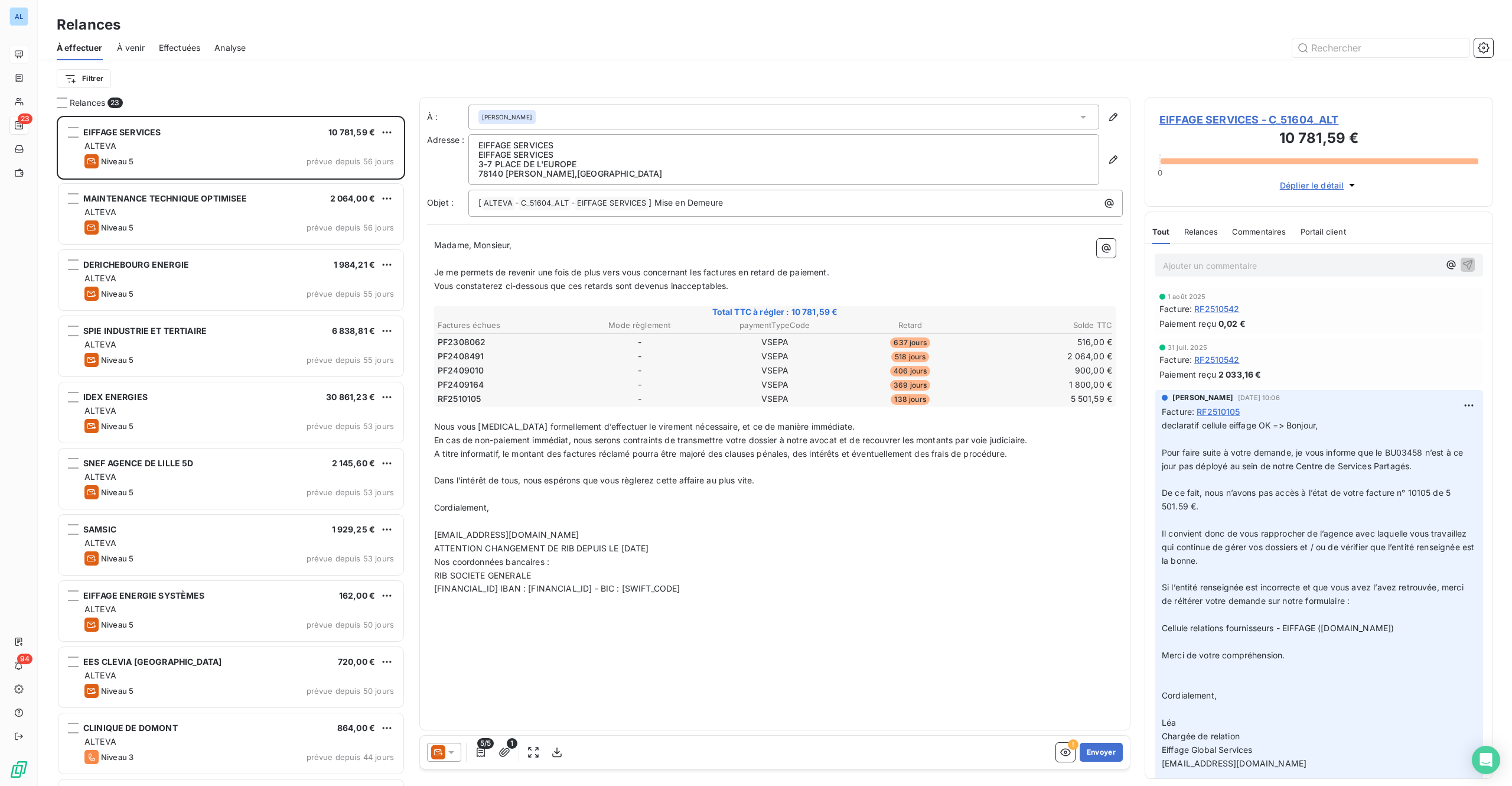
click at [1301, 116] on span "EIFFAGE SERVICES - C_51604_ALT" at bounding box center [1319, 119] width 319 height 16
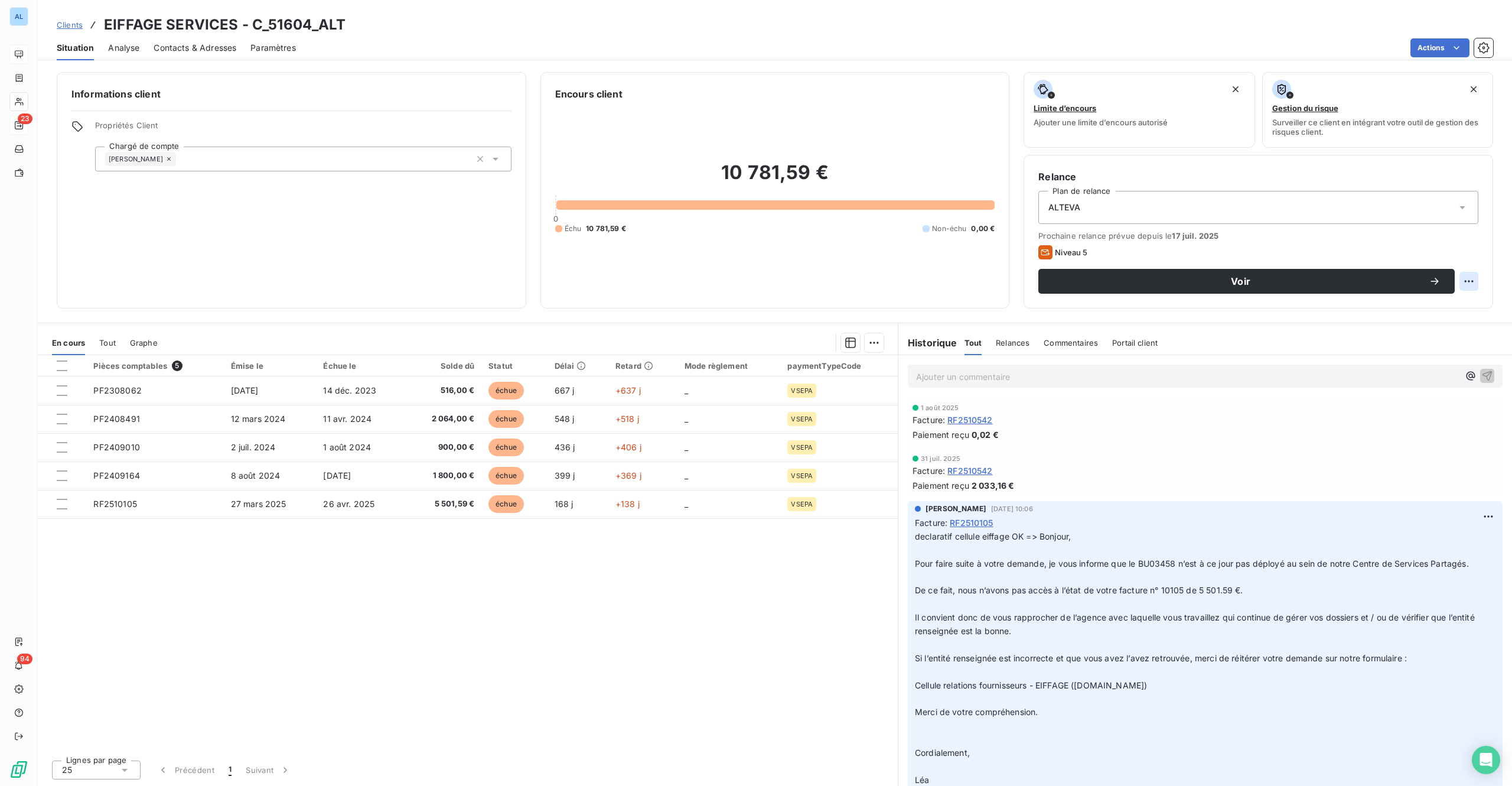
click at [1469, 280] on html "AL 23 94 Clients EIFFAGE SERVICES - C_51604_ALT Situation Analyse Contacts & Ad…" at bounding box center [756, 393] width 1512 height 786
click at [1409, 305] on div "Replanifier cette action" at bounding box center [1420, 307] width 106 height 19
select select "8"
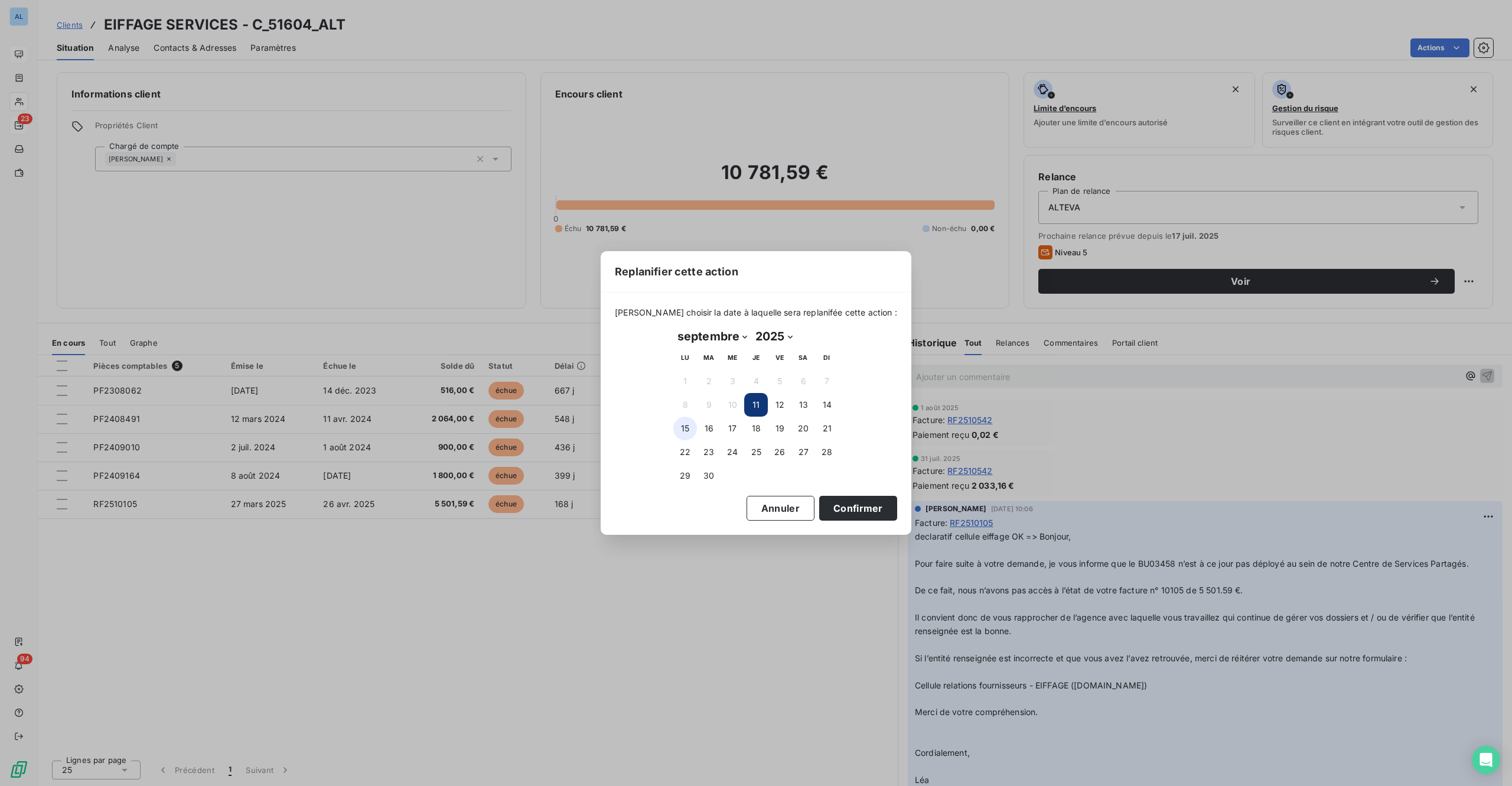
click at [676, 427] on button "15" at bounding box center [686, 428] width 24 height 24
click at [821, 513] on button "Confirmer" at bounding box center [858, 507] width 78 height 25
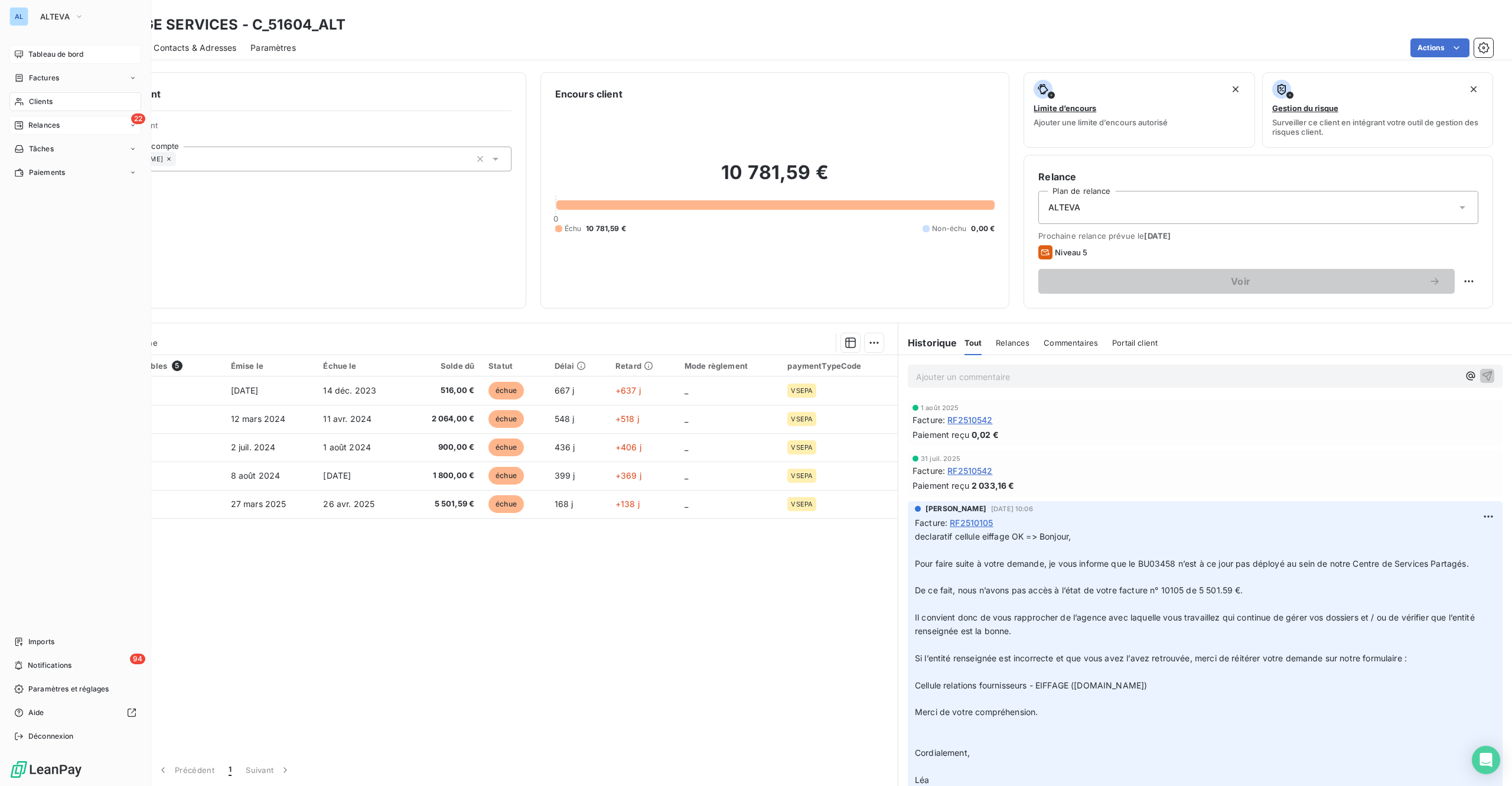
click at [52, 120] on span "Relances" at bounding box center [44, 125] width 31 height 11
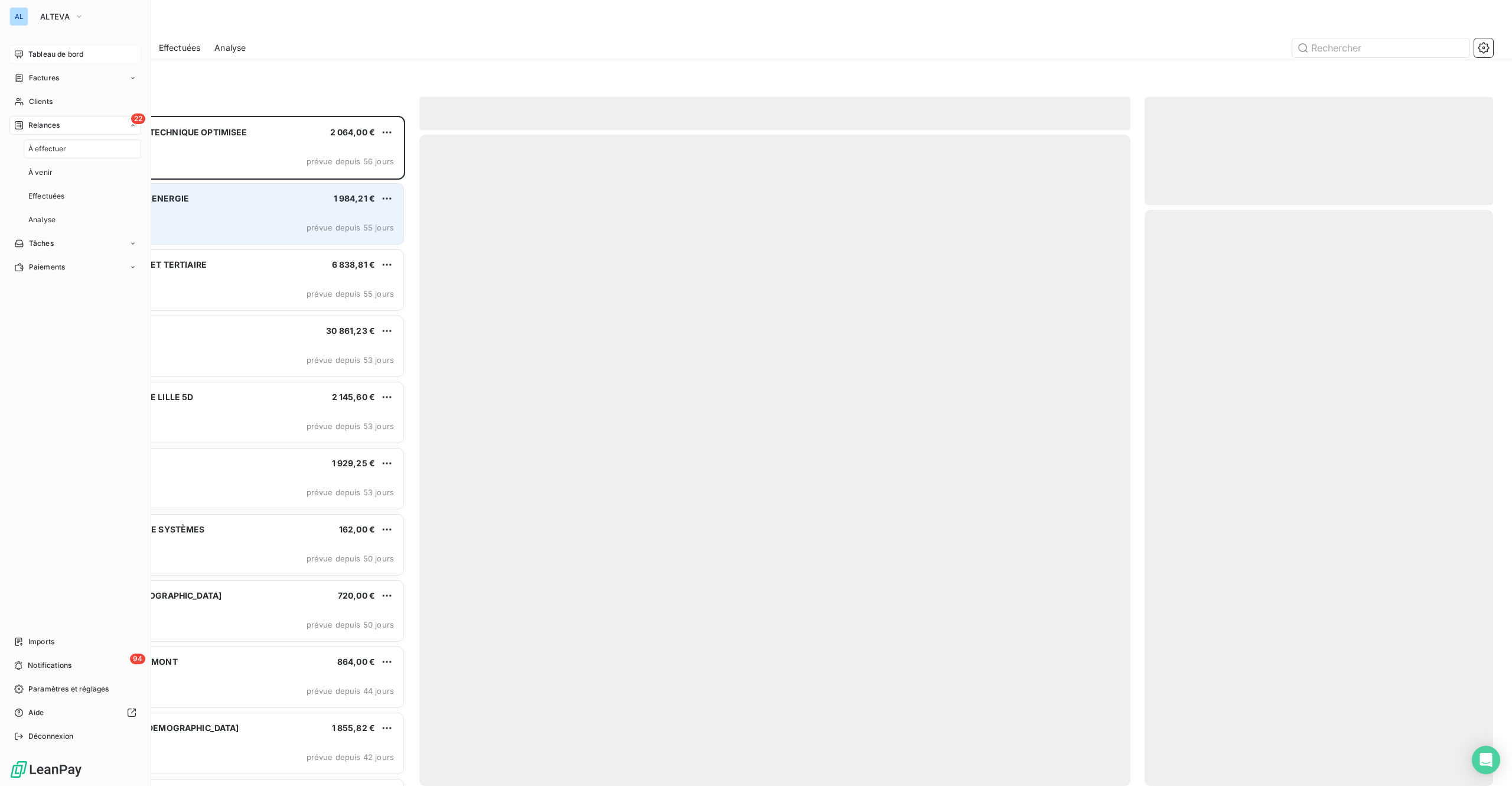
scroll to position [653, 330]
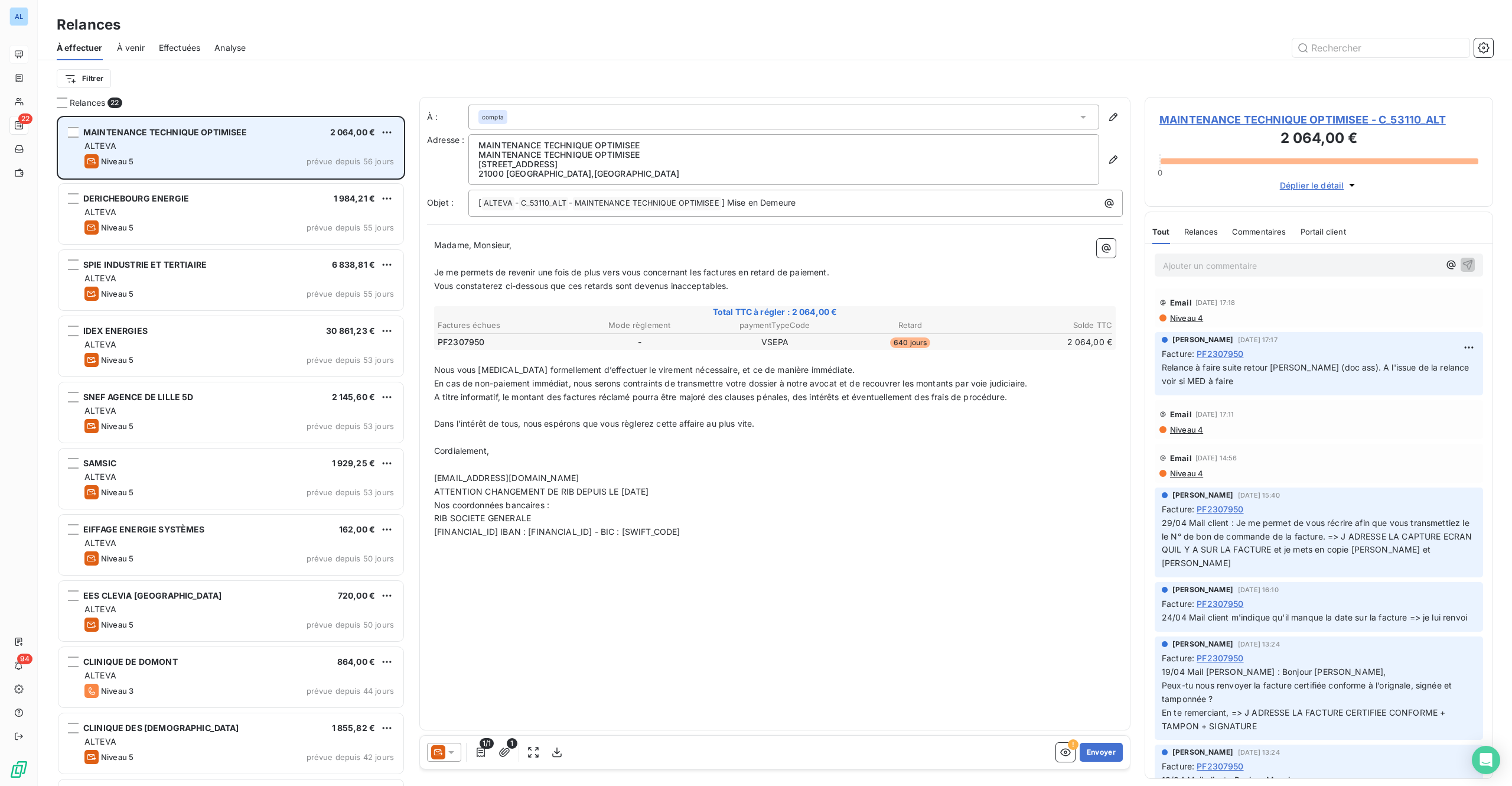
click at [153, 143] on div "ALTEVA" at bounding box center [239, 145] width 310 height 12
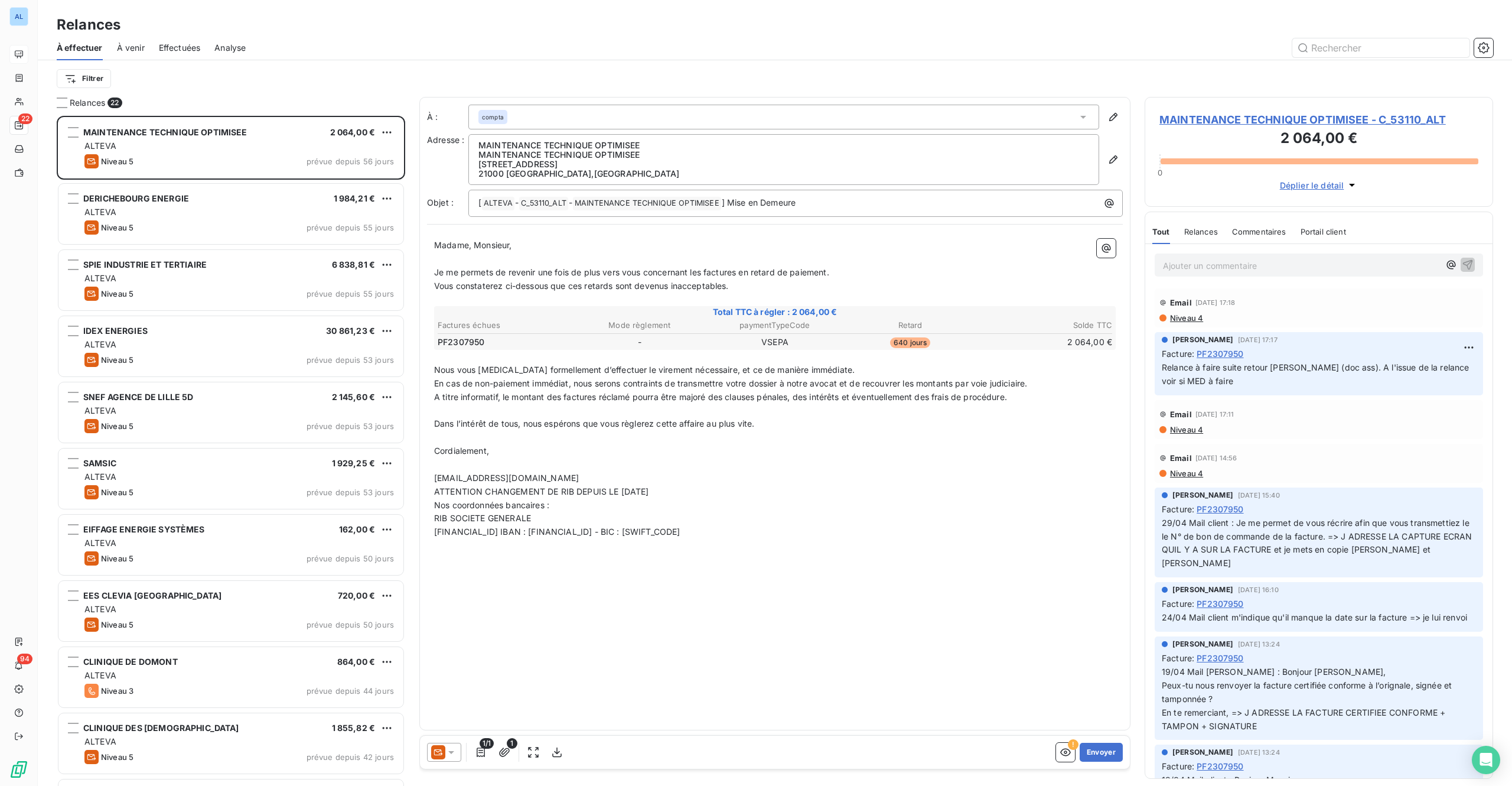
click at [1357, 112] on span "MAINTENANCE TECHNIQUE OPTIMISEE - C_53110_ALT" at bounding box center [1319, 119] width 319 height 16
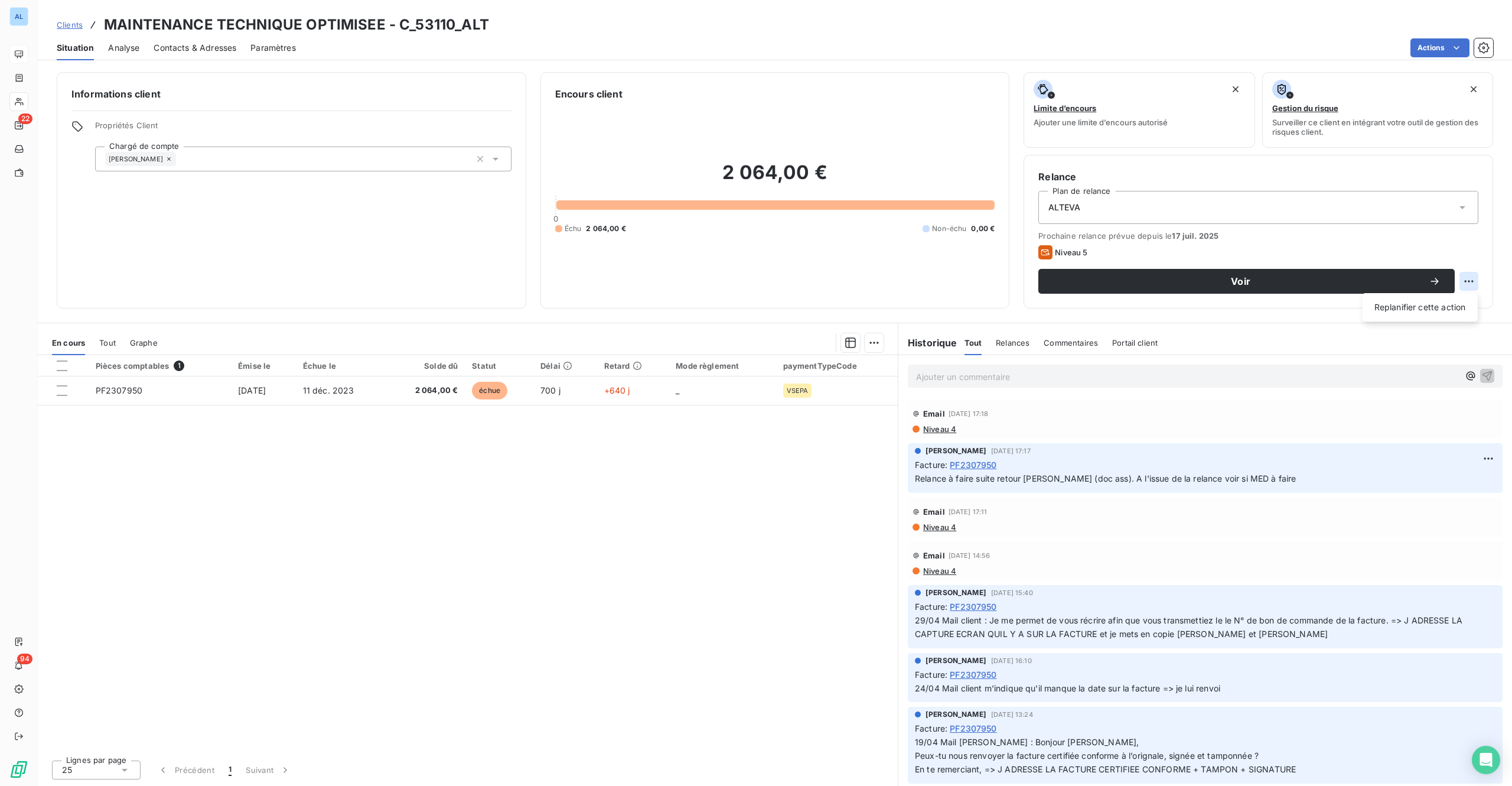
click at [1468, 281] on html "AL 22 94 Clients MAINTENANCE TECHNIQUE OPTIMISEE - C_53110_ALT Situation Analys…" at bounding box center [756, 393] width 1512 height 786
click at [1409, 302] on div "Replanifier cette action" at bounding box center [1420, 307] width 106 height 19
select select "8"
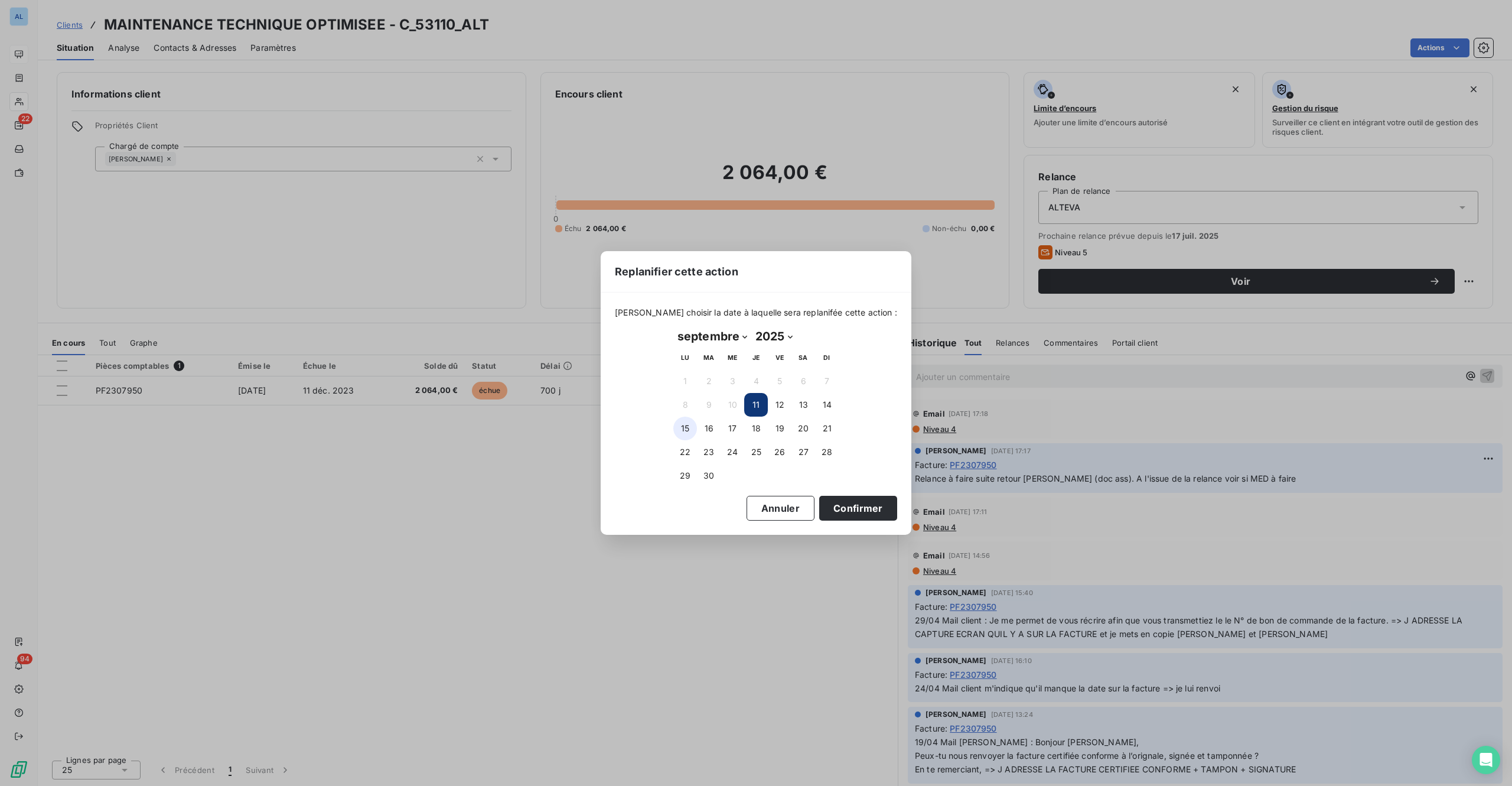
click at [688, 424] on button "15" at bounding box center [686, 428] width 24 height 24
click at [823, 510] on button "Confirmer" at bounding box center [858, 507] width 78 height 25
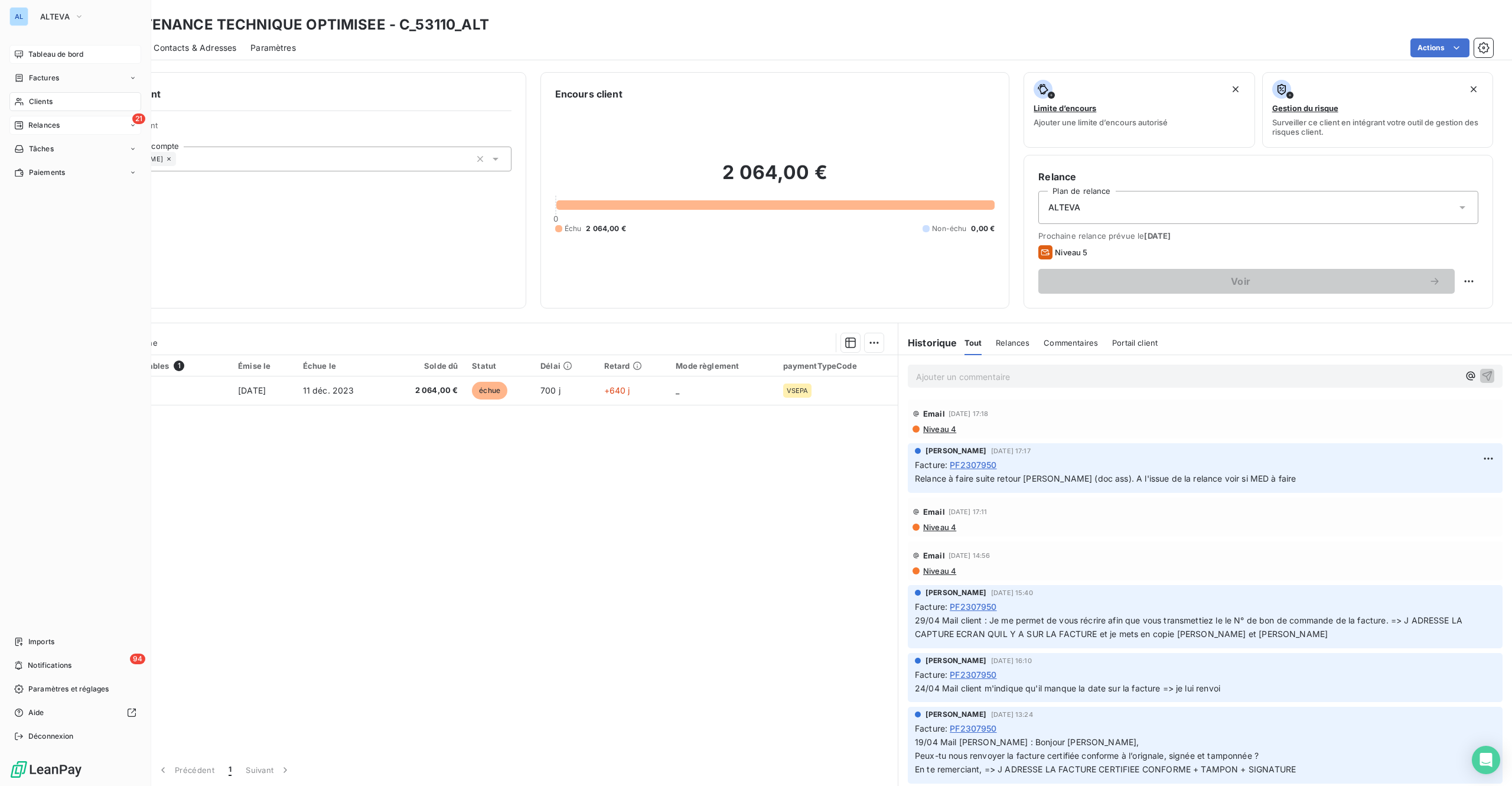
click at [41, 125] on span "Relances" at bounding box center [44, 125] width 31 height 11
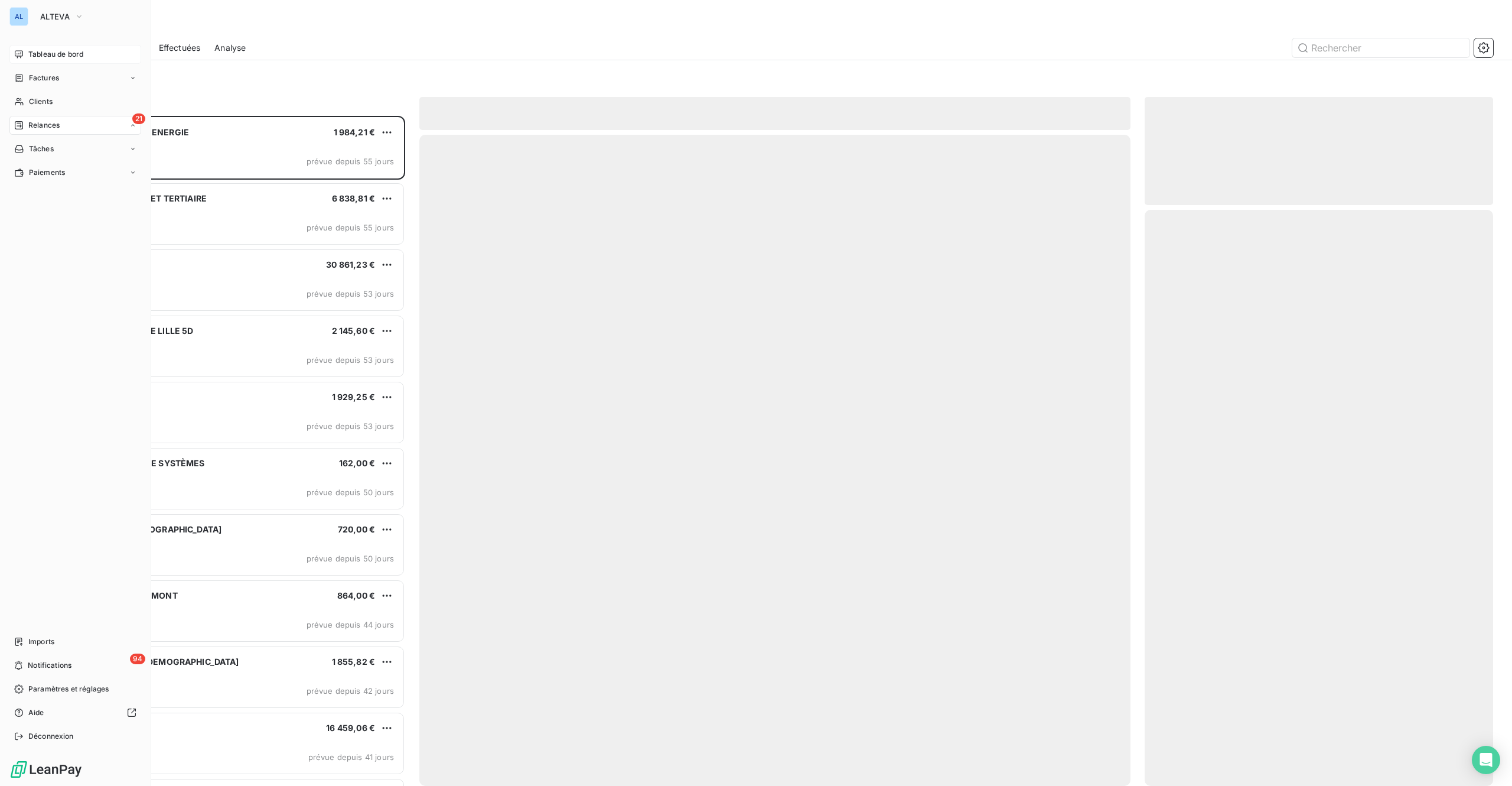
scroll to position [653, 330]
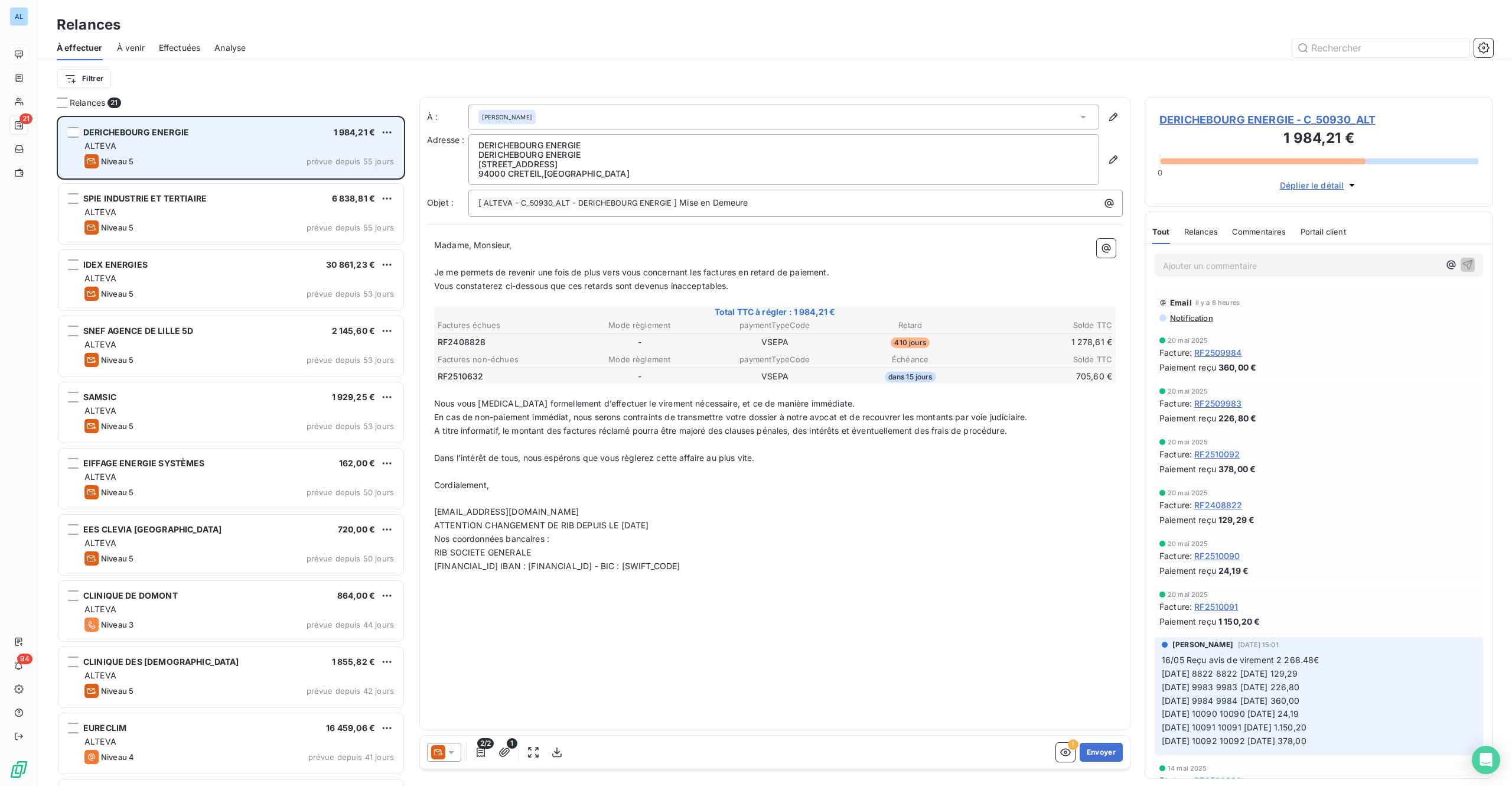
click at [201, 136] on div "DERICHEBOURG ENERGIE 1 984,21 €" at bounding box center [239, 132] width 310 height 11
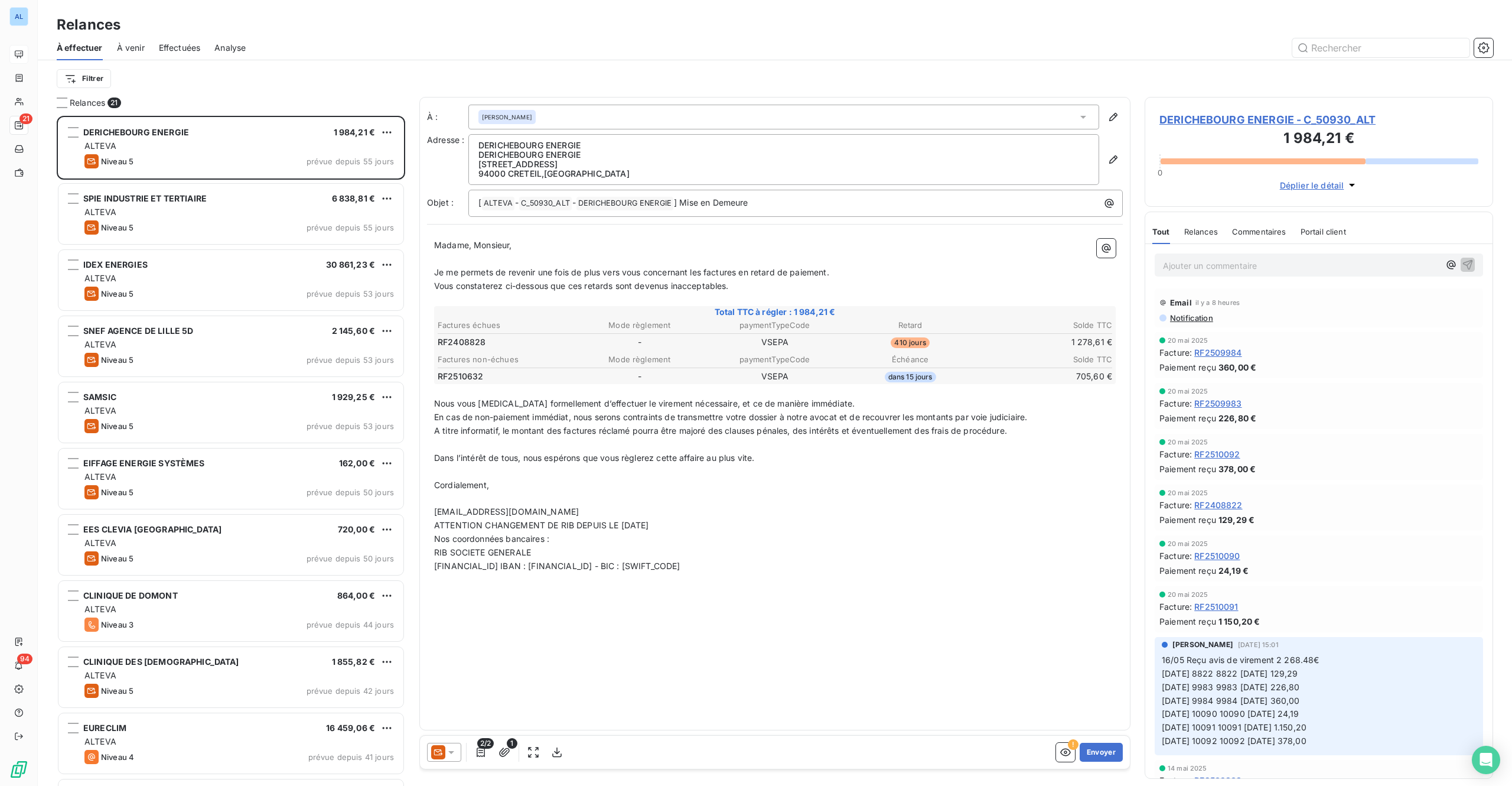
click at [1324, 124] on span "DERICHEBOURG ENERGIE - C_50930_ALT" at bounding box center [1319, 119] width 319 height 16
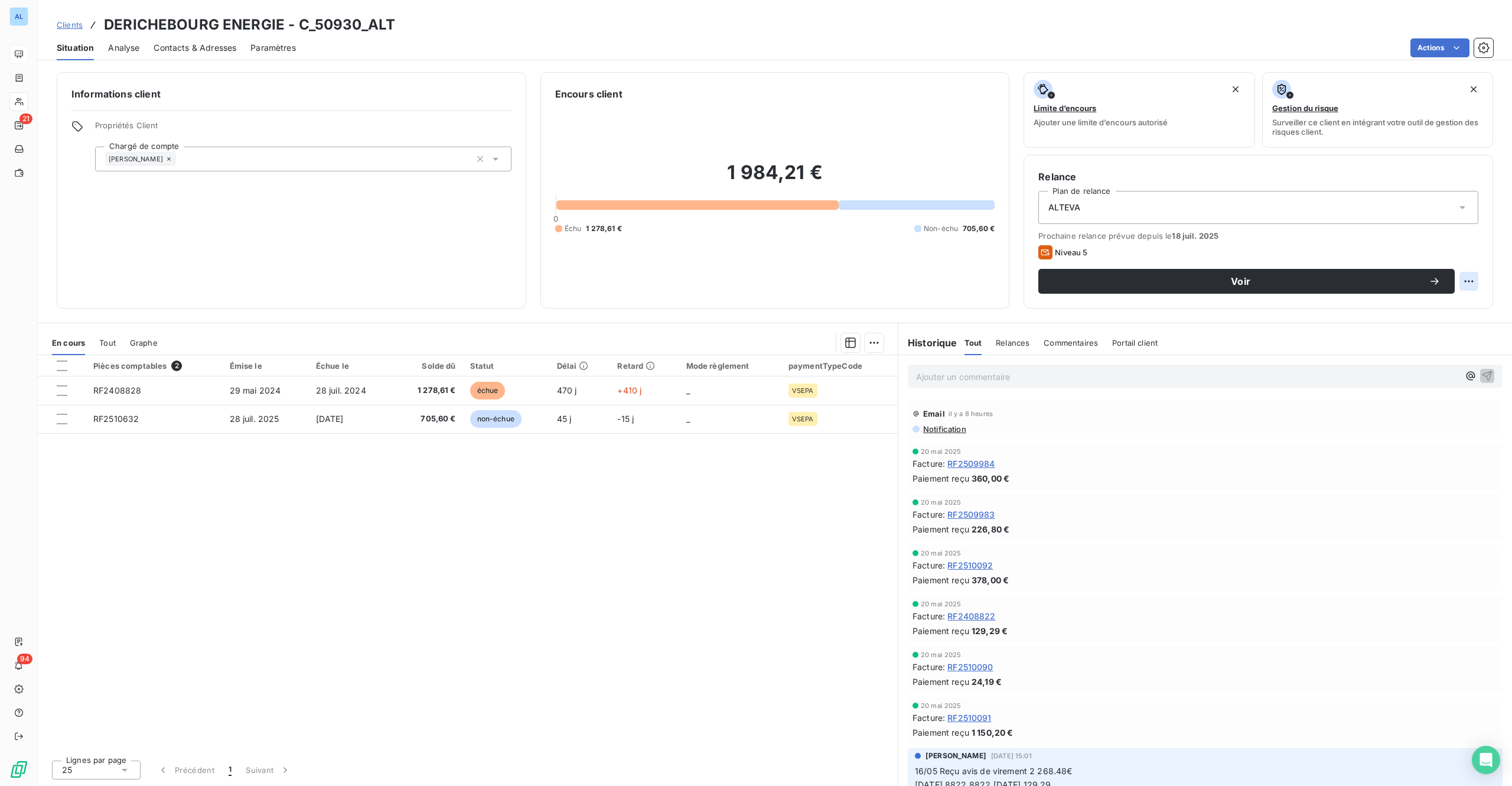
click at [1472, 283] on html "AL 21 94 Clients DERICHEBOURG ENERGIE - C_50930_ALT Situation Analyse Contacts …" at bounding box center [756, 393] width 1512 height 786
click at [1393, 305] on div "Replanifier cette action" at bounding box center [1420, 307] width 106 height 19
select select "8"
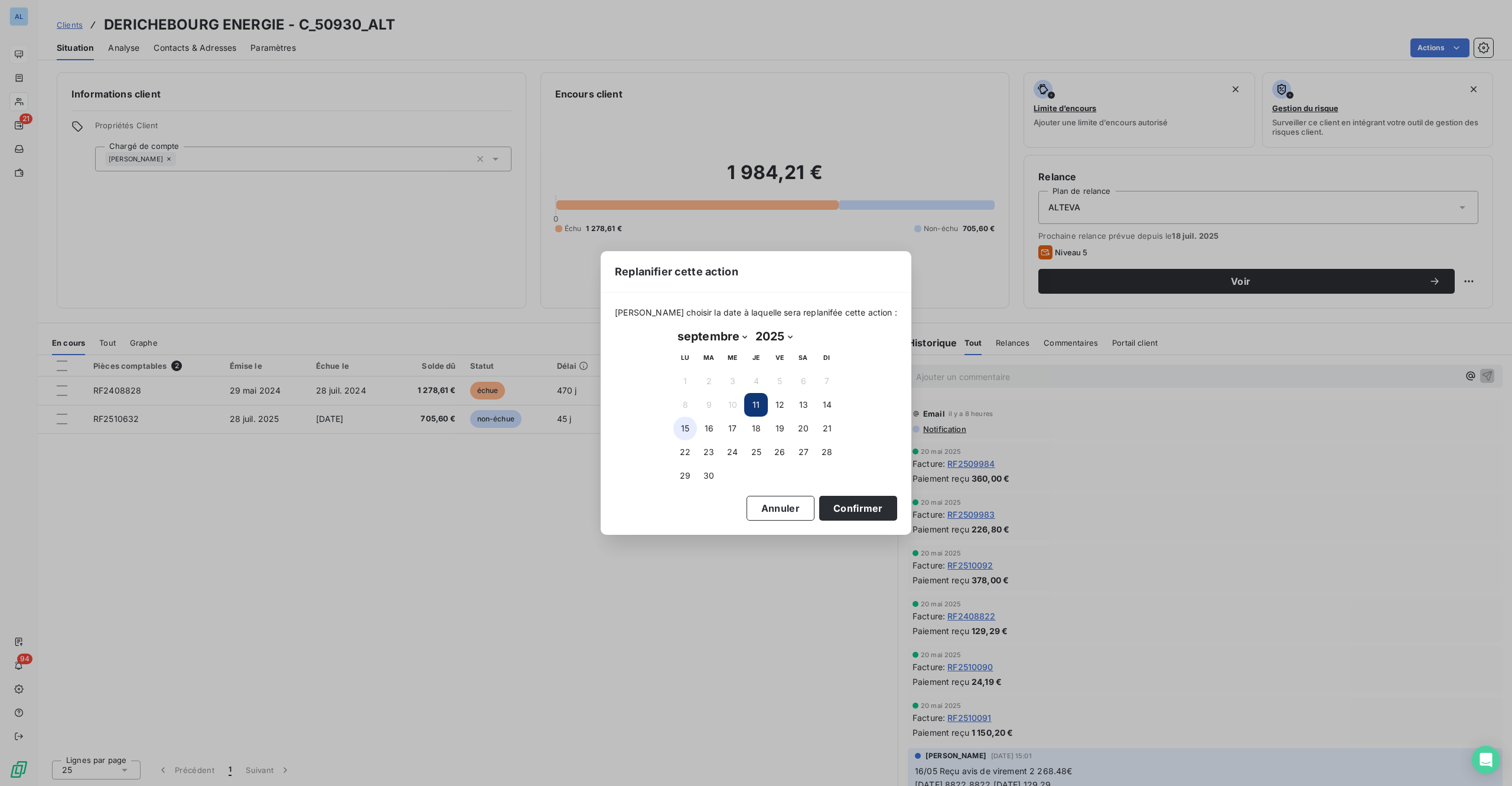
click at [691, 422] on button "15" at bounding box center [686, 428] width 24 height 24
click at [833, 512] on button "Confirmer" at bounding box center [858, 507] width 78 height 25
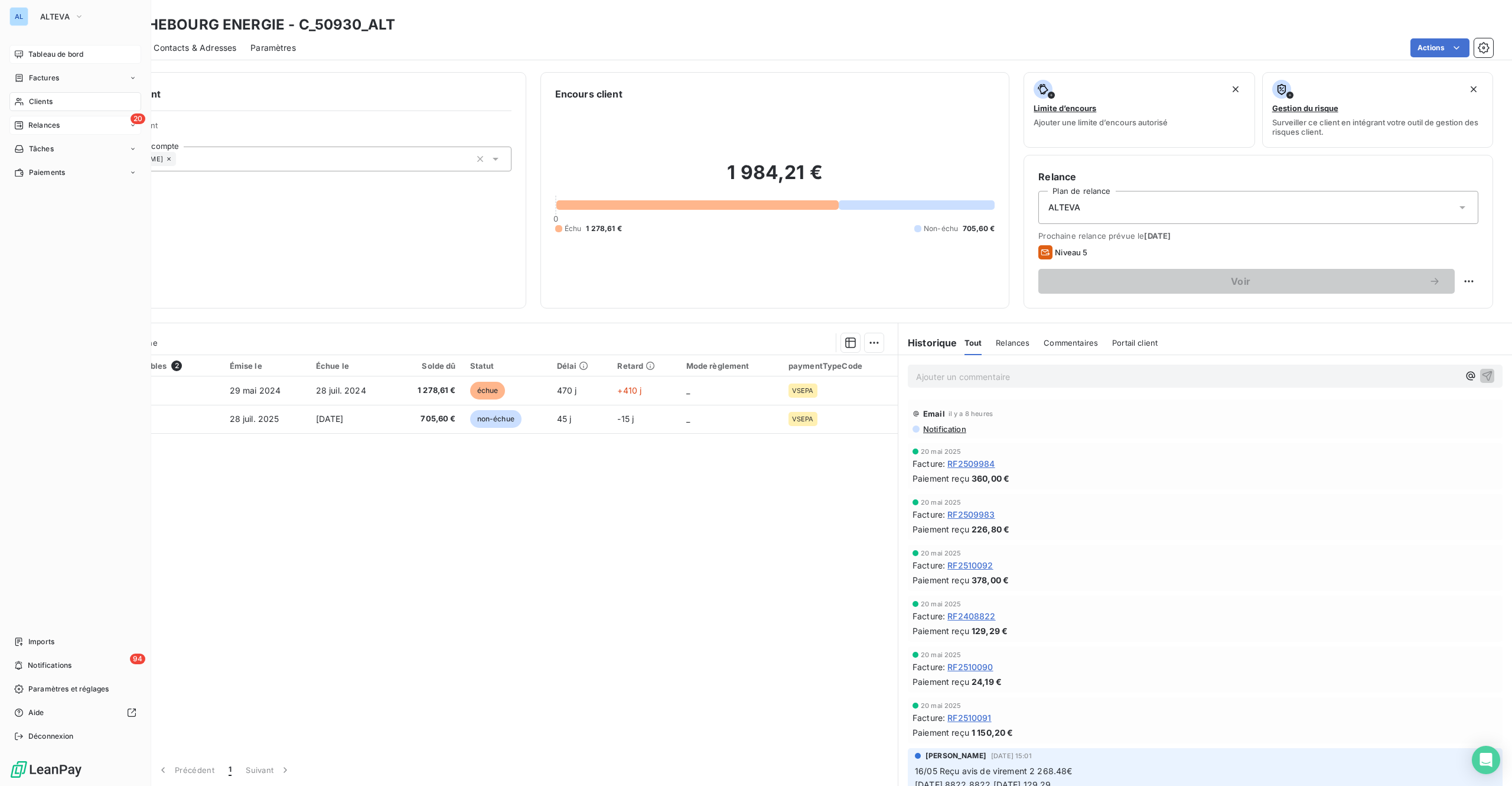
click at [62, 120] on div "20 Relances" at bounding box center [74, 125] width 131 height 19
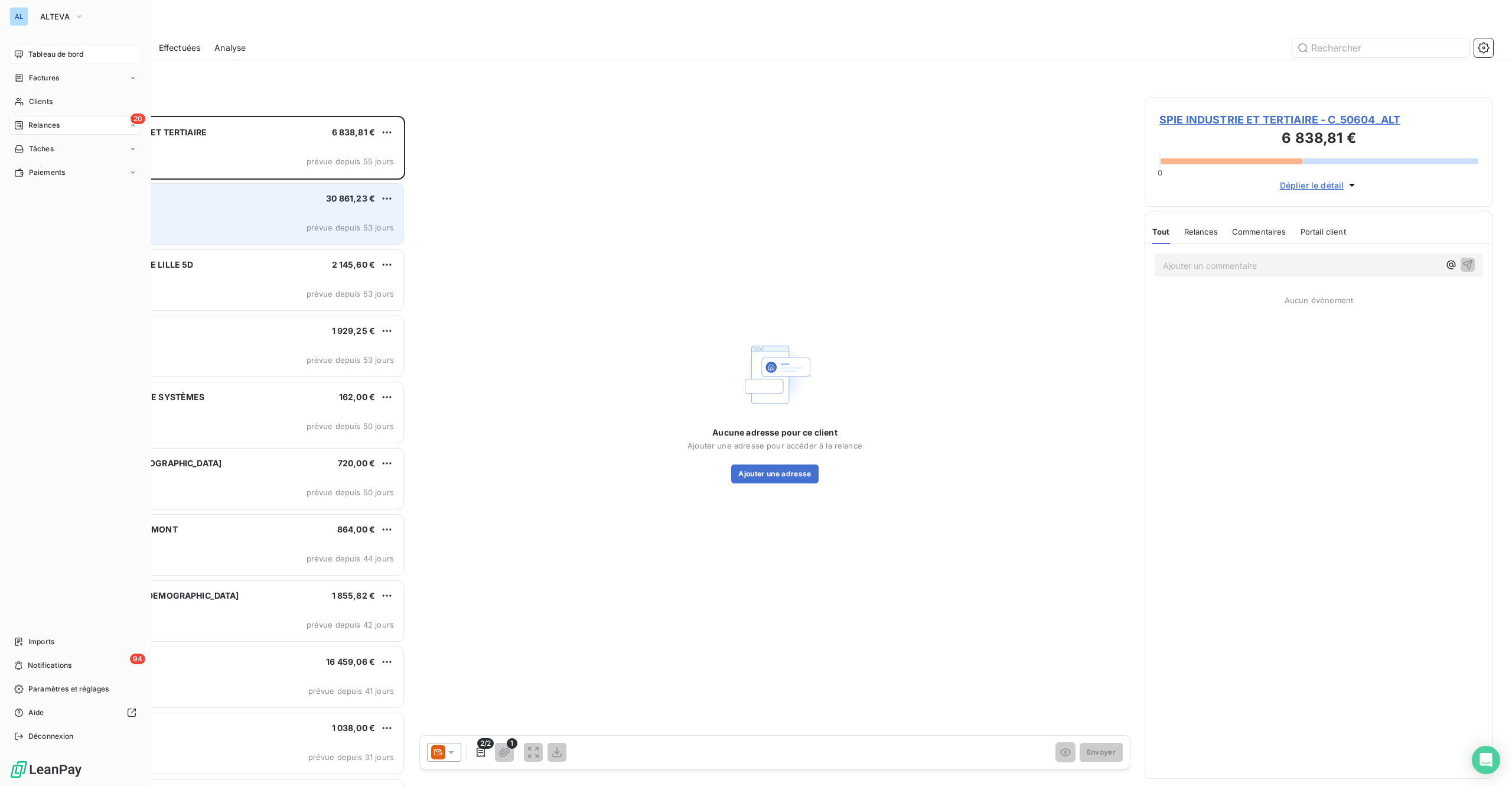
scroll to position [653, 330]
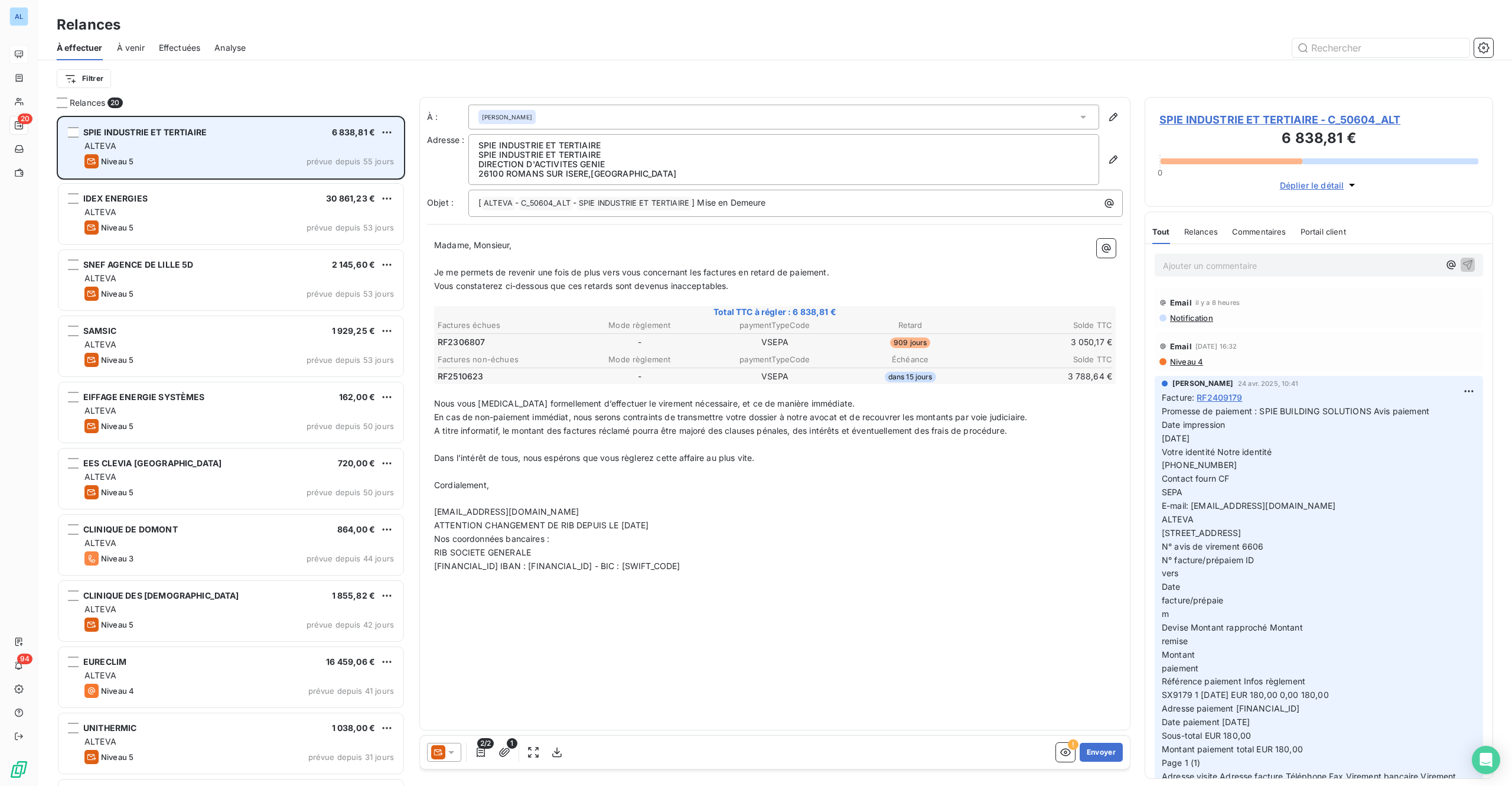
click at [188, 127] on span "SPIE INDUSTRIE ET TERTIAIRE" at bounding box center [145, 131] width 123 height 10
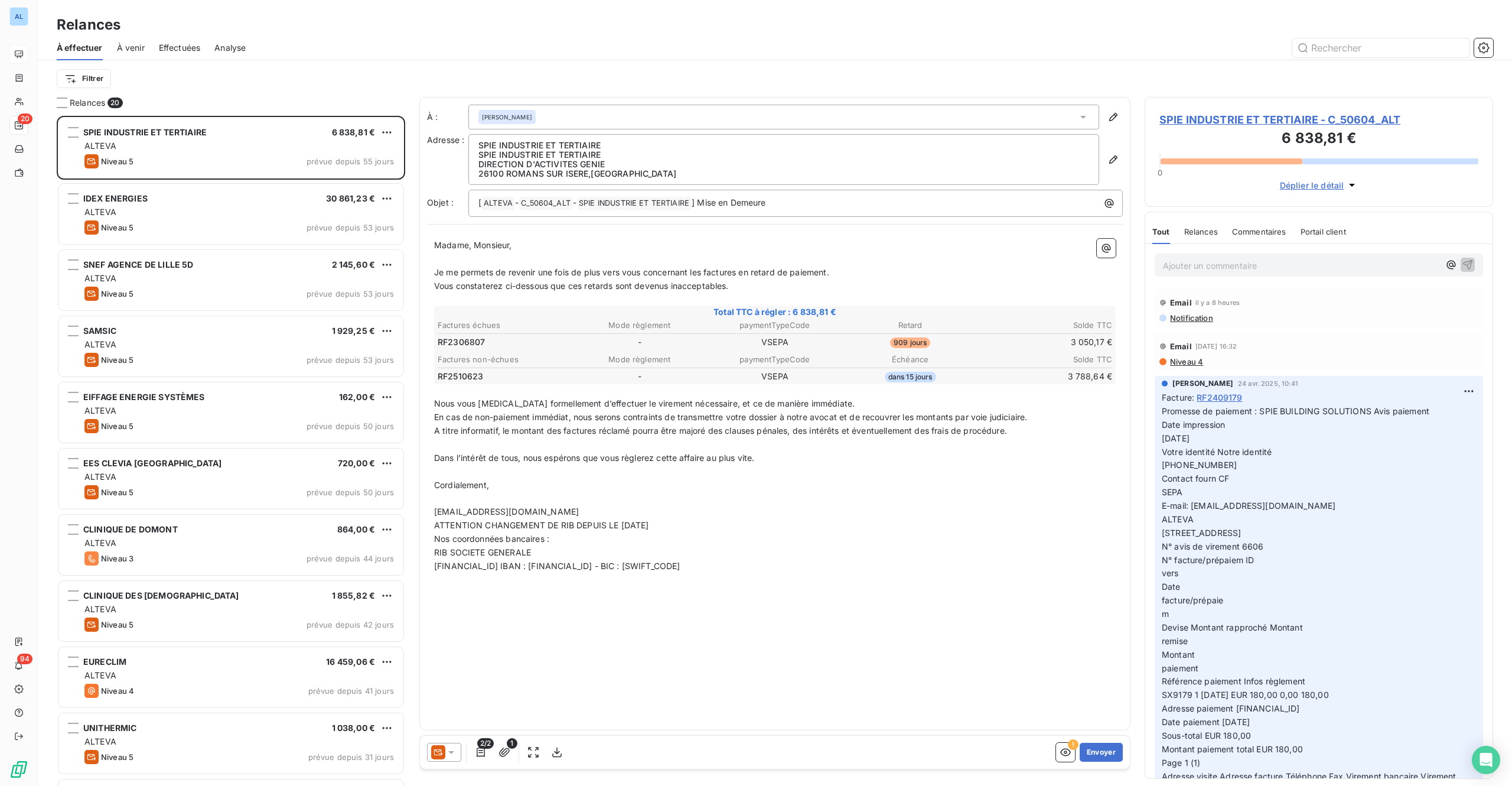
click at [1326, 116] on span "SPIE INDUSTRIE ET TERTIAIRE - C_50604_ALT" at bounding box center [1319, 119] width 319 height 16
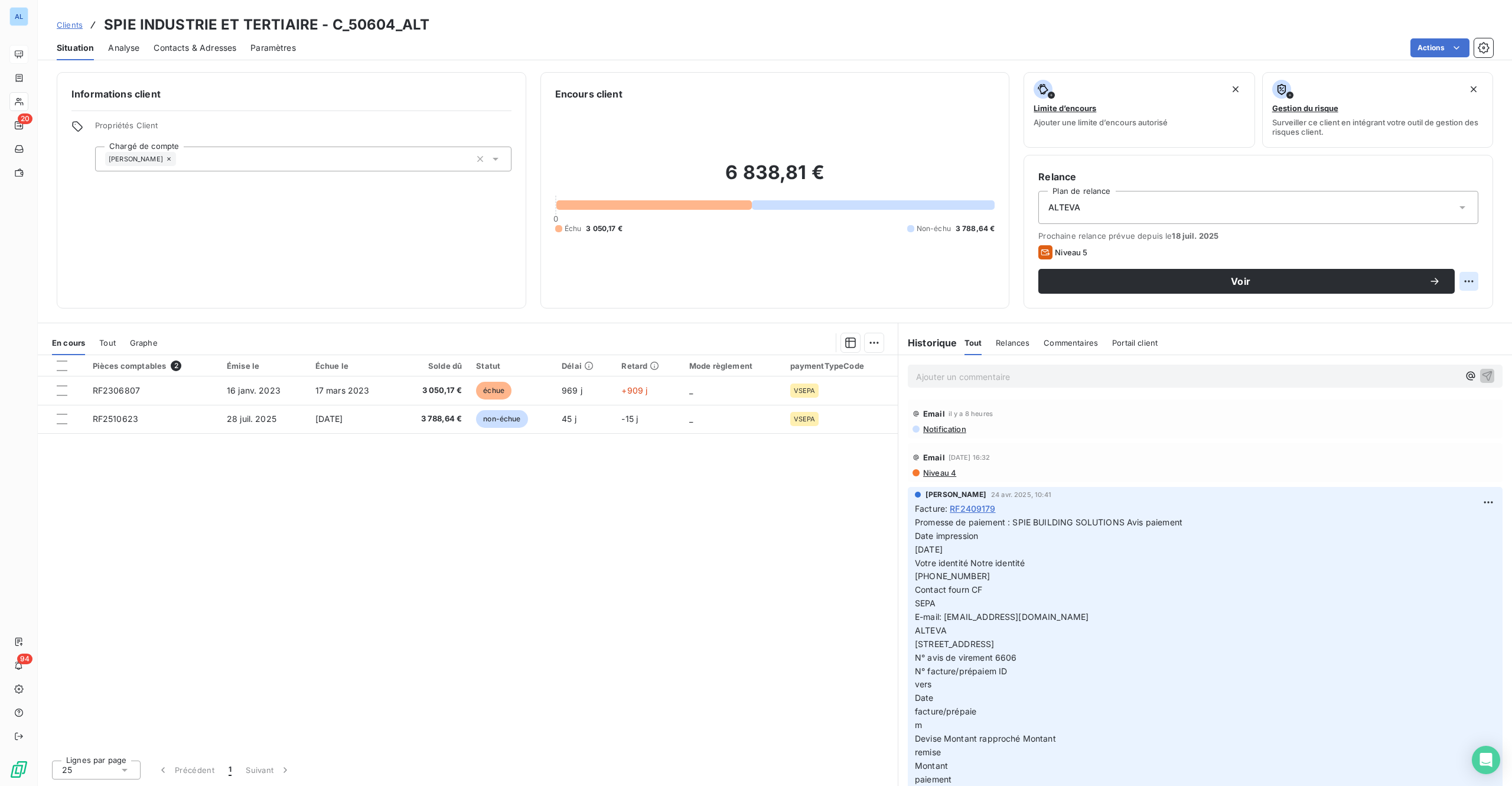
click at [1466, 283] on html "AL 20 94 Clients SPIE INDUSTRIE ET TERTIAIRE - C_50604_ALT Situation Analyse Co…" at bounding box center [756, 393] width 1512 height 786
click at [1404, 308] on div "Replanifier cette action" at bounding box center [1420, 307] width 106 height 19
select select "8"
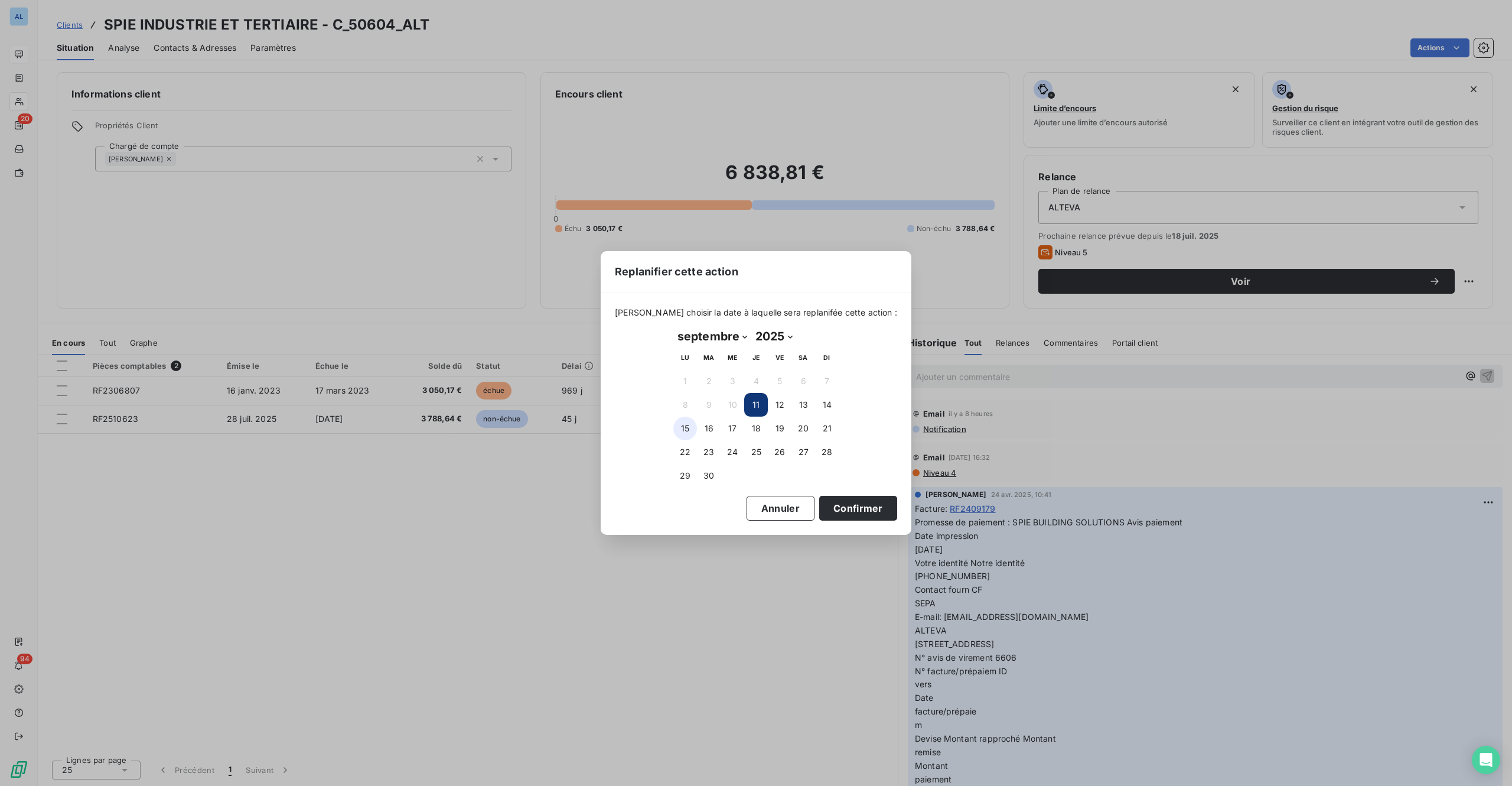
click at [686, 429] on button "15" at bounding box center [686, 428] width 24 height 24
click at [841, 513] on button "Confirmer" at bounding box center [858, 507] width 78 height 25
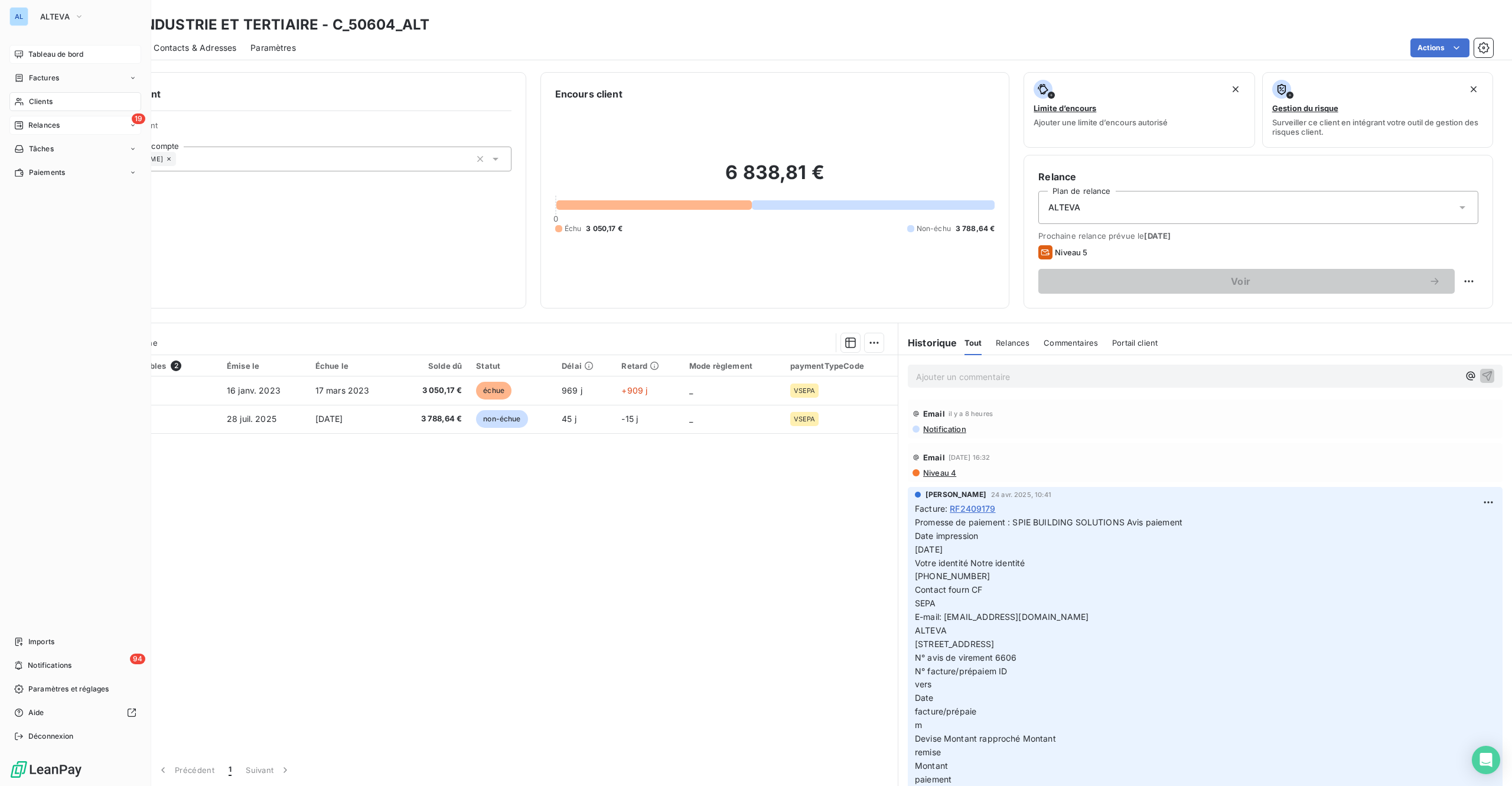
click at [39, 120] on span "Relances" at bounding box center [44, 125] width 31 height 11
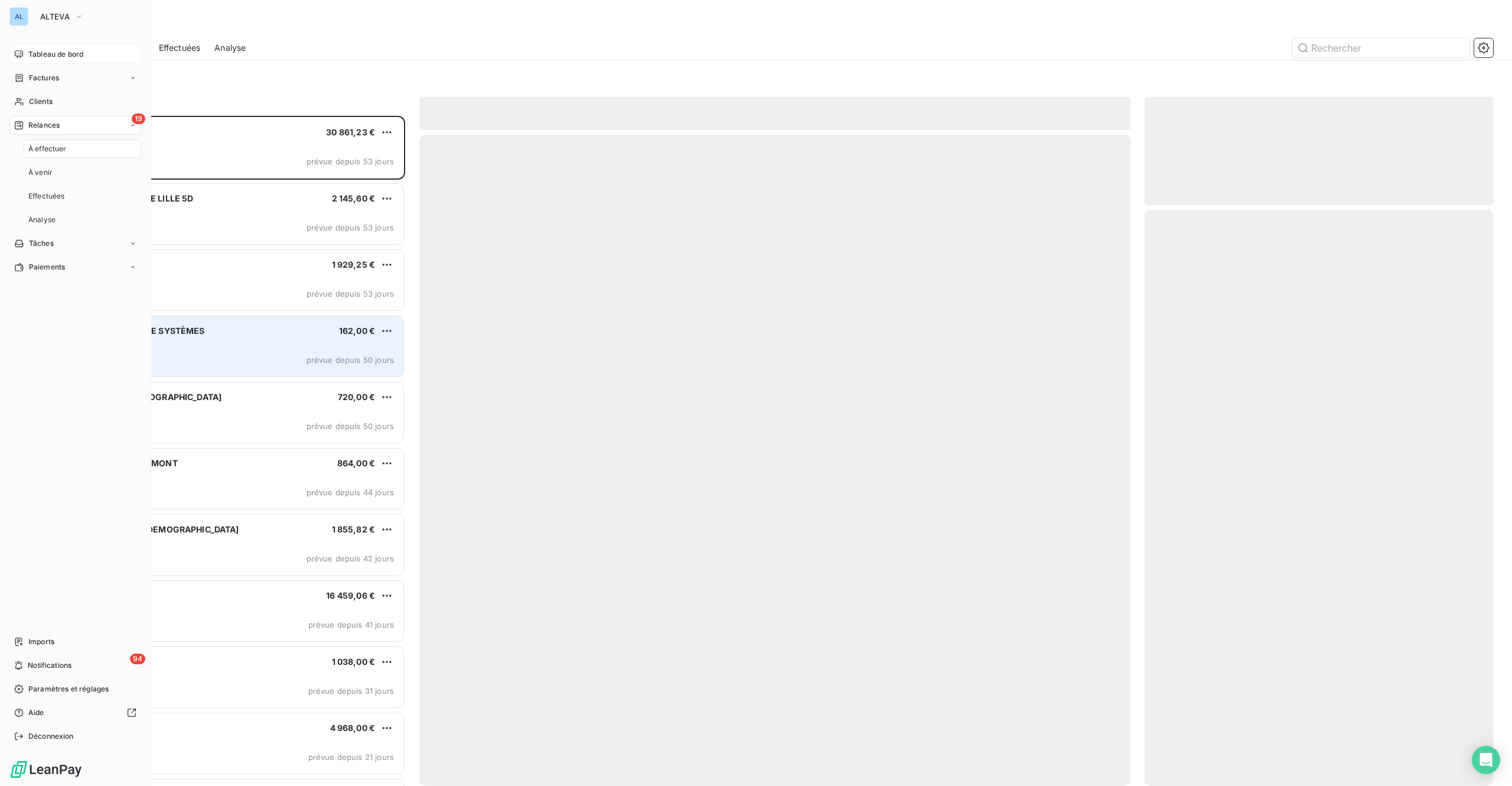
scroll to position [653, 330]
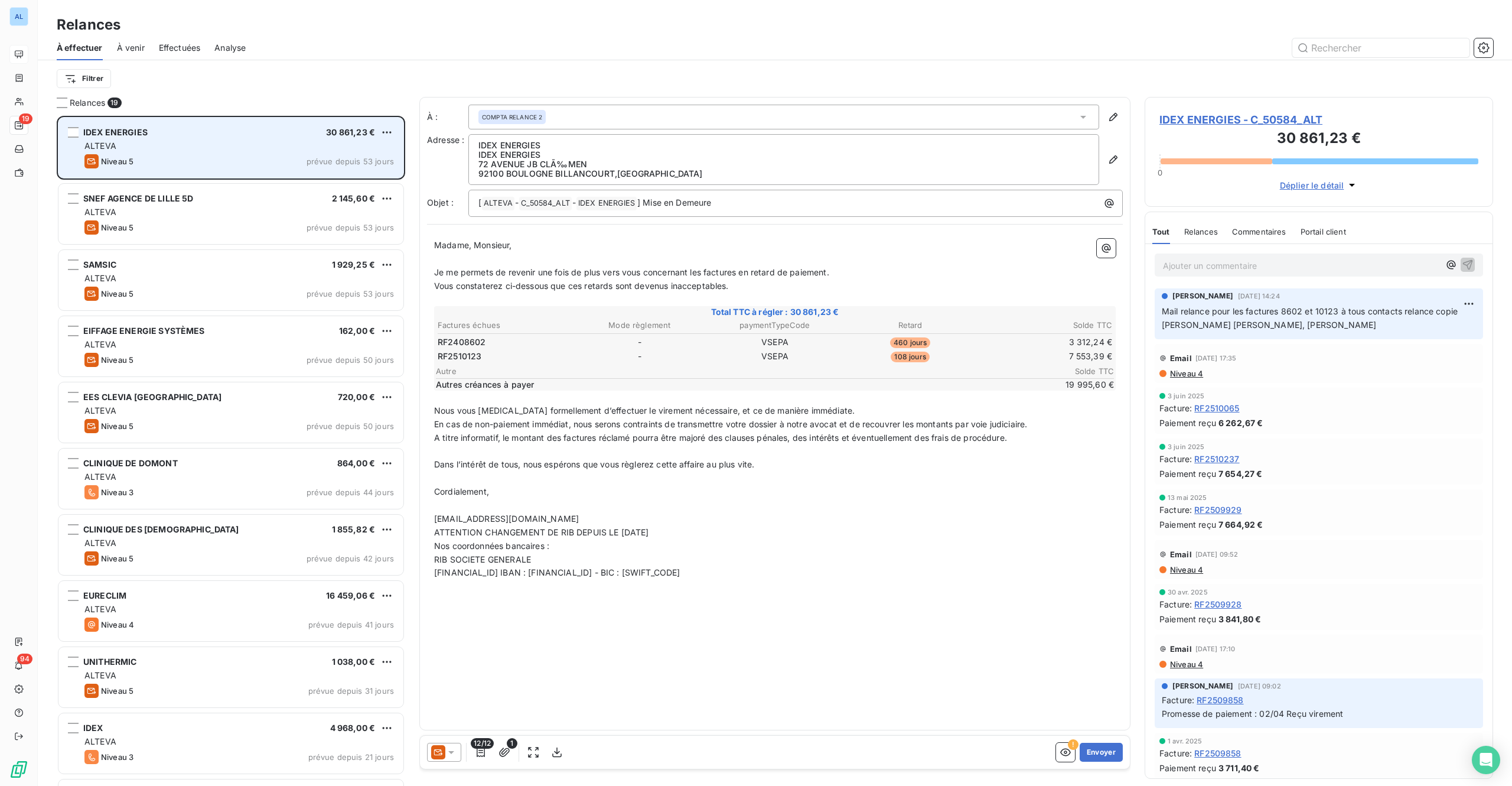
click at [152, 165] on div "Niveau 5 prévue depuis 53 jours" at bounding box center [239, 161] width 310 height 14
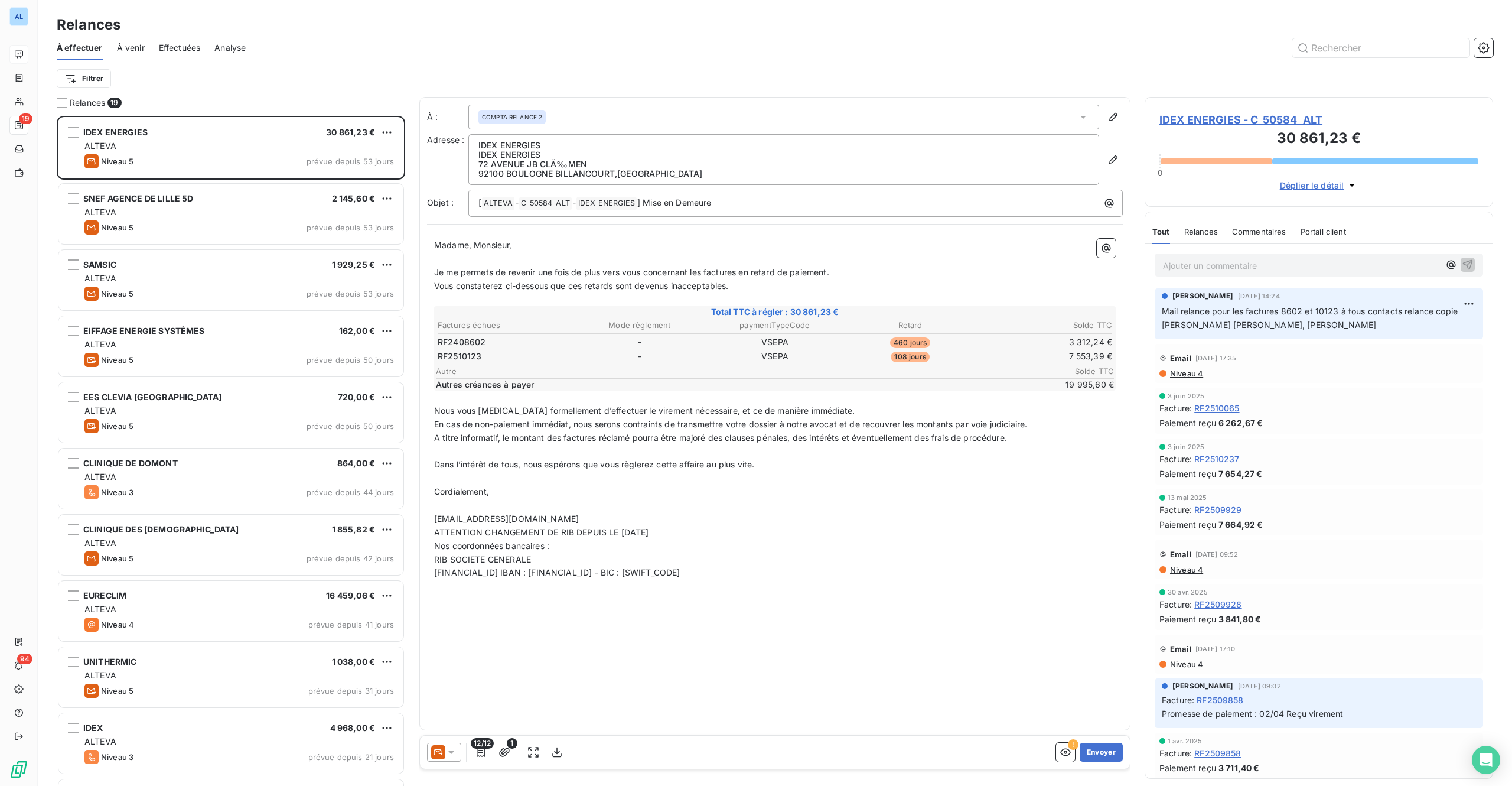
click at [1266, 119] on span "IDEX ENERGIES - C_50584_ALT" at bounding box center [1319, 119] width 319 height 16
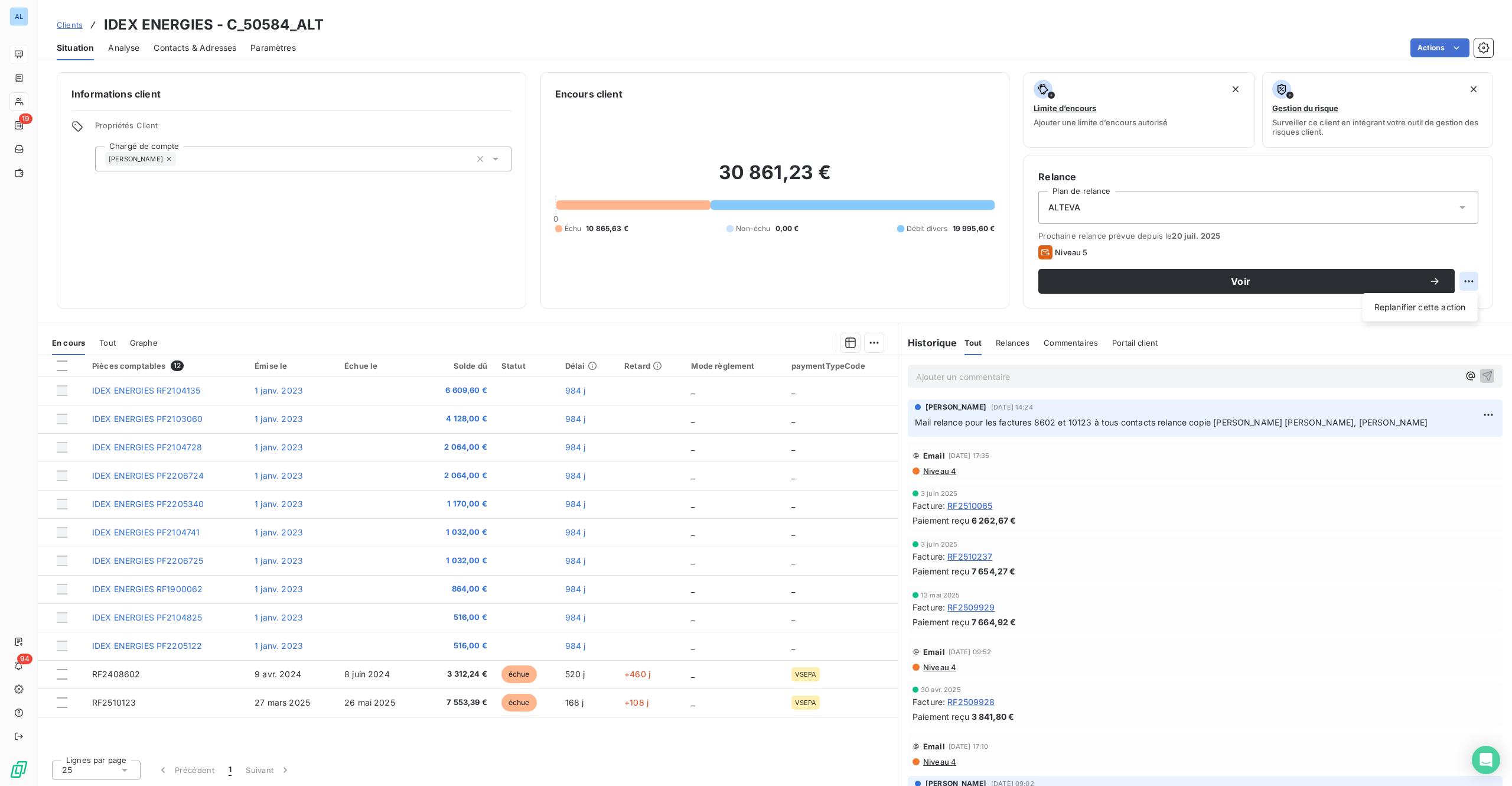
click at [1475, 274] on html "AL 19 94 Clients IDEX ENERGIES - C_50584_ALT Situation Analyse Contacts & Adres…" at bounding box center [756, 393] width 1512 height 786
click at [1404, 309] on div "Replanifier cette action" at bounding box center [1420, 307] width 106 height 19
select select "8"
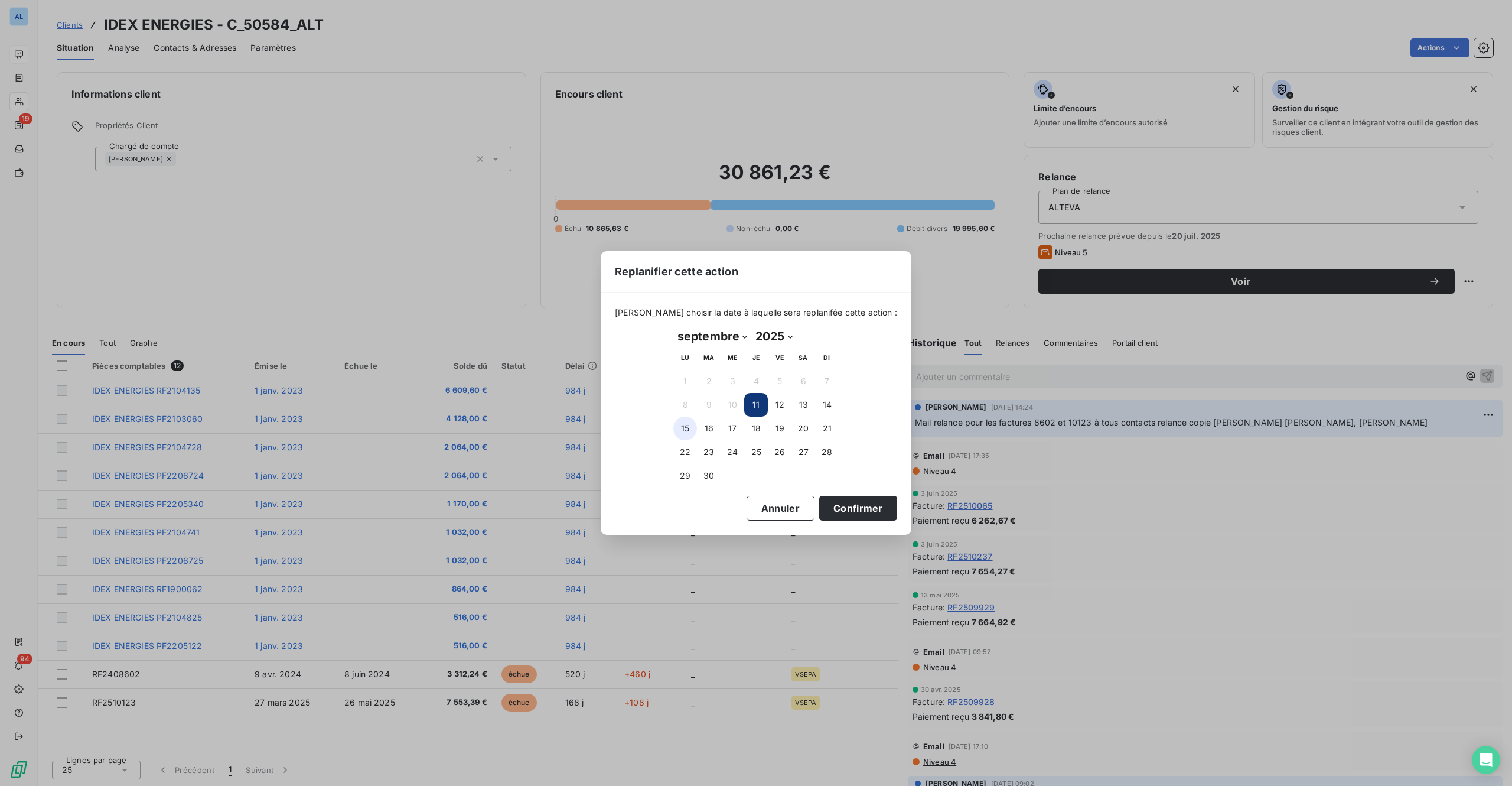
click at [684, 434] on button "15" at bounding box center [686, 428] width 24 height 24
click at [823, 515] on button "Confirmer" at bounding box center [858, 507] width 78 height 25
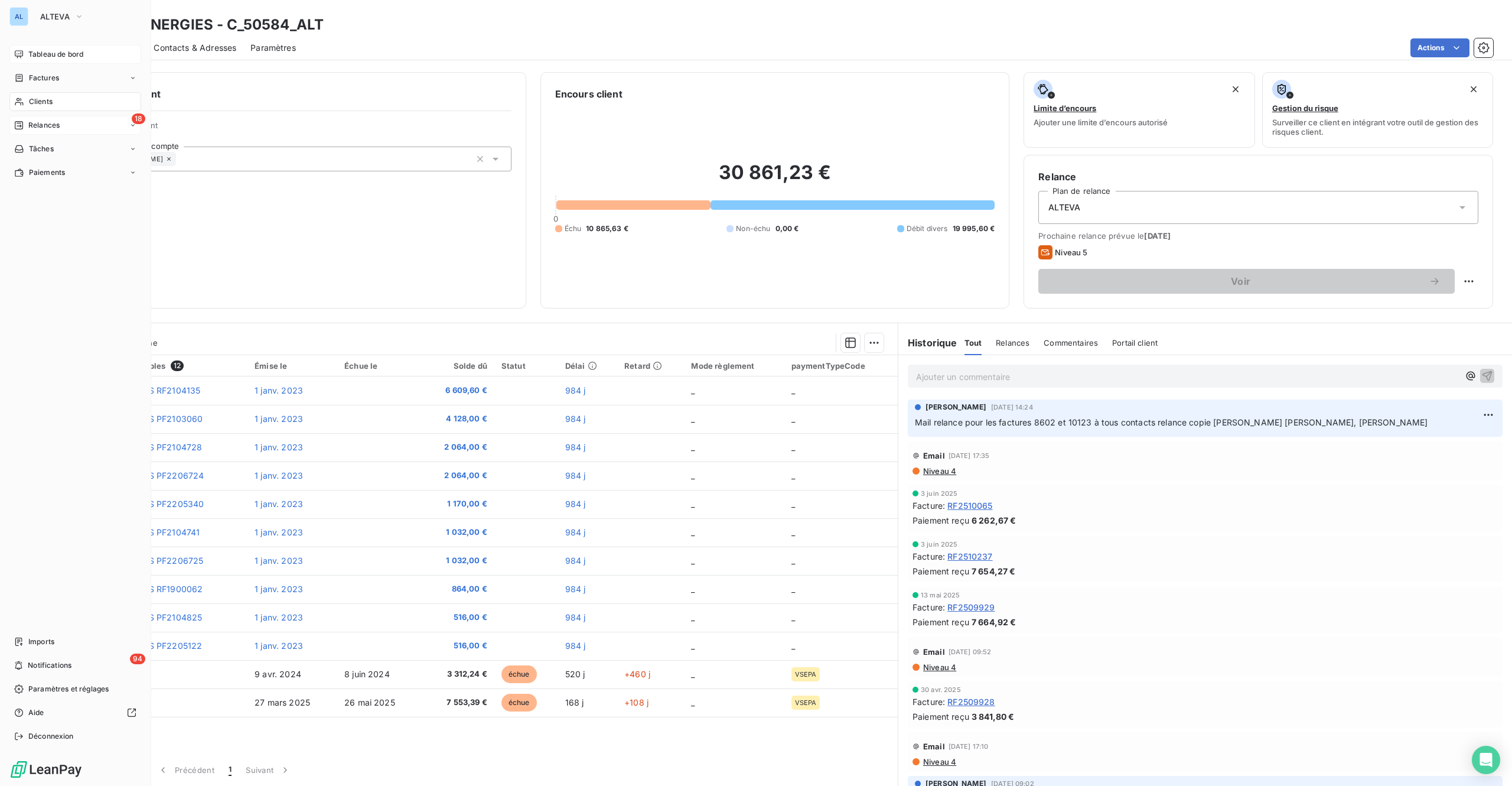
click at [34, 122] on span "Relances" at bounding box center [44, 125] width 31 height 11
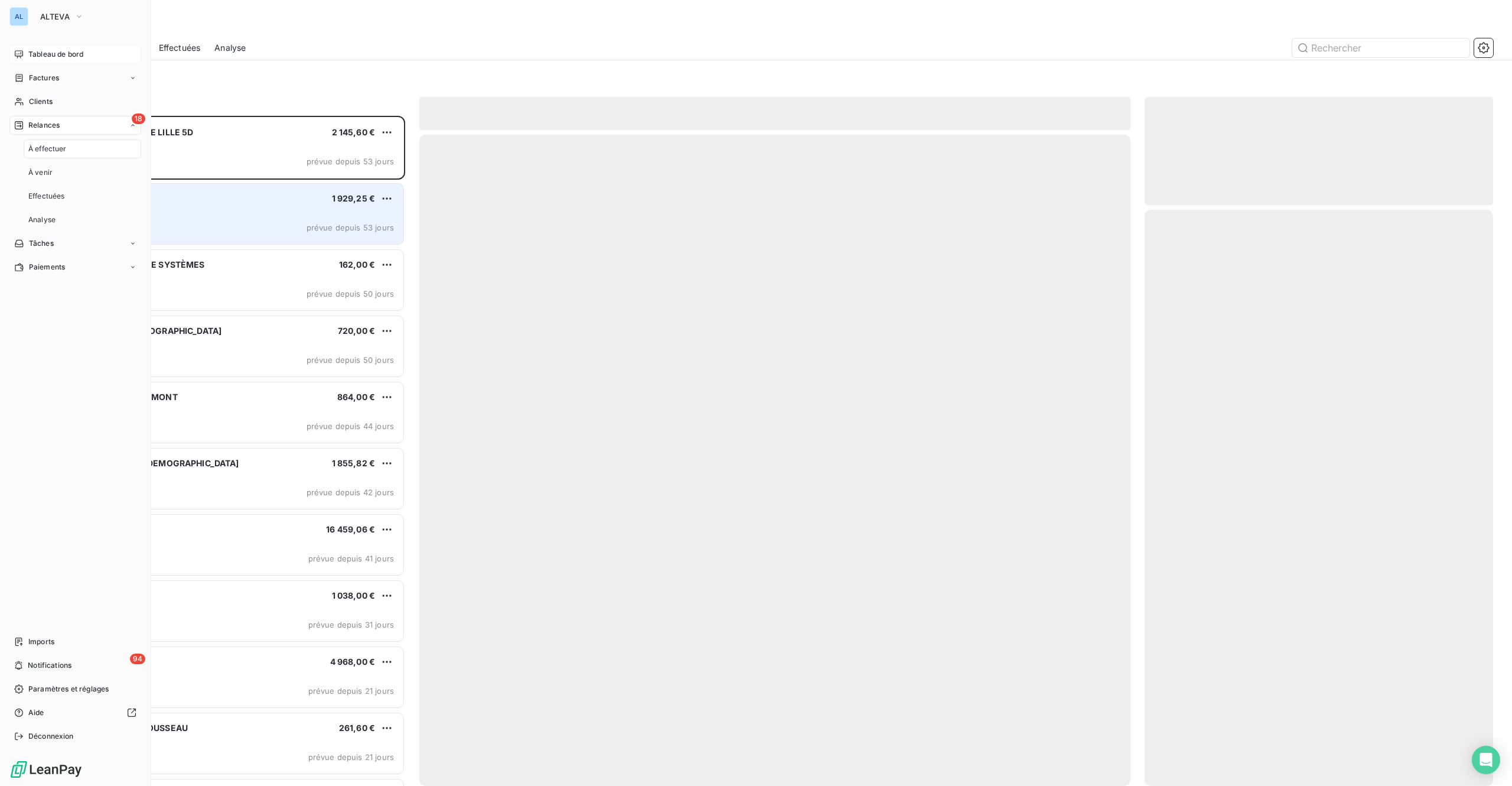
scroll to position [653, 330]
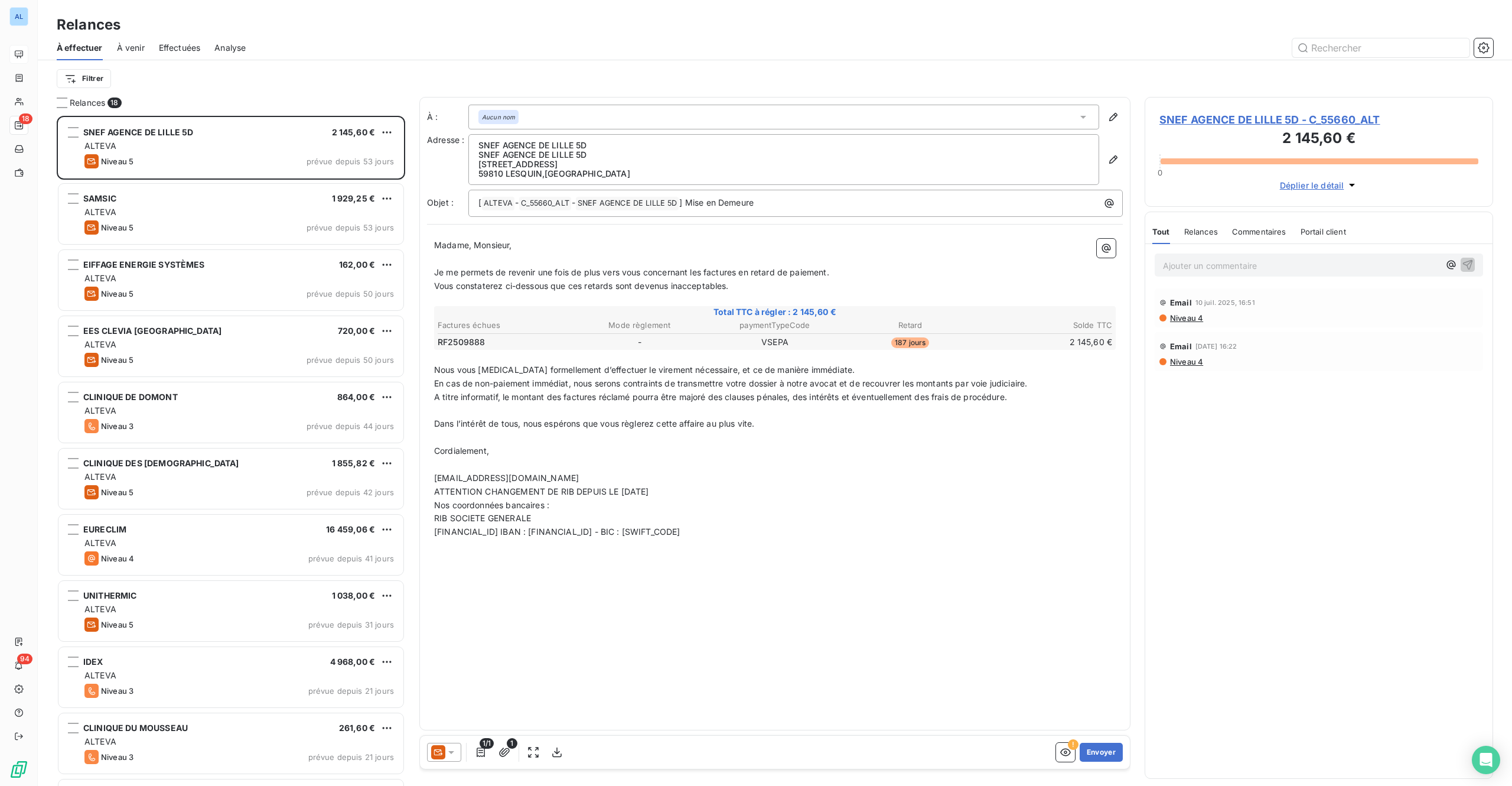
click at [1224, 120] on span "SNEF AGENCE DE LILLE 5D - C_55660_ALT" at bounding box center [1319, 119] width 319 height 16
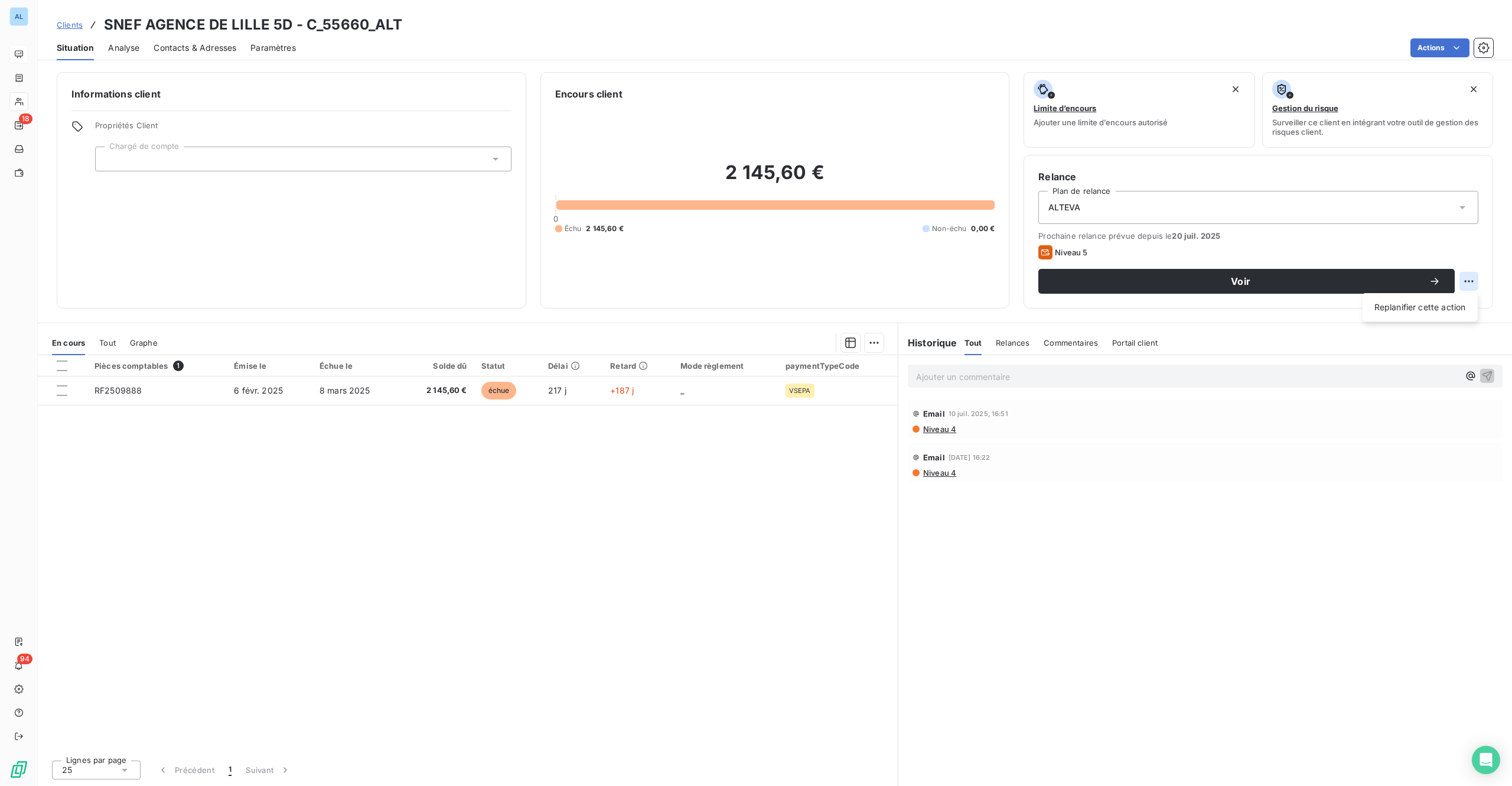
click at [1477, 276] on html "AL 18 94 Clients SNEF AGENCE DE LILLE 5D - C_55660_ALT Situation Analyse Contac…" at bounding box center [756, 393] width 1512 height 786
click at [1407, 308] on div "Replanifier cette action" at bounding box center [1420, 307] width 106 height 19
select select "8"
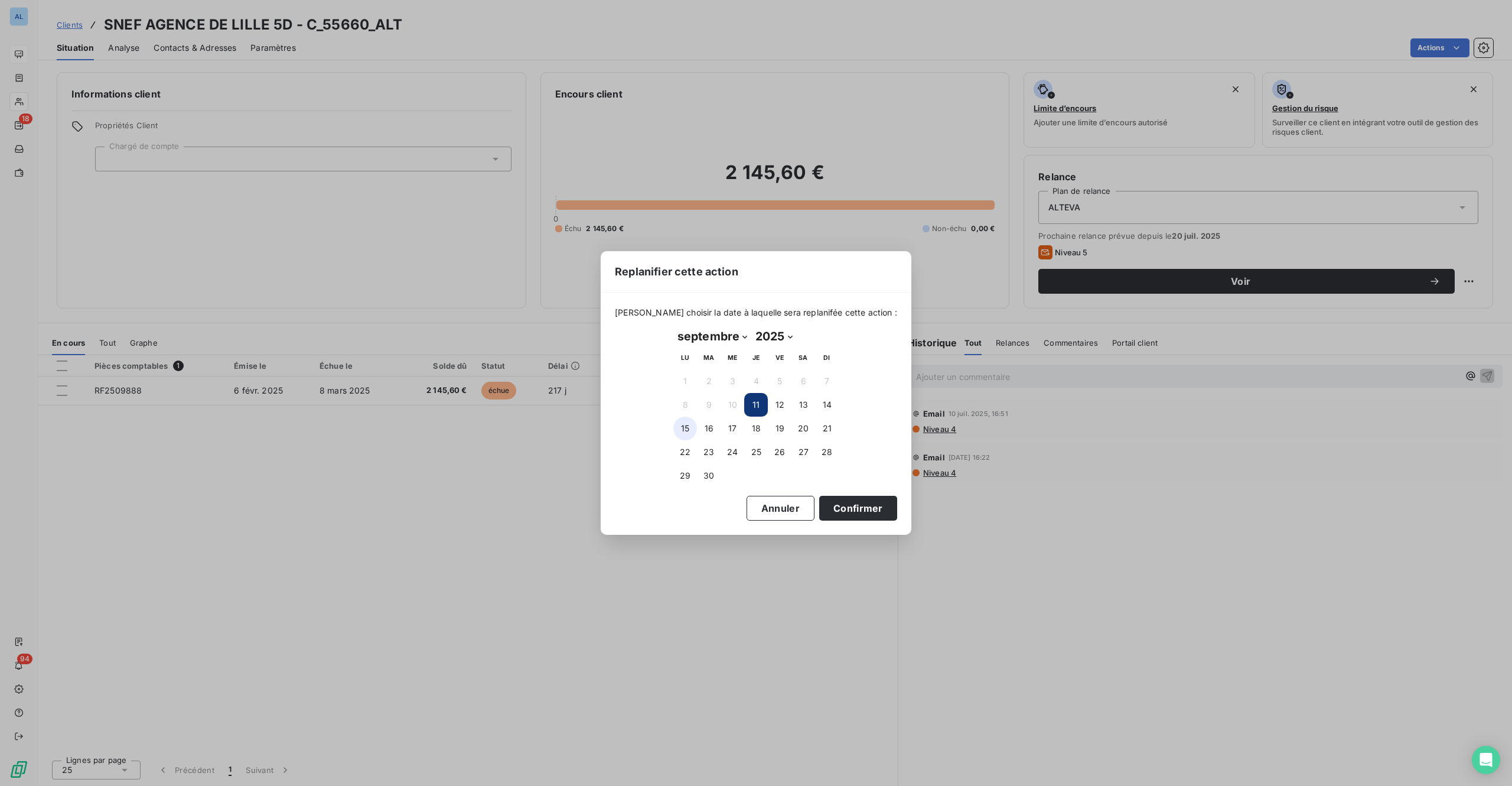
click at [693, 426] on button "15" at bounding box center [686, 428] width 24 height 24
click at [828, 515] on button "Confirmer" at bounding box center [858, 507] width 78 height 25
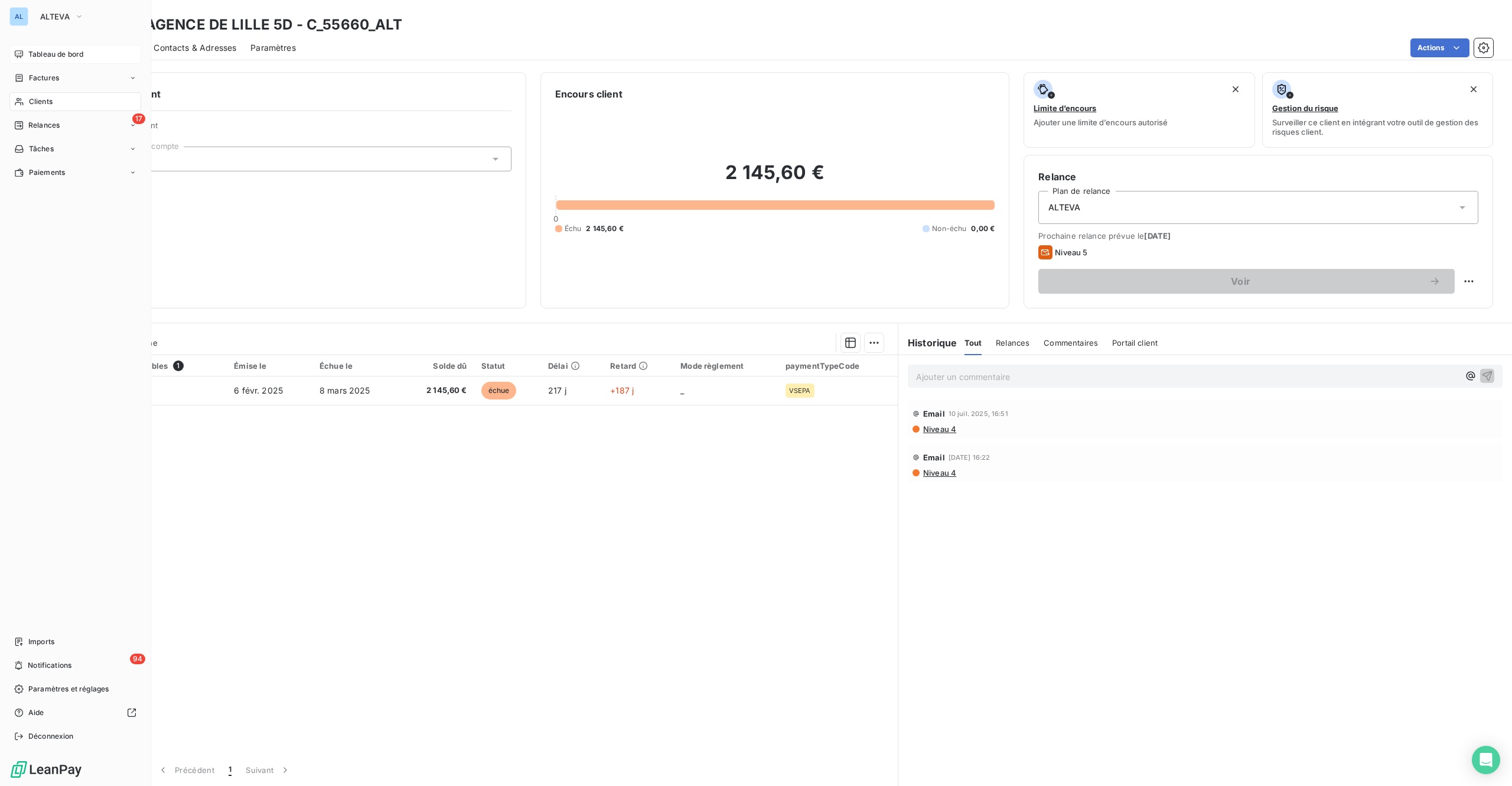
click at [34, 50] on span "Tableau de bord" at bounding box center [56, 54] width 55 height 11
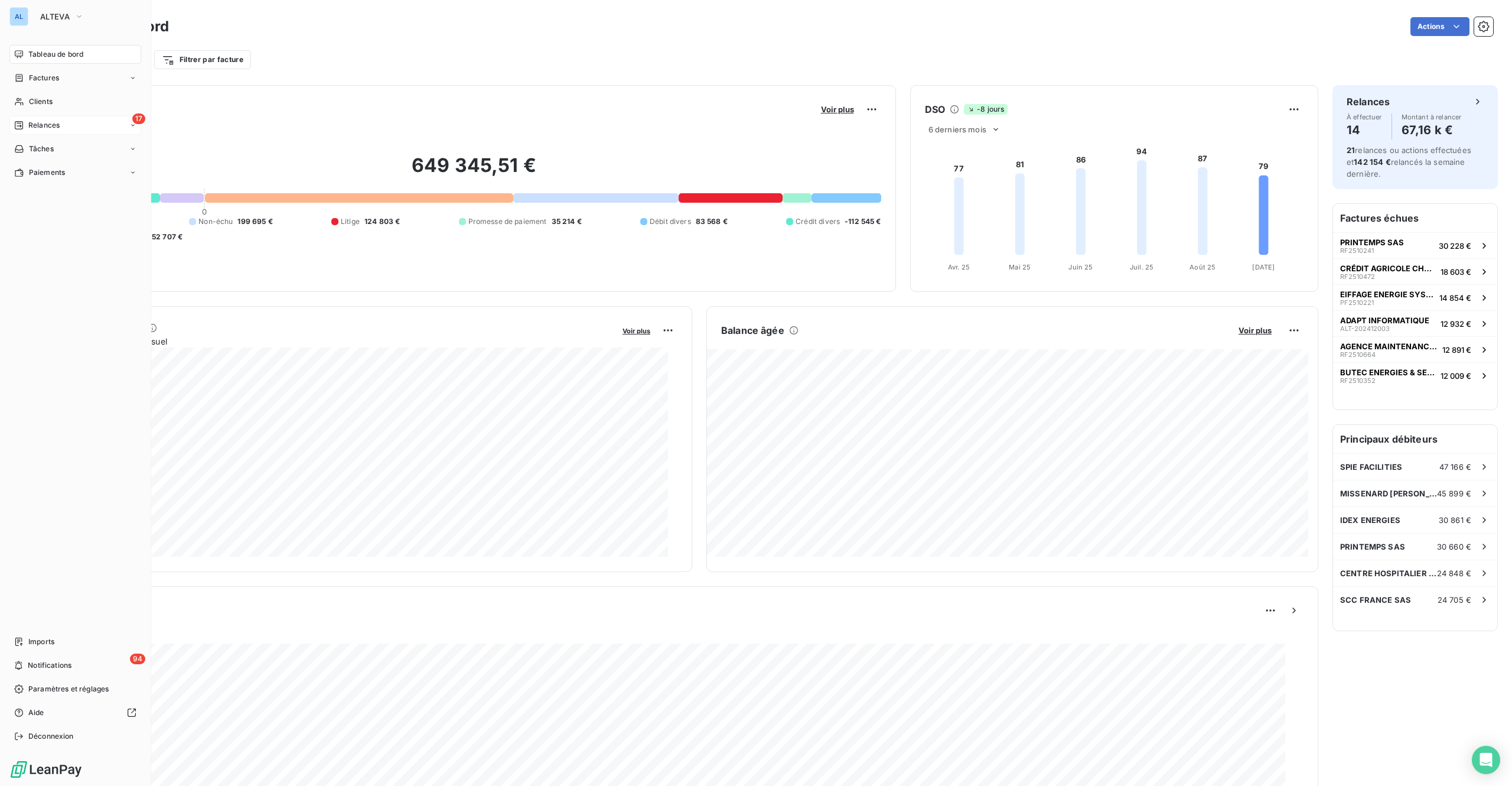
click at [44, 125] on span "Relances" at bounding box center [44, 125] width 31 height 11
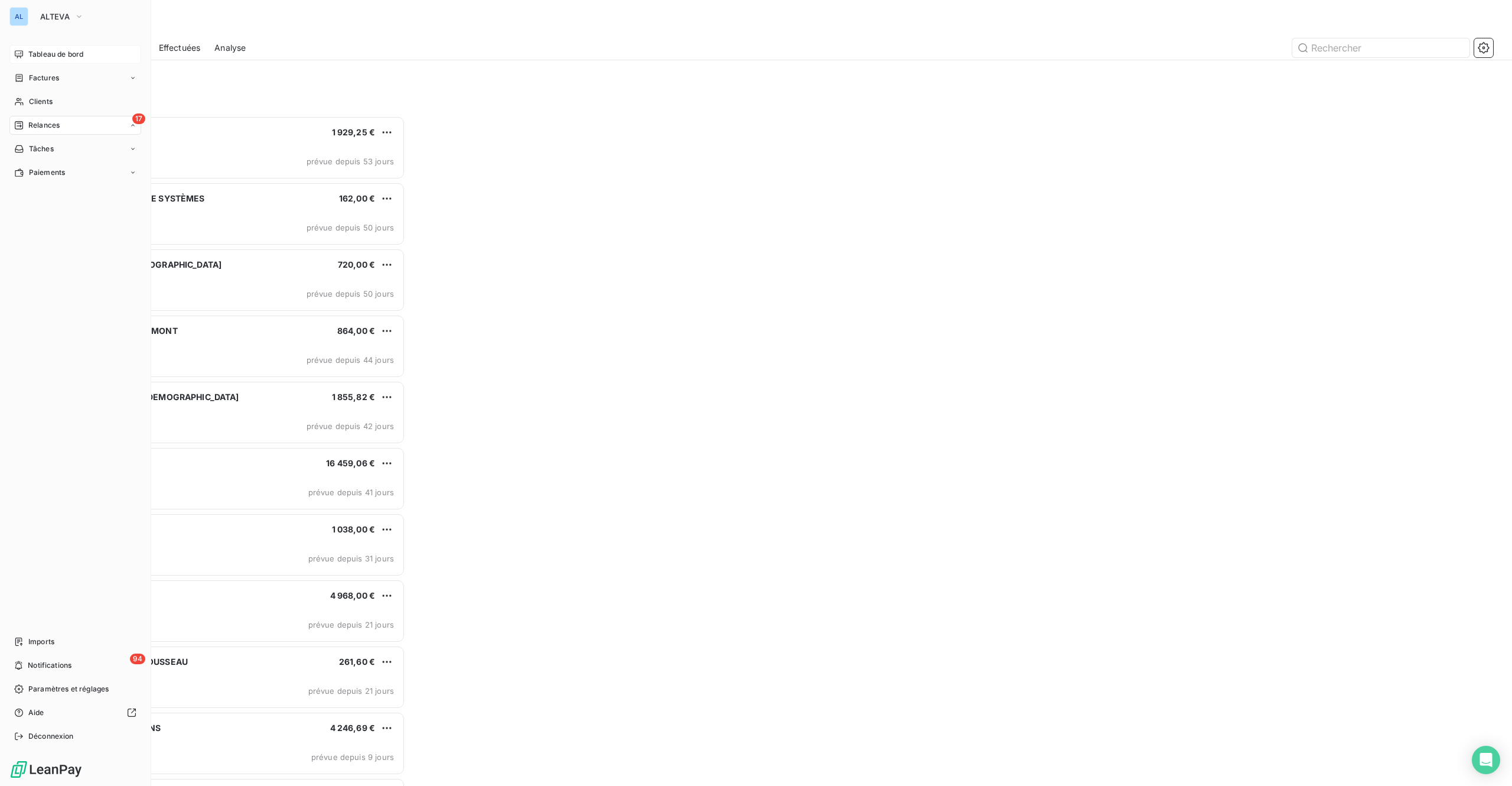
scroll to position [19, 17]
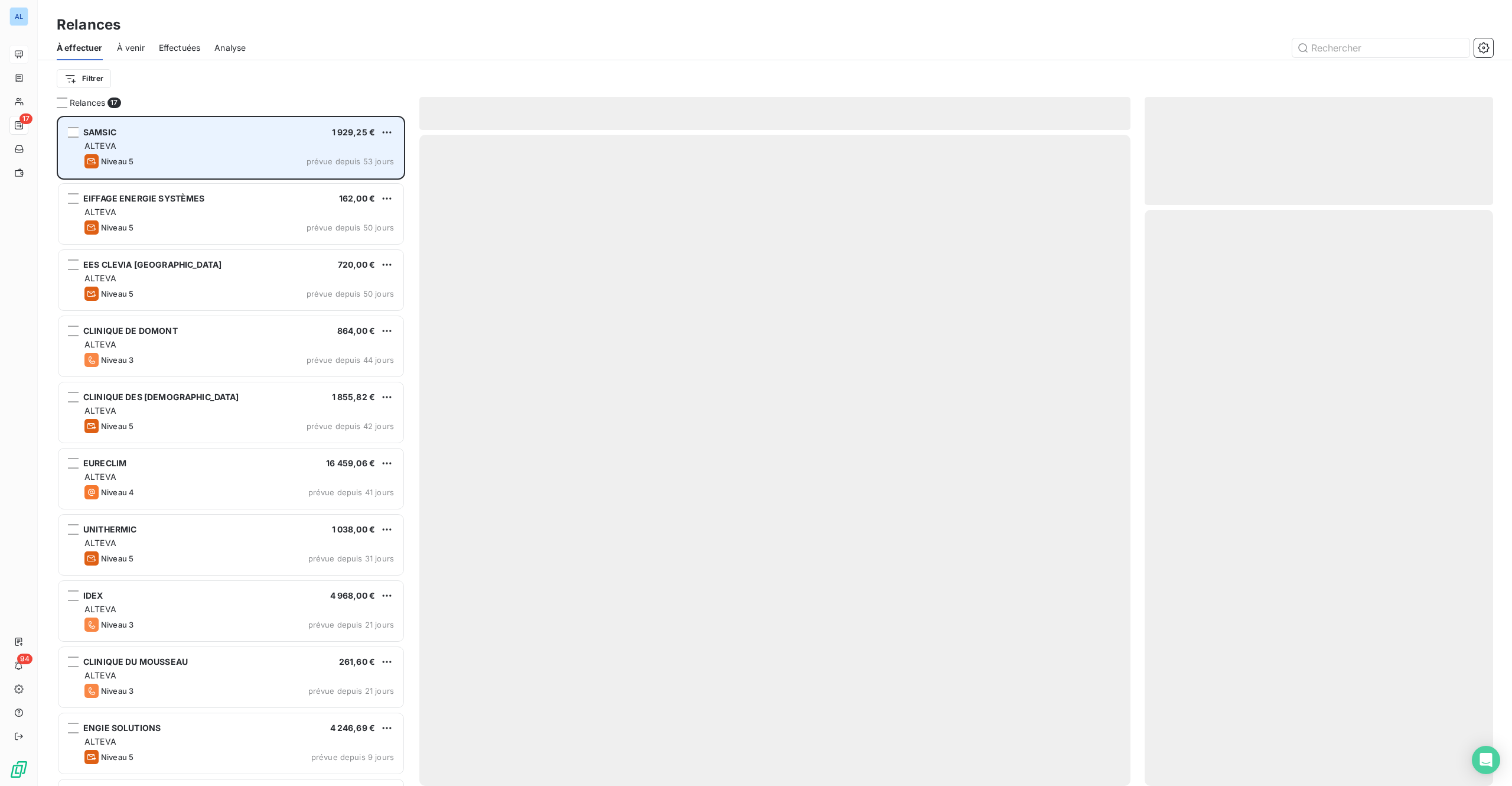
click at [230, 155] on div "Niveau 5 prévue depuis 53 jours" at bounding box center [239, 161] width 310 height 14
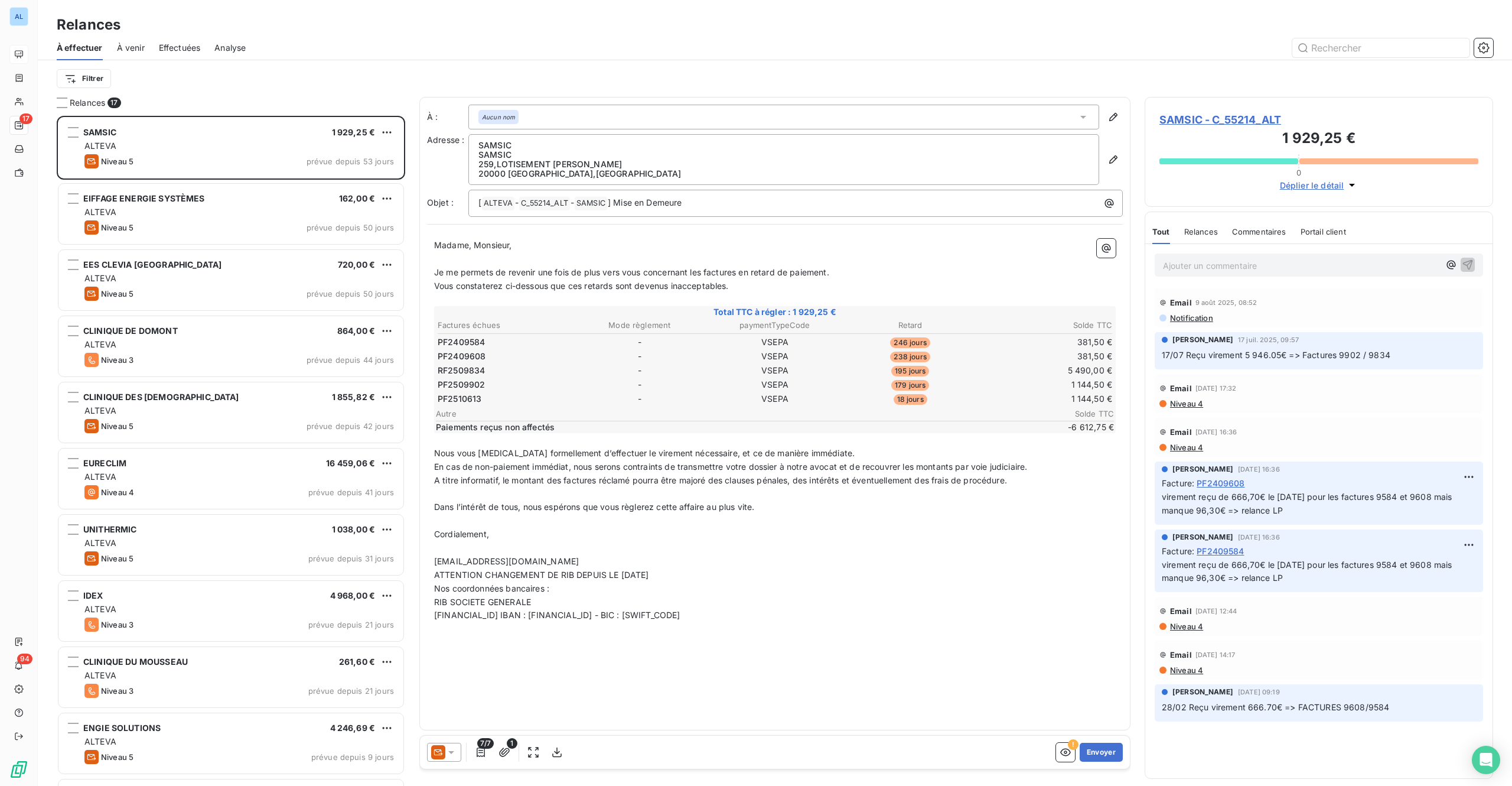
click at [1187, 115] on span "SAMSIC - C_55214_ALT" at bounding box center [1319, 119] width 319 height 16
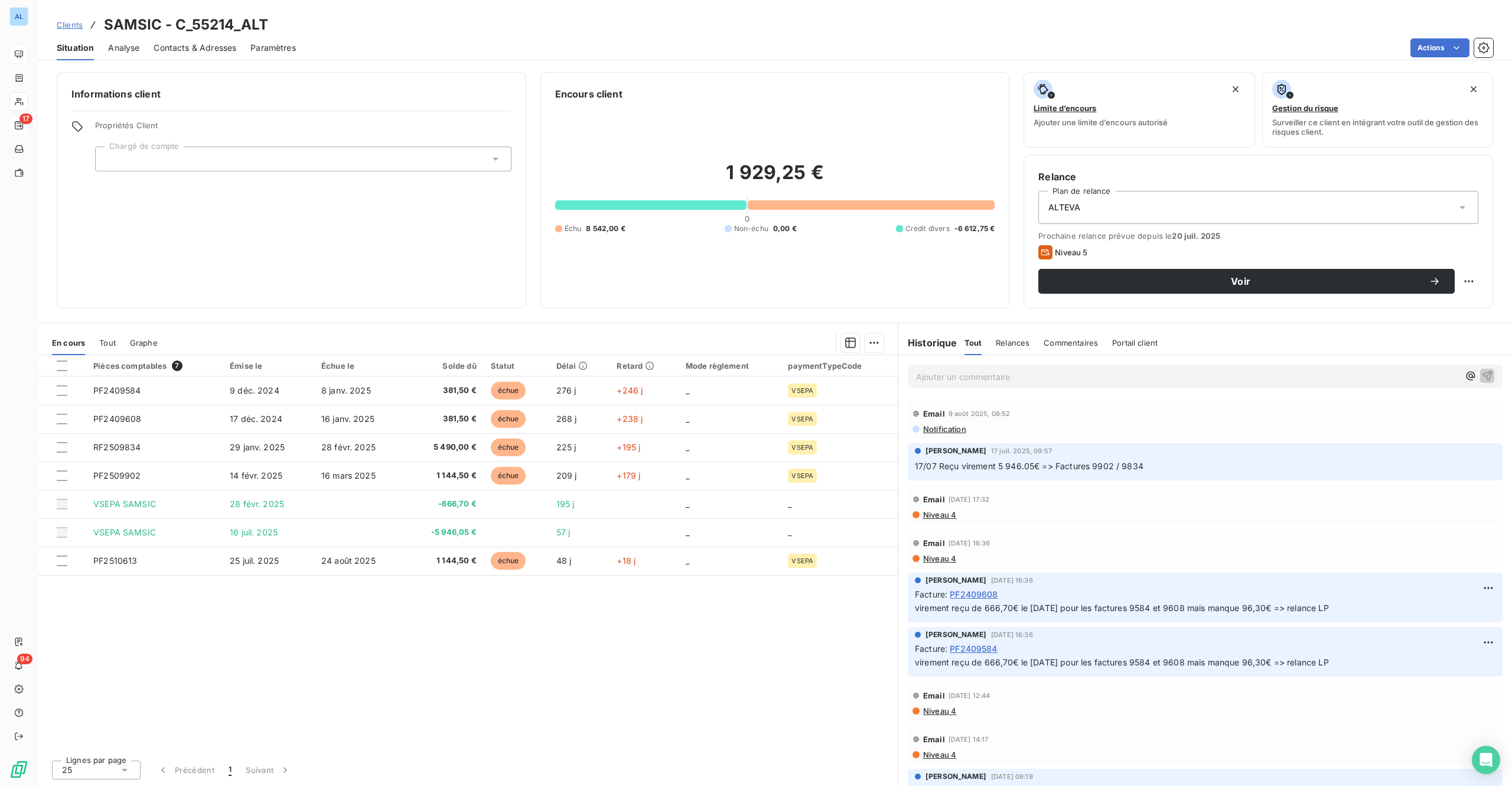
click at [1467, 281] on html "AL 17 94 Clients SAMSIC - C_55214_ALT Situation Analyse Contacts & Adresses Par…" at bounding box center [756, 393] width 1512 height 786
click at [1387, 309] on div "Replanifier cette action" at bounding box center [1420, 307] width 106 height 19
select select "8"
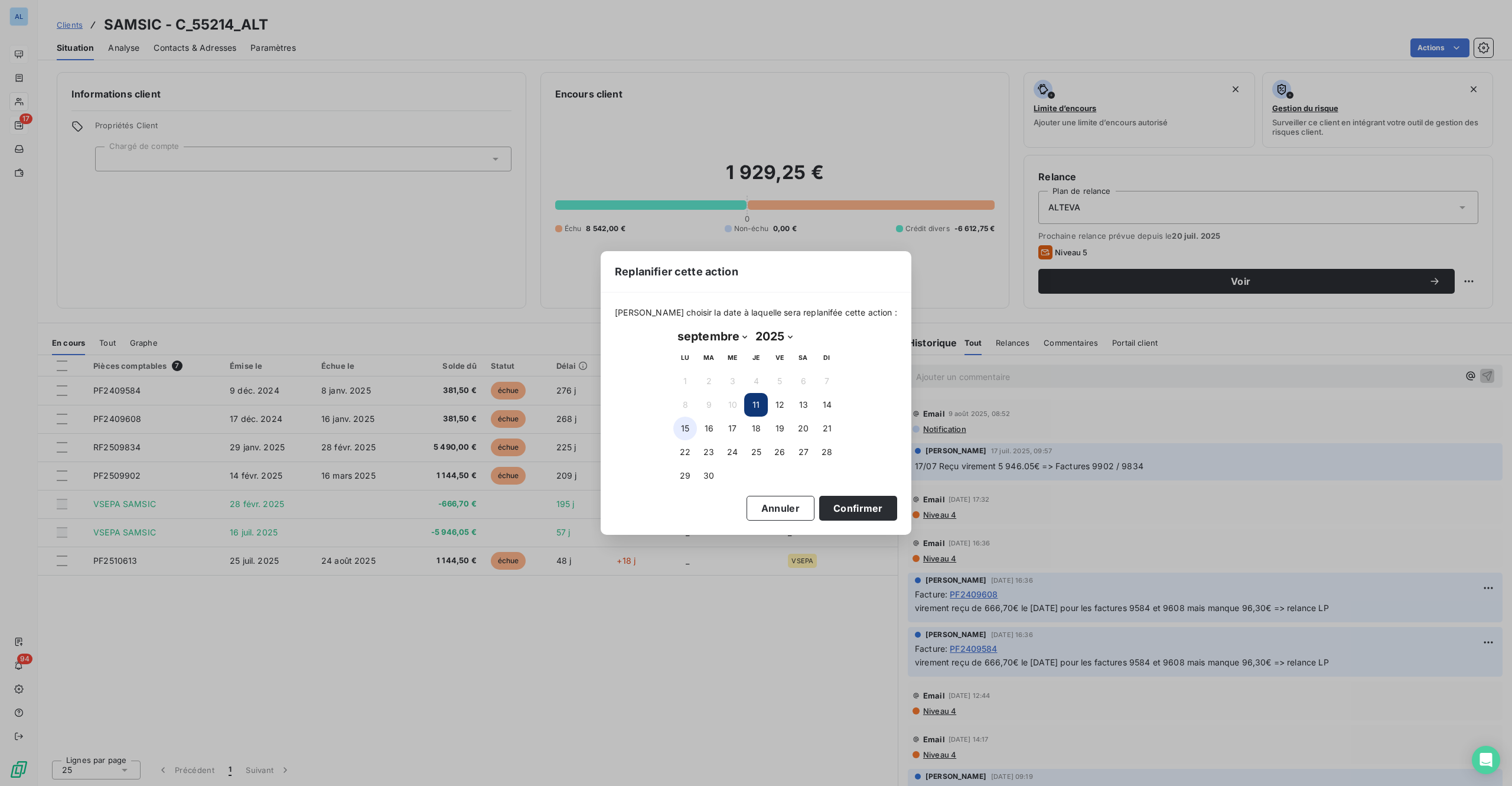
click at [686, 427] on button "15" at bounding box center [686, 428] width 24 height 24
click at [849, 522] on div "Veuillez choisir la date à laquelle sera replanifée cette action : septembre 20…" at bounding box center [756, 414] width 311 height 243
click at [852, 510] on button "Confirmer" at bounding box center [858, 507] width 78 height 25
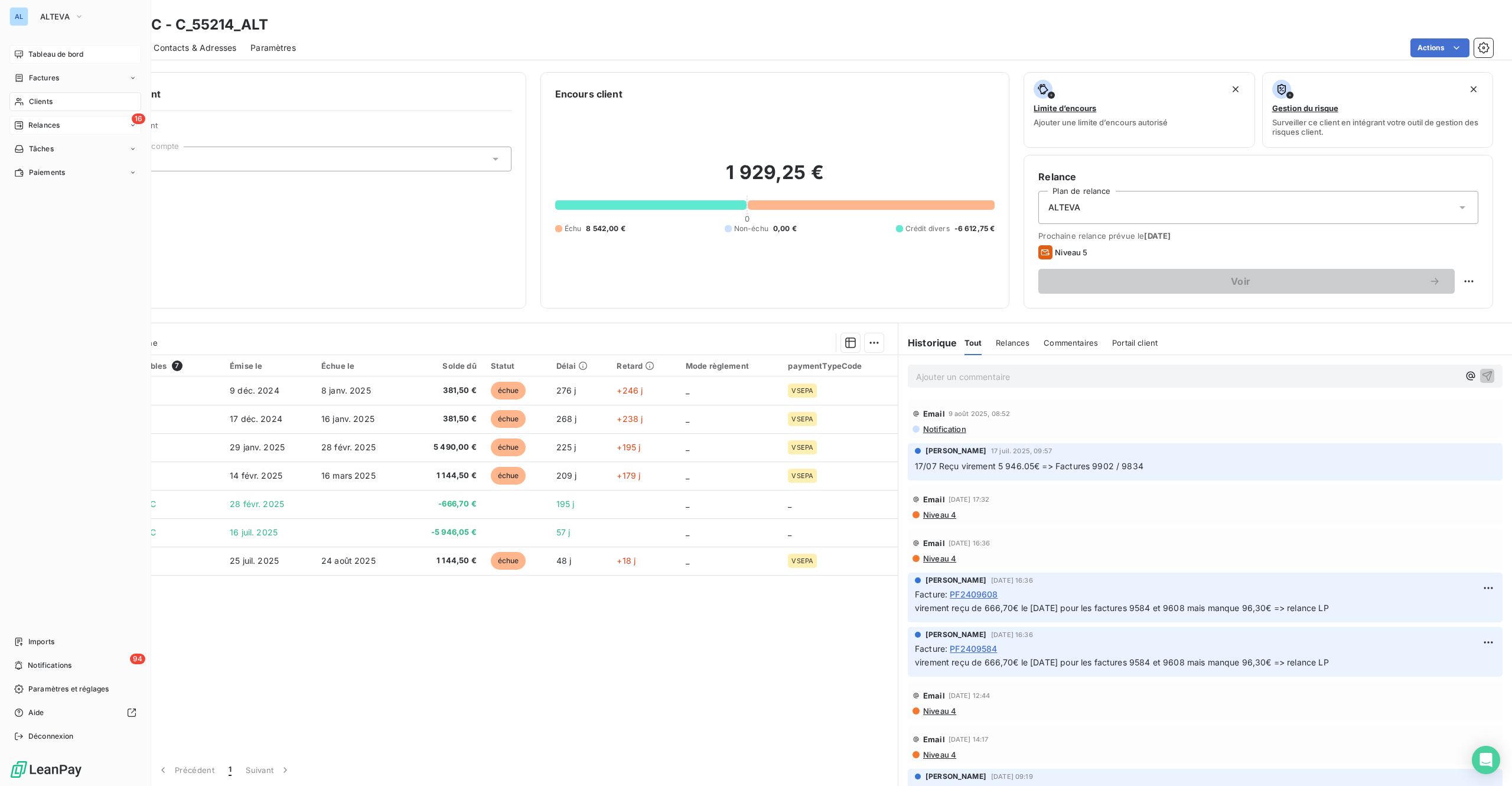
click at [59, 122] on span "Relances" at bounding box center [44, 125] width 31 height 11
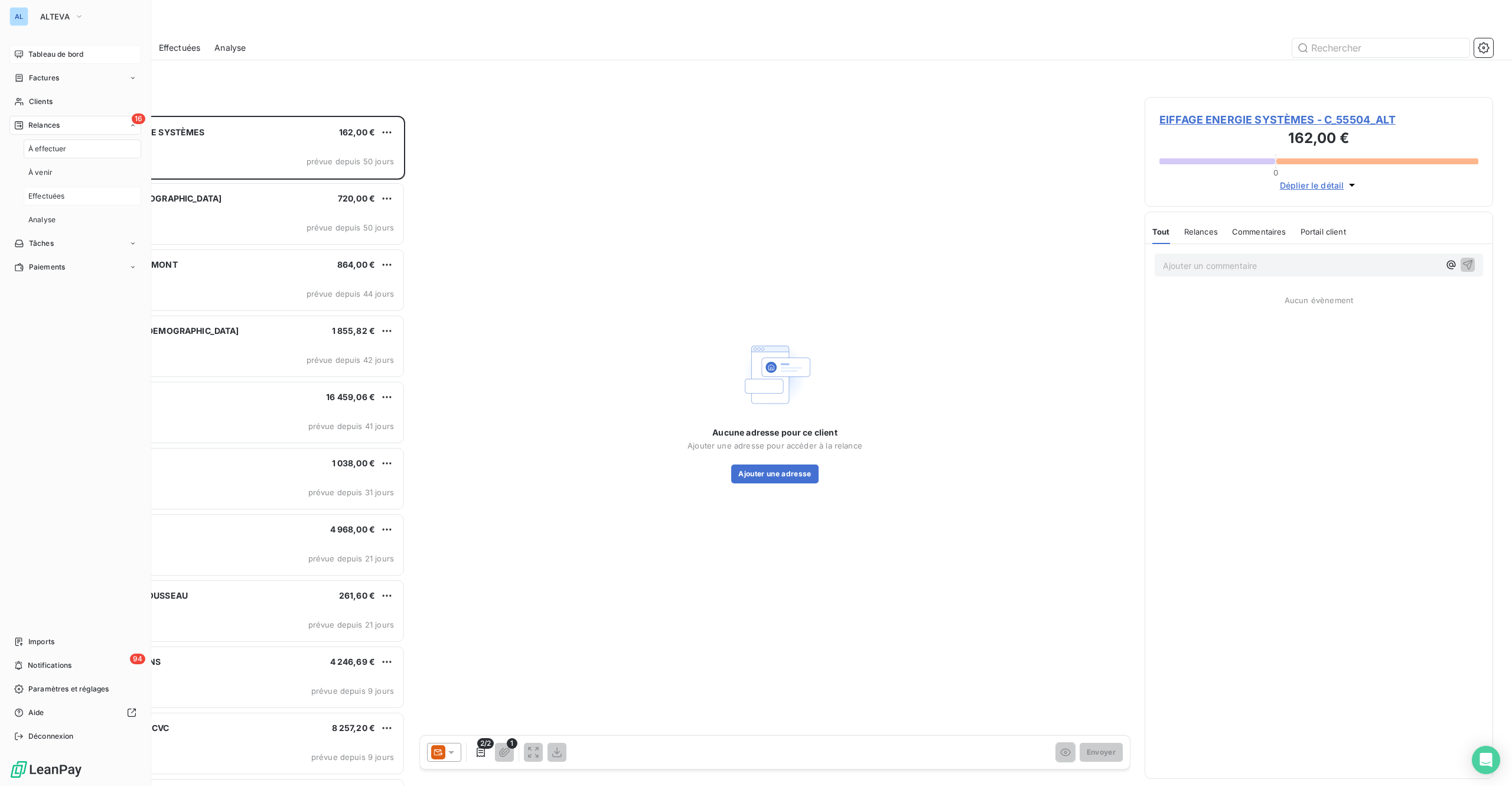
scroll to position [653, 330]
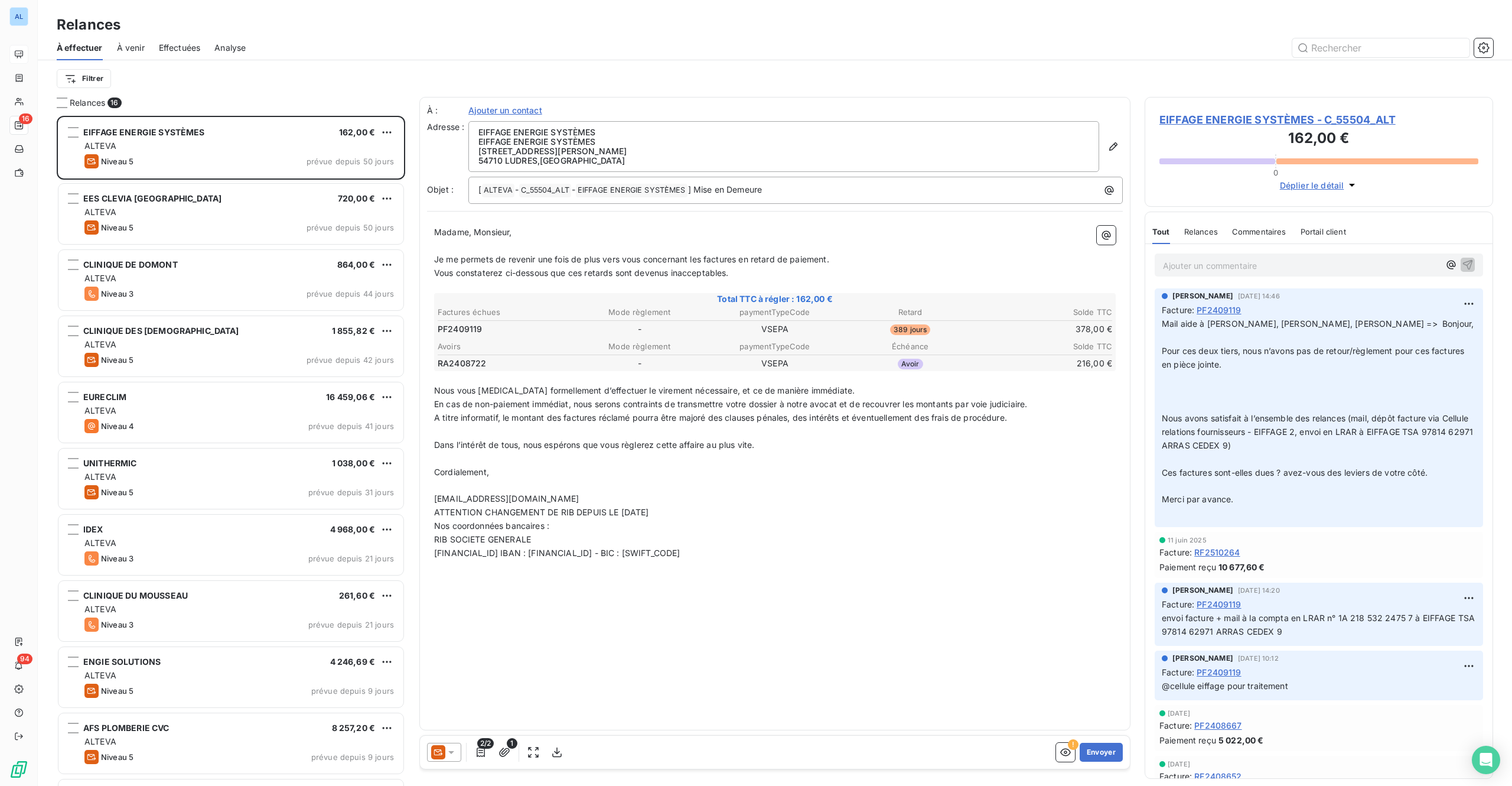
click at [1325, 113] on span "EIFFAGE ENERGIE SYSTÈMES - C_55504_ALT" at bounding box center [1319, 119] width 319 height 16
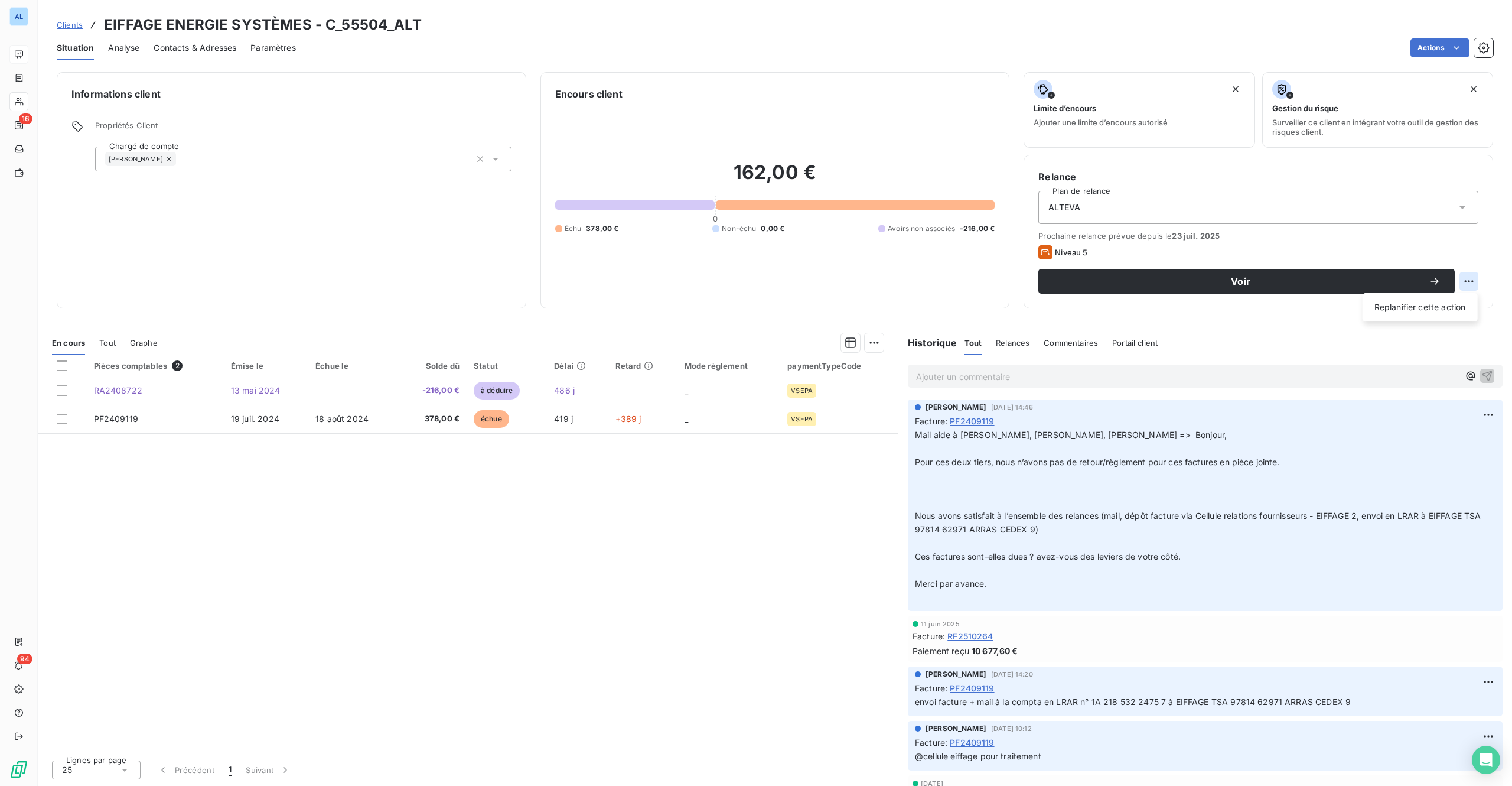
click at [1471, 279] on html "AL 16 94 Clients EIFFAGE ENERGIE SYSTÈMES - C_55504_ALT Situation Analyse Conta…" at bounding box center [756, 393] width 1512 height 786
click at [1412, 311] on div "Replanifier cette action" at bounding box center [1420, 307] width 106 height 19
select select "8"
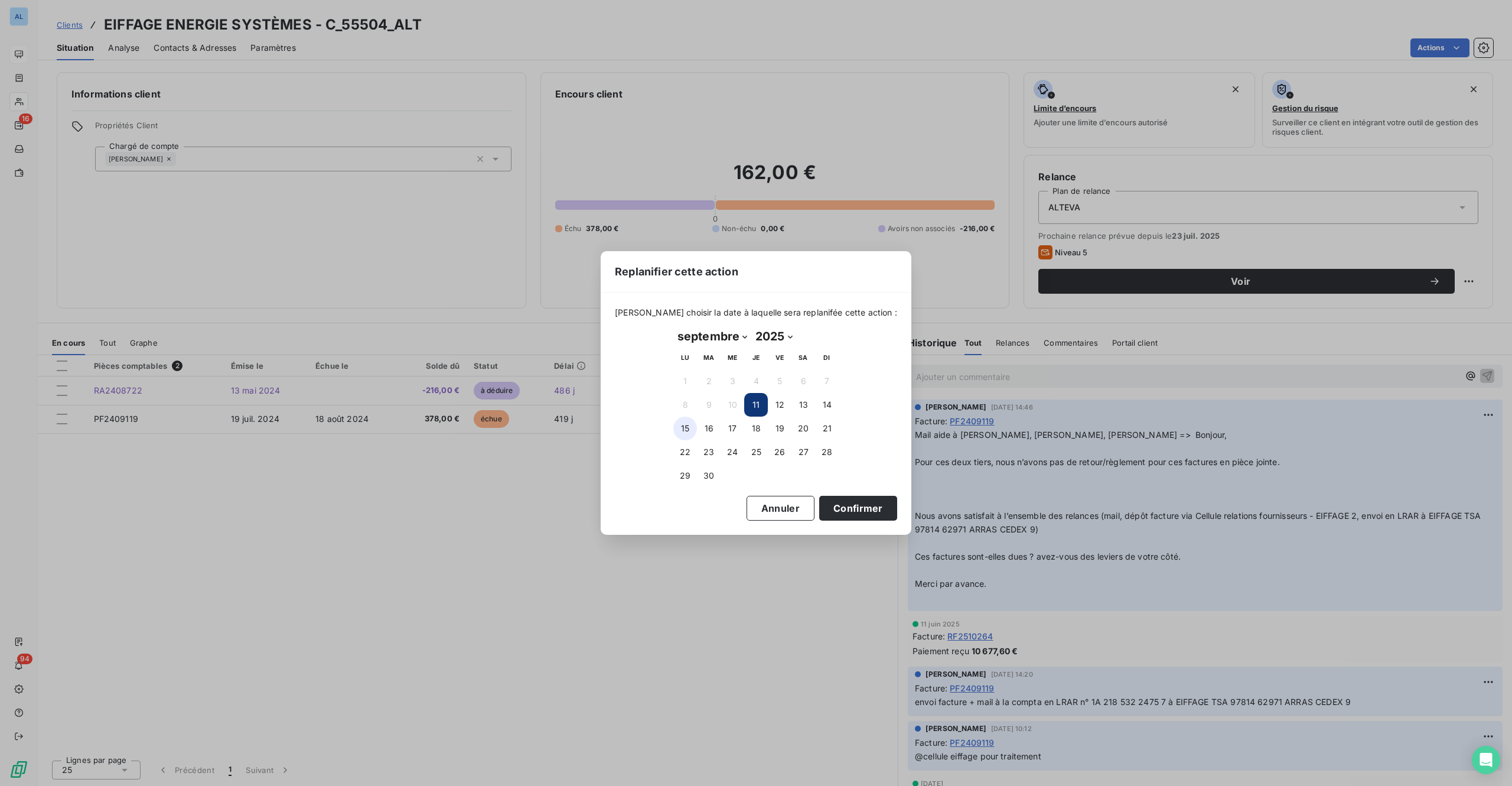
click at [684, 427] on button "15" at bounding box center [686, 428] width 24 height 24
click at [823, 512] on button "Confirmer" at bounding box center [858, 507] width 78 height 25
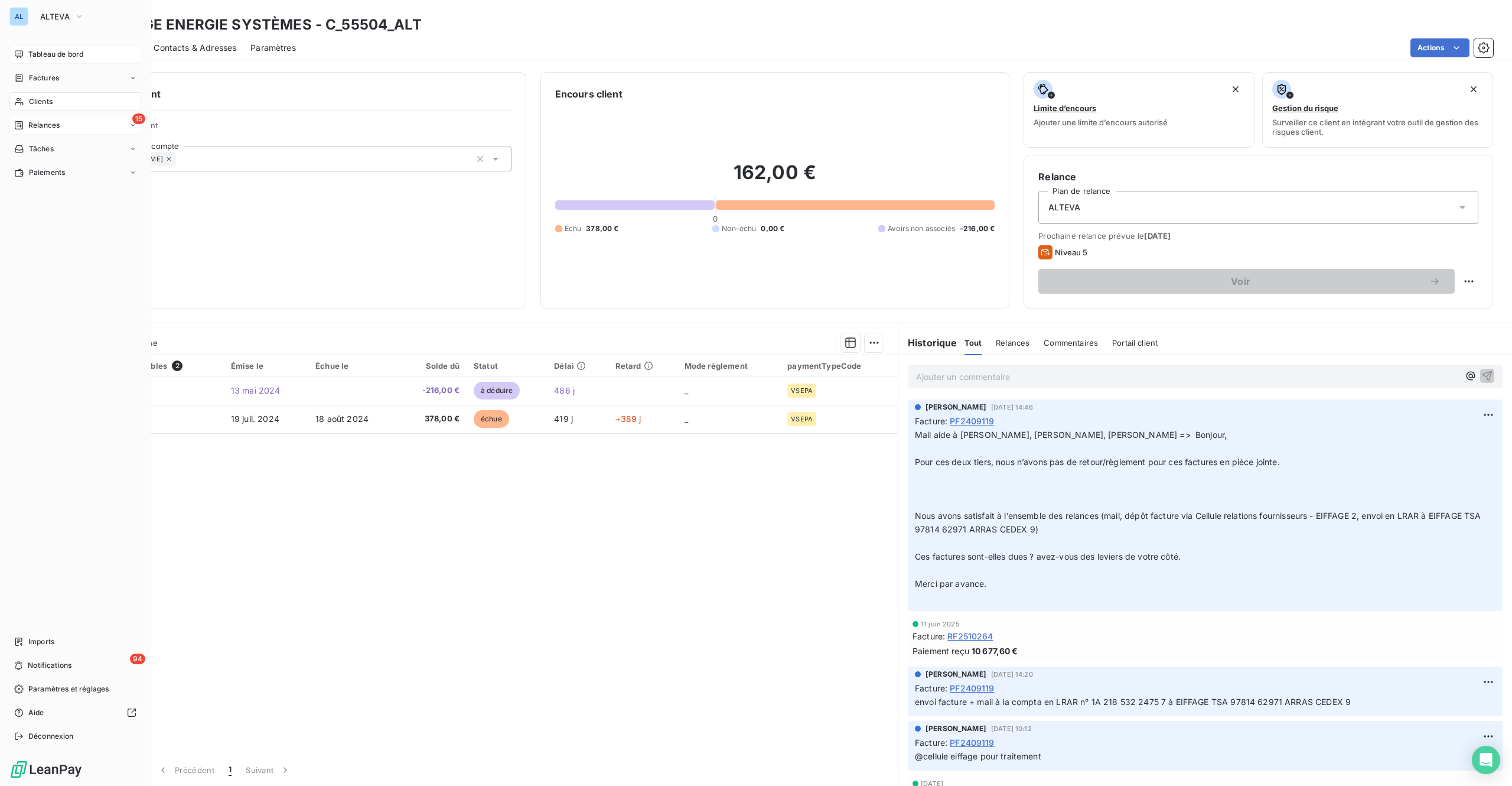
click at [38, 120] on span "Relances" at bounding box center [44, 125] width 31 height 11
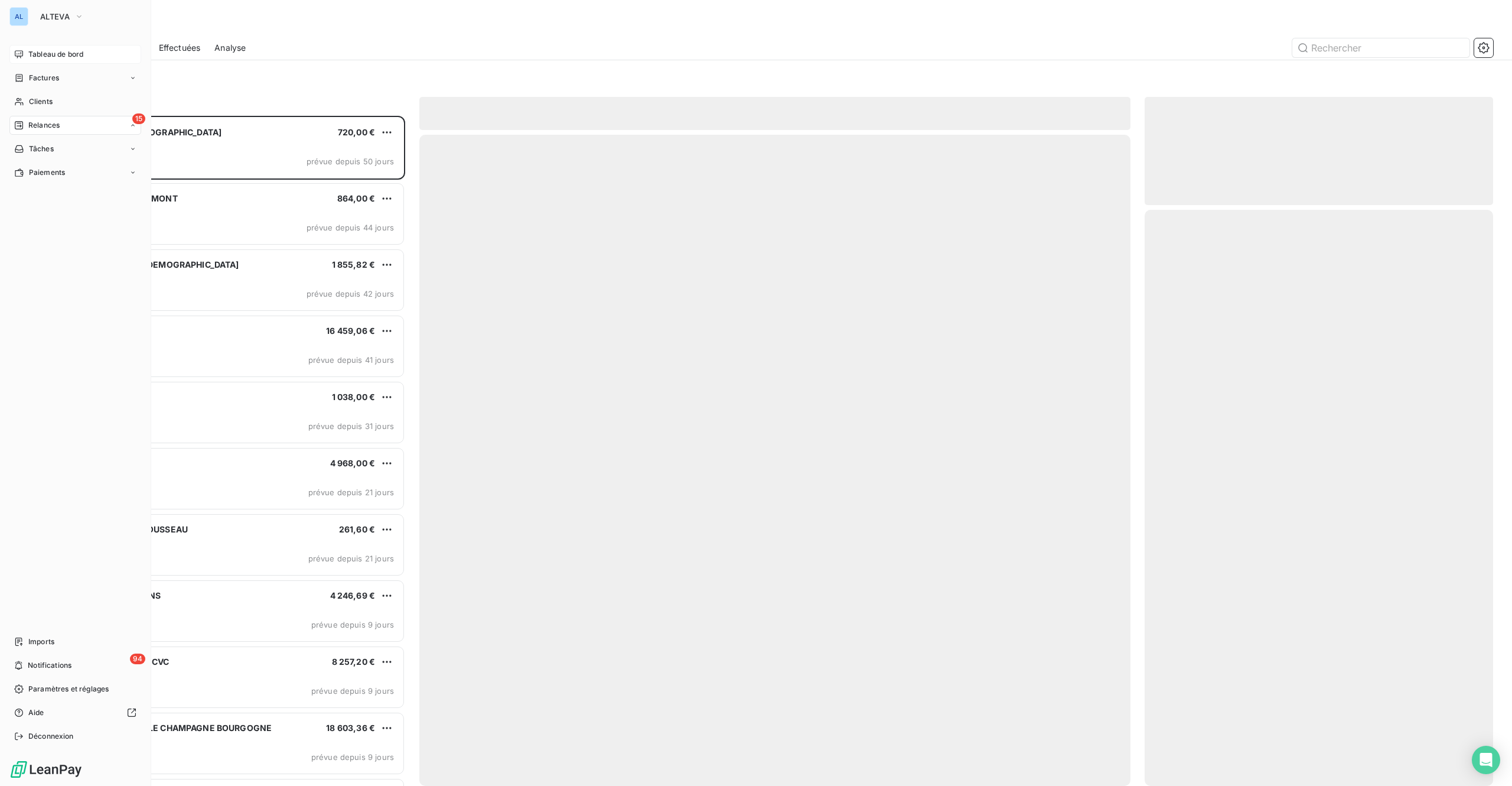
scroll to position [653, 330]
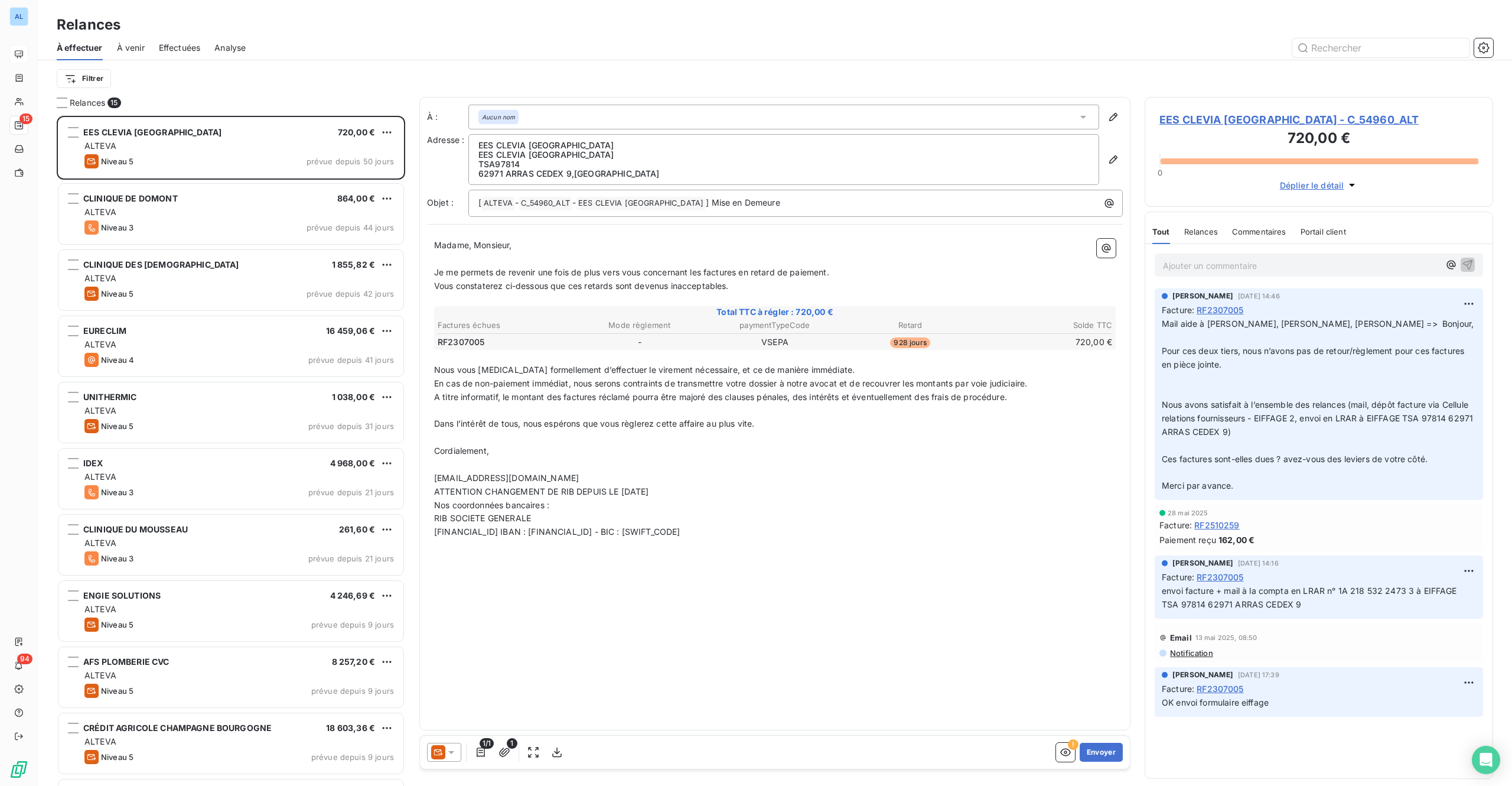
click at [1387, 117] on span "EES CLEVIA NOUVELLE AQUITAINE - C_54960_ALT" at bounding box center [1319, 119] width 319 height 16
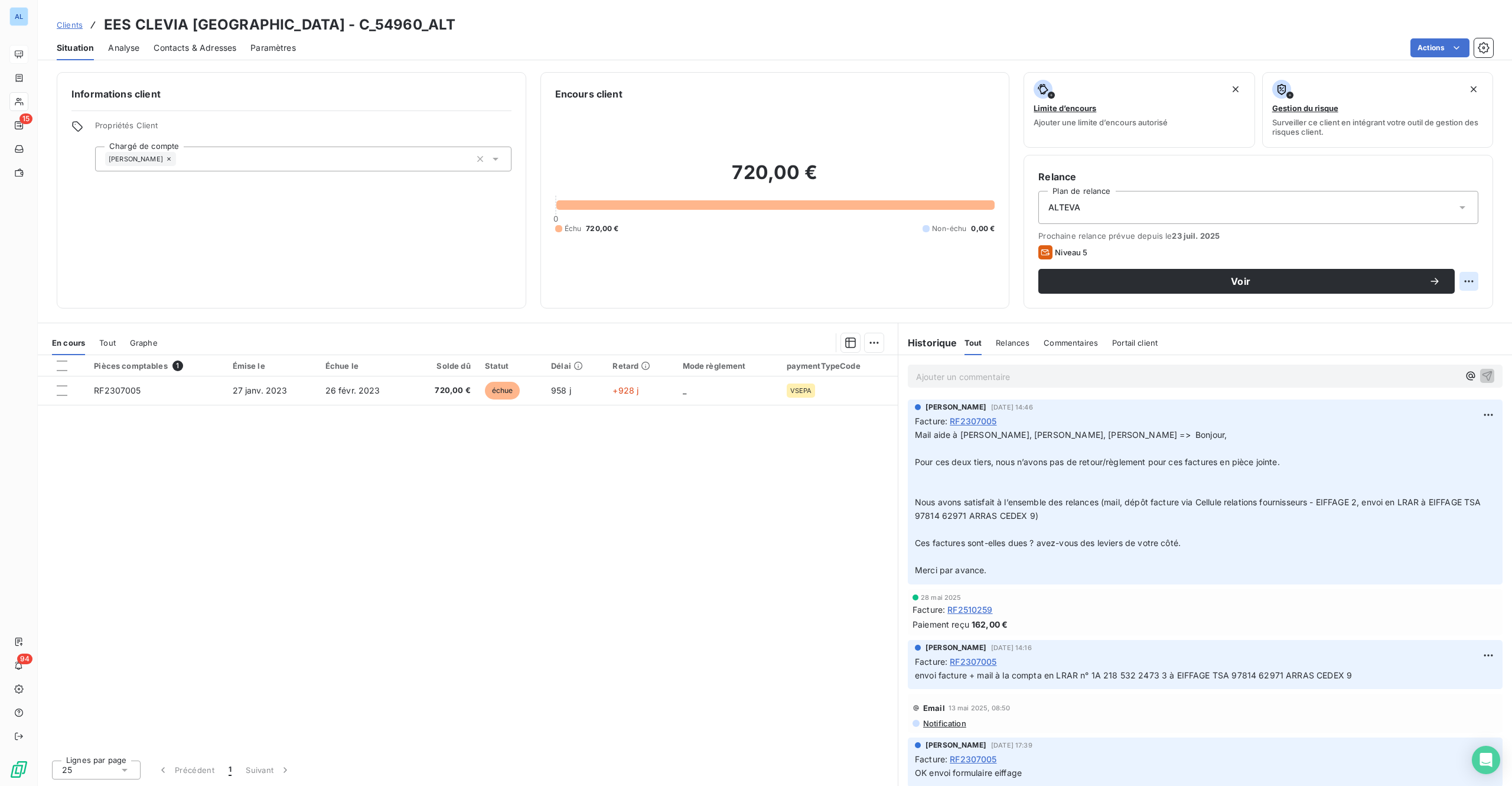
click at [1474, 278] on html "AL 15 94 Clients EES CLEVIA NOUVELLE AQUITAINE - C_54960_ALT Situation Analyse …" at bounding box center [756, 393] width 1512 height 786
click at [1411, 303] on div "Replanifier cette action" at bounding box center [1420, 307] width 106 height 19
select select "8"
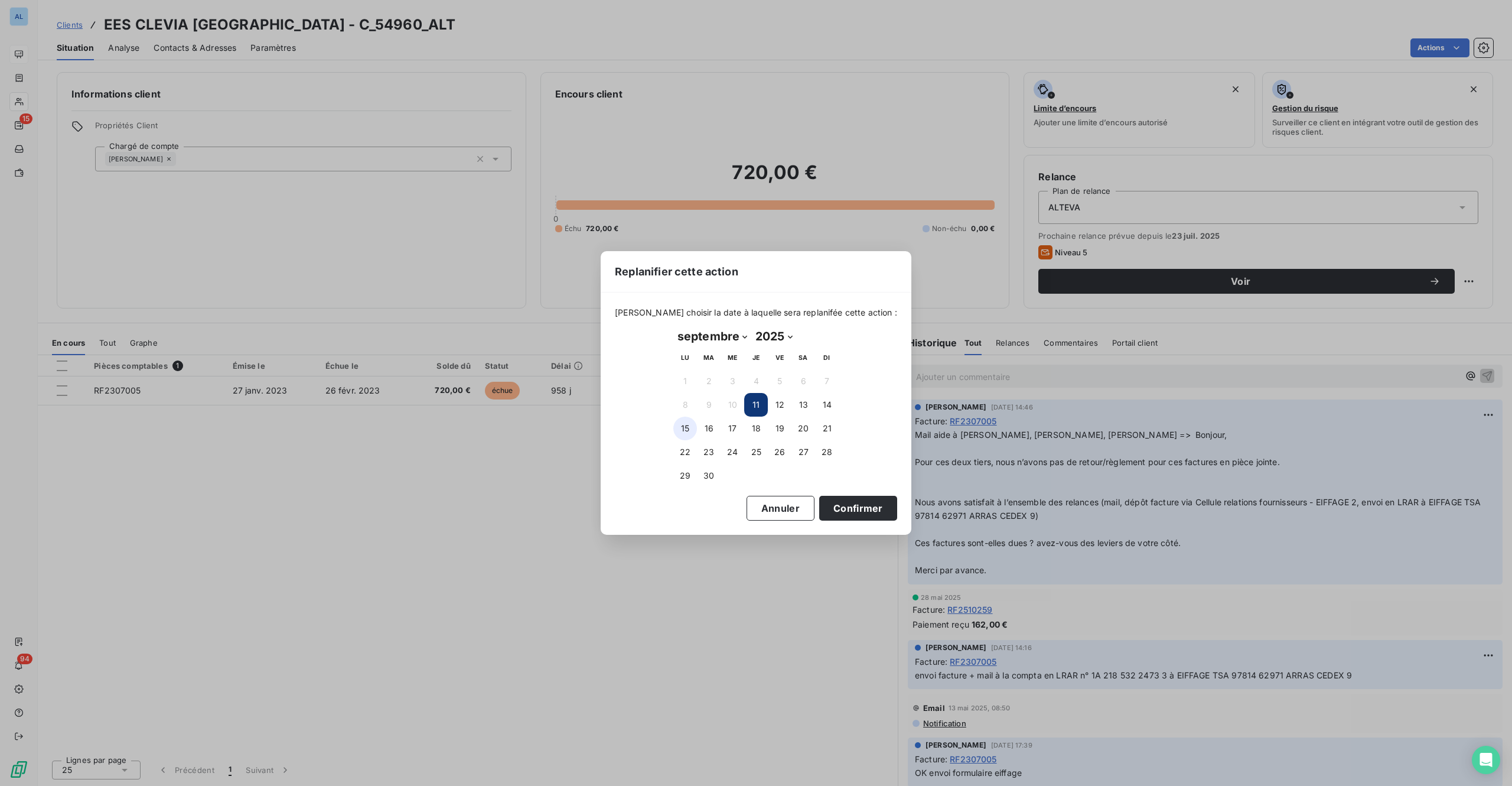
click at [686, 426] on button "15" at bounding box center [686, 428] width 24 height 24
click at [836, 503] on button "Confirmer" at bounding box center [858, 507] width 78 height 25
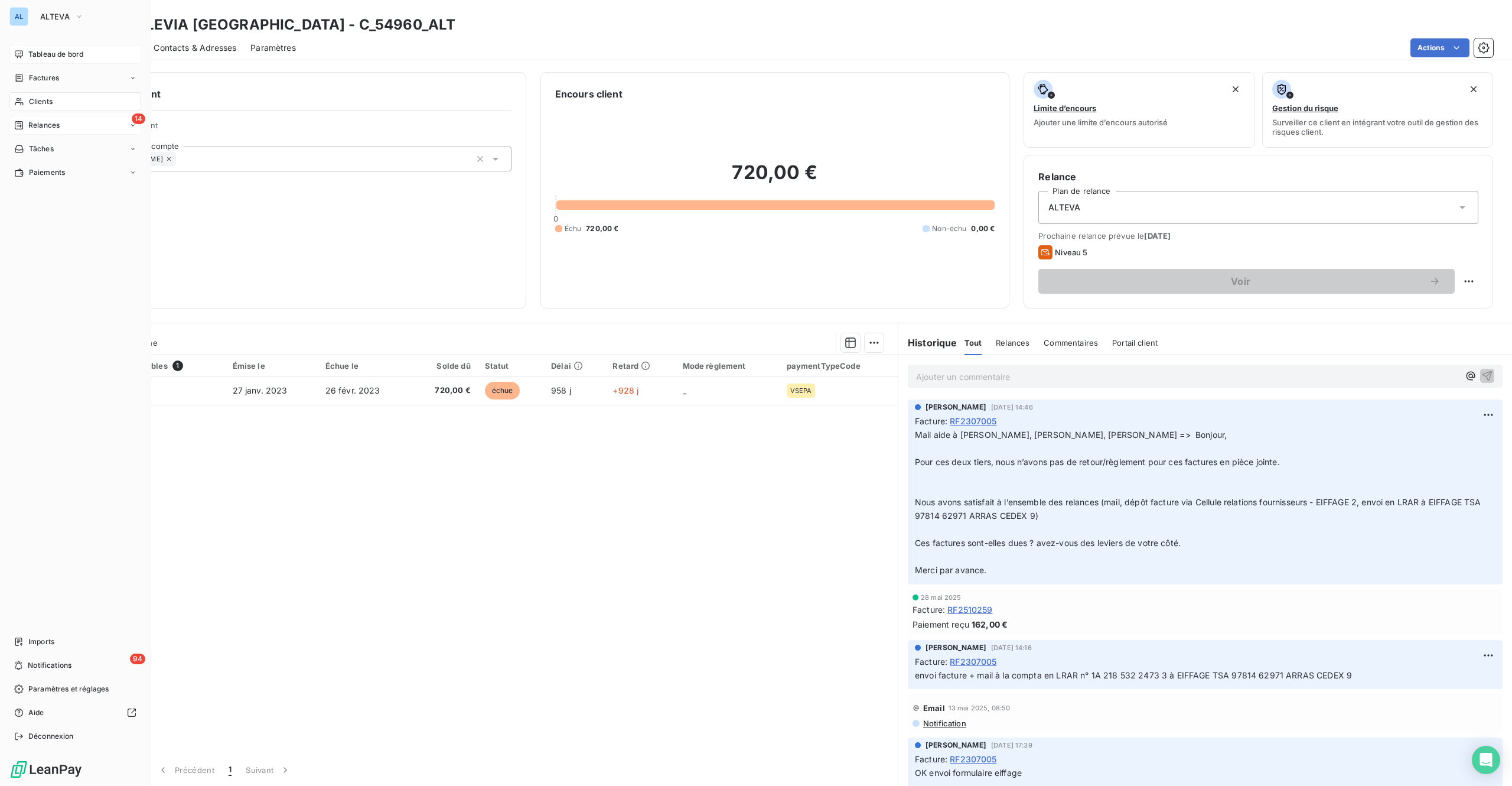
click at [53, 124] on span "Relances" at bounding box center [44, 125] width 31 height 11
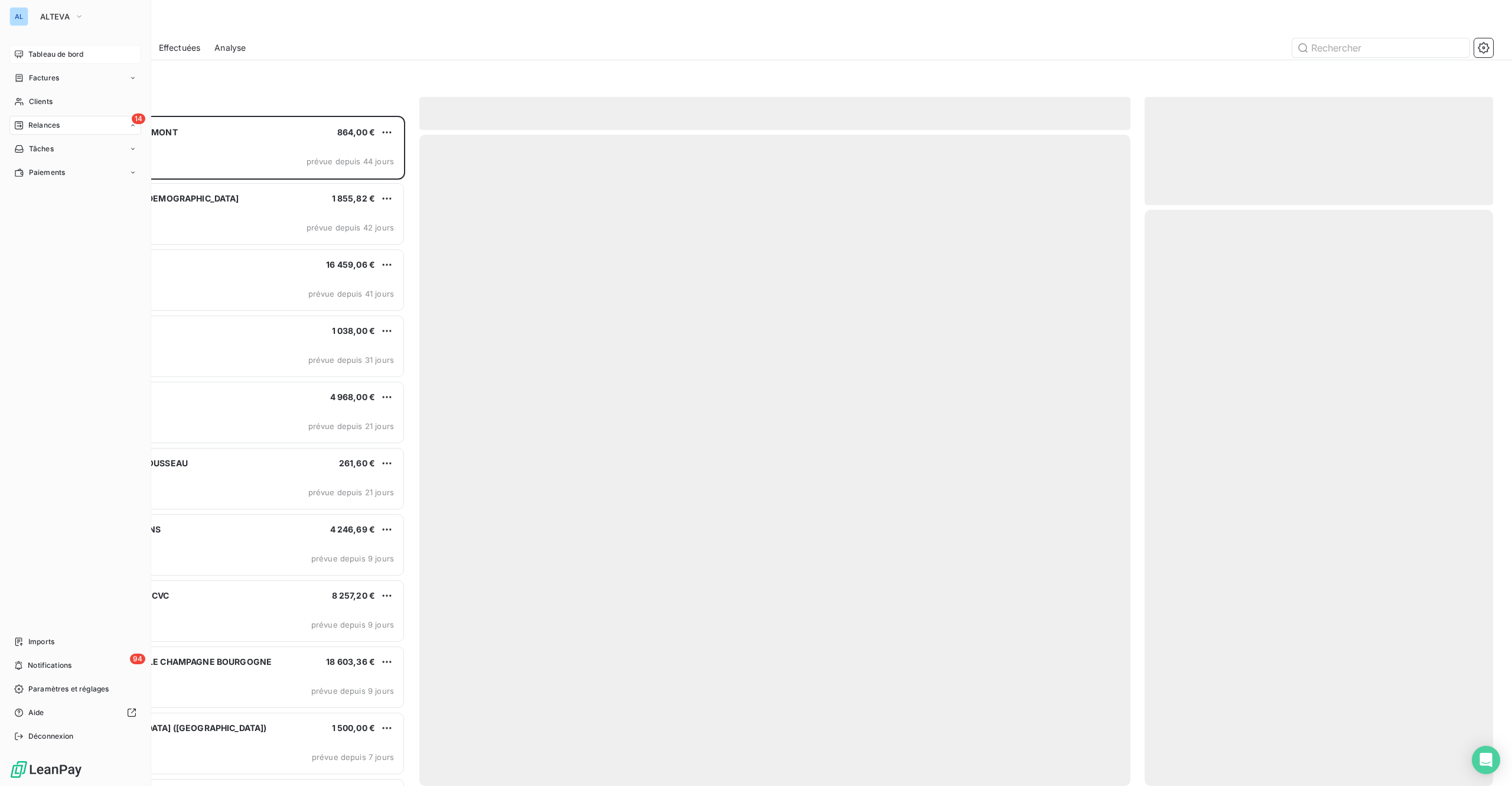
scroll to position [653, 330]
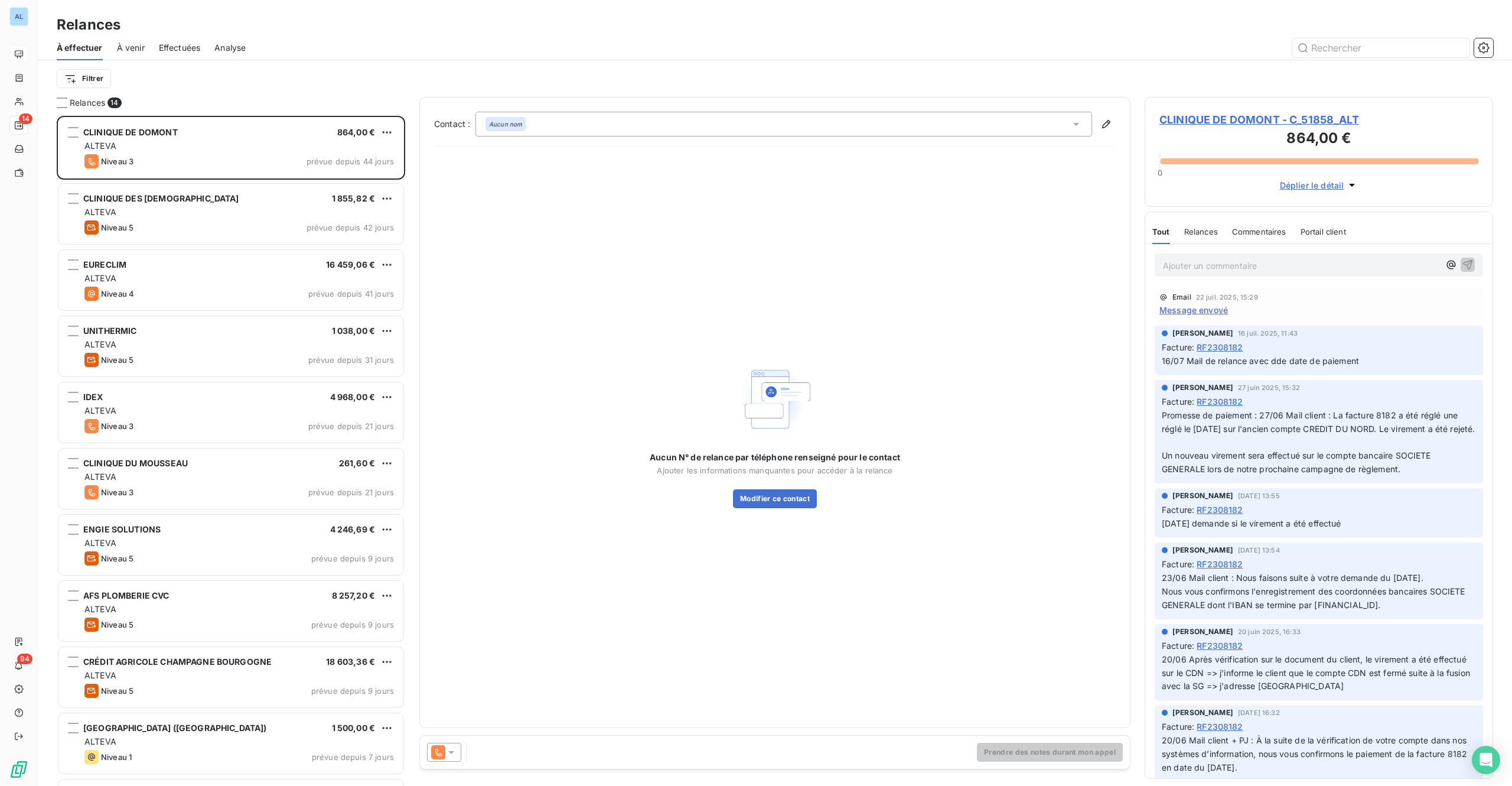
click at [1245, 123] on span "CLINIQUE DE DOMONT - C_51858_ALT" at bounding box center [1319, 119] width 319 height 16
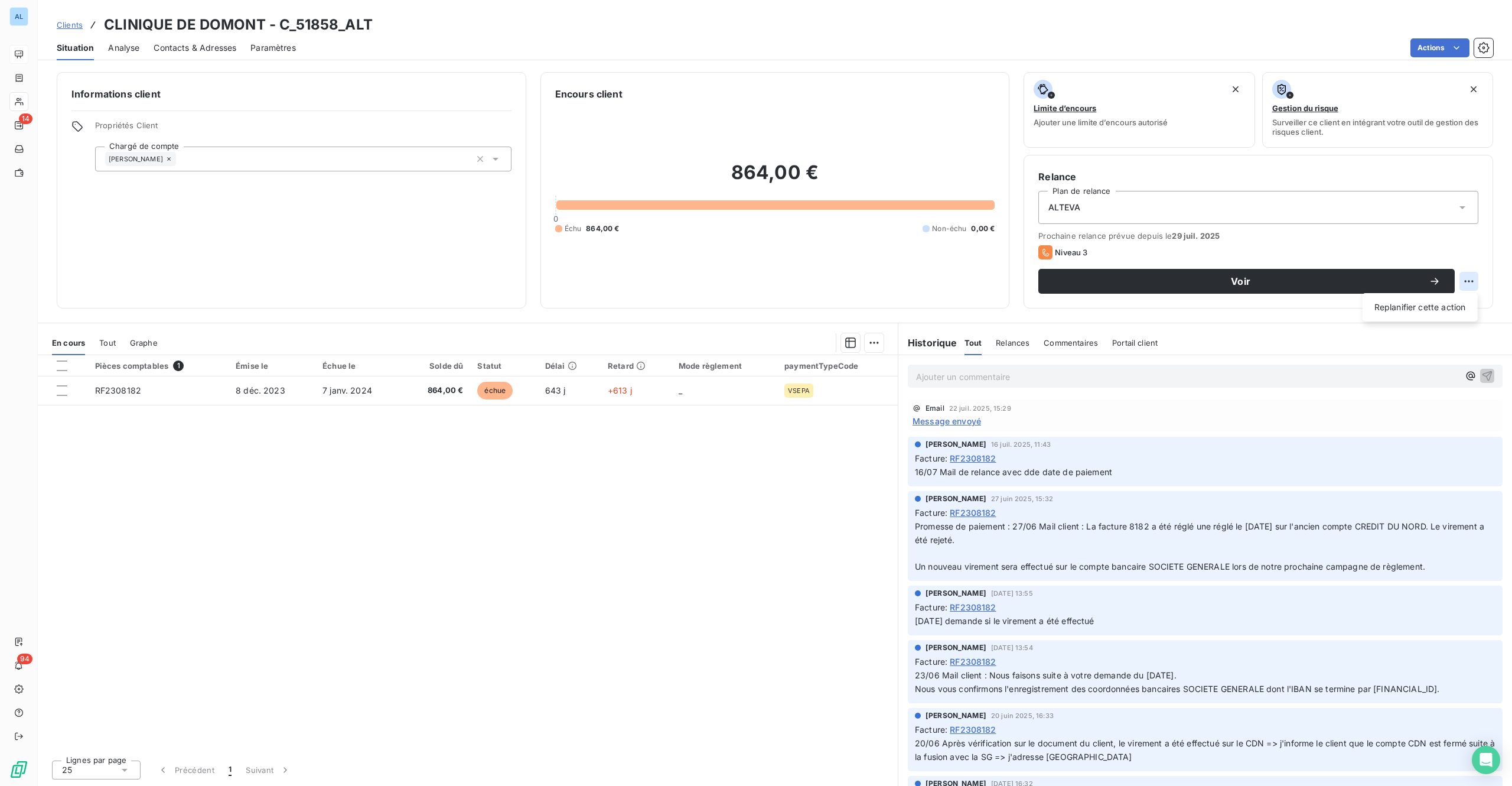
click at [1470, 285] on html "AL 14 94 Clients CLINIQUE DE DOMONT - C_51858_ALT Situation Analyse Contacts & …" at bounding box center [756, 393] width 1512 height 786
click at [1449, 307] on div "Replanifier cette action" at bounding box center [1420, 307] width 106 height 19
select select "8"
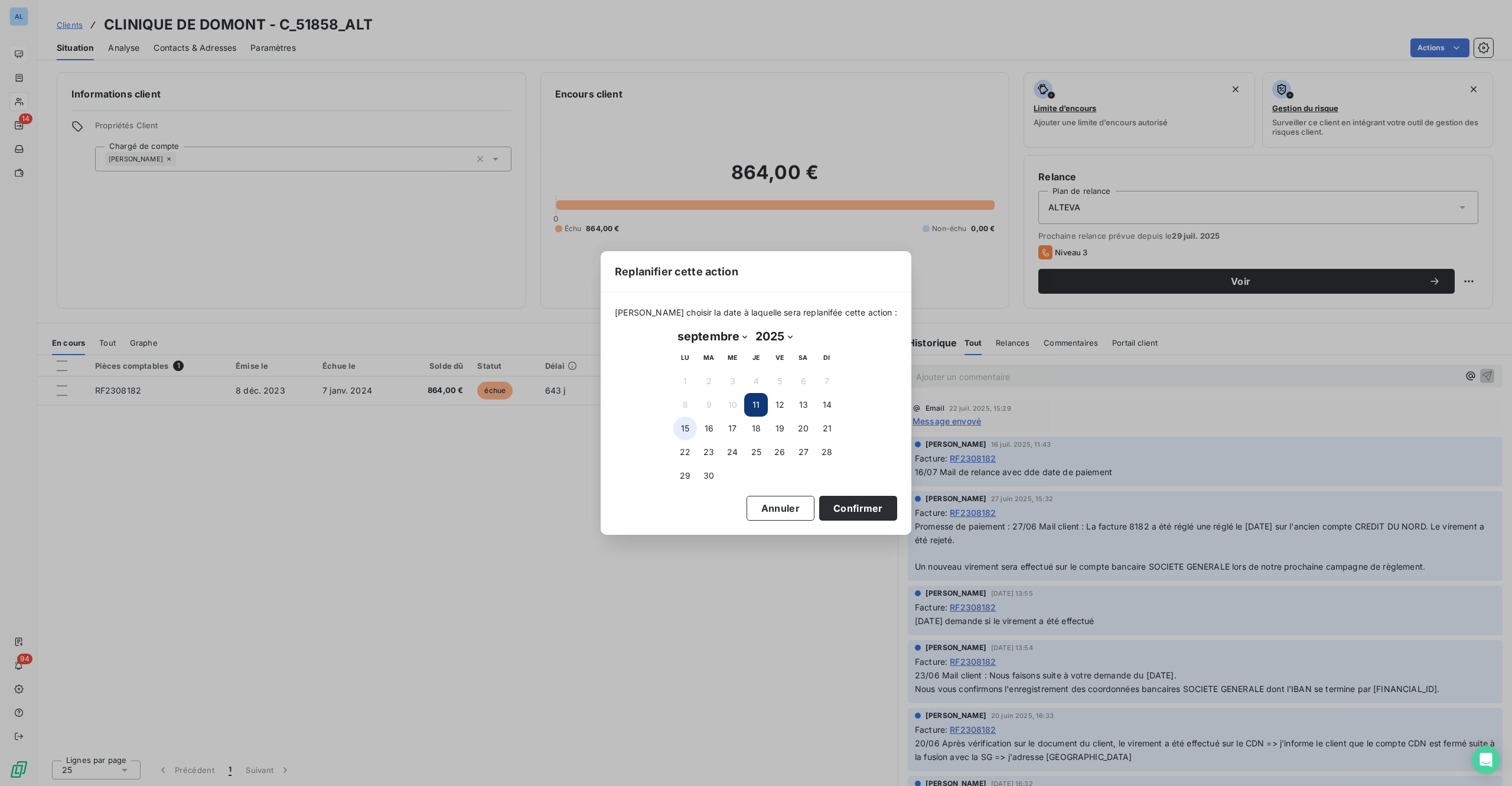
click at [686, 424] on button "15" at bounding box center [686, 428] width 24 height 24
click at [819, 504] on button "Confirmer" at bounding box center [858, 507] width 78 height 25
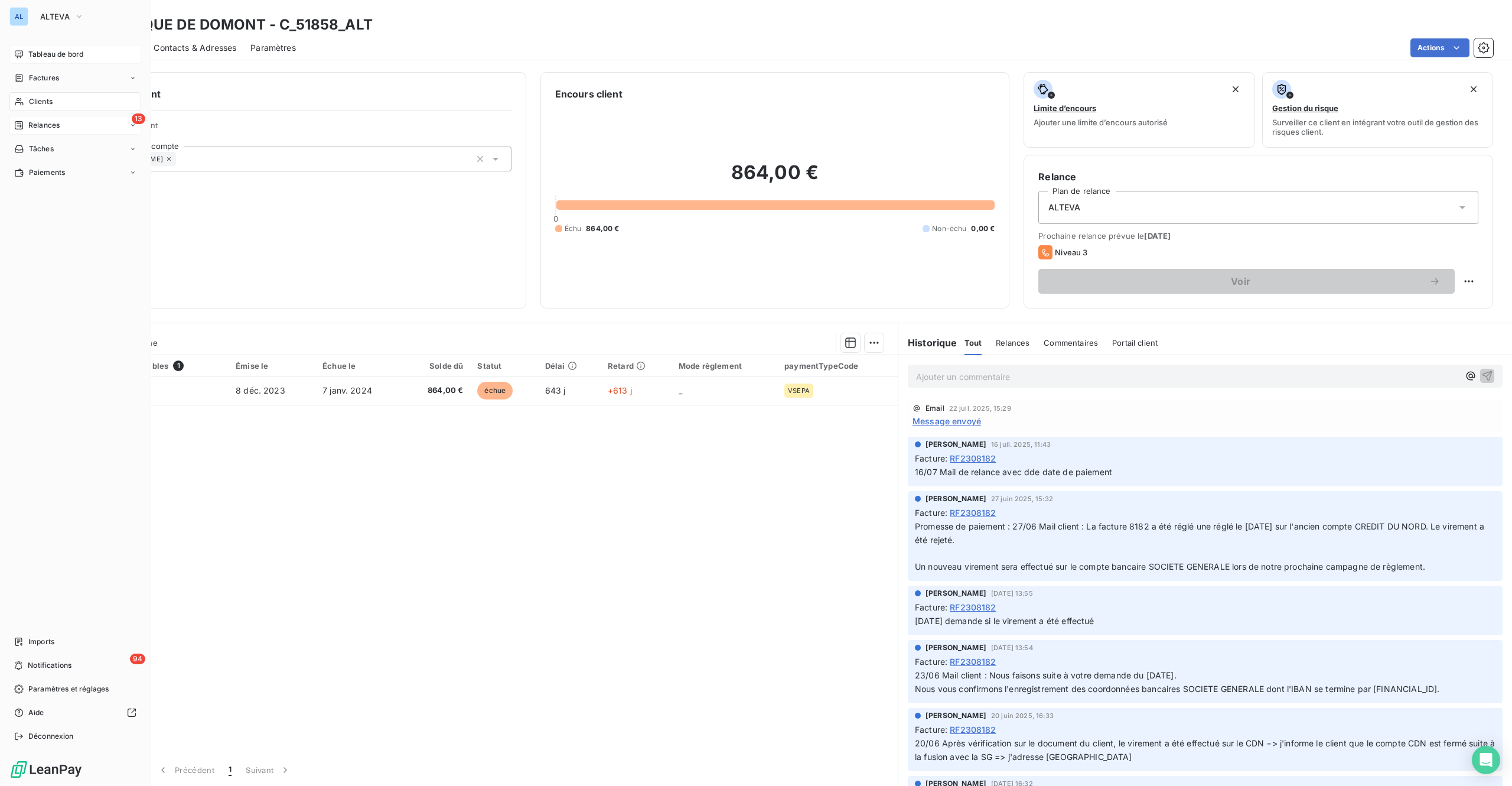
click at [33, 122] on span "Relances" at bounding box center [44, 125] width 31 height 11
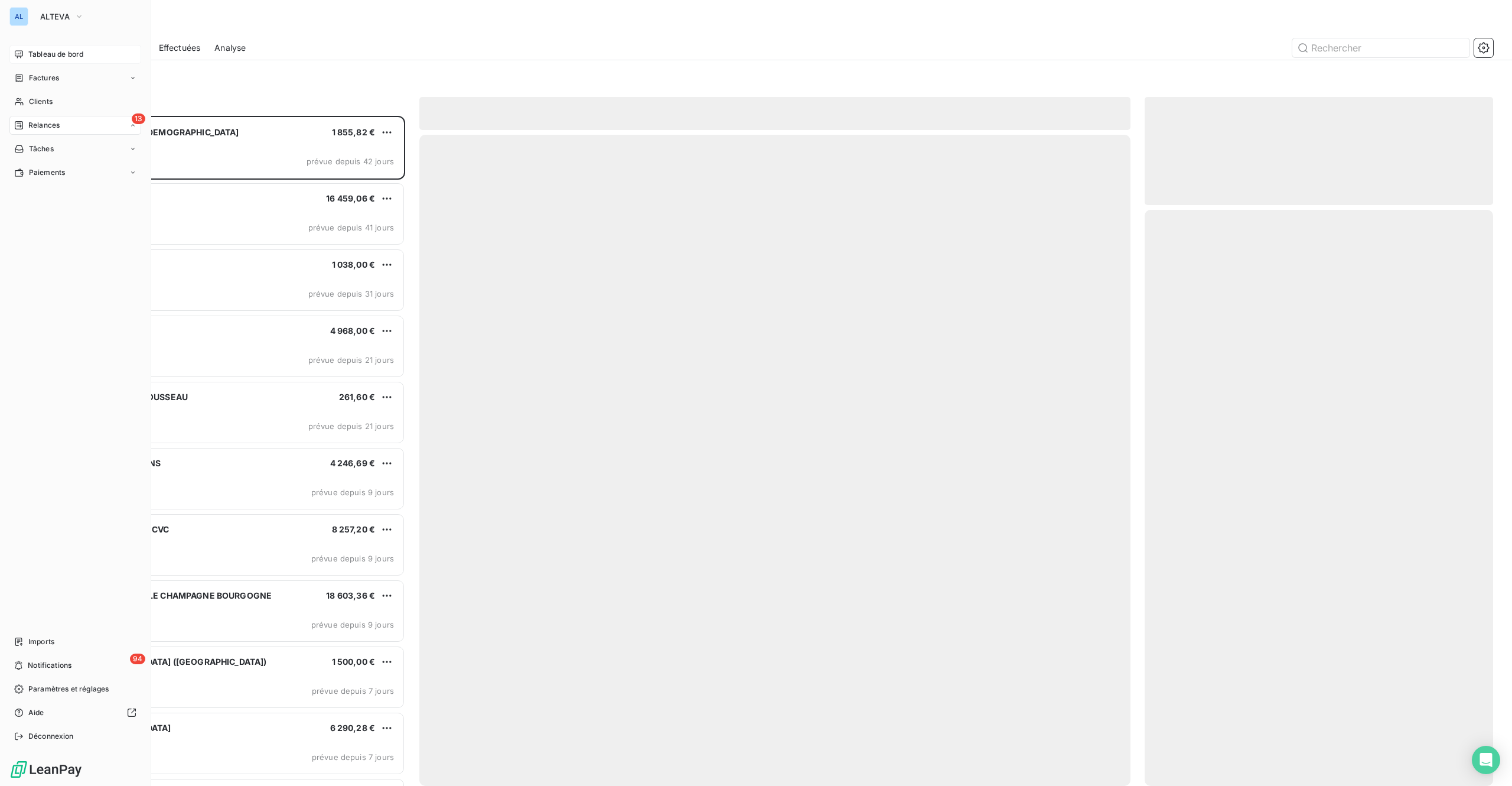
scroll to position [653, 330]
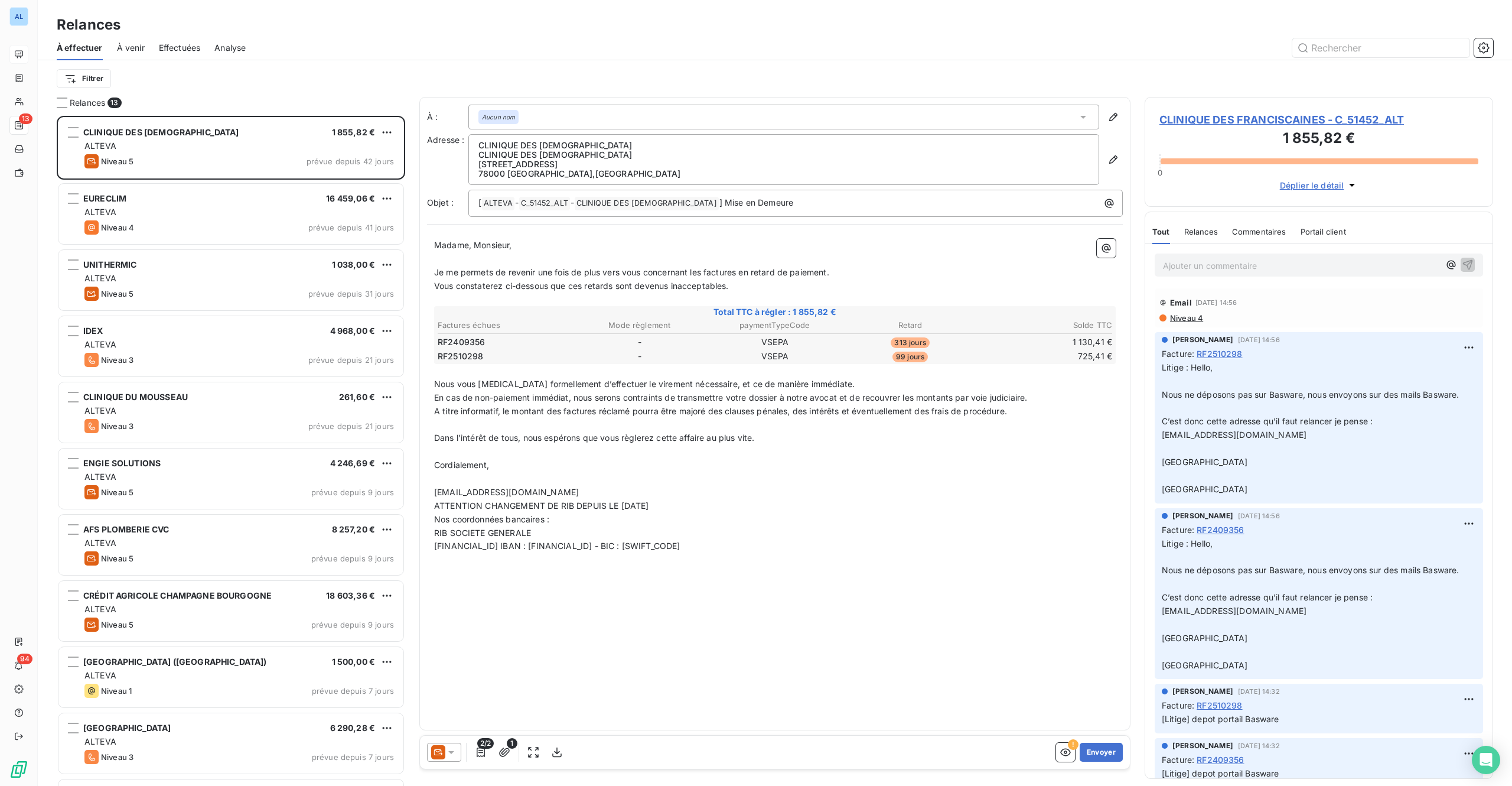
click at [1324, 120] on span "CLINIQUE DES FRANCISCAINES - C_51452_ALT" at bounding box center [1319, 119] width 319 height 16
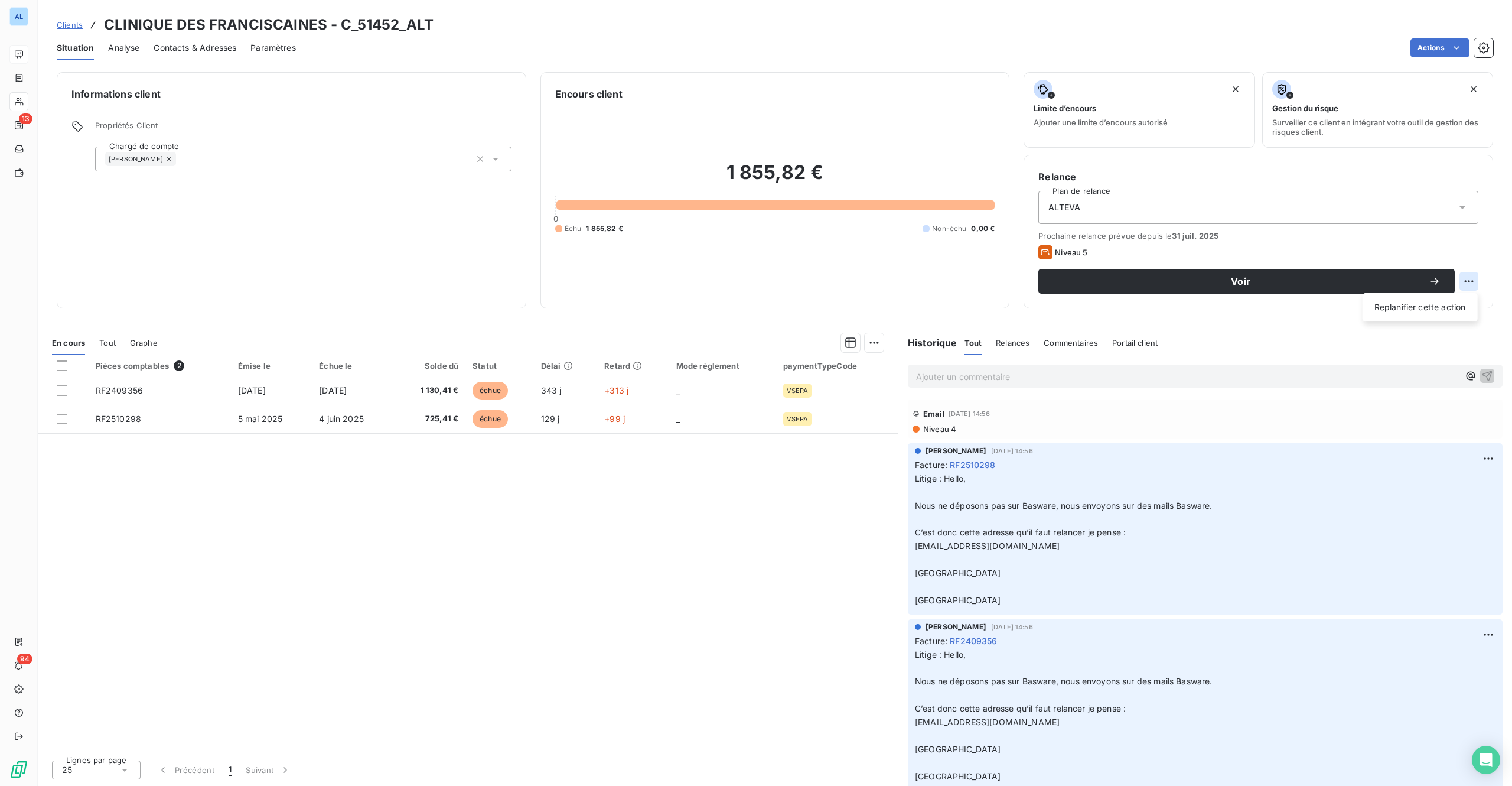
click at [1471, 278] on html "AL 13 94 Clients CLINIQUE DES FRANCISCAINES - C_51452_ALT Situation Analyse Con…" at bounding box center [756, 393] width 1512 height 786
click at [1383, 306] on div "Replanifier cette action" at bounding box center [1420, 307] width 106 height 19
select select "8"
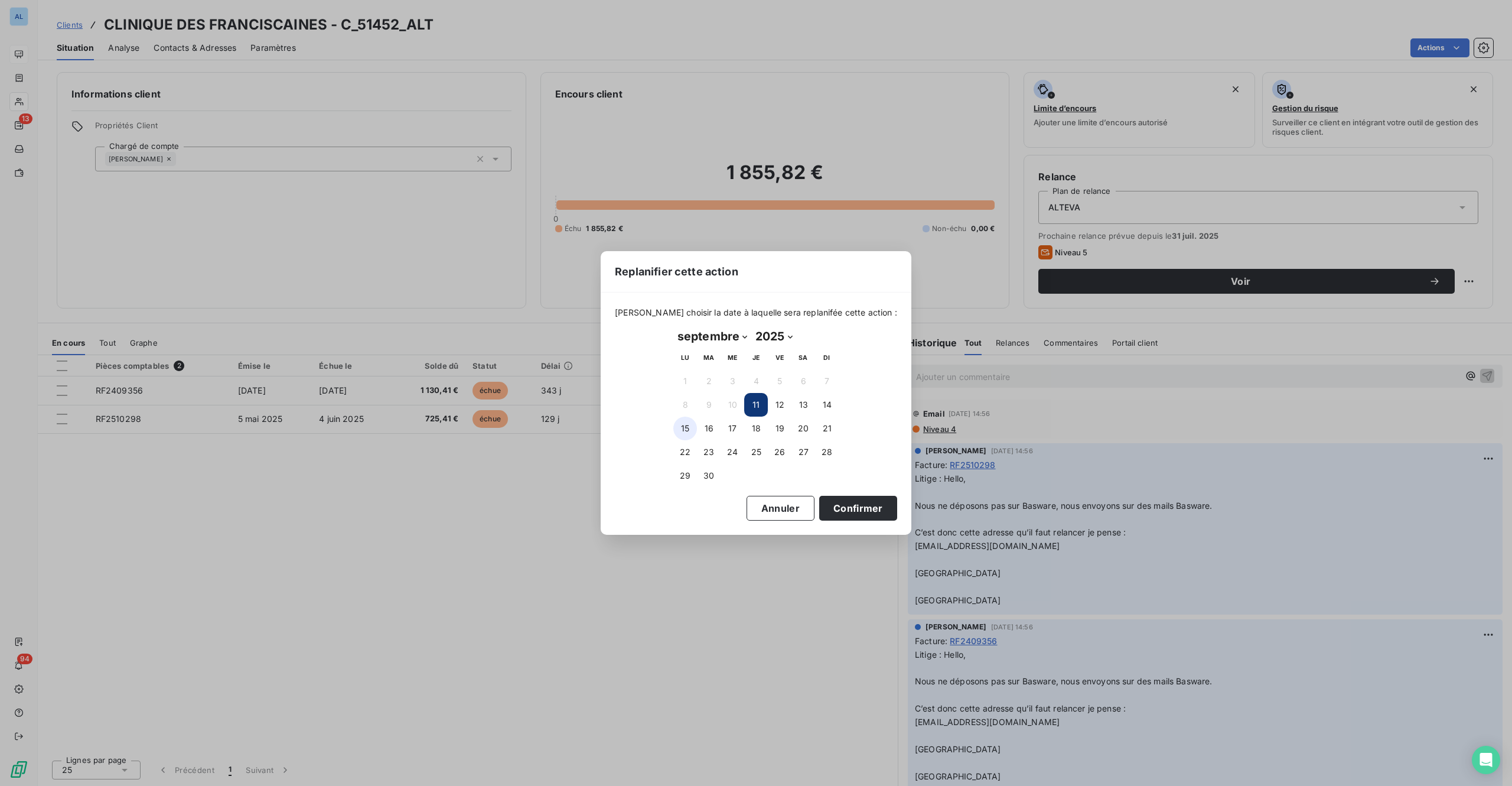
click at [684, 427] on button "15" at bounding box center [686, 428] width 24 height 24
click at [858, 508] on button "Confirmer" at bounding box center [858, 507] width 78 height 25
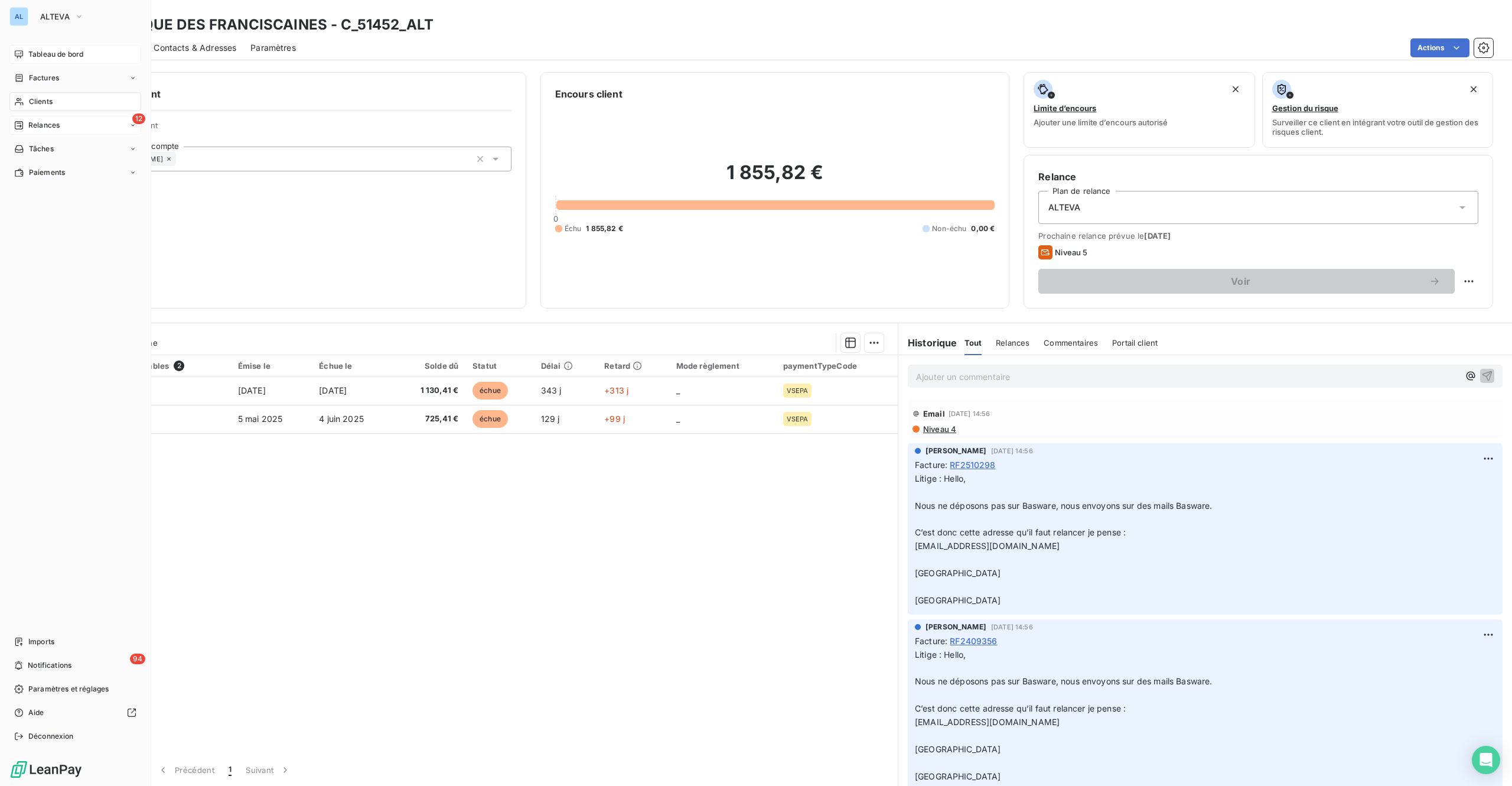
click at [39, 127] on span "Relances" at bounding box center [44, 125] width 31 height 11
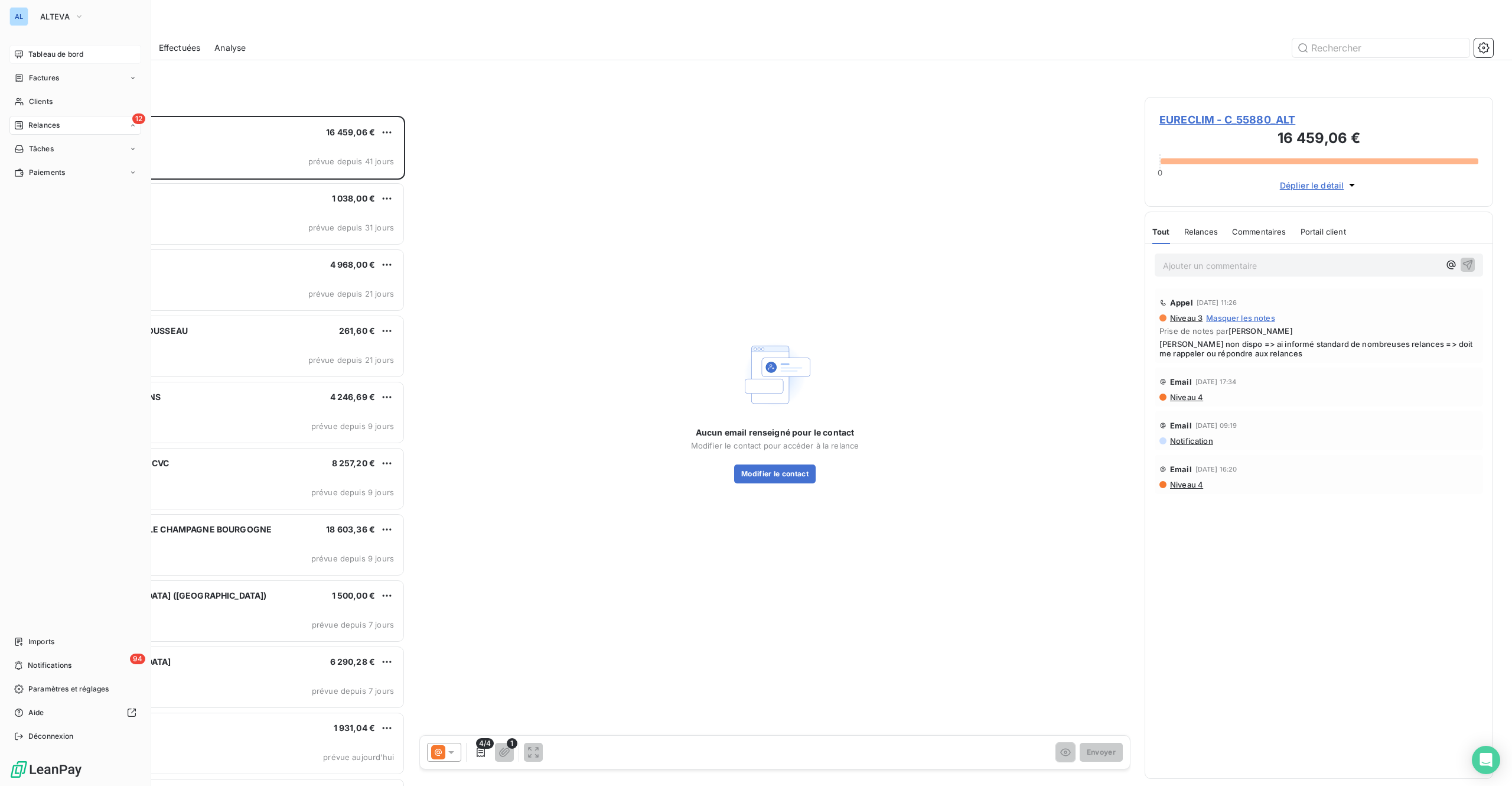
scroll to position [653, 330]
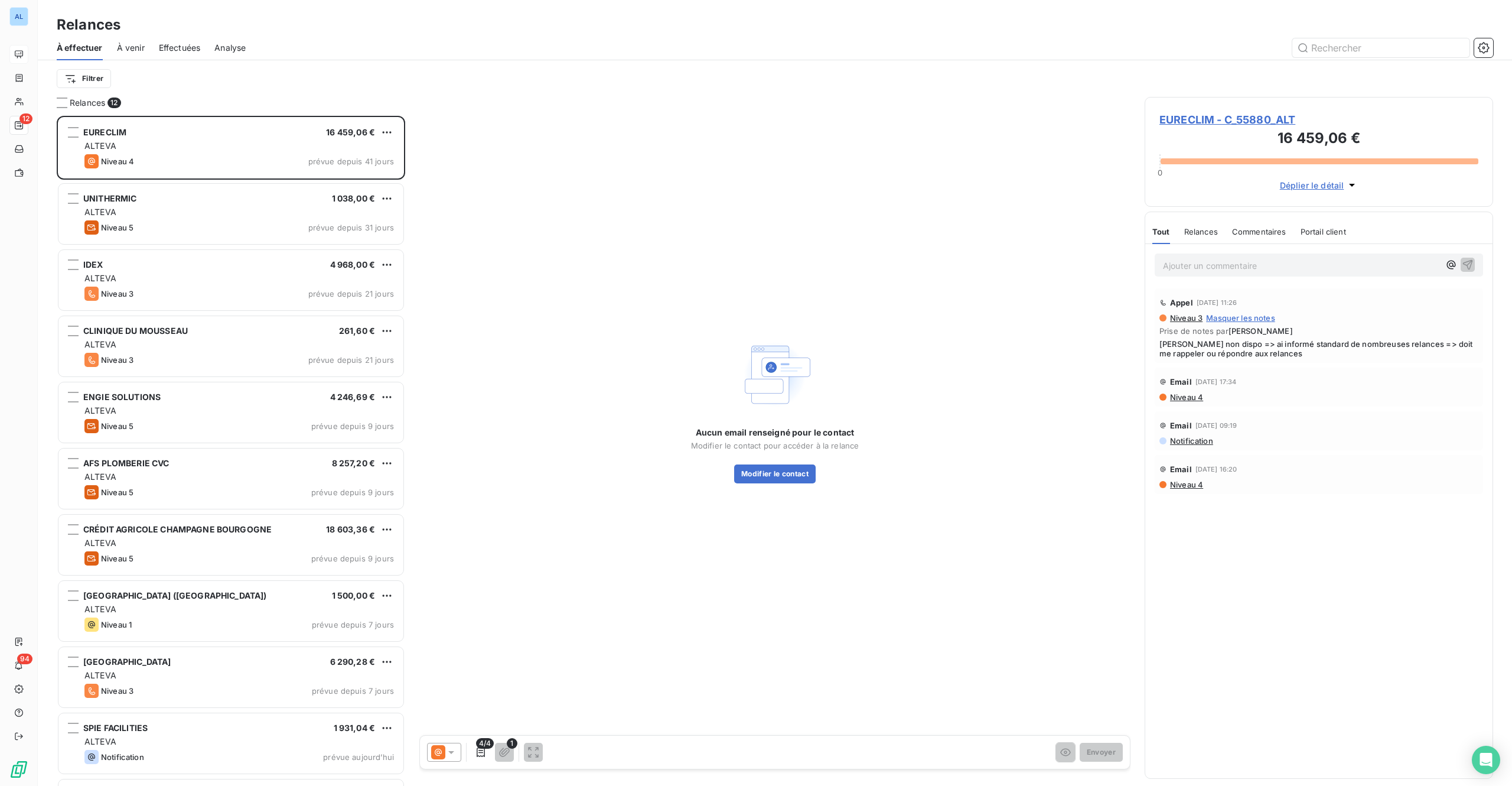
click at [1214, 120] on span "EURECLIM - C_55880_ALT" at bounding box center [1319, 119] width 319 height 16
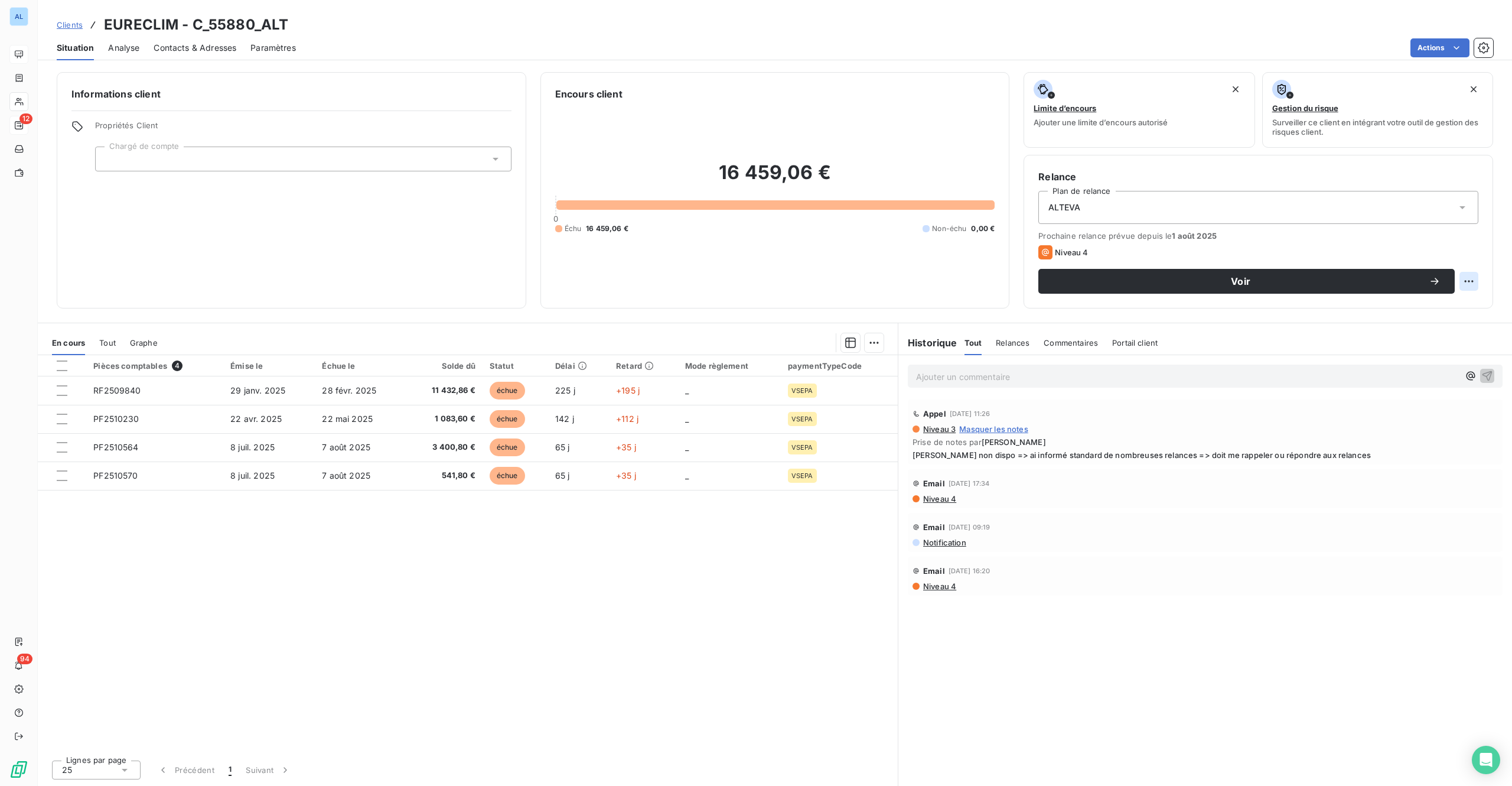
click at [1475, 281] on html "AL 12 94 Clients EURECLIM - C_55880_ALT Situation Analyse Contacts & Adresses P…" at bounding box center [756, 393] width 1512 height 786
click at [1424, 305] on div "Replanifier cette action" at bounding box center [1420, 307] width 106 height 19
select select "8"
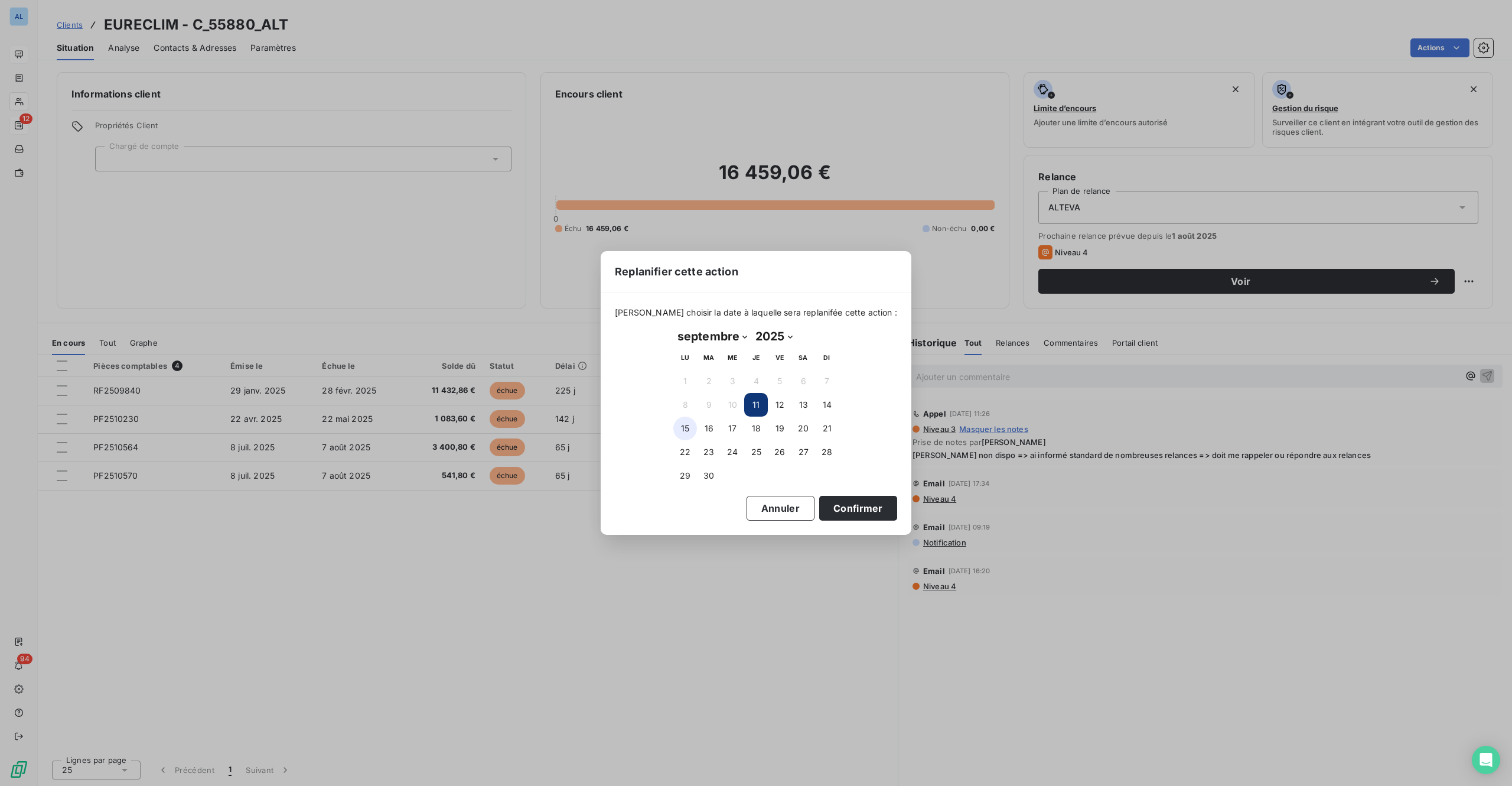
click at [688, 423] on button "15" at bounding box center [686, 428] width 24 height 24
click at [834, 515] on button "Confirmer" at bounding box center [858, 507] width 78 height 25
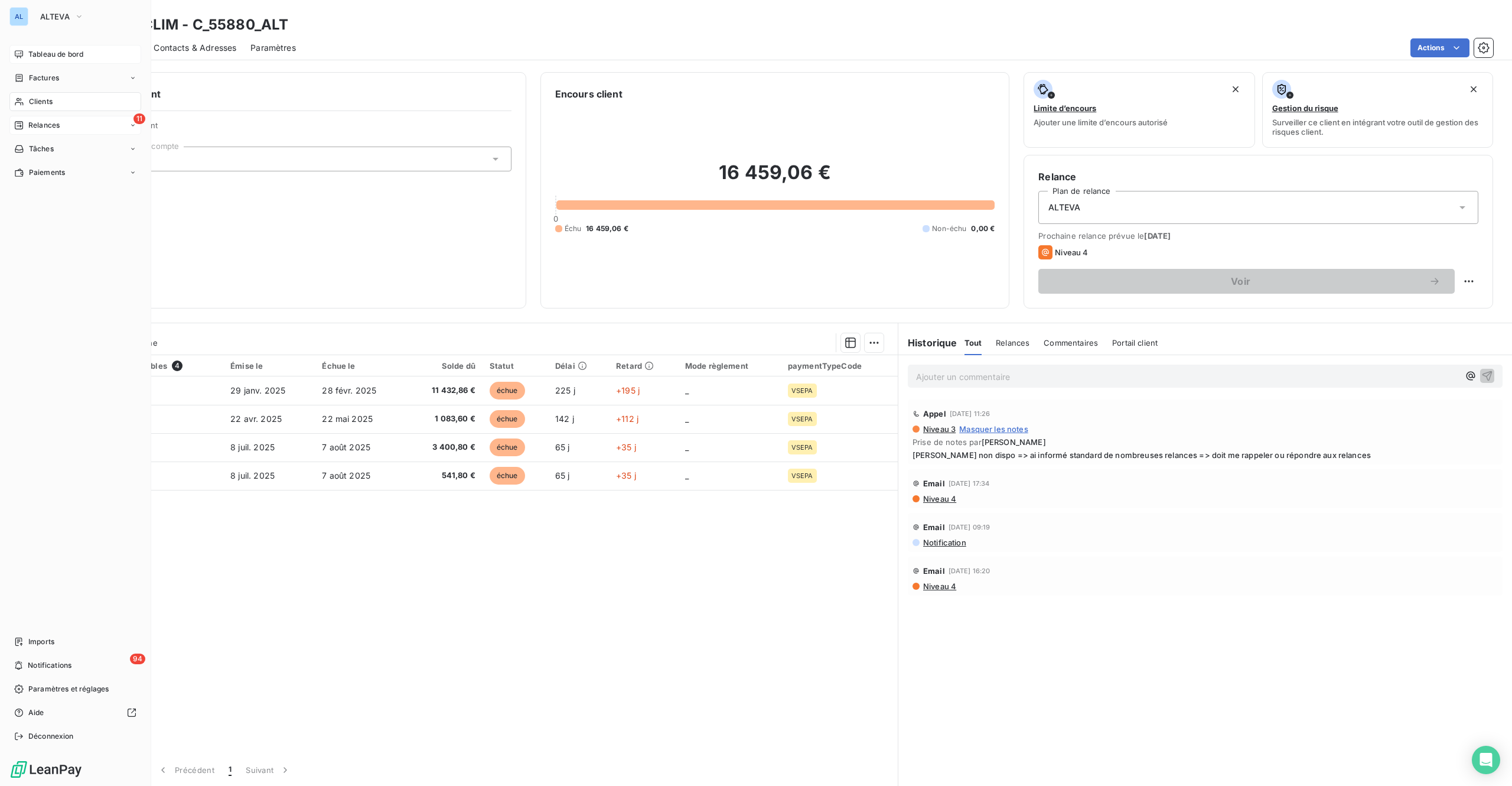
click at [30, 120] on span "Relances" at bounding box center [44, 125] width 31 height 11
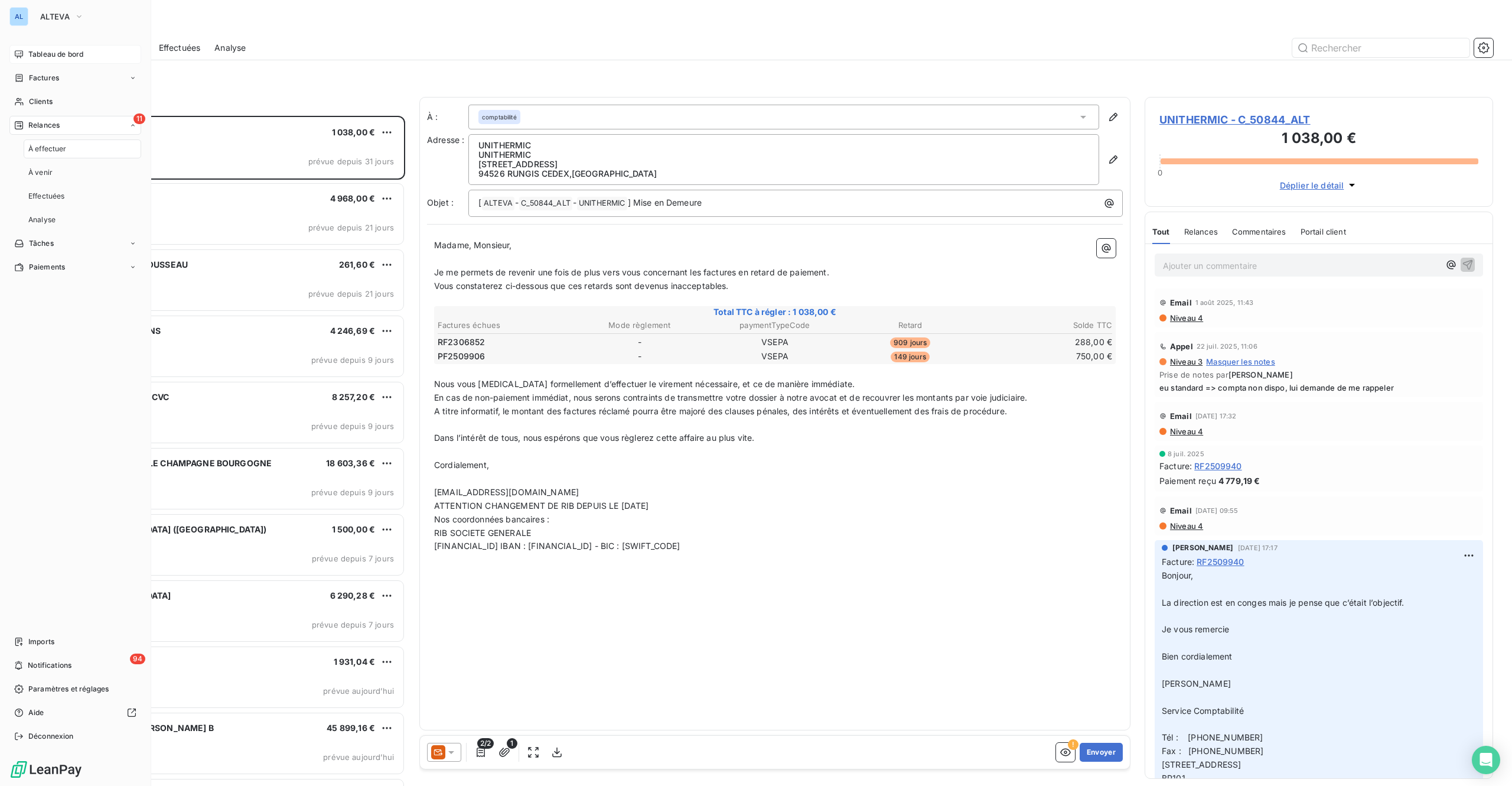
scroll to position [653, 330]
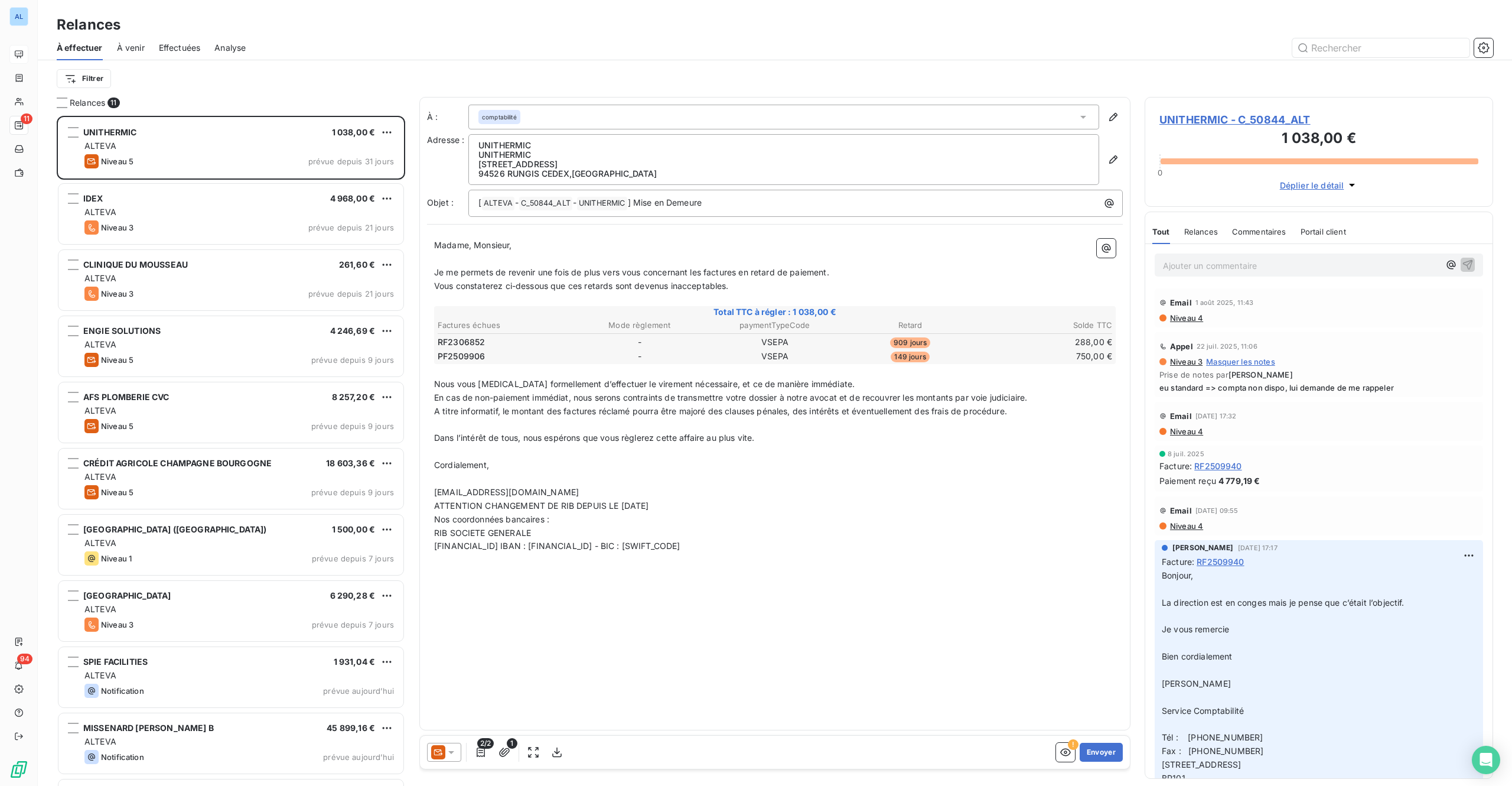
click at [1208, 123] on span "UNITHERMIC - C_50844_ALT" at bounding box center [1319, 119] width 319 height 16
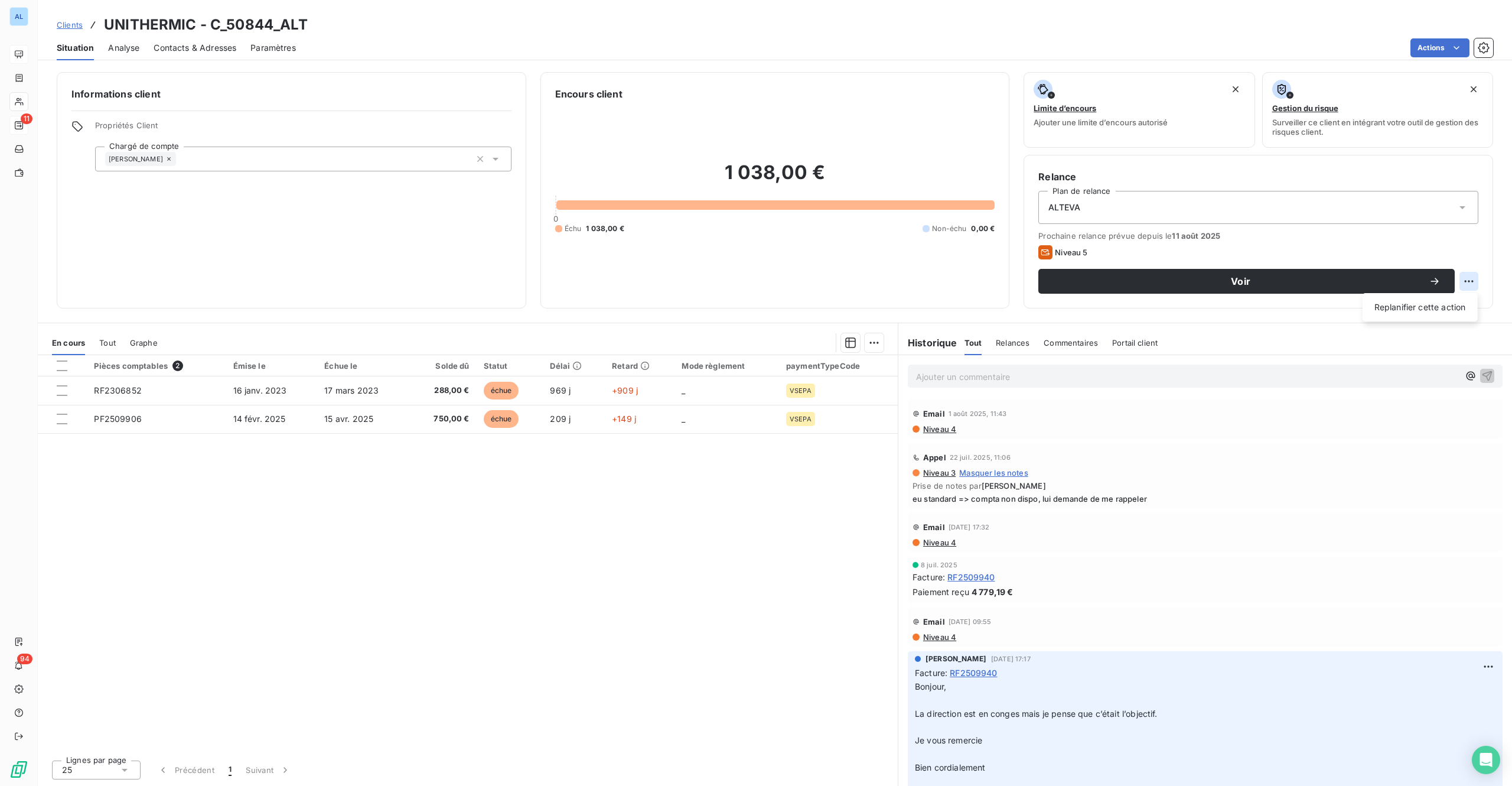
click at [1471, 285] on html "AL 11 94 Clients UNITHERMIC - C_50844_ALT Situation Analyse Contacts & Adresses…" at bounding box center [756, 393] width 1512 height 786
click at [1437, 312] on div "Replanifier cette action" at bounding box center [1420, 307] width 106 height 19
select select "8"
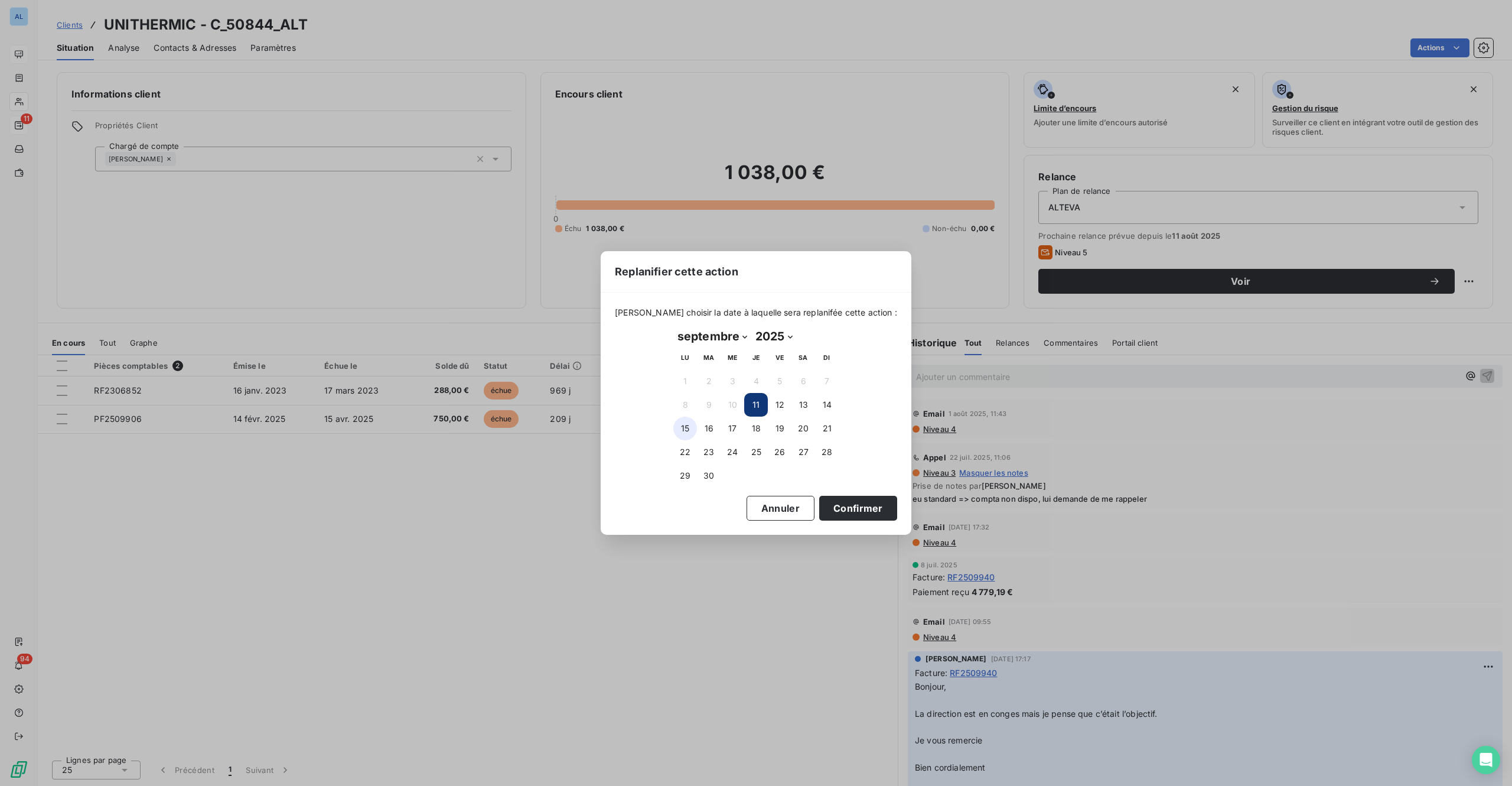
click at [686, 427] on button "15" at bounding box center [686, 428] width 24 height 24
click at [829, 510] on button "Confirmer" at bounding box center [858, 507] width 78 height 25
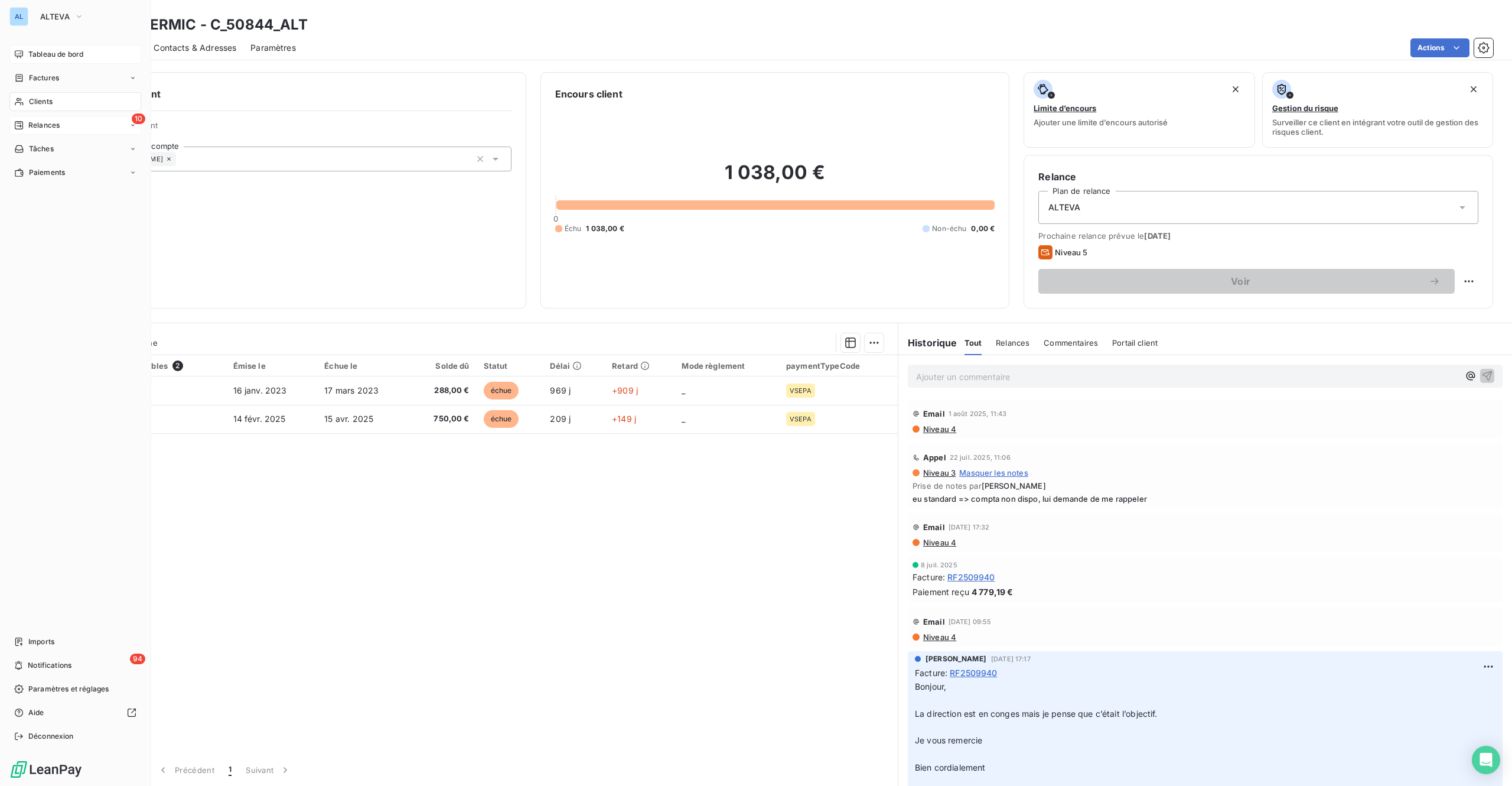
click at [61, 124] on div "10 Relances" at bounding box center [74, 125] width 131 height 19
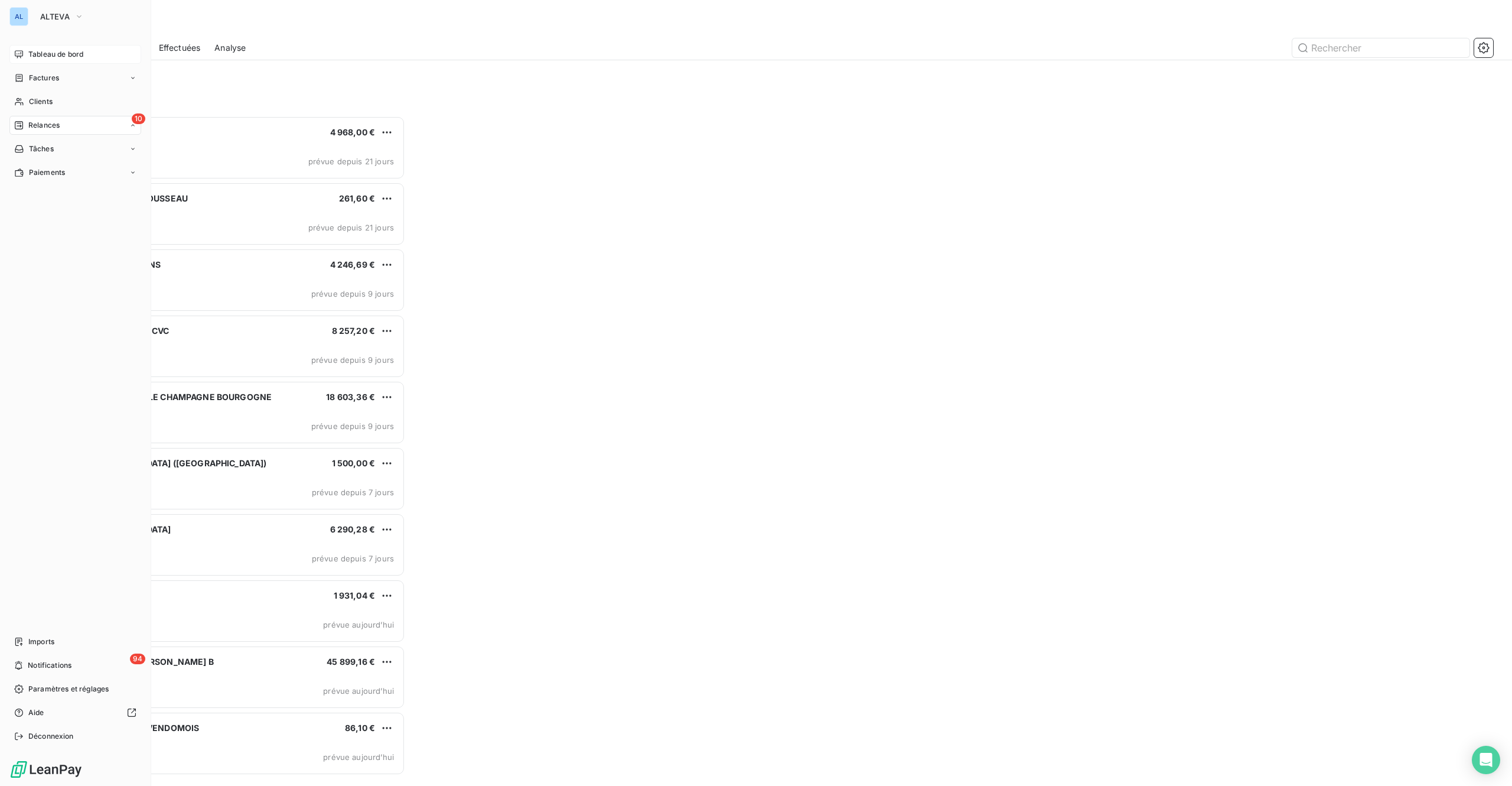
scroll to position [653, 330]
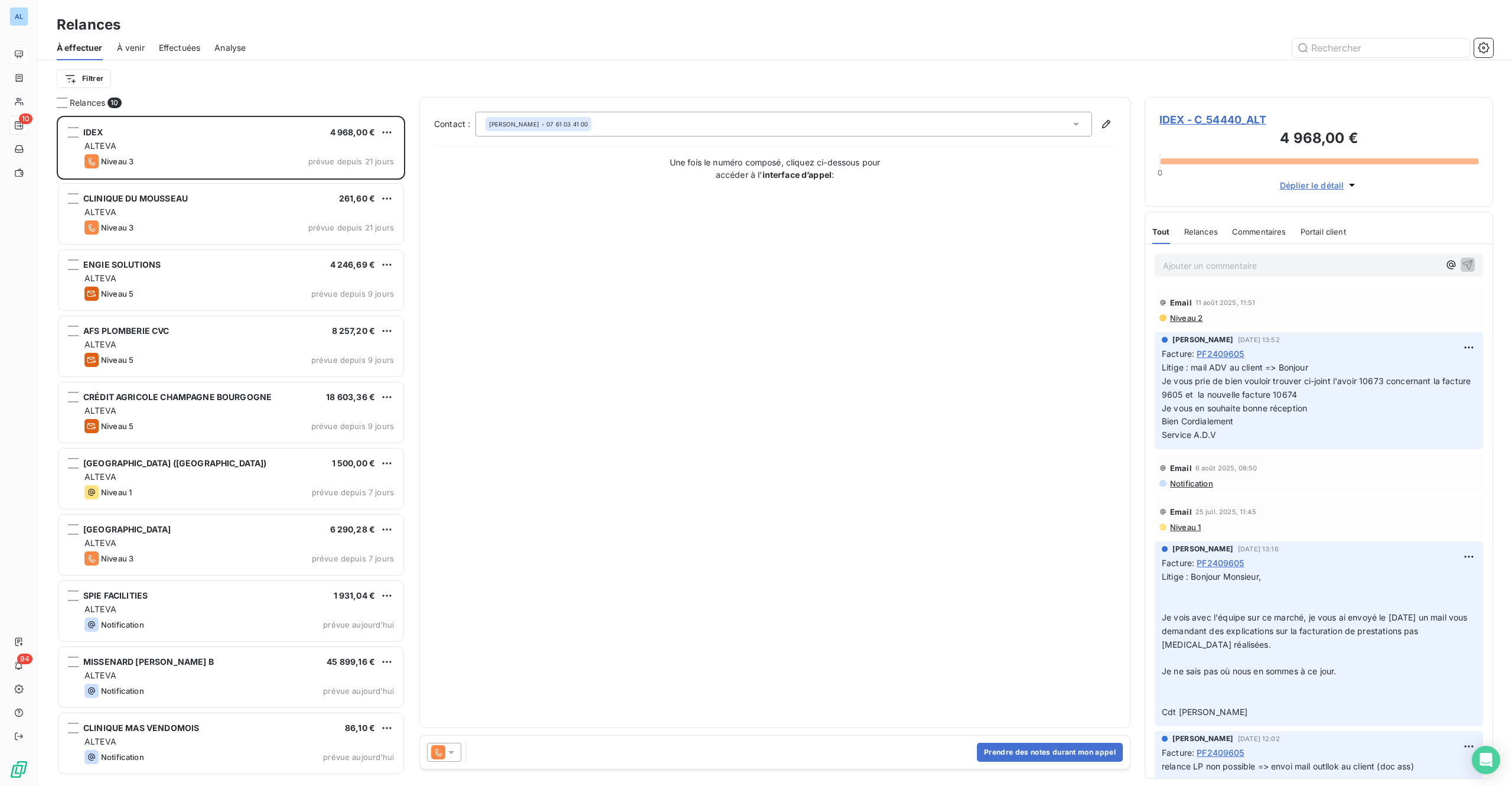
click at [1244, 117] on span "IDEX - C_54440_ALT" at bounding box center [1319, 119] width 319 height 16
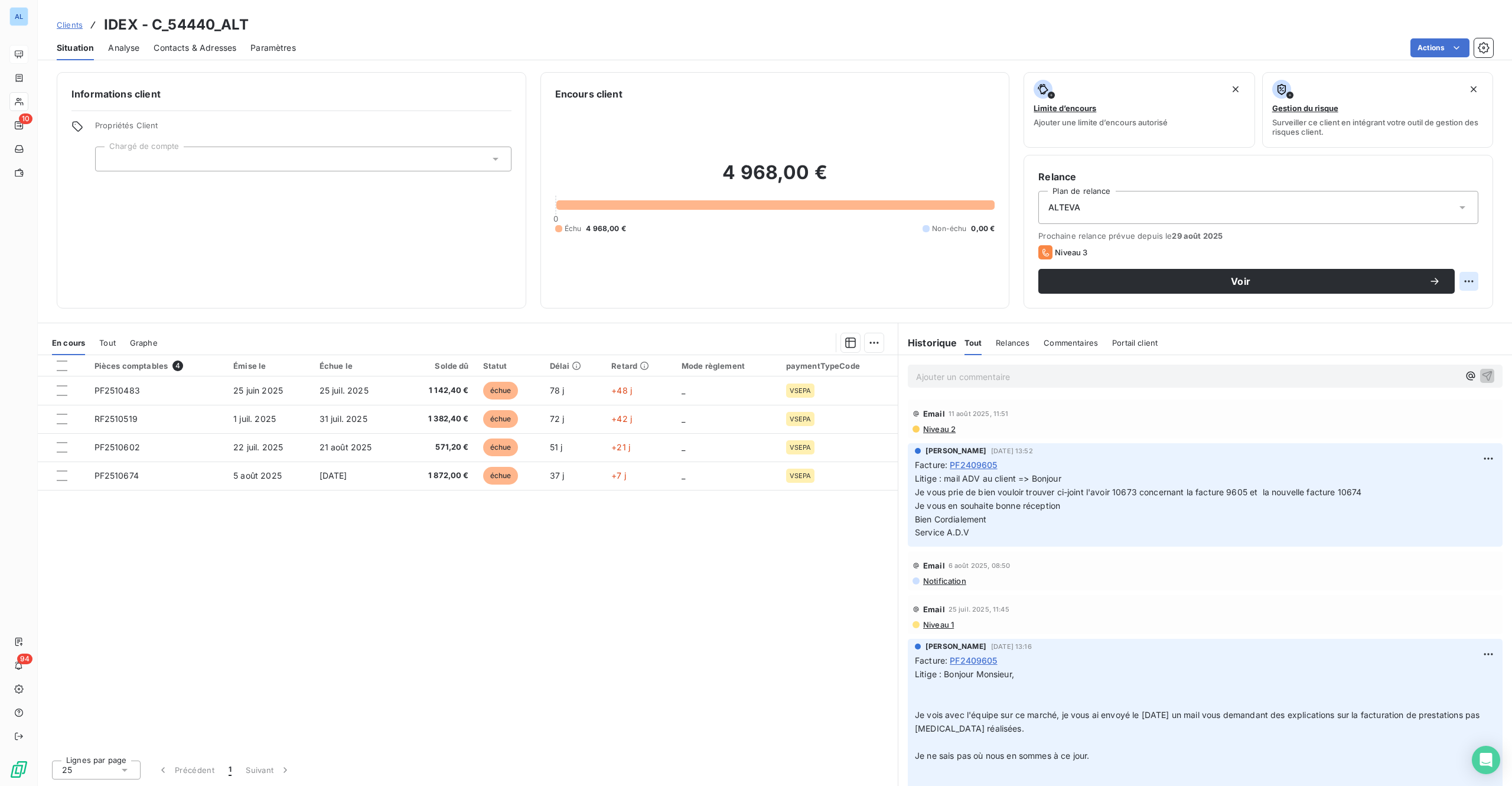
click at [1467, 279] on html "AL 10 94 Clients IDEX - C_54440_ALT Situation Analyse Contacts & Adresses Param…" at bounding box center [756, 393] width 1512 height 786
click at [1449, 308] on div "Replanifier cette action" at bounding box center [1420, 307] width 106 height 19
select select "8"
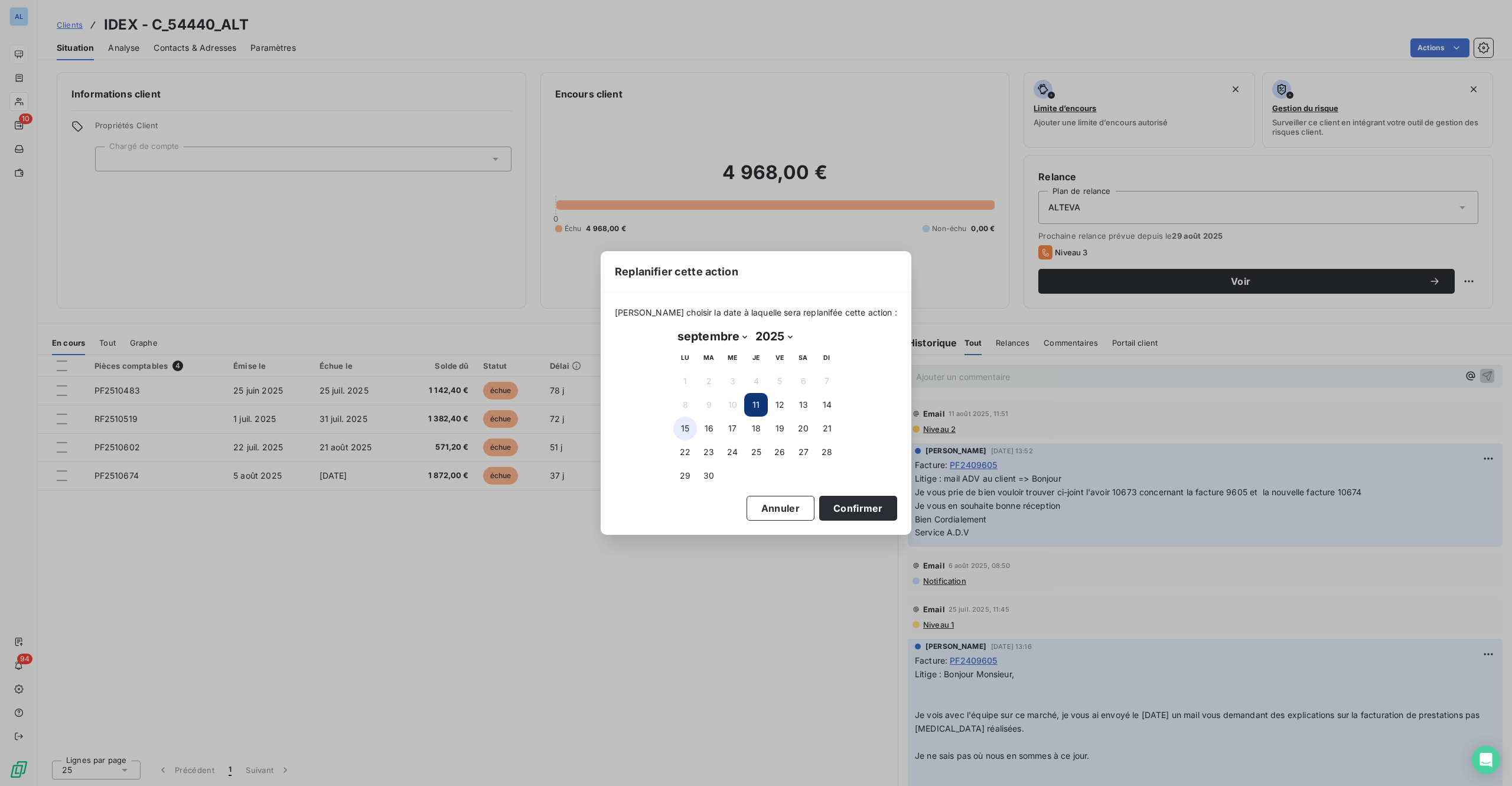
click at [686, 427] on button "15" at bounding box center [686, 428] width 24 height 24
click at [819, 509] on button "Confirmer" at bounding box center [858, 507] width 78 height 25
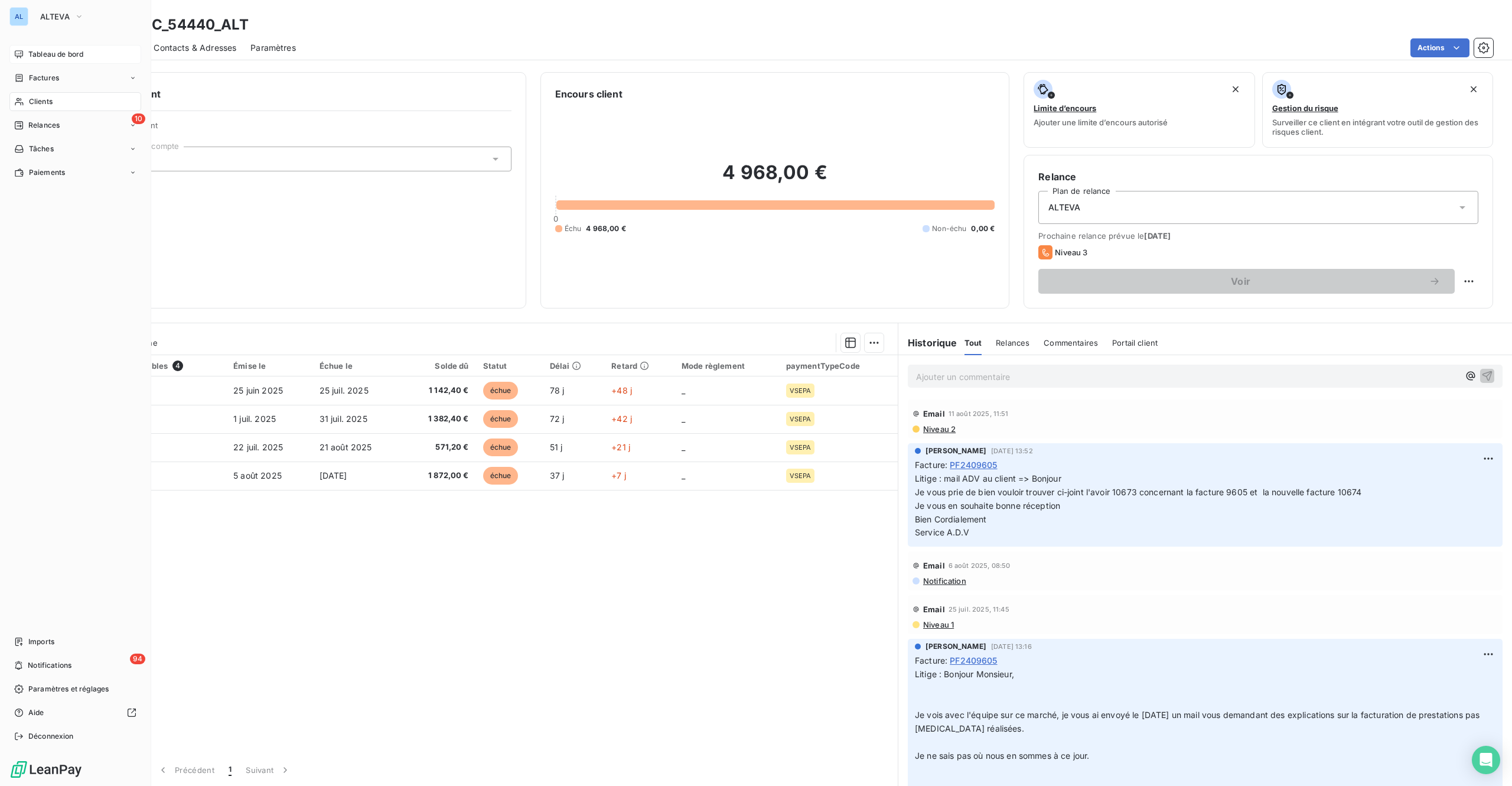
click at [51, 120] on span "Relances" at bounding box center [44, 125] width 31 height 11
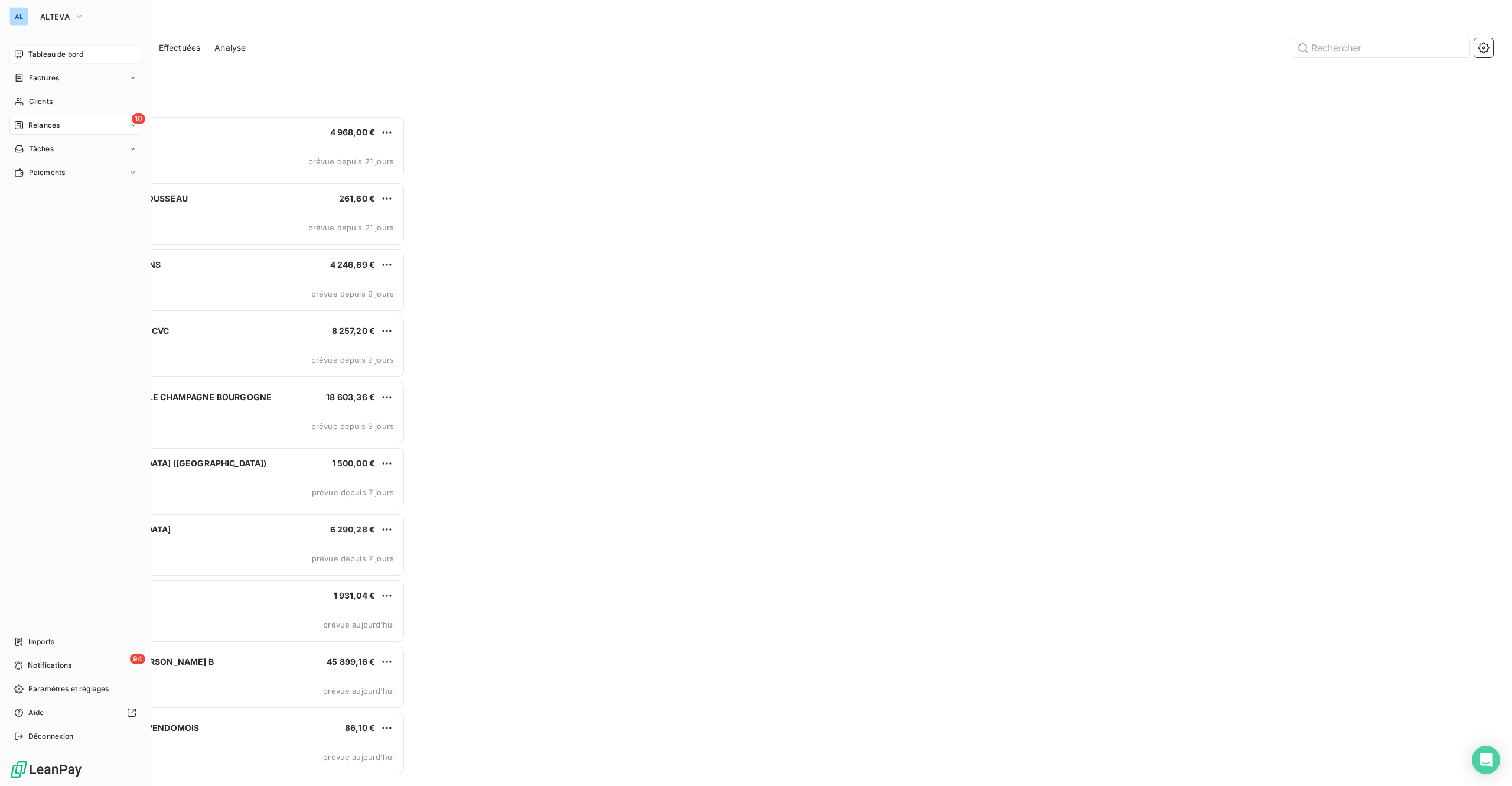
scroll to position [653, 330]
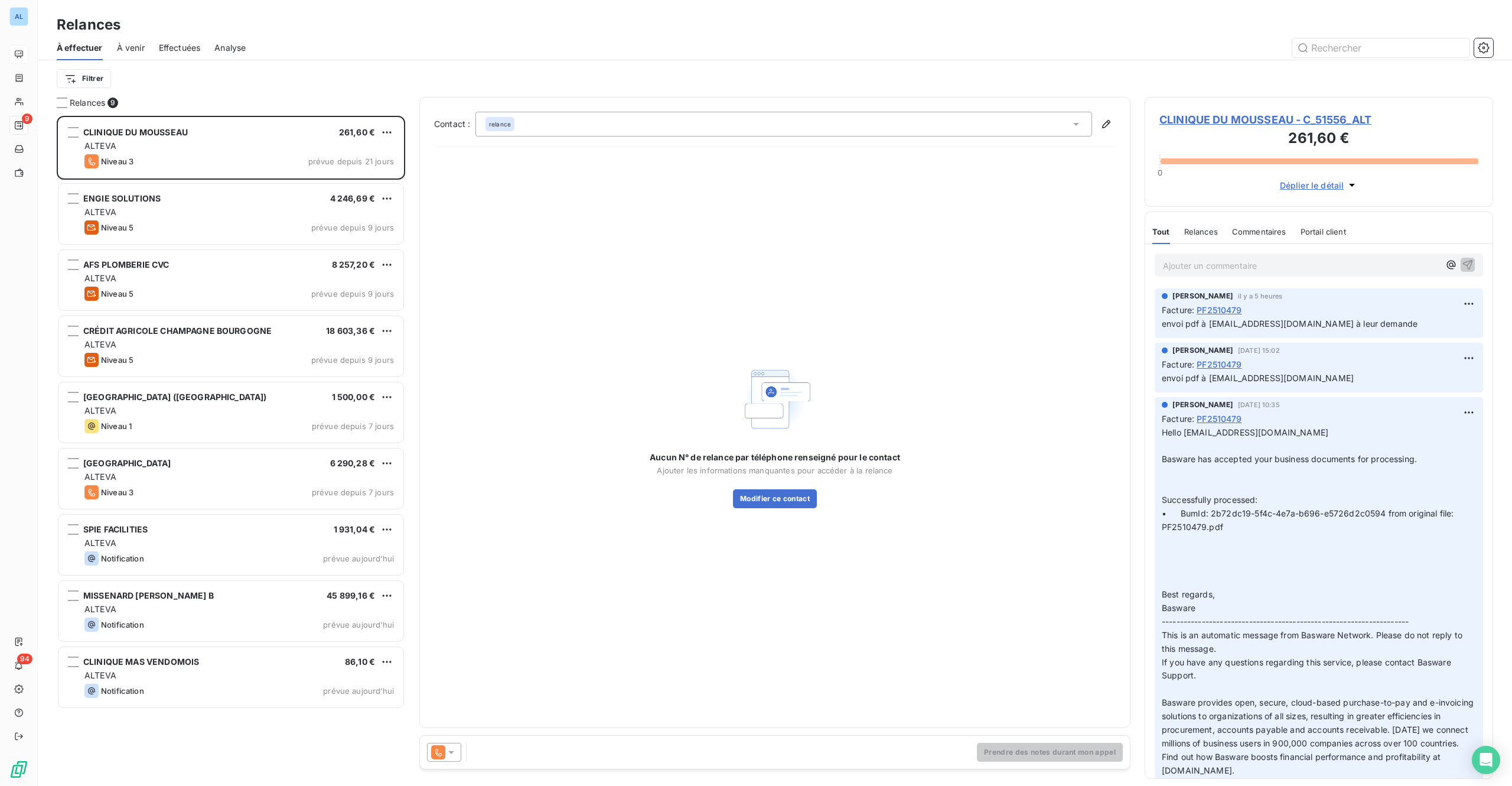
click at [1238, 120] on span "CLINIQUE DU MOUSSEAU - C_51556_ALT" at bounding box center [1319, 119] width 319 height 16
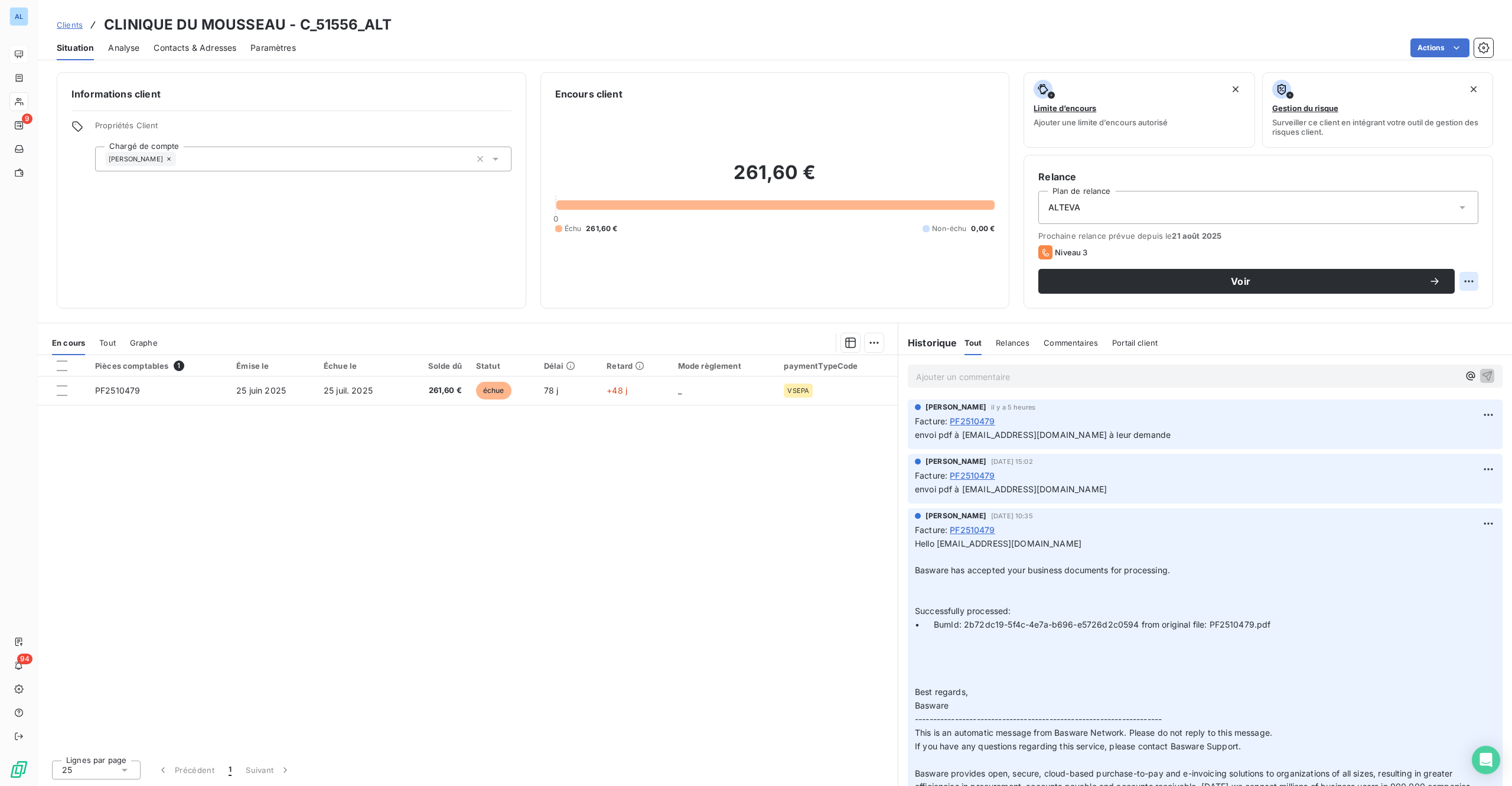
click at [1468, 286] on html "AL 9 94 Clients CLINIQUE DU MOUSSEAU - C_51556_ALT Situation Analyse Contacts &…" at bounding box center [756, 393] width 1512 height 786
click at [1393, 308] on div "Replanifier cette action" at bounding box center [1420, 307] width 106 height 19
select select "8"
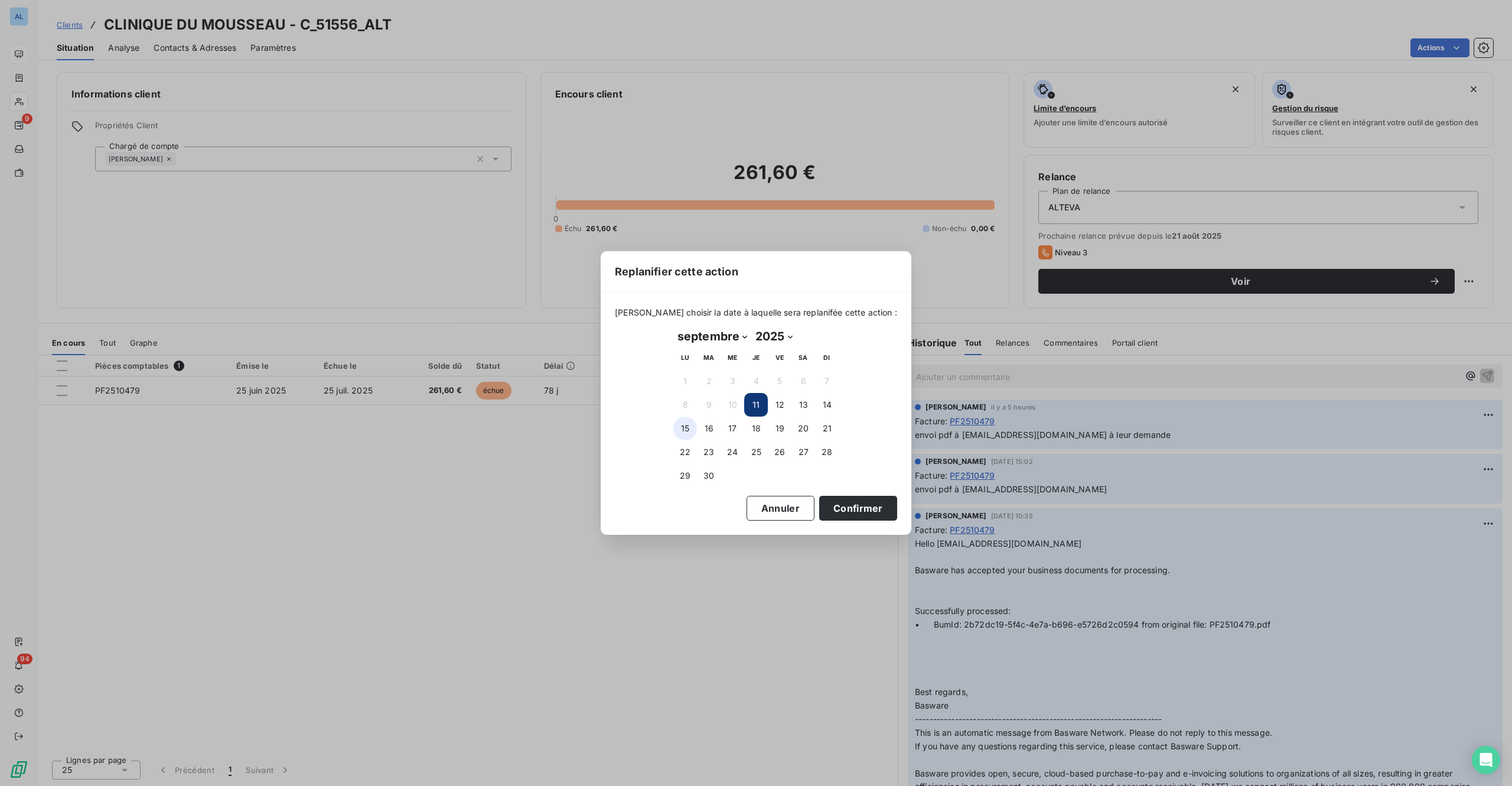
click at [686, 426] on button "15" at bounding box center [686, 428] width 24 height 24
click at [841, 507] on button "Confirmer" at bounding box center [858, 507] width 78 height 25
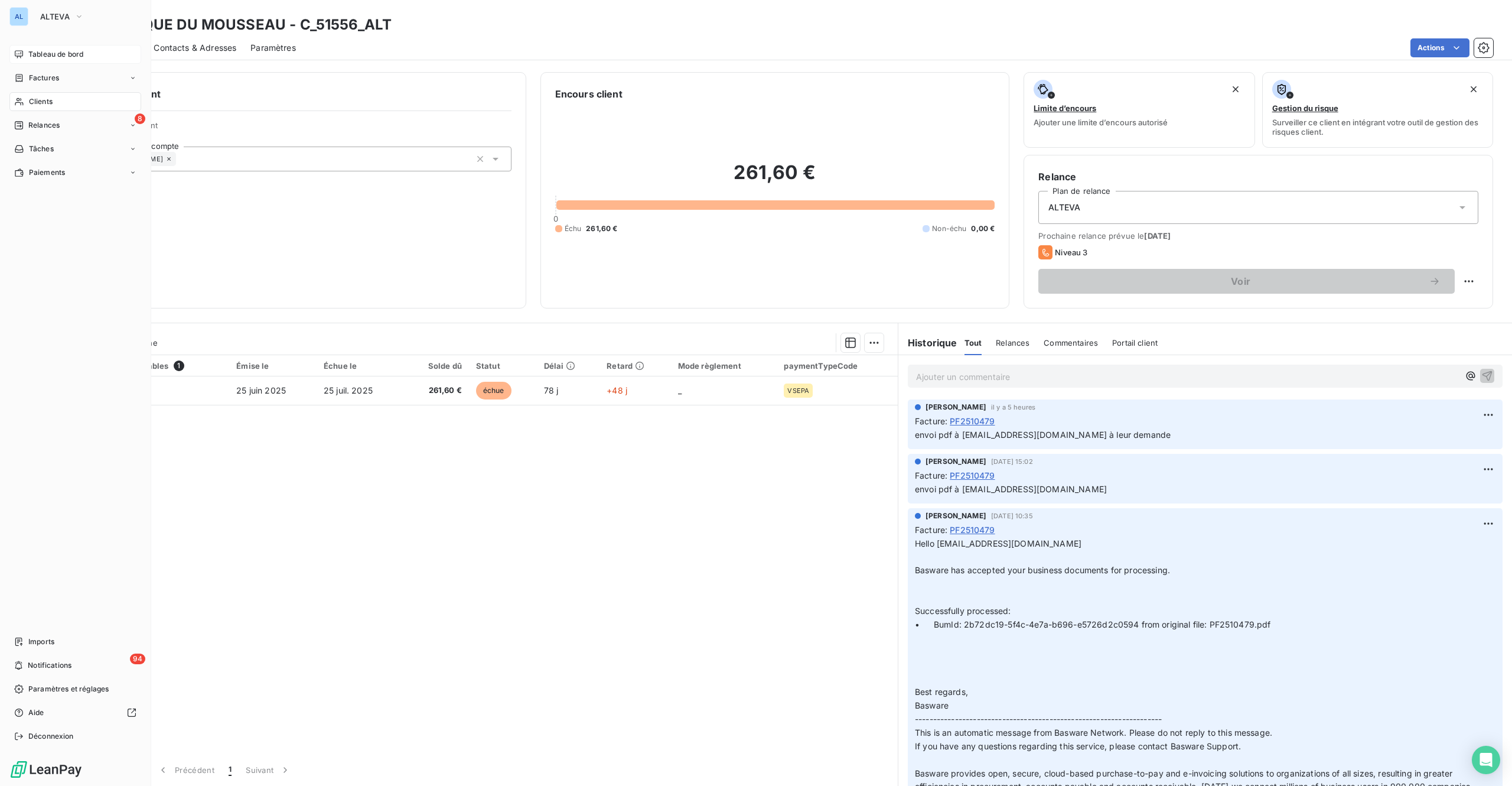
click at [50, 122] on span "Relances" at bounding box center [44, 125] width 31 height 11
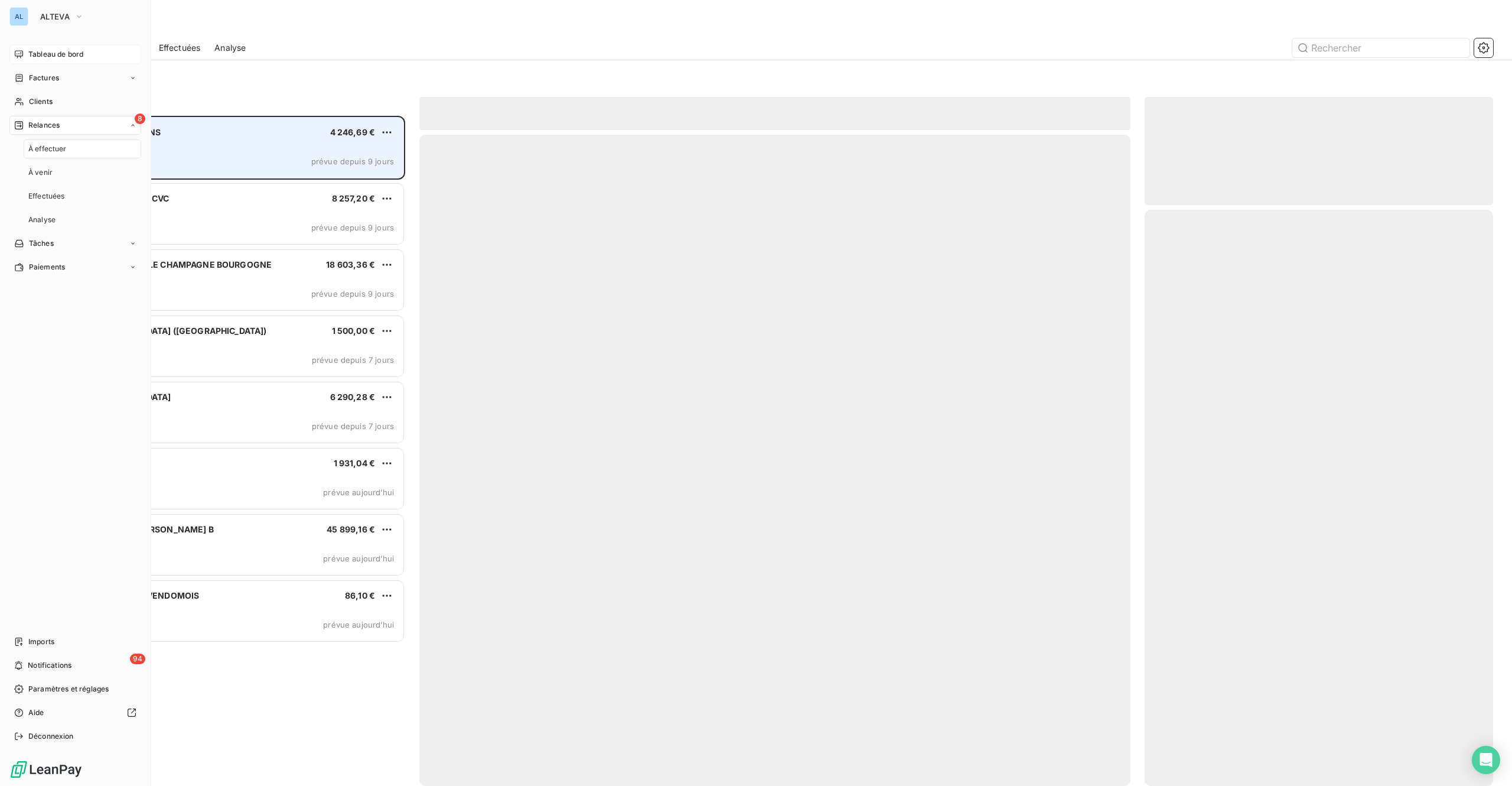
scroll to position [653, 330]
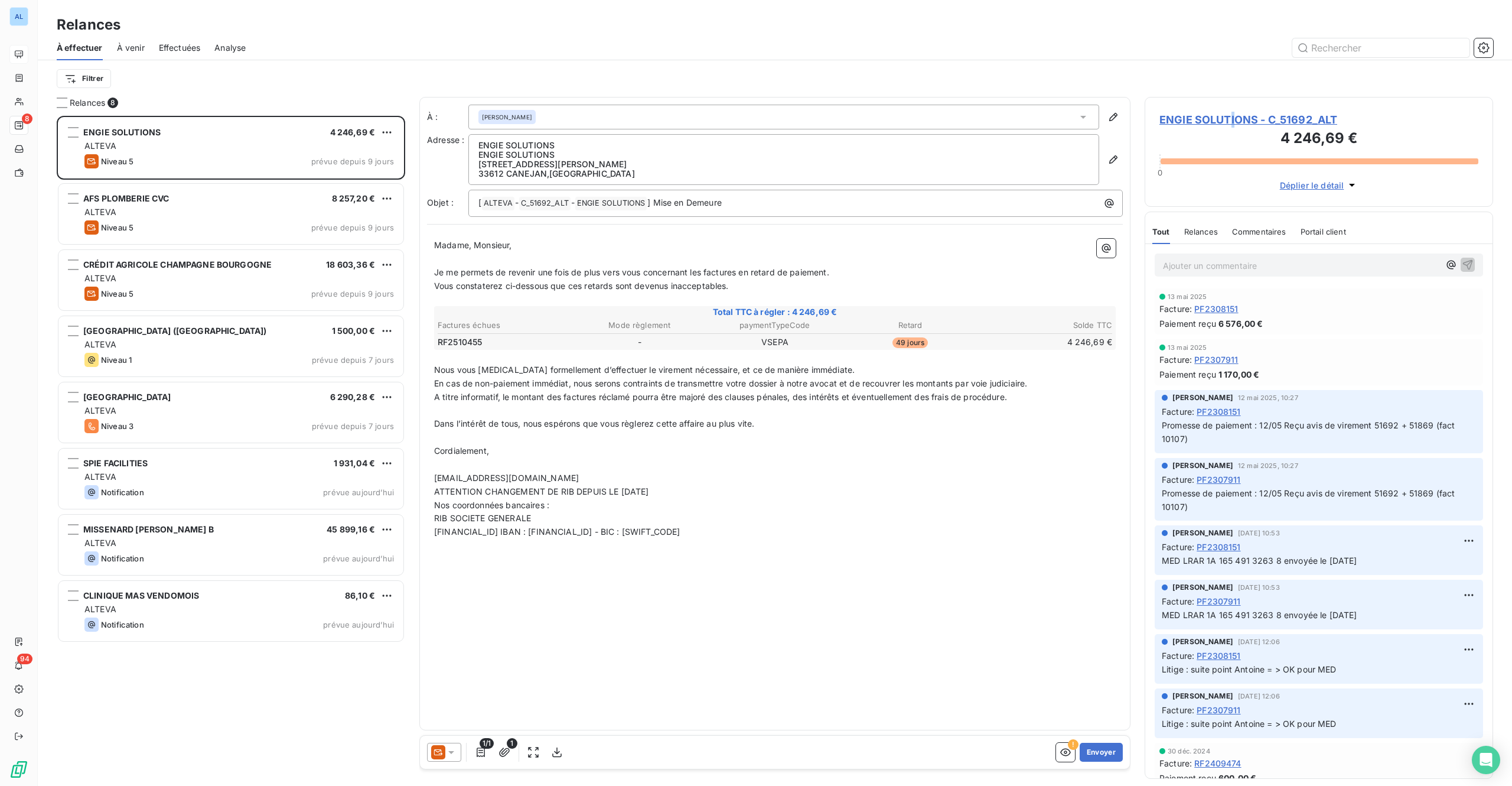
drag, startPoint x: 1233, startPoint y: 113, endPoint x: 1239, endPoint y: 115, distance: 6.3
click at [1234, 113] on span "ENGIE SOLUTIONS - C_51692_ALT" at bounding box center [1319, 119] width 319 height 16
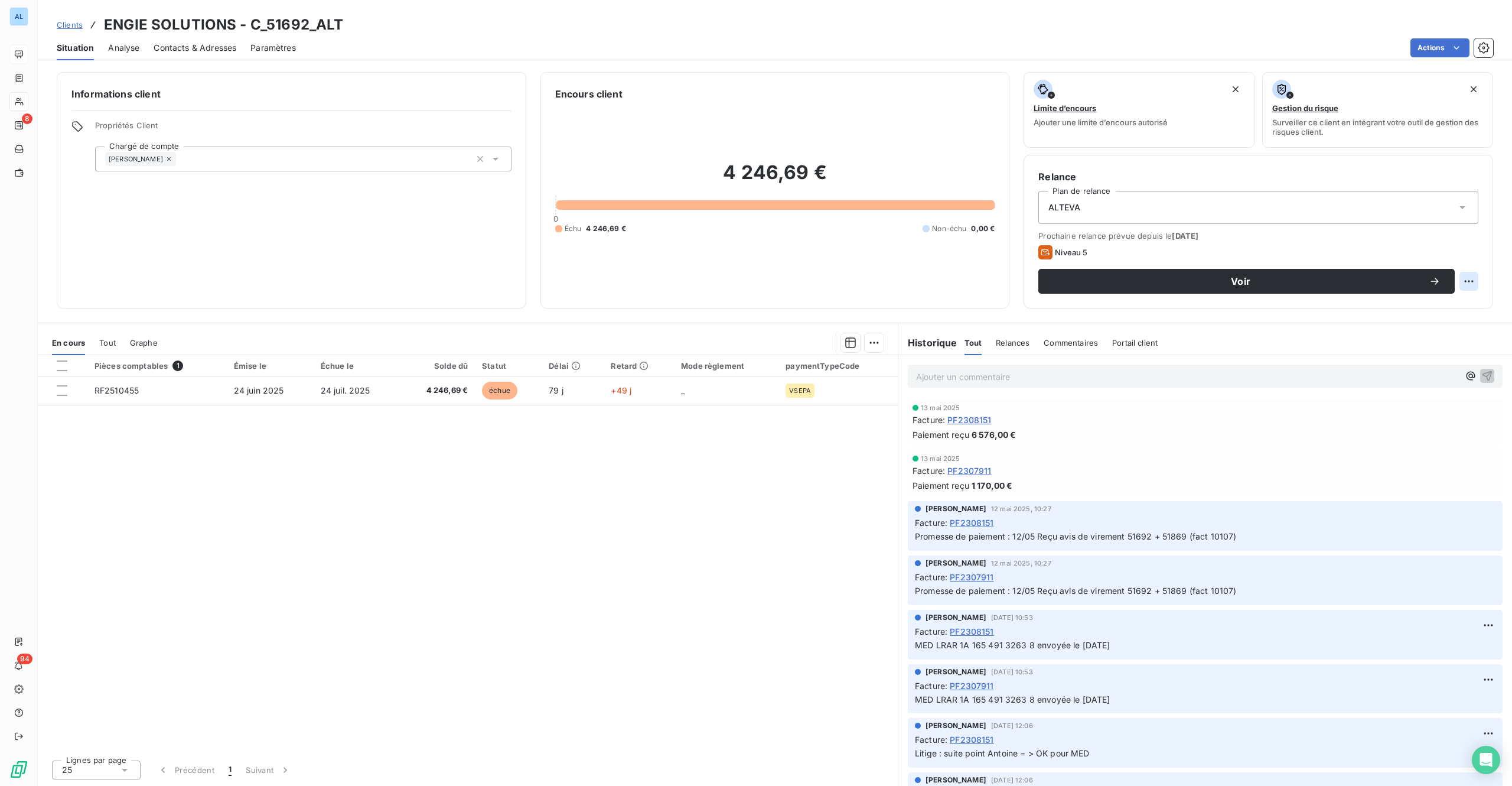
click at [1473, 288] on html "AL 8 94 Clients ENGIE SOLUTIONS - C_51692_ALT Situation Analyse Contacts & Adre…" at bounding box center [756, 393] width 1512 height 786
click at [1437, 306] on div "Replanifier cette action" at bounding box center [1420, 307] width 106 height 19
select select "8"
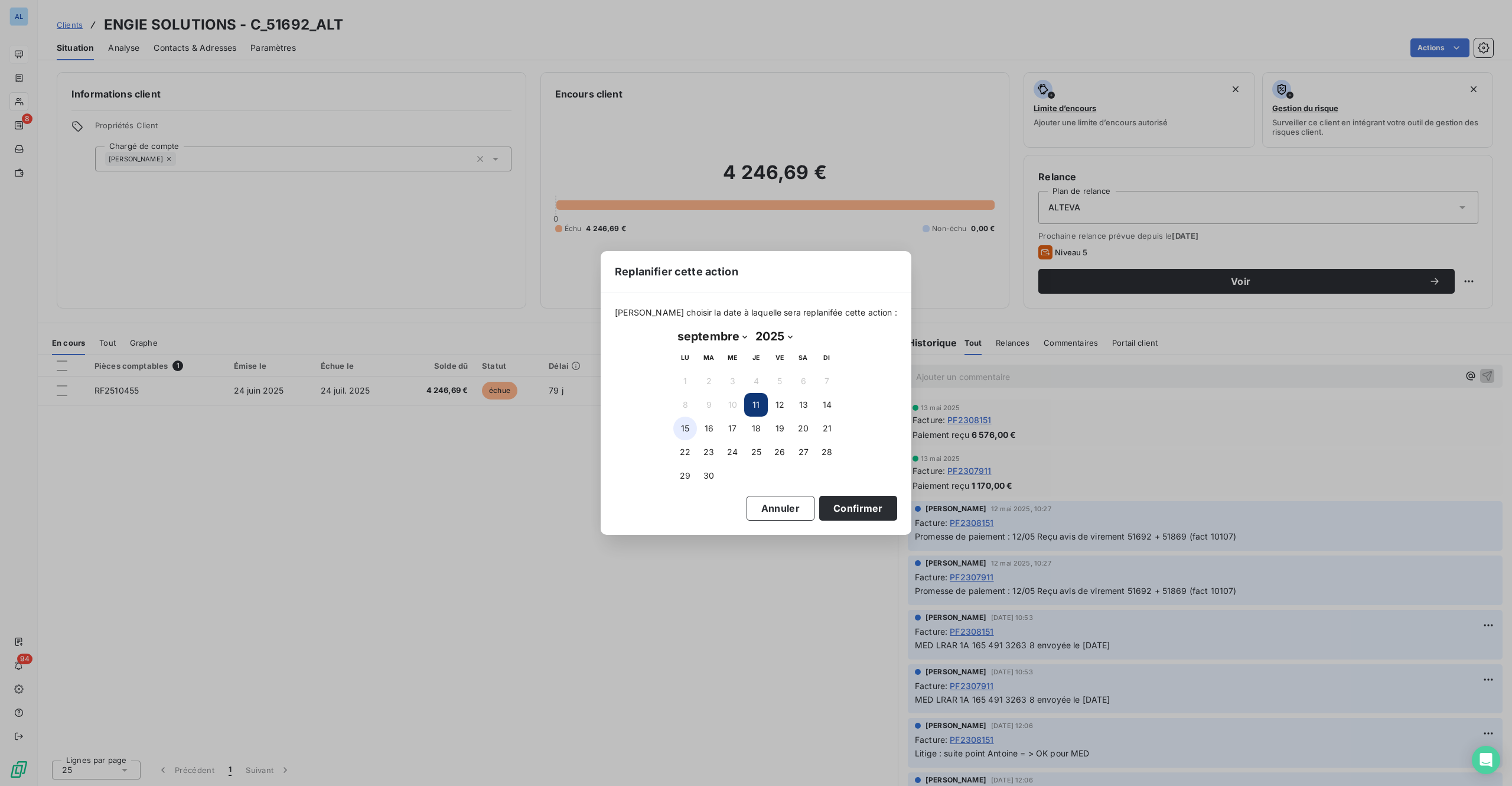
click at [684, 429] on button "15" at bounding box center [686, 428] width 24 height 24
click at [821, 504] on button "Confirmer" at bounding box center [858, 507] width 78 height 25
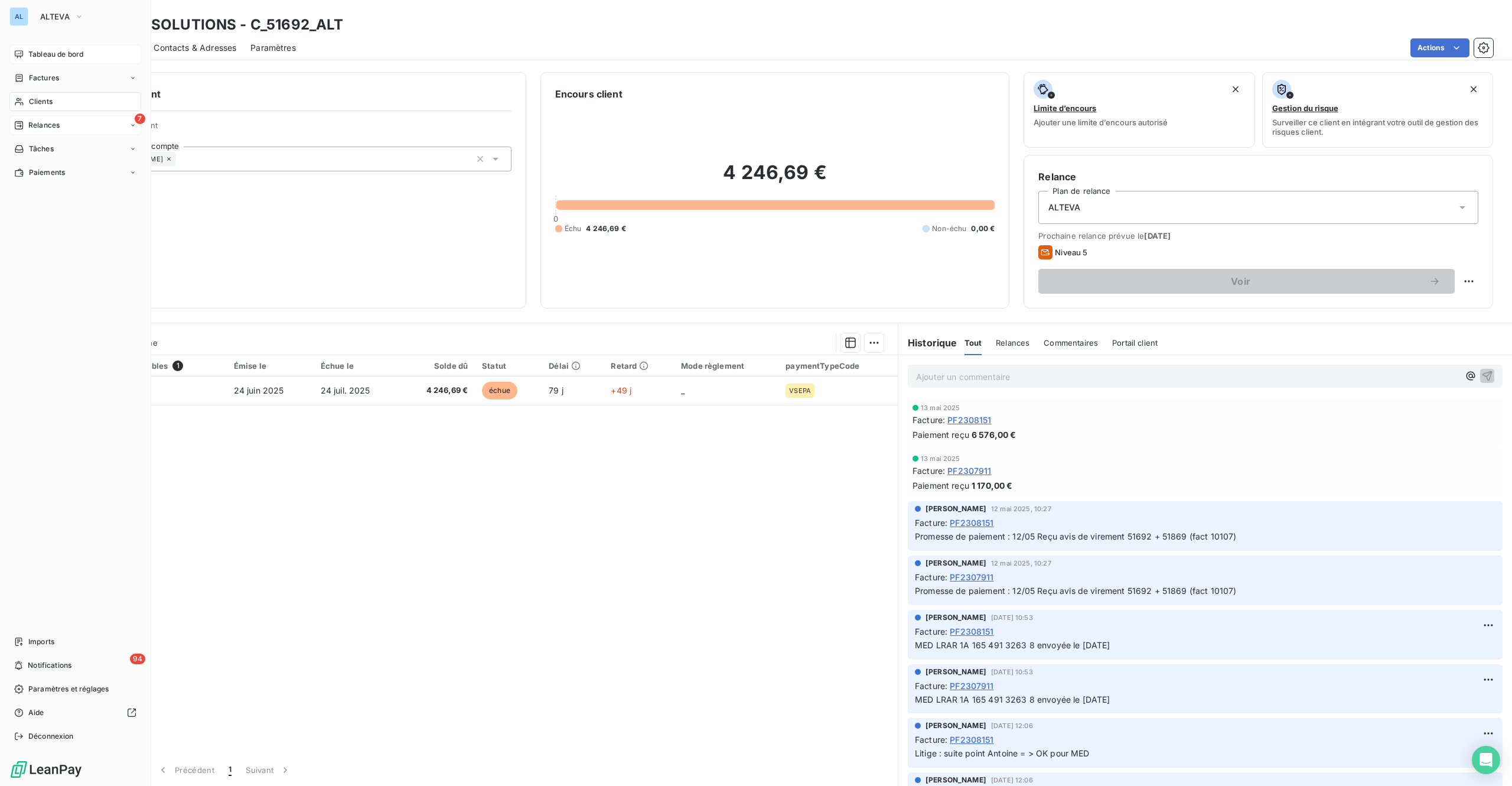
click at [32, 125] on span "Relances" at bounding box center [44, 125] width 31 height 11
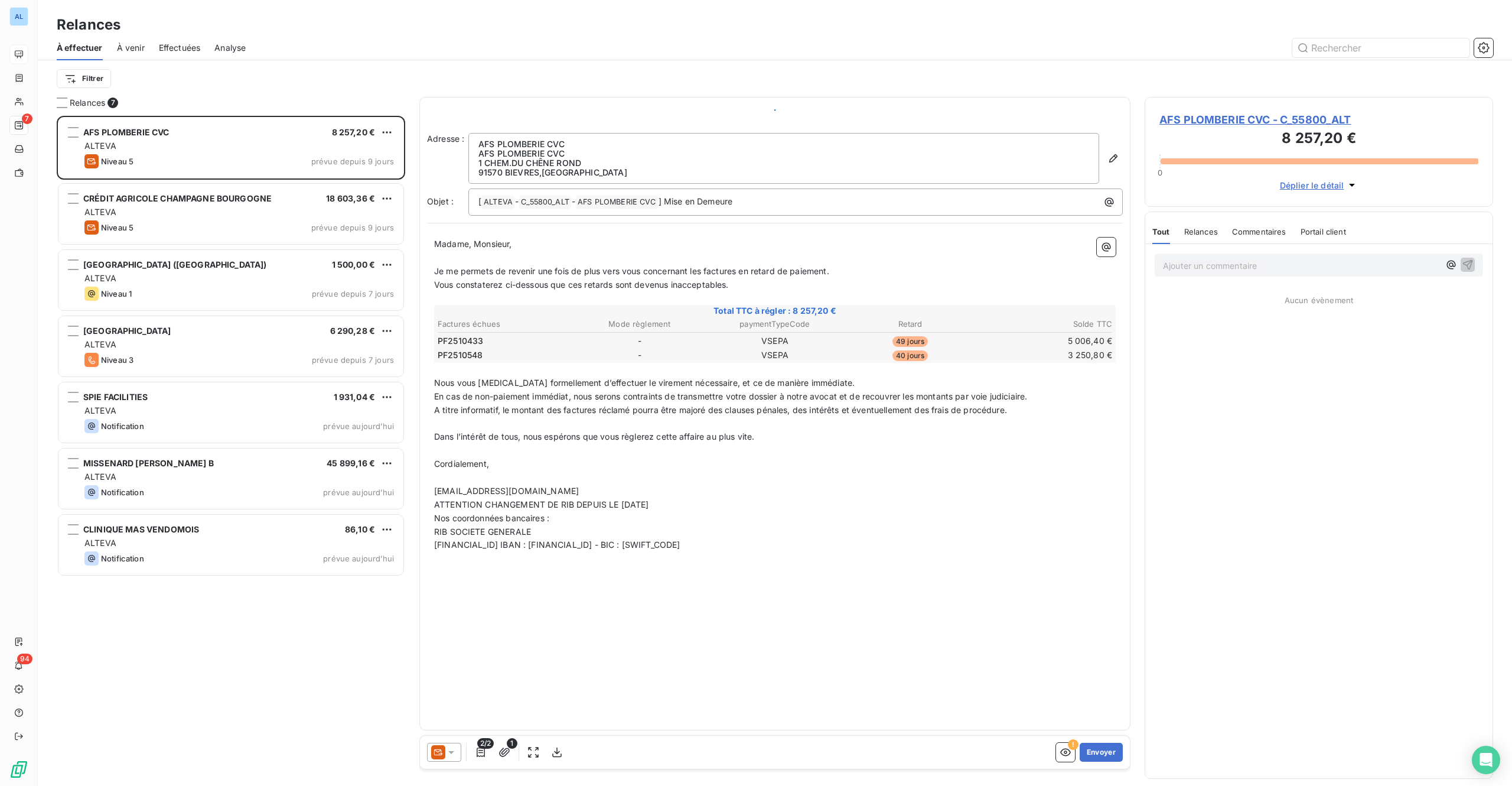
scroll to position [653, 330]
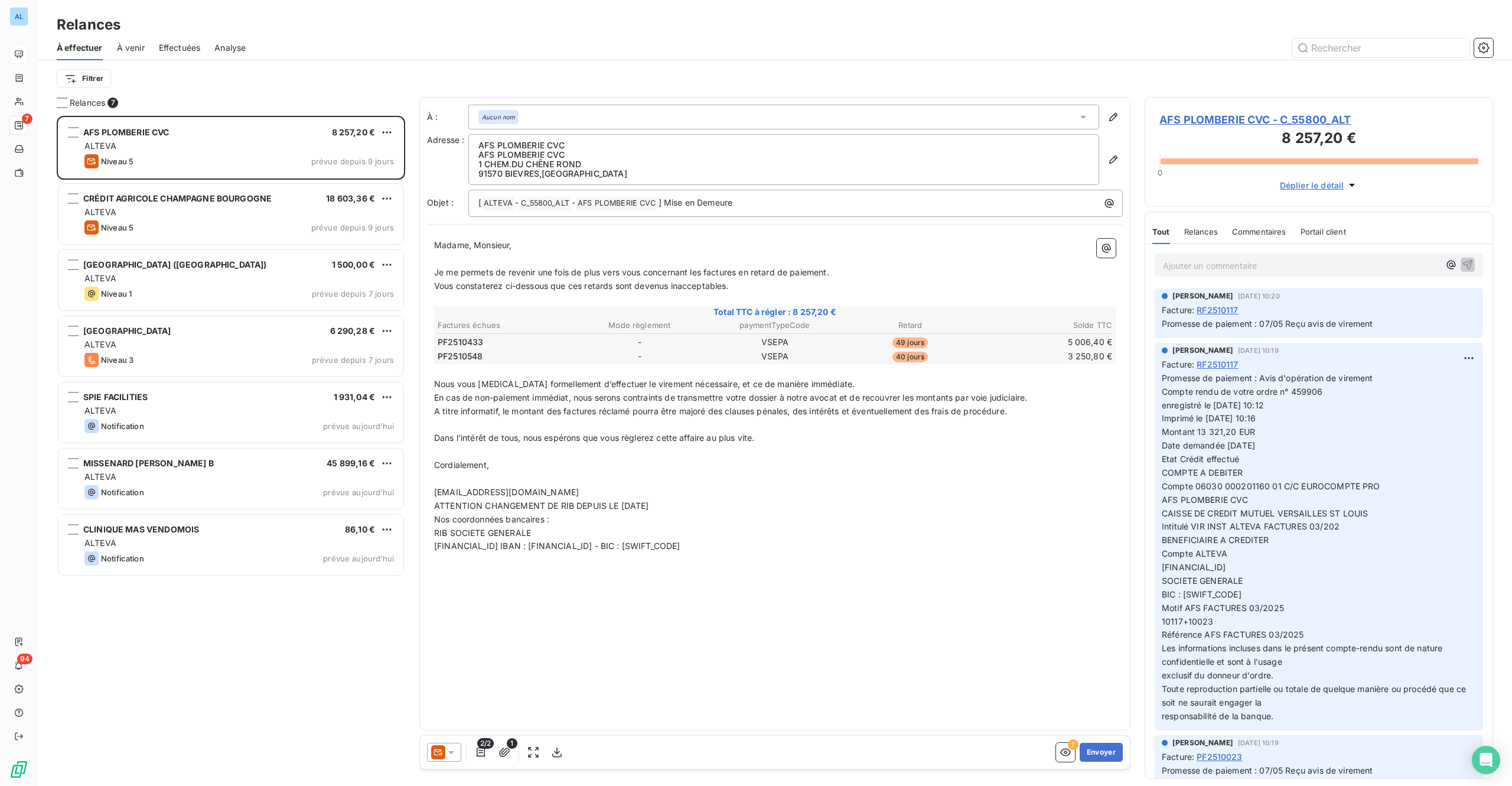
click at [1295, 115] on span "AFS PLOMBERIE CVC - C_55800_ALT" at bounding box center [1319, 119] width 319 height 16
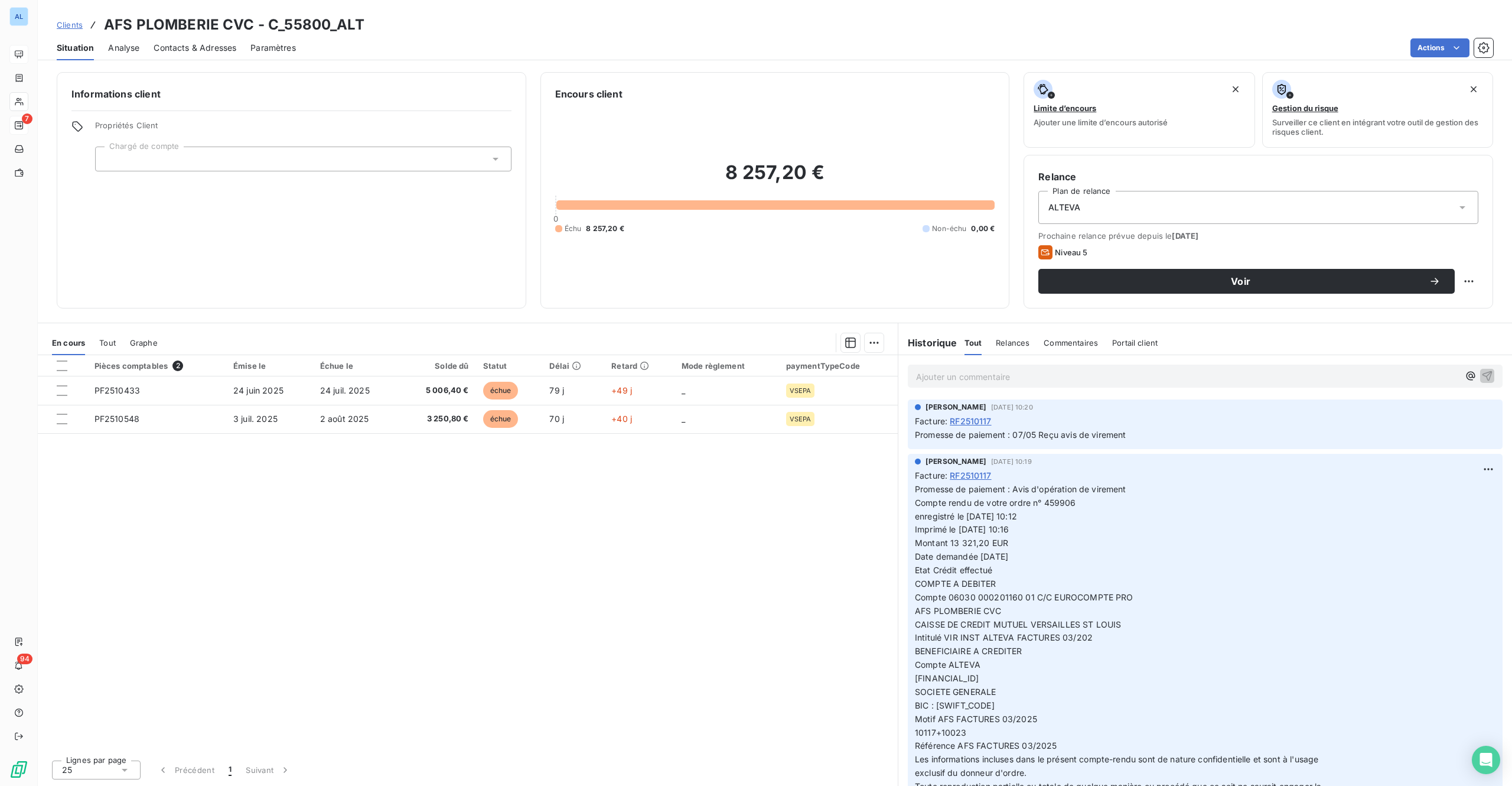
click at [1470, 280] on html "AL 7 94 Clients AFS PLOMBERIE CVC - C_55800_ALT Situation Analyse Contacts & Ad…" at bounding box center [756, 393] width 1512 height 786
click at [1415, 307] on div "Replanifier cette action" at bounding box center [1420, 307] width 106 height 19
select select "8"
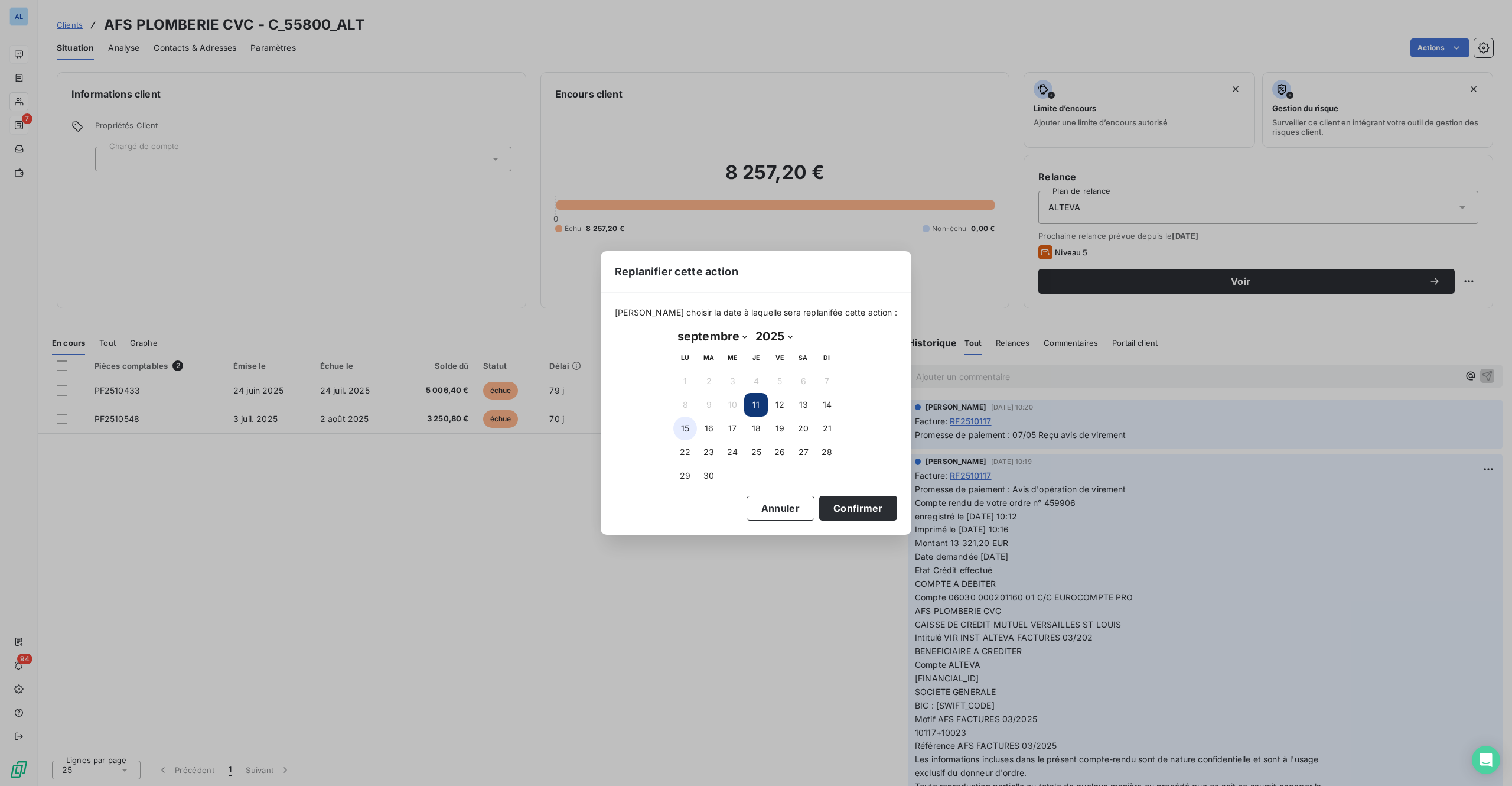
click at [690, 429] on button "15" at bounding box center [686, 428] width 24 height 24
click at [831, 502] on button "Confirmer" at bounding box center [858, 507] width 78 height 25
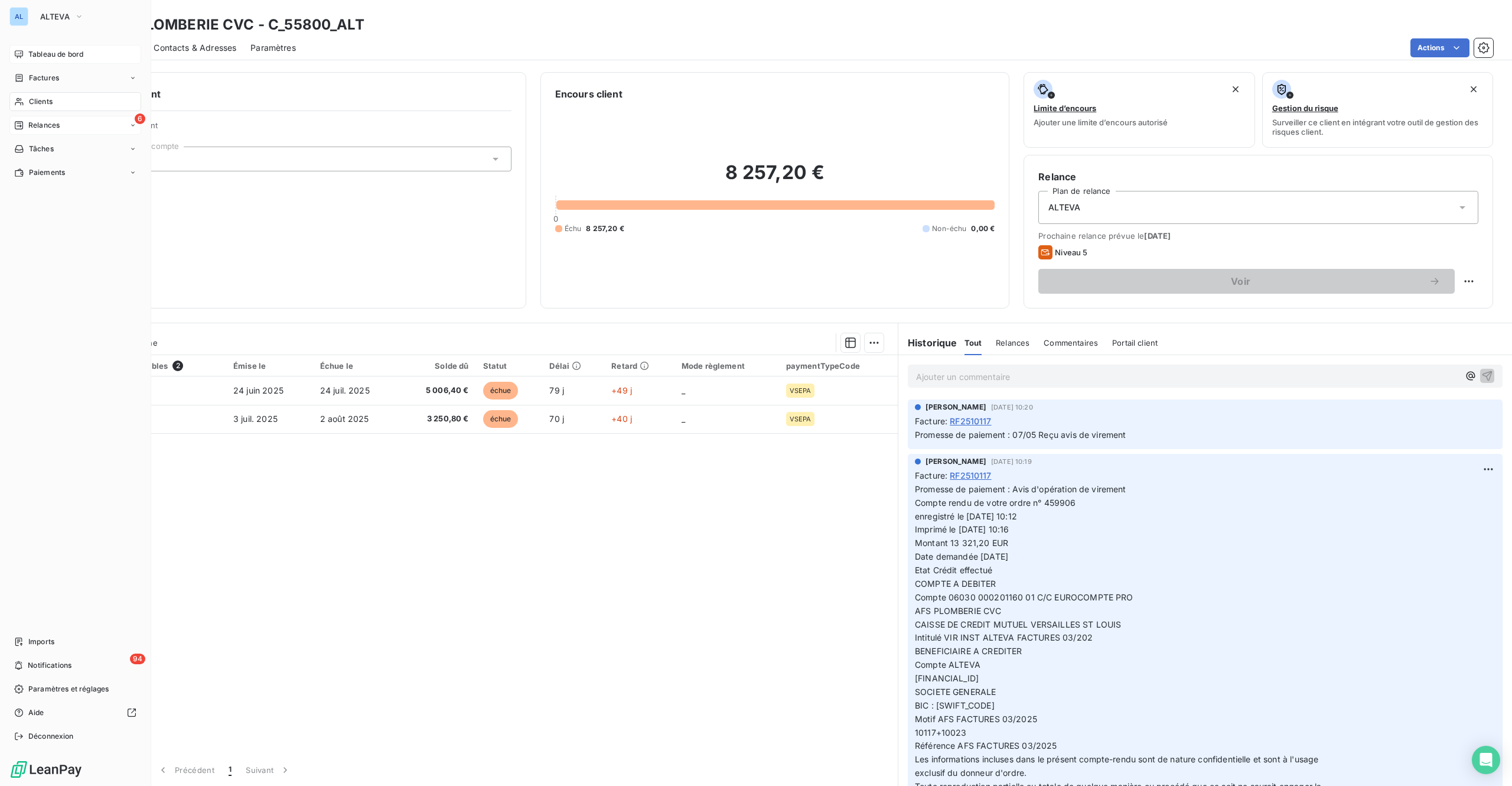
click at [39, 121] on span "Relances" at bounding box center [44, 125] width 31 height 11
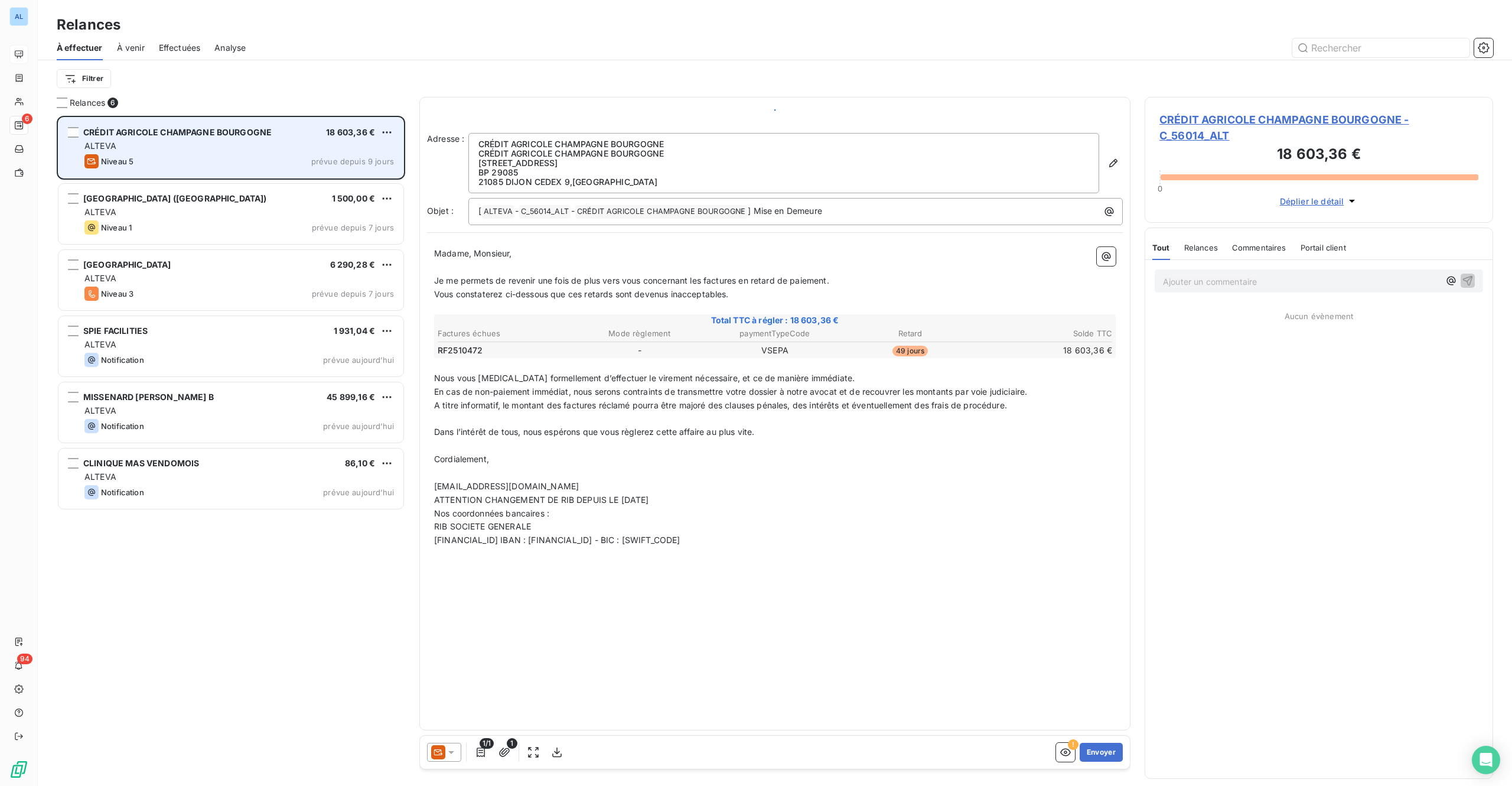
scroll to position [653, 330]
click at [181, 136] on span "CRÉDIT AGRICOLE CHAMPAGNE BOURGOGNE" at bounding box center [177, 131] width 188 height 10
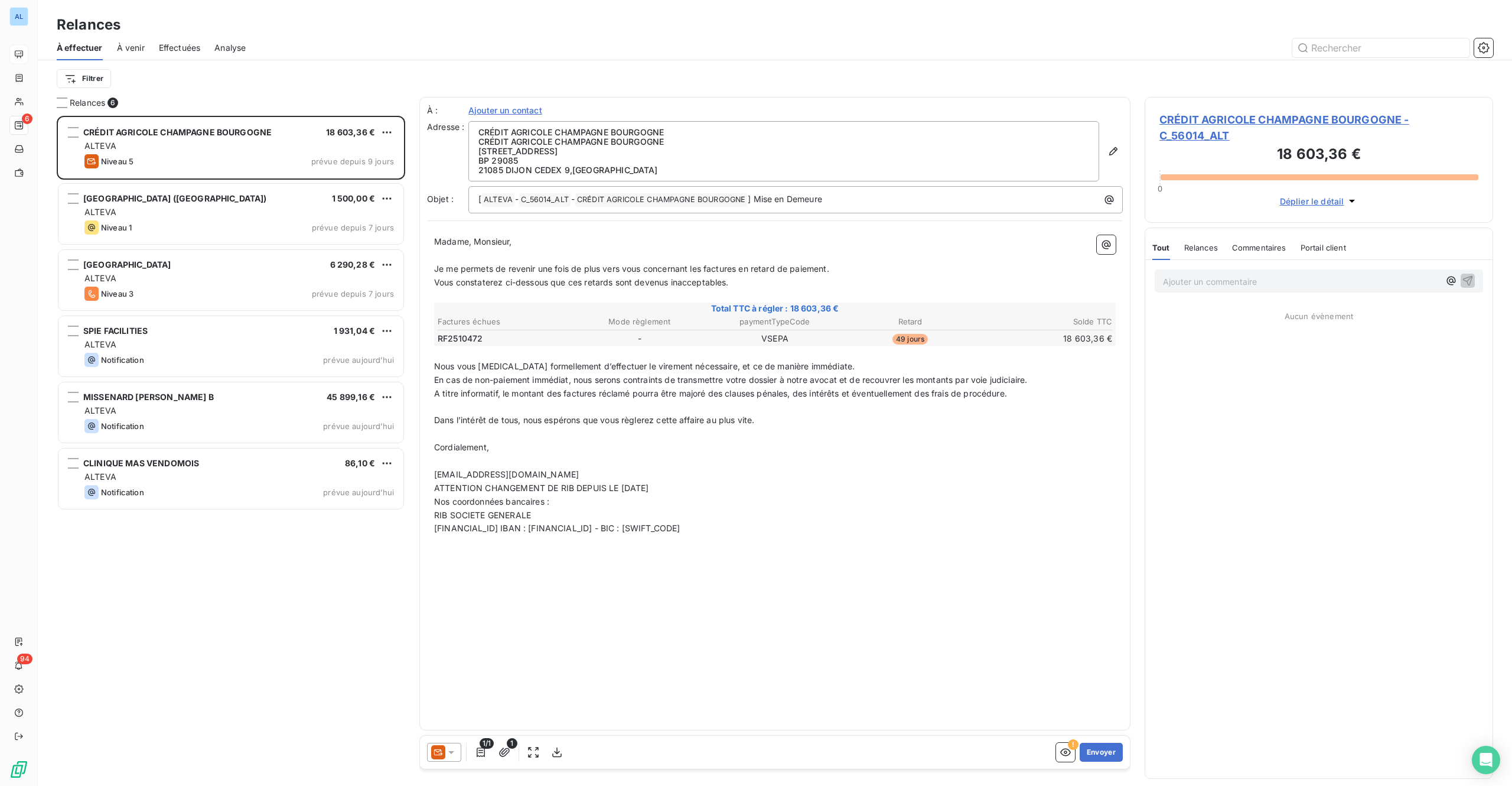
click at [1345, 121] on span "CRÉDIT AGRICOLE CHAMPAGNE BOURGOGNE - C_56014_ALT" at bounding box center [1319, 127] width 319 height 32
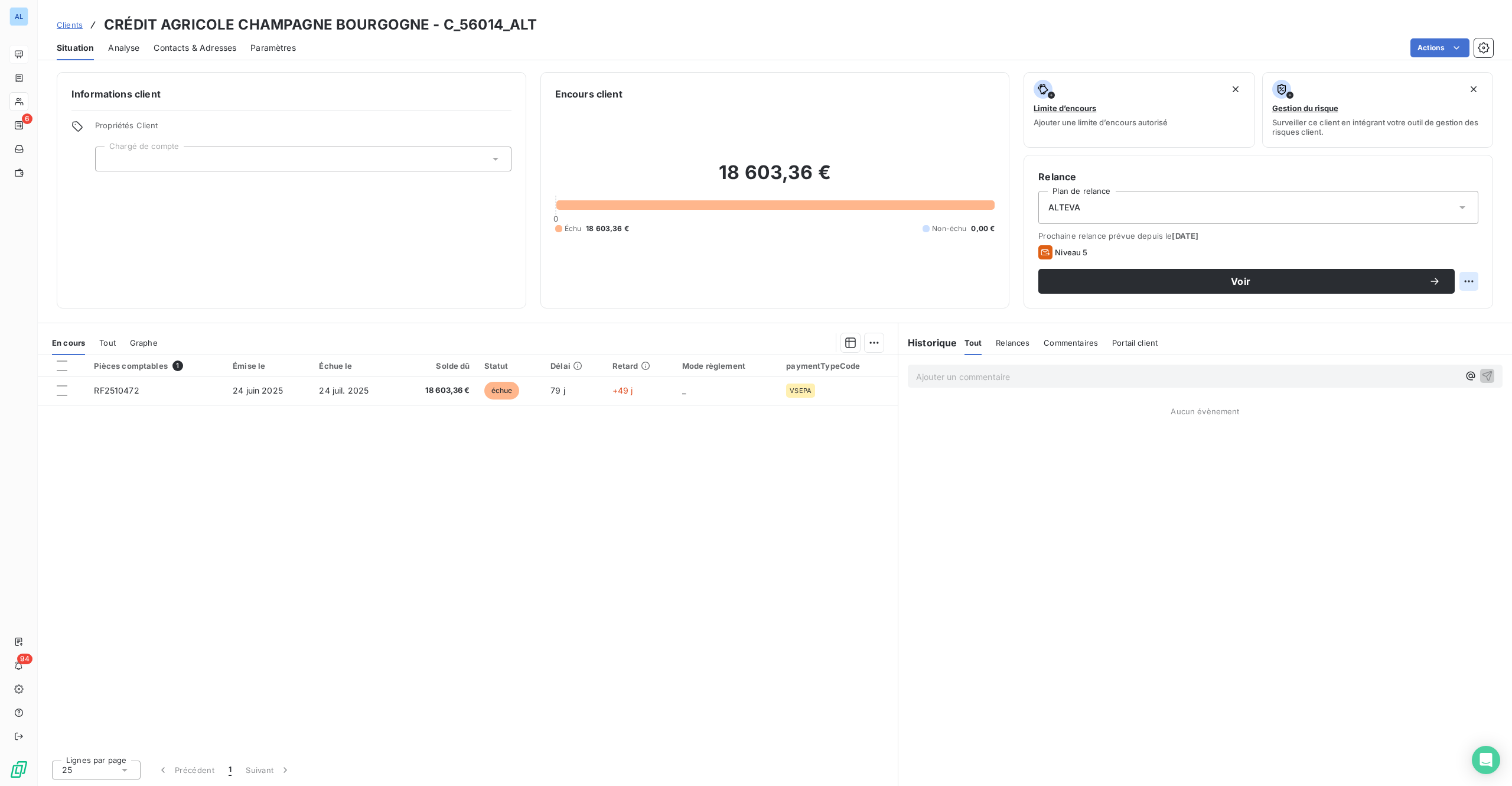
click at [1466, 279] on html "AL 6 94 Clients CRÉDIT AGRICOLE CHAMPAGNE BOURGOGNE - C_56014_ALT Situation Ana…" at bounding box center [756, 393] width 1512 height 786
click at [1416, 314] on div "Replanifier cette action" at bounding box center [1420, 307] width 106 height 19
select select "8"
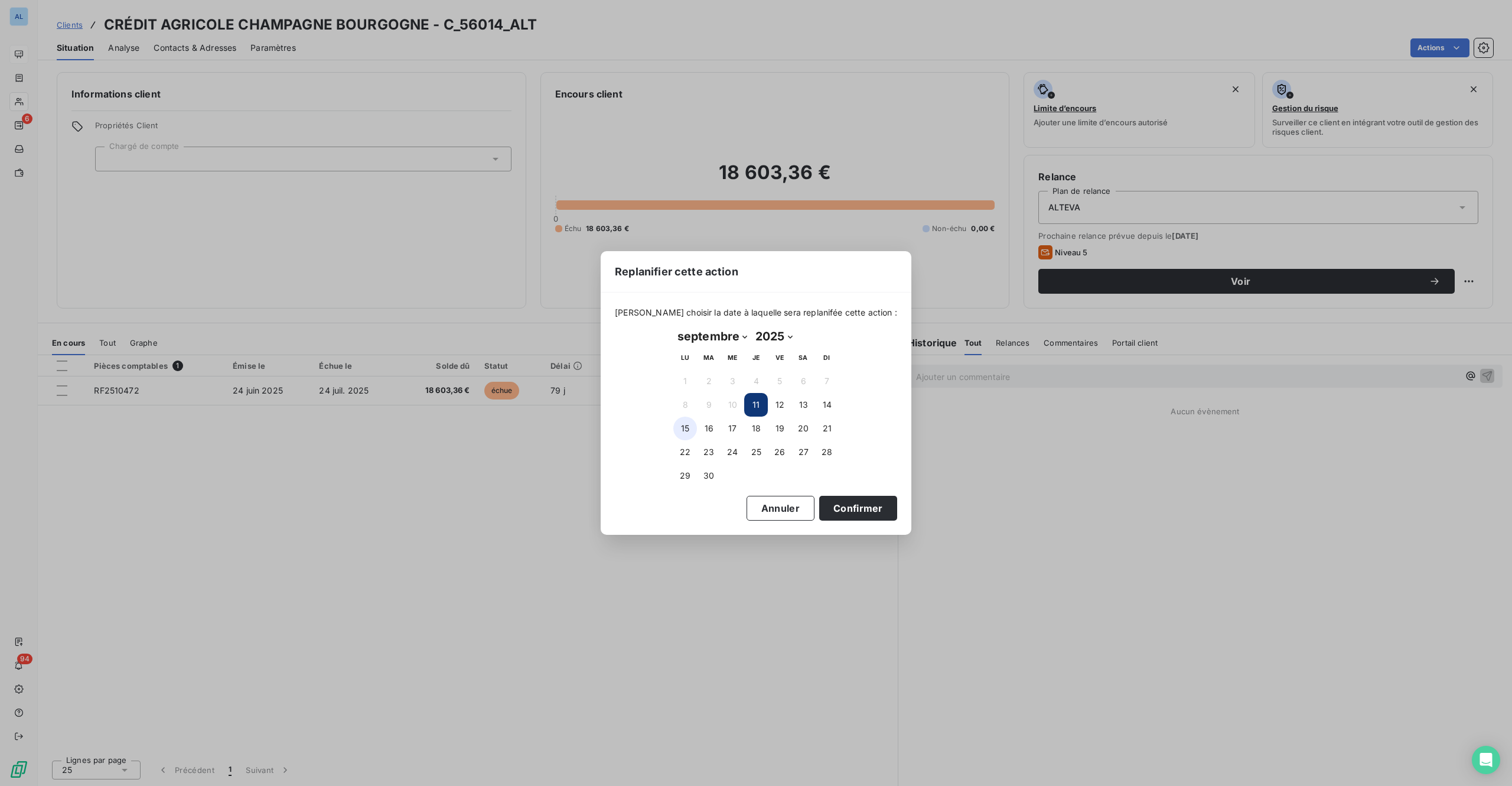
click at [686, 429] on button "15" at bounding box center [686, 428] width 24 height 24
click at [834, 507] on button "Confirmer" at bounding box center [858, 507] width 78 height 25
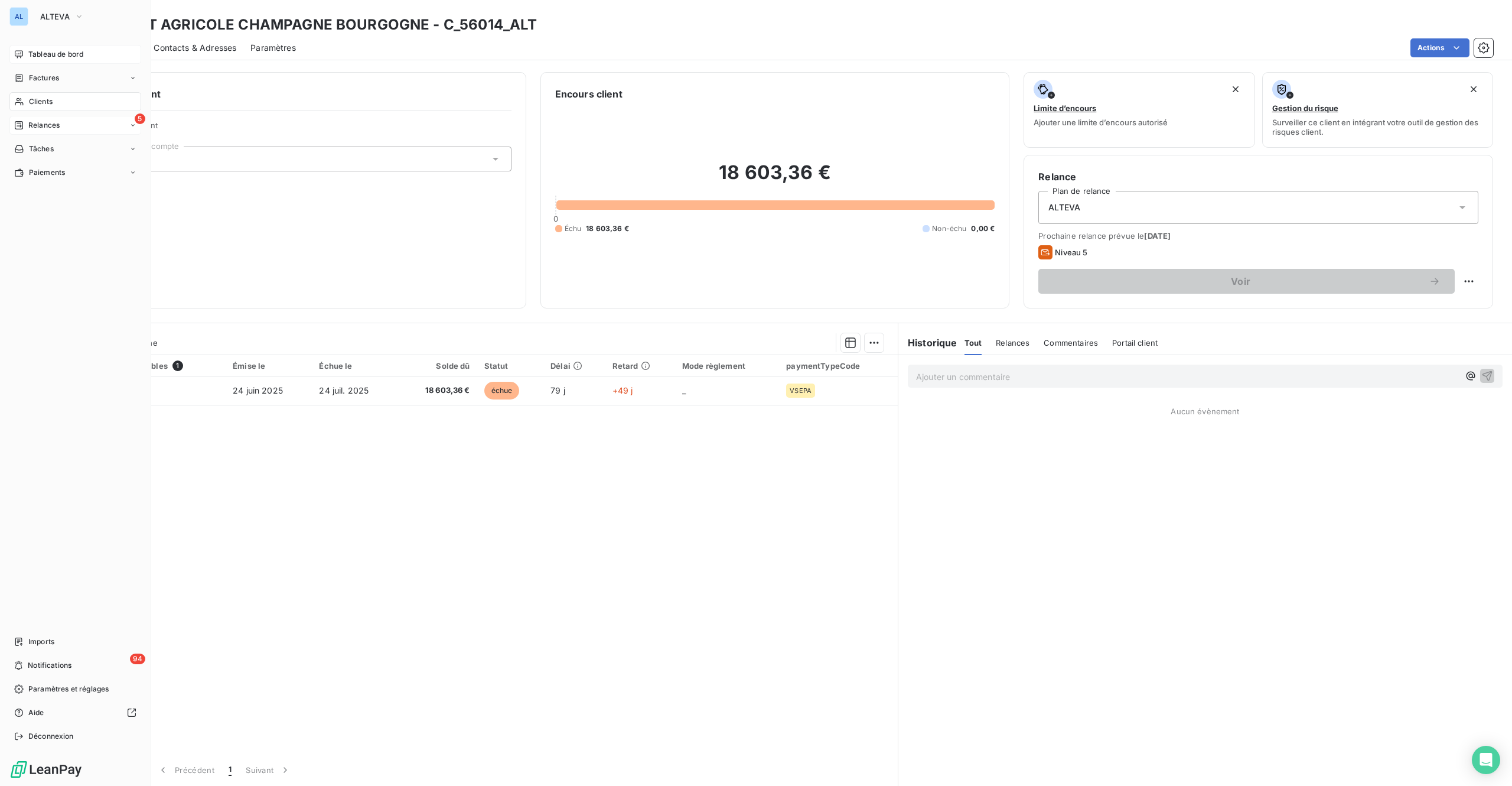
click at [37, 120] on span "Relances" at bounding box center [44, 125] width 31 height 11
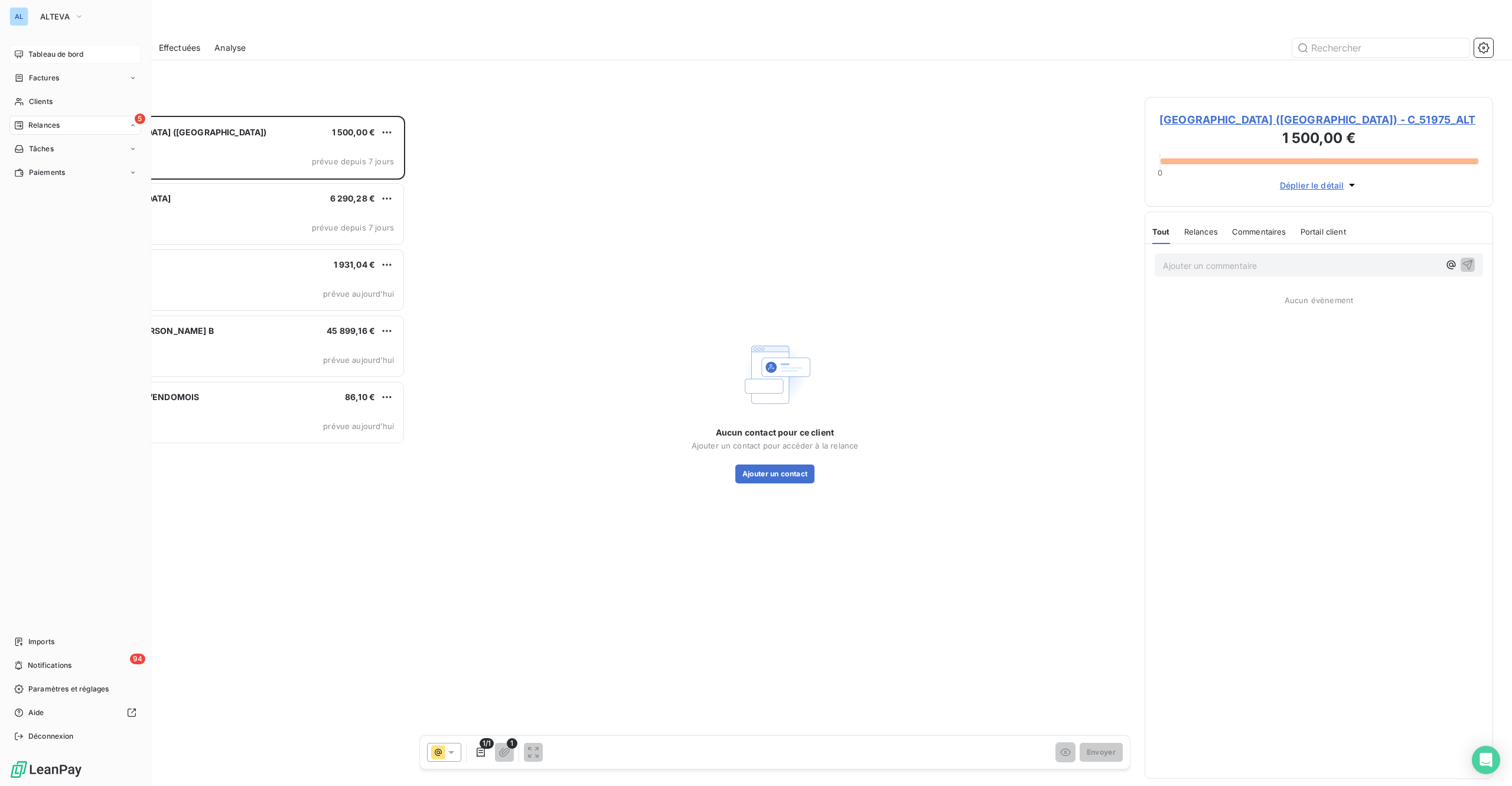
scroll to position [653, 330]
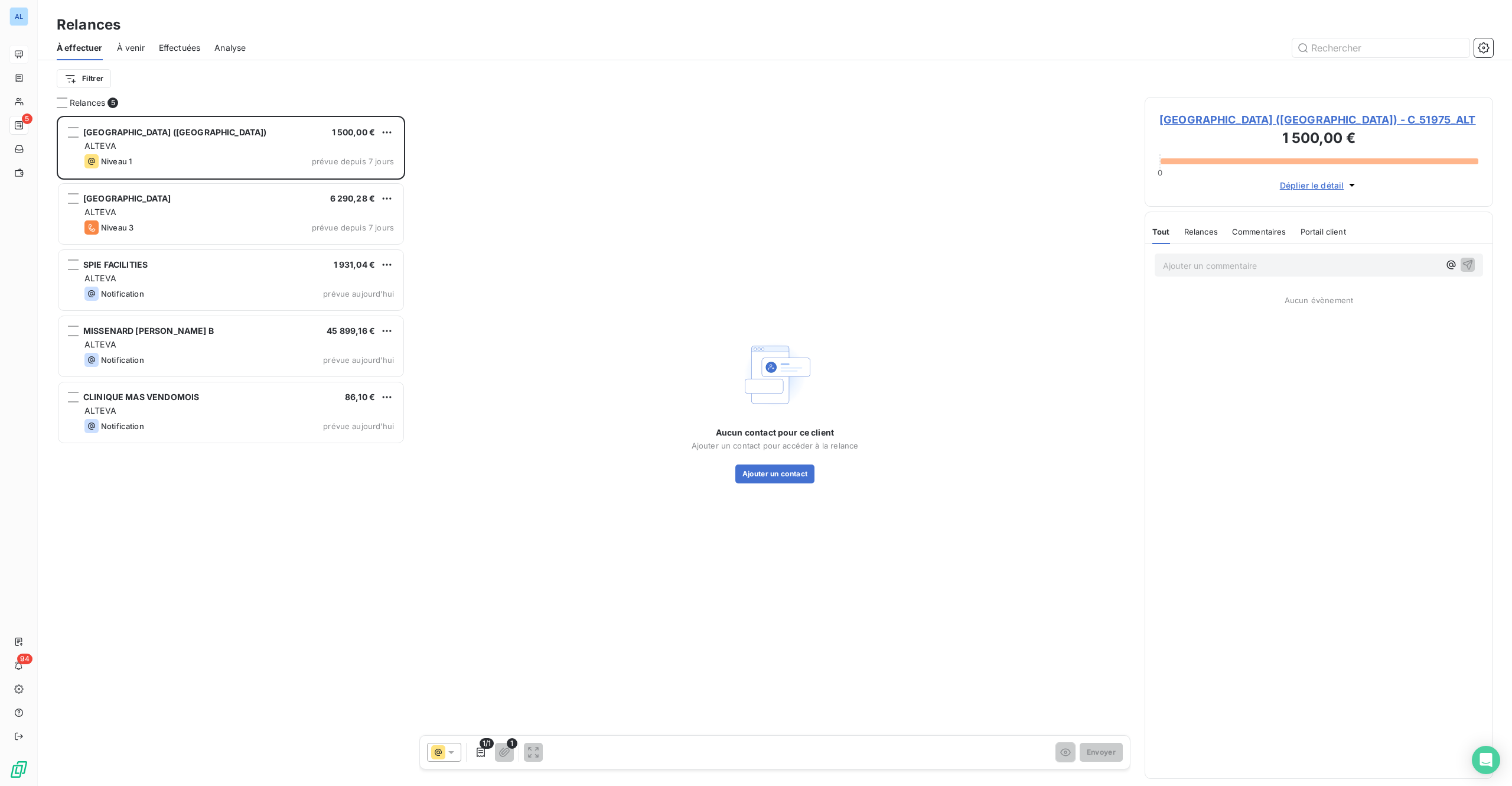
click at [1196, 115] on span "CLINIQUE DU PARC (NANTES) - C_51975_ALT" at bounding box center [1319, 119] width 319 height 16
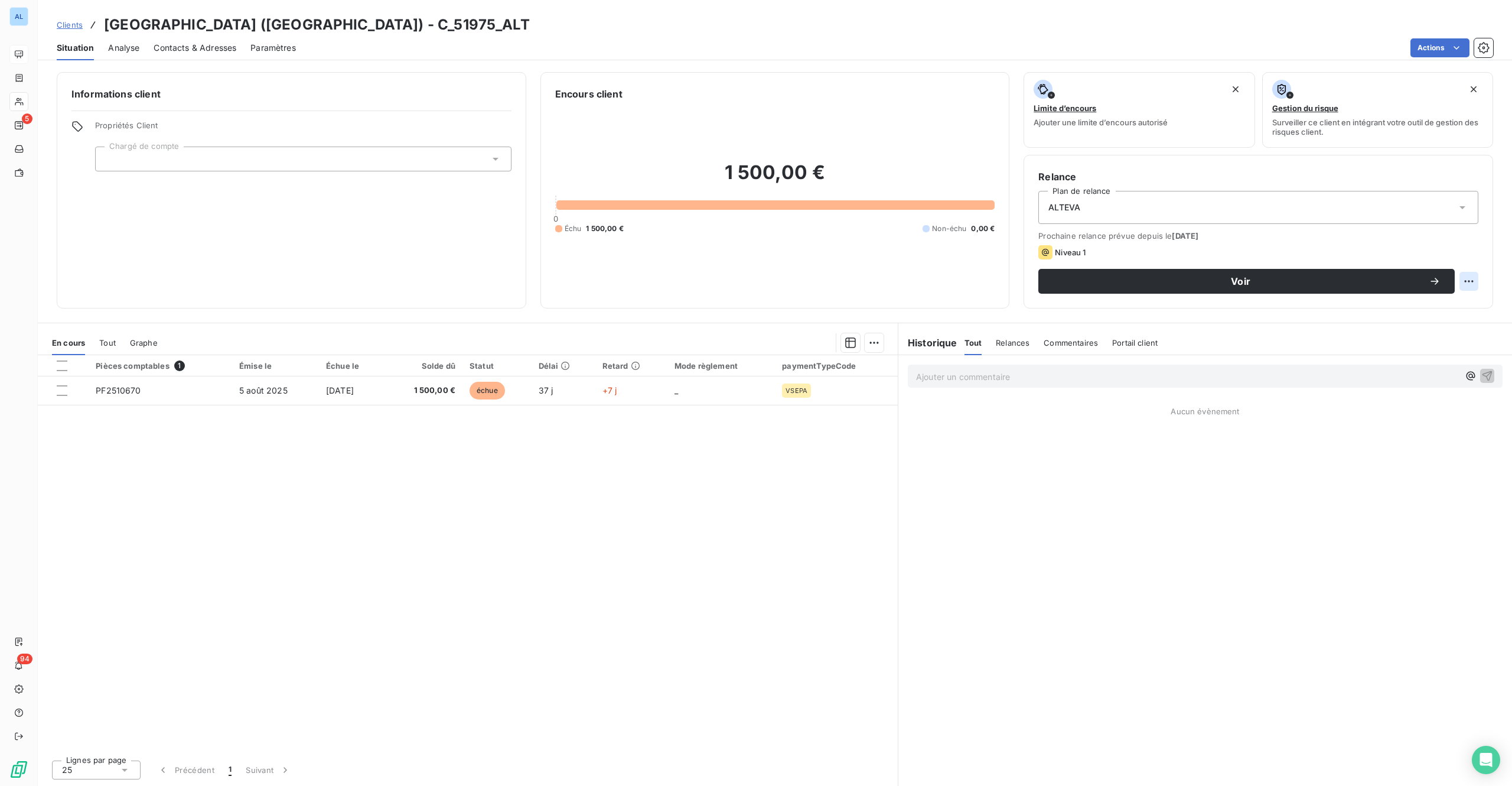
click at [1470, 281] on html "AL 5 94 Clients CLINIQUE DU PARC (NANTES) - C_51975_ALT Situation Analyse Conta…" at bounding box center [756, 393] width 1512 height 786
click at [1411, 311] on div "Replanifier cette action" at bounding box center [1420, 307] width 106 height 19
select select "8"
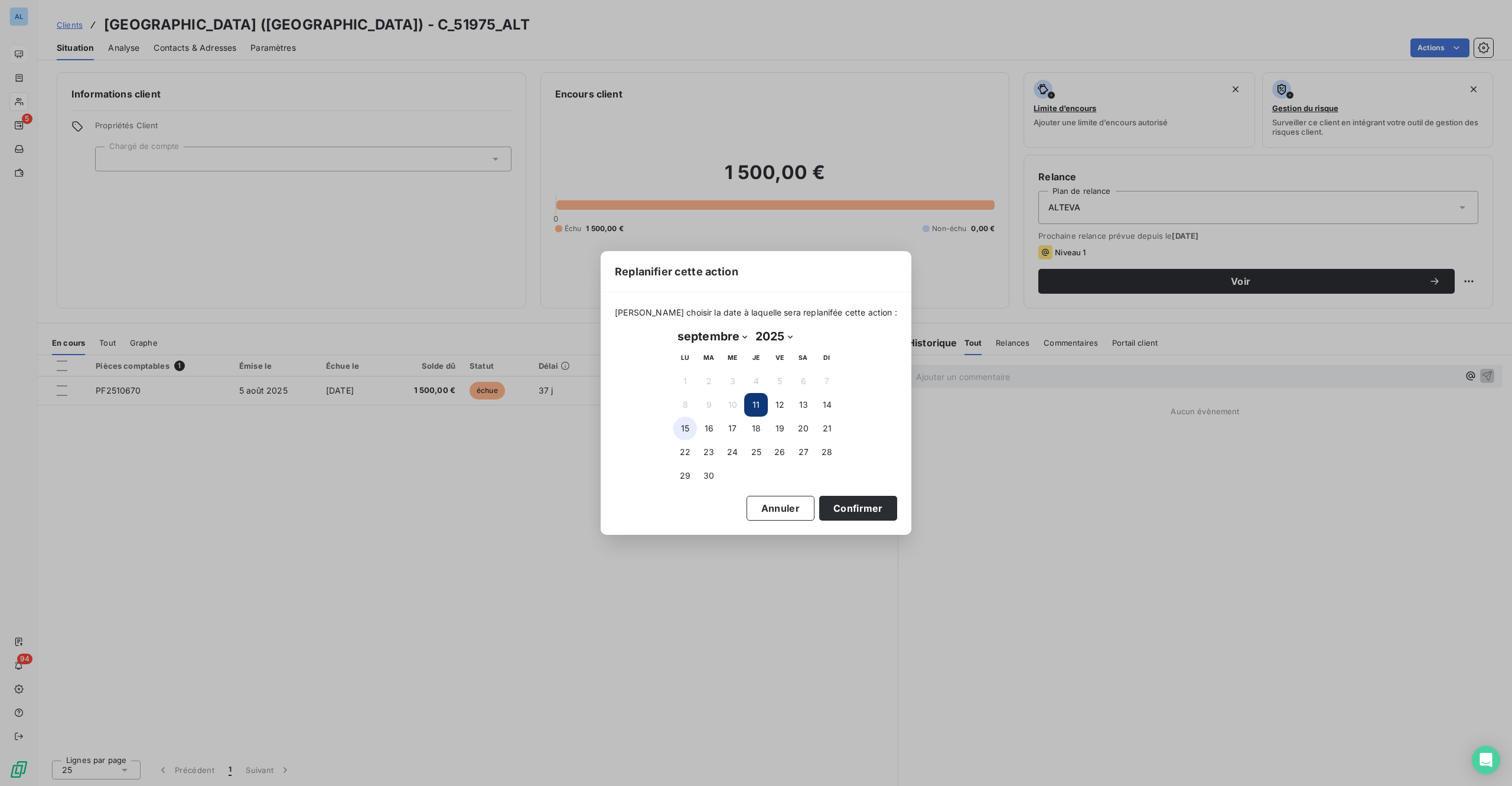
click at [688, 425] on button "15" at bounding box center [686, 428] width 24 height 24
click at [827, 509] on button "Confirmer" at bounding box center [858, 507] width 78 height 25
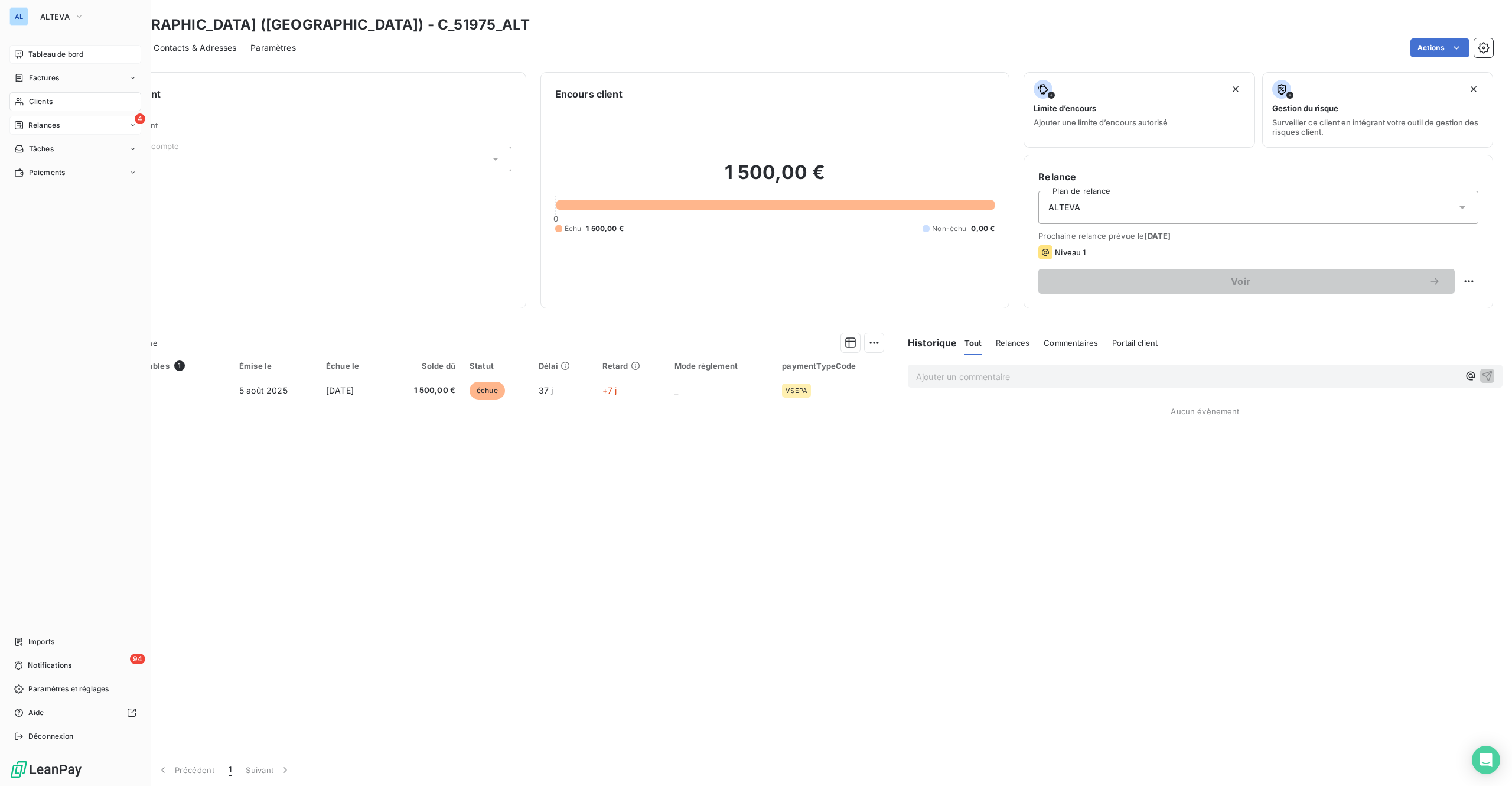
click at [46, 120] on span "Relances" at bounding box center [44, 125] width 31 height 11
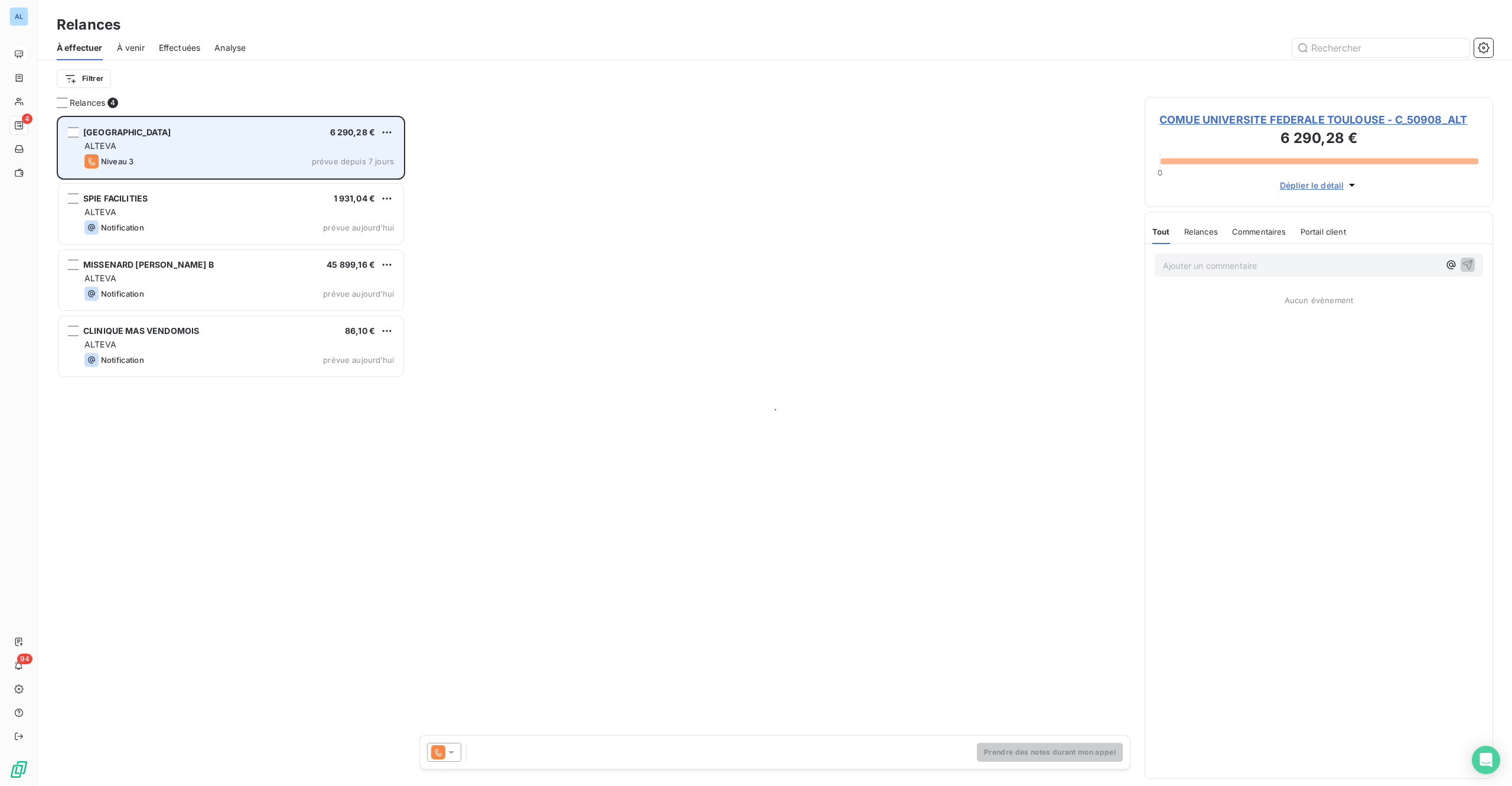
scroll to position [653, 330]
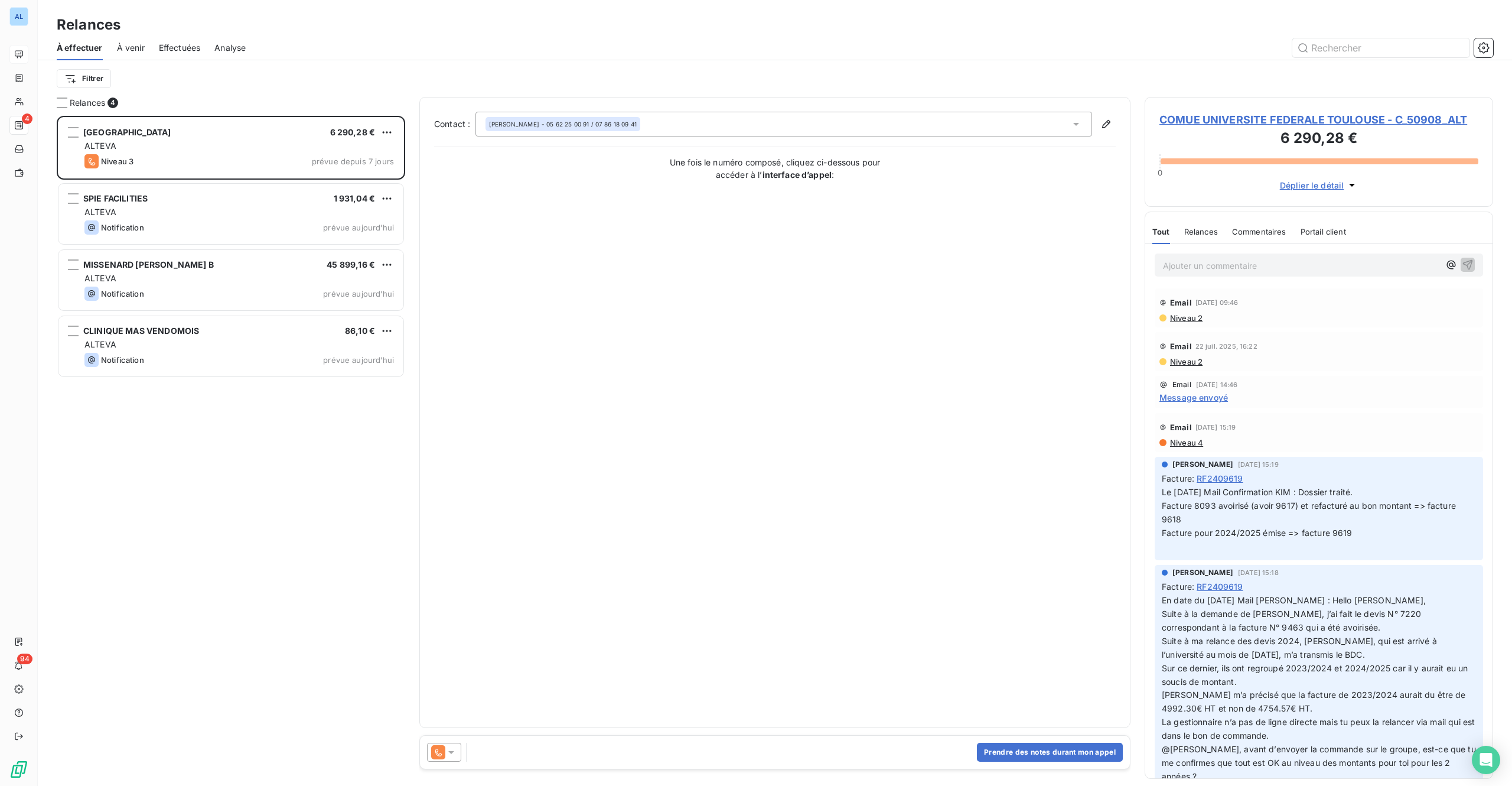
click at [1229, 120] on span "COMUE UNIVERSITE FEDERALE TOULOUSE - C_50908_ALT" at bounding box center [1319, 119] width 319 height 16
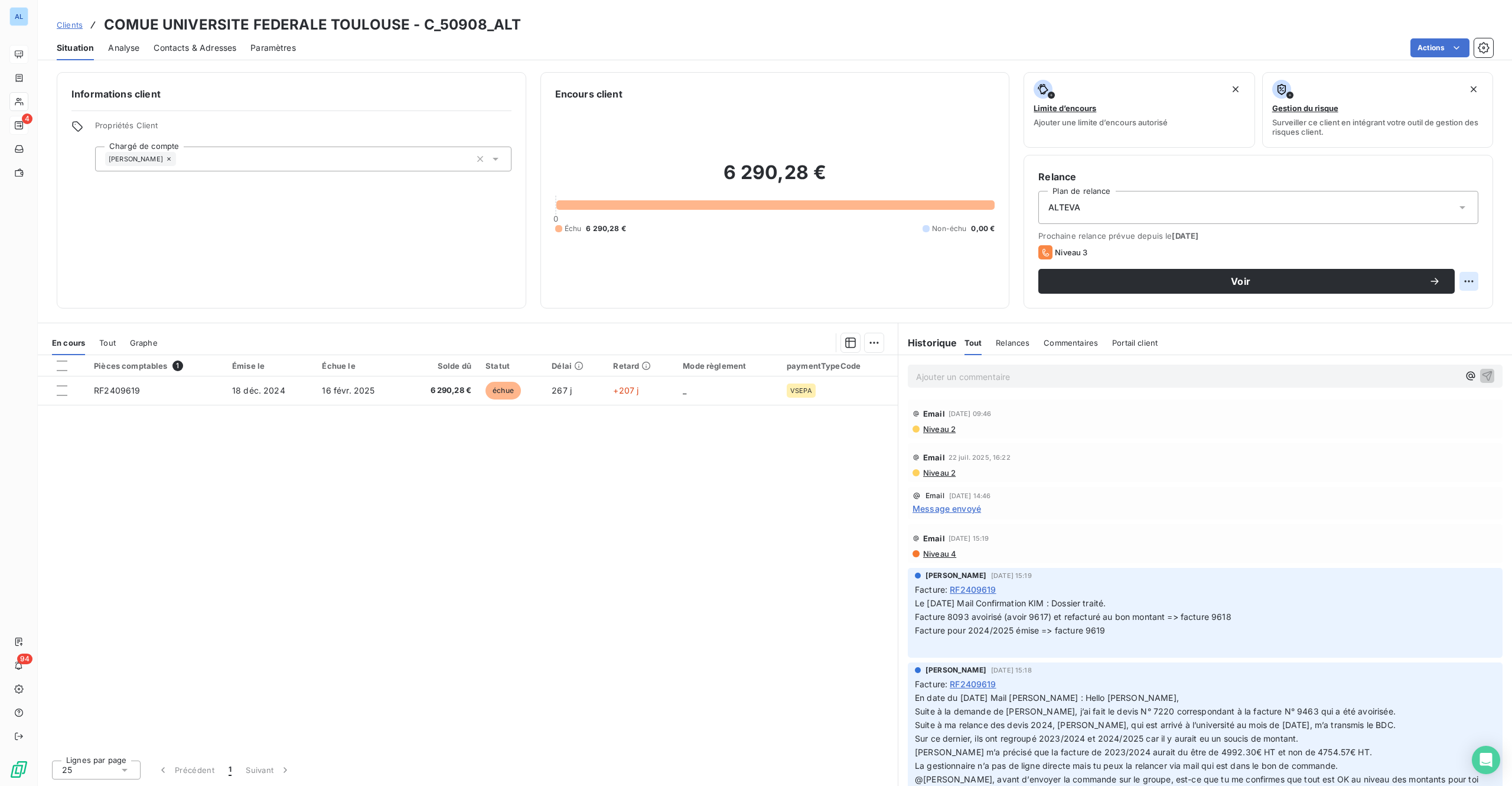
click at [1474, 282] on html "AL 4 94 Clients COMUE UNIVERSITE FEDERALE TOULOUSE - C_50908_ALT Situation Anal…" at bounding box center [756, 393] width 1512 height 786
click at [1381, 302] on div "Replanifier cette action" at bounding box center [1420, 307] width 106 height 19
select select "8"
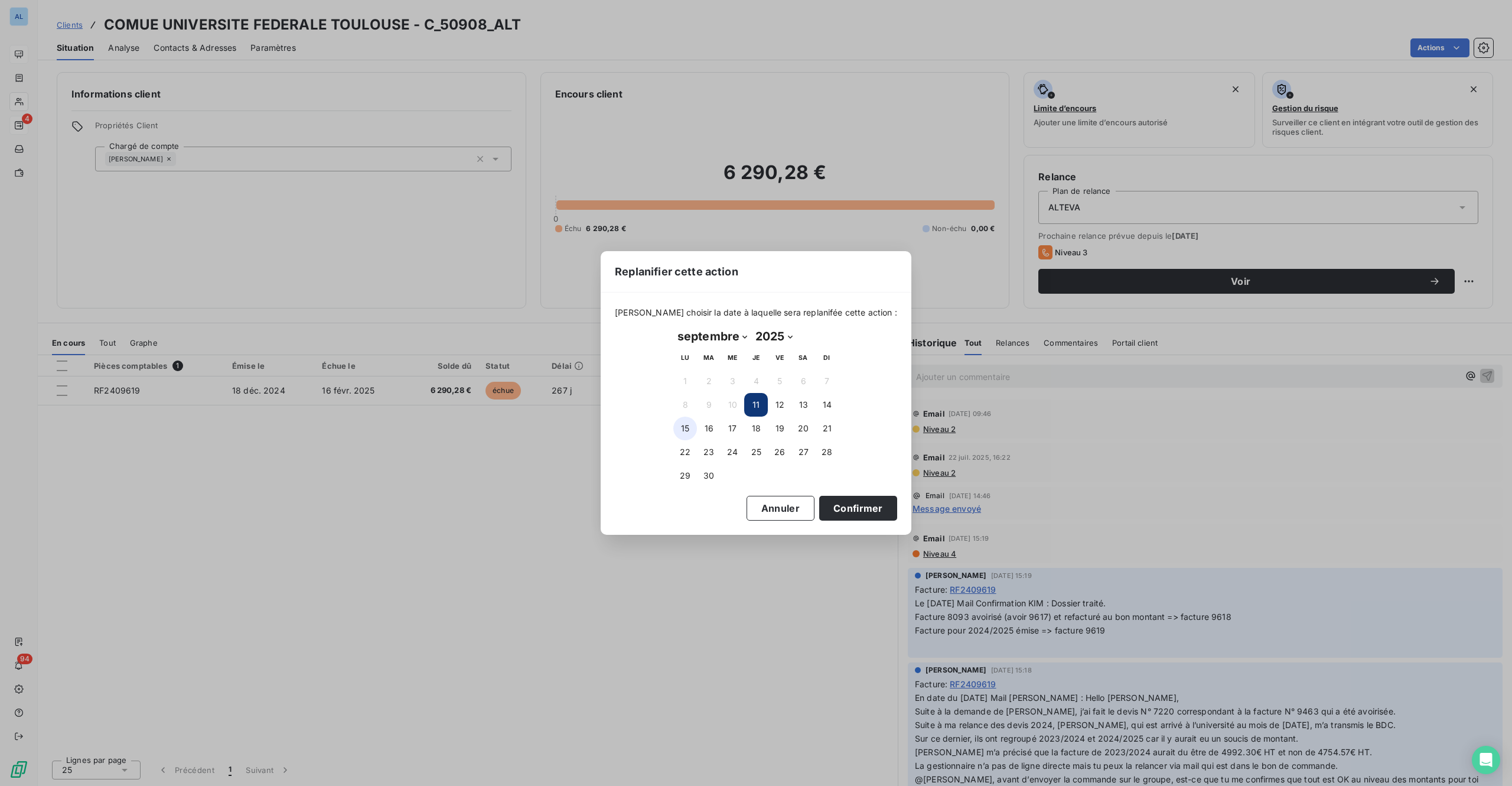
click at [684, 427] on button "15" at bounding box center [686, 428] width 24 height 24
click at [823, 510] on button "Confirmer" at bounding box center [858, 507] width 78 height 25
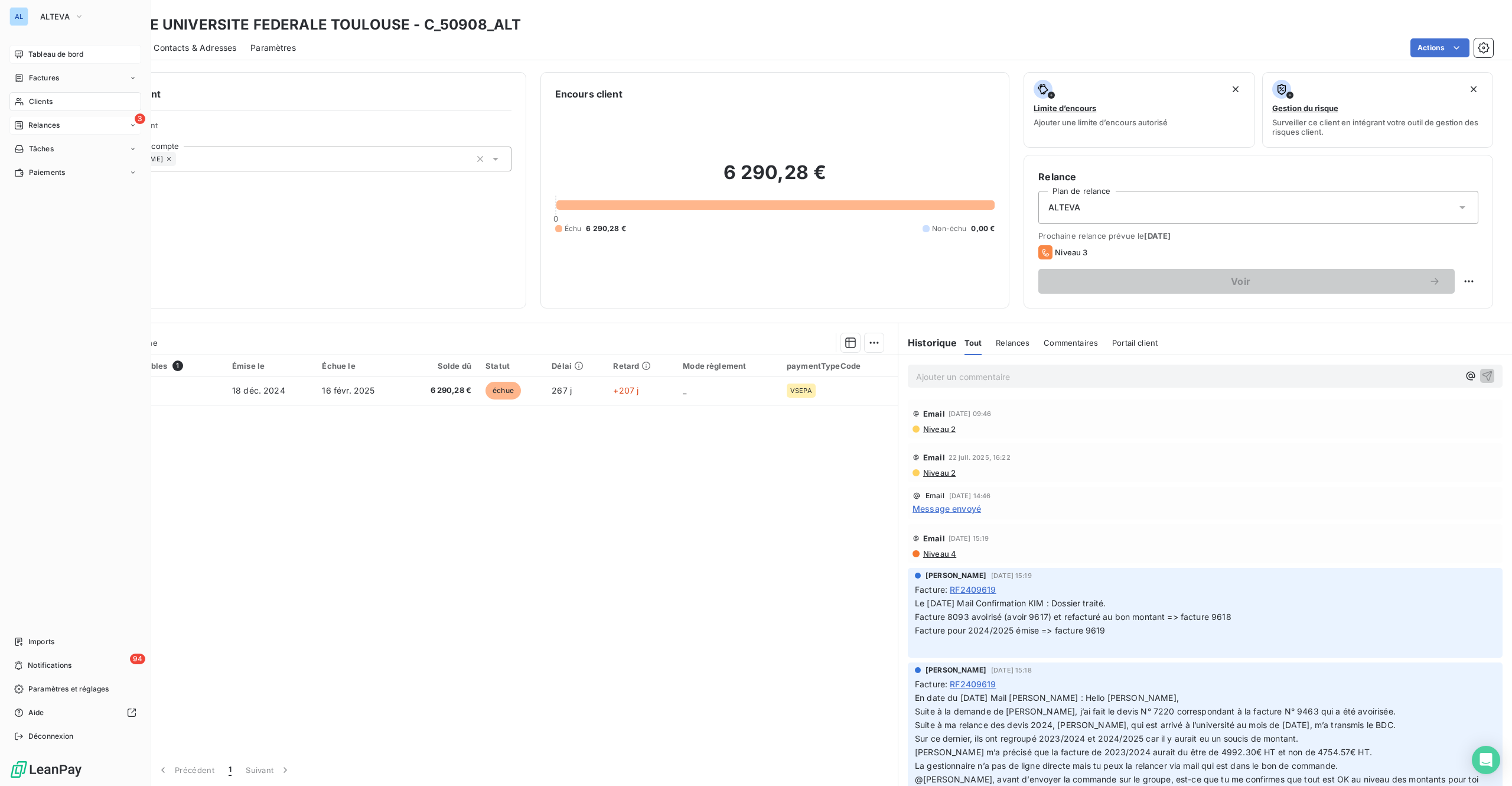
click at [24, 125] on div "Relances" at bounding box center [36, 125] width 45 height 11
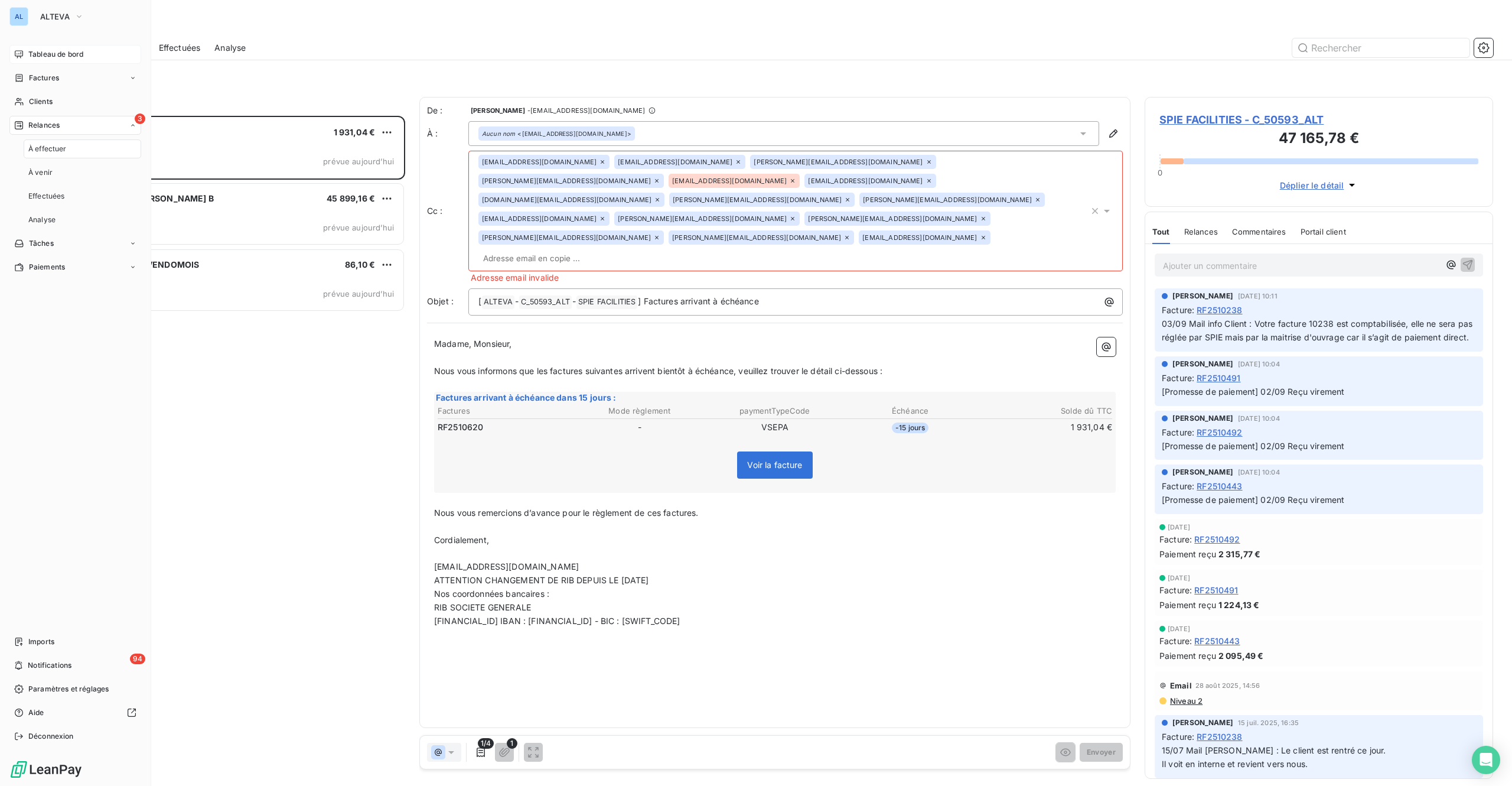
scroll to position [653, 330]
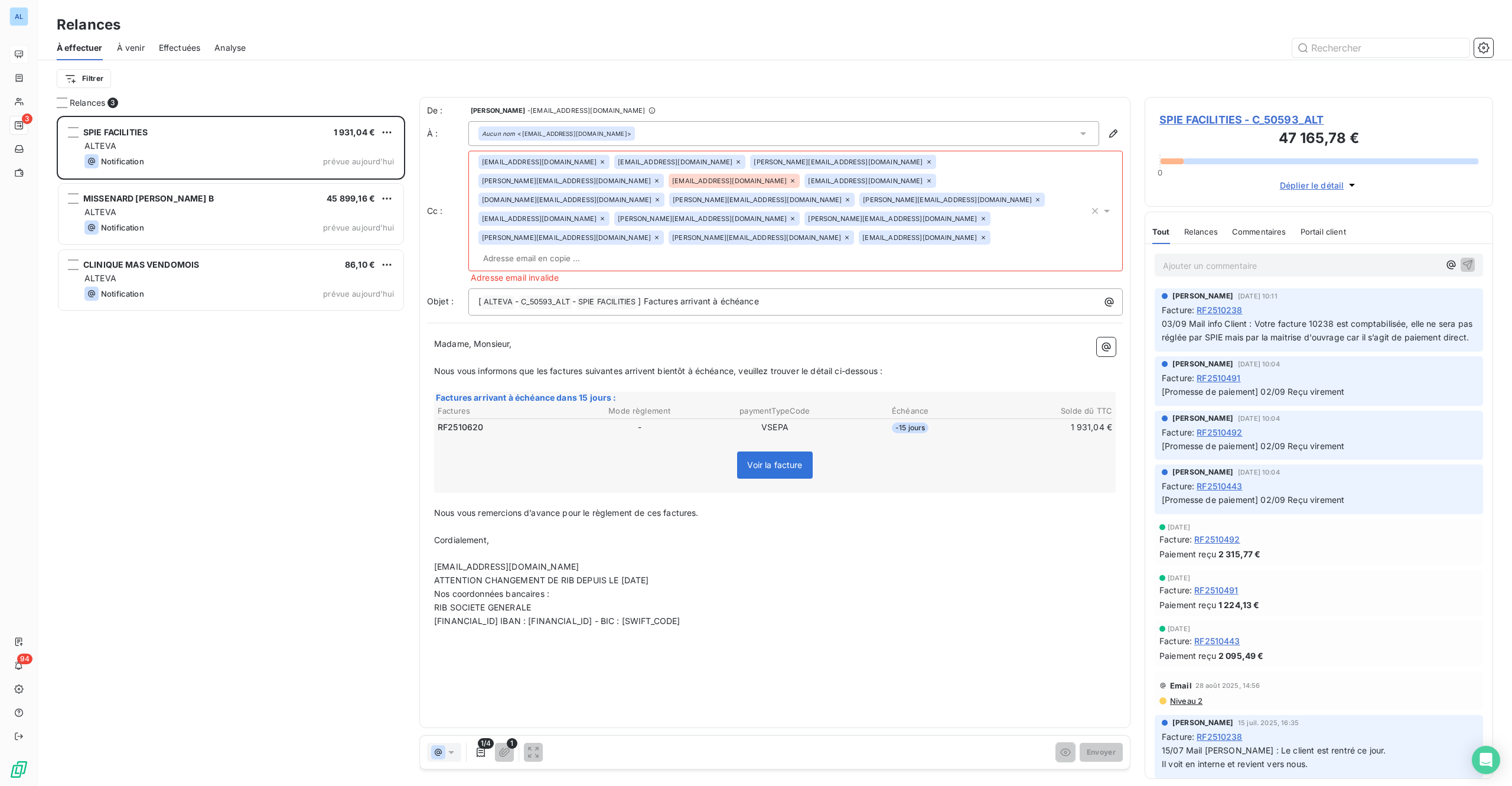
click at [1234, 119] on span "SPIE FACILITIES - C_50593_ALT" at bounding box center [1319, 119] width 319 height 16
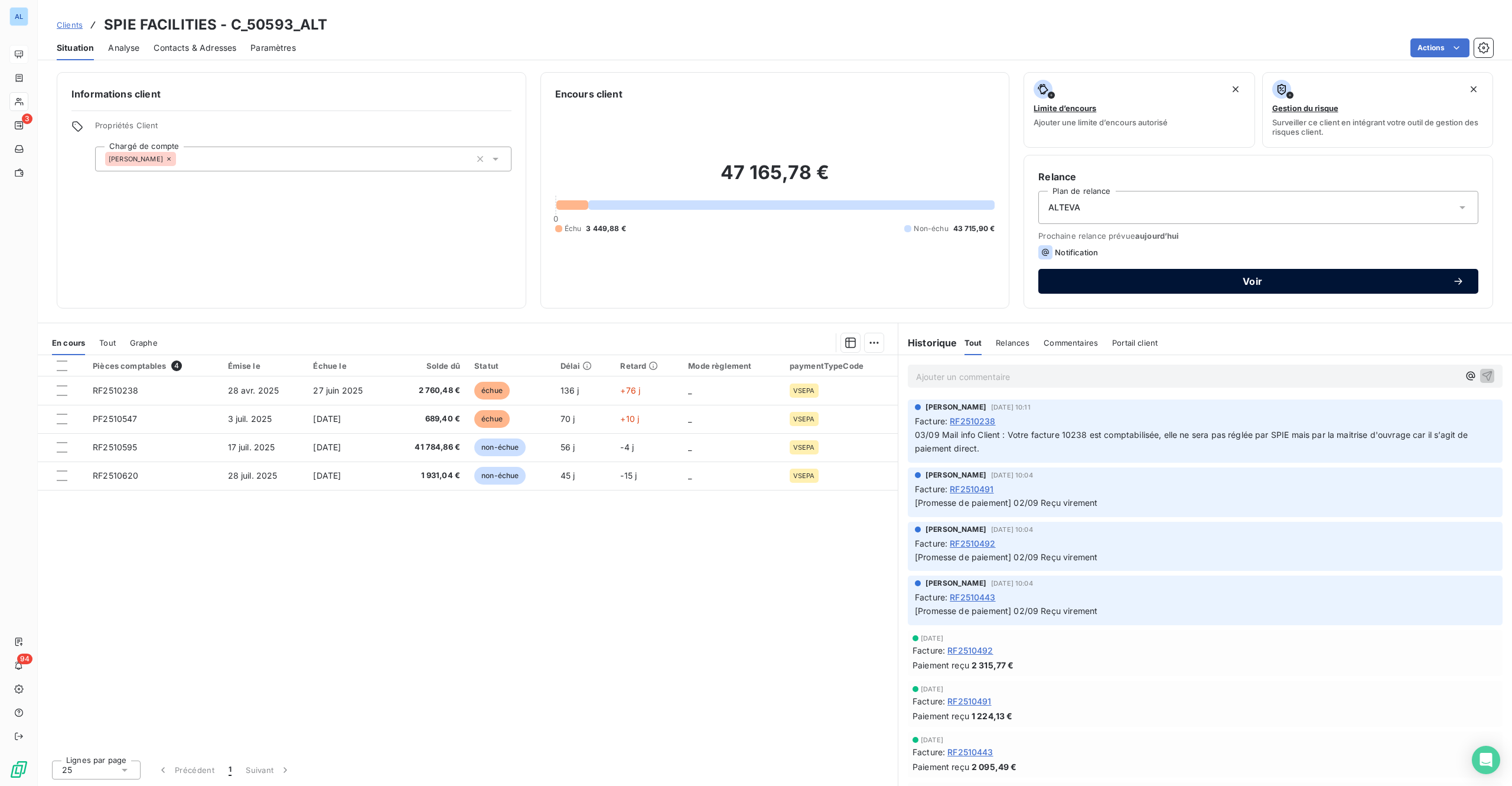
click at [1206, 286] on div "Voir" at bounding box center [1258, 280] width 412 height 12
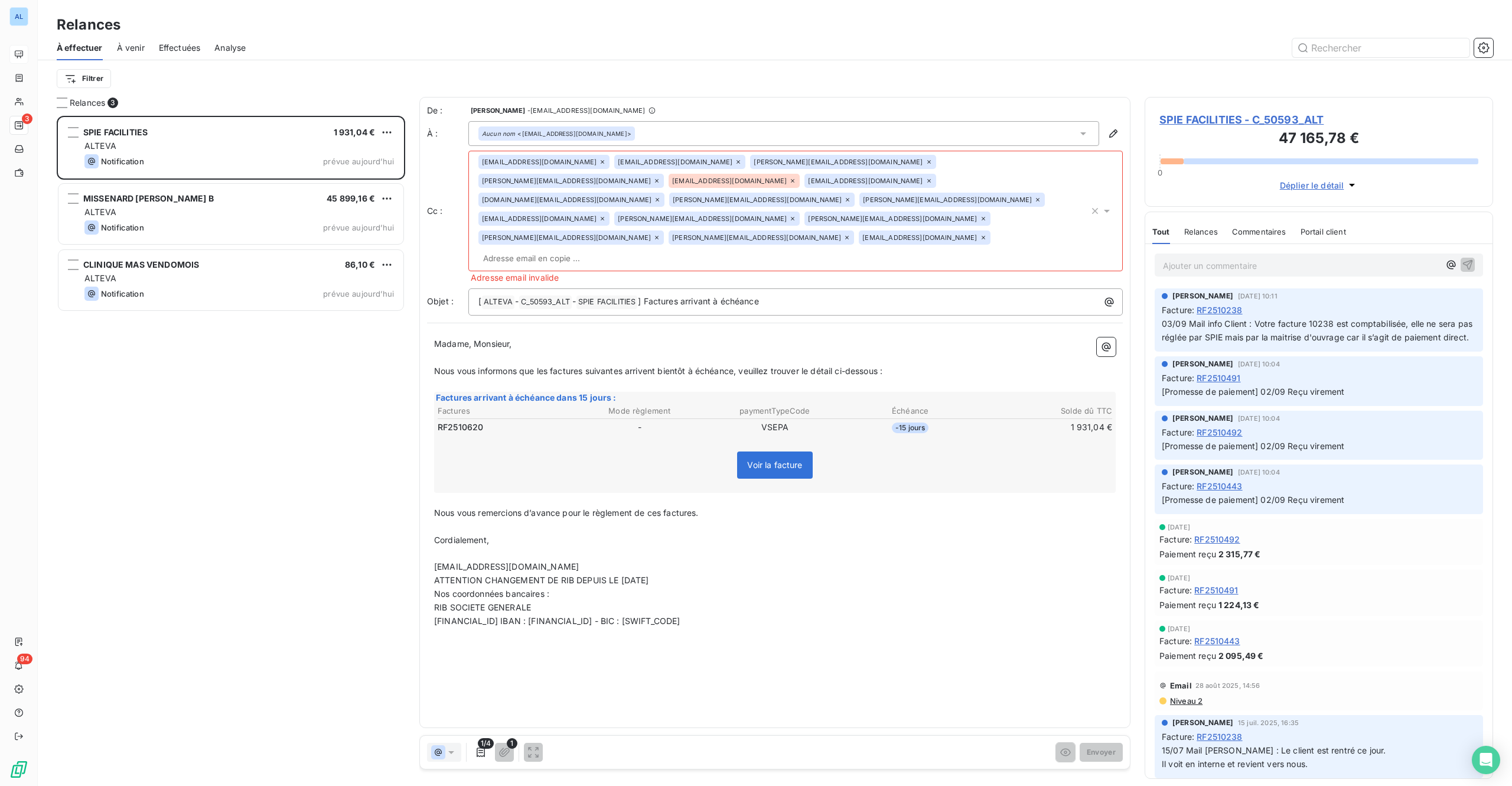
scroll to position [653, 330]
click at [796, 177] on icon at bounding box center [793, 181] width 7 height 7
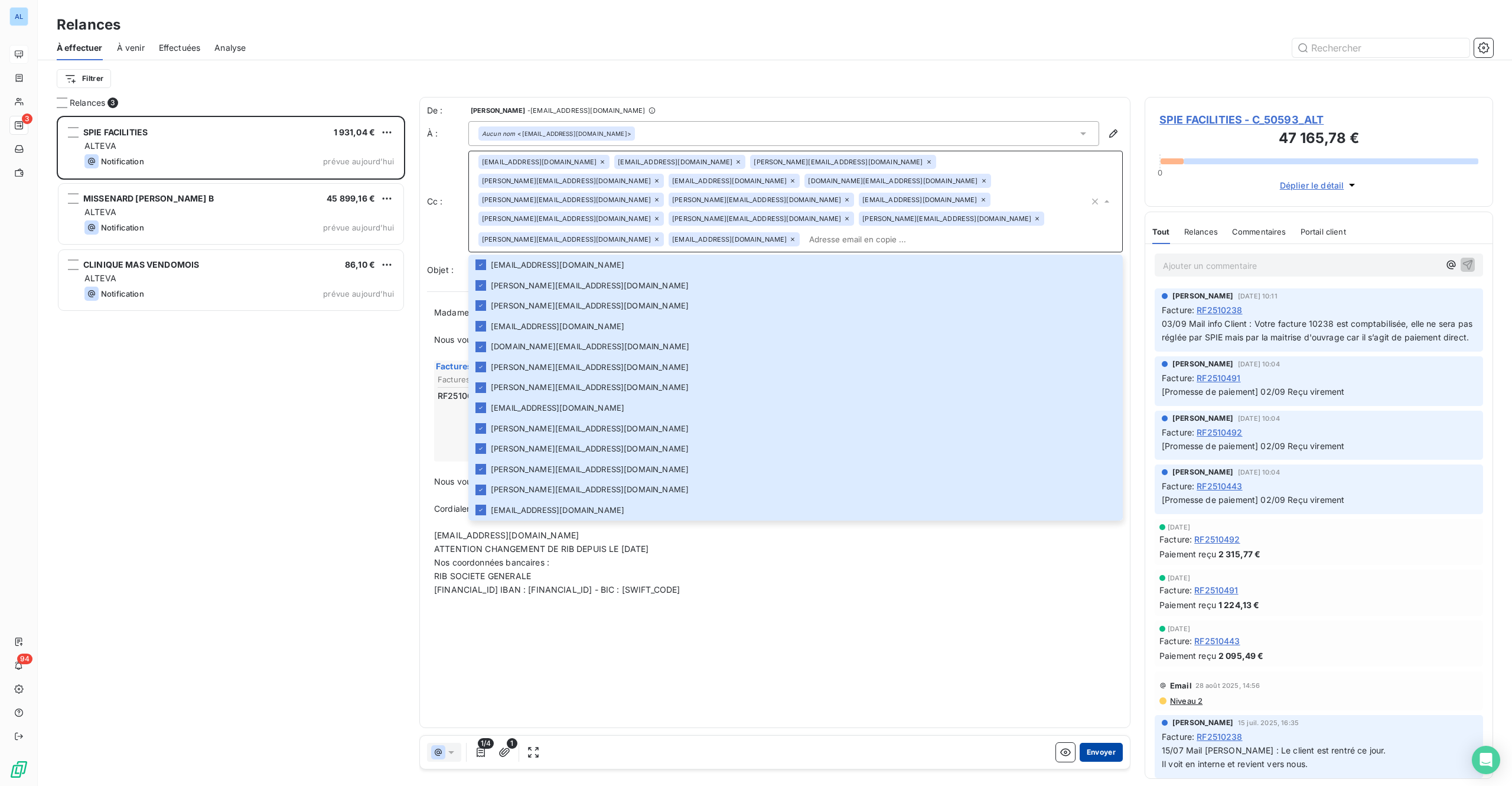
click at [1113, 748] on button "Envoyer" at bounding box center [1101, 752] width 43 height 19
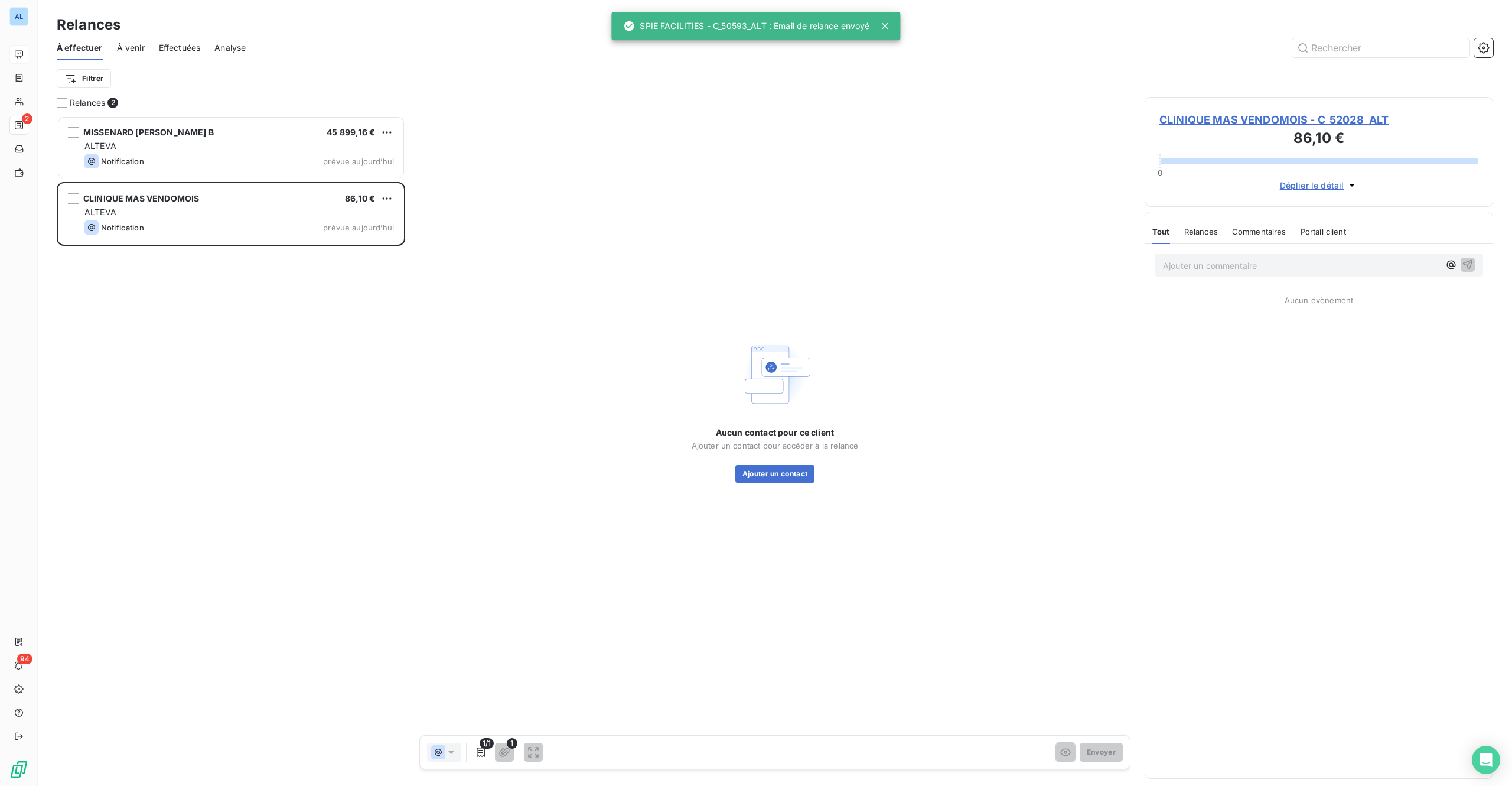
click at [1244, 110] on div "CLINIQUE MAS VENDOMOIS - C_52028_ALT 86,10 € 0 Déplier le détail" at bounding box center [1319, 152] width 348 height 110
click at [1302, 120] on span "CLINIQUE MAS VENDOMOIS - C_52028_ALT" at bounding box center [1319, 119] width 319 height 16
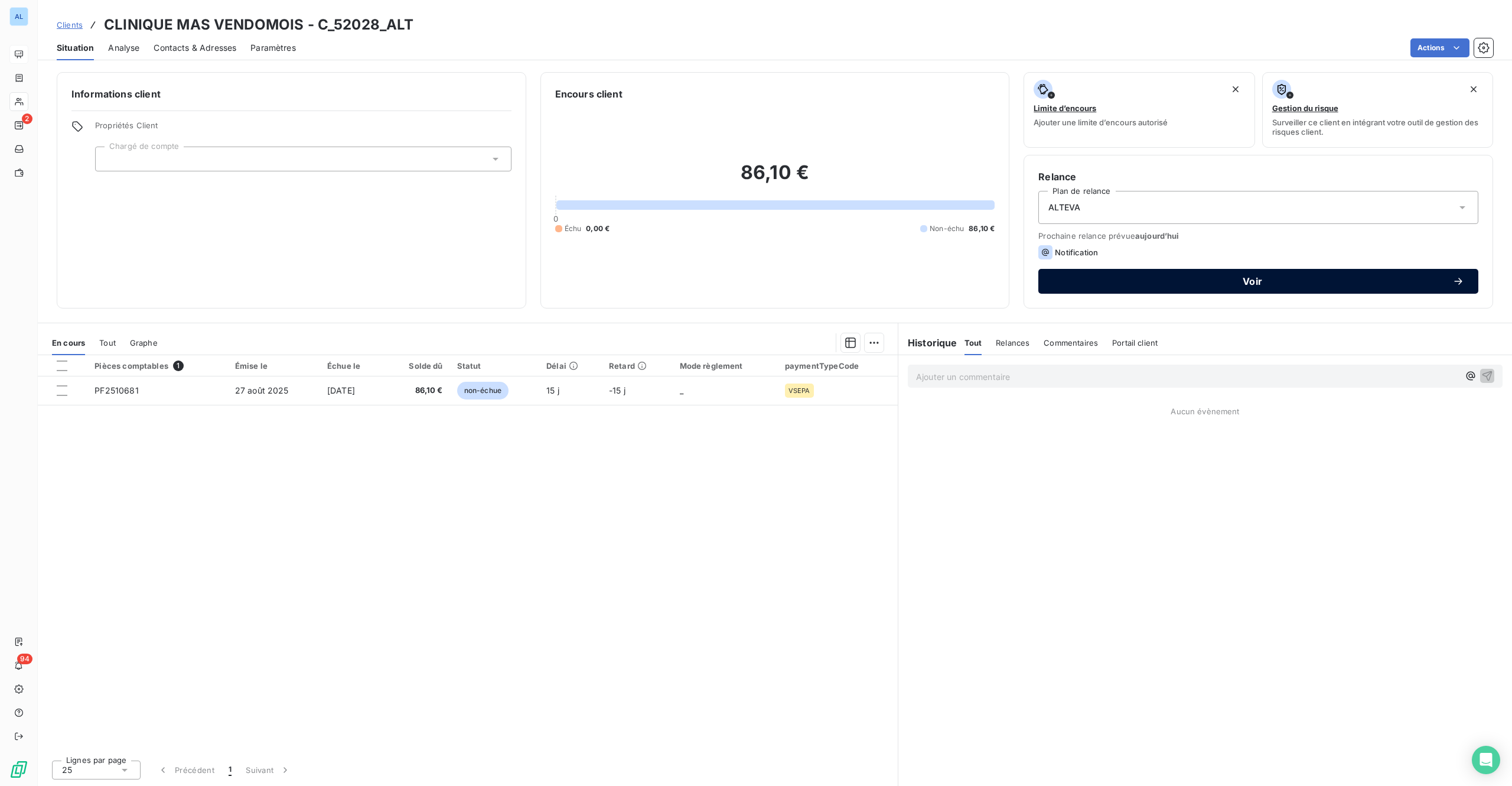
click at [1264, 280] on span "Voir" at bounding box center [1252, 281] width 400 height 9
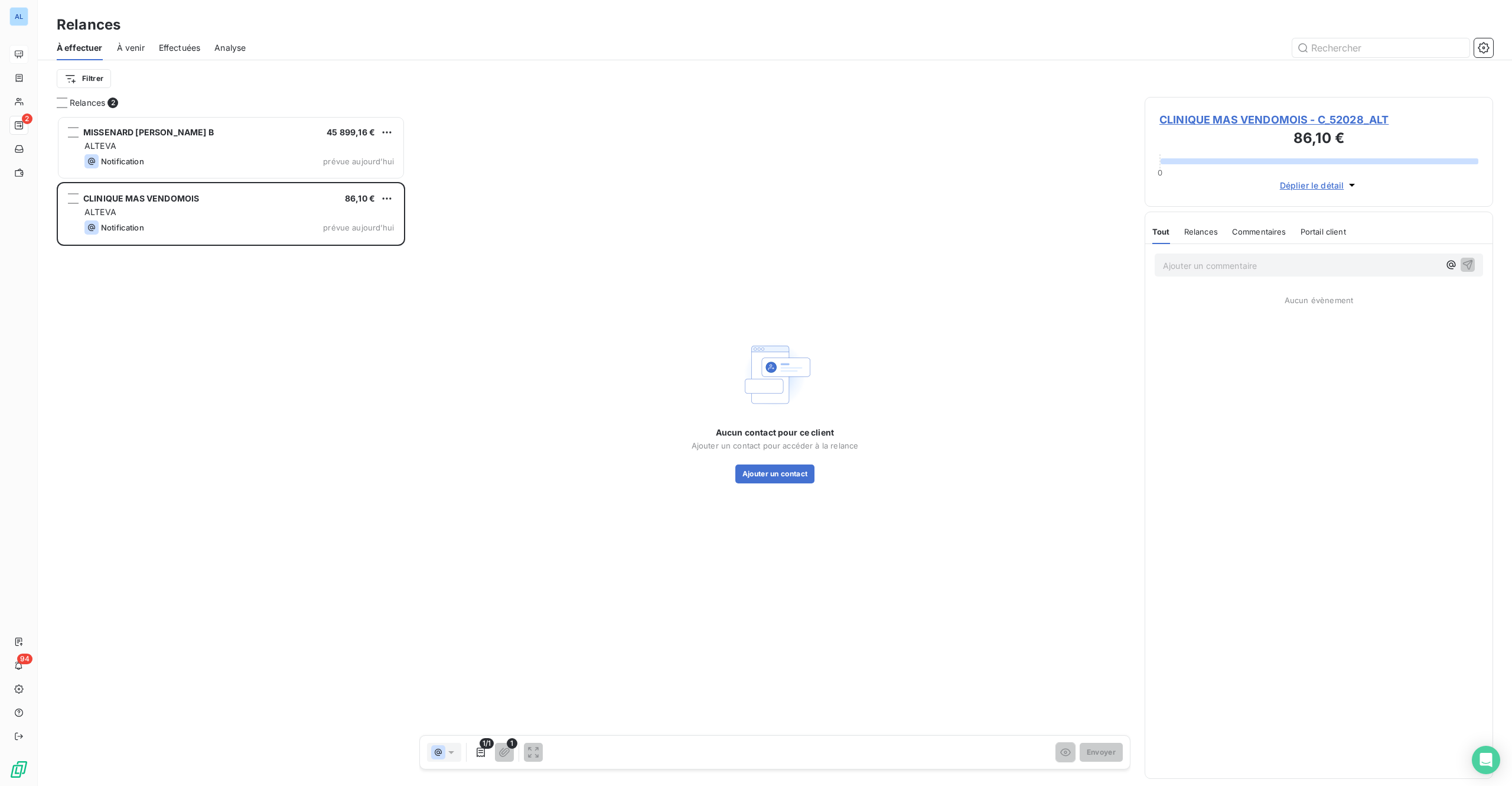
scroll to position [653, 330]
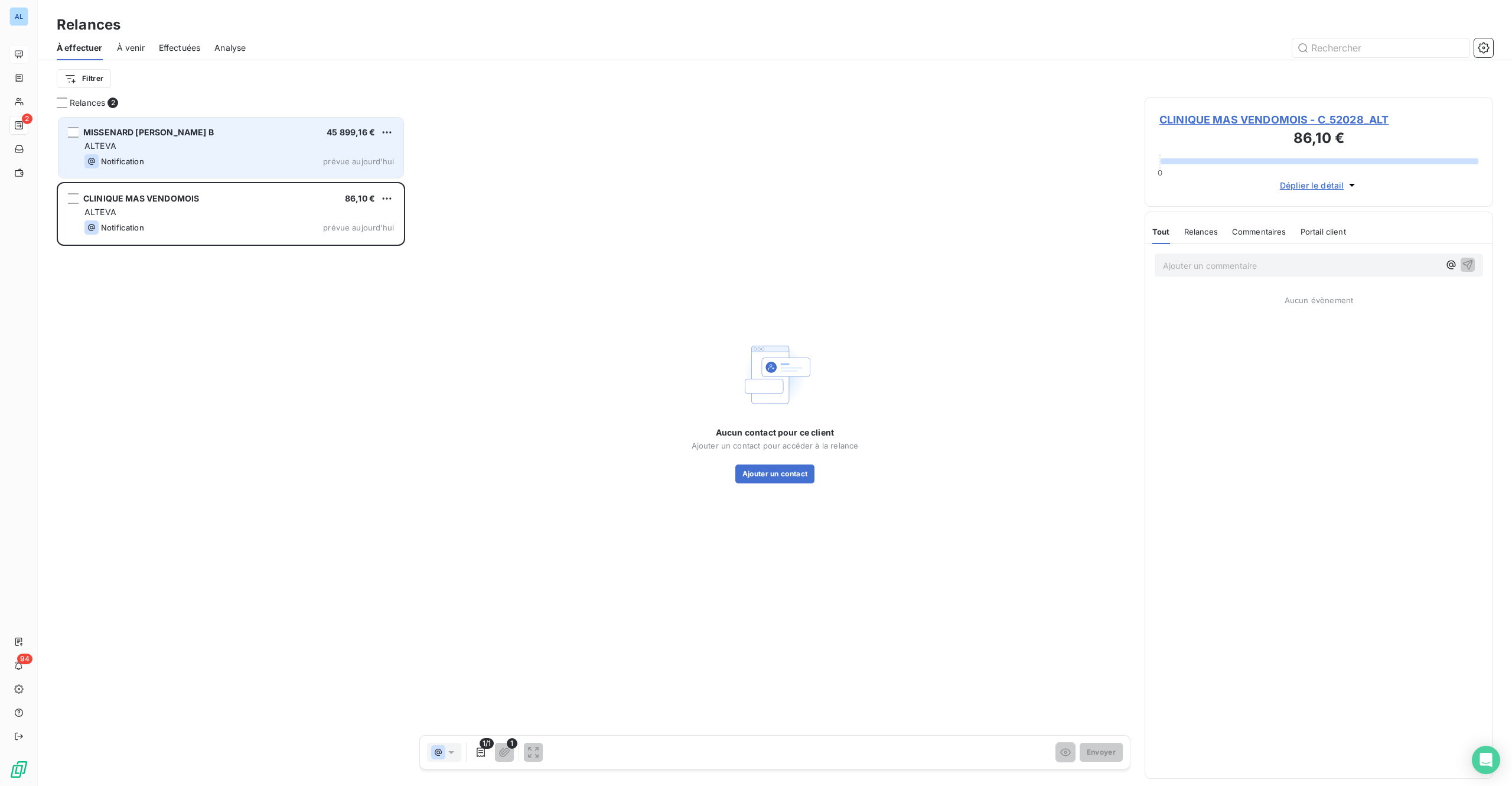
click at [141, 155] on div "Notification" at bounding box center [114, 161] width 60 height 14
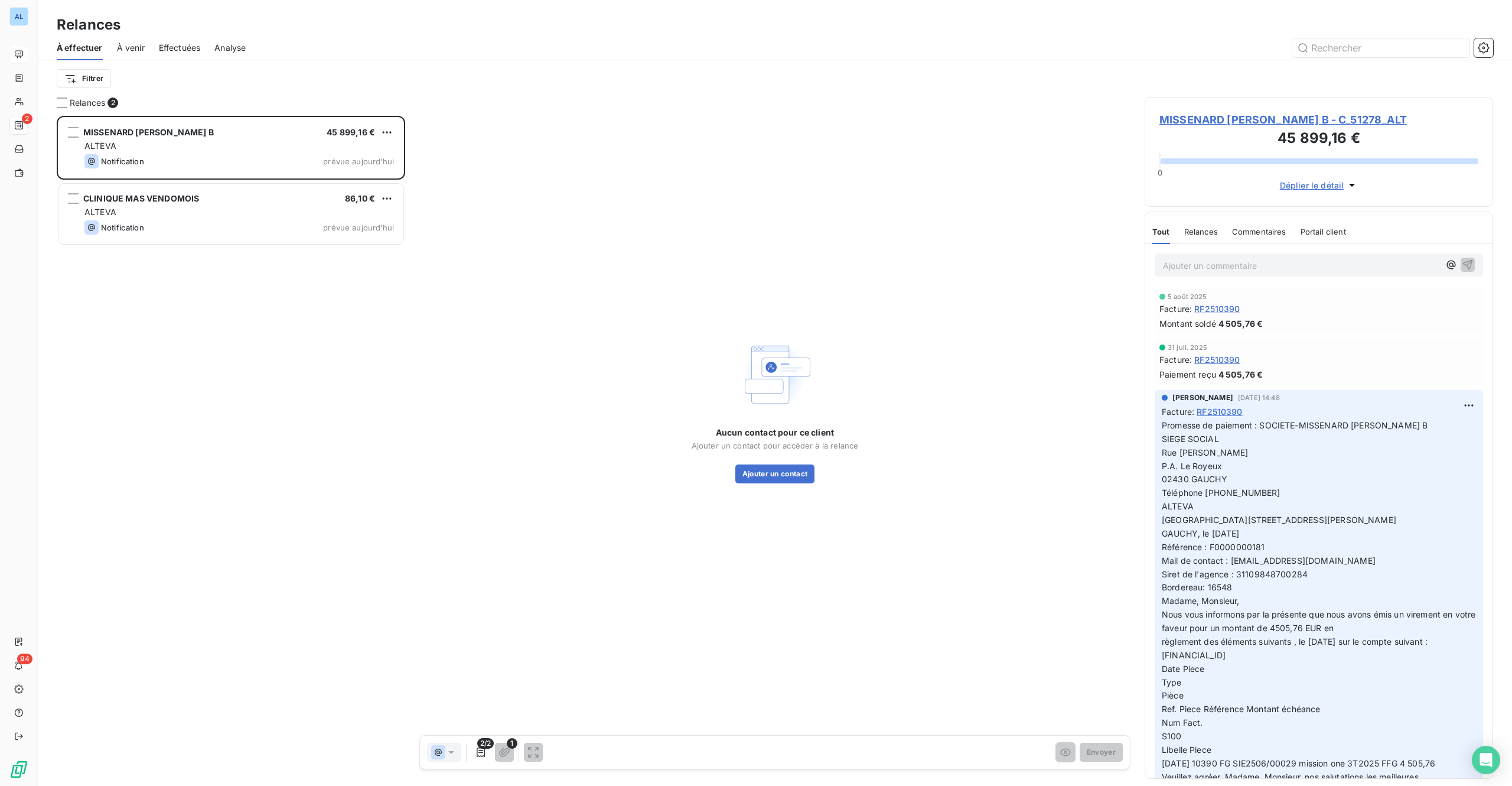
click at [1320, 123] on span "MISSENARD QUINT B - C_51278_ALT" at bounding box center [1319, 119] width 319 height 16
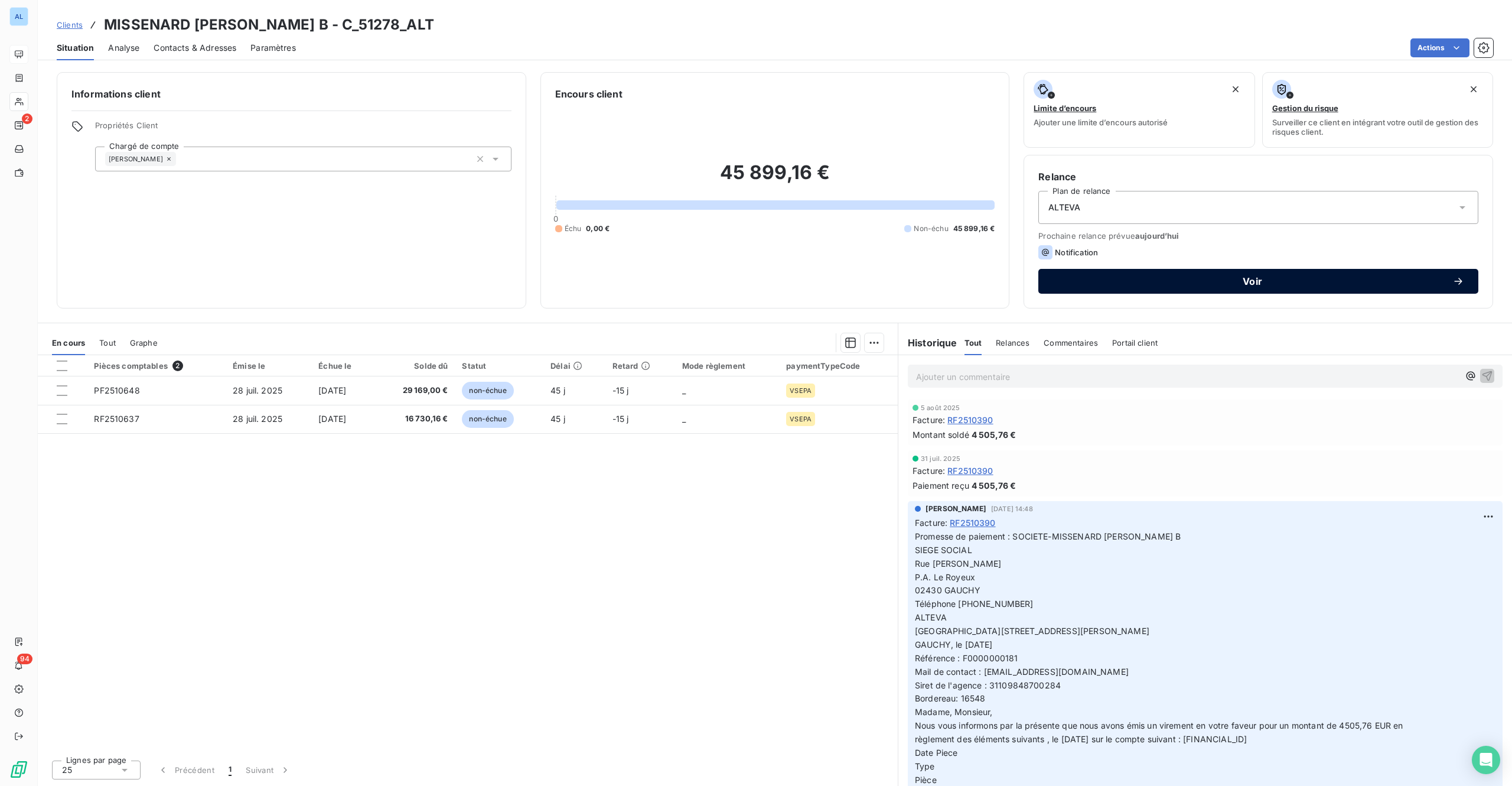
click at [1232, 285] on span "Voir" at bounding box center [1252, 281] width 400 height 9
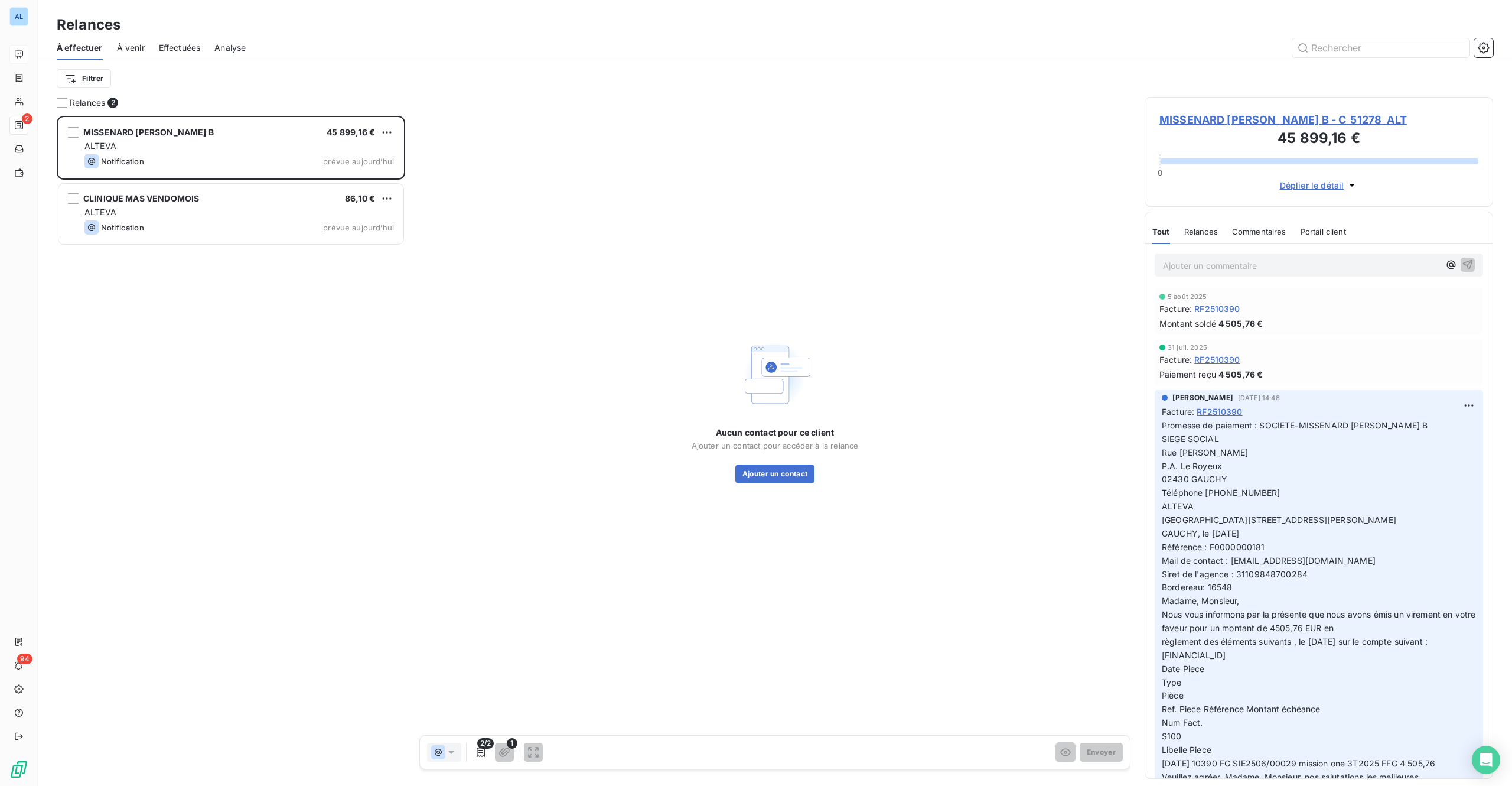
scroll to position [653, 330]
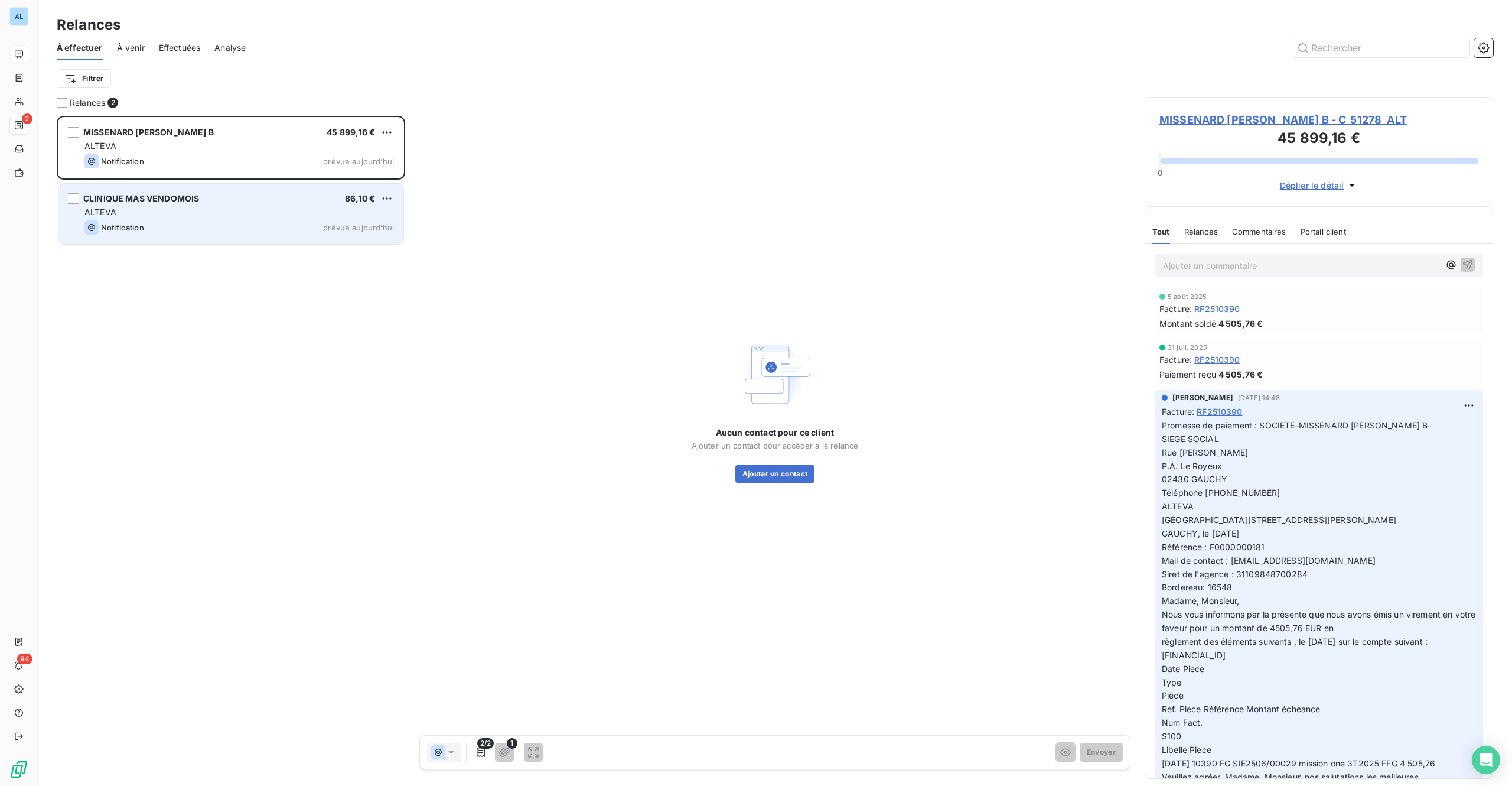
click at [210, 204] on div "CLINIQUE MAS VENDOMOIS 86,10 € ALTEVA Notification prévue aujourd’hui" at bounding box center [231, 214] width 345 height 61
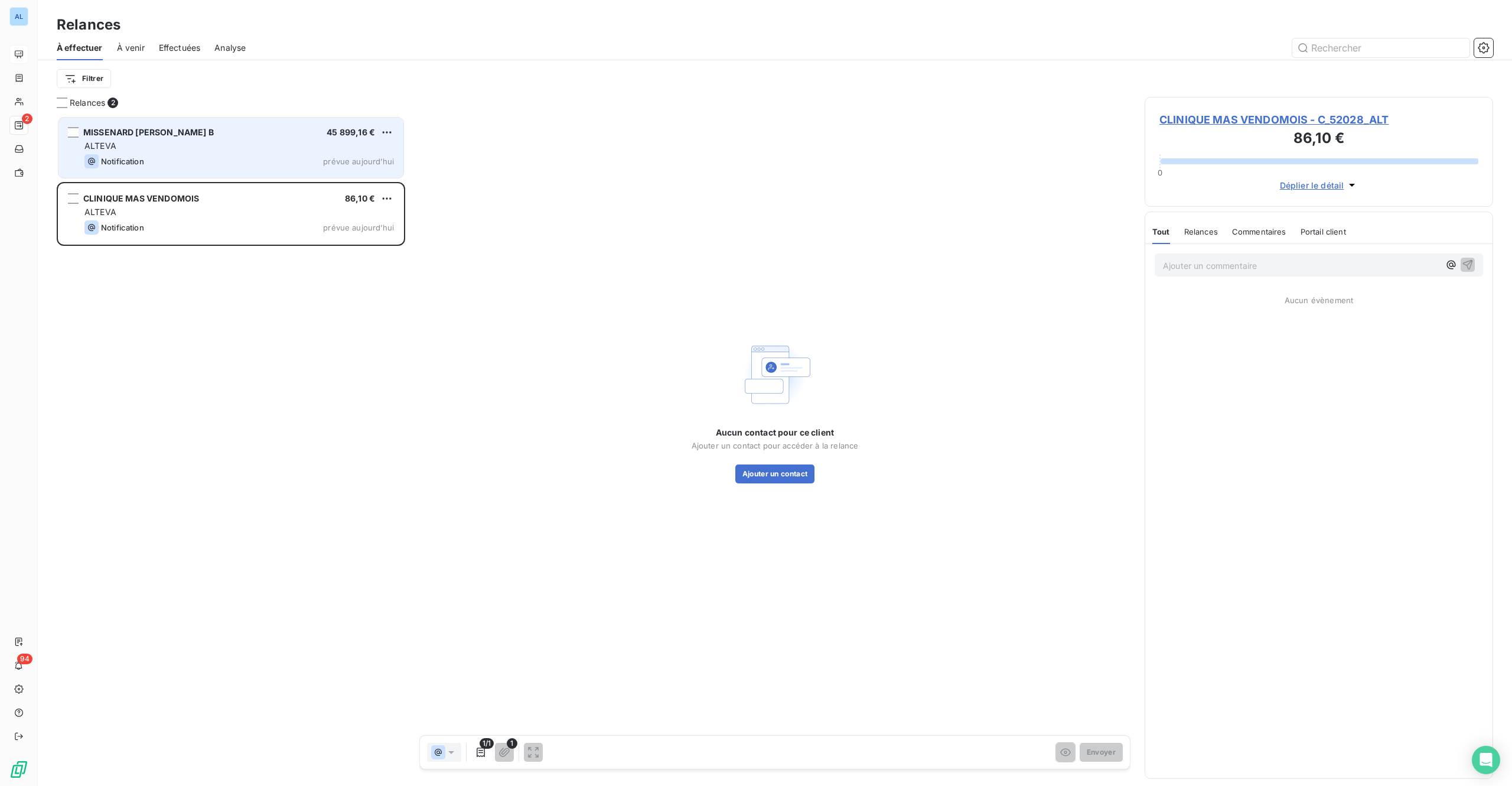
click at [179, 158] on div "Notification prévue aujourd’hui" at bounding box center [239, 161] width 310 height 14
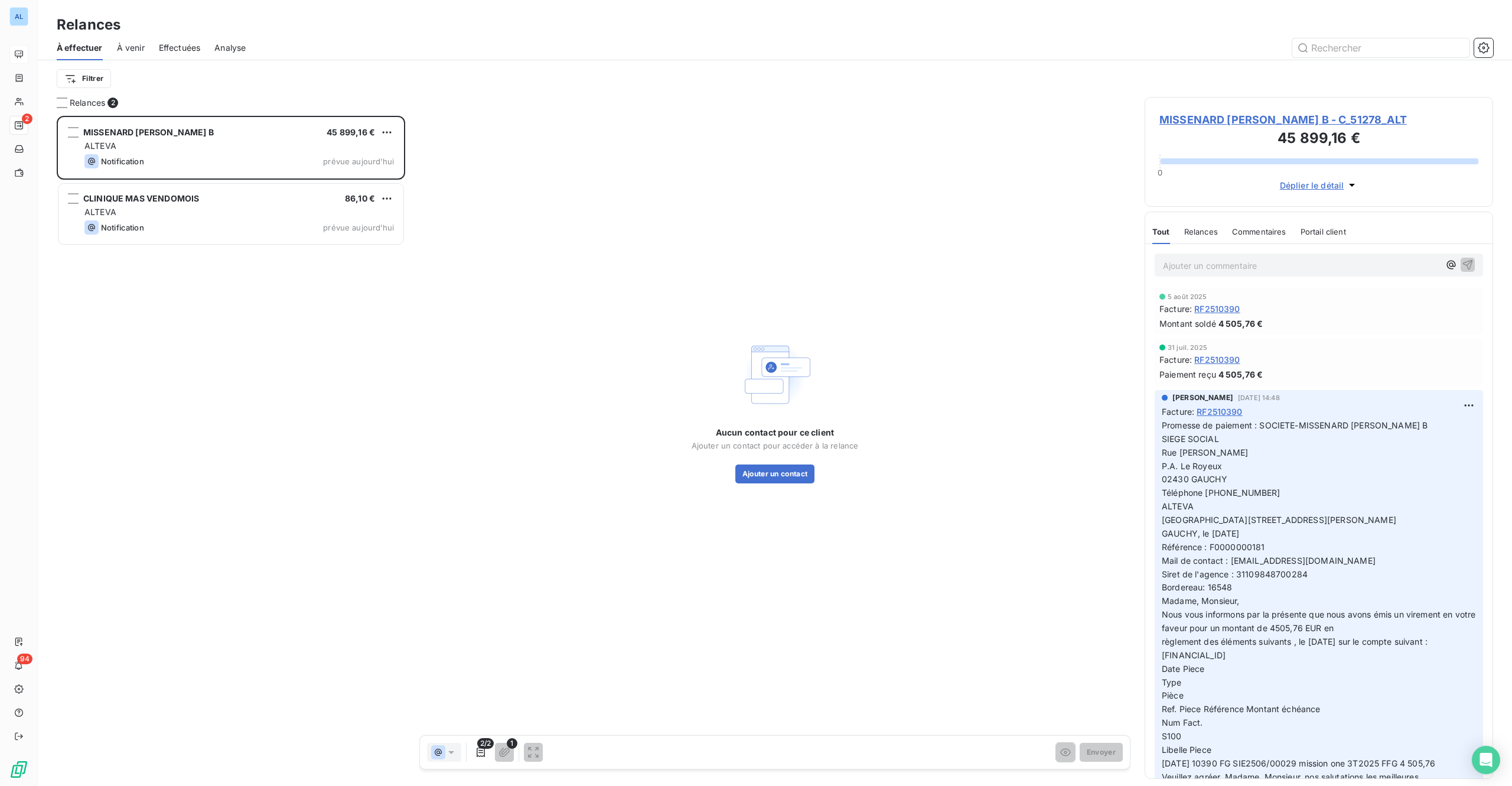
click at [1253, 116] on span "MISSENARD QUINT B - C_51278_ALT" at bounding box center [1319, 119] width 319 height 16
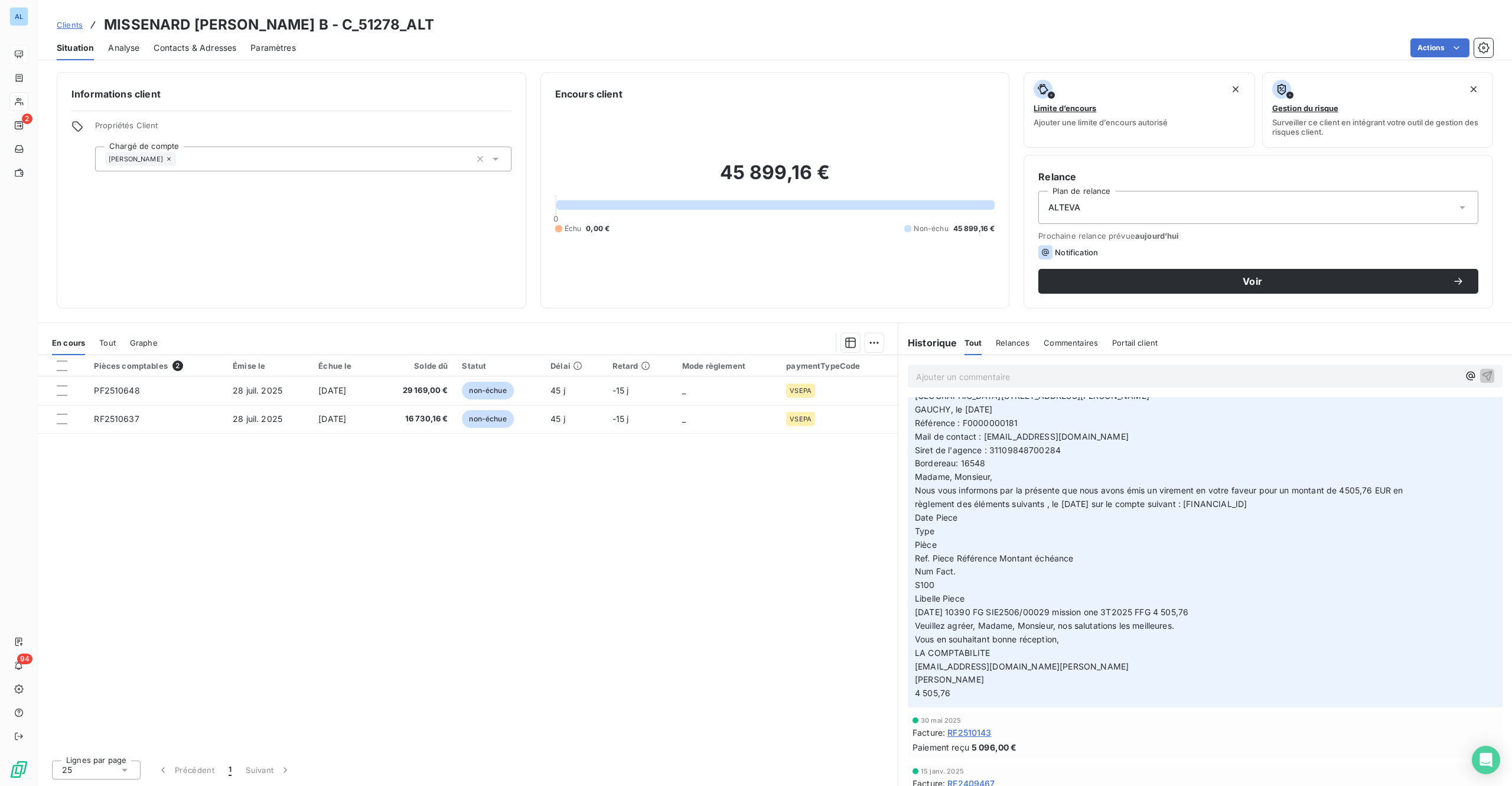
scroll to position [236, 0]
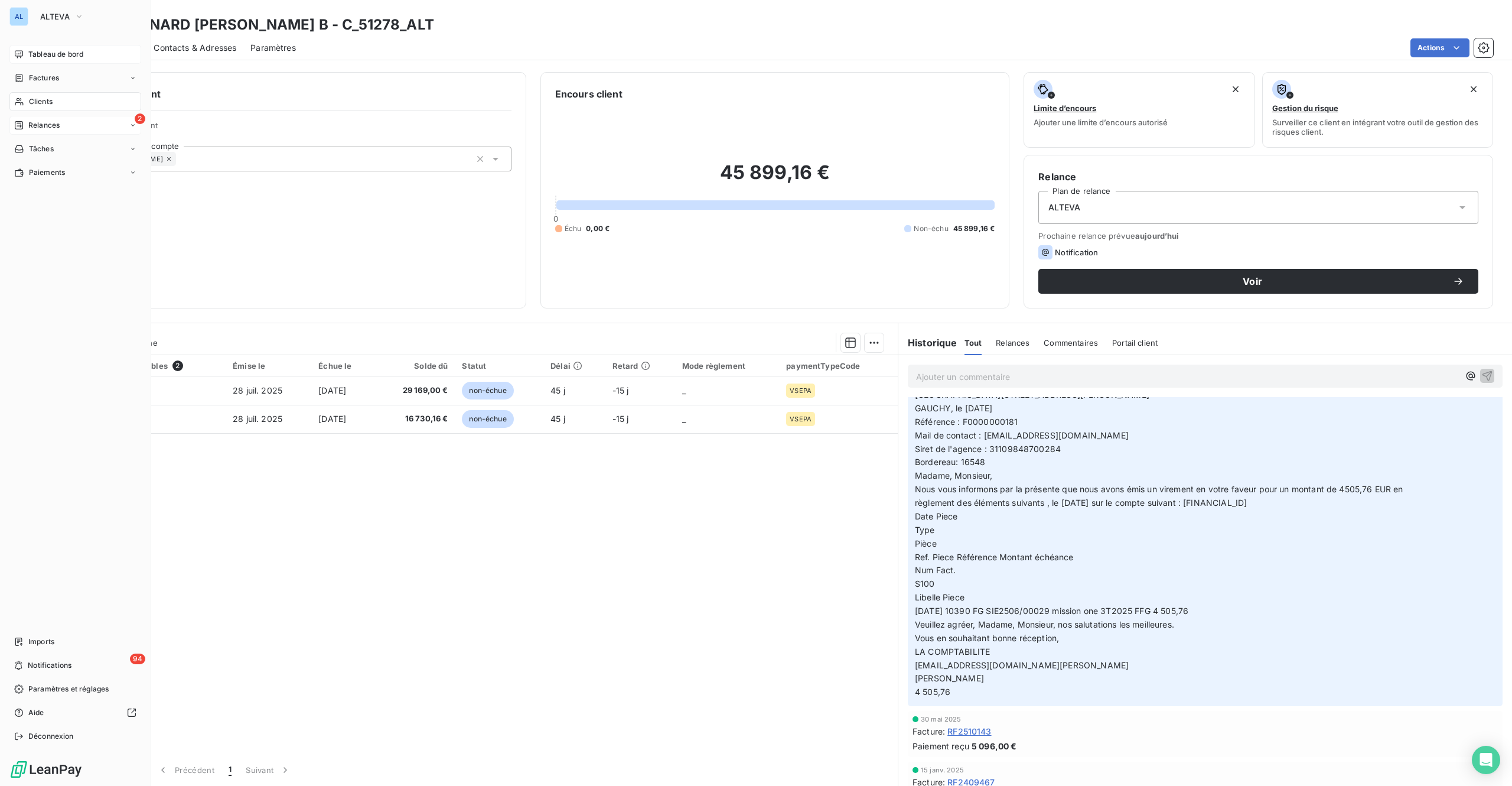
click at [29, 122] on span "Relances" at bounding box center [44, 125] width 31 height 11
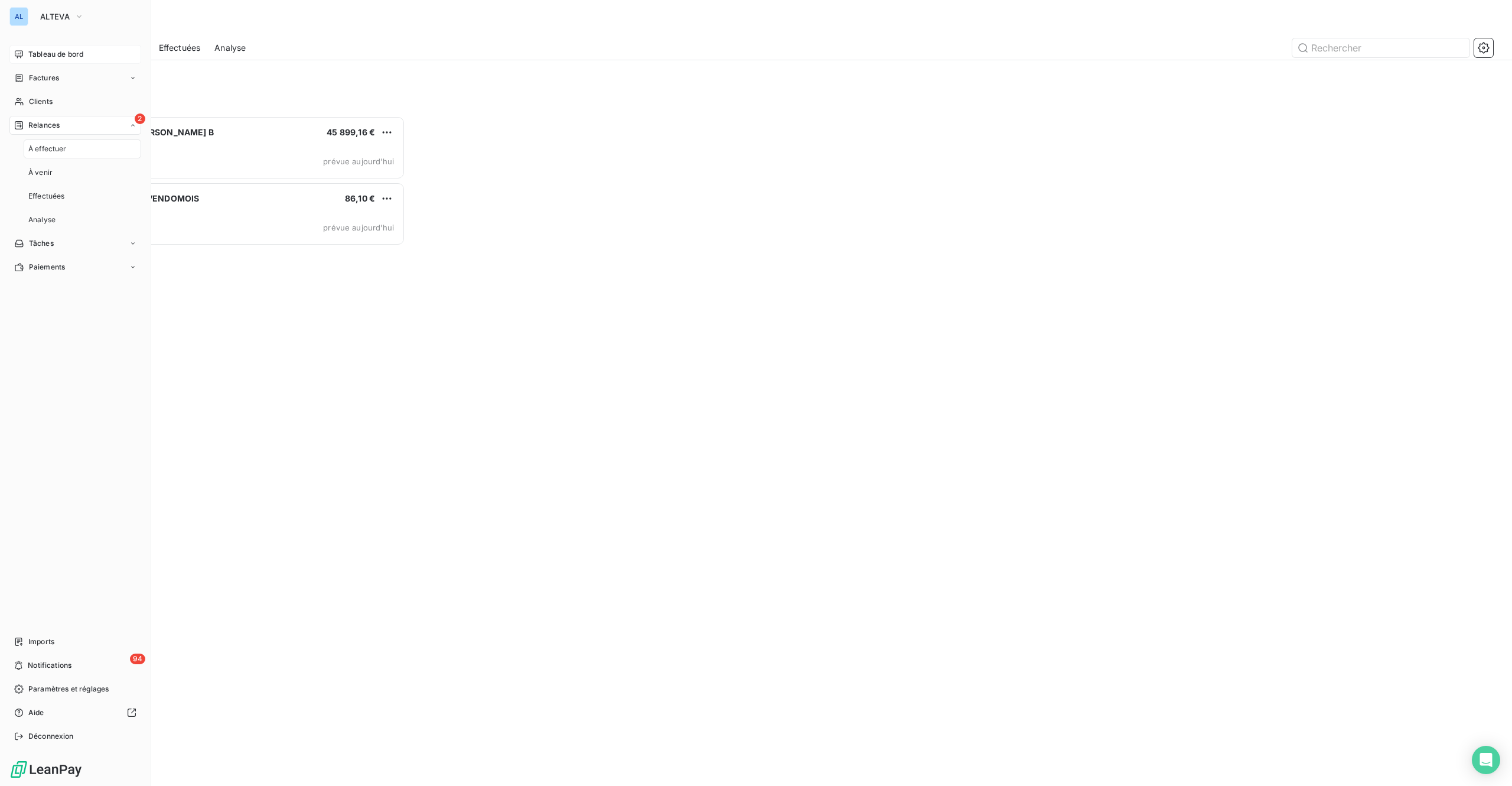
scroll to position [653, 330]
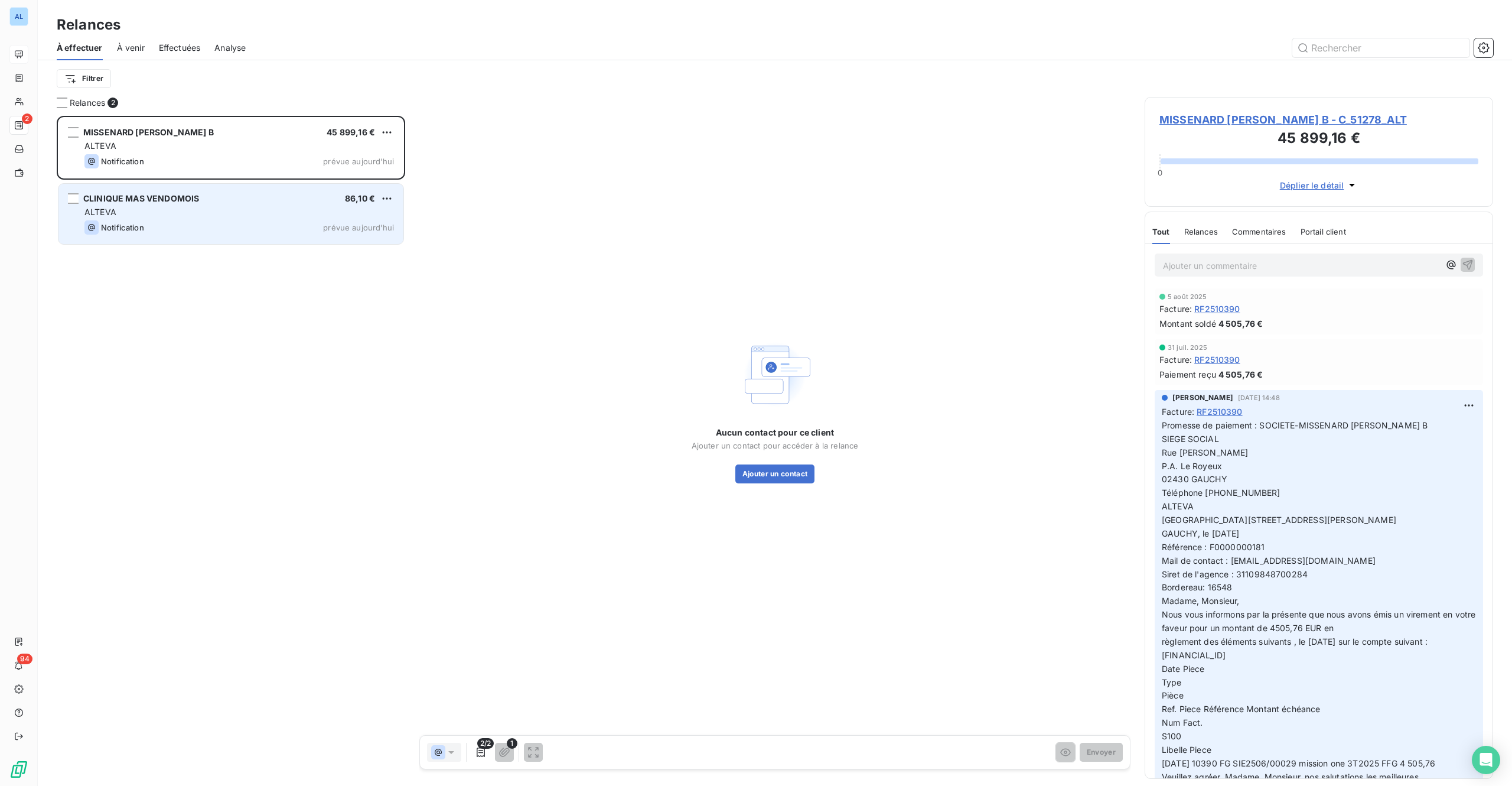
click at [237, 223] on div "Notification prévue aujourd’hui" at bounding box center [239, 227] width 310 height 14
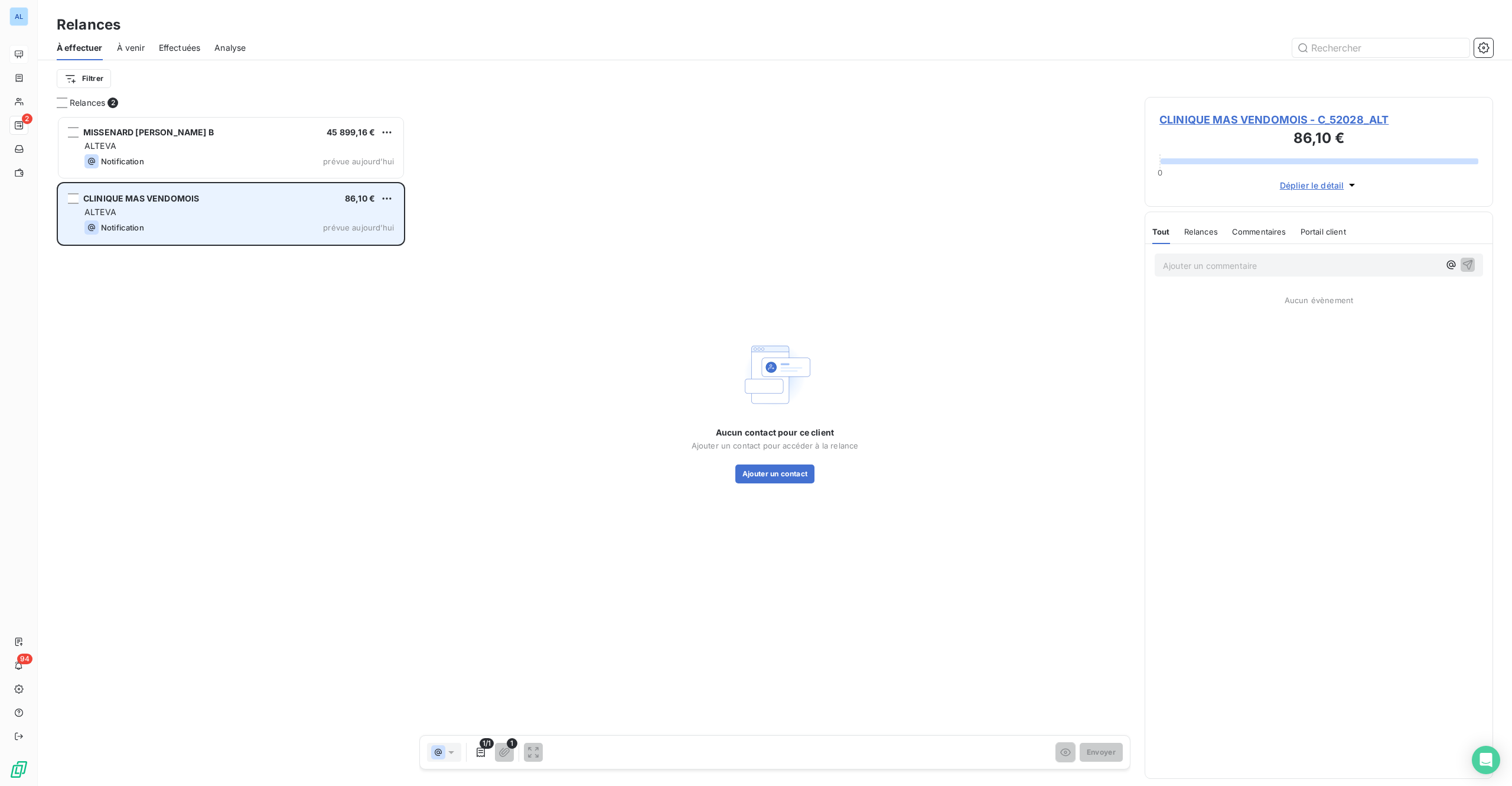
click at [212, 205] on div "CLINIQUE MAS VENDOMOIS 86,10 € ALTEVA Notification prévue aujourd’hui" at bounding box center [231, 214] width 345 height 61
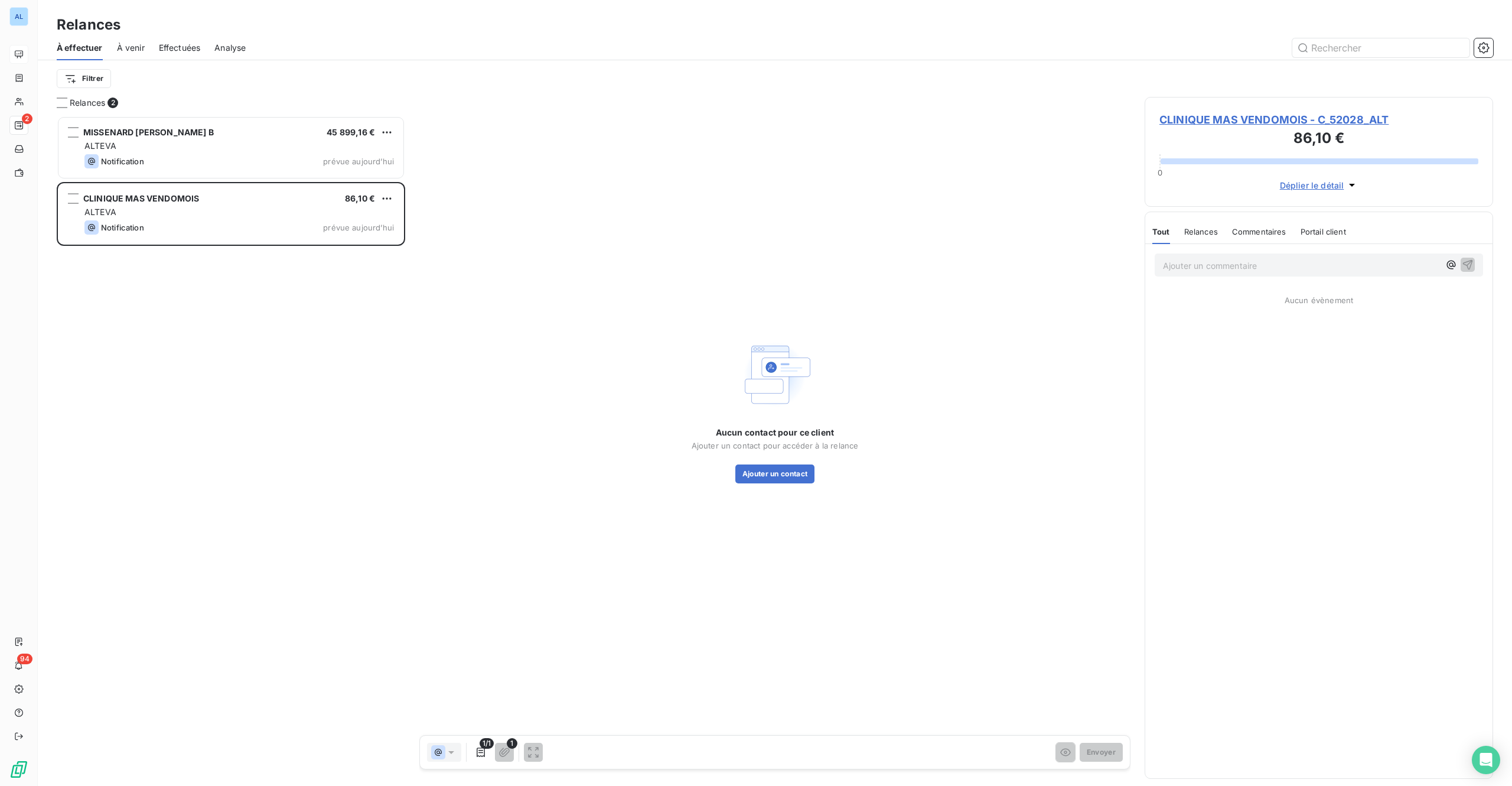
click at [1203, 120] on span "CLINIQUE MAS VENDOMOIS - C_52028_ALT" at bounding box center [1319, 119] width 319 height 16
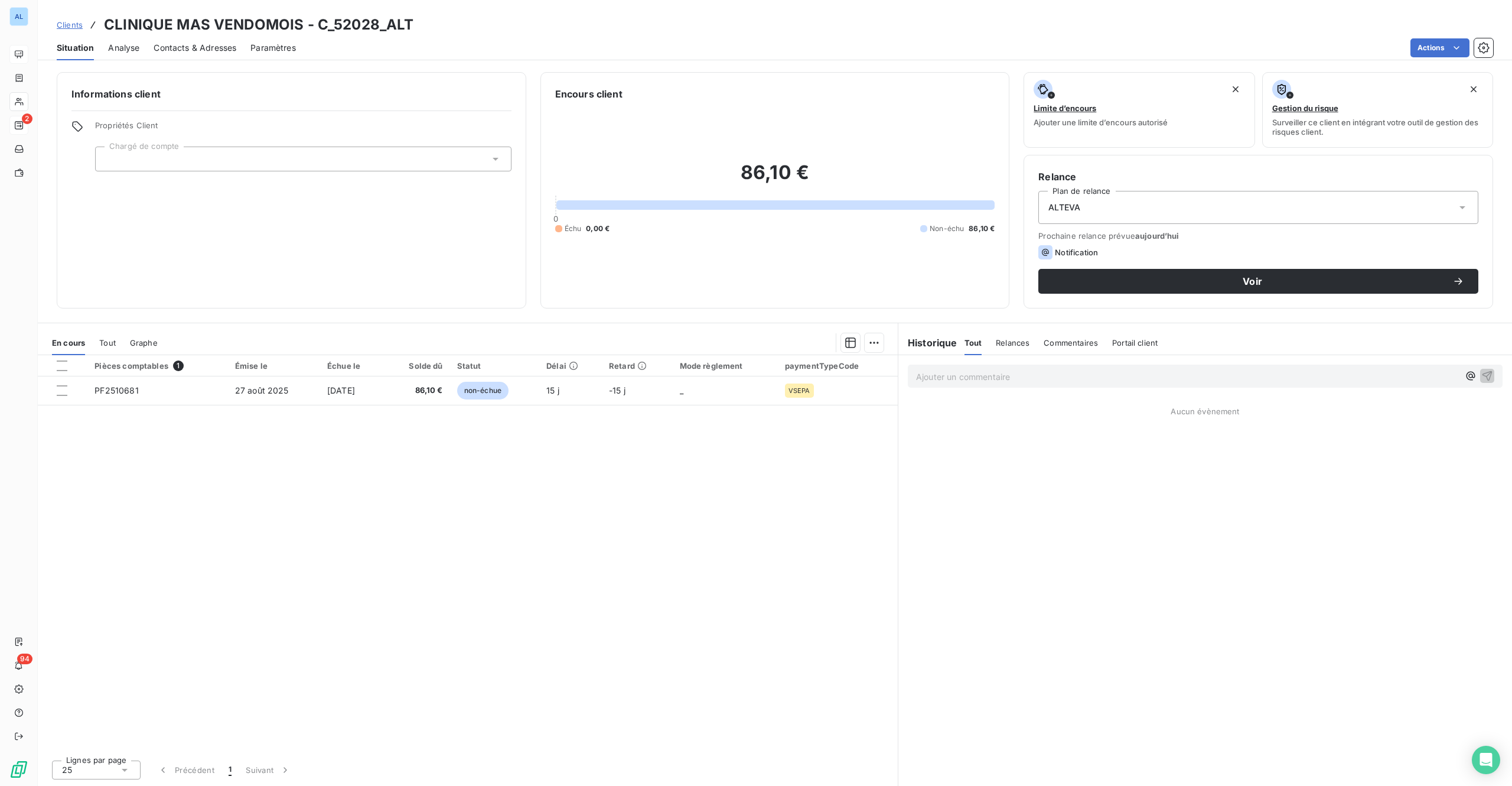
click at [190, 40] on div "Contacts & Adresses" at bounding box center [195, 48] width 83 height 25
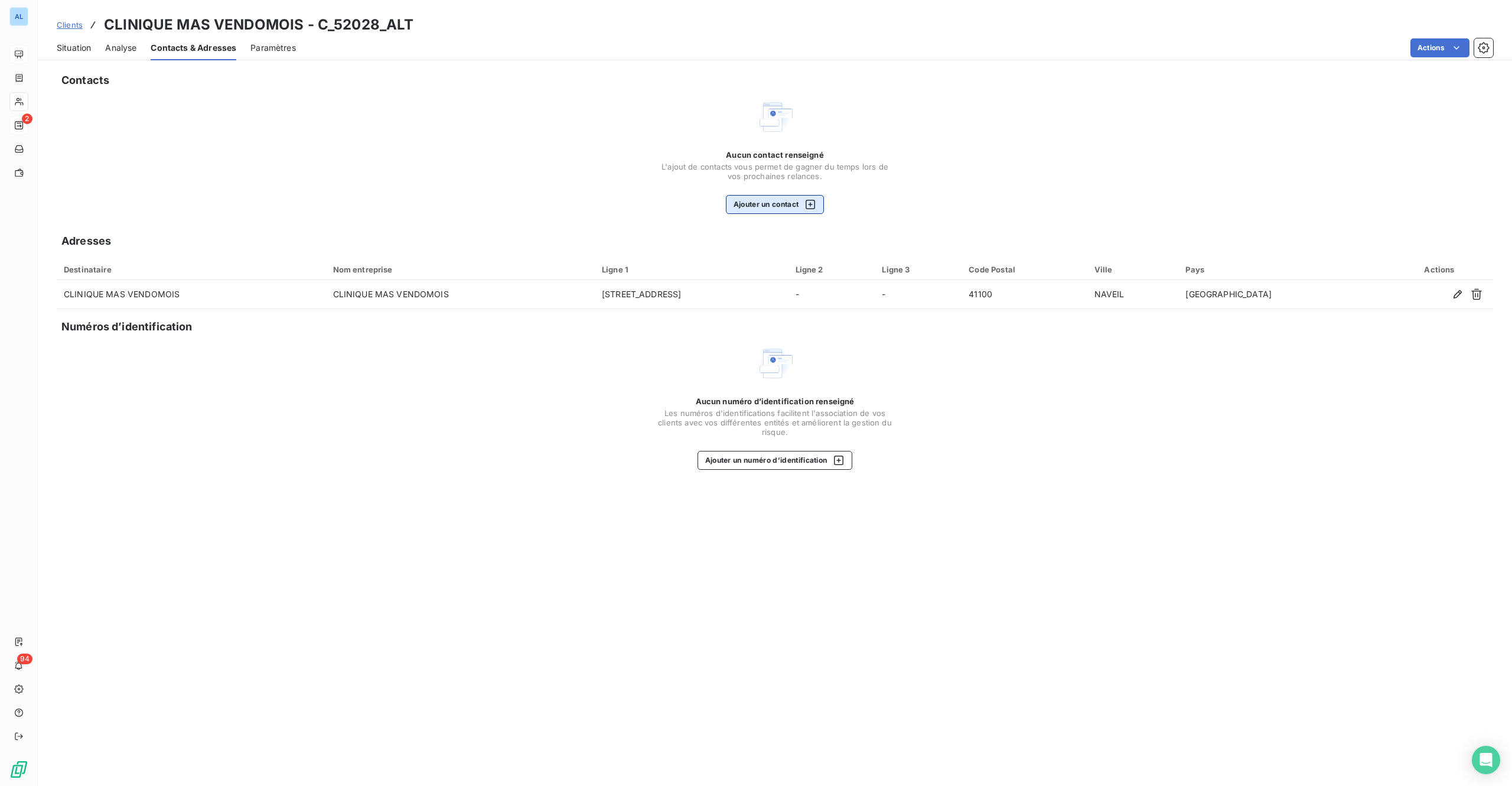
click at [753, 206] on button "Ajouter un contact" at bounding box center [775, 204] width 98 height 19
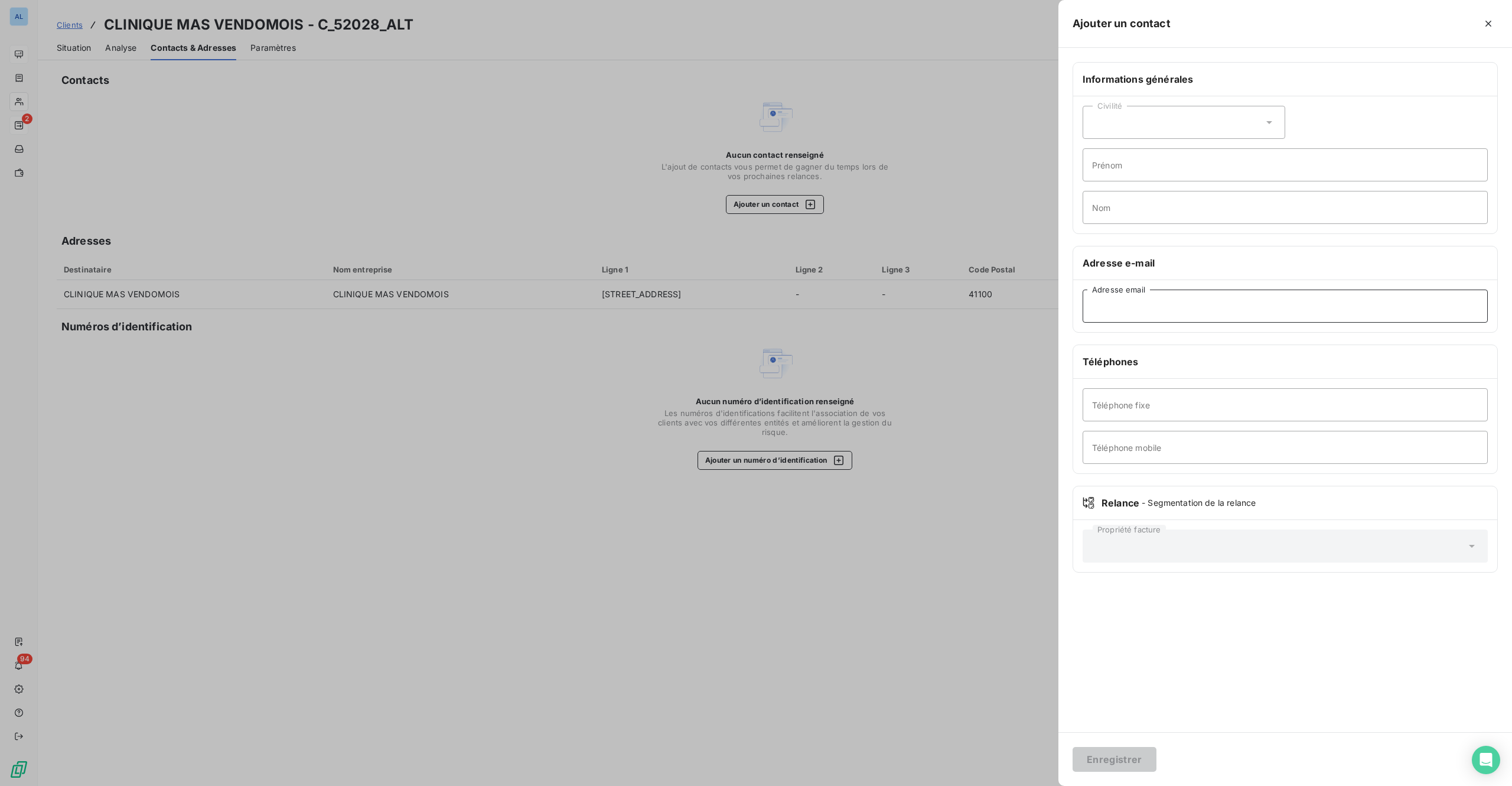
click at [1139, 310] on input "Adresse email" at bounding box center [1285, 306] width 405 height 33
paste input "n.potier@ramsaygds.fr"
type input "n.potier@ramsaygds.fr"
click at [1131, 750] on div "Enregistrer" at bounding box center [1286, 758] width 454 height 53
click at [1131, 751] on button "Enregistrer" at bounding box center [1114, 758] width 84 height 25
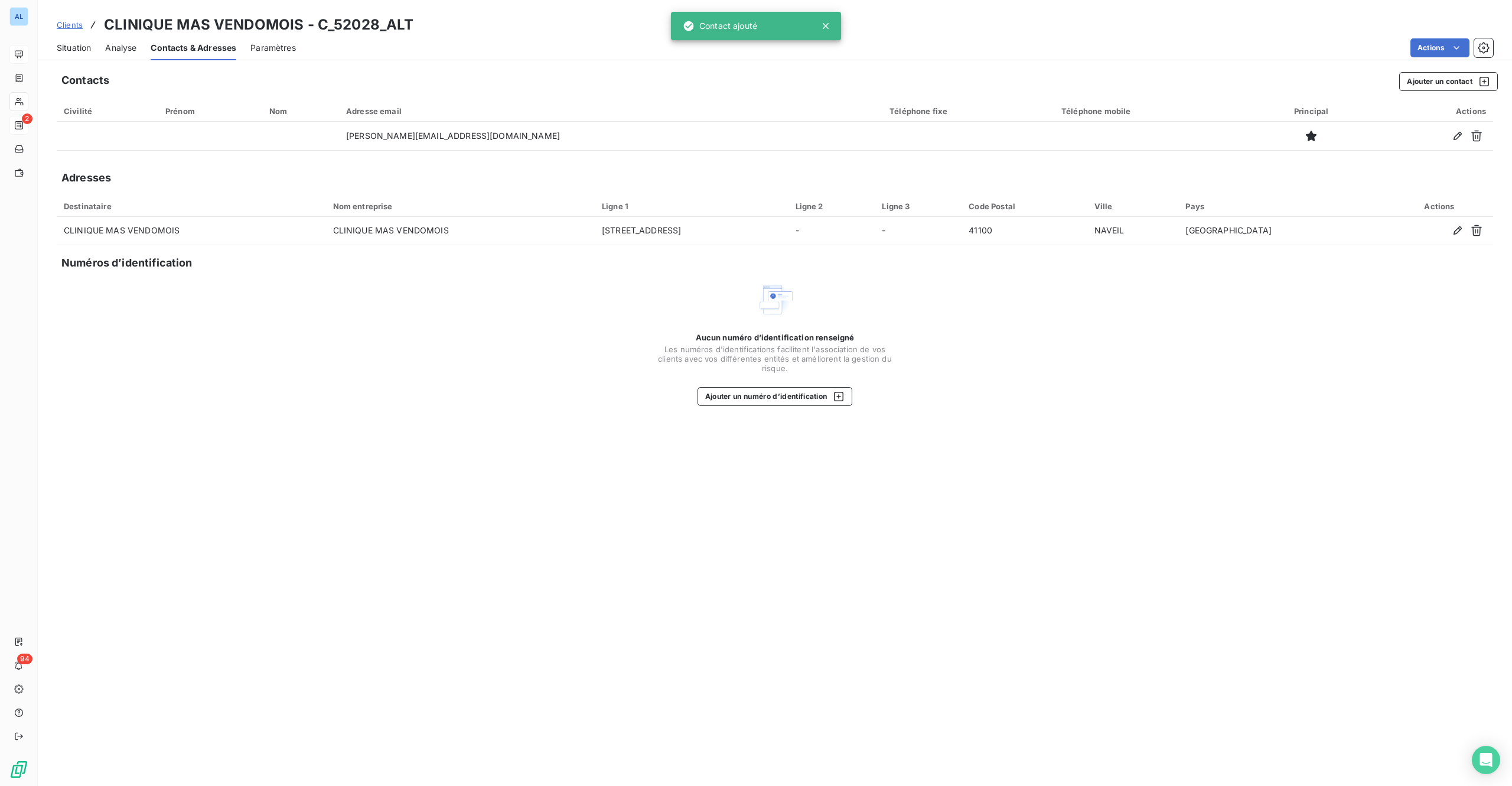
click at [75, 49] on span "Situation" at bounding box center [74, 48] width 34 height 12
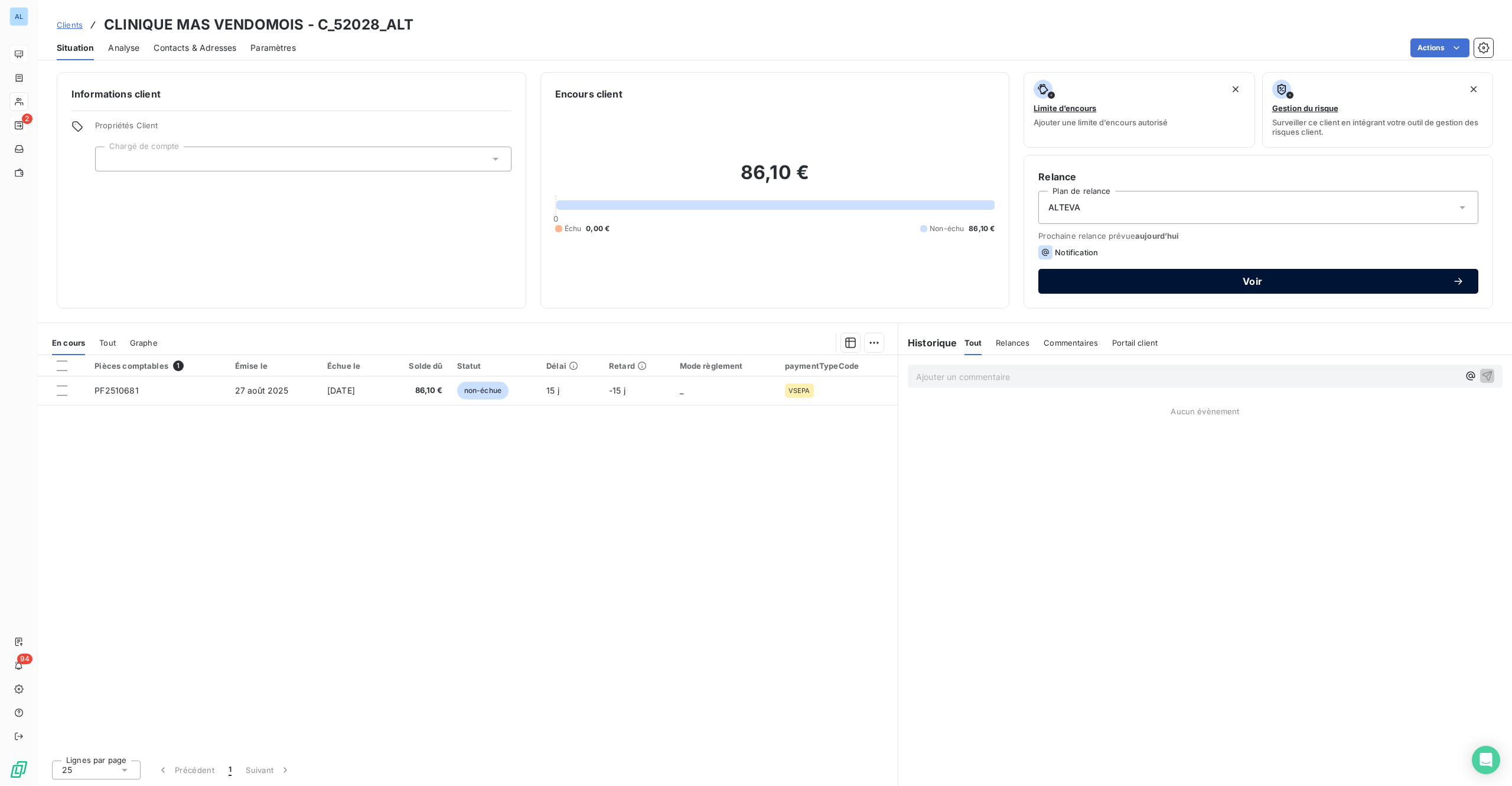
click at [1242, 280] on span "Voir" at bounding box center [1252, 281] width 400 height 9
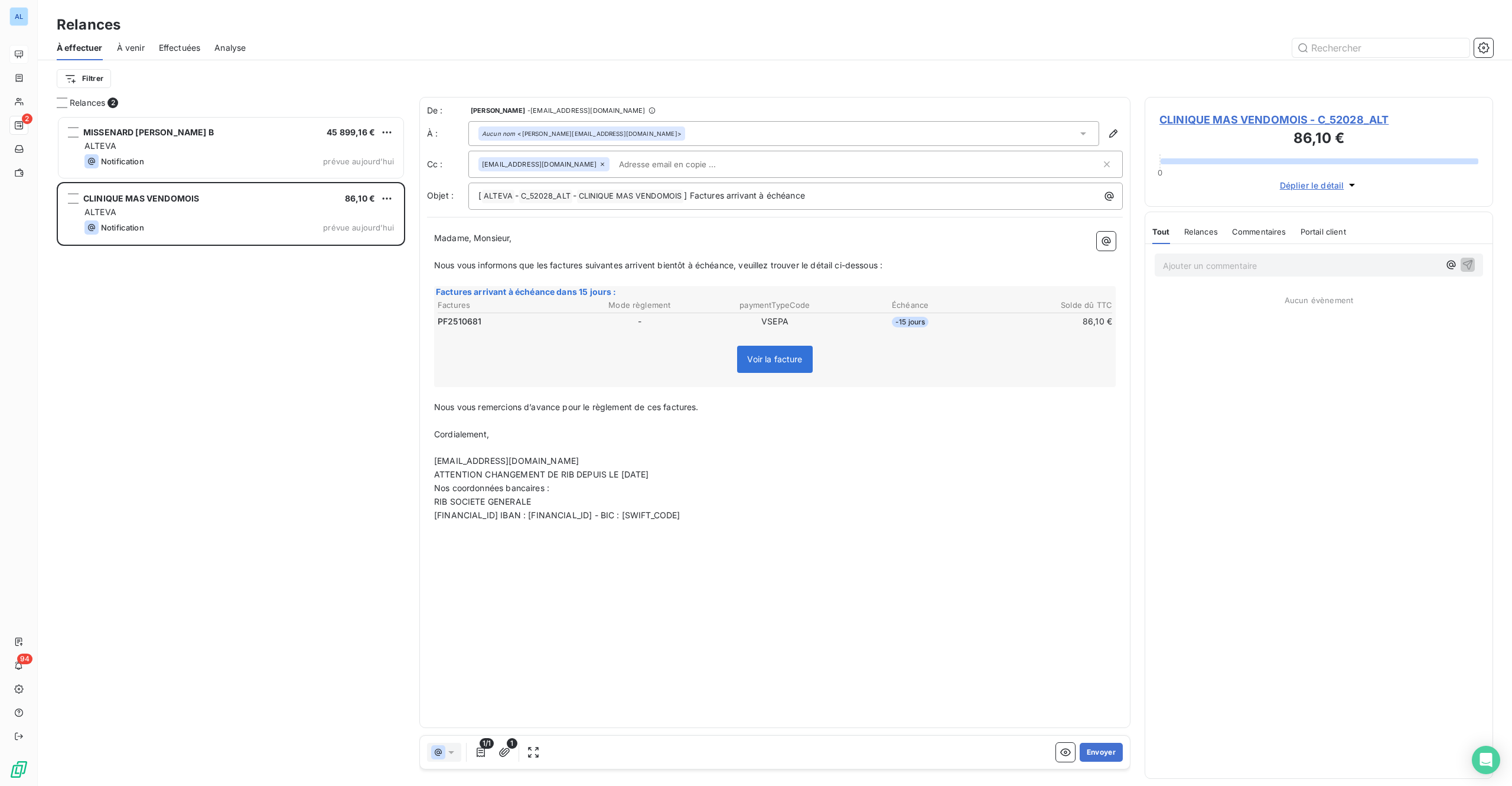
scroll to position [653, 330]
click at [1097, 755] on button "Envoyer" at bounding box center [1101, 752] width 43 height 19
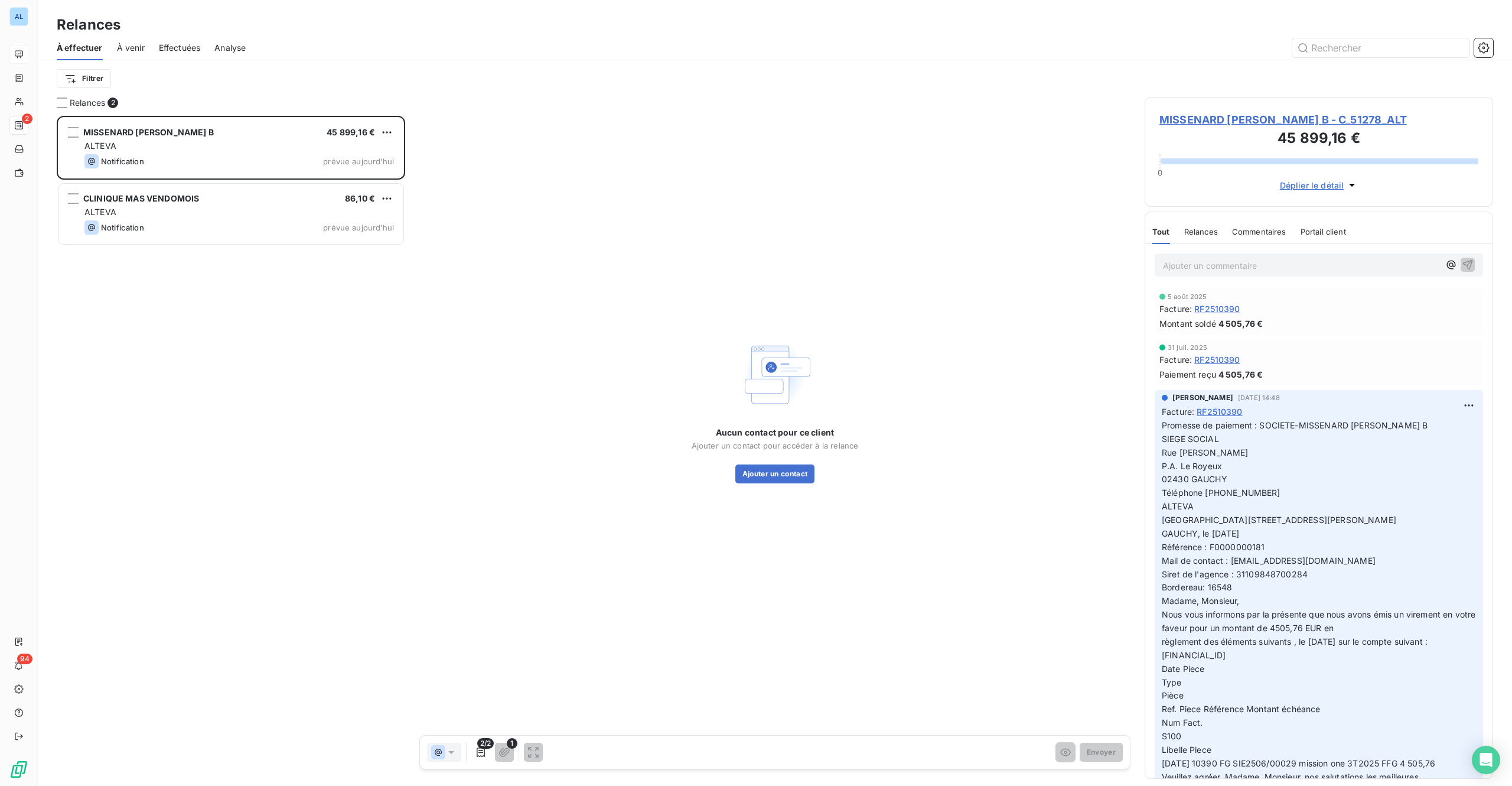
click at [1226, 115] on span "MISSENARD QUINT B - C_51278_ALT" at bounding box center [1319, 119] width 319 height 16
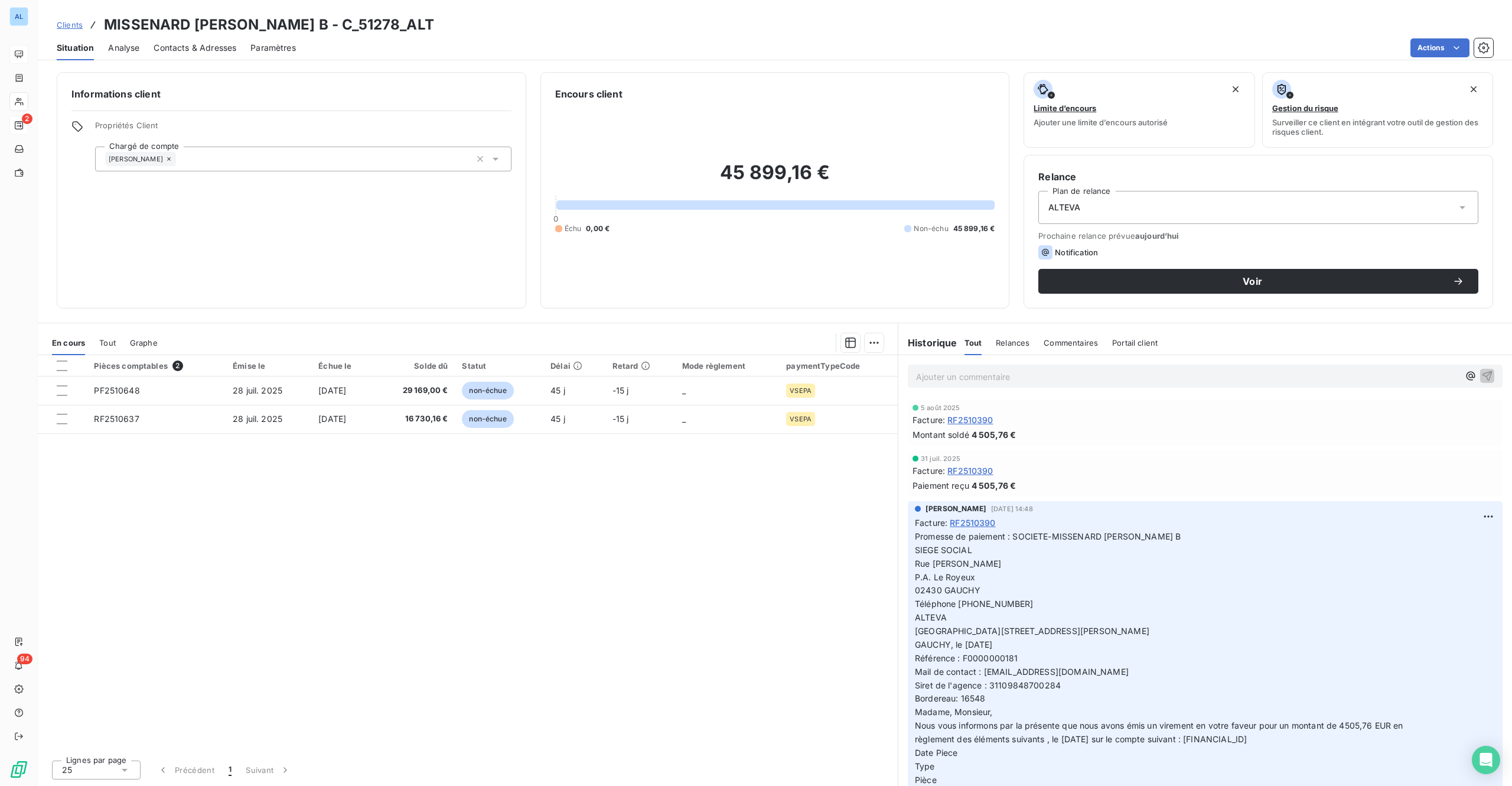
click at [216, 49] on span "Contacts & Adresses" at bounding box center [195, 48] width 83 height 12
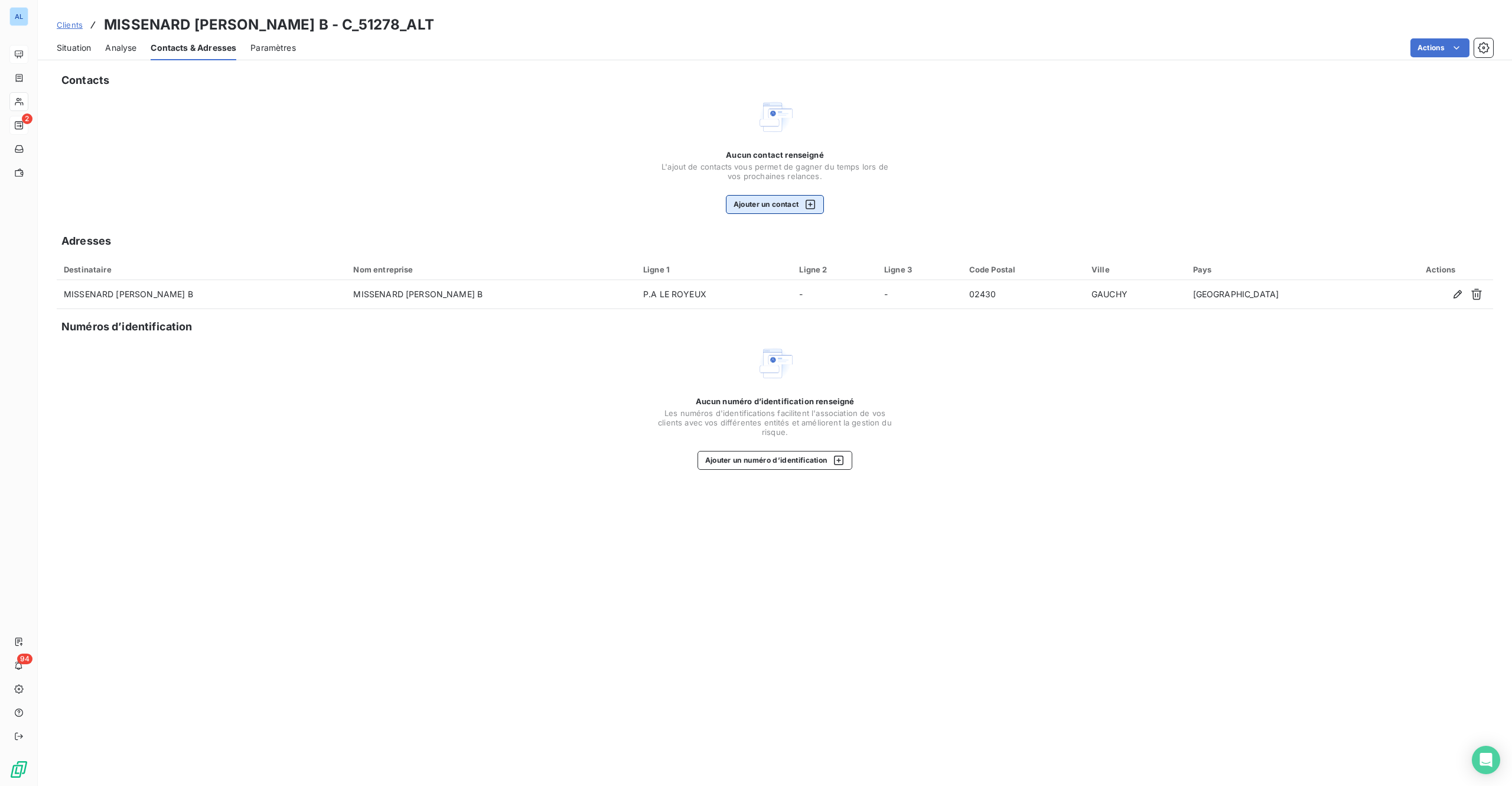
click at [798, 202] on button "Ajouter un contact" at bounding box center [775, 204] width 98 height 19
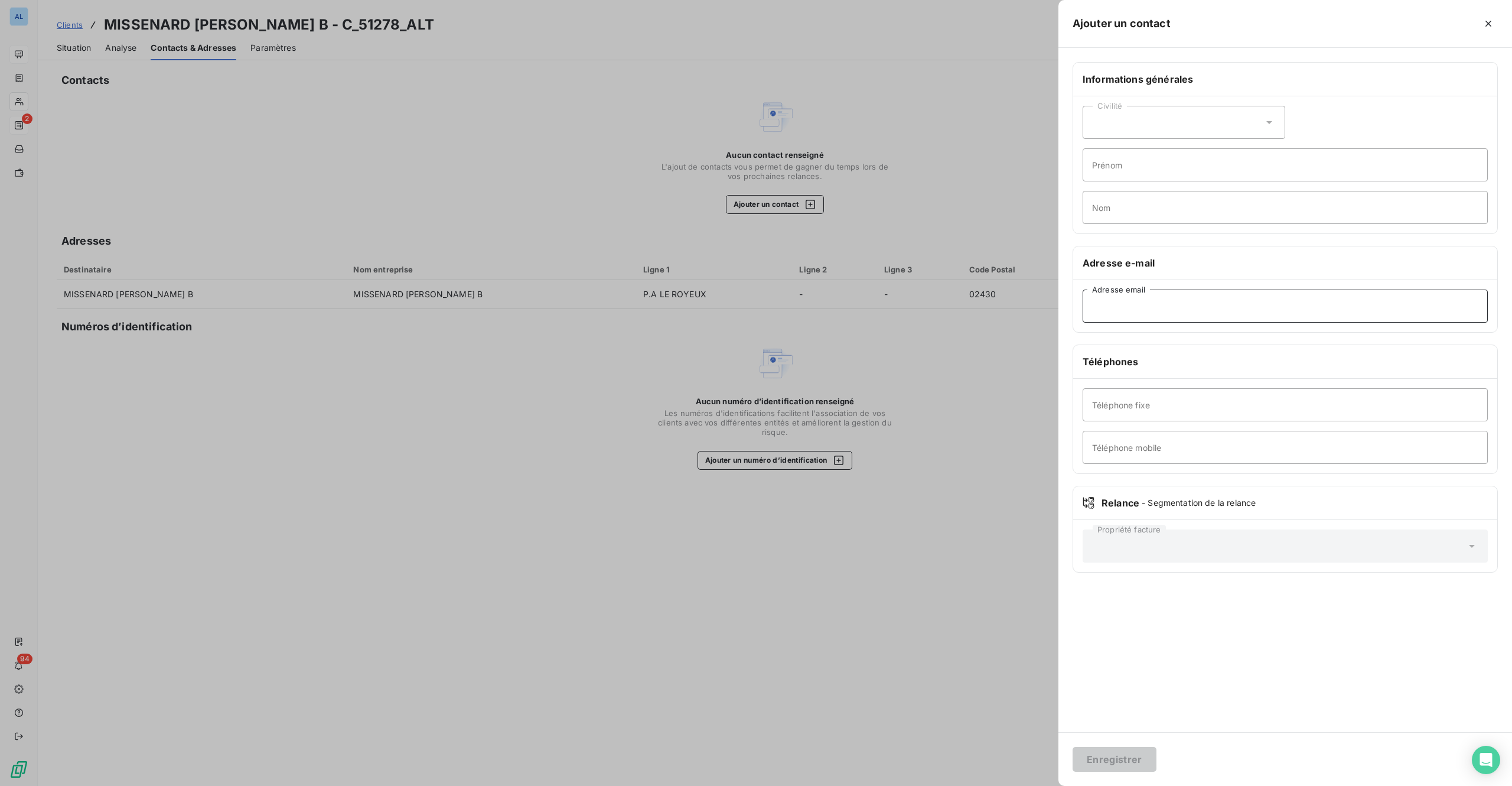
click at [1143, 309] on input "Adresse email" at bounding box center [1285, 306] width 405 height 33
paste input "b.cogez@missenard-quint.com"
type input "b.cogez@missenard-quint.com"
click at [1123, 768] on button "Enregistrer" at bounding box center [1114, 758] width 84 height 25
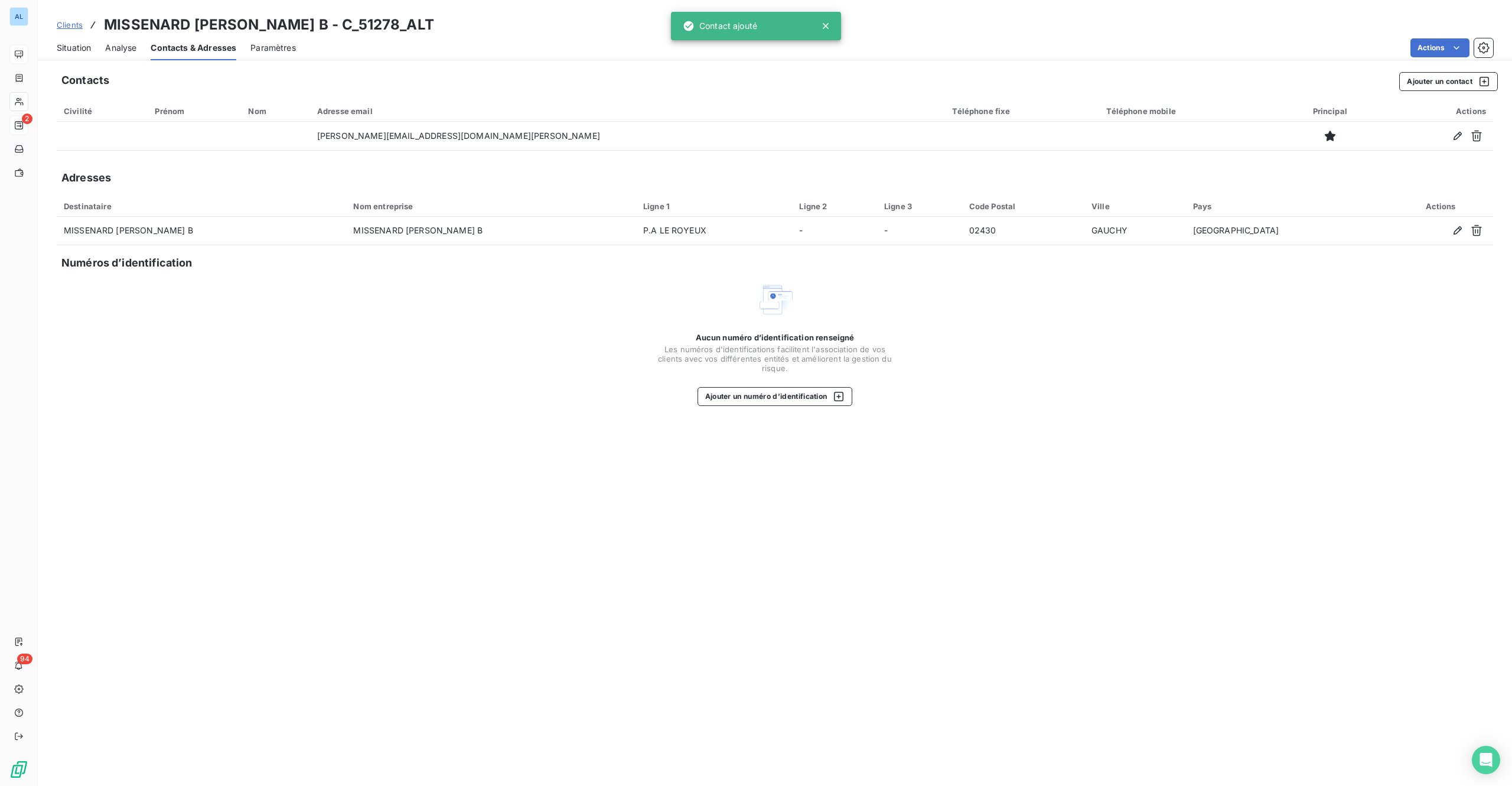
click at [74, 40] on div "Situation" at bounding box center [74, 48] width 34 height 25
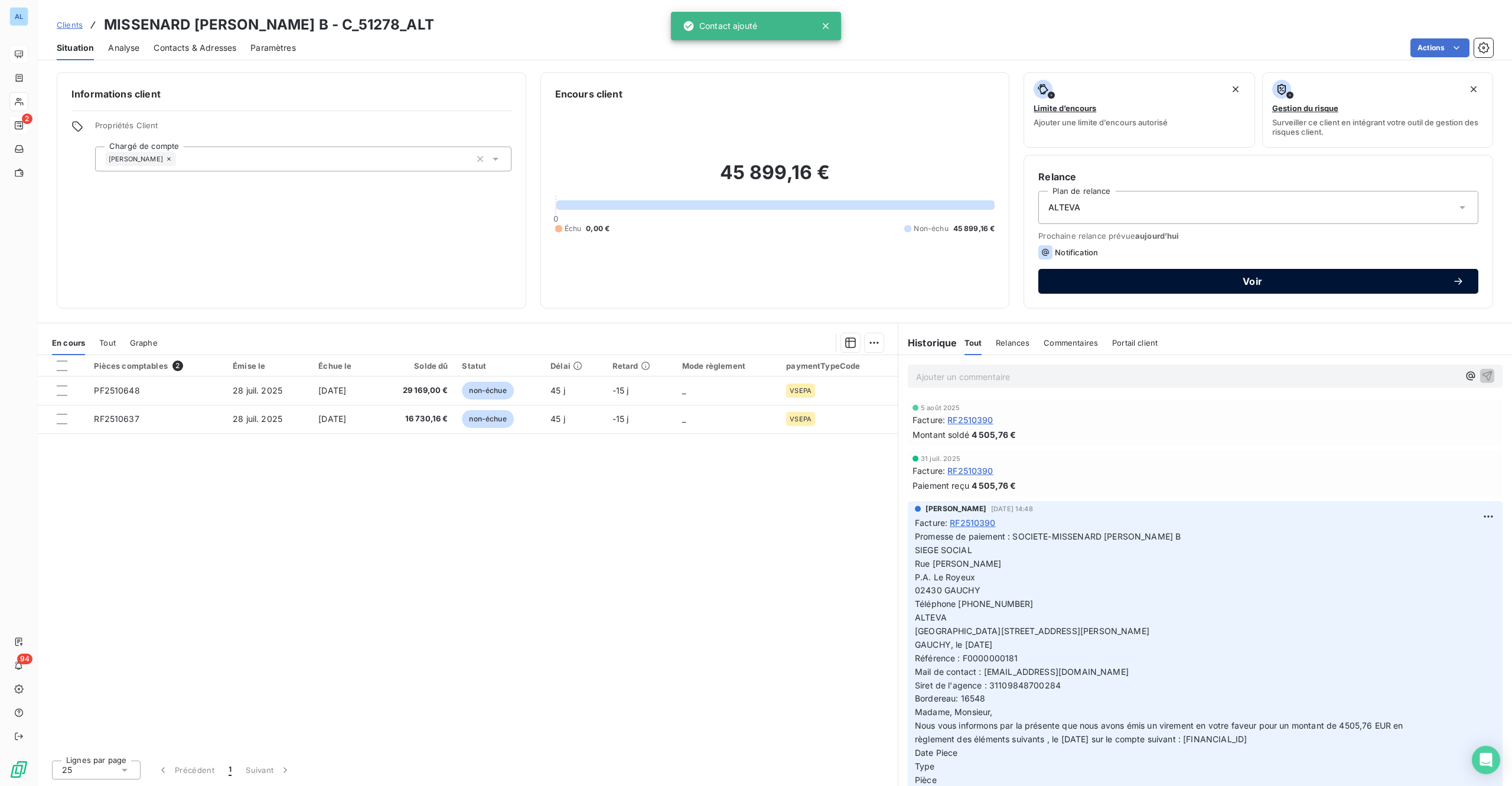
click at [1229, 279] on span "Voir" at bounding box center [1252, 281] width 400 height 9
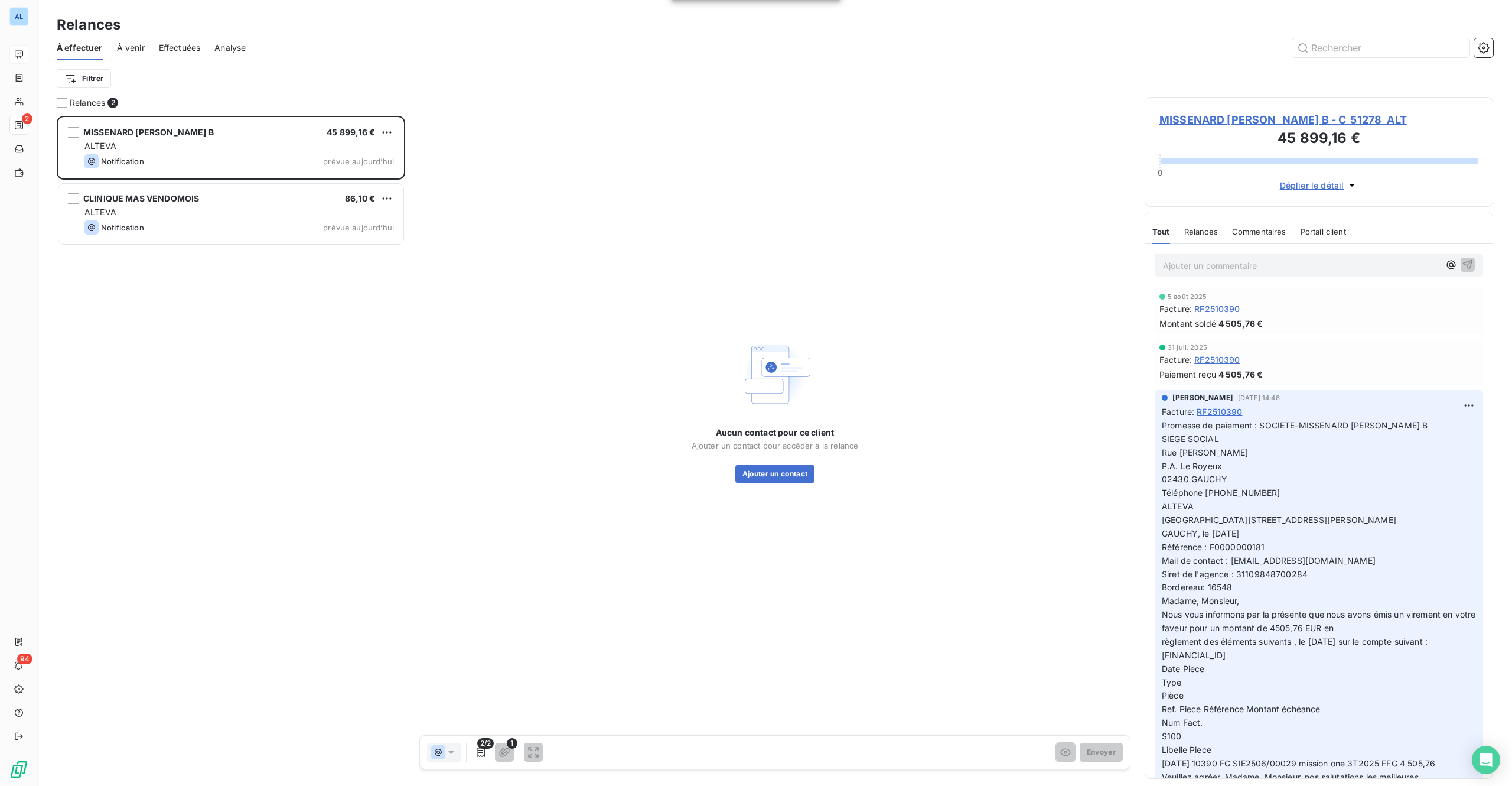
scroll to position [19, 17]
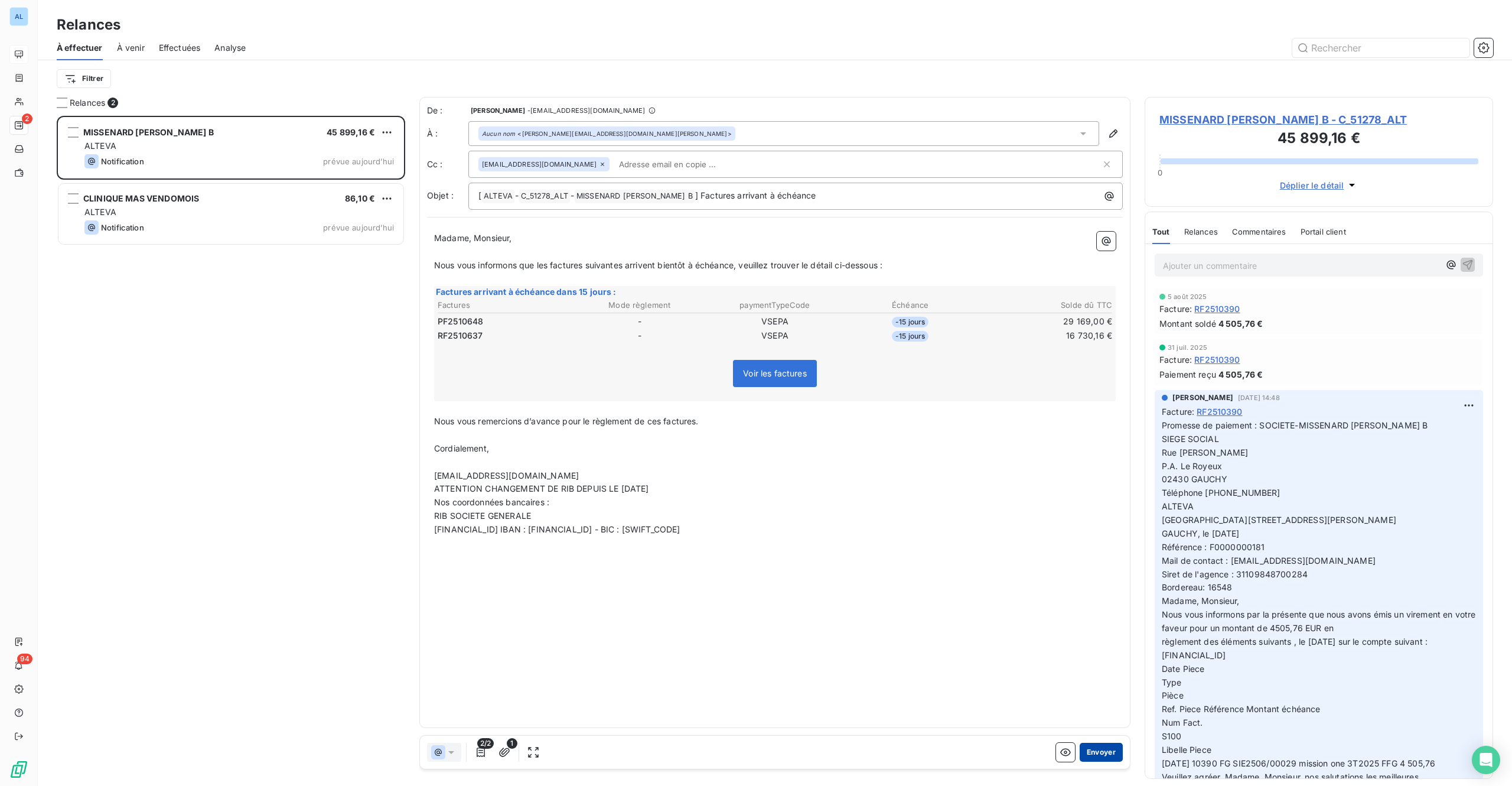
click at [1096, 751] on button "Envoyer" at bounding box center [1101, 752] width 43 height 19
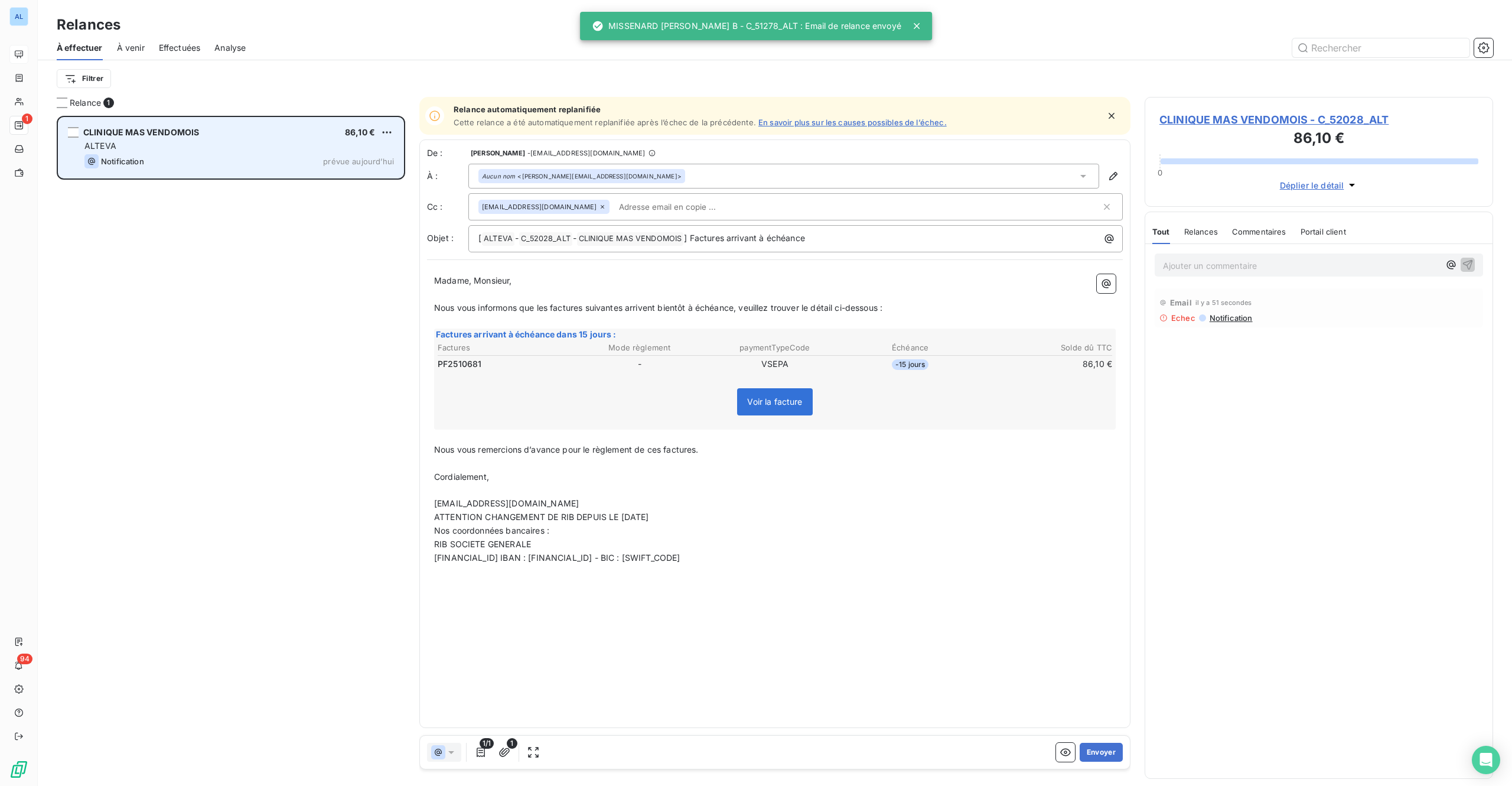
click at [237, 131] on div "CLINIQUE MAS VENDOMOIS 86,10 €" at bounding box center [239, 132] width 310 height 11
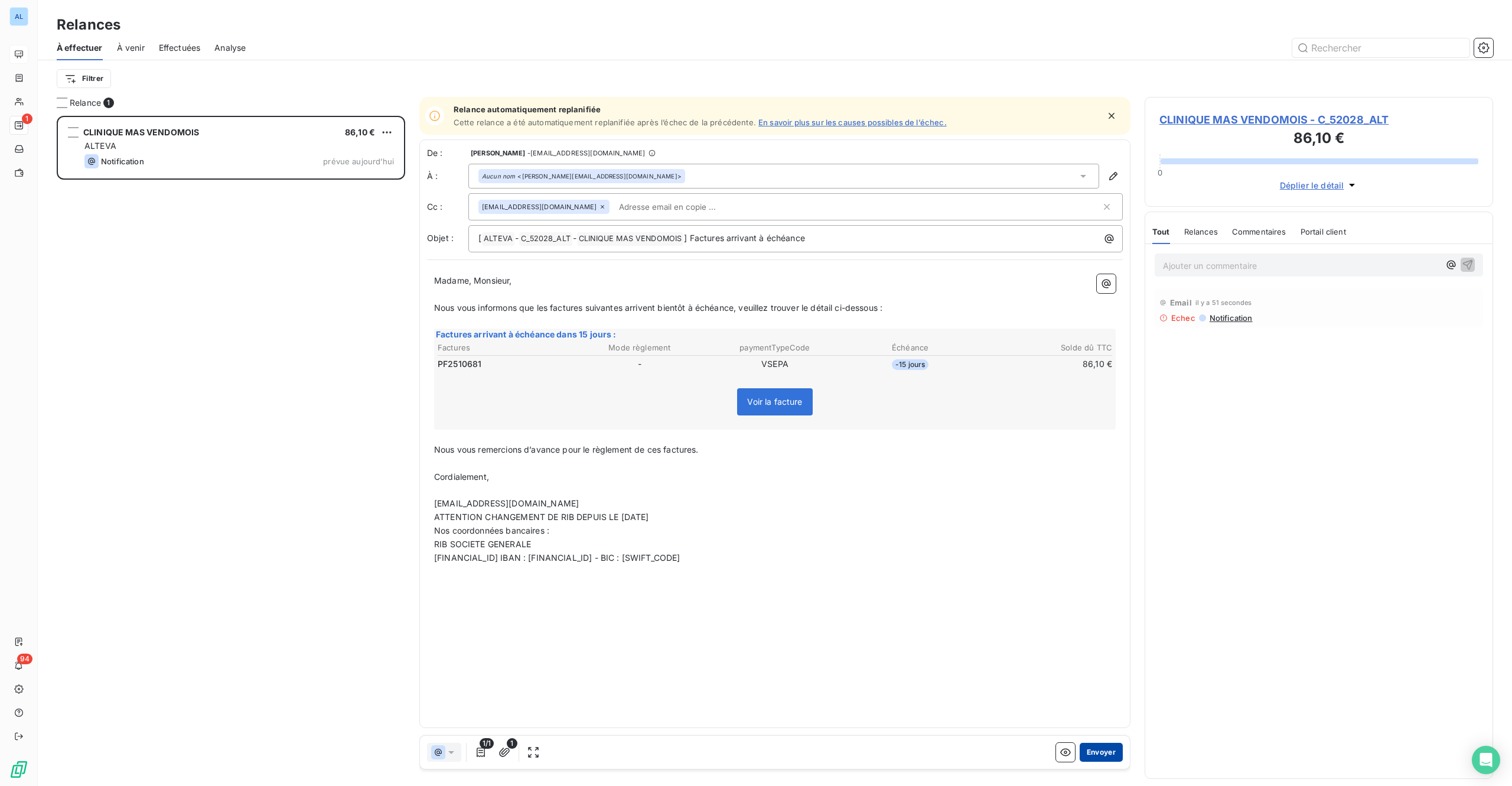
click at [1107, 751] on button "Envoyer" at bounding box center [1101, 752] width 43 height 19
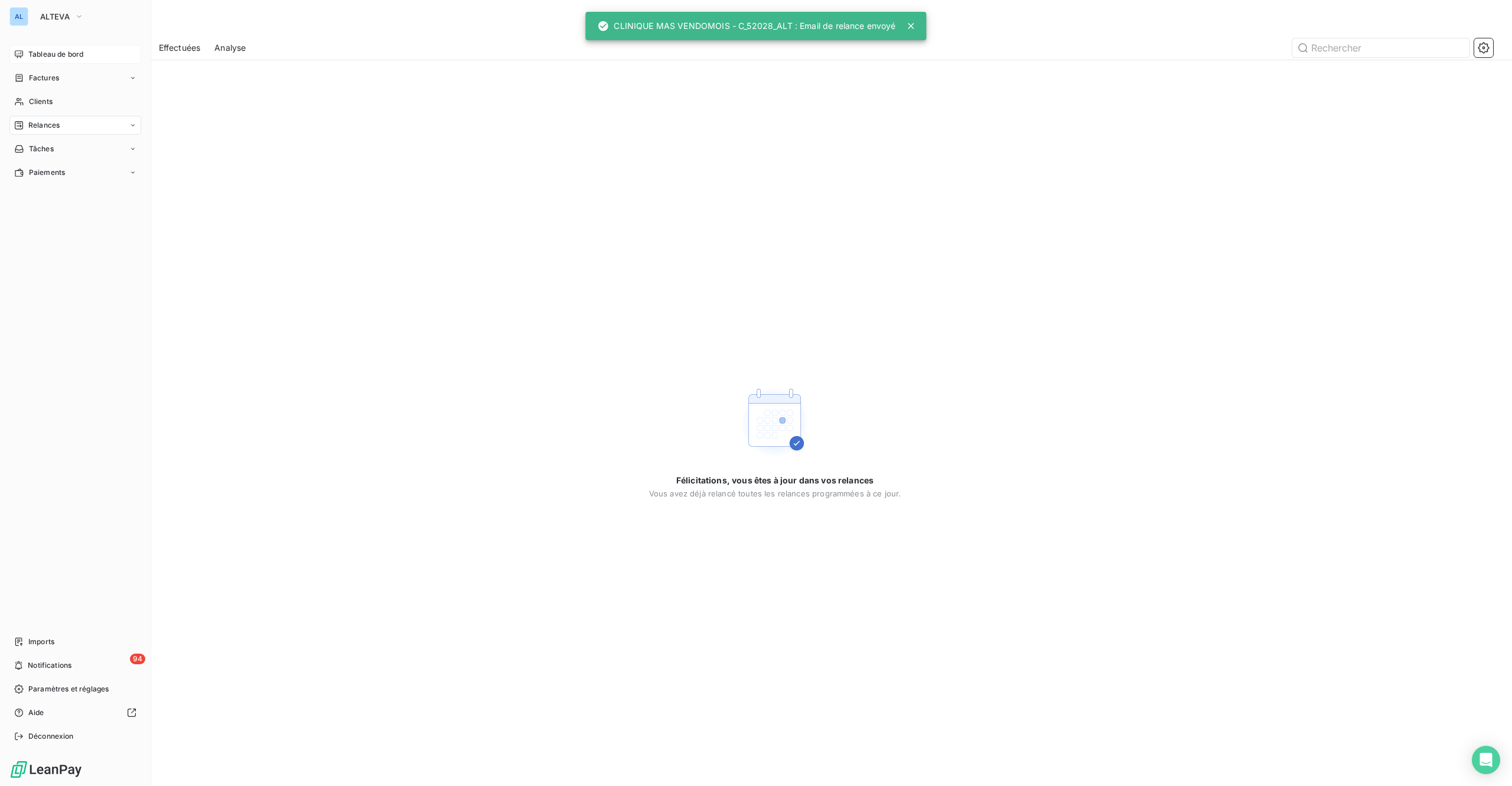
click at [51, 54] on span "Tableau de bord" at bounding box center [56, 54] width 55 height 11
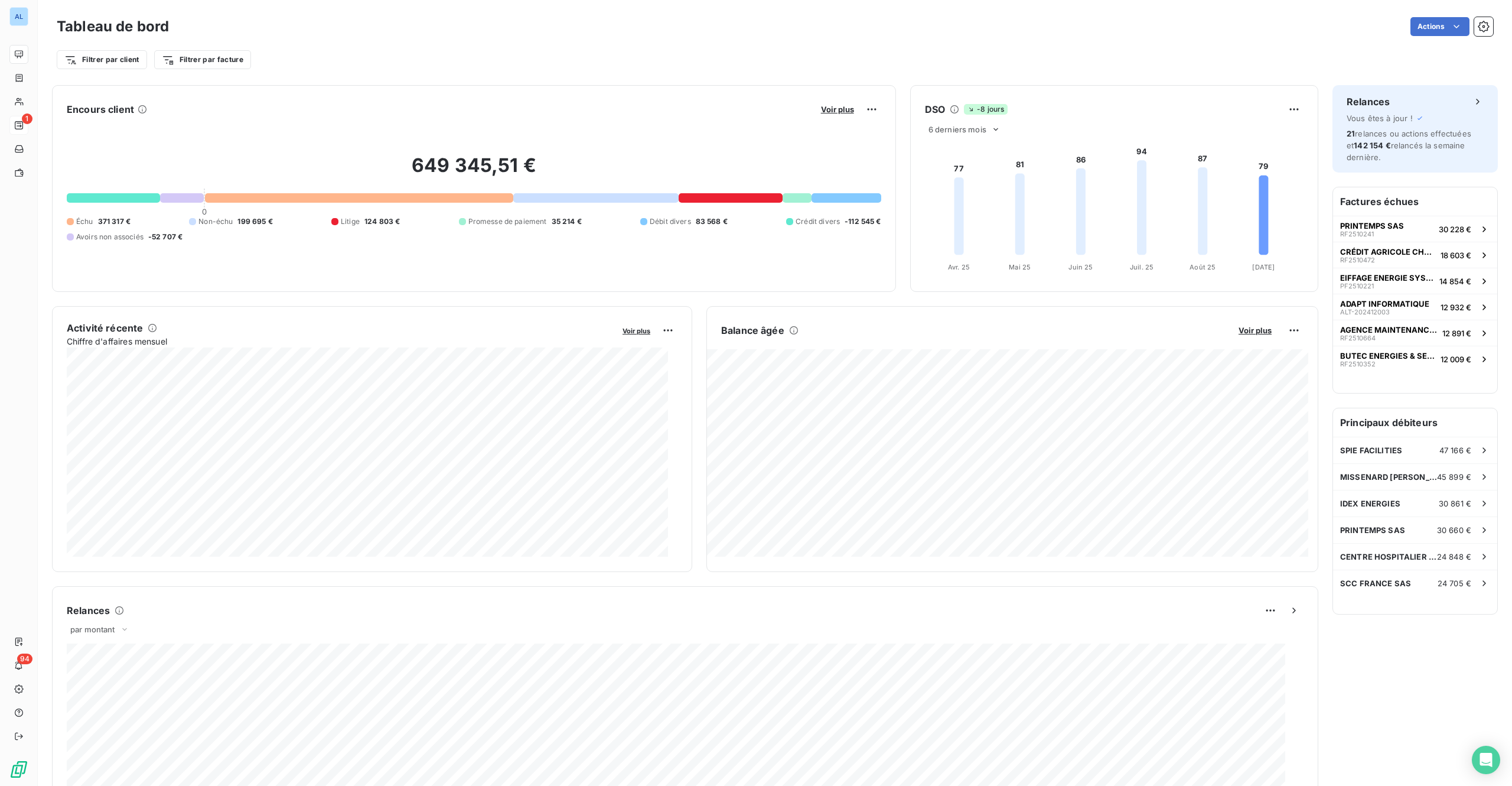
click at [595, 44] on div "Filtrer par client Filtrer par facture" at bounding box center [775, 54] width 1437 height 32
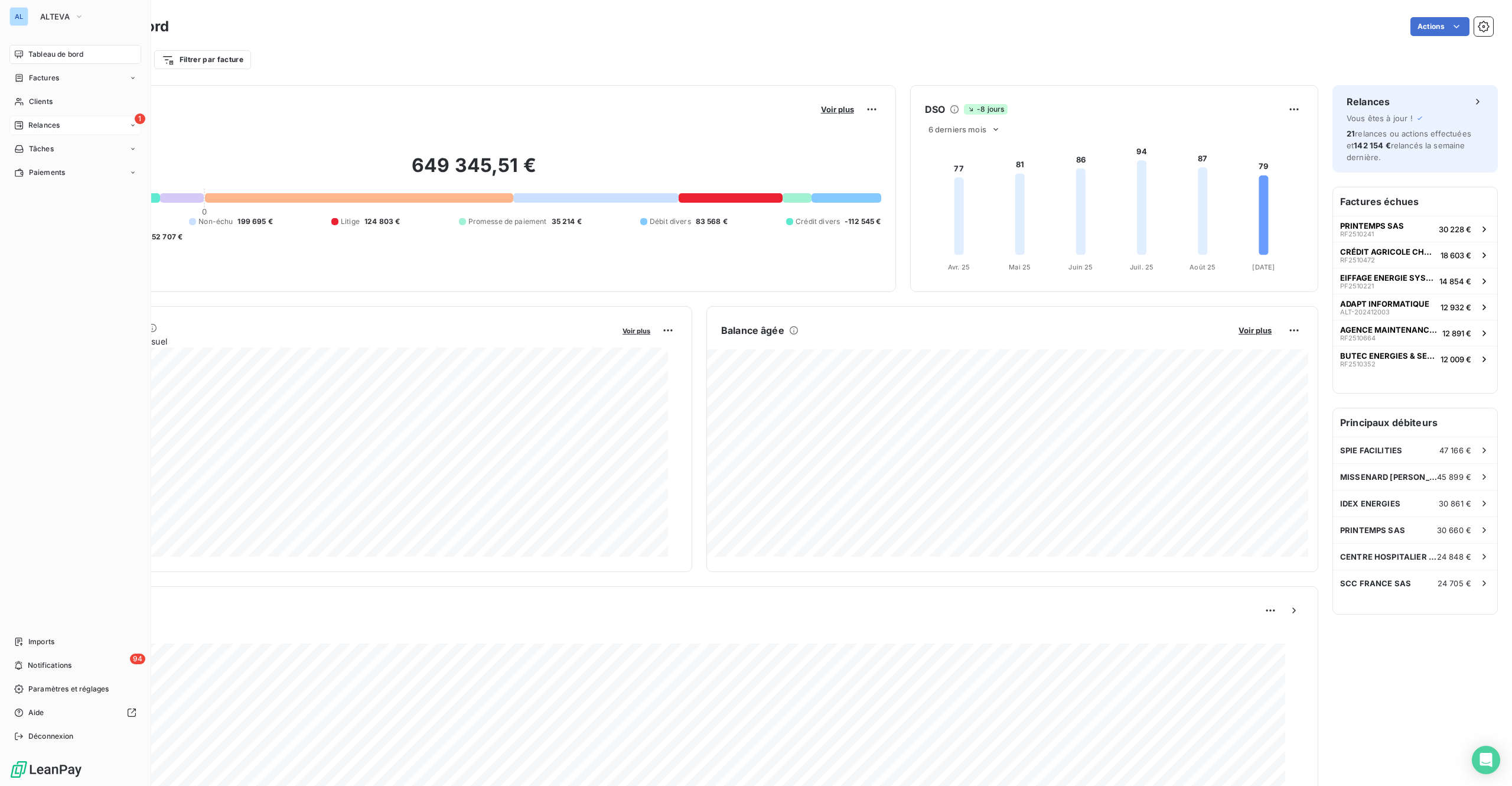
click at [67, 125] on div "1 Relances" at bounding box center [74, 125] width 131 height 19
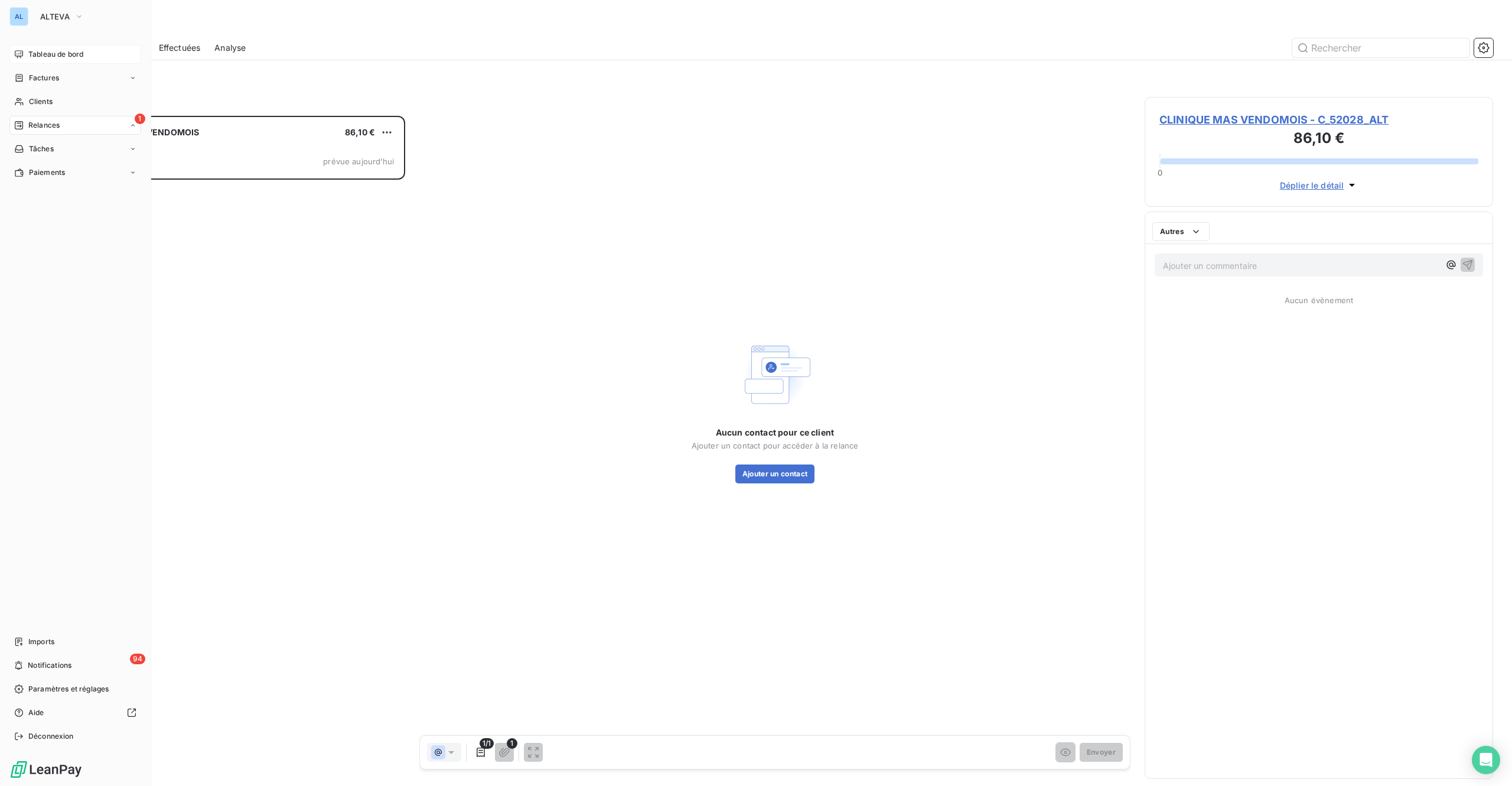
scroll to position [653, 330]
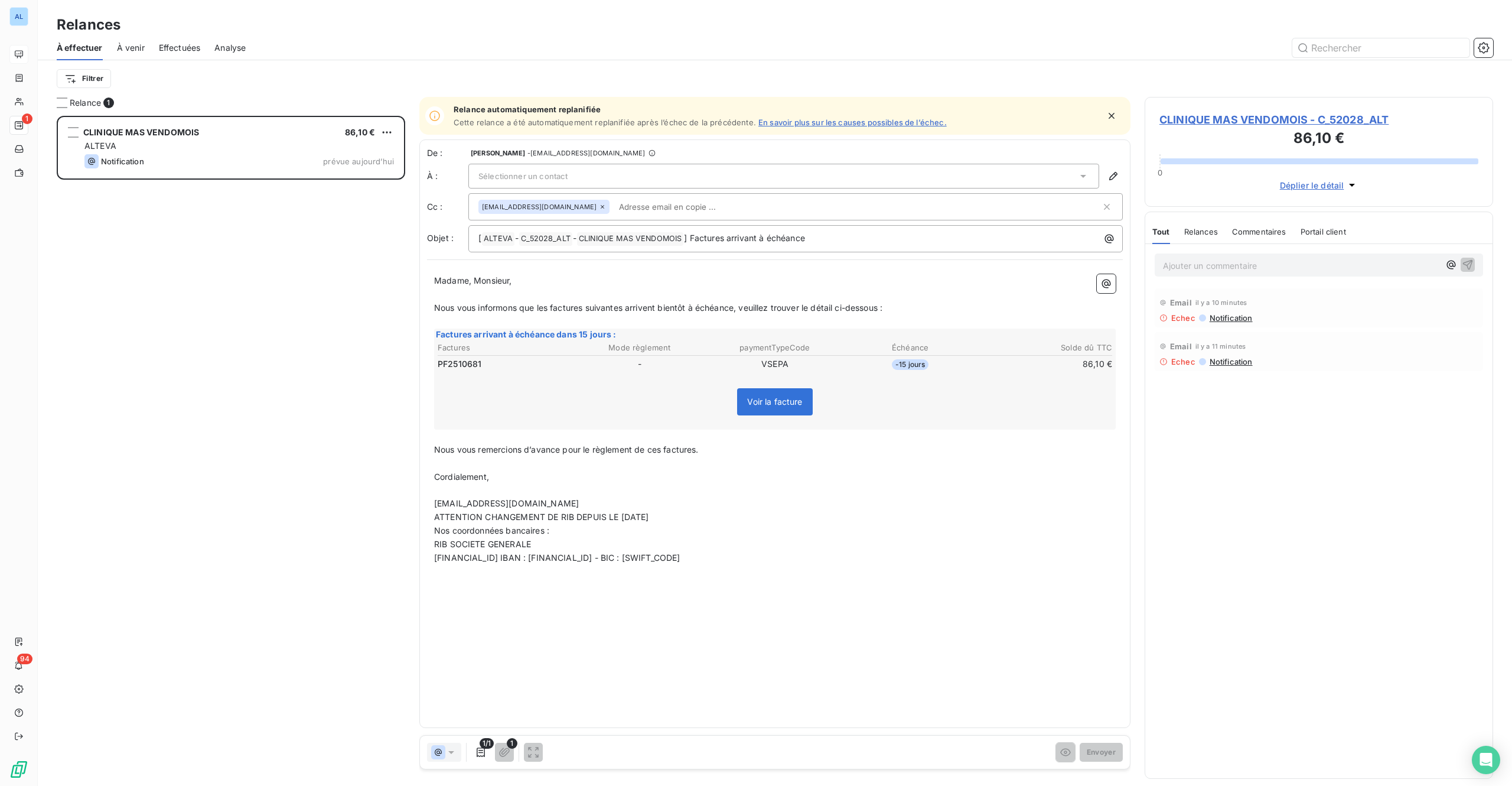
click at [1209, 120] on span "CLINIQUE MAS VENDOMOIS - C_52028_ALT" at bounding box center [1319, 119] width 319 height 16
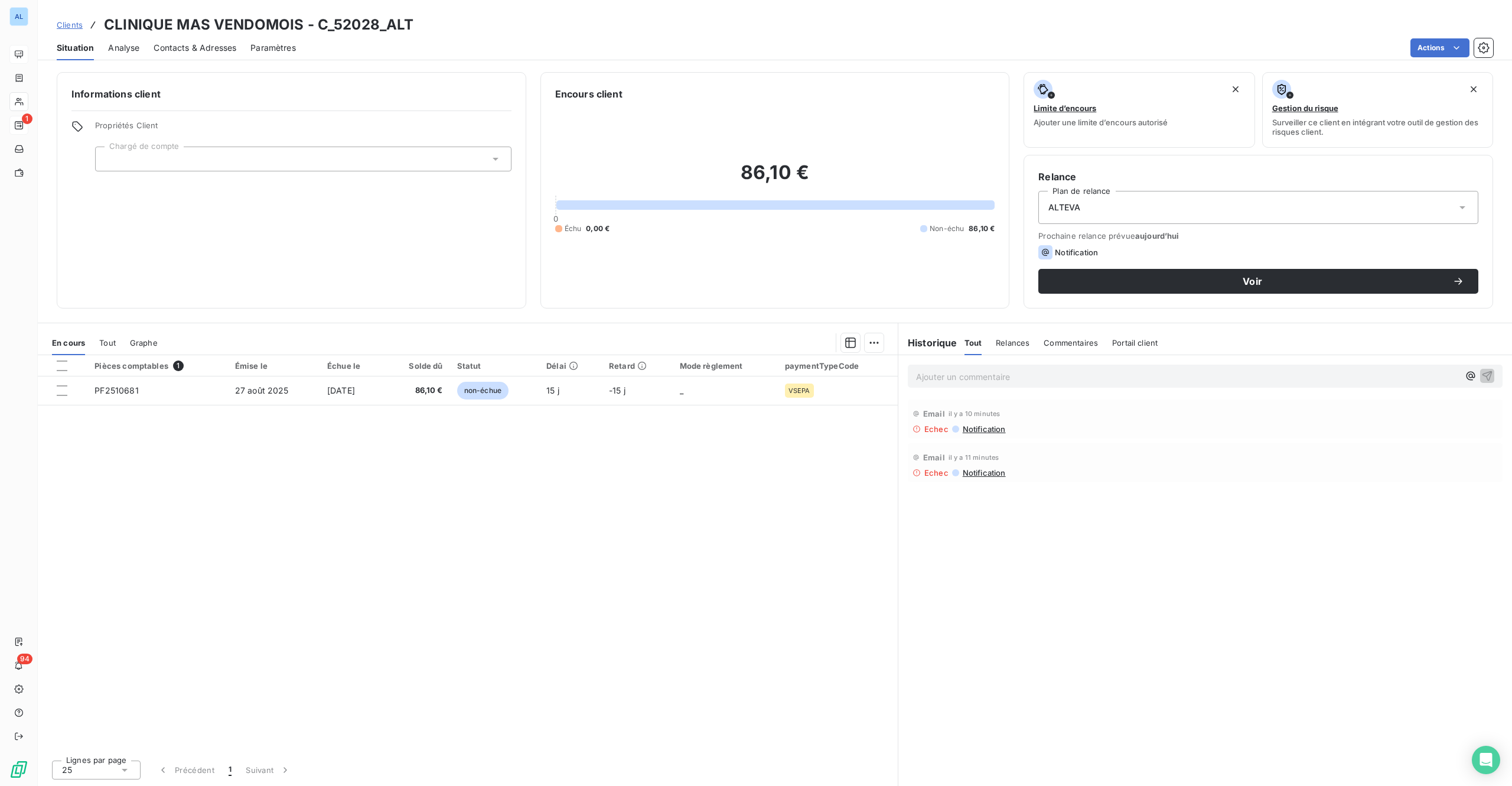
click at [210, 44] on span "Contacts & Adresses" at bounding box center [195, 48] width 83 height 12
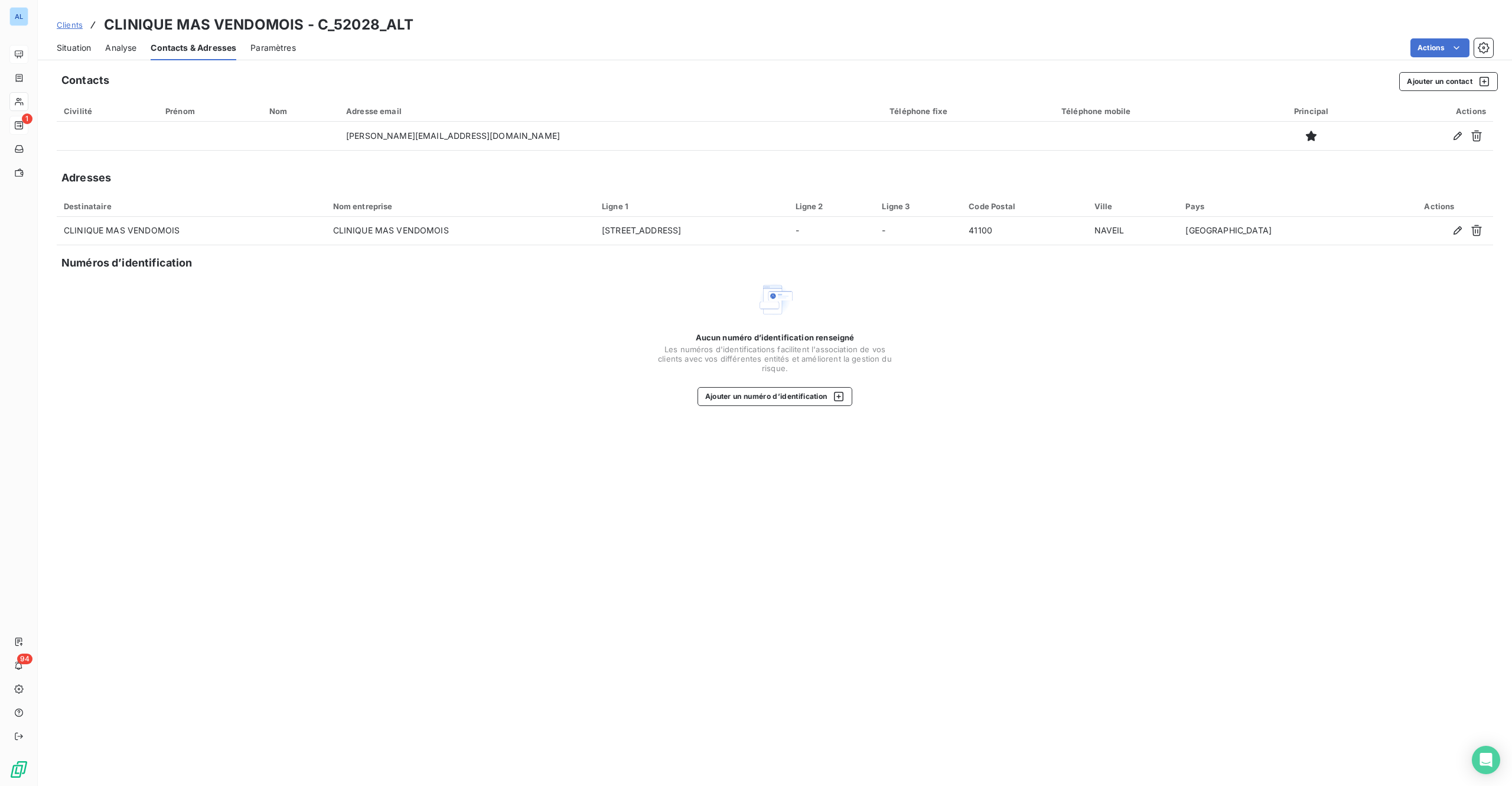
click at [64, 46] on span "Situation" at bounding box center [74, 48] width 34 height 12
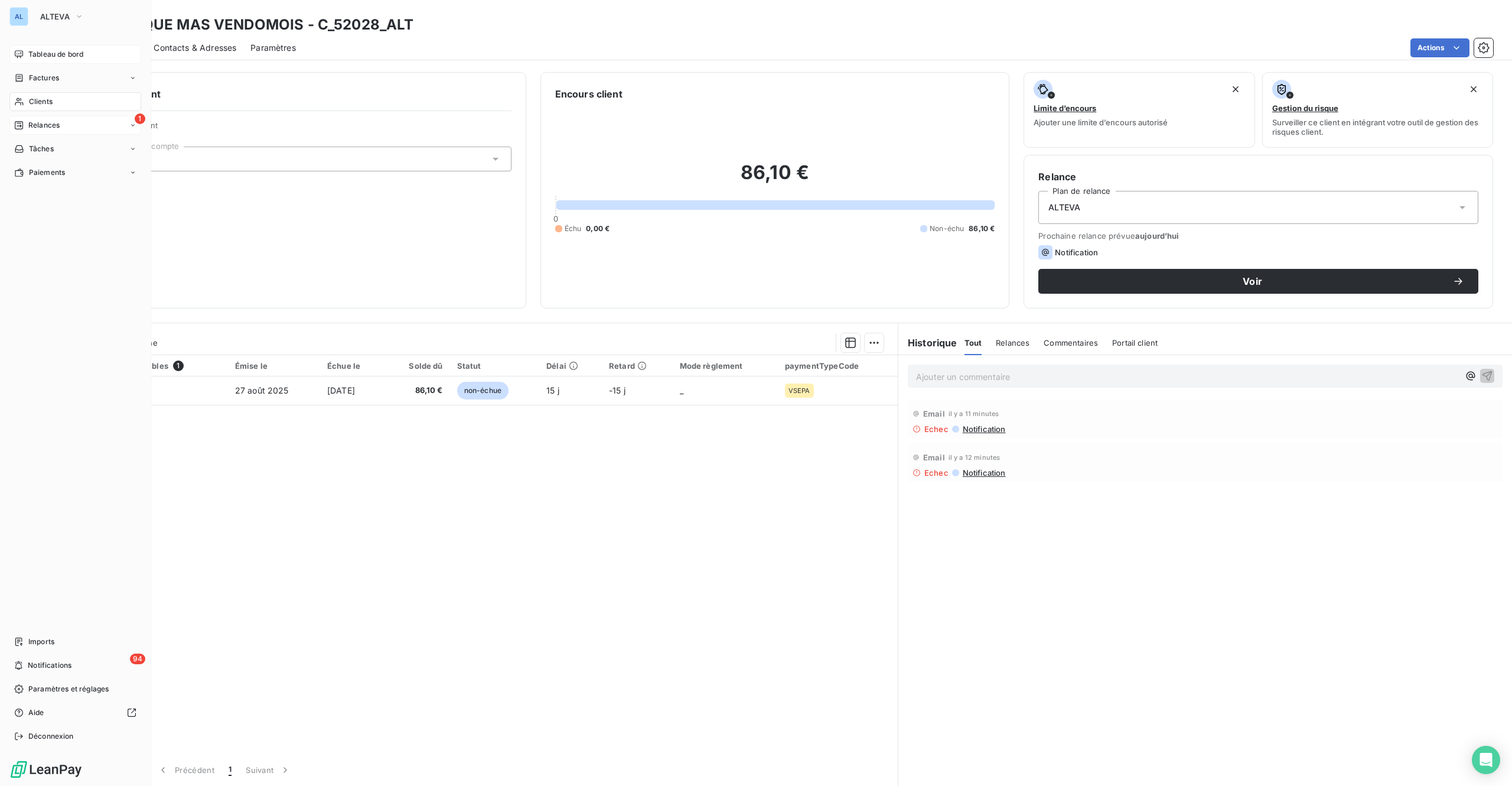
click at [26, 120] on div "Relances" at bounding box center [36, 125] width 45 height 11
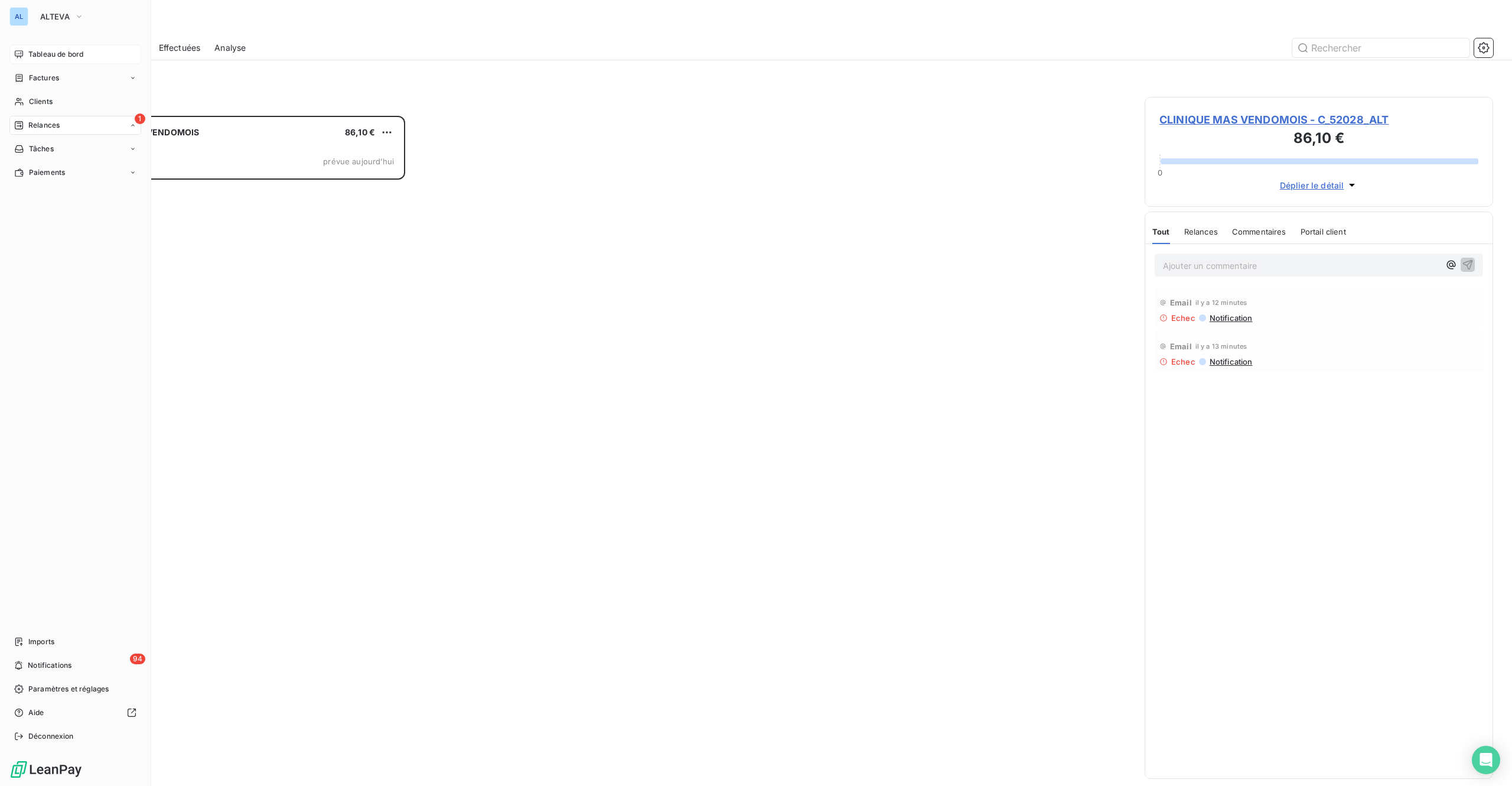
scroll to position [653, 330]
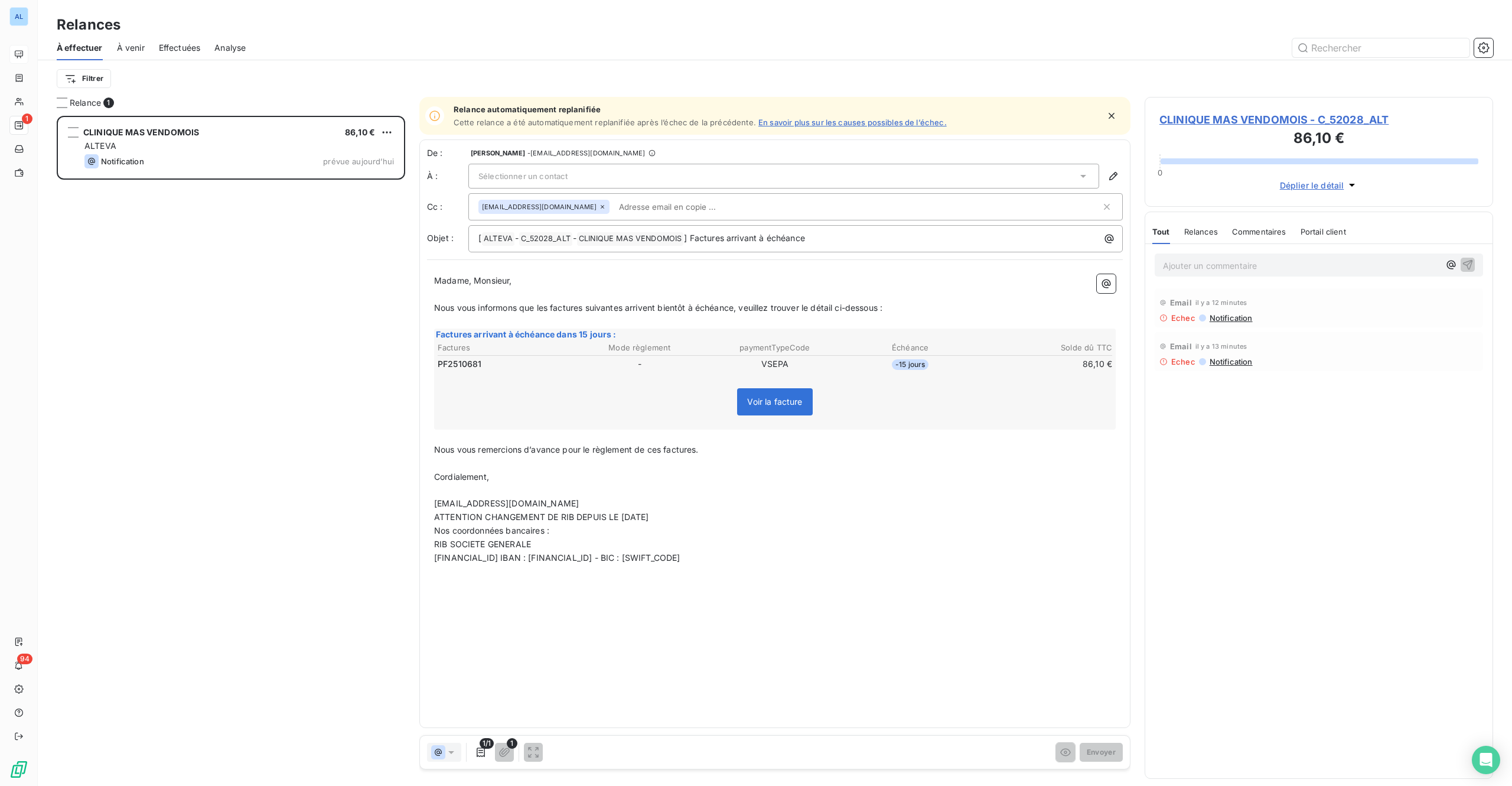
click at [178, 47] on span "Effectuées" at bounding box center [180, 48] width 42 height 12
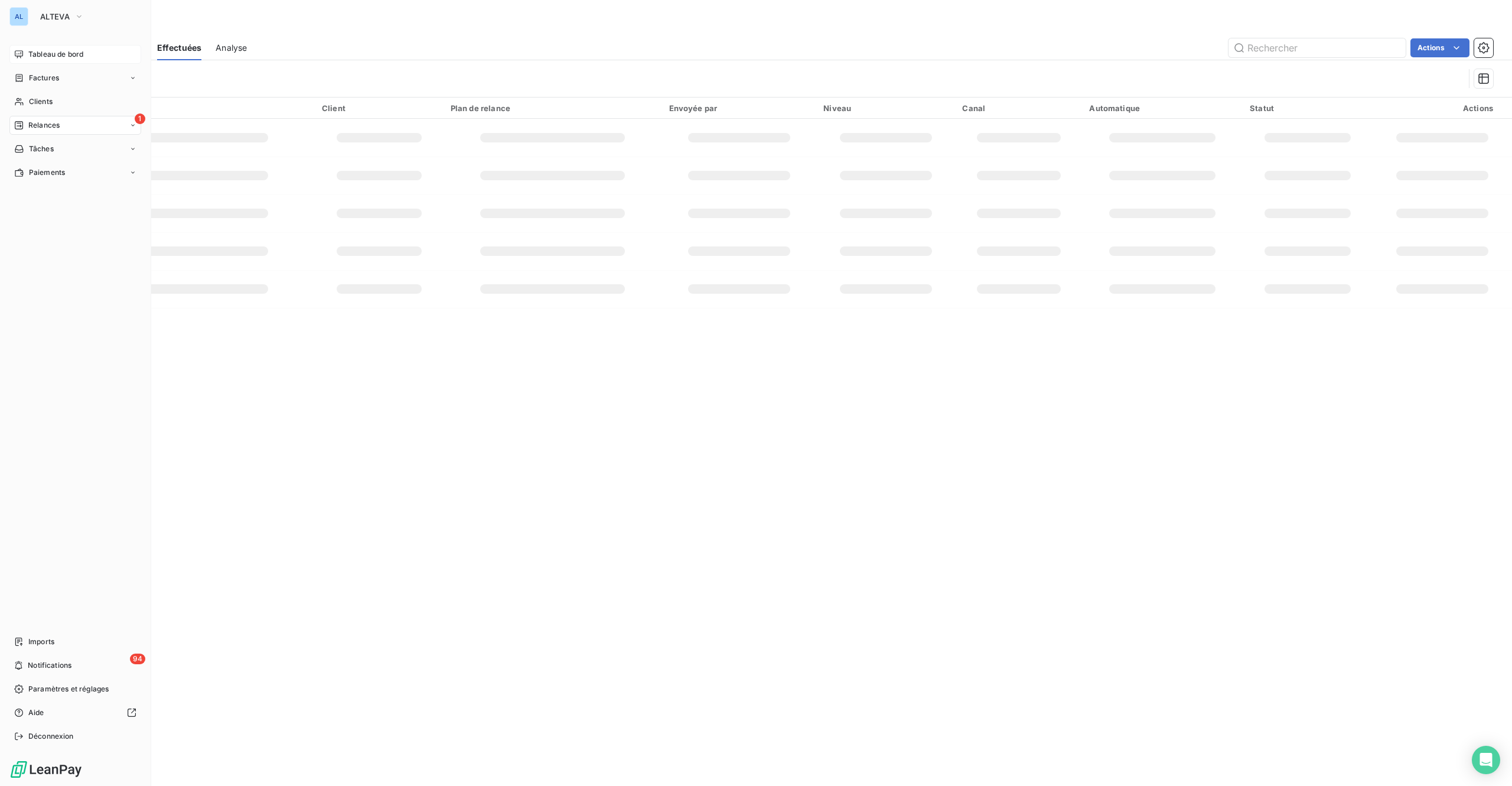
click at [24, 56] on div "Tableau de bord" at bounding box center [74, 54] width 131 height 19
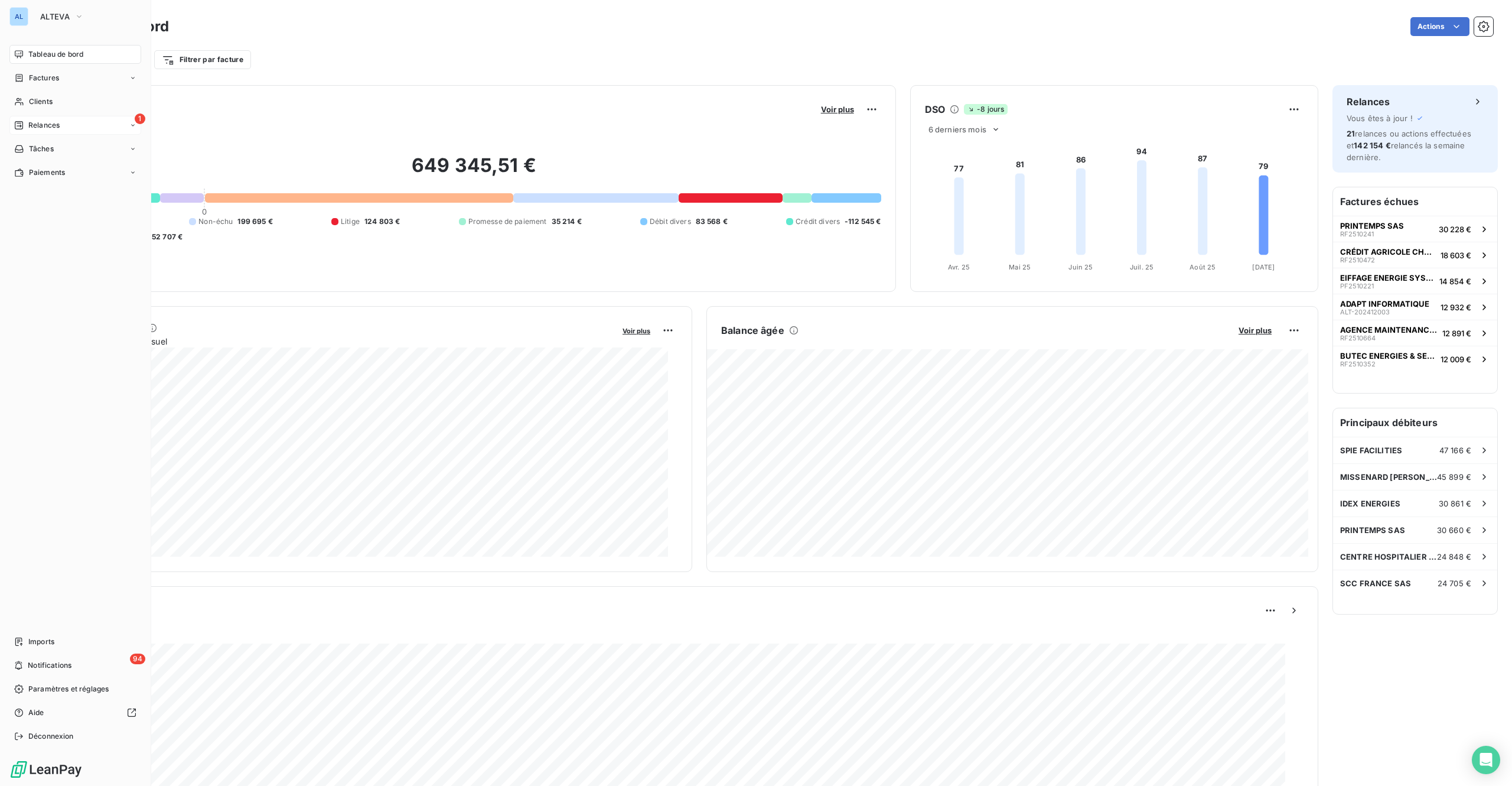
click at [28, 118] on div "1 Relances" at bounding box center [74, 125] width 131 height 19
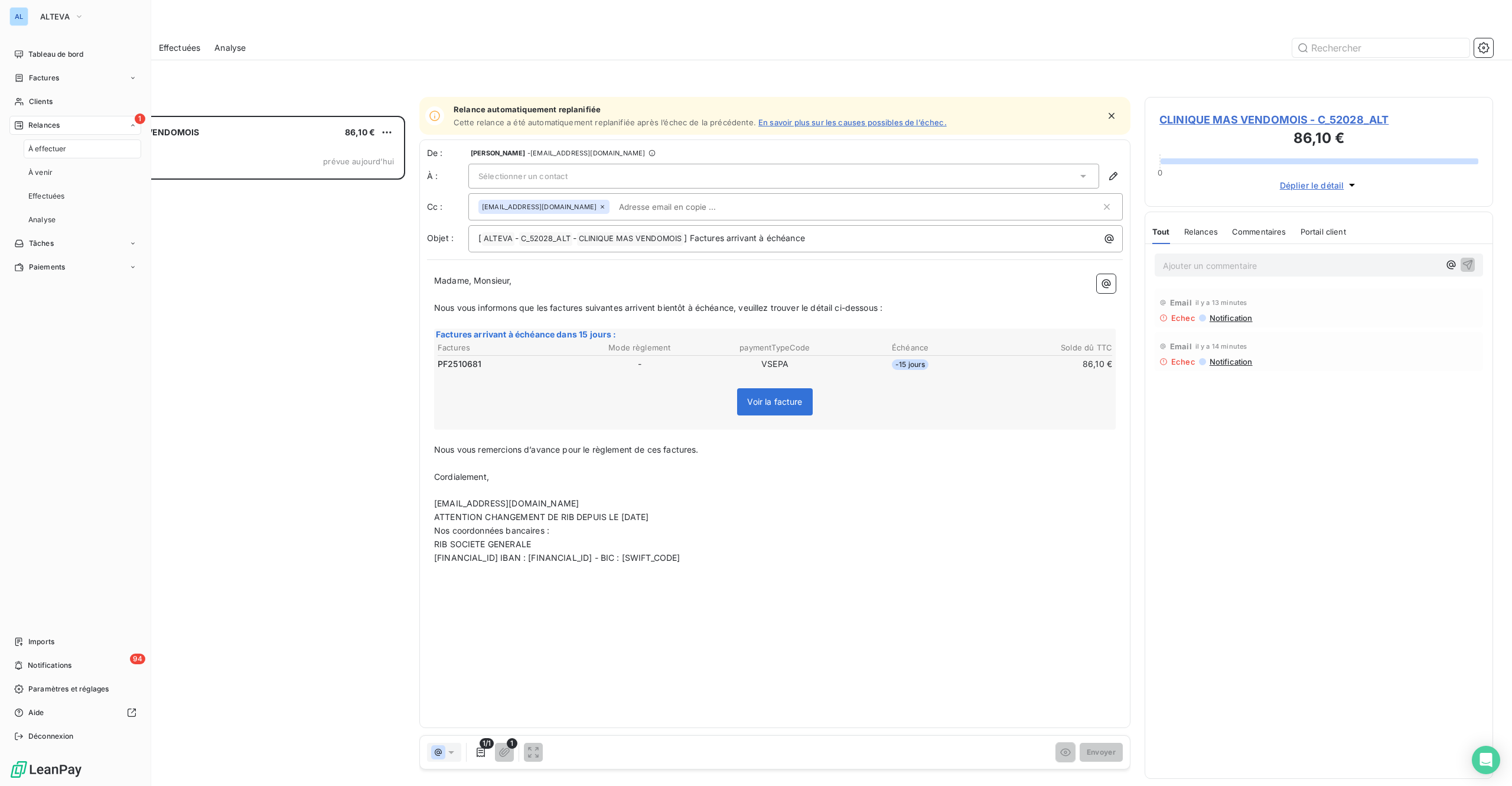
scroll to position [653, 330]
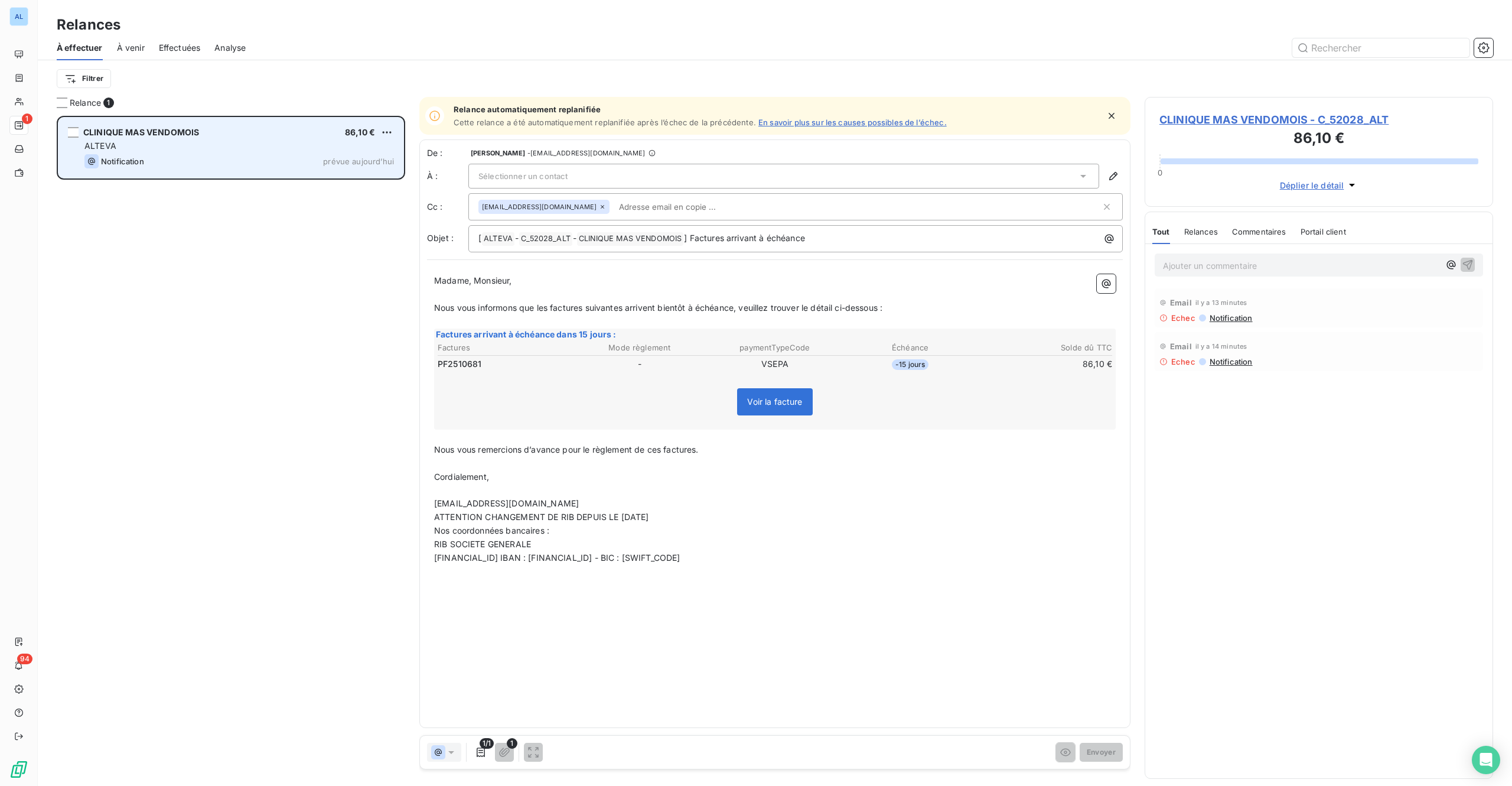
click at [144, 162] on span "Notification" at bounding box center [122, 161] width 43 height 9
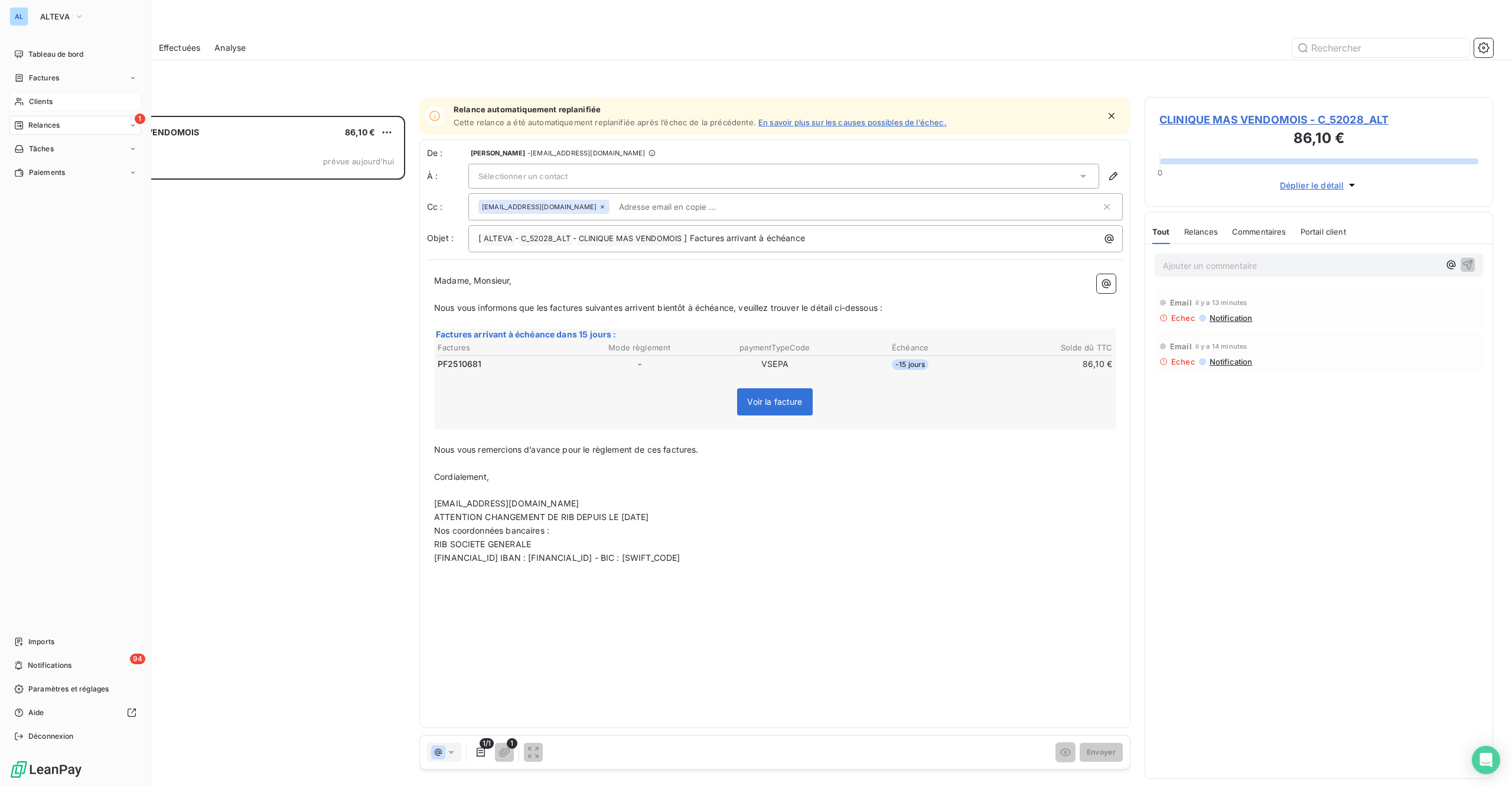
click at [22, 98] on icon at bounding box center [18, 101] width 10 height 9
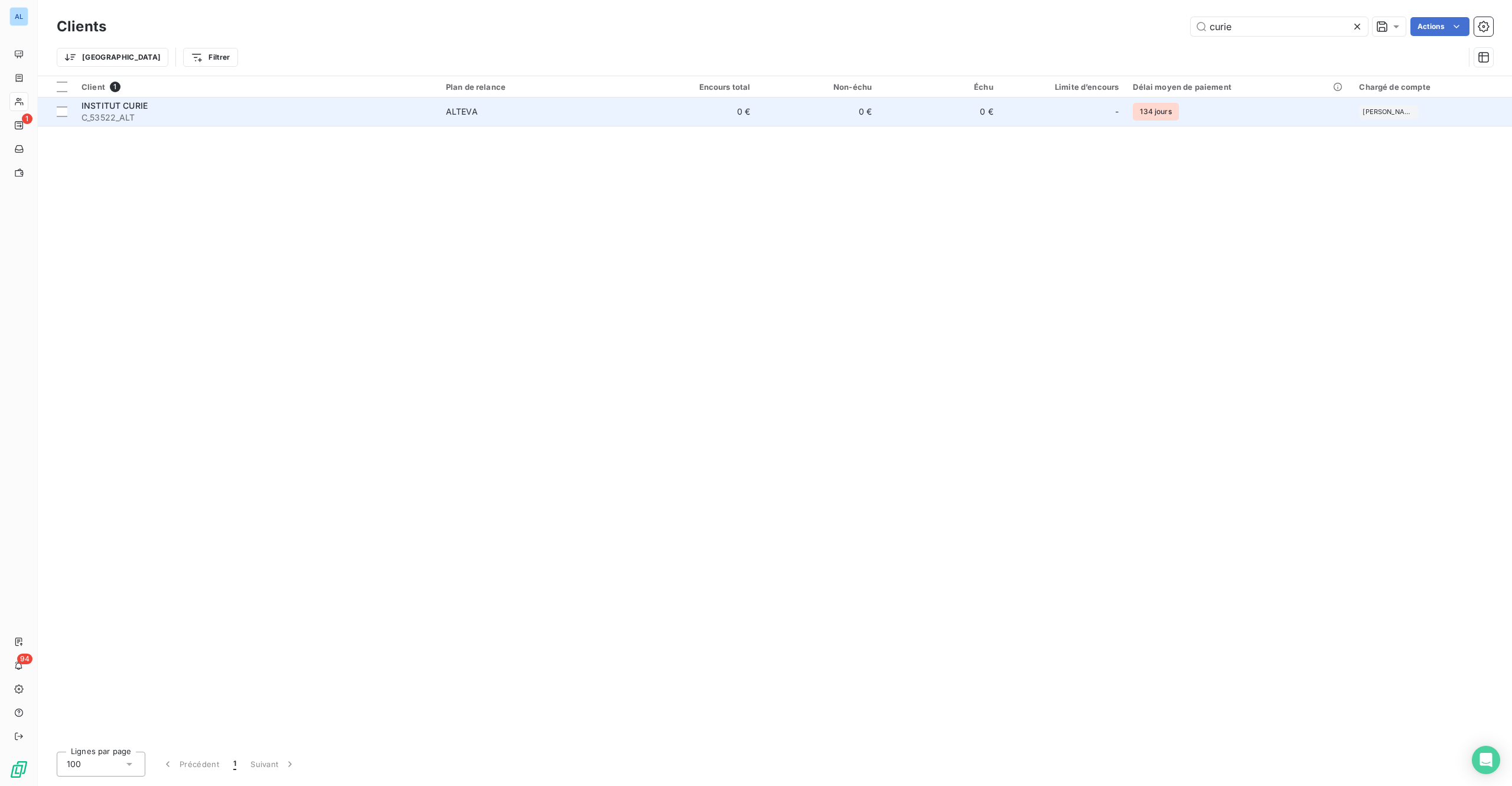
click at [488, 115] on span "ALTEVA" at bounding box center [537, 111] width 183 height 12
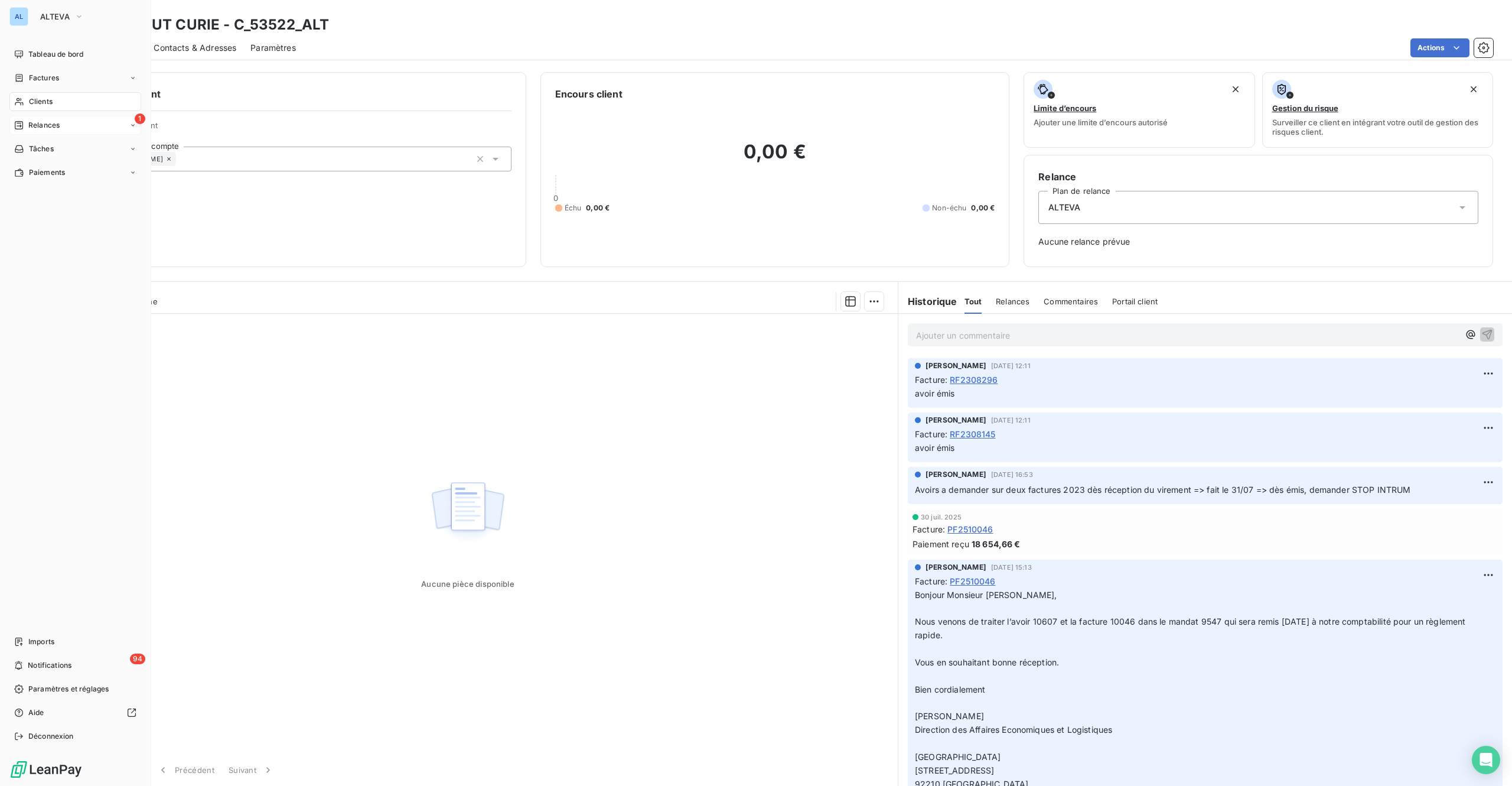
click at [40, 117] on div "1 Relances" at bounding box center [74, 125] width 131 height 19
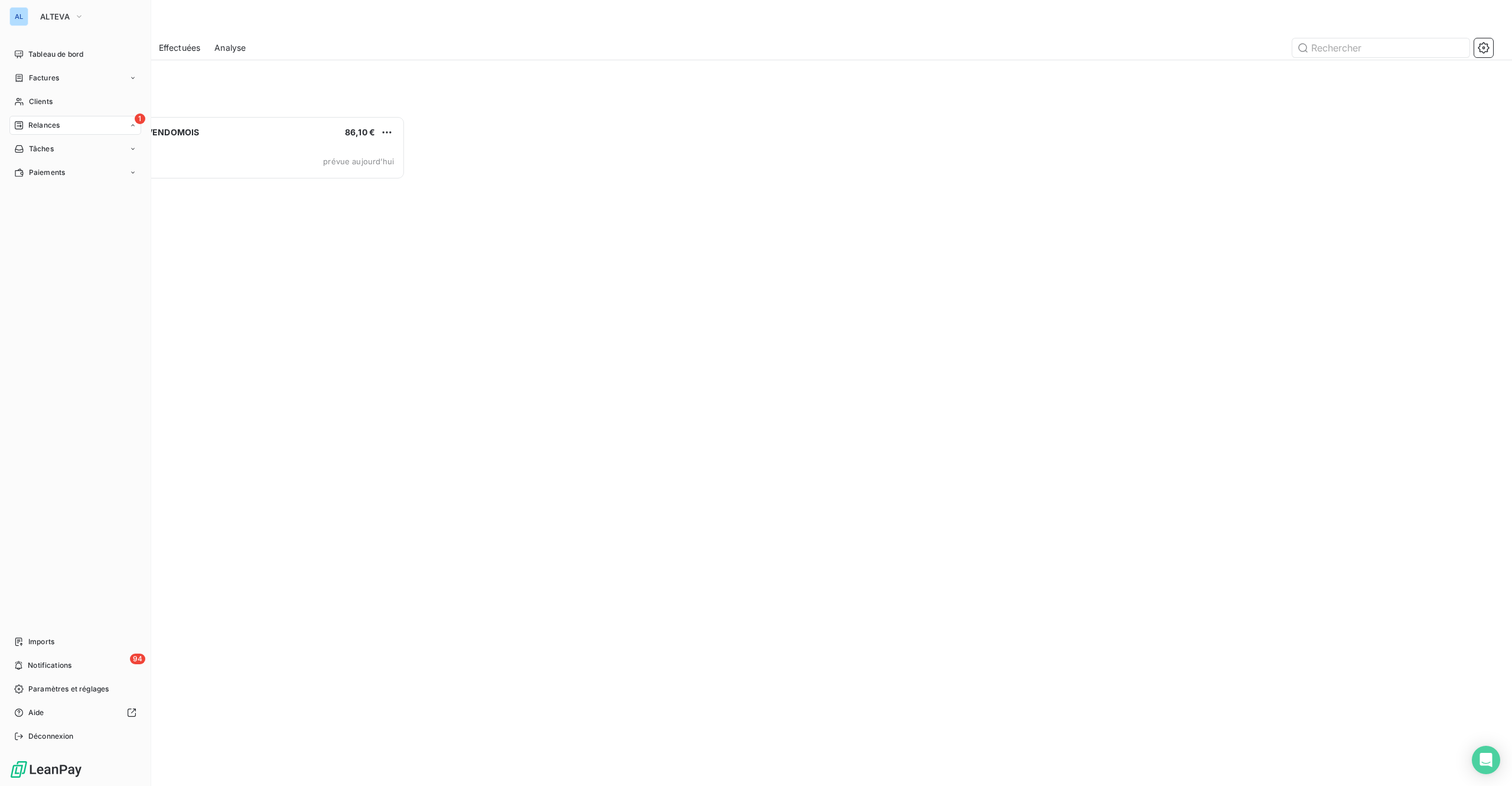
scroll to position [653, 330]
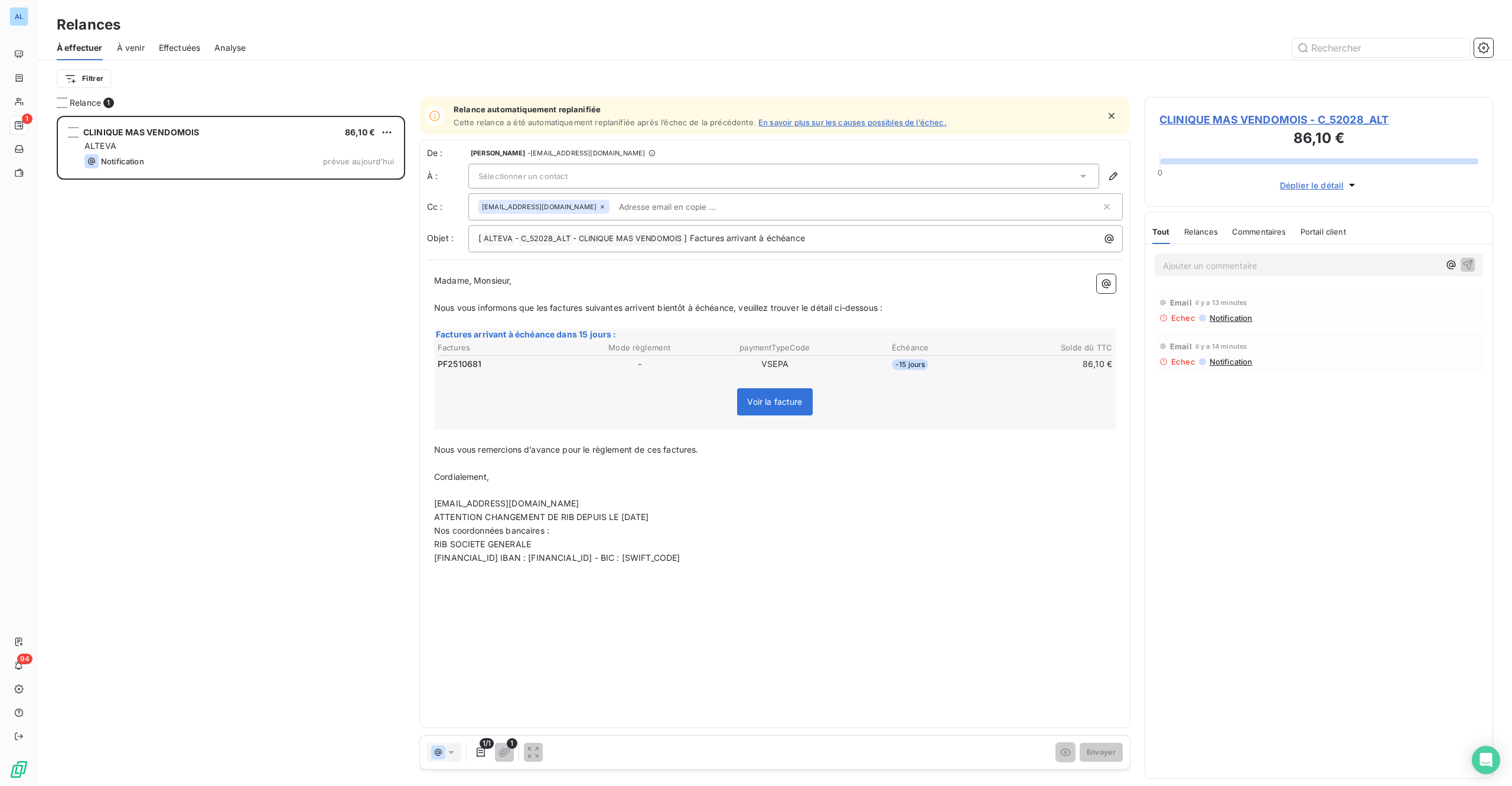
click at [227, 280] on div "CLINIQUE MAS VENDOMOIS 86,10 € ALTEVA Notification prévue aujourd’hui" at bounding box center [231, 450] width 348 height 670
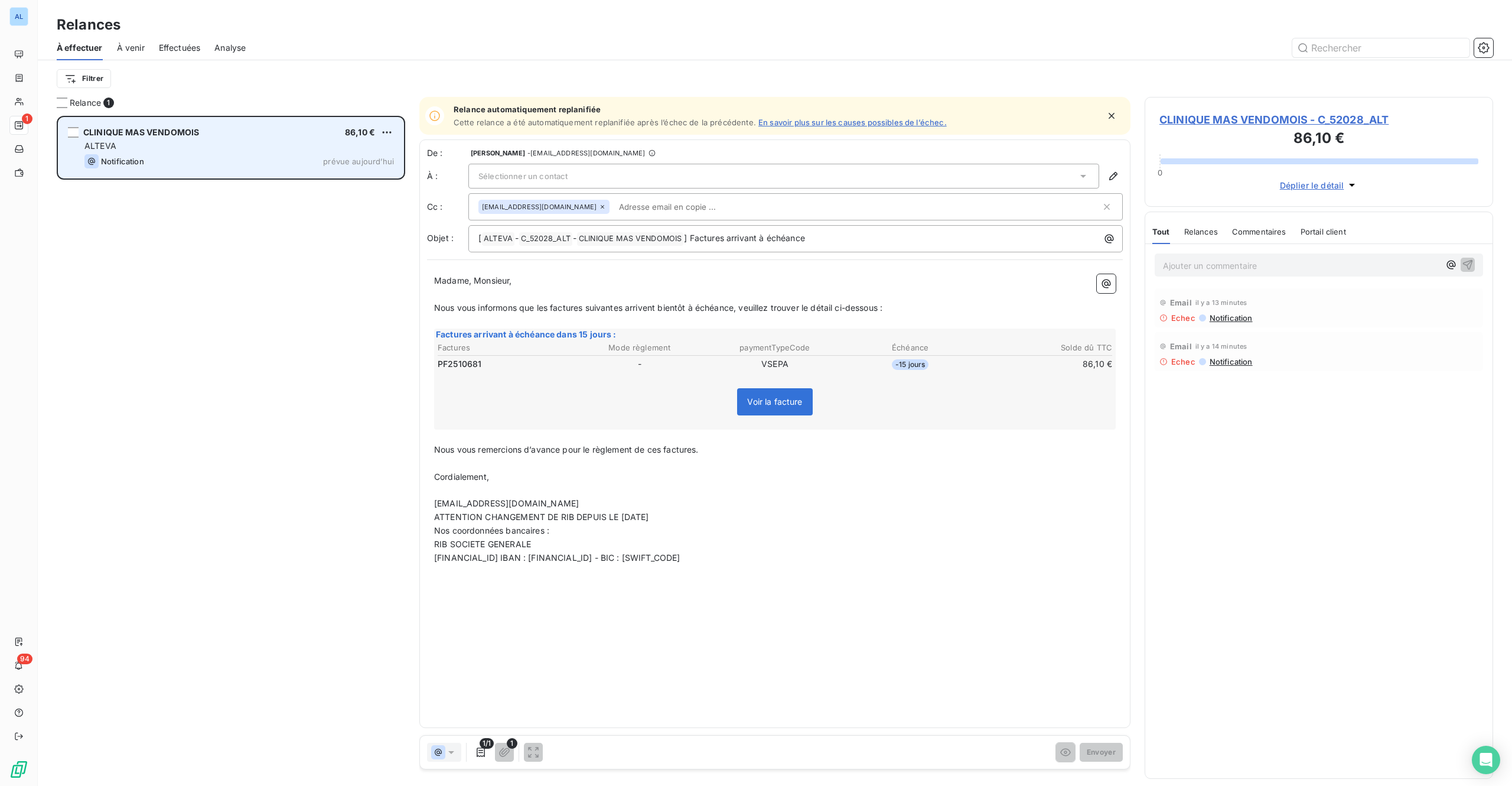
click at [153, 135] on span "CLINIQUE MAS VENDOMOIS" at bounding box center [142, 131] width 116 height 10
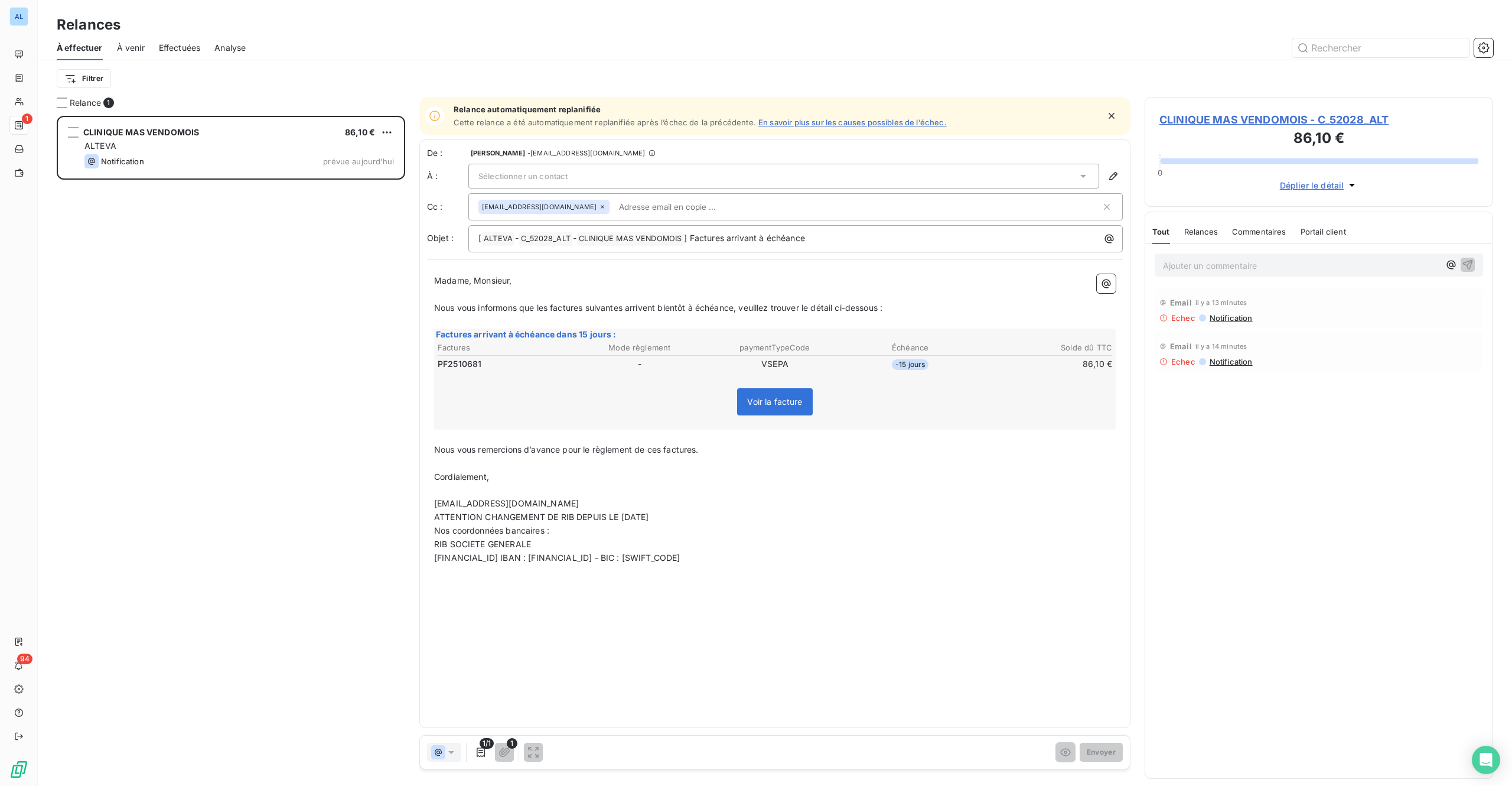
click at [1264, 113] on span "CLINIQUE MAS VENDOMOIS - C_52028_ALT" at bounding box center [1319, 119] width 319 height 16
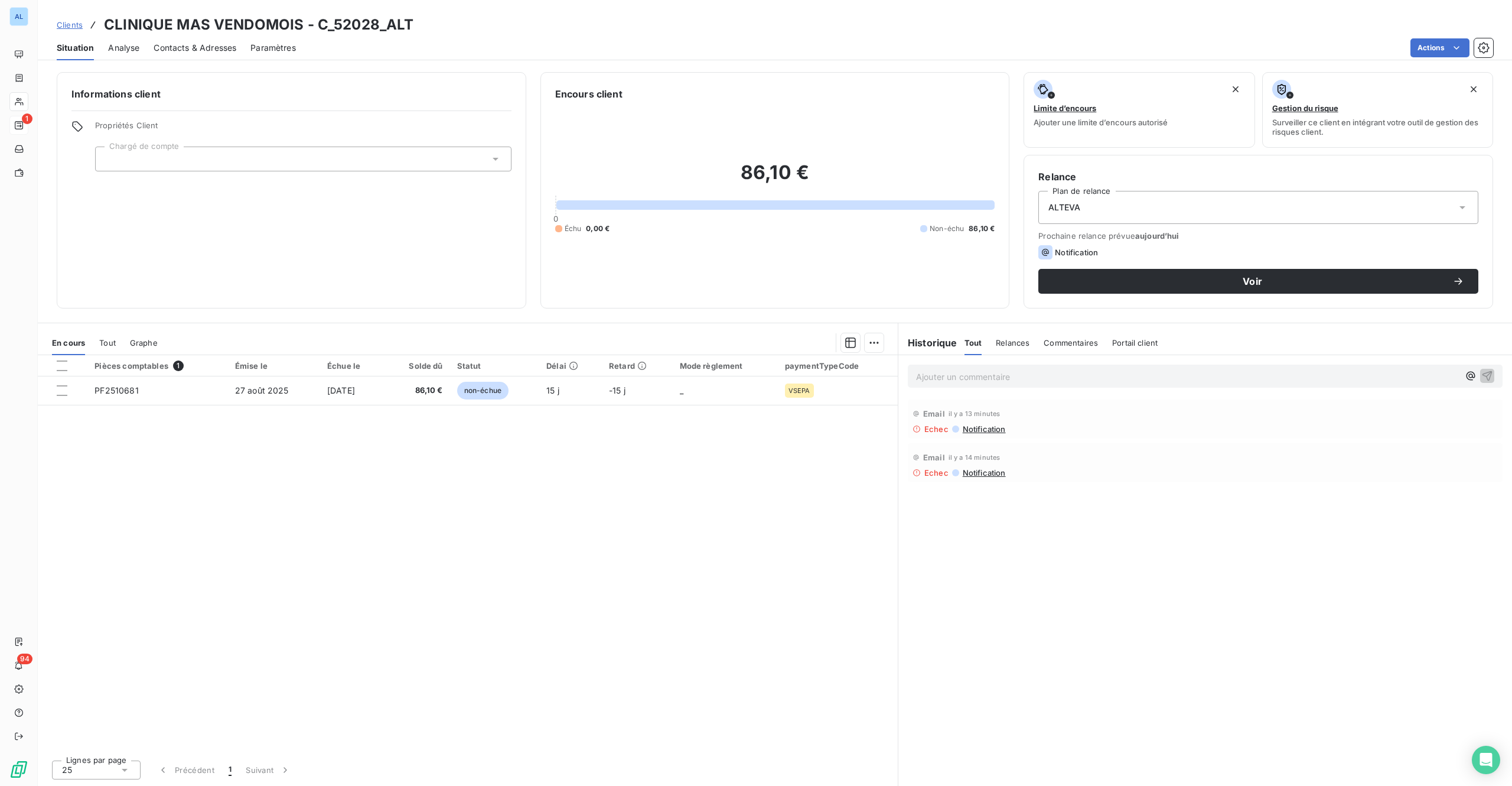
click at [194, 51] on span "Contacts & Adresses" at bounding box center [195, 48] width 83 height 12
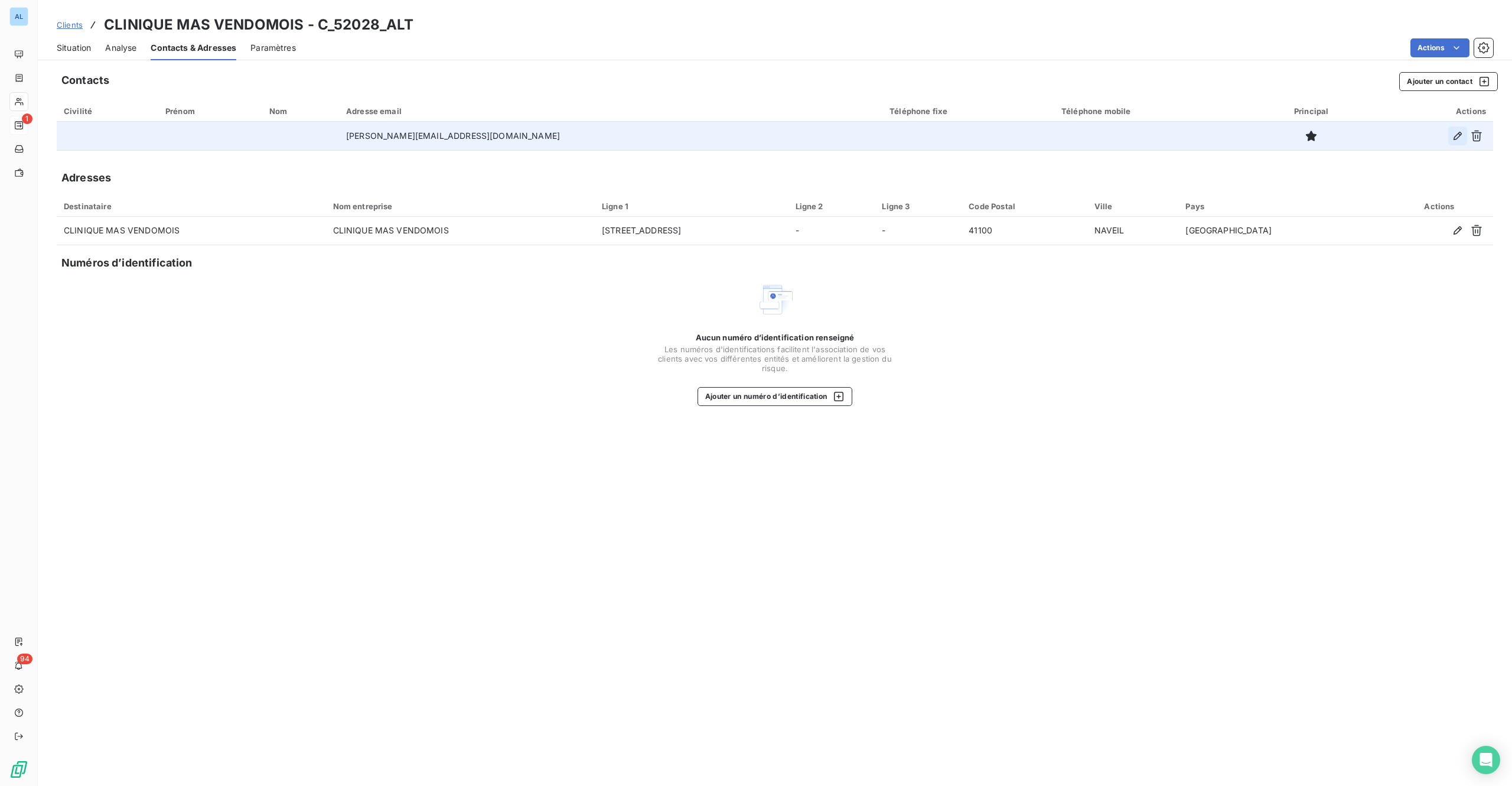
click at [1459, 131] on icon "button" at bounding box center [1458, 135] width 12 height 12
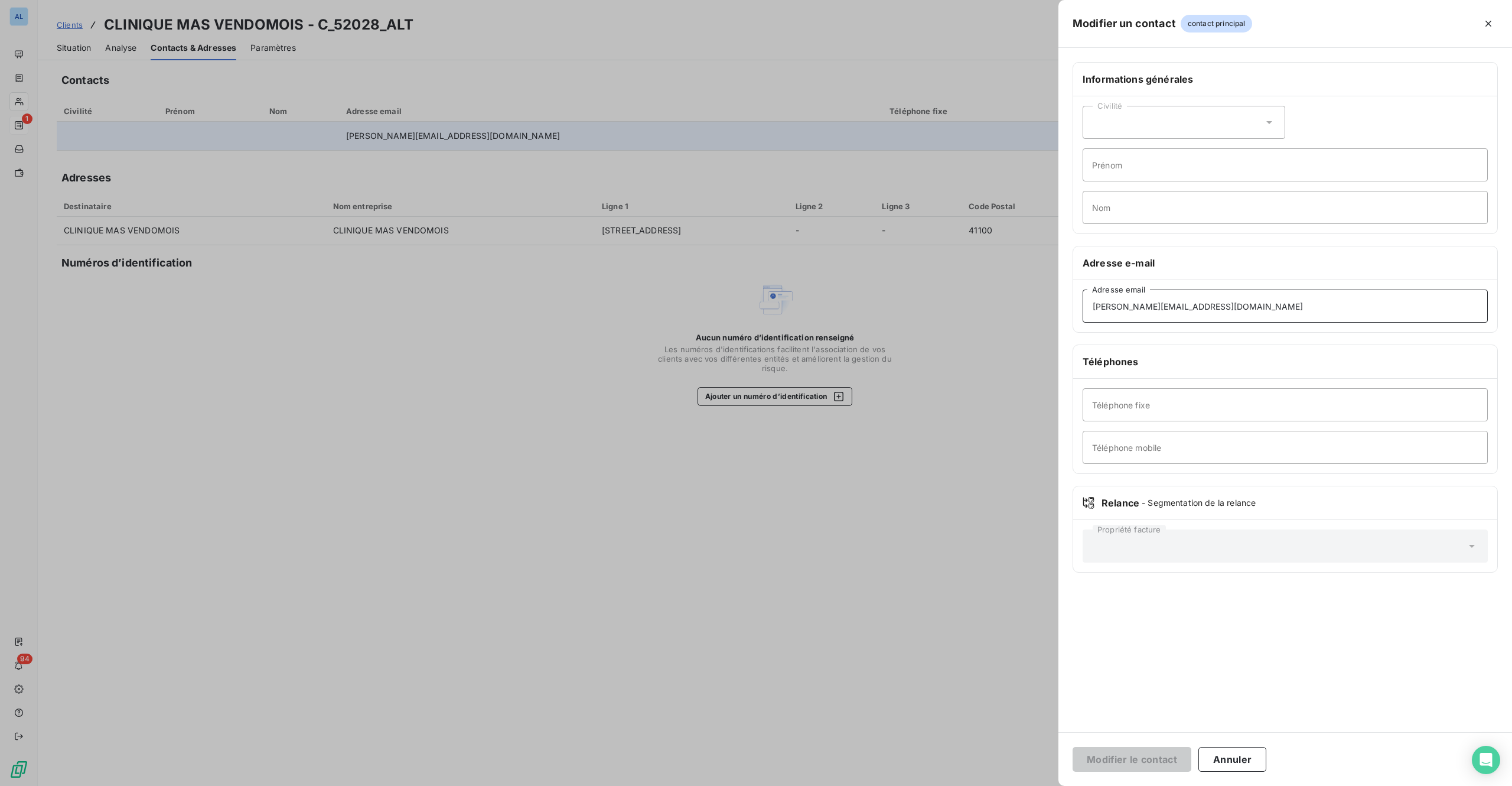
drag, startPoint x: 1076, startPoint y: 312, endPoint x: 997, endPoint y: 307, distance: 79.2
click at [1009, 785] on div "Modifier un contact contact principal Informations générales Civilité Prénom No…" at bounding box center [756, 786] width 1512 height 0
paste input "@pdf.basware.com"
click at [1090, 308] on input "@pdf.basware.com" at bounding box center [1285, 306] width 405 height 33
type input "facturemasduvendomois@pdf.basware.com"
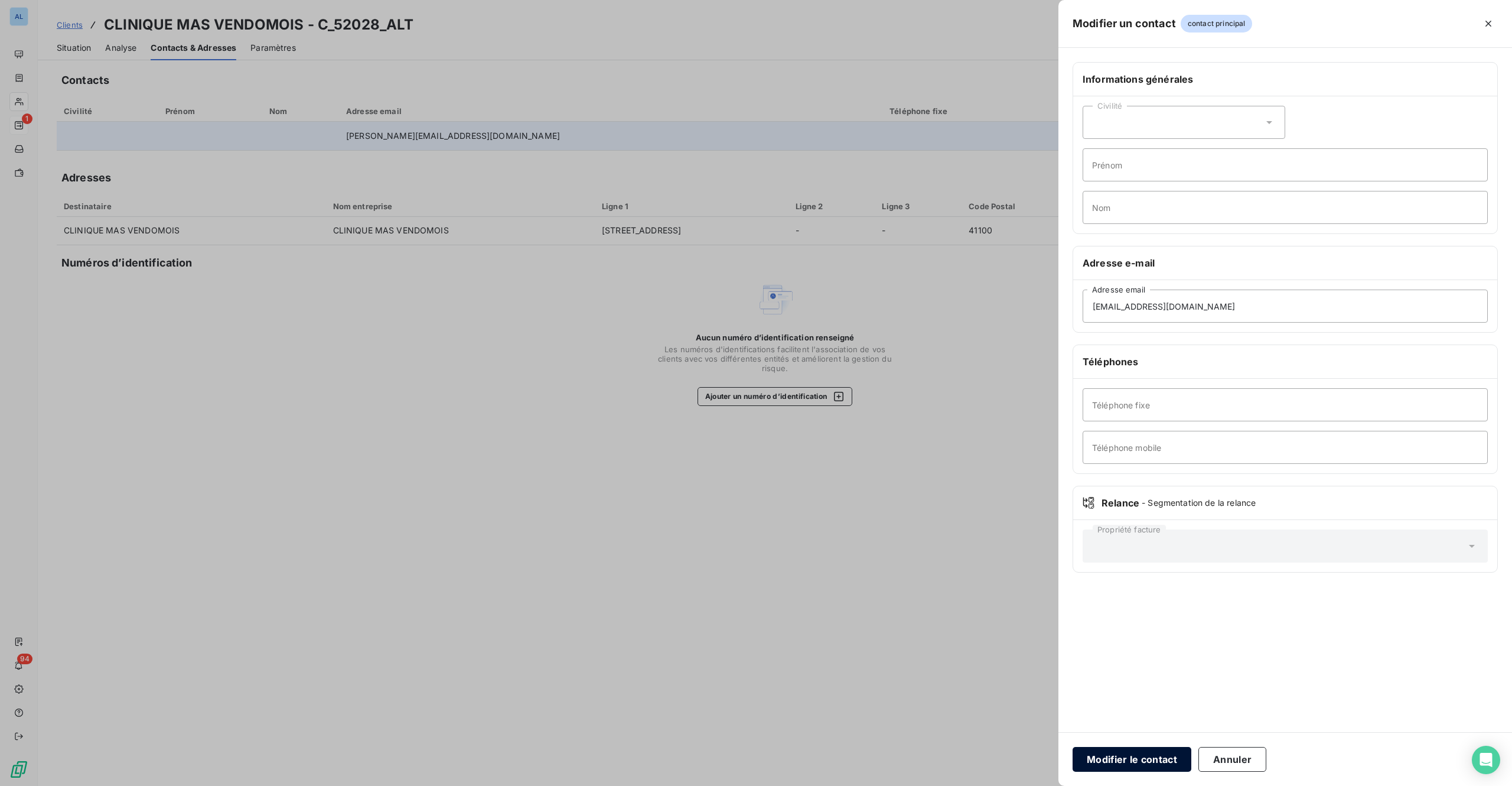
click at [1134, 757] on button "Modifier le contact" at bounding box center [1131, 758] width 119 height 25
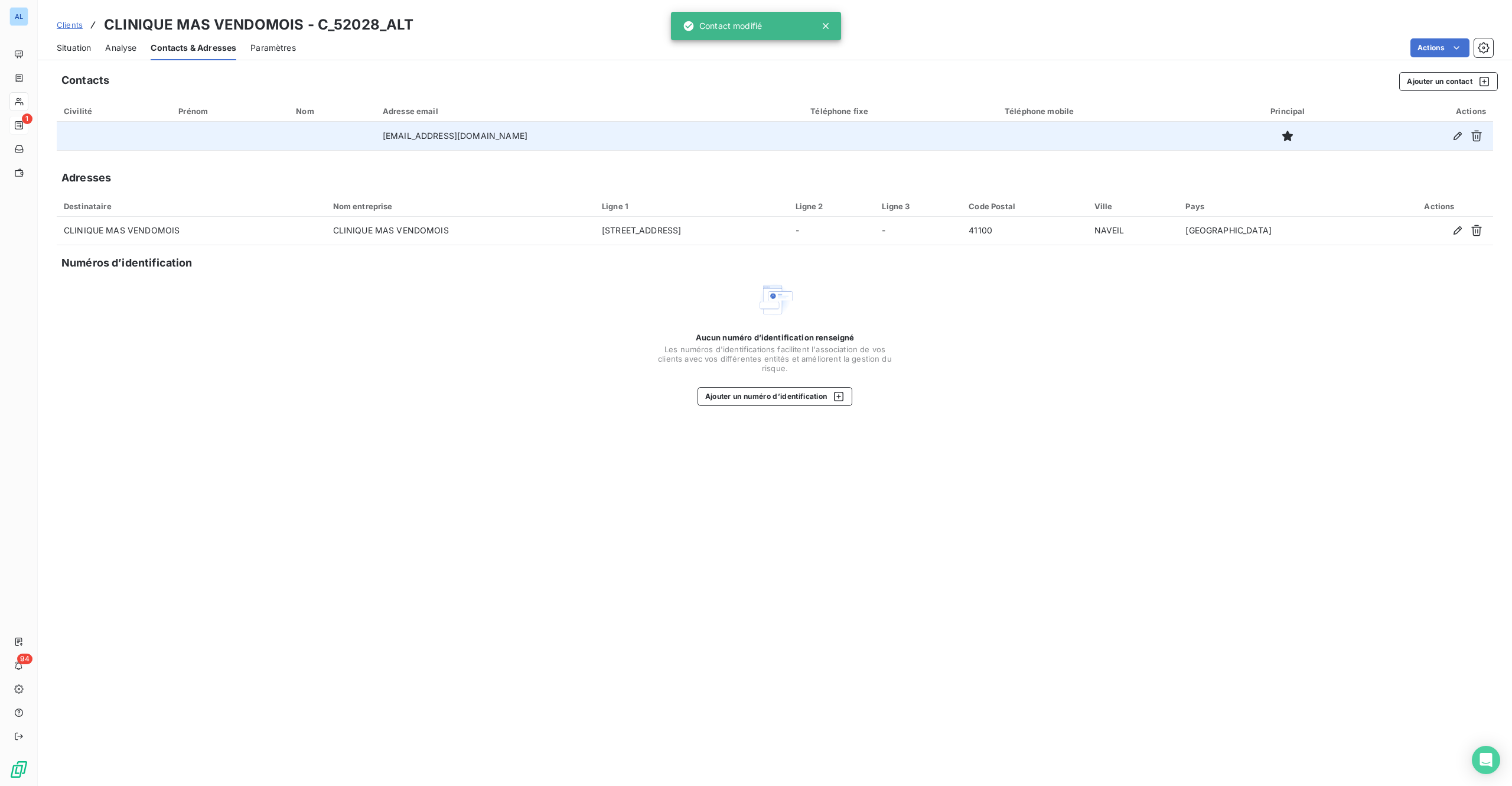
click at [72, 42] on span "Situation" at bounding box center [74, 48] width 34 height 12
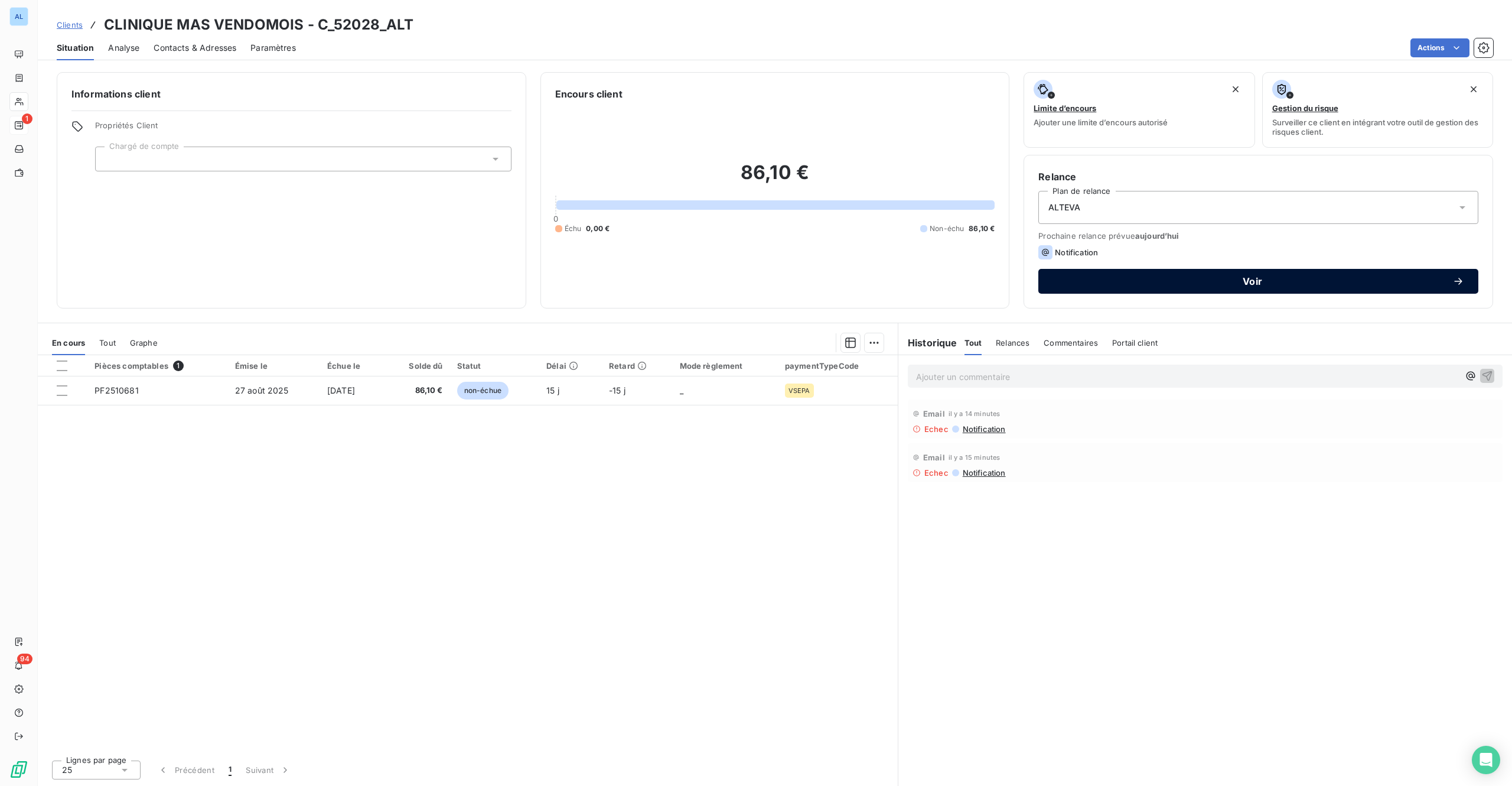
click at [1206, 281] on span "Voir" at bounding box center [1252, 281] width 400 height 9
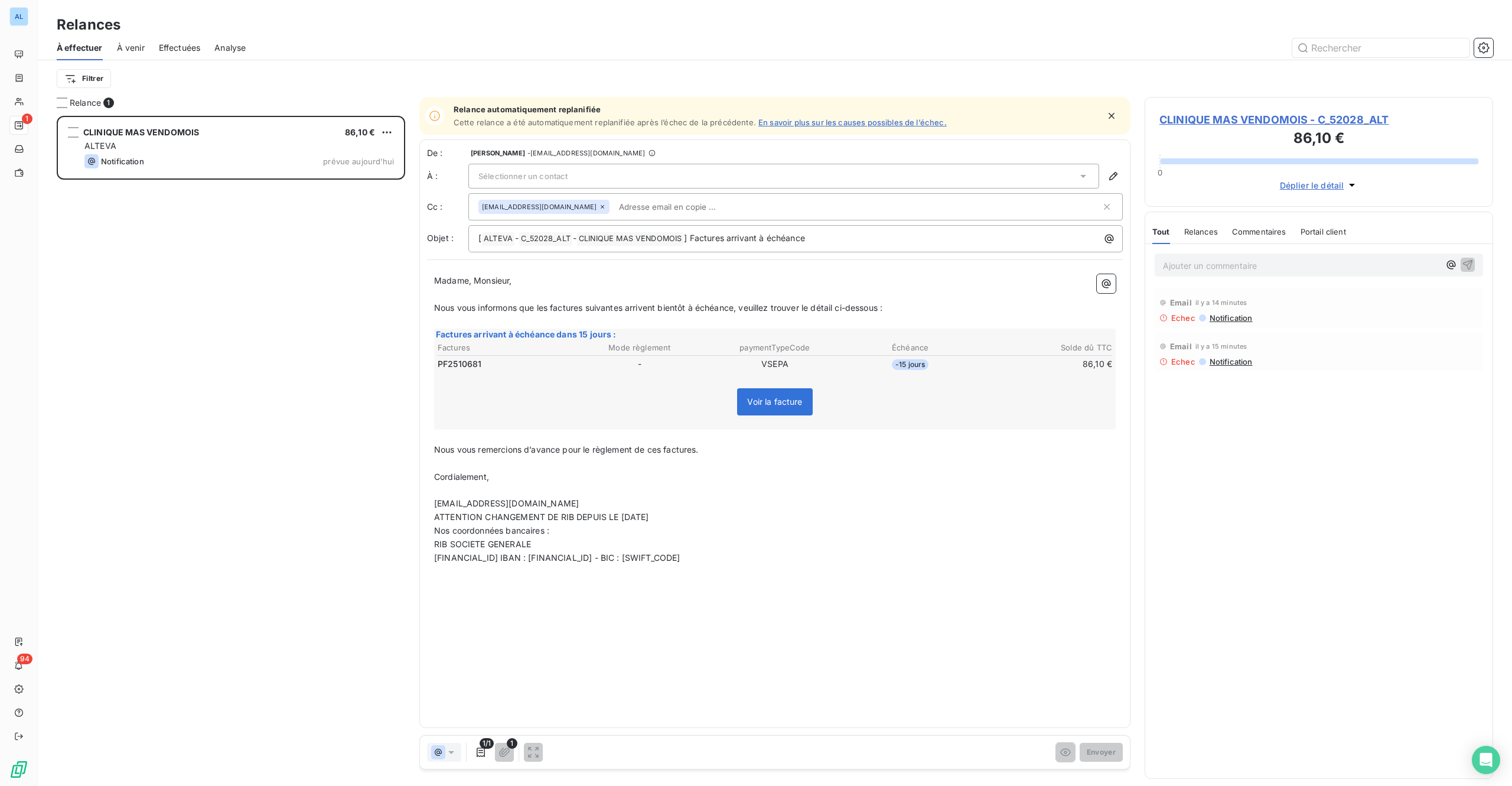
scroll to position [653, 330]
click at [1086, 177] on icon at bounding box center [1083, 176] width 12 height 12
click at [598, 198] on span "Aucun nom <facturemasduvendomois@pdf.basware.com>" at bounding box center [791, 201] width 600 height 12
click at [1099, 748] on button "Envoyer" at bounding box center [1101, 752] width 43 height 19
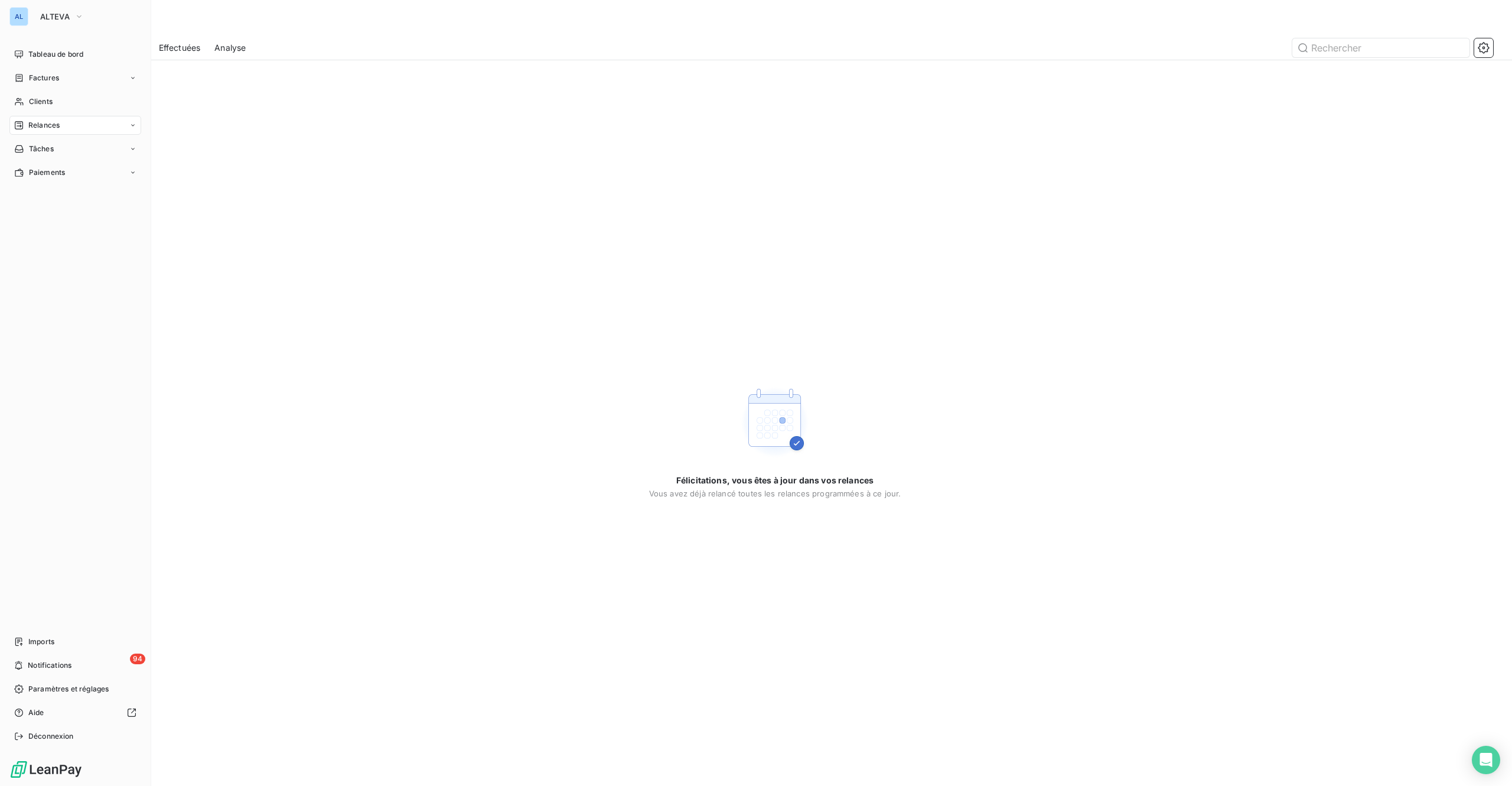
click at [47, 42] on div "AL ALTEVA Tableau de bord Factures Clients Relances Tâches Paiements Imports 94…" at bounding box center [75, 393] width 152 height 786
click at [47, 47] on div "Tableau de bord" at bounding box center [74, 54] width 131 height 19
